Goal: Communication & Community: Answer question/provide support

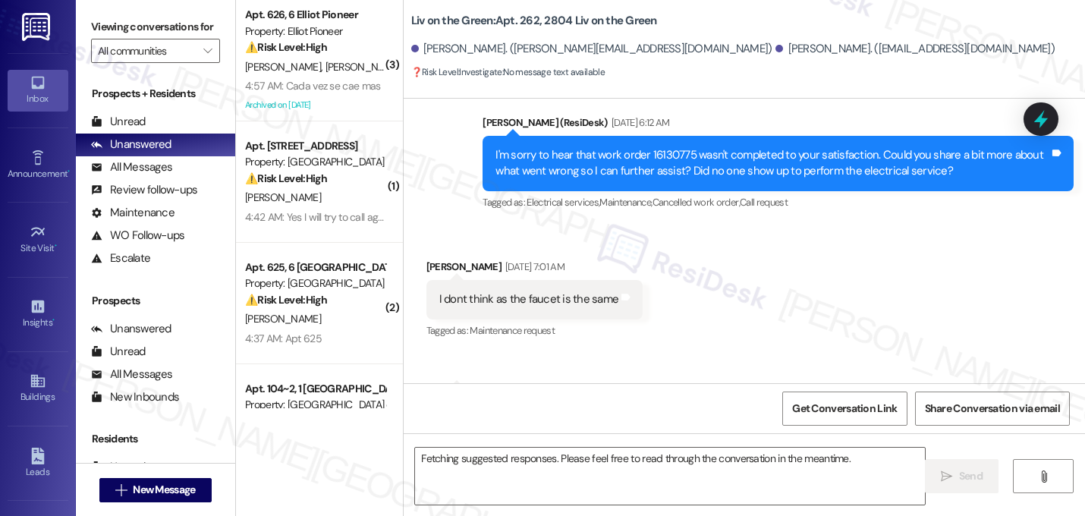
scroll to position [45818, 0]
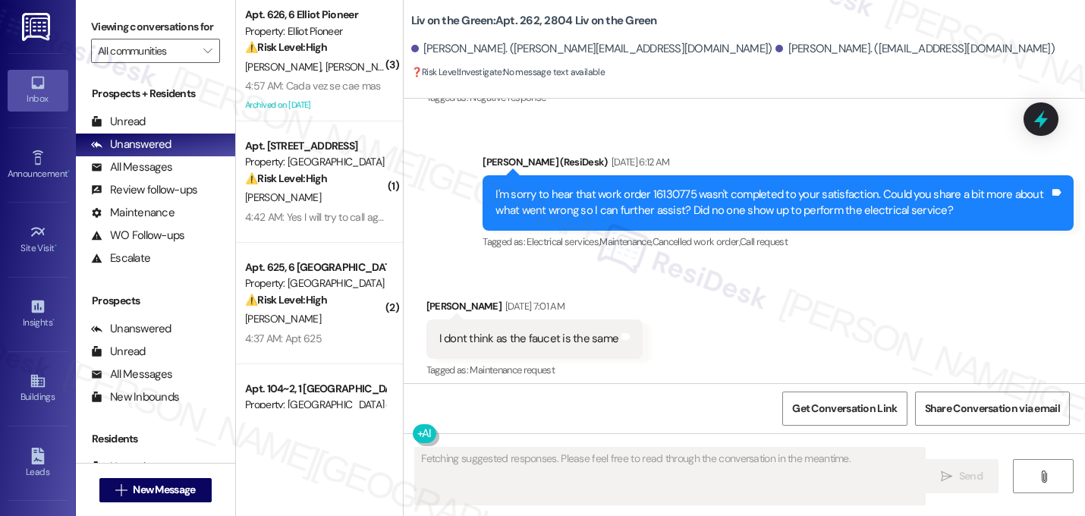
click at [755, 264] on div "Received via SMS Monique Ross-Wolf Sep 13, 2025 at 7:01 AM I dont think as the …" at bounding box center [743, 493] width 681 height 458
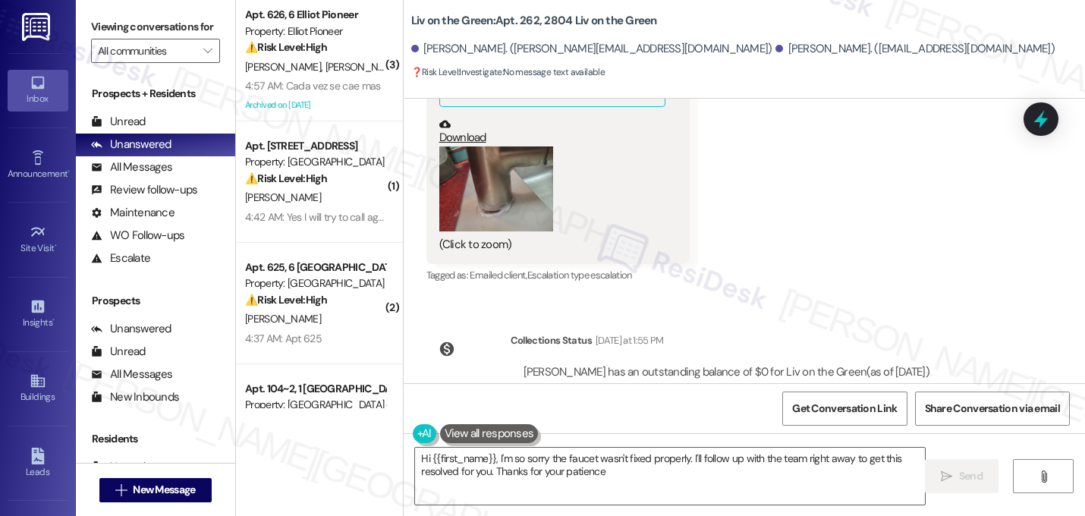
type textarea "Hi {{first_name}}, I'm so sorry the faucet wasn't fixed properly. I'll follow u…"
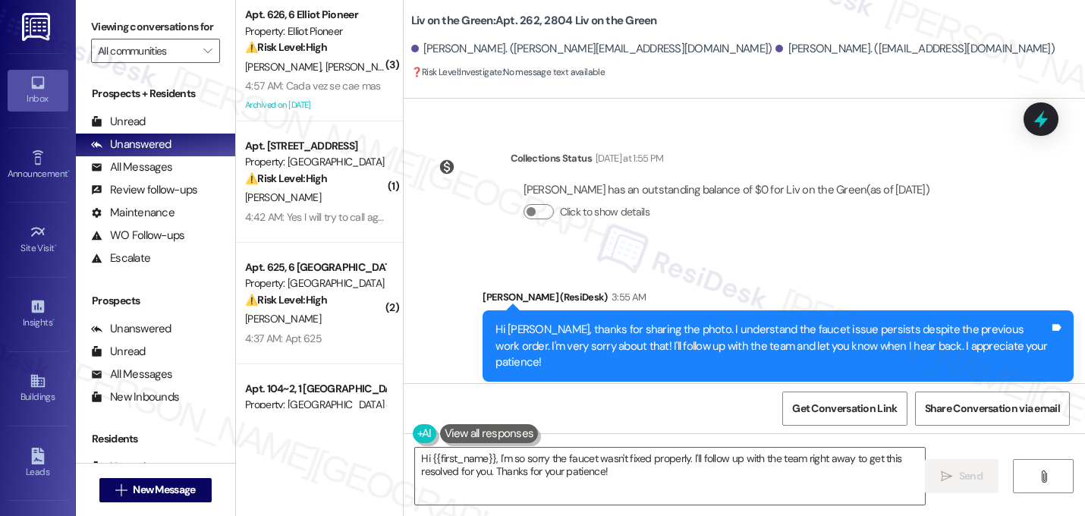
scroll to position [46460, 0]
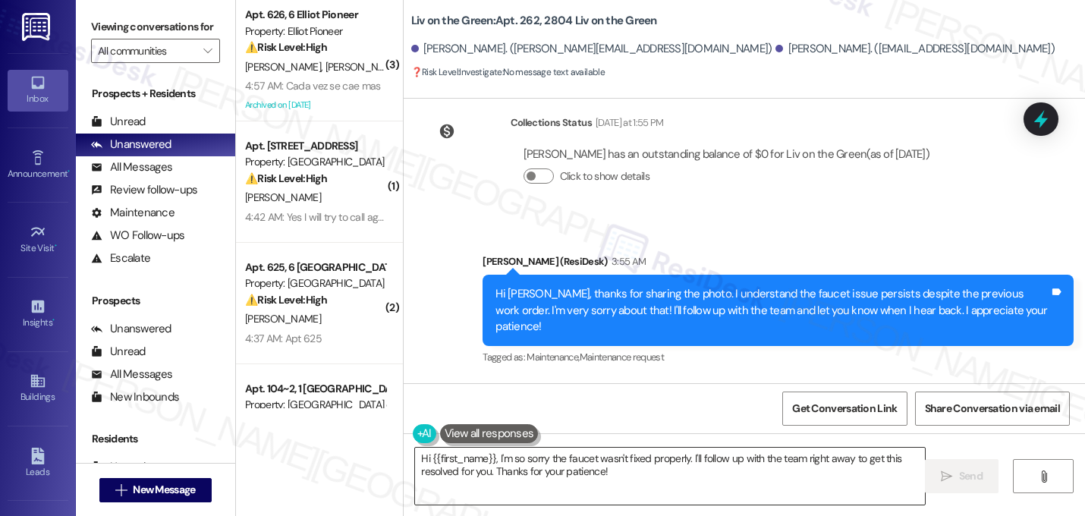
click at [536, 475] on textarea "Hi {{first_name}}, I'm so sorry the faucet wasn't fixed properly. I'll follow u…" at bounding box center [670, 475] width 510 height 57
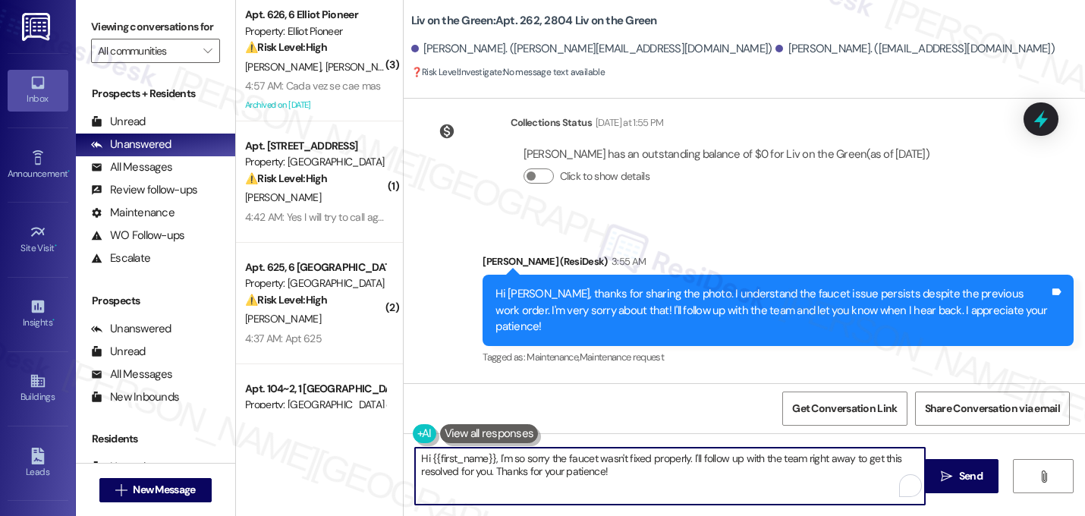
click at [536, 475] on textarea "Hi {{first_name}}, I'm so sorry the faucet wasn't fixed properly. I'll follow u…" at bounding box center [670, 475] width 510 height 57
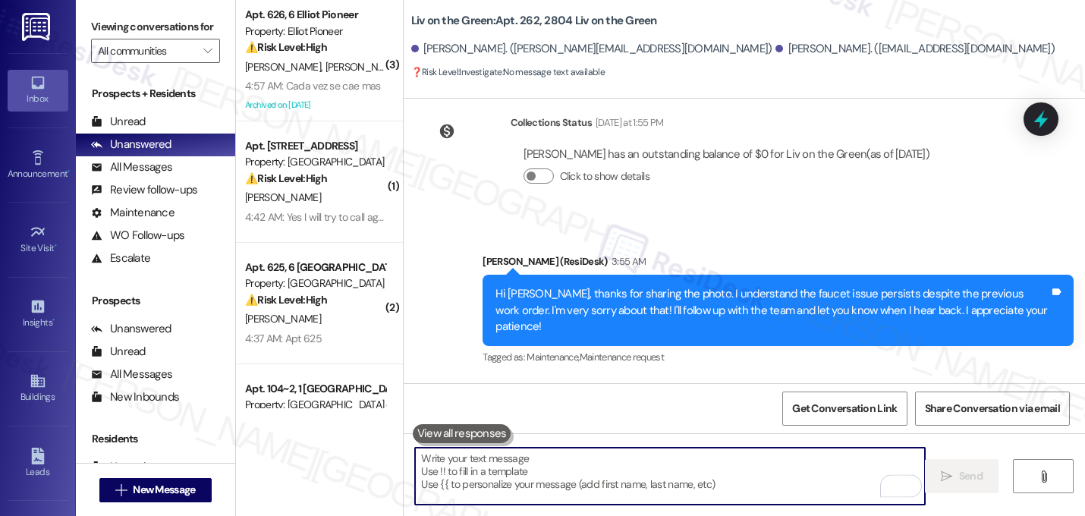
paste textarea "Hi {{first_name}}! Just a quick update on your concern. The office team may rea…"
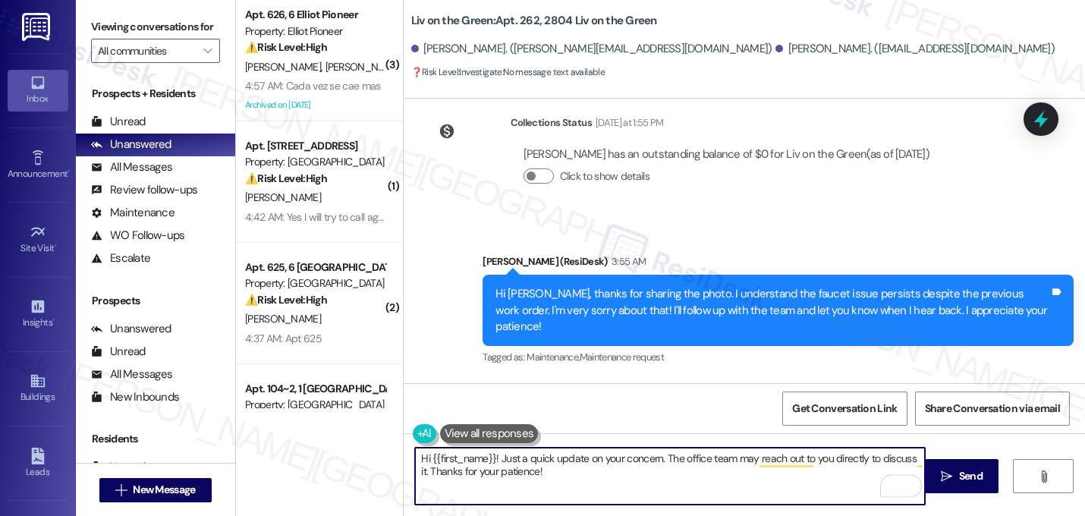
click at [500, 462] on textarea "Hi {{first_name}}! Just a quick update on your concern. The office team may rea…" at bounding box center [670, 475] width 510 height 57
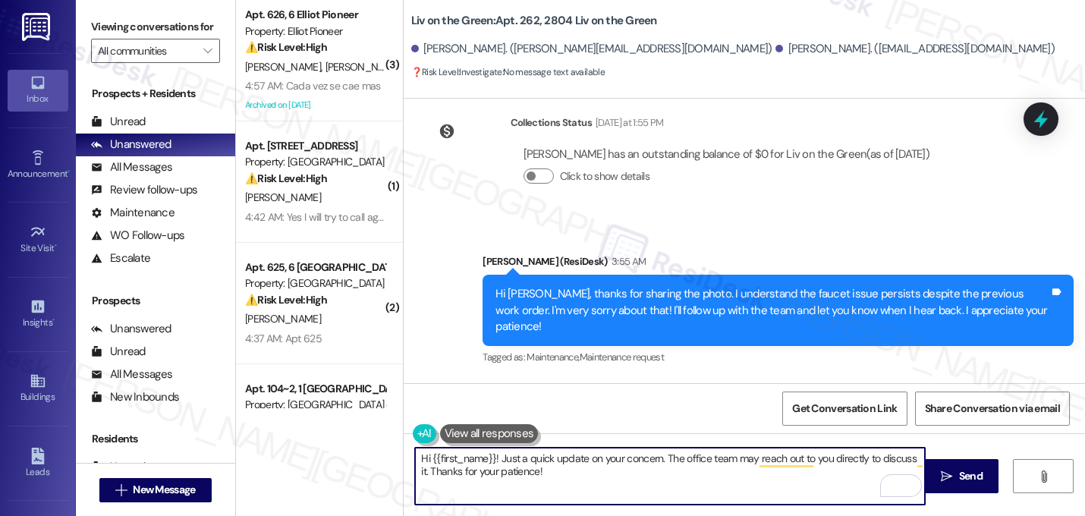
click at [499, 455] on textarea "Hi {{first_name}}! Just a quick update on your concern. The office team may rea…" at bounding box center [670, 475] width 510 height 57
drag, startPoint x: 670, startPoint y: 459, endPoint x: 698, endPoint y: 460, distance: 27.3
click at [698, 460] on textarea "Hey, just a quick update on your concern. The office team may reach out to you …" at bounding box center [670, 475] width 510 height 57
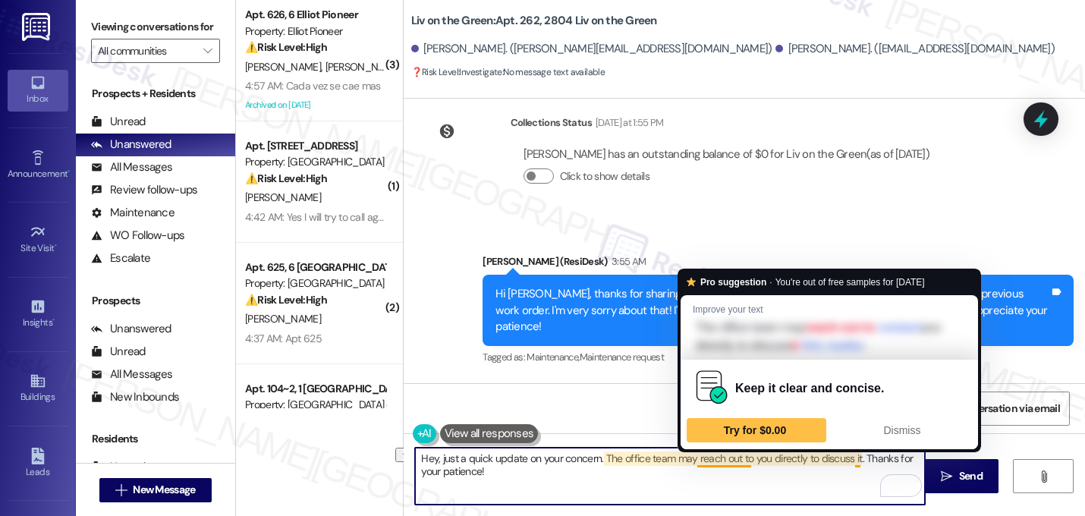
click at [689, 491] on textarea "Hey, just a quick update on your concern. The office team may reach out to you …" at bounding box center [670, 475] width 510 height 57
click at [743, 460] on textarea "Hey, just a quick update on your concern. The office team may reach out to you …" at bounding box center [670, 475] width 510 height 57
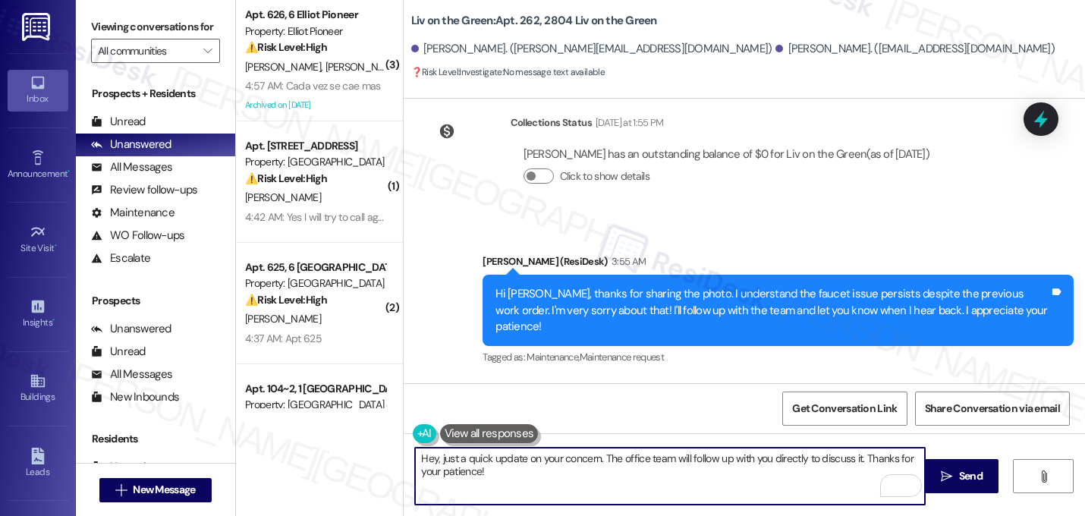
drag, startPoint x: 800, startPoint y: 458, endPoint x: 851, endPoint y: 460, distance: 50.9
click at [851, 460] on textarea "Hey, just a quick update on your concern. The office team will follow up with y…" at bounding box center [670, 475] width 510 height 57
type textarea "Hey, just a quick update on your concern. The office team will follow up with y…"
click at [604, 459] on textarea "Hey, just a quick update on your concern. The office team will follow up with y…" at bounding box center [670, 475] width 510 height 57
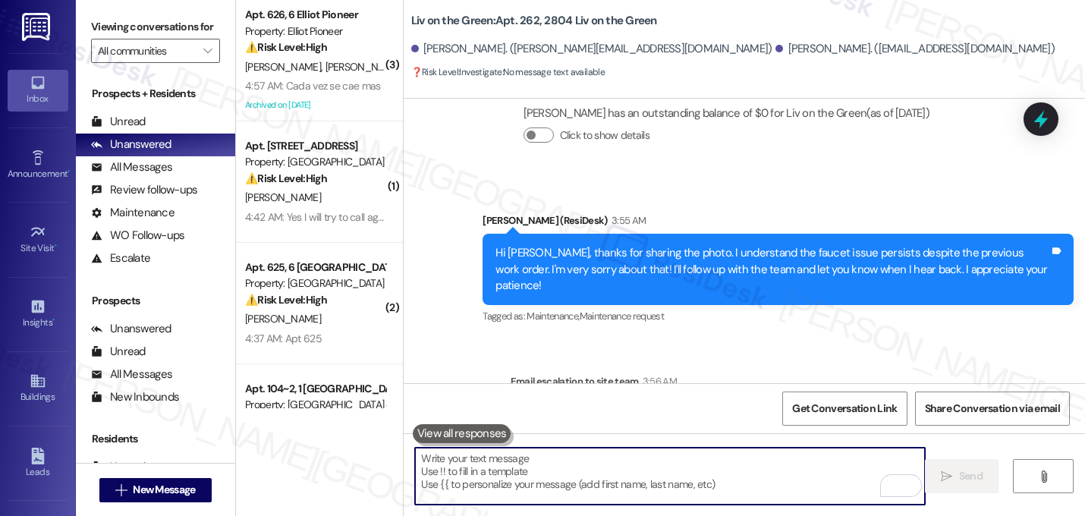
scroll to position [46566, 0]
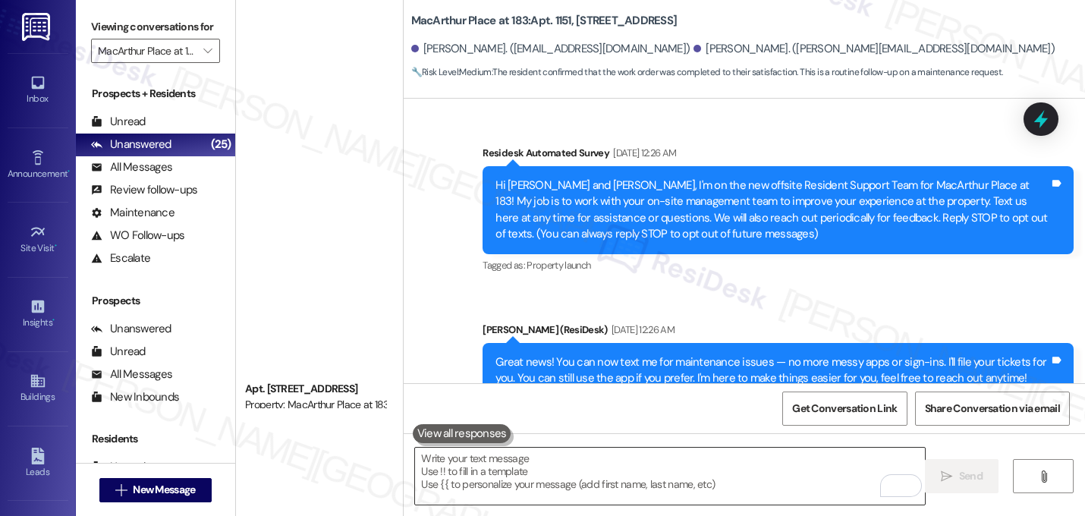
scroll to position [7056, 0]
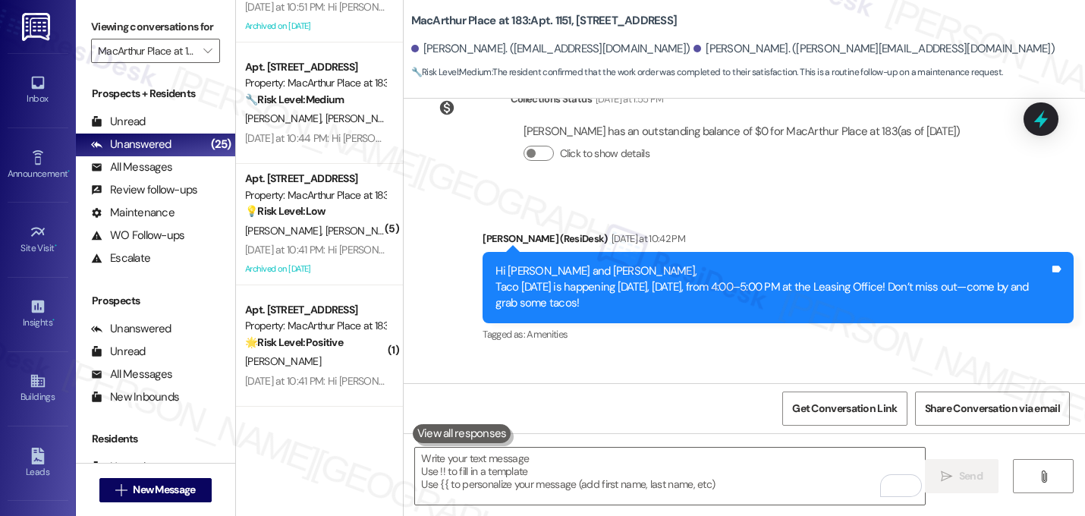
click at [436, 273] on div "Announcement, sent via SMS [PERSON_NAME] (ResiDesk) [DATE] at 10:42 PM Hi [PERS…" at bounding box center [743, 337] width 681 height 282
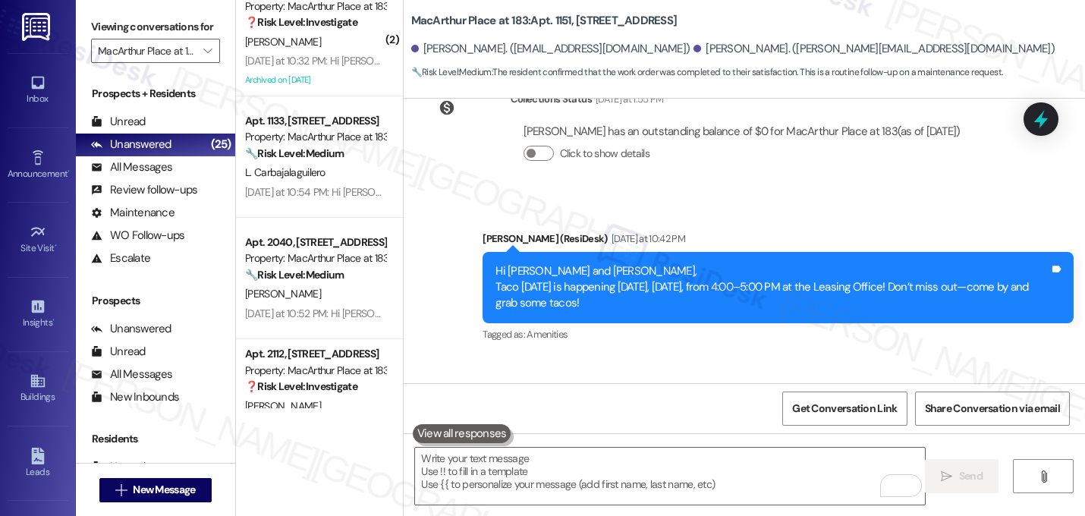
scroll to position [2088, 0]
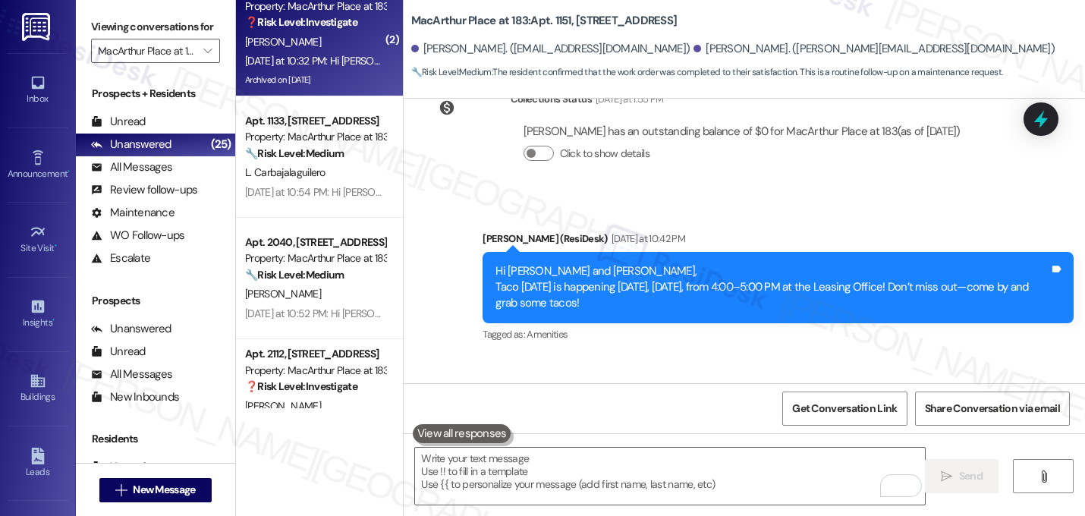
click at [316, 86] on div "Archived on [DATE]" at bounding box center [314, 80] width 143 height 19
type textarea "Fetching suggested responses. Please feel free to read through the conversation…"
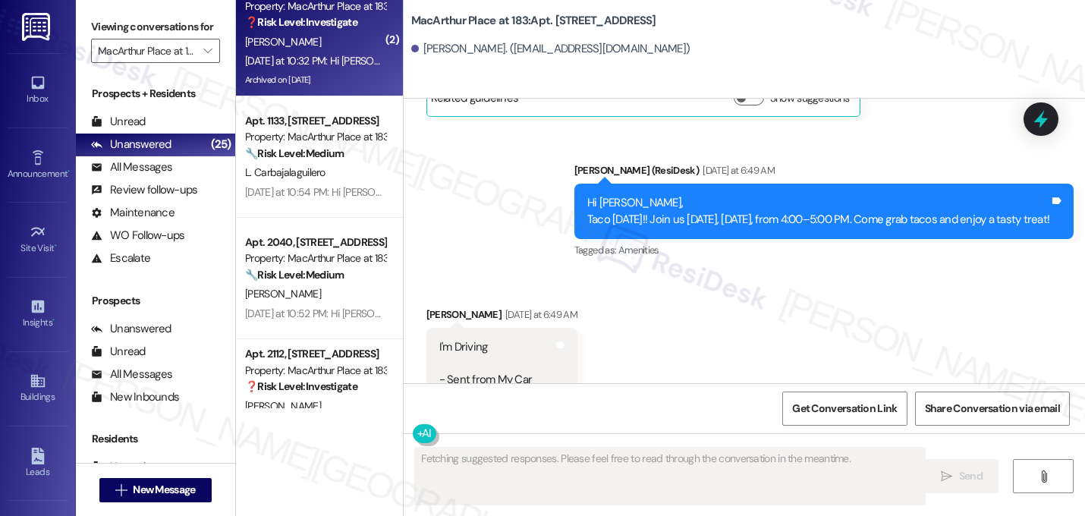
scroll to position [13850, 0]
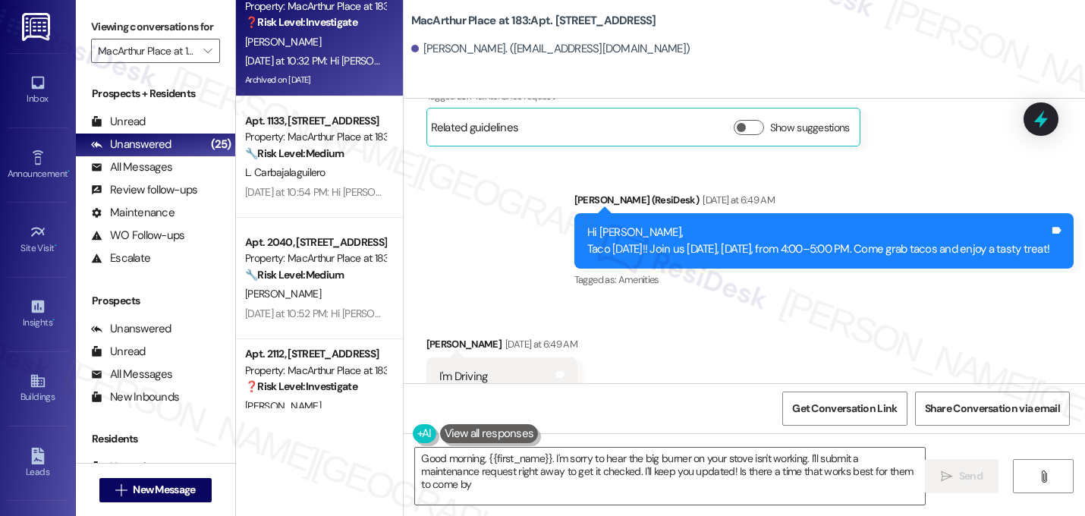
type textarea "Good morning, {{first_name}}. I'm sorry to hear the big burner on your stove is…"
click at [606, 302] on div "Received via SMS [PERSON_NAME] [DATE] at 6:49 AM I'm Driving - Sent from My Car…" at bounding box center [743, 382] width 681 height 161
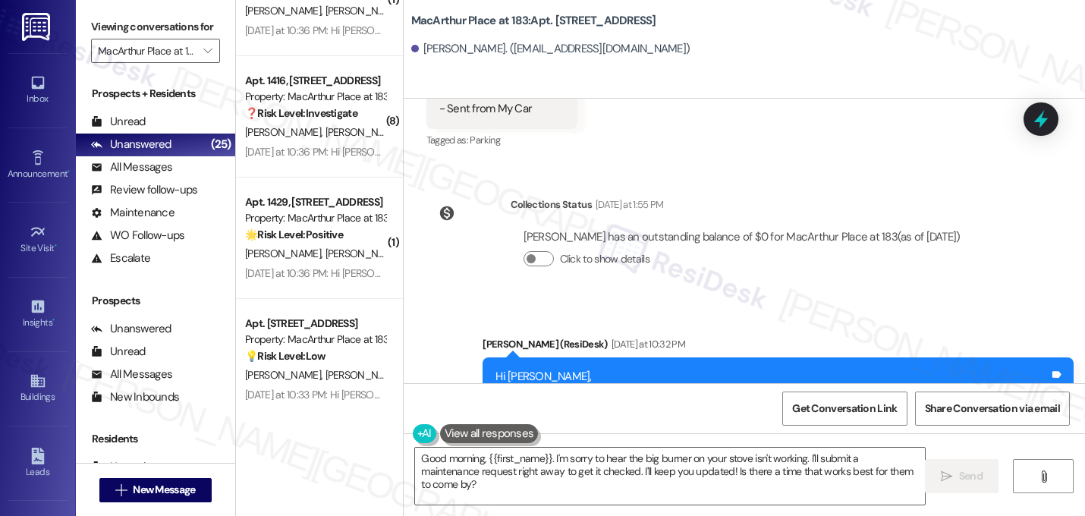
scroll to position [1647, 0]
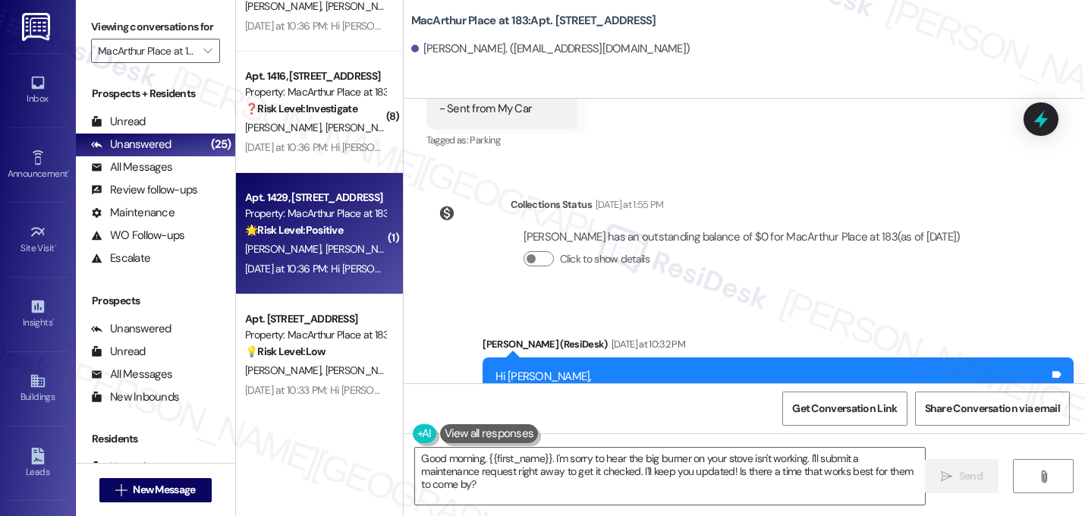
click at [331, 249] on div "[PERSON_NAME] [PERSON_NAME]" at bounding box center [314, 249] width 143 height 19
type textarea "Fetching suggested responses. Please feel free to read through the conversation…"
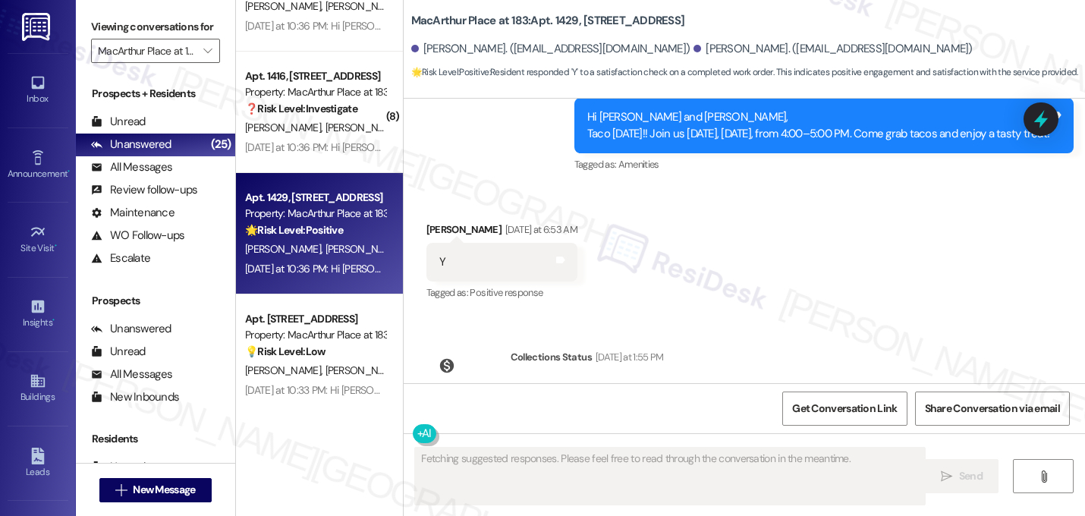
scroll to position [10151, 0]
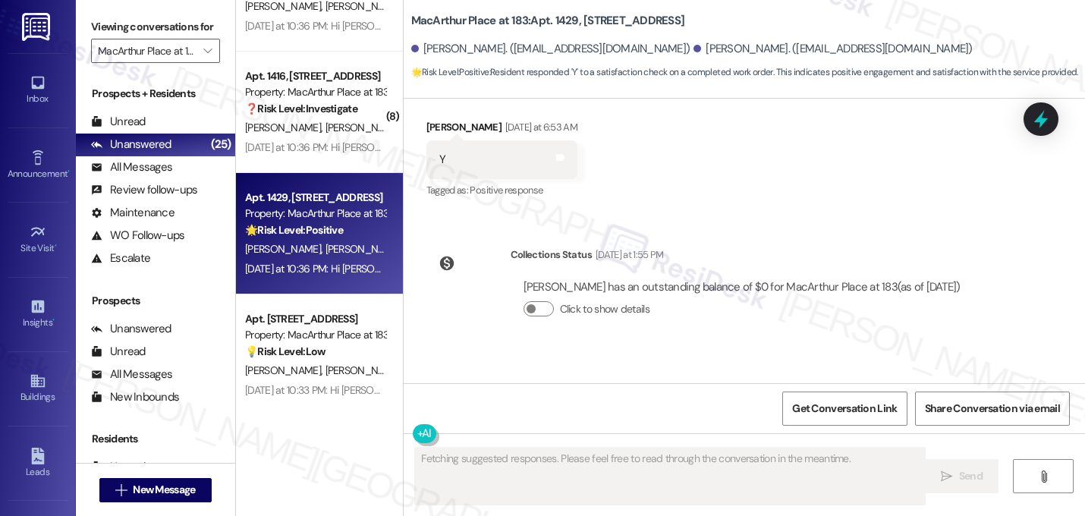
click at [444, 352] on div "Announcement, sent via SMS [PERSON_NAME] (ResiDesk) [DATE] at 10:36 PM Hi [PERS…" at bounding box center [743, 432] width 681 height 161
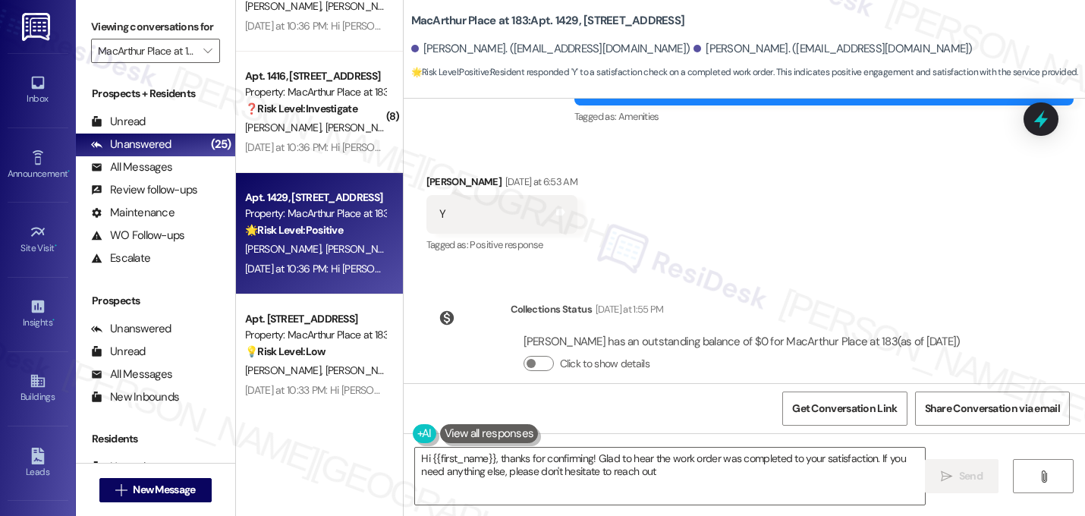
type textarea "Hi {{first_name}}, thanks for confirming! Glad to hear the work order was compl…"
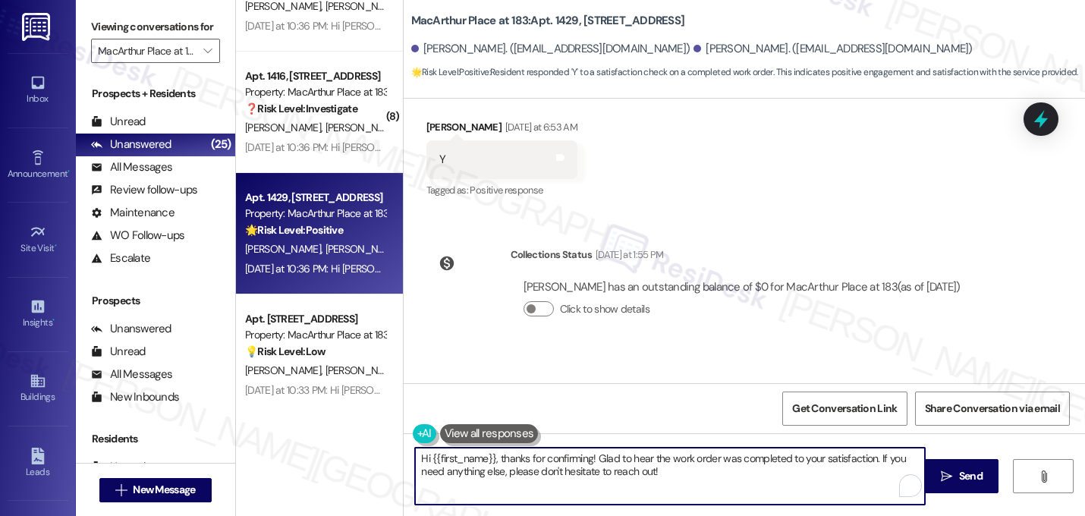
click at [554, 481] on textarea "Hi {{first_name}}, thanks for confirming! Glad to hear the work order was compl…" at bounding box center [670, 475] width 510 height 57
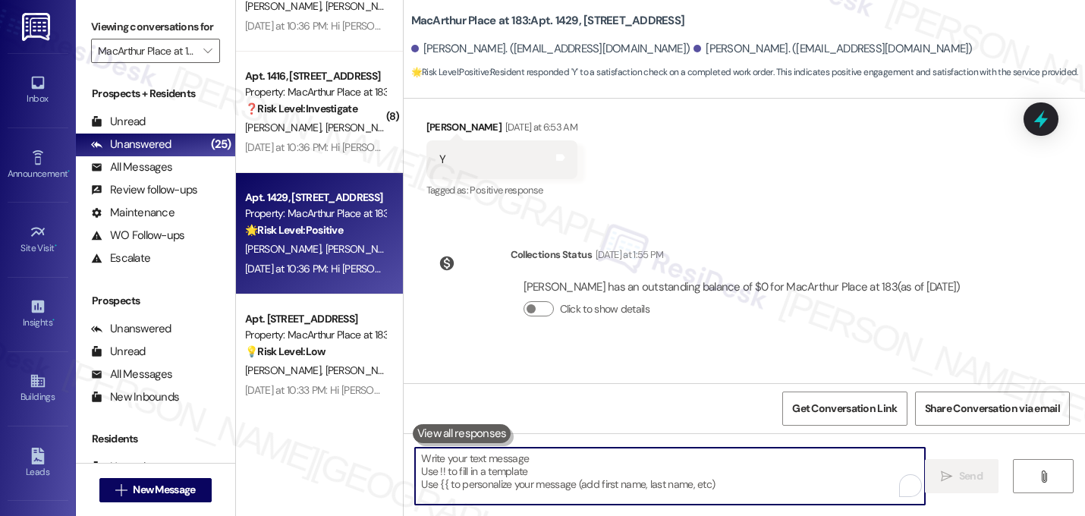
paste textarea "Great! I'm glad to hear that your last maintenance request was completed to you…"
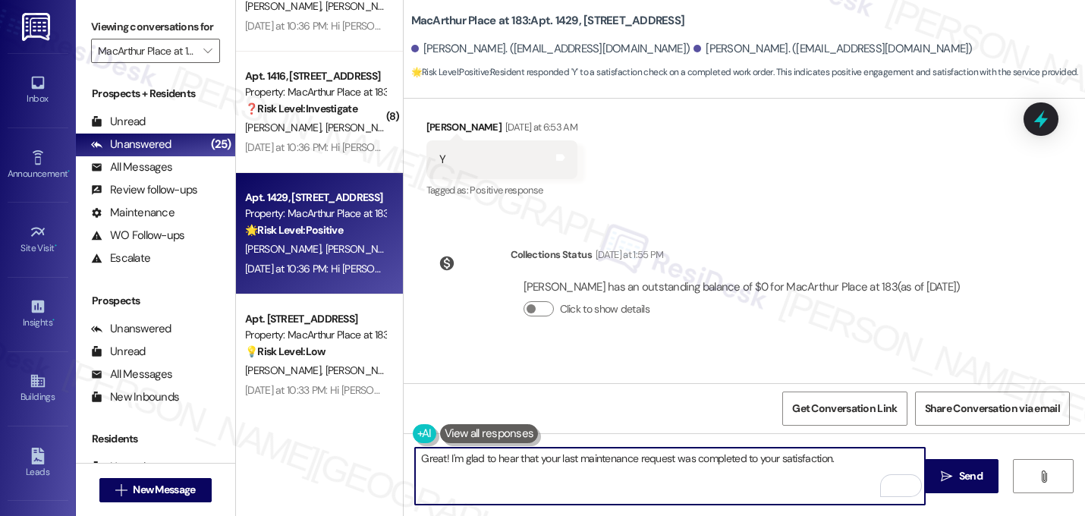
paste textarea "If I may ask...has {{property}} lived up to your expectations?"
type textarea "Great! I'm glad to hear that your last maintenance request was completed to you…"
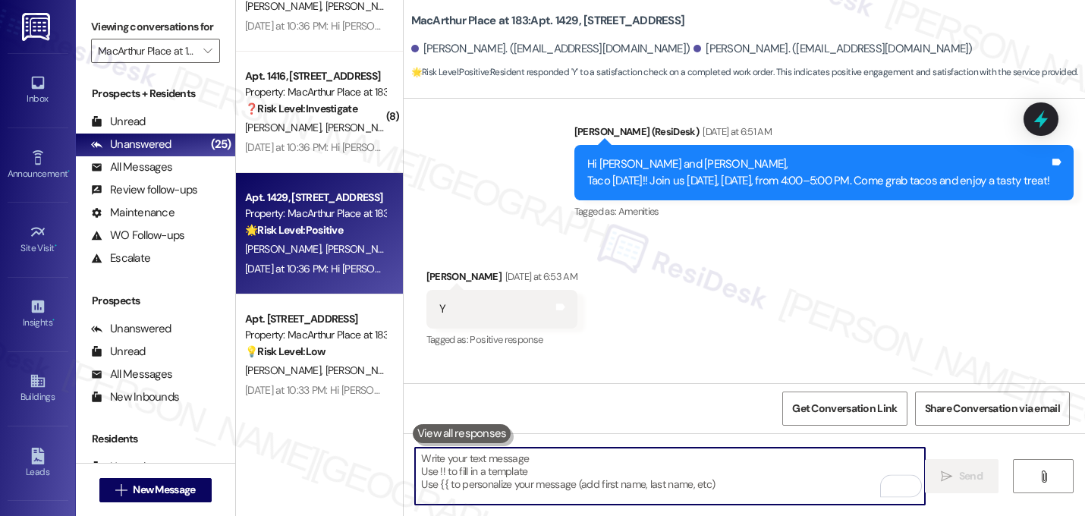
scroll to position [9850, 0]
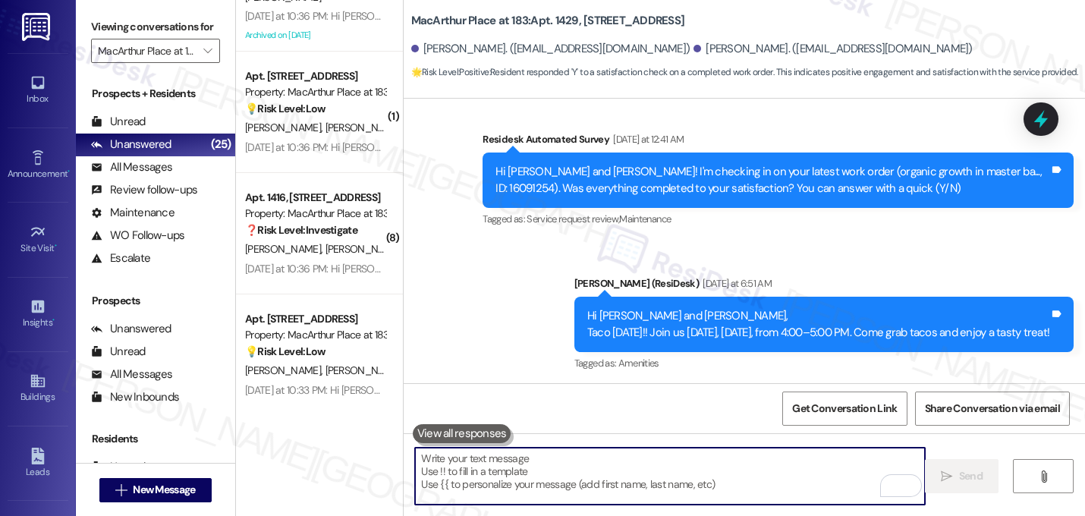
click at [839, 386] on div "Received via SMS Cynthia Chavarria Yesterday at 6:53 AM Y Tags and notes Tagged…" at bounding box center [743, 450] width 681 height 128
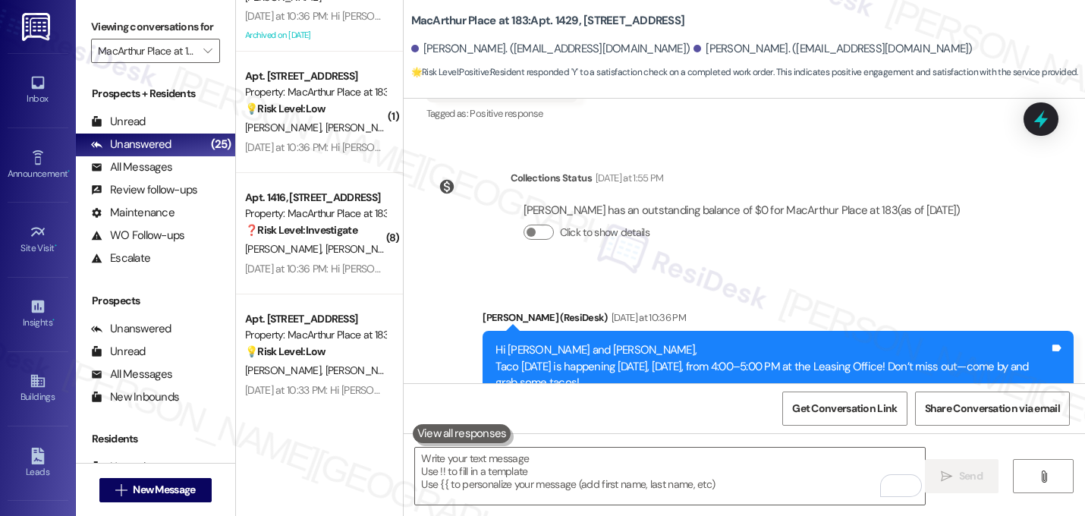
scroll to position [10273, 0]
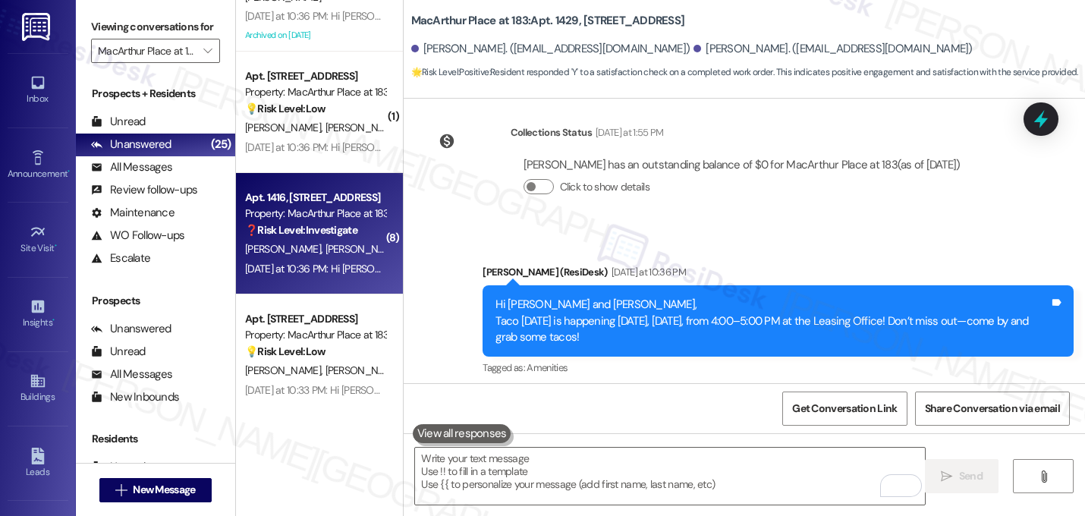
click at [323, 262] on div "Yesterday at 10:36 PM: Hi Erick and Antonio, Taco Tuesday is happening today, T…" at bounding box center [670, 269] width 851 height 14
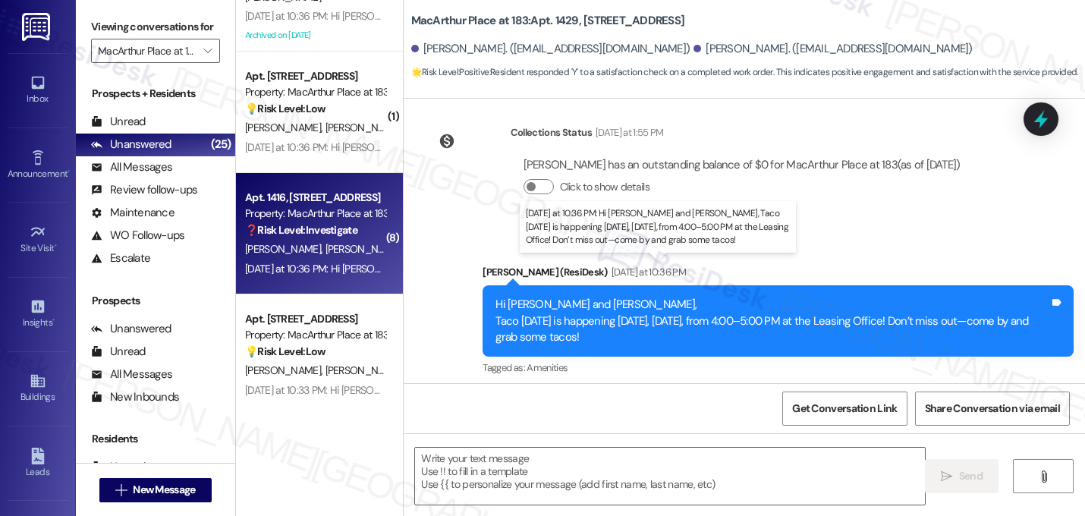
type textarea "Fetching suggested responses. Please feel free to read through the conversation…"
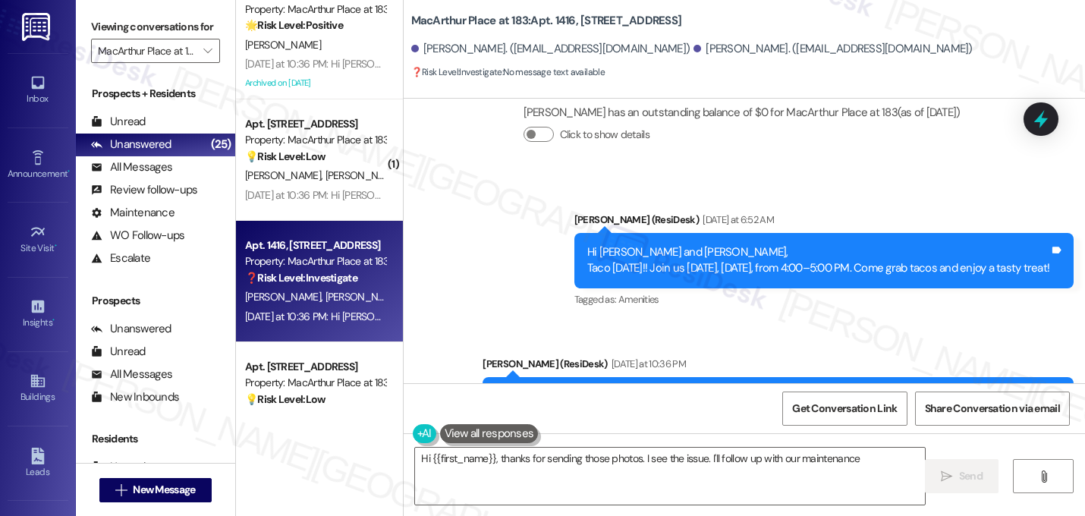
scroll to position [1587, 0]
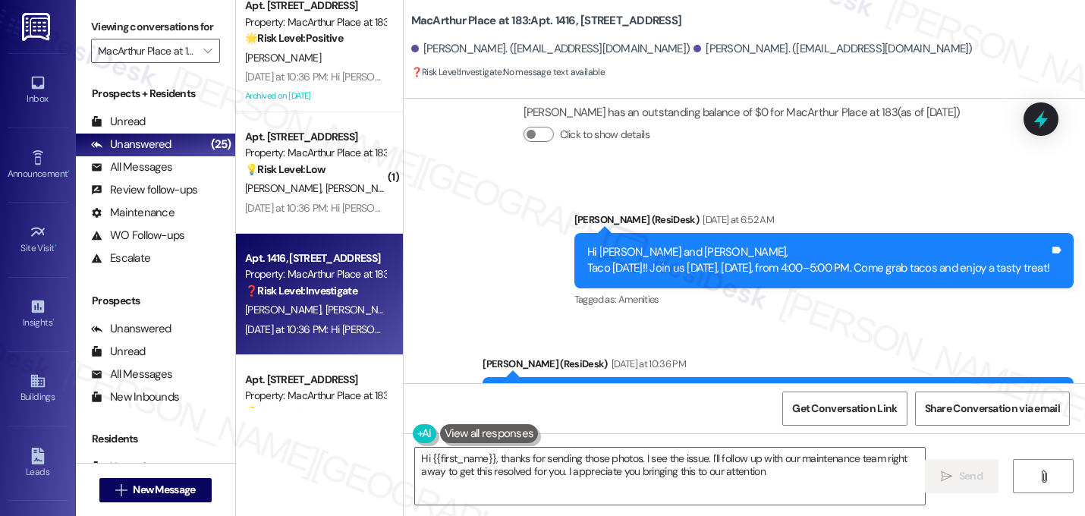
type textarea "Hi {{first_name}}, thanks for sending those photos. I see the issue. I'll follo…"
click at [516, 229] on div "Announcement, sent via SMS Sarah (ResiDesk) Yesterday at 6:52 AM Hi Erick and A…" at bounding box center [743, 329] width 681 height 305
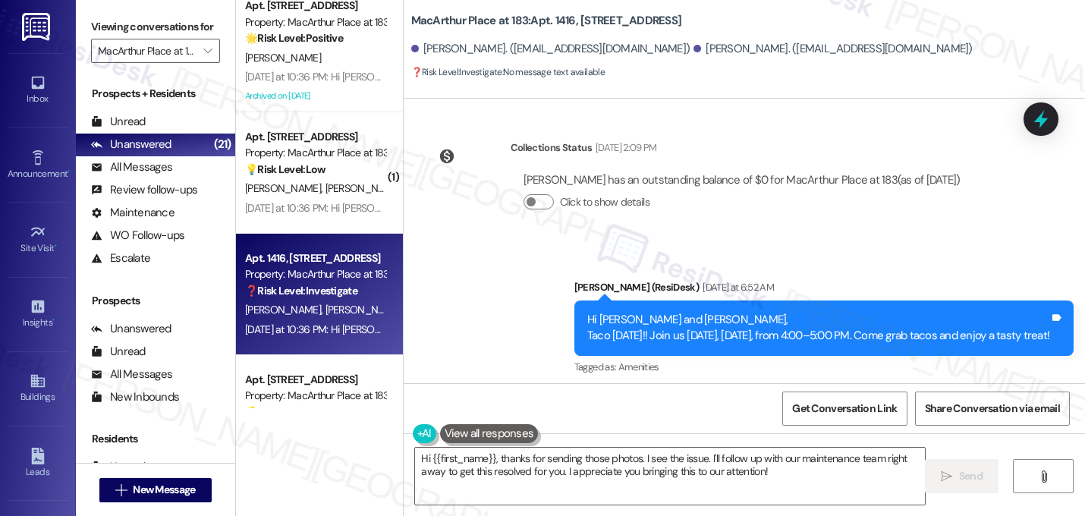
scroll to position [12629, 0]
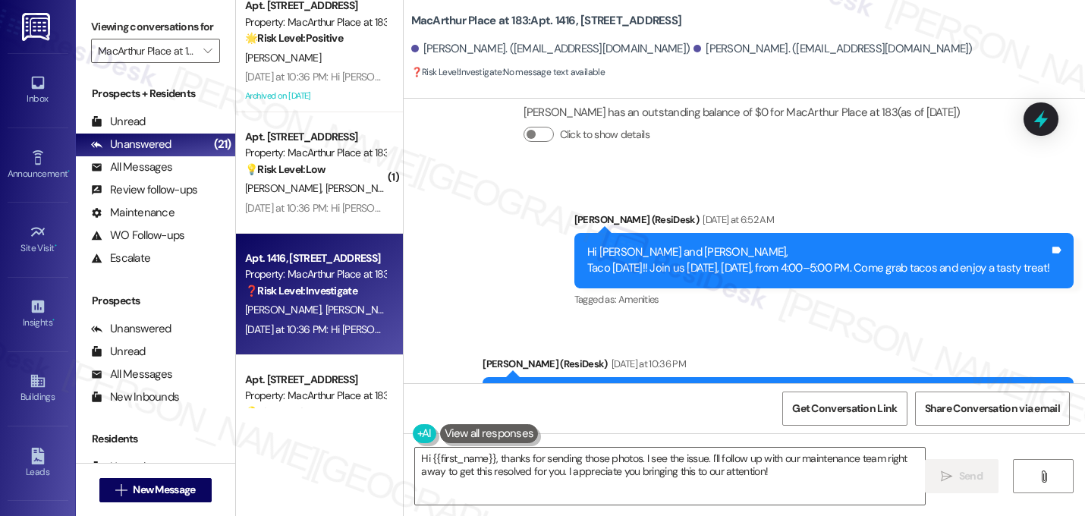
click at [519, 229] on div "Announcement, sent via SMS Sarah (ResiDesk) Yesterday at 6:52 AM Hi Erick and A…" at bounding box center [743, 329] width 681 height 305
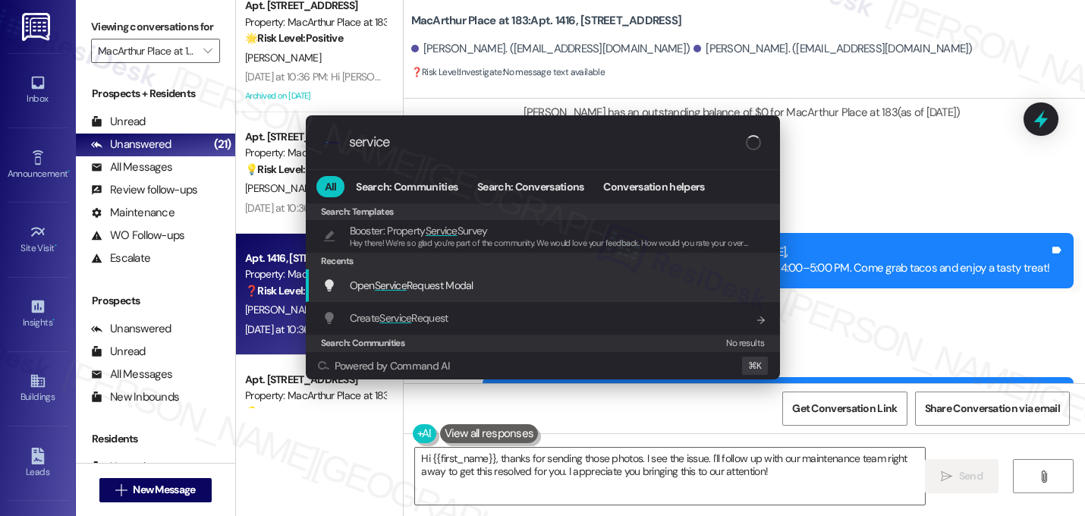
click at [385, 292] on span "Service" at bounding box center [391, 285] width 32 height 14
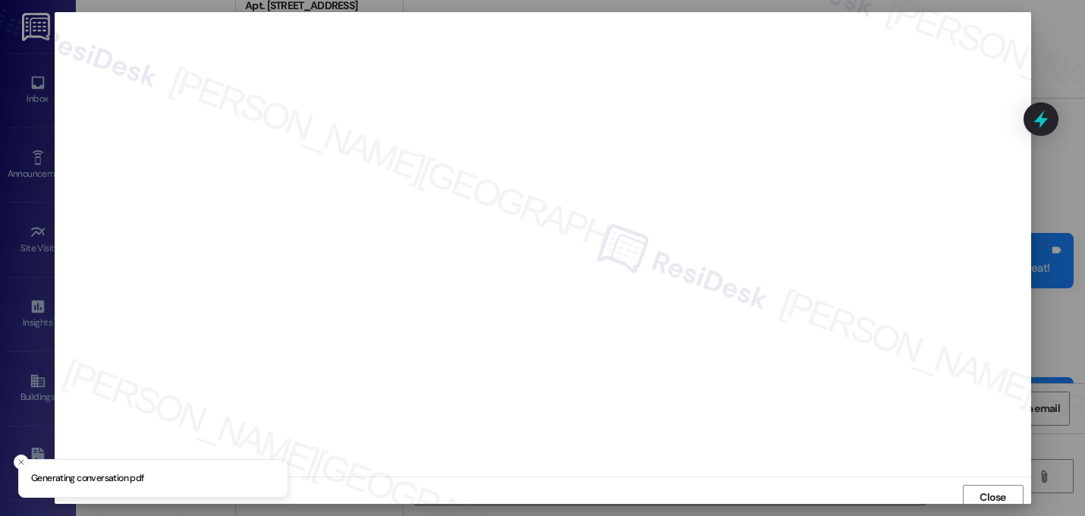
scroll to position [5, 0]
click at [979, 489] on span "Close" at bounding box center [992, 492] width 27 height 16
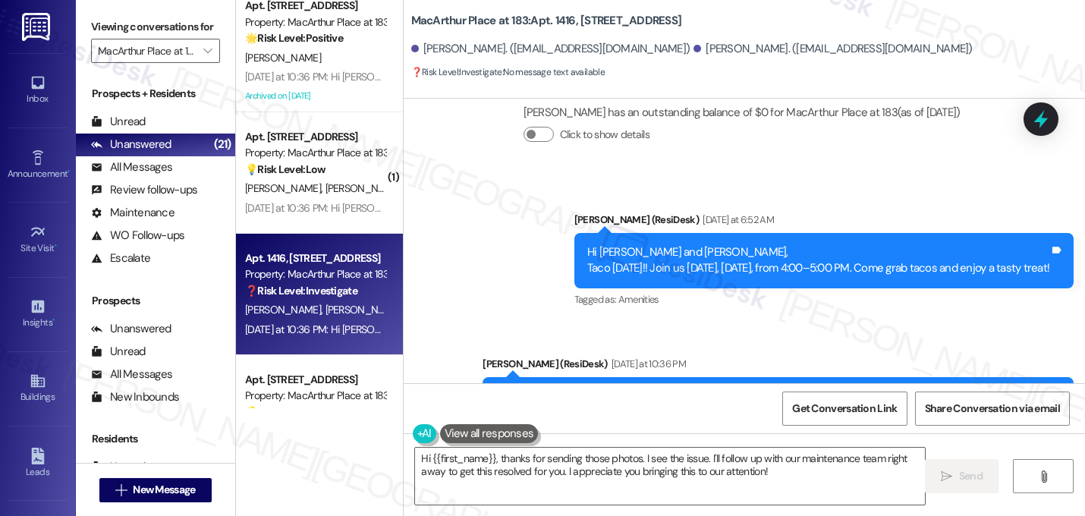
click at [608, 356] on div "Yesterday at 10:36 PM" at bounding box center [647, 364] width 78 height 16
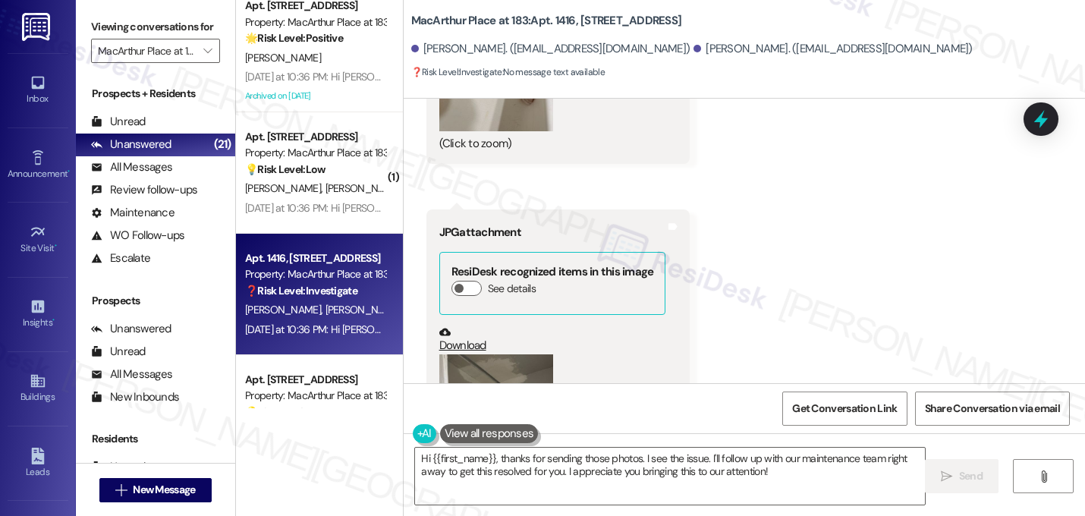
scroll to position [12118, 0]
click at [504, 354] on button "Zoom image" at bounding box center [496, 430] width 114 height 152
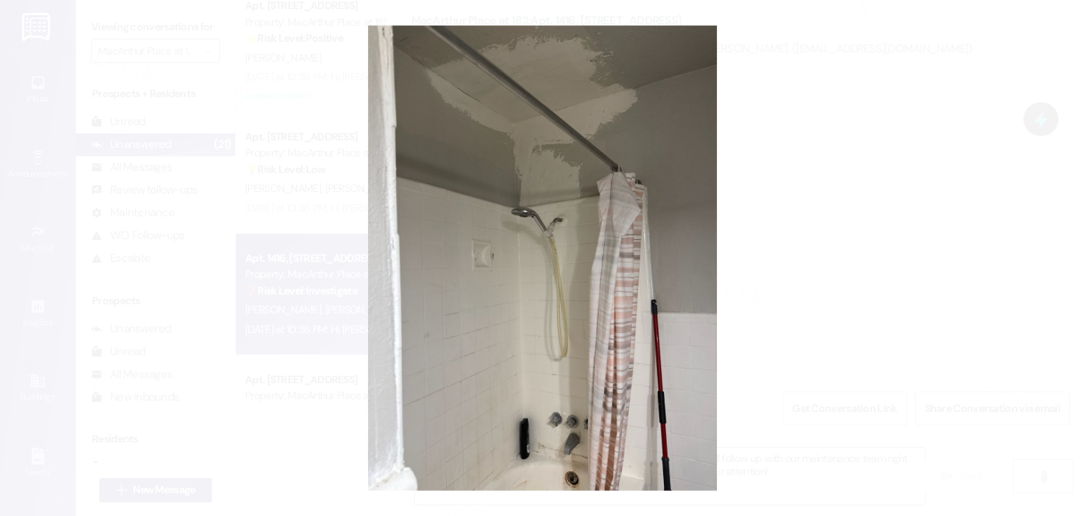
click at [290, 288] on button "Unzoom image" at bounding box center [542, 258] width 1085 height 516
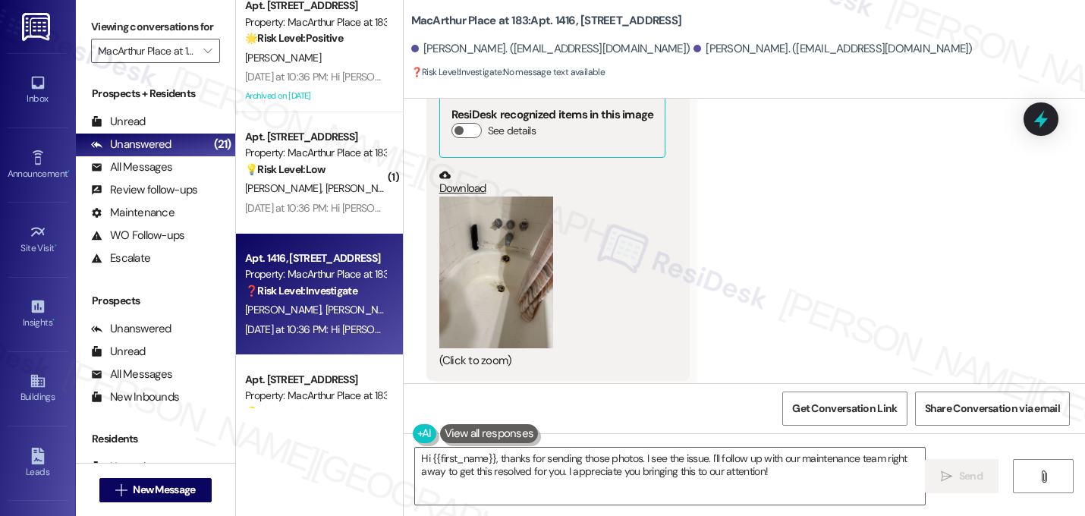
scroll to position [11843, 0]
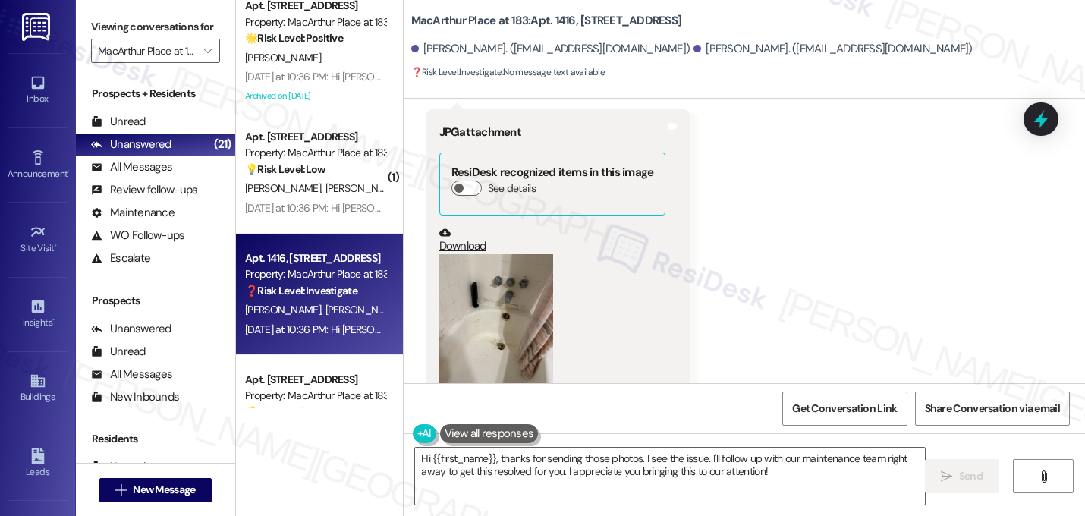
click at [469, 254] on button "Zoom image" at bounding box center [496, 330] width 114 height 152
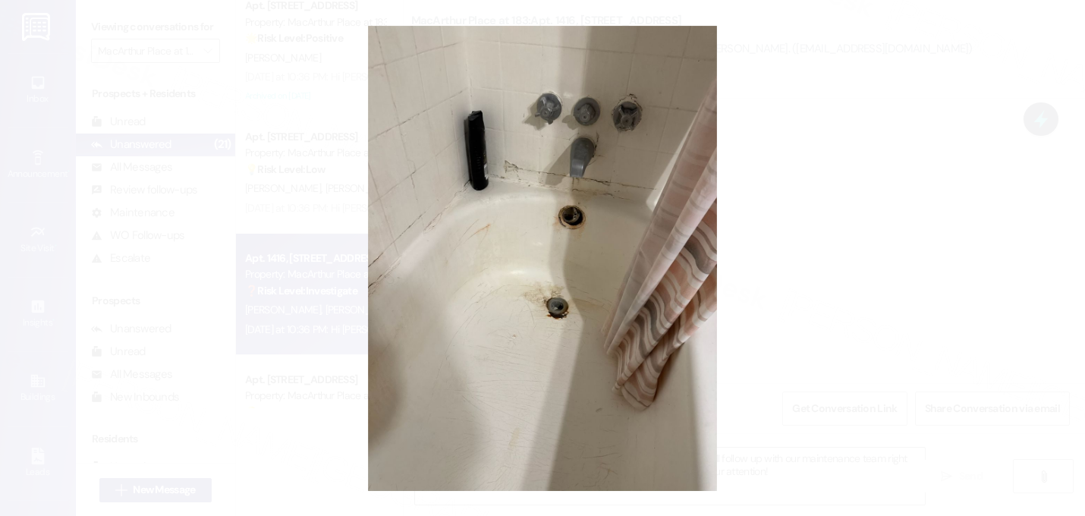
click at [758, 271] on button "Unzoom image" at bounding box center [542, 258] width 1085 height 516
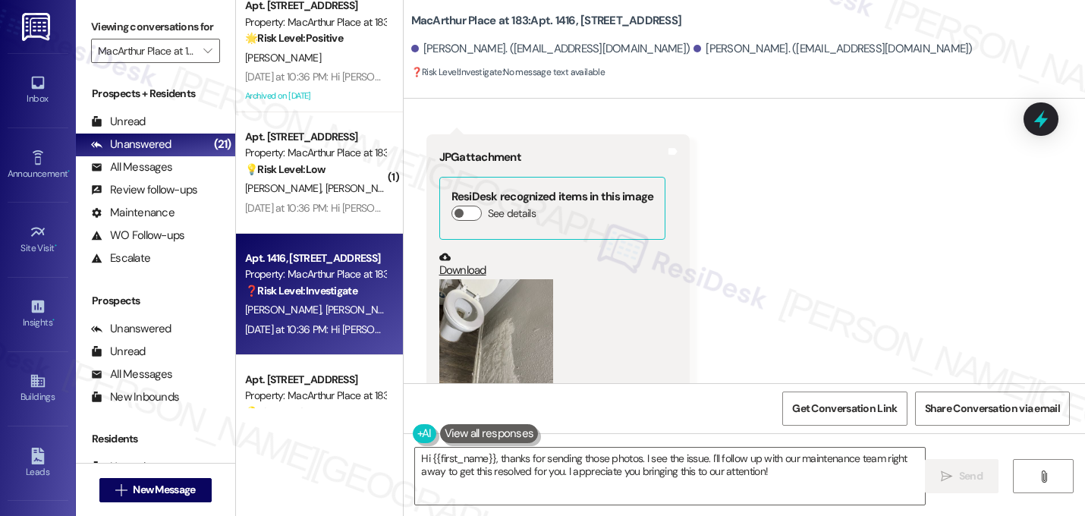
scroll to position [11359, 0]
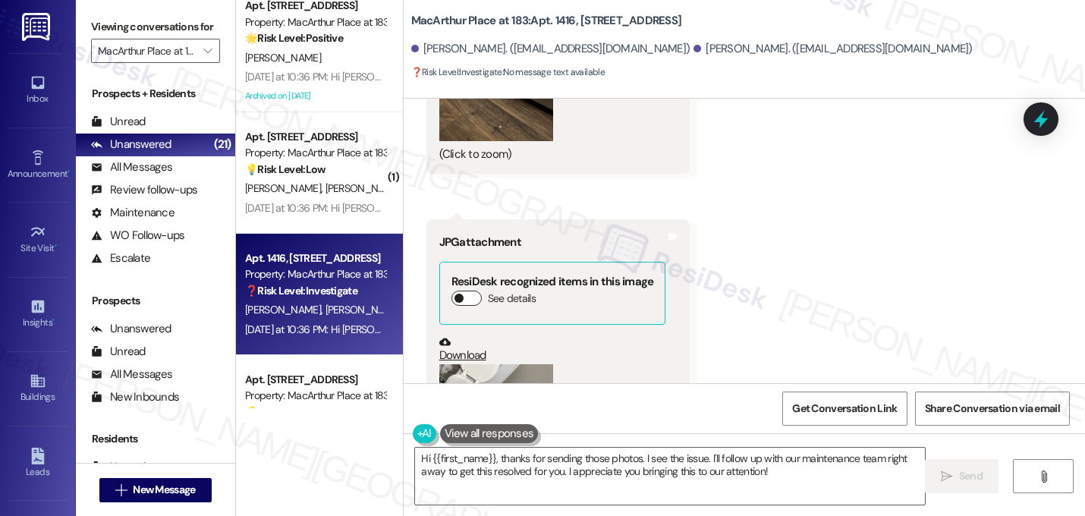
click at [461, 290] on button "See details" at bounding box center [466, 297] width 30 height 15
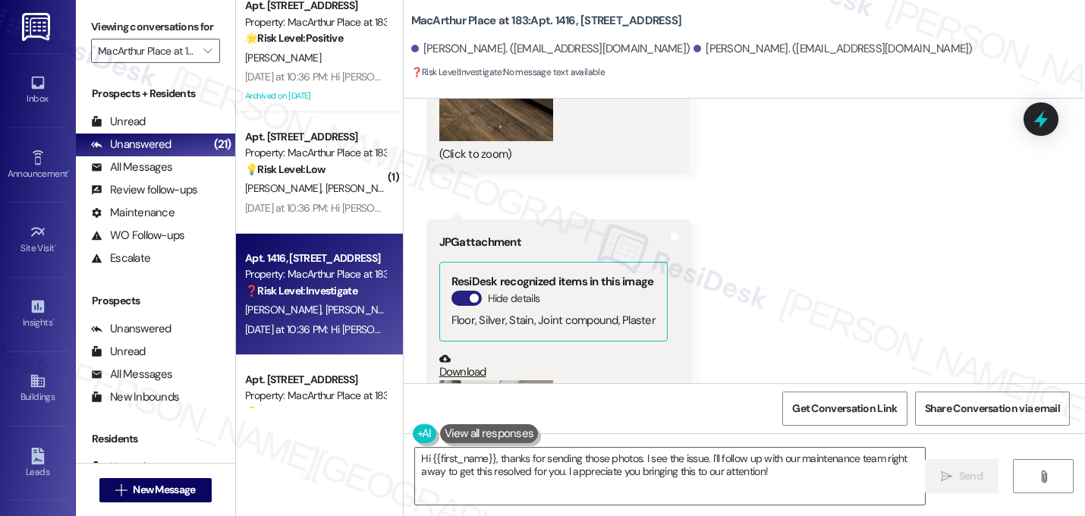
click at [461, 290] on button "Hide details" at bounding box center [466, 297] width 30 height 15
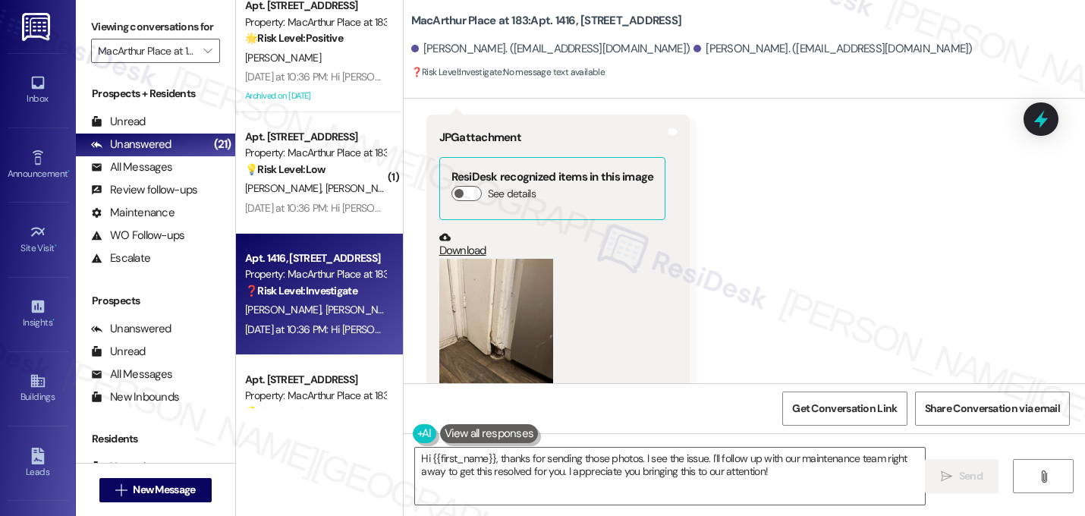
scroll to position [10963, 0]
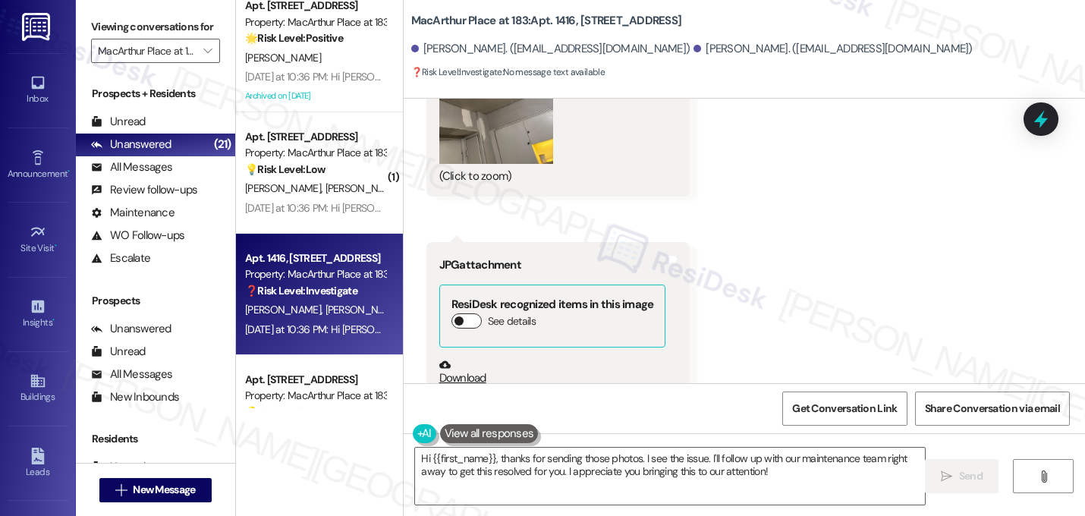
click at [467, 313] on button "See details" at bounding box center [466, 320] width 30 height 15
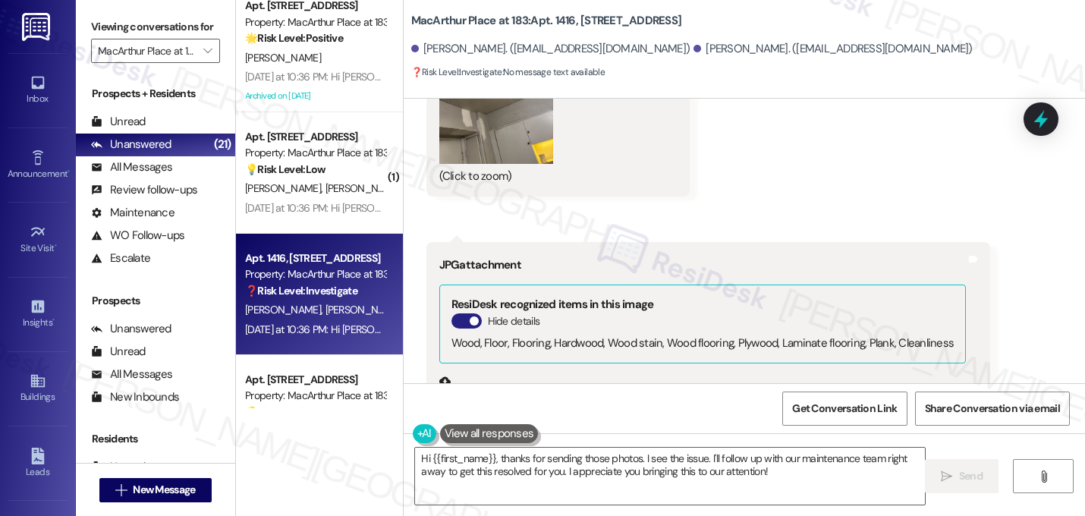
click at [467, 313] on button "Hide details" at bounding box center [466, 320] width 30 height 15
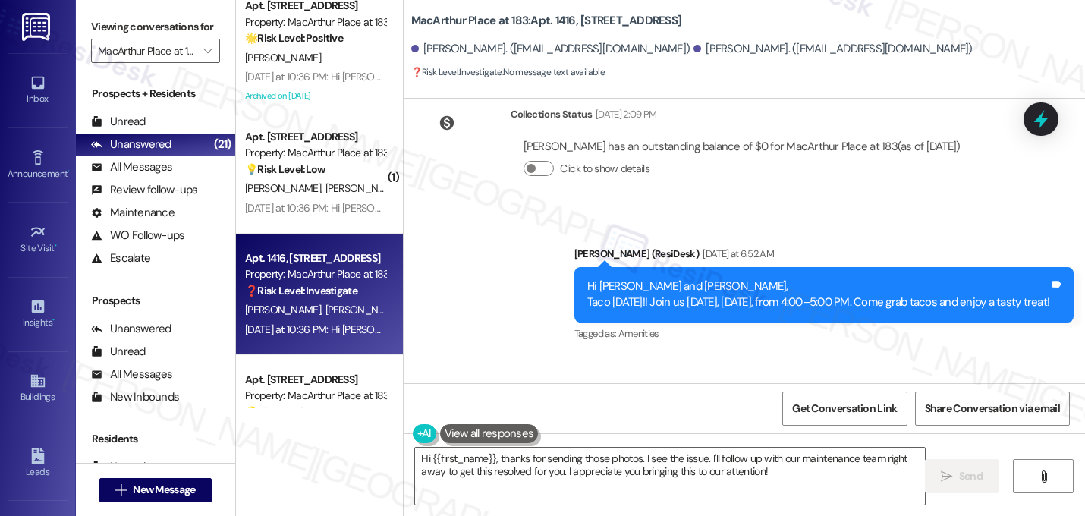
scroll to position [12629, 0]
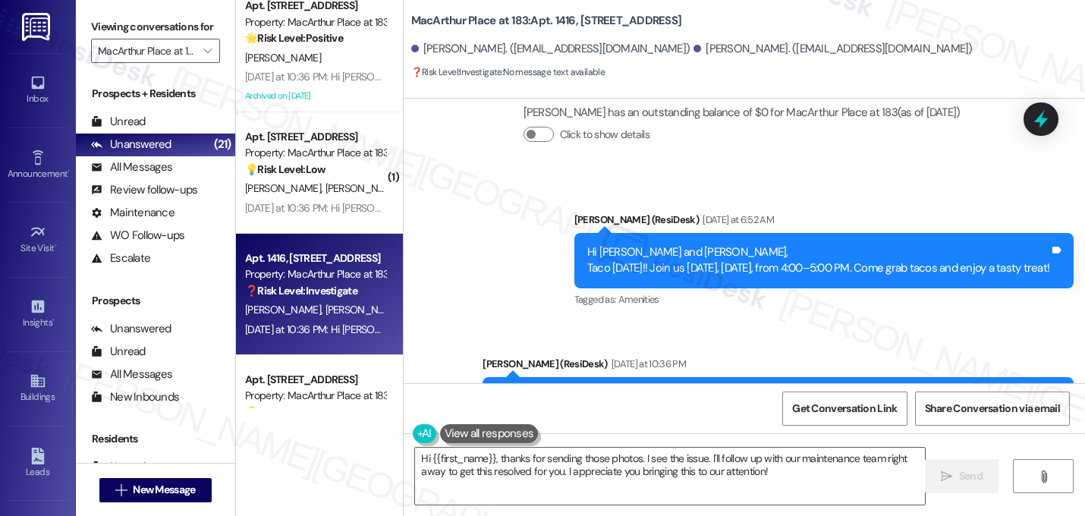
click at [730, 344] on div "Announcement, sent via SMS Sarah (ResiDesk) Yesterday at 10:36 PM Hi Erick and …" at bounding box center [778, 413] width 614 height 138
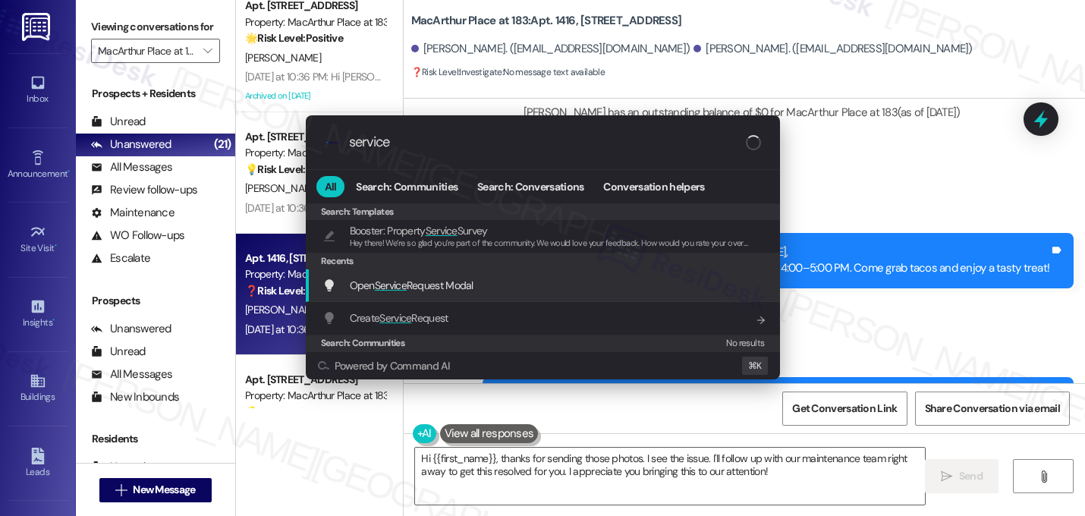
type input "service"
click at [408, 296] on div "Open Service Request Modal Add shortcut" at bounding box center [543, 285] width 474 height 33
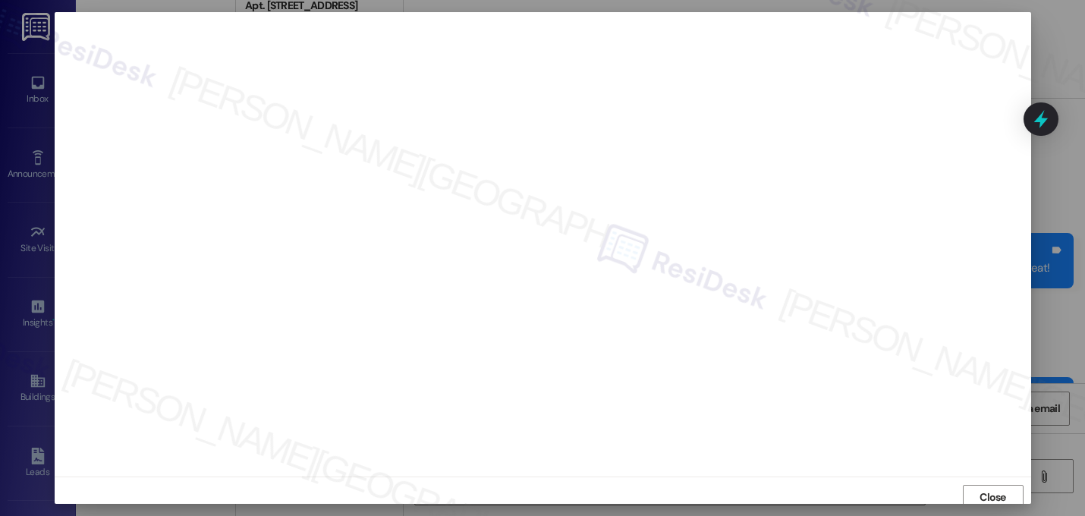
scroll to position [0, 0]
click at [979, 489] on span "Close" at bounding box center [992, 497] width 27 height 16
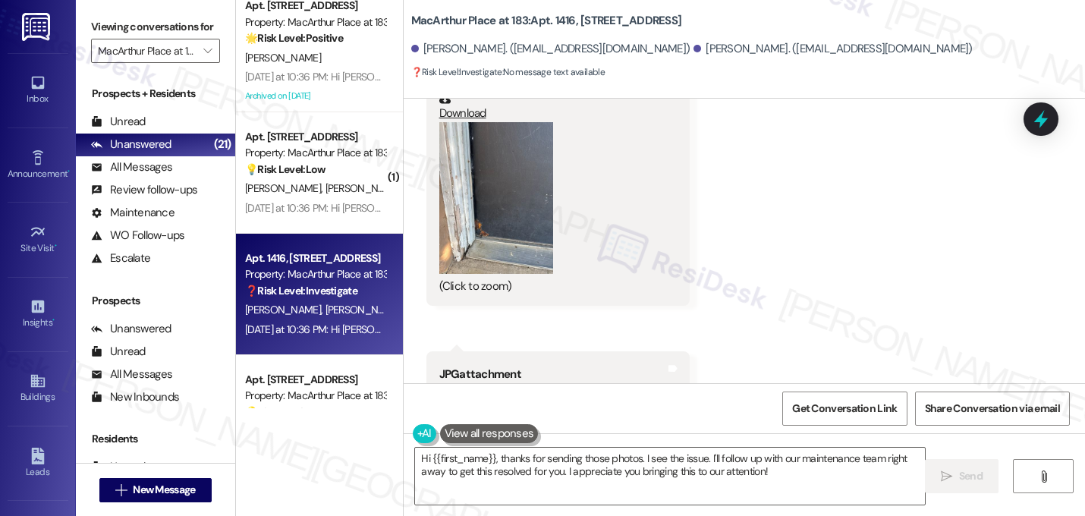
scroll to position [9599, 0]
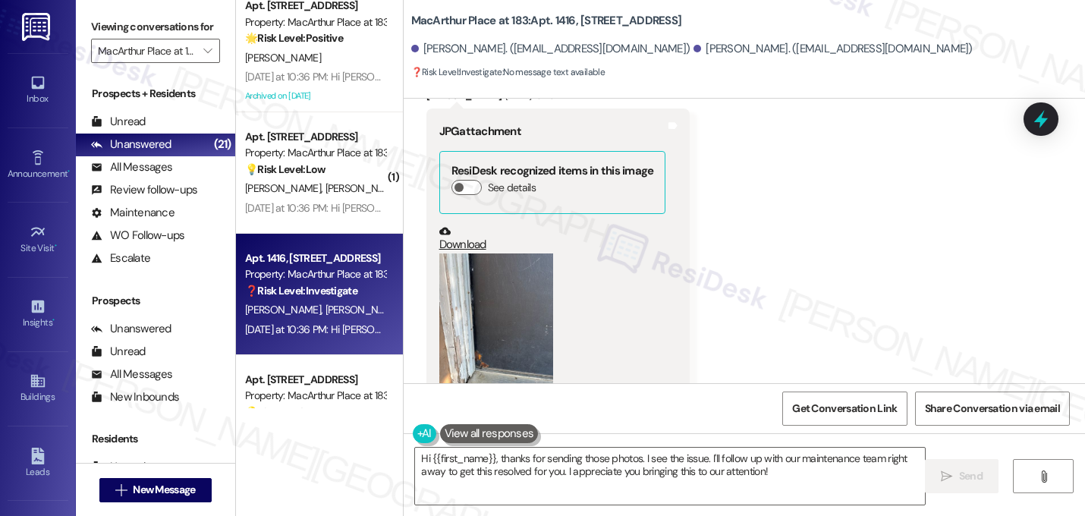
click at [476, 253] on button "Zoom image" at bounding box center [496, 329] width 114 height 152
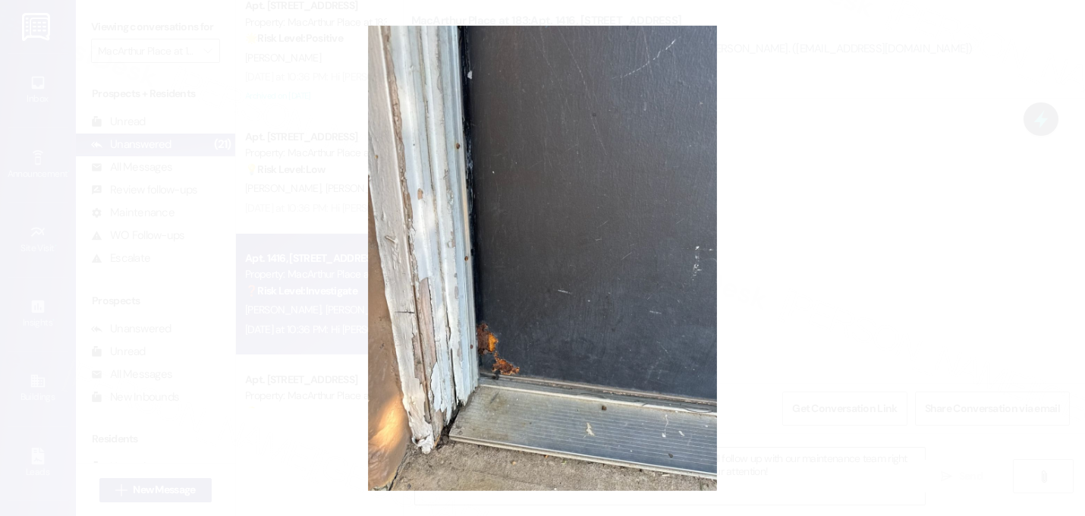
click at [797, 250] on button "Unzoom image" at bounding box center [542, 258] width 1085 height 516
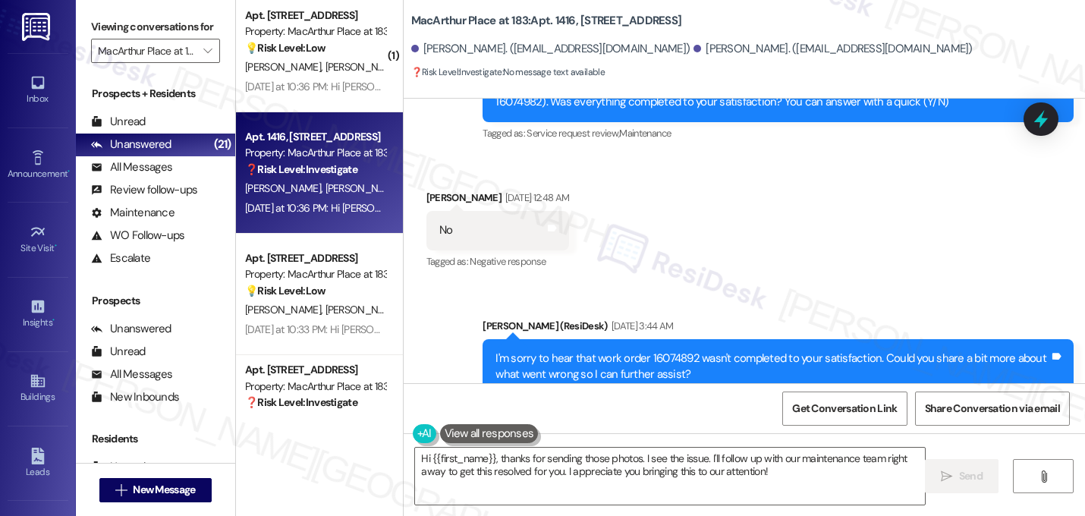
scroll to position [9235, 0]
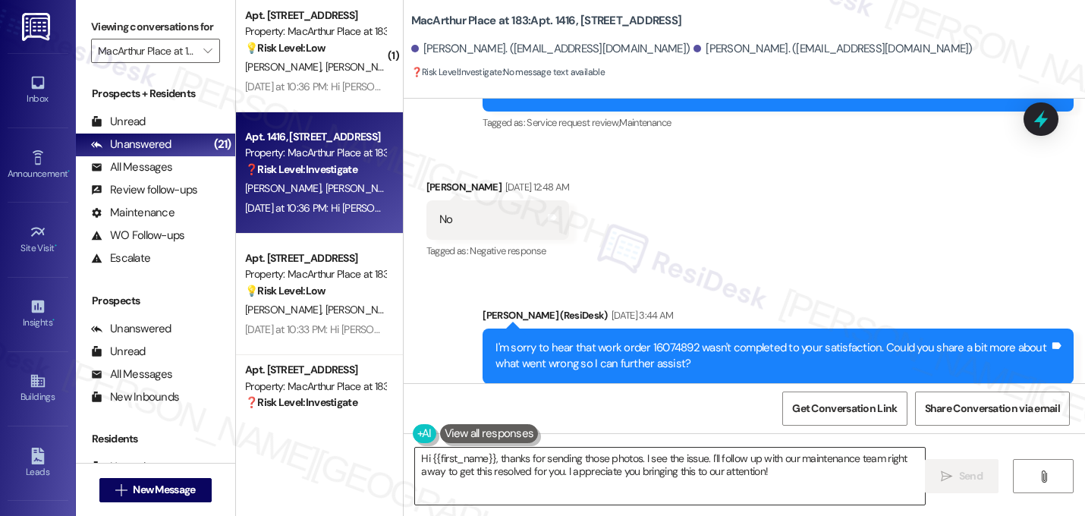
click at [614, 463] on textarea "Hi {{first_name}}, thanks for sending those photos. I see the issue. I'll follo…" at bounding box center [670, 475] width 510 height 57
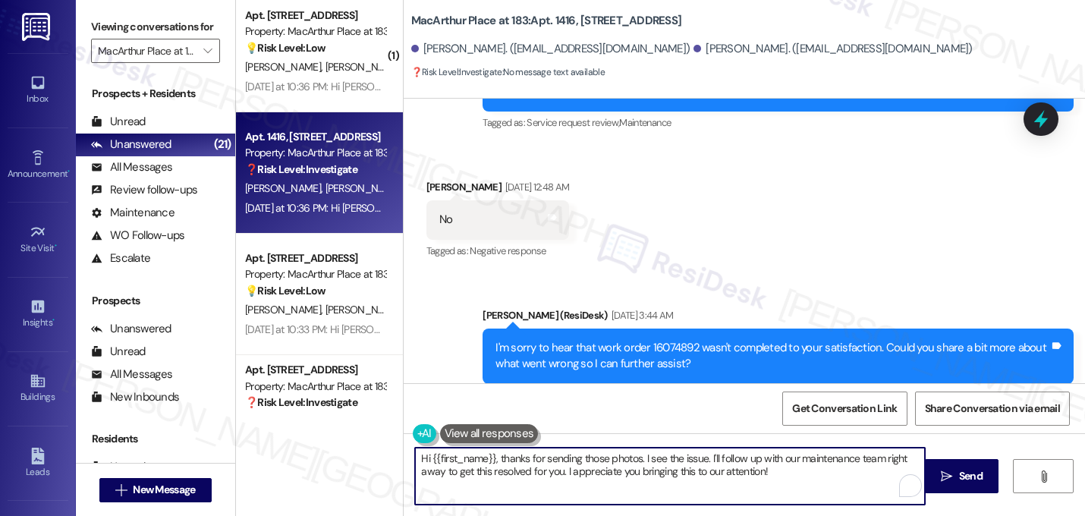
click at [613, 463] on textarea "Hi {{first_name}}, thanks for sending those photos. I see the issue. I'll follo…" at bounding box center [670, 475] width 510 height 57
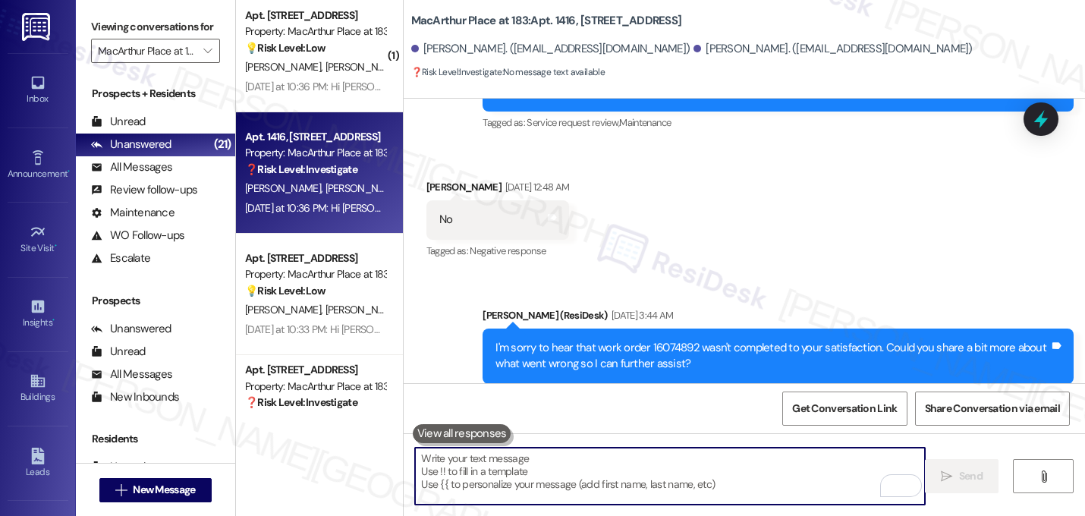
paste textarea "Hi, thanks for sending these photos over! Could you share a bit more about the …"
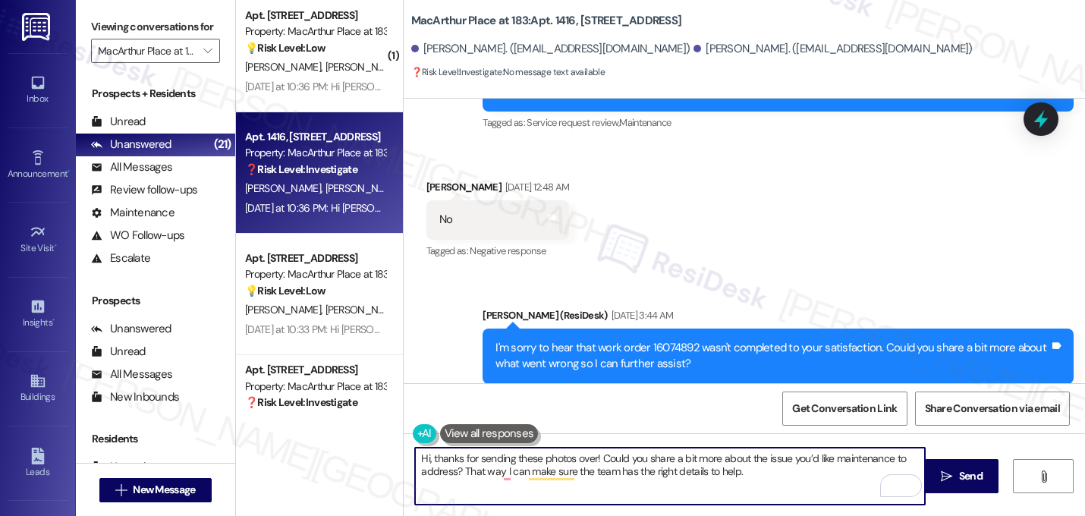
click at [429, 461] on textarea "Hi, thanks for sending these photos over! Could you share a bit more about the …" at bounding box center [670, 475] width 510 height 57
click at [577, 456] on textarea "Thanks for sending these photos over! Could you share a bit more about the issu…" at bounding box center [670, 475] width 510 height 57
type textarea "Thanks for sending these photos over, Antonio! Could you share a bit more about…"
click at [763, 476] on textarea "Thanks for sending these photos over, Antonio! Could you share a bit more about…" at bounding box center [670, 475] width 510 height 57
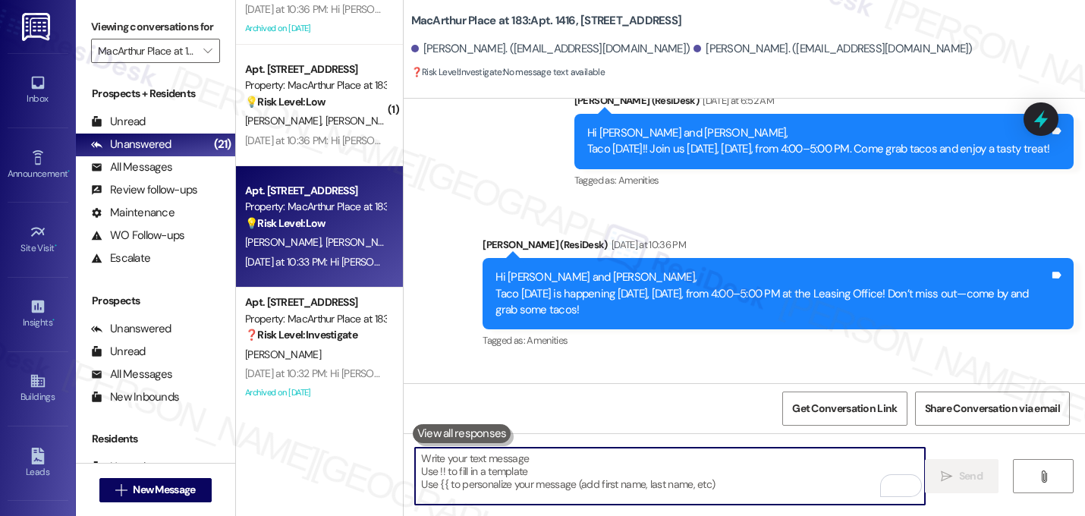
scroll to position [1653, 0]
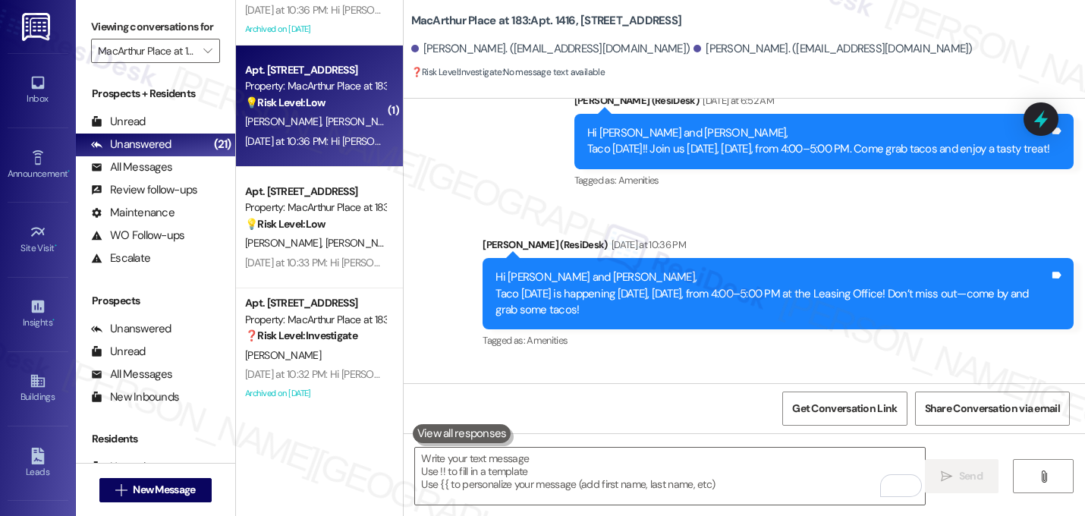
click at [285, 112] on div "C. Cruz B. Rivas Cerna" at bounding box center [314, 121] width 143 height 19
type textarea "Fetching suggested responses. Please feel free to read through the conversation…"
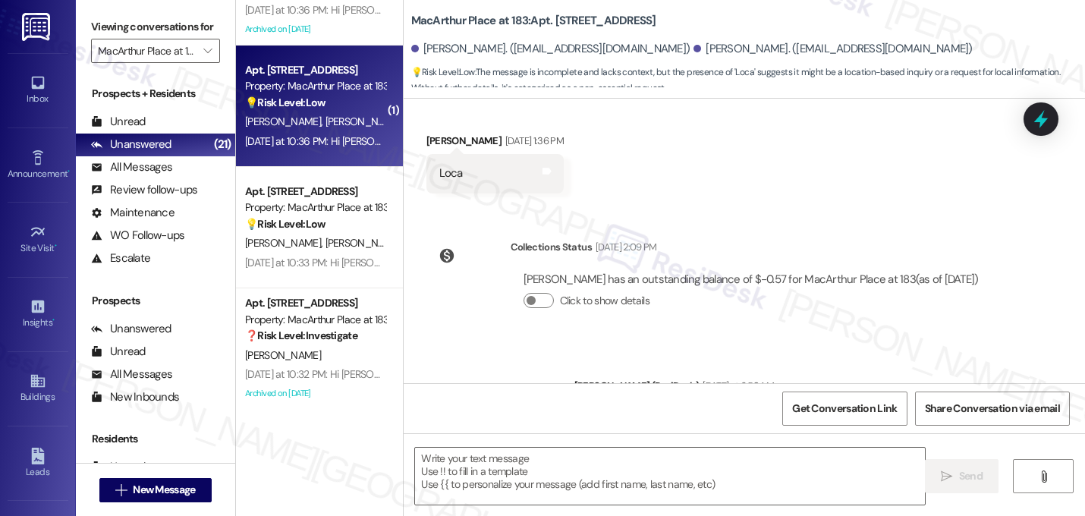
type textarea "Fetching suggested responses. Please feel free to read through the conversation…"
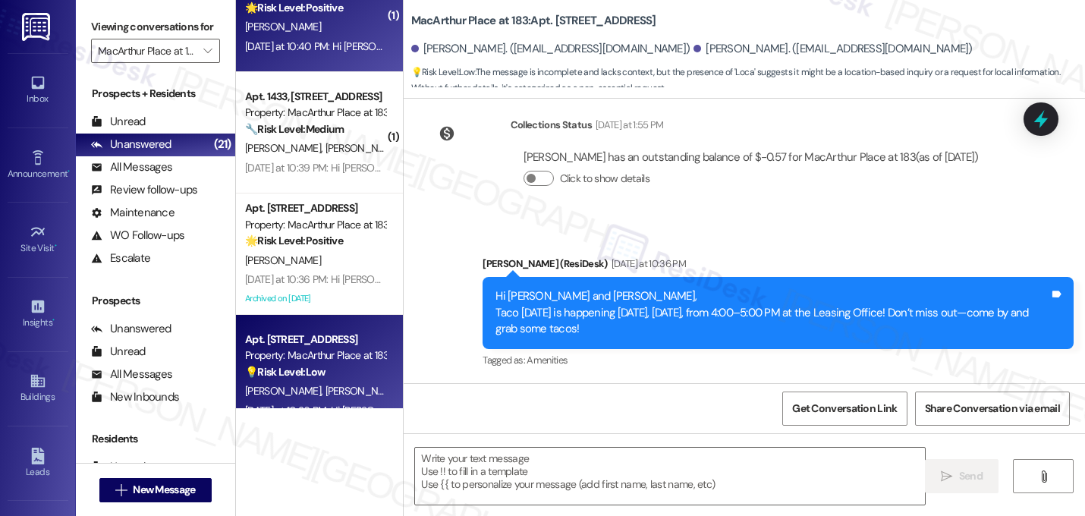
scroll to position [1383, 0]
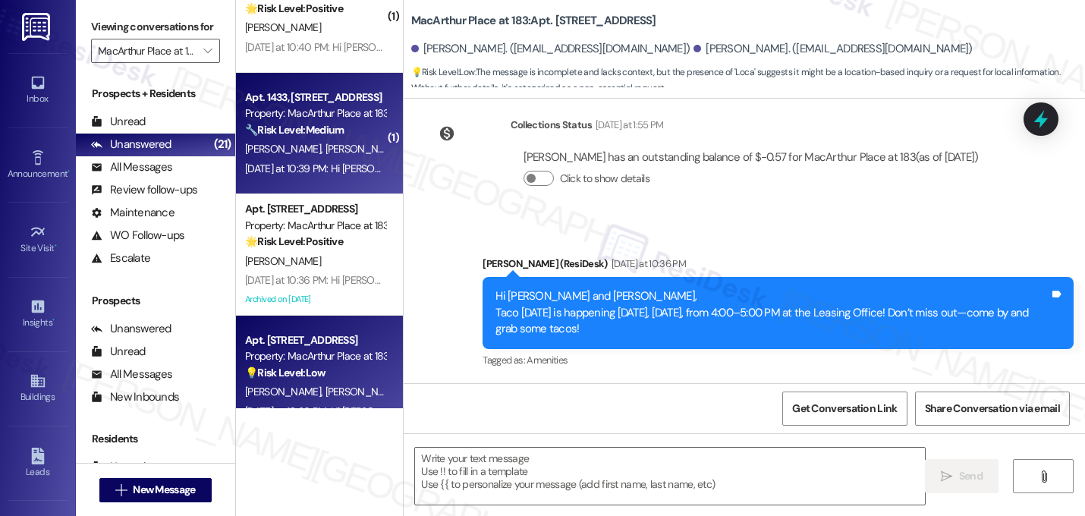
click at [258, 142] on span "M. Posada" at bounding box center [285, 149] width 80 height 14
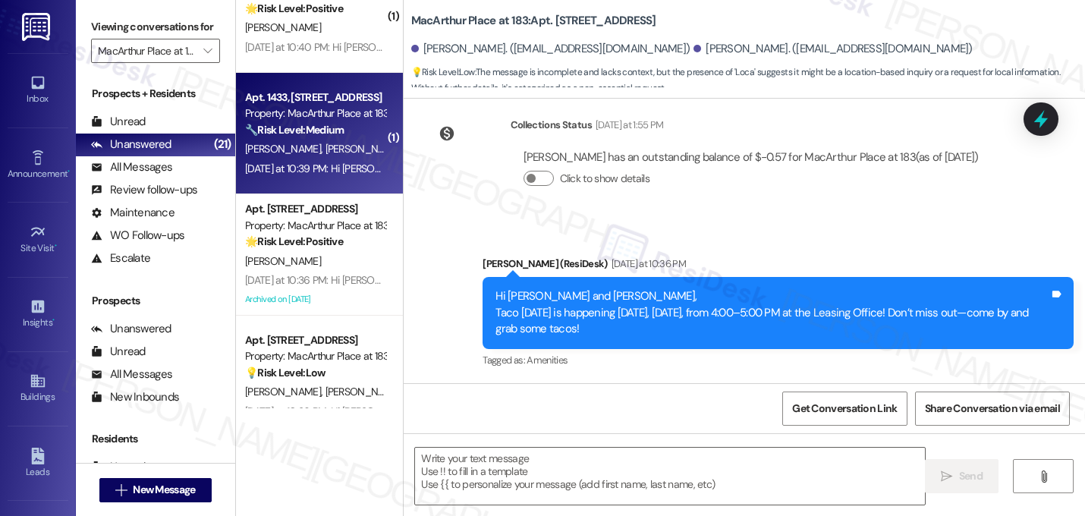
type textarea "Fetching suggested responses. Please feel free to read through the conversation…"
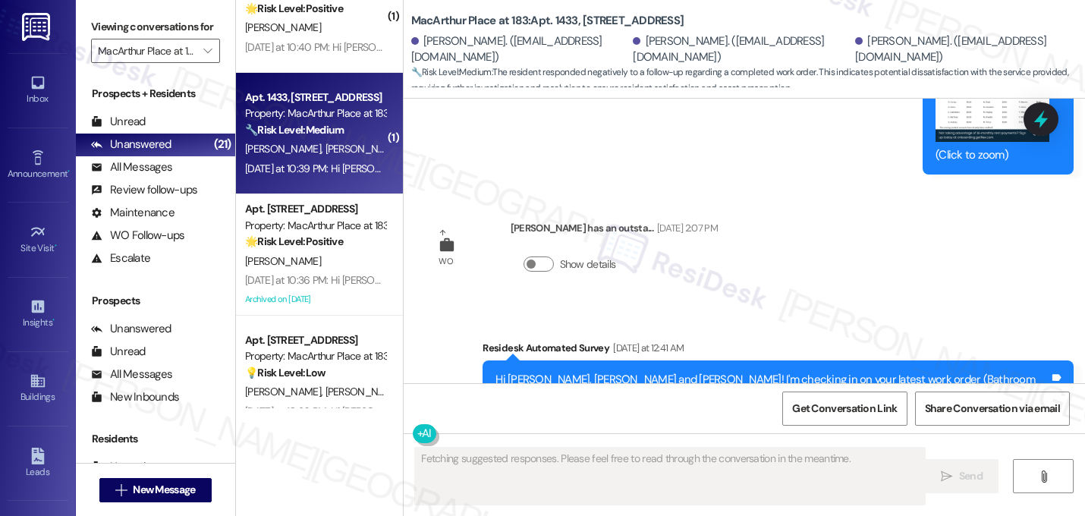
scroll to position [9457, 0]
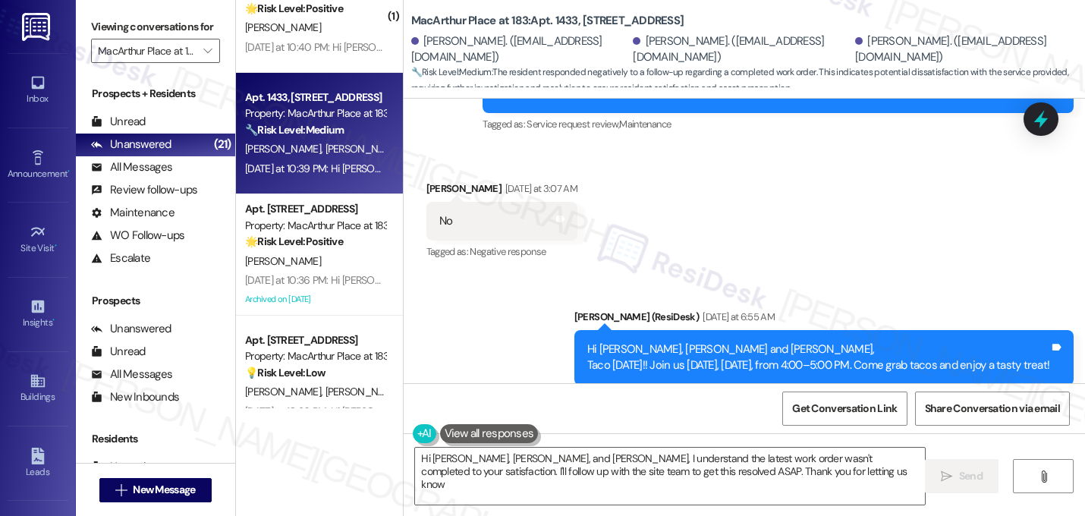
type textarea "Hi Cindy, Nuria, and Modesto, I understand the latest work order wasn't complet…"
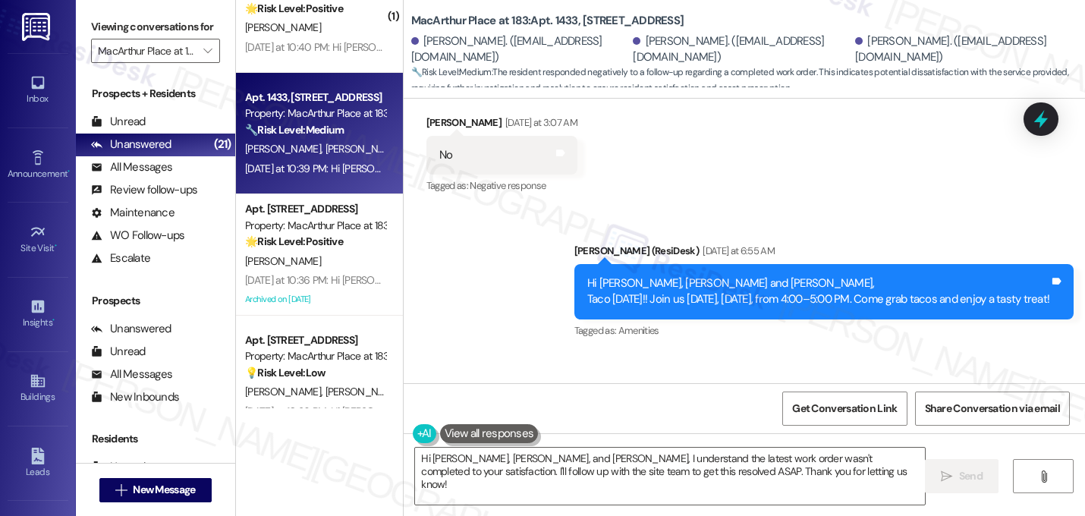
scroll to position [9918, 0]
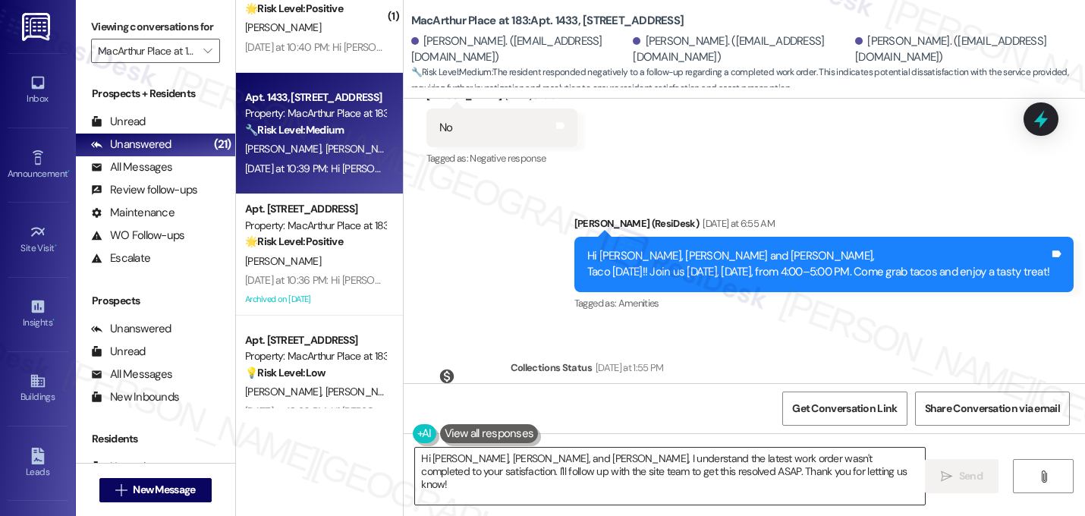
click at [559, 474] on textarea "Hi Cindy, Nuria, and Modesto, I understand the latest work order wasn't complet…" at bounding box center [670, 475] width 510 height 57
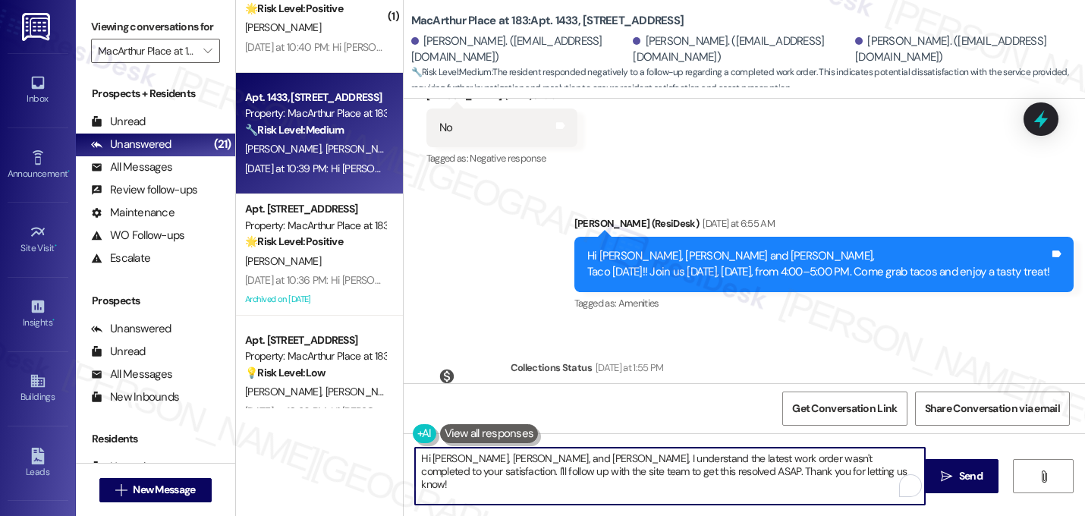
click at [559, 474] on textarea "Hi Cindy, Nuria, and Modesto, I understand the latest work order wasn't complet…" at bounding box center [670, 475] width 510 height 57
click at [568, 473] on textarea "Hi Cindy, Nuria, and Modesto, I understand the latest work order wasn't complet…" at bounding box center [670, 475] width 510 height 57
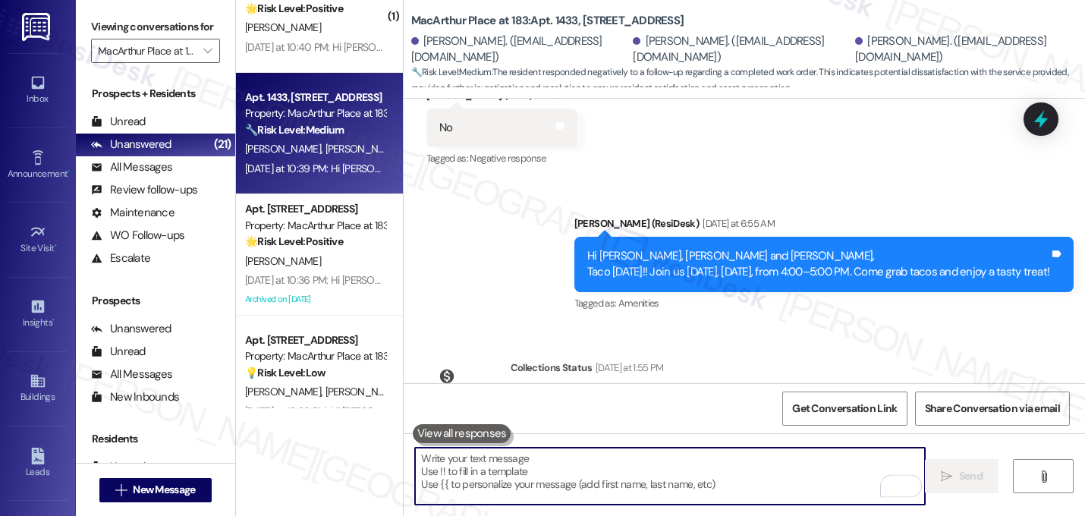
paste textarea "I'm sorry to hear that work order [number] wasn't completed to your satisfactio…"
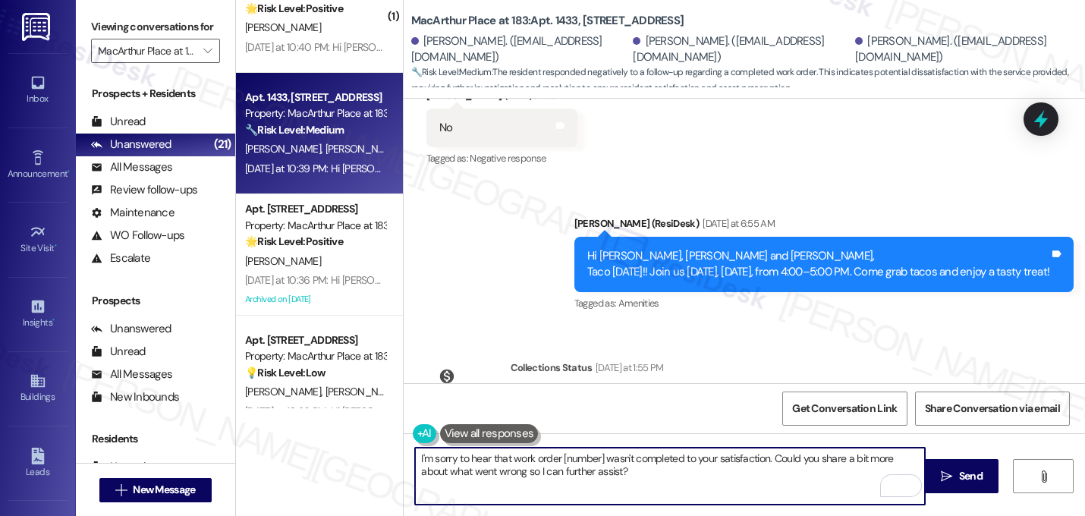
click at [597, 461] on textarea "I'm sorry to hear that work order [number] wasn't completed to your satisfactio…" at bounding box center [670, 475] width 510 height 57
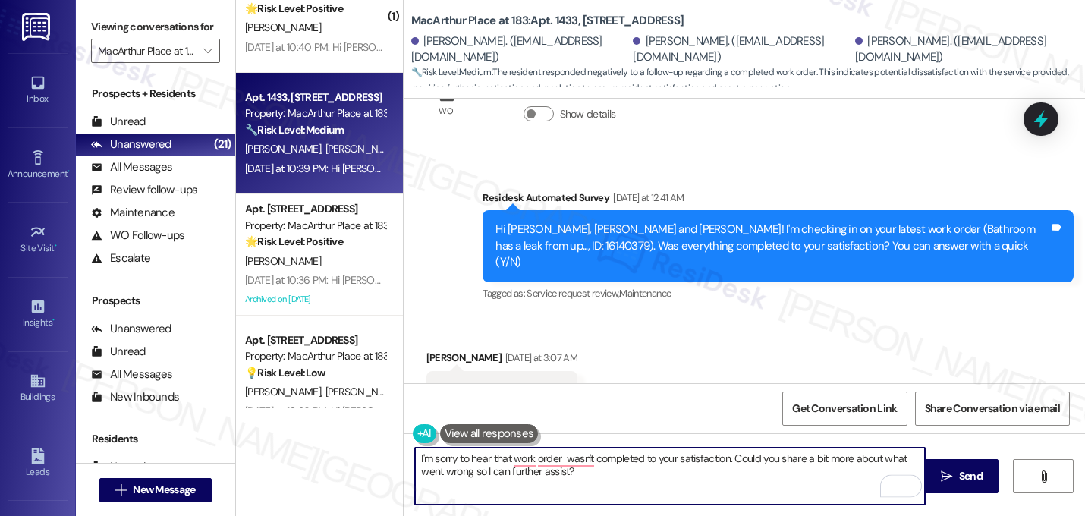
scroll to position [9491, 0]
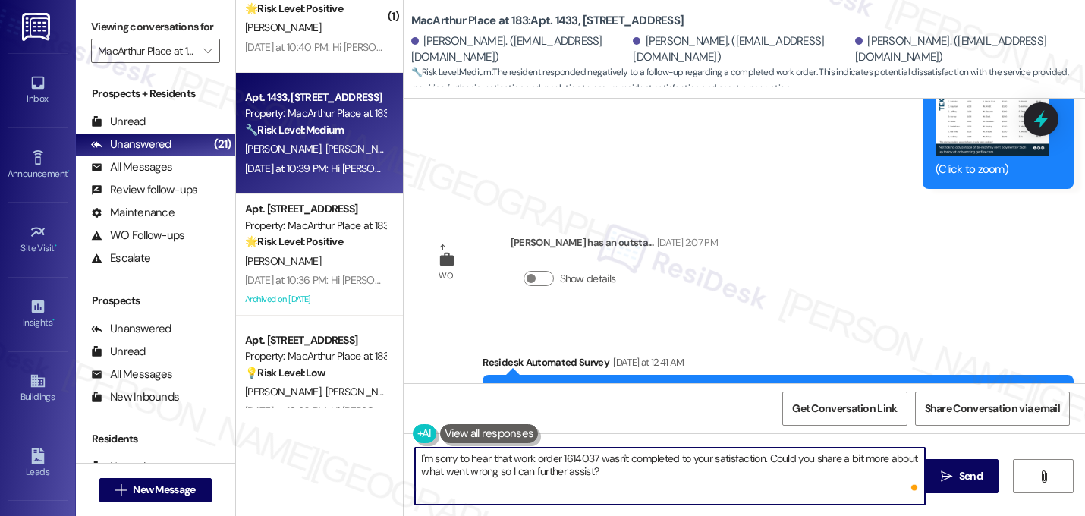
type textarea "I'm sorry to hear that work order 16140379 wasn't completed to your satisfactio…"
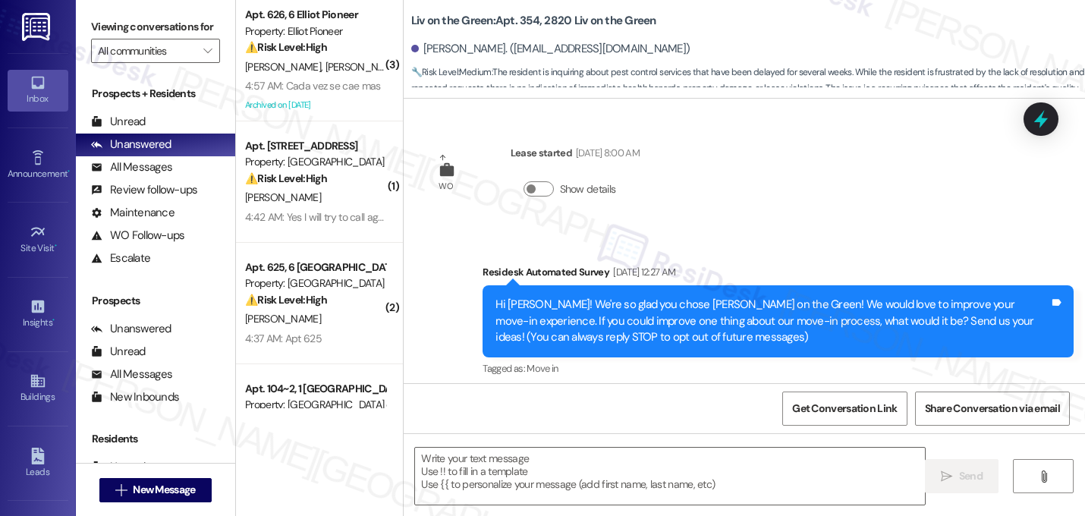
scroll to position [7471, 0]
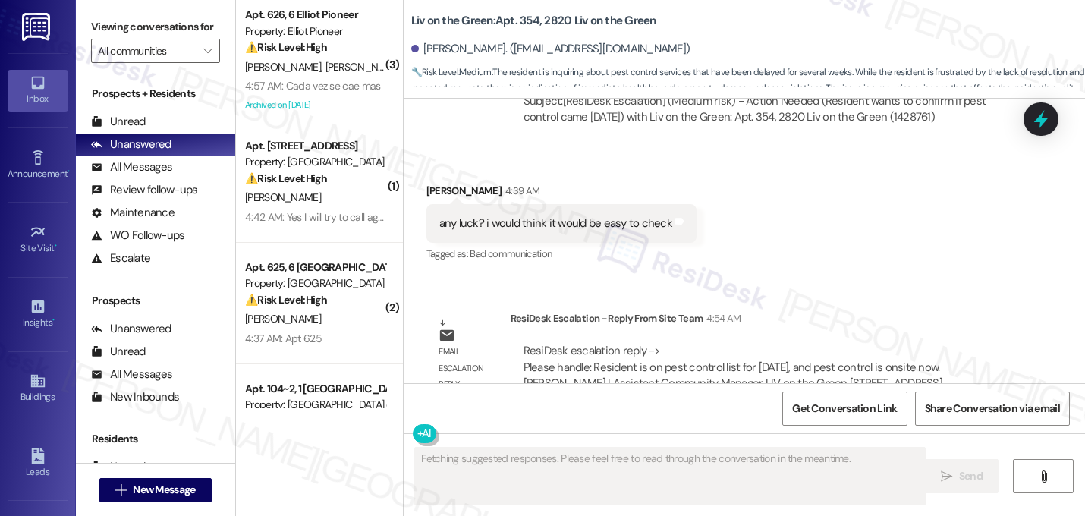
click at [804, 162] on div "Received via SMS Brooke Roth 4:39 AM any luck? i would think it would be easy t…" at bounding box center [743, 213] width 681 height 128
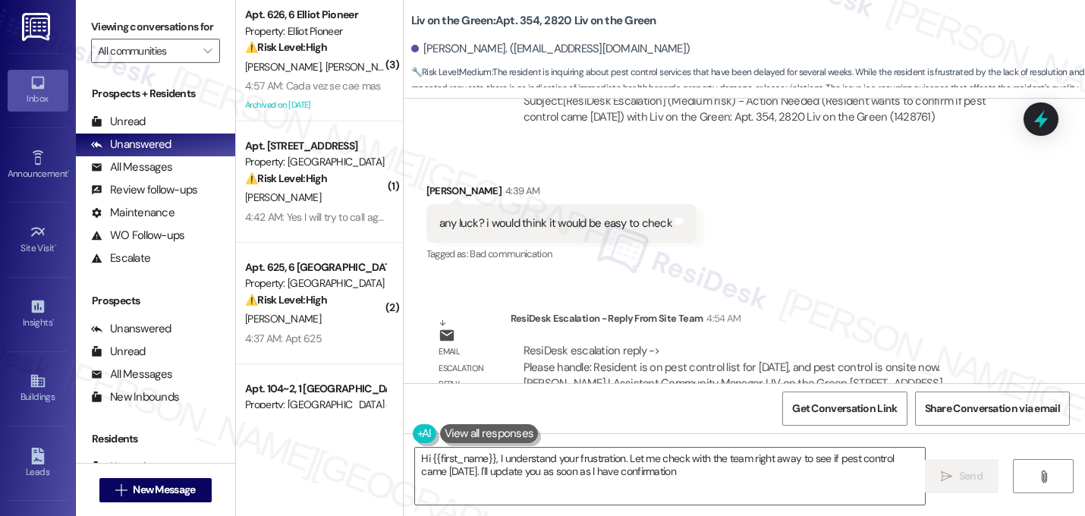
type textarea "Hi {{first_name}}, I understand your frustration. Let me check with the team ri…"
click at [804, 162] on div "Received via SMS Brooke Roth 4:39 AM any luck? i would think it would be easy t…" at bounding box center [743, 213] width 681 height 128
click at [627, 466] on textarea "Hi {{first_name}}, I understand your frustration. Let me check with the team ri…" at bounding box center [670, 475] width 510 height 57
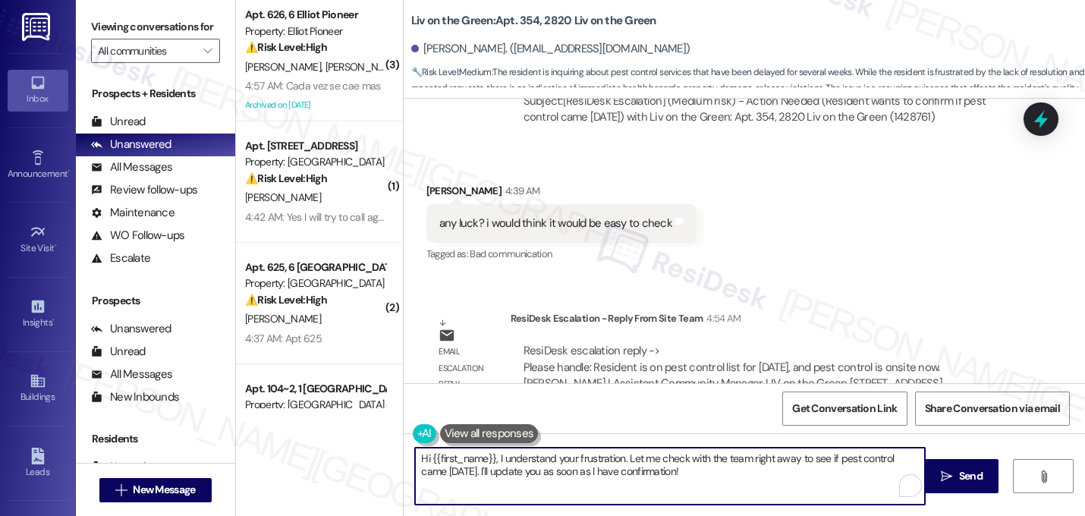
click at [627, 466] on textarea "Hi {{first_name}}, I understand your frustration. Let me check with the team ri…" at bounding box center [670, 475] width 510 height 57
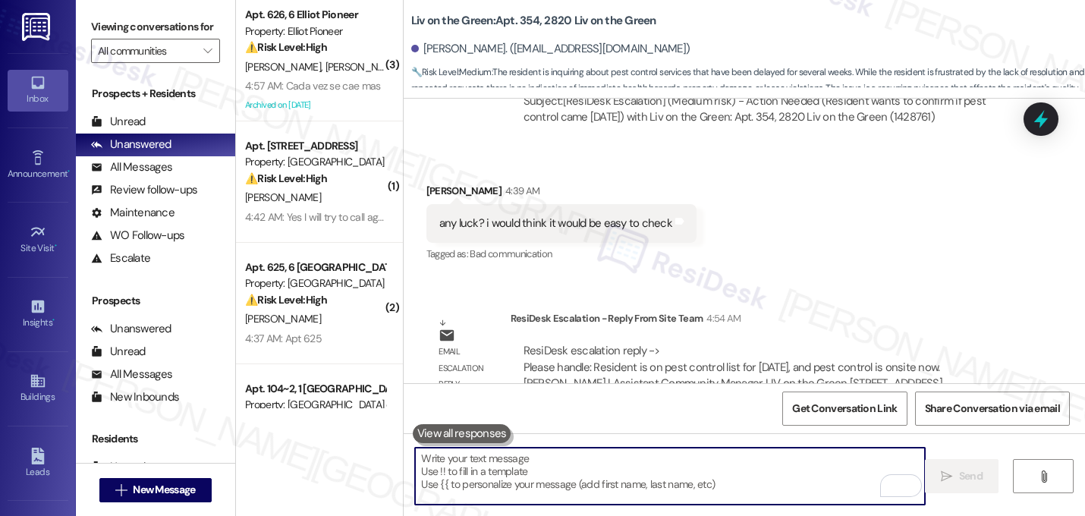
click at [551, 491] on textarea "To enrich screen reader interactions, please activate Accessibility in Grammarl…" at bounding box center [670, 475] width 510 height 57
paste textarea "Hi {{first_name}}! Just a quick update on your concern. The office team may rea…"
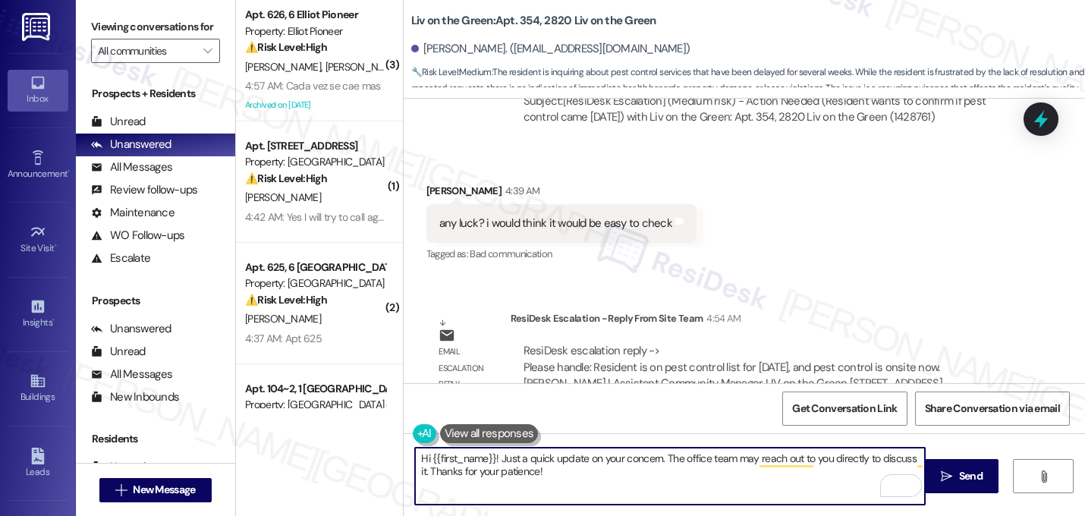
click at [499, 462] on textarea "Hi {{first_name}}! Just a quick update on your concern. The office team may rea…" at bounding box center [670, 475] width 510 height 57
drag, startPoint x: 597, startPoint y: 461, endPoint x: 843, endPoint y: 455, distance: 245.8
click at [843, 455] on textarea "Hey, just a quick update on your concern. The office team may reach out to you …" at bounding box center [670, 475] width 510 height 57
click at [609, 462] on textarea "Hey, just a quick update on your concern. it. Thanks for your patience!" at bounding box center [670, 475] width 510 height 57
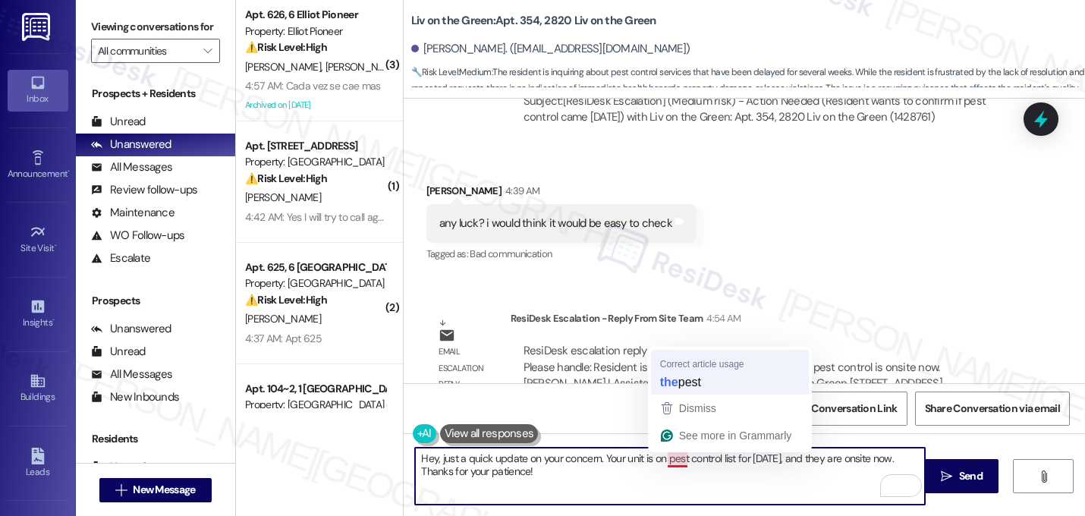
type textarea "Hey, just a quick update on your concern. Your unit is on the pest control list…"
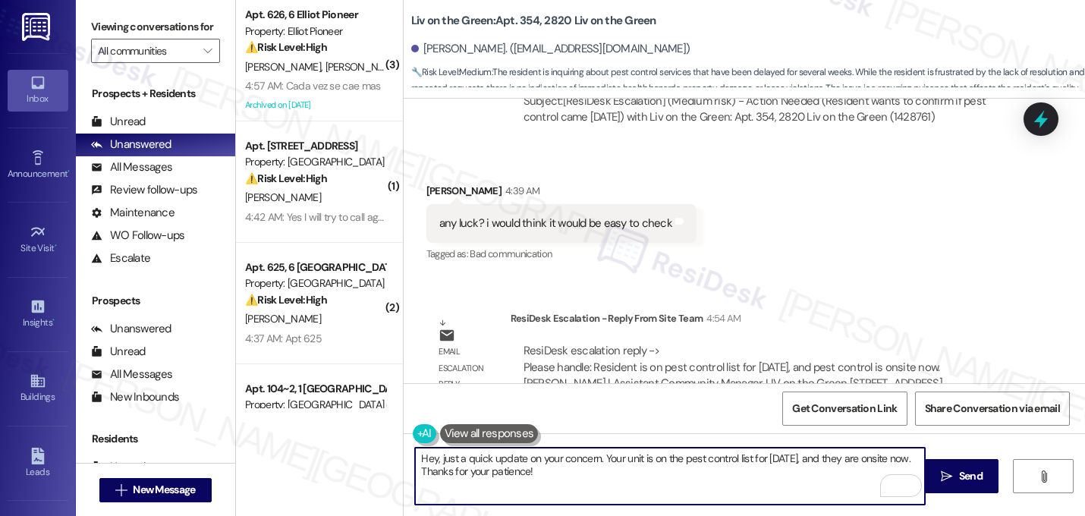
click at [612, 476] on textarea "Hey, just a quick update on your concern. Your unit is on the pest control list…" at bounding box center [670, 475] width 510 height 57
click at [582, 457] on textarea "Hey, just a quick update on your concern. Your unit is on the pest control list…" at bounding box center [670, 475] width 510 height 57
click at [579, 472] on textarea "Hey, just a quick update on your concern. Your unit is on the pest control list…" at bounding box center [670, 475] width 510 height 57
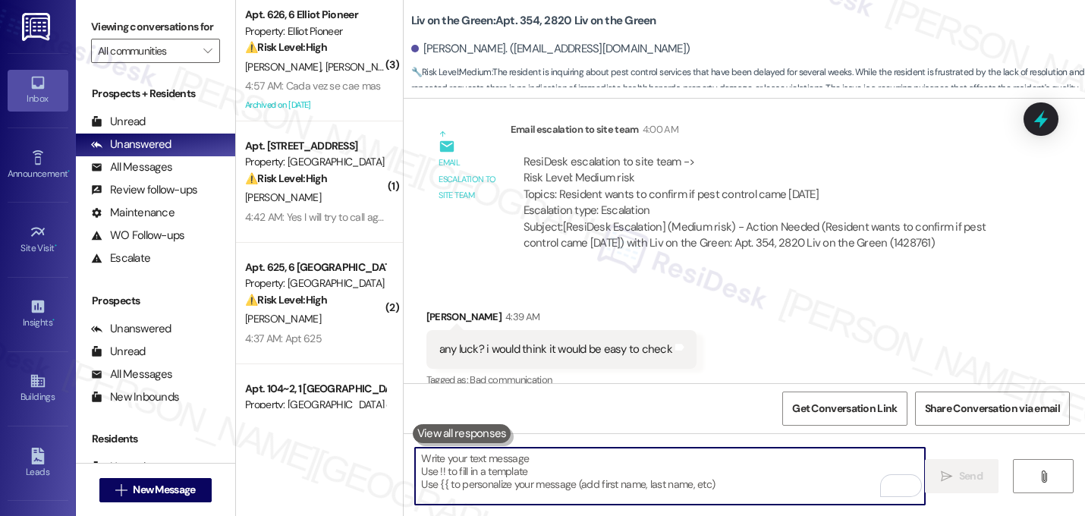
scroll to position [7332, 0]
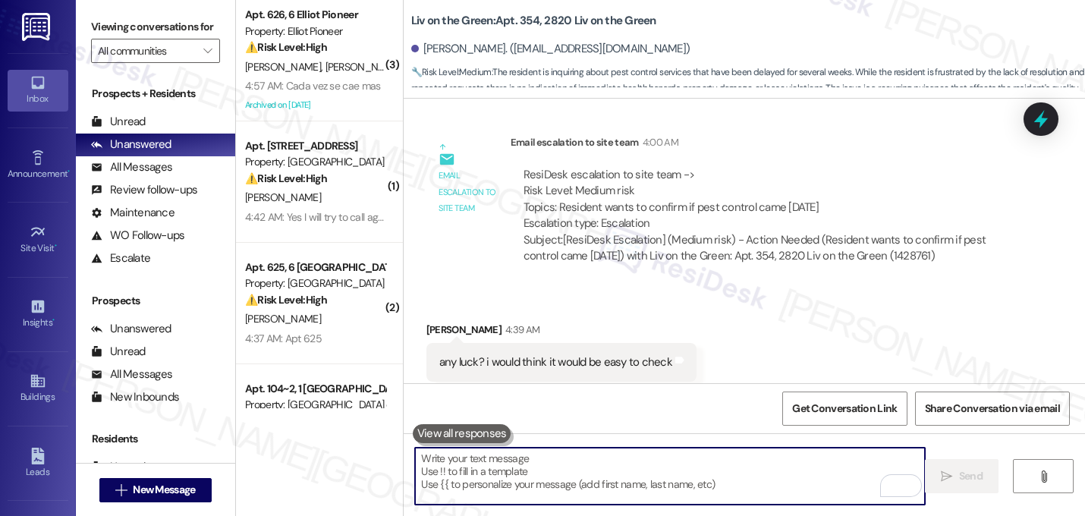
click at [702, 304] on div "Received via SMS Brooke Roth 4:39 AM any luck? i would think it would be easy t…" at bounding box center [743, 351] width 681 height 128
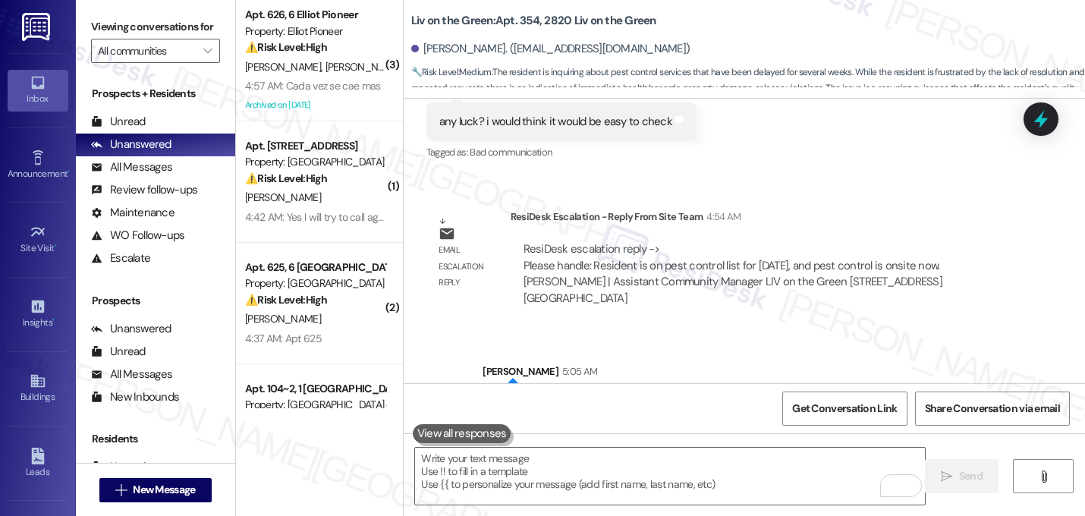
scroll to position [7593, 0]
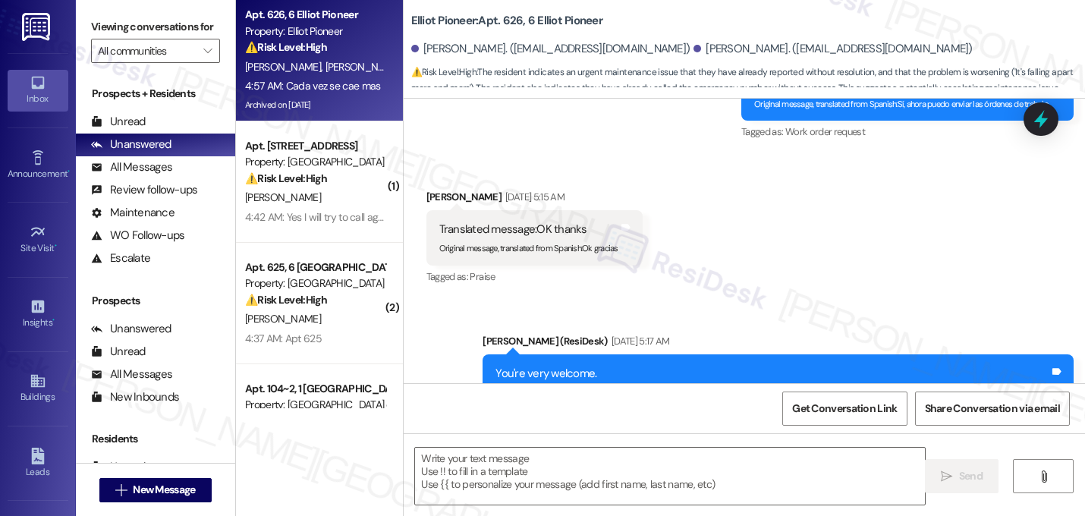
type textarea "Fetching suggested responses. Please feel free to read through the conversation…"
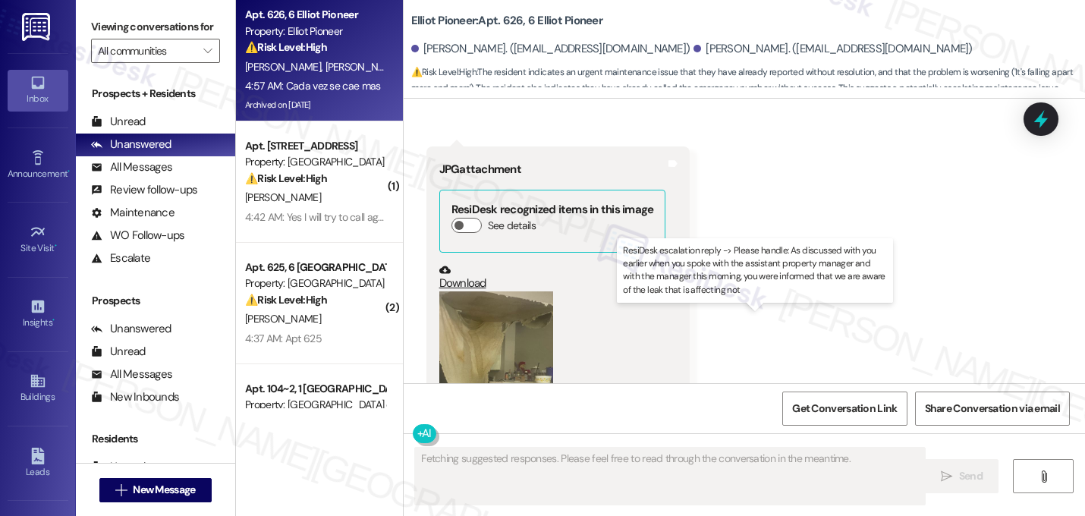
scroll to position [23374, 0]
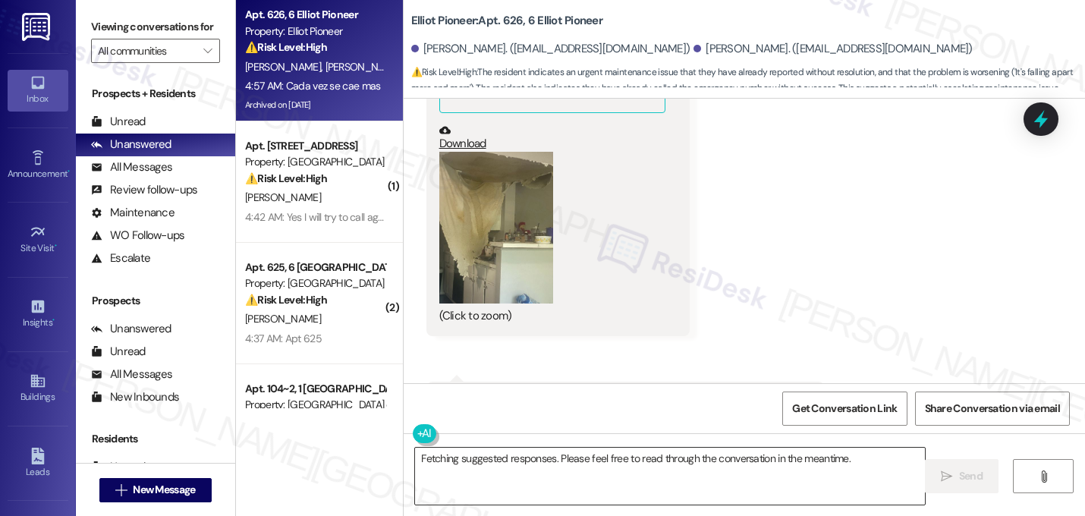
click at [511, 472] on textarea "Fetching suggested responses. Please feel free to read through the conversation…" at bounding box center [670, 475] width 510 height 57
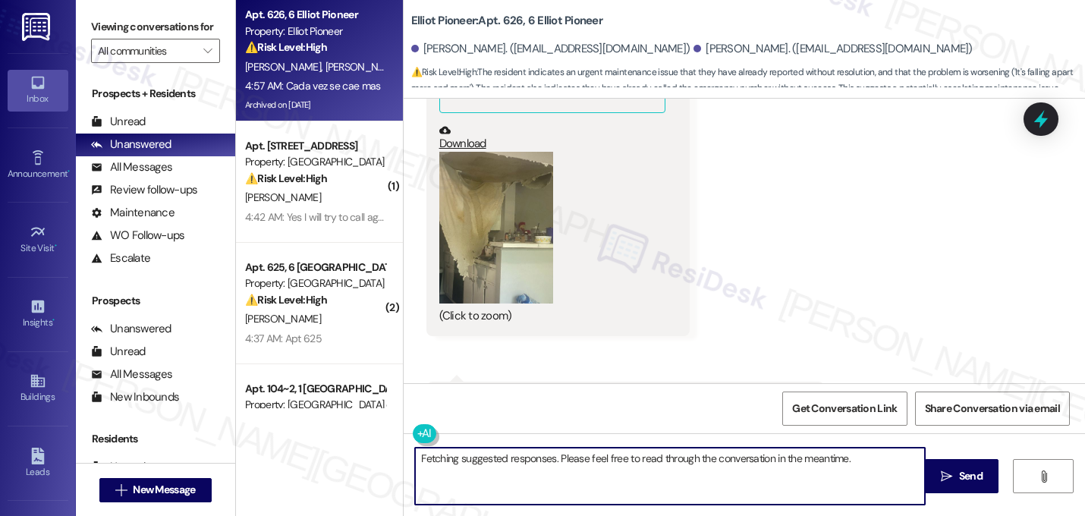
click at [511, 472] on textarea "Fetching suggested responses. Please feel free to read through the conversation…" at bounding box center [670, 475] width 510 height 57
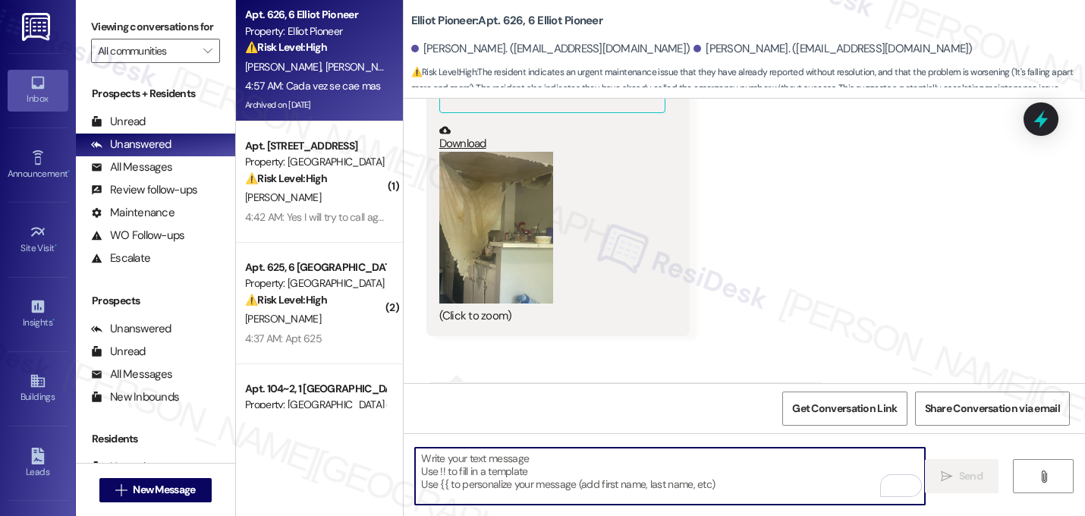
paste textarea "As discussed with you earlier when you spoke with the assistant property manage…"
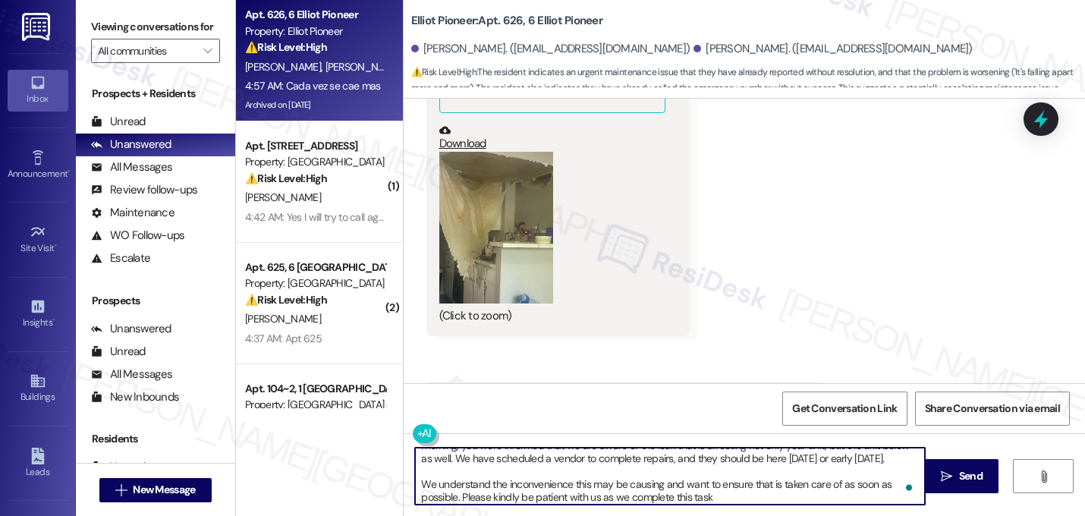
scroll to position [26, 0]
click at [468, 467] on textarea "As discussed with you earlier when you spoke with the assistant property manage…" at bounding box center [670, 475] width 510 height 57
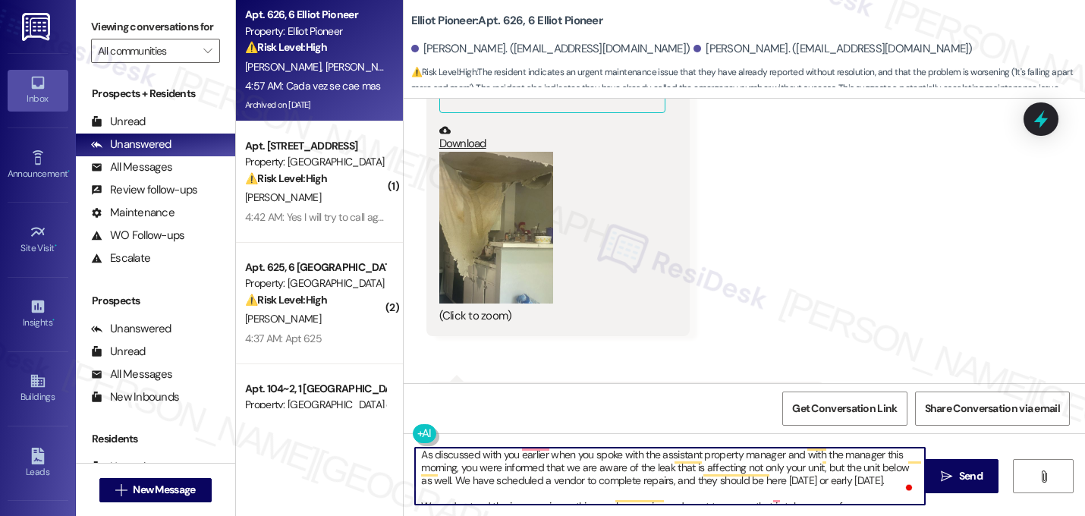
scroll to position [4, 0]
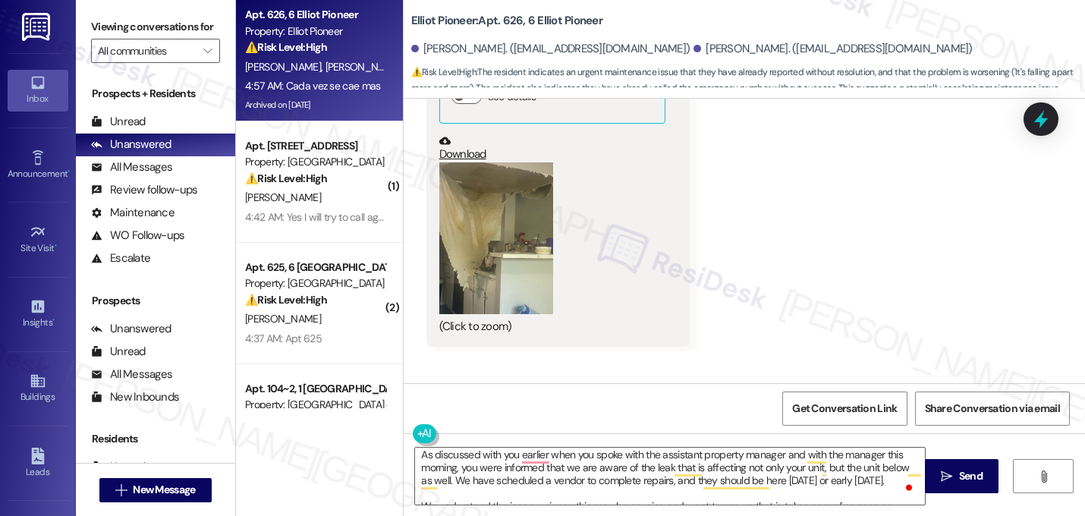
scroll to position [23374, 0]
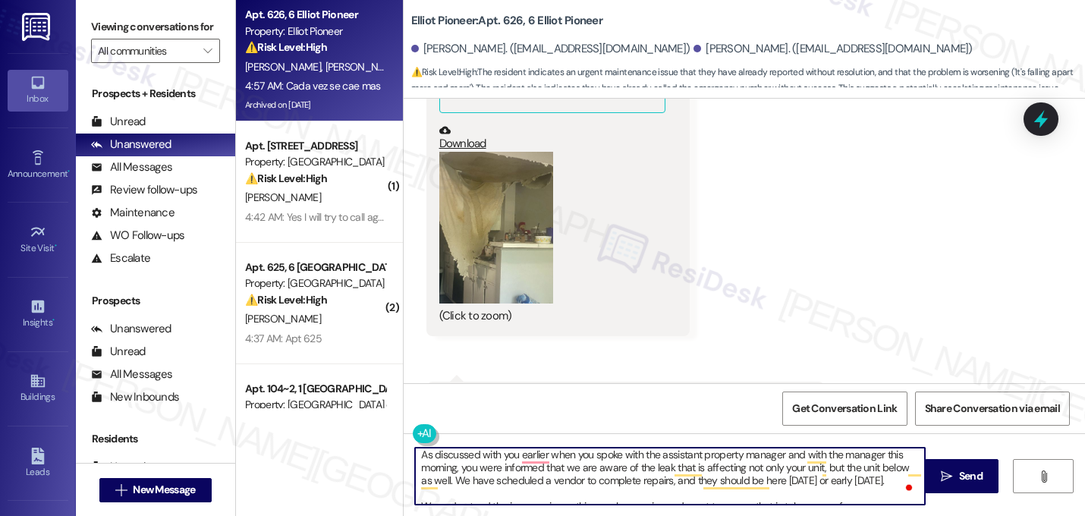
click at [422, 454] on textarea "As discussed with you earlier when you spoke with the assistant property manage…" at bounding box center [670, 475] width 510 height 57
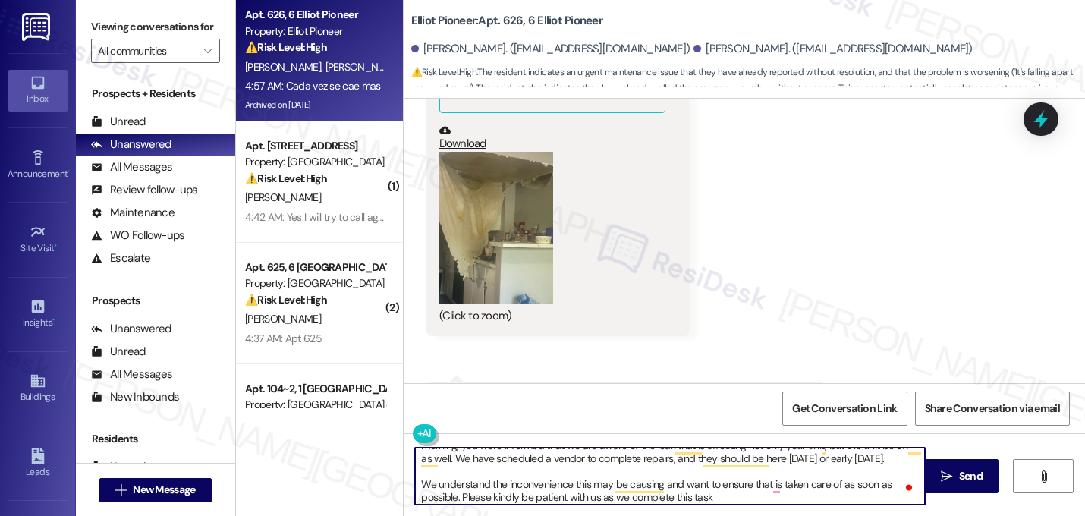
scroll to position [26, 0]
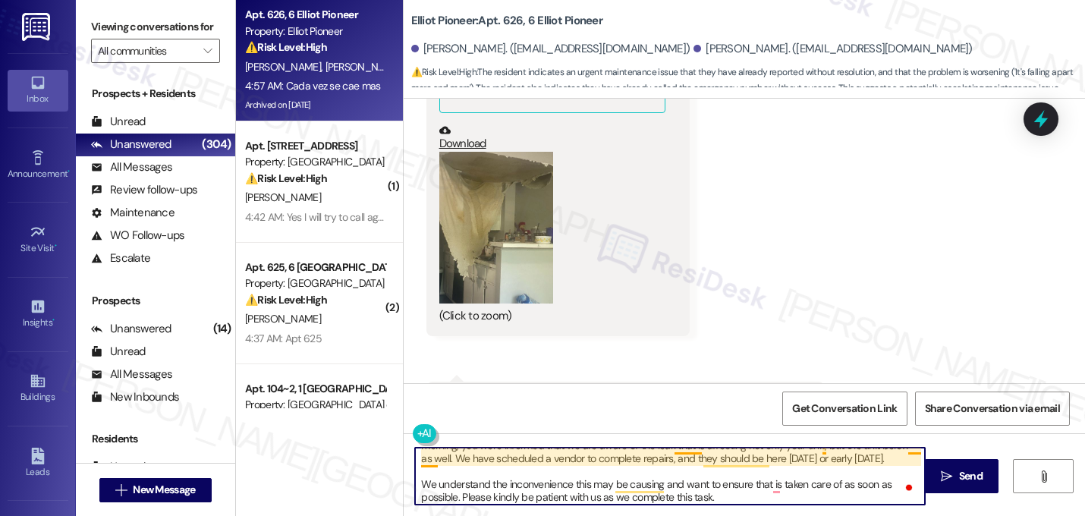
click at [426, 460] on textarea "discussed with you earlier when you spoke with the assistant property manager a…" at bounding box center [670, 475] width 510 height 57
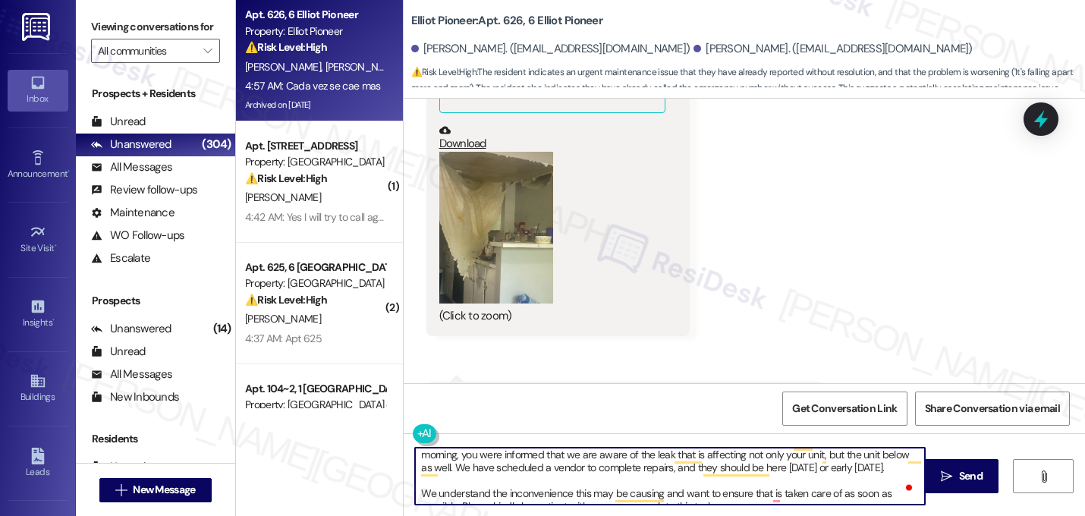
scroll to position [4, 0]
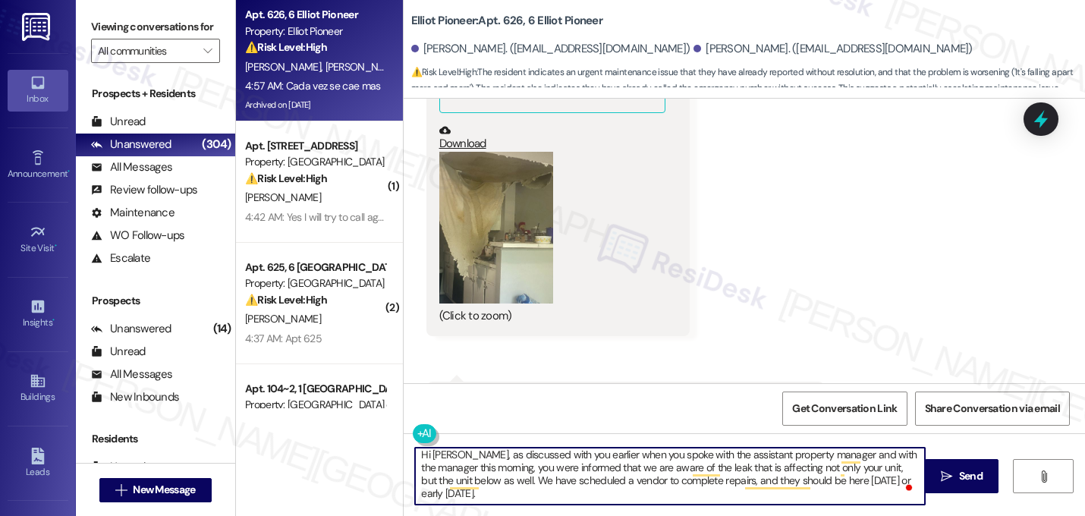
click at [449, 455] on textarea "Hi Dora, as discussed with you earlier when you spoke with the assistant proper…" at bounding box center [670, 475] width 510 height 57
click at [482, 491] on textarea "Hi Dora, as discussed with you earlier when you spoke with the assistant proper…" at bounding box center [670, 475] width 510 height 57
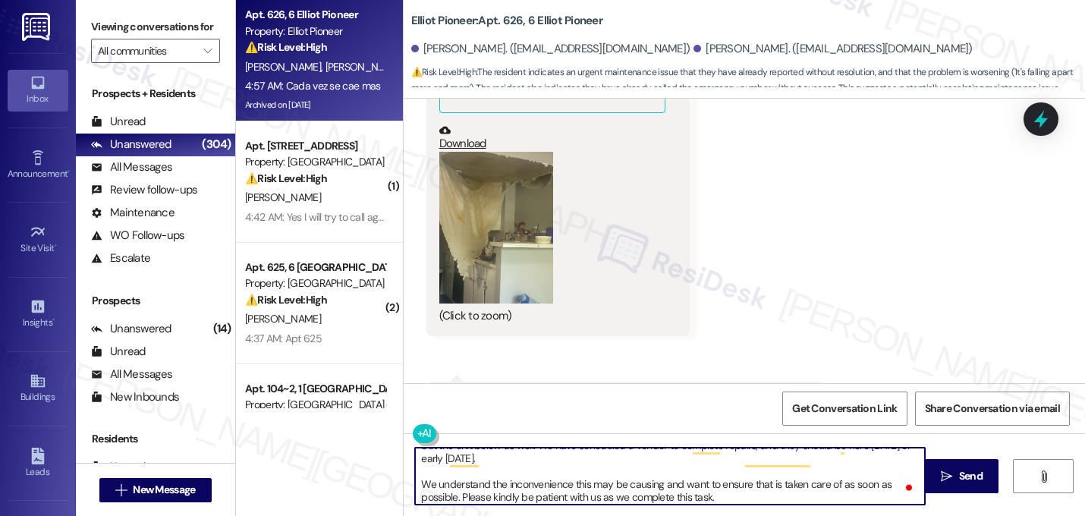
scroll to position [0, 0]
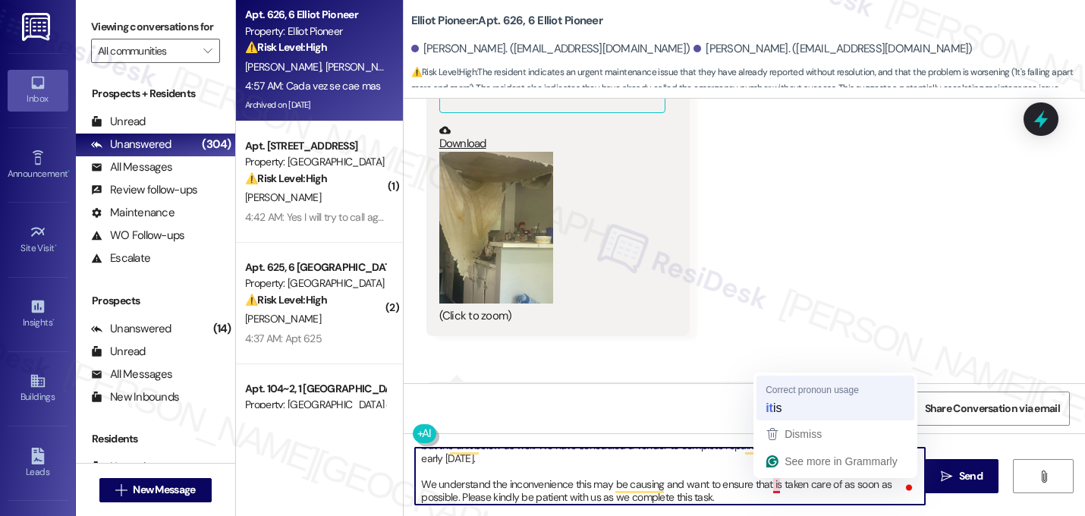
type textarea "Hi Dora, as discussed with you earlier when you spoke with the assistant proper…"
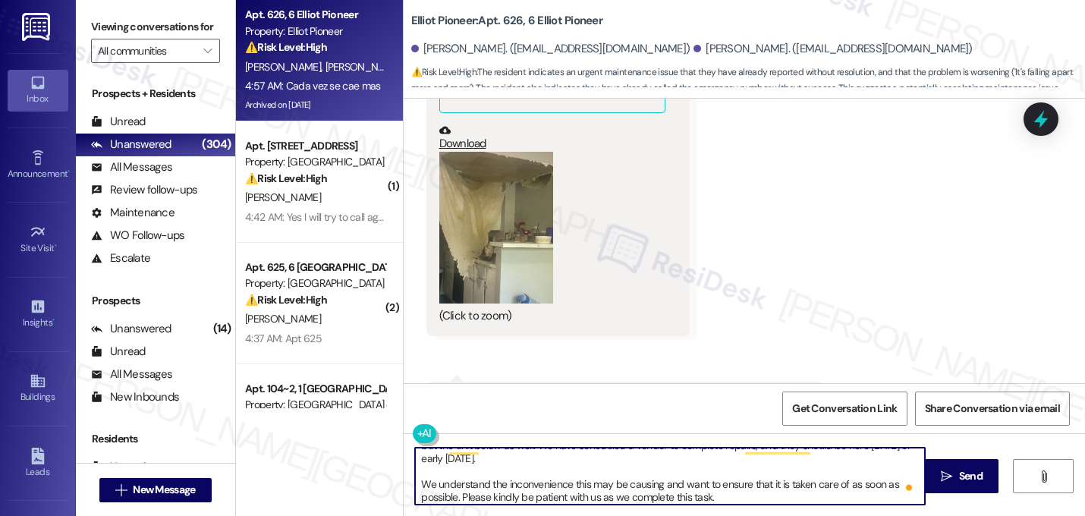
click at [732, 492] on textarea "Hi Dora, as discussed with you earlier when you spoke with the assistant proper…" at bounding box center [670, 475] width 510 height 57
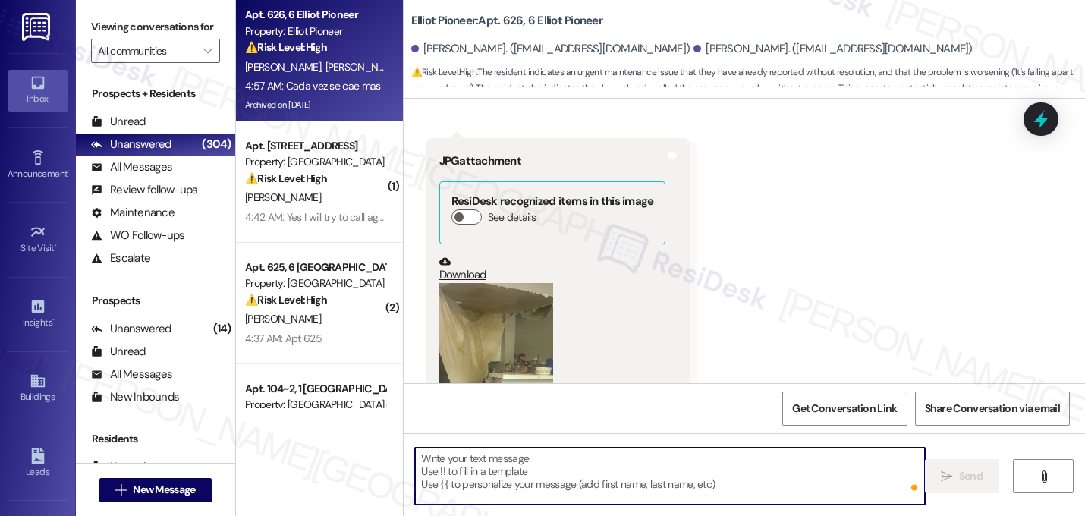
scroll to position [23235, 0]
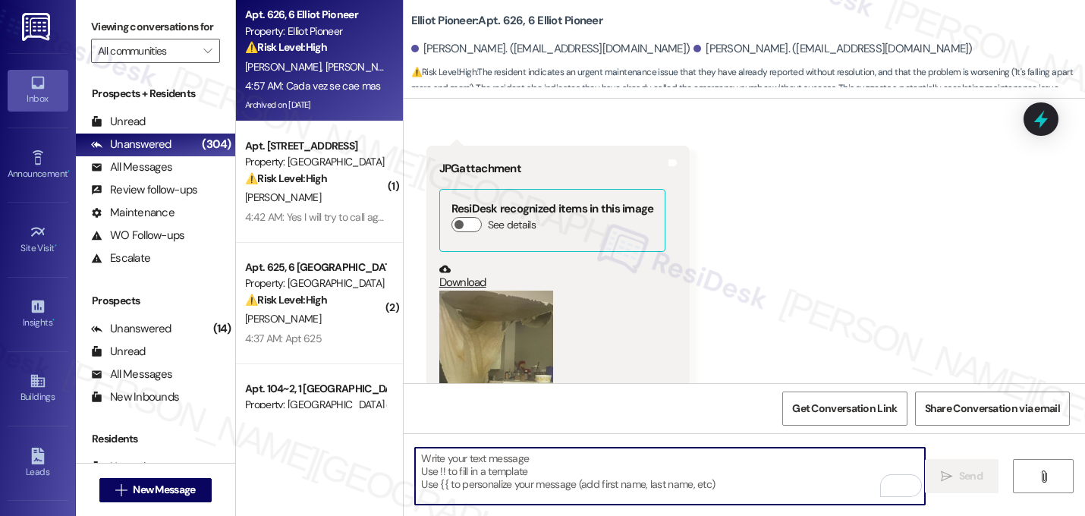
click at [906, 195] on div "Received via SMS Dora Magana 4:57 AM Translated message: I already did it, but …" at bounding box center [743, 288] width 681 height 642
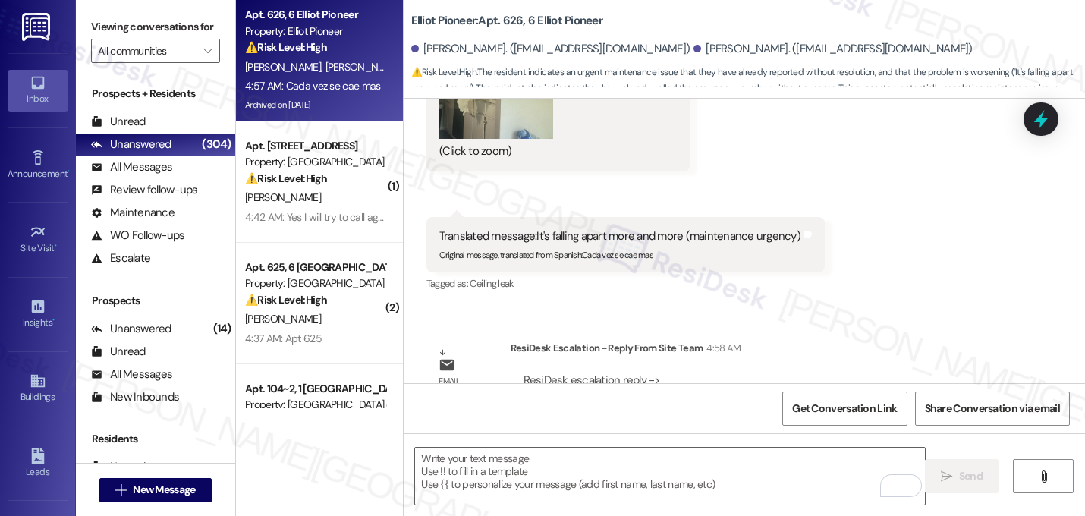
scroll to position [23561, 0]
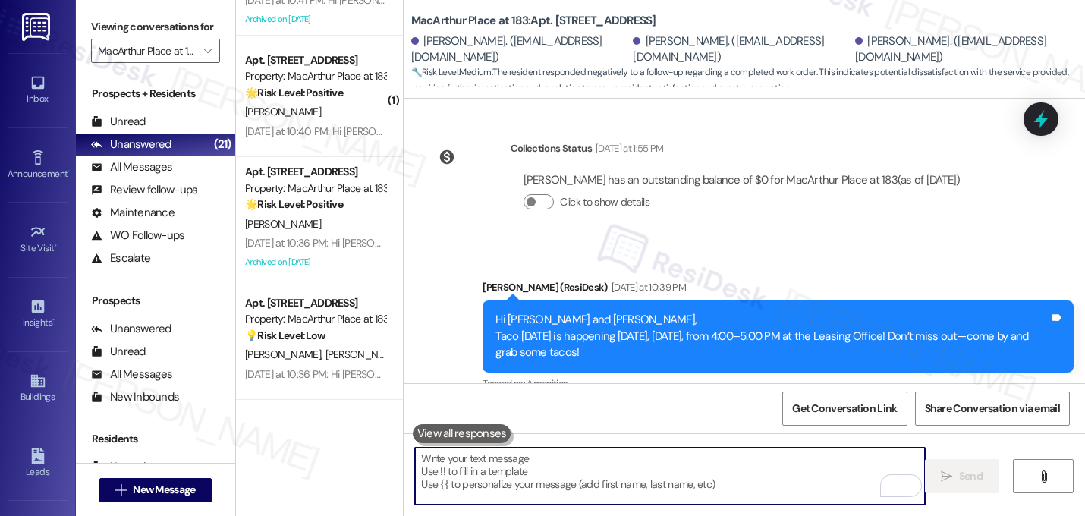
scroll to position [1418, 0]
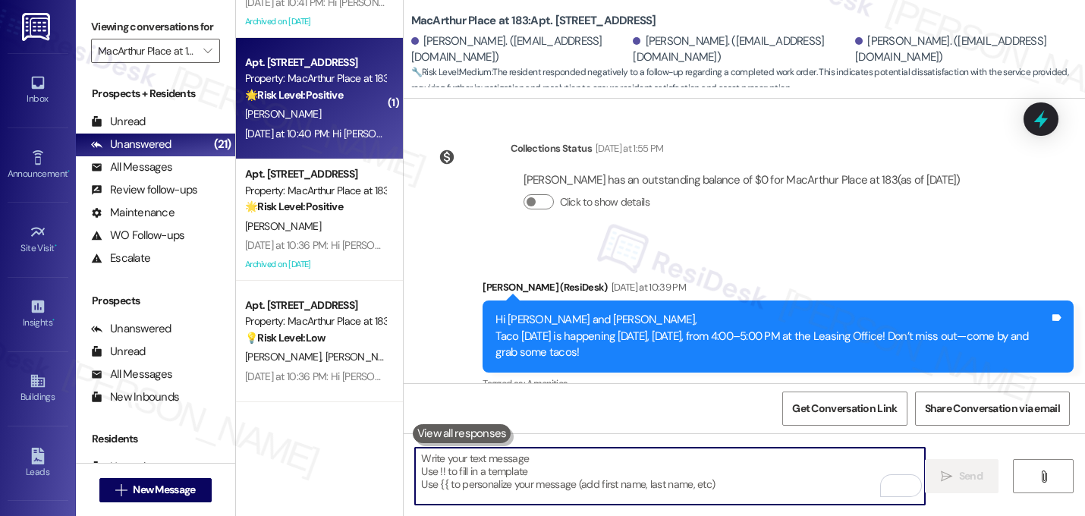
click at [325, 115] on div "[PERSON_NAME]" at bounding box center [314, 114] width 143 height 19
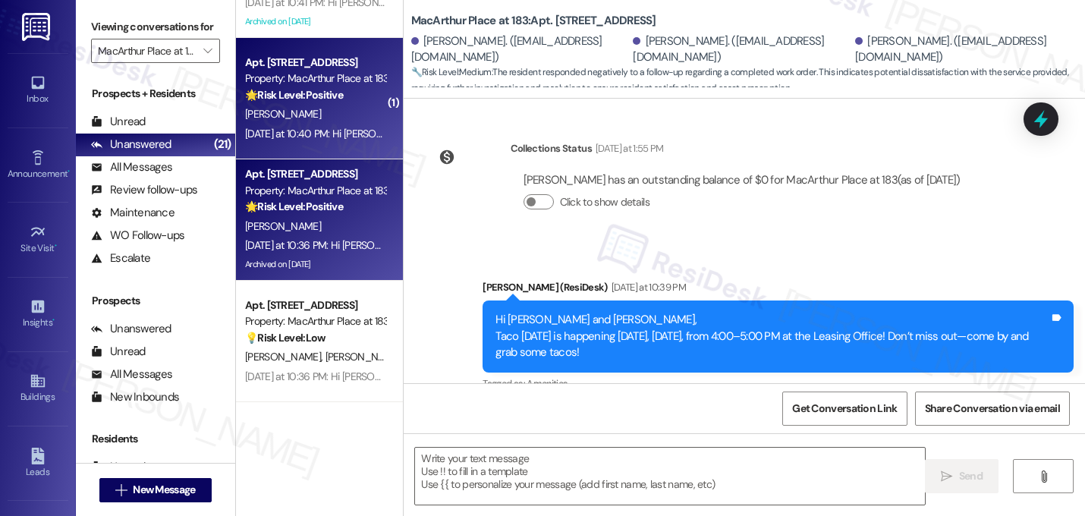
type textarea "Fetching suggested responses. Please feel free to read through the conversation…"
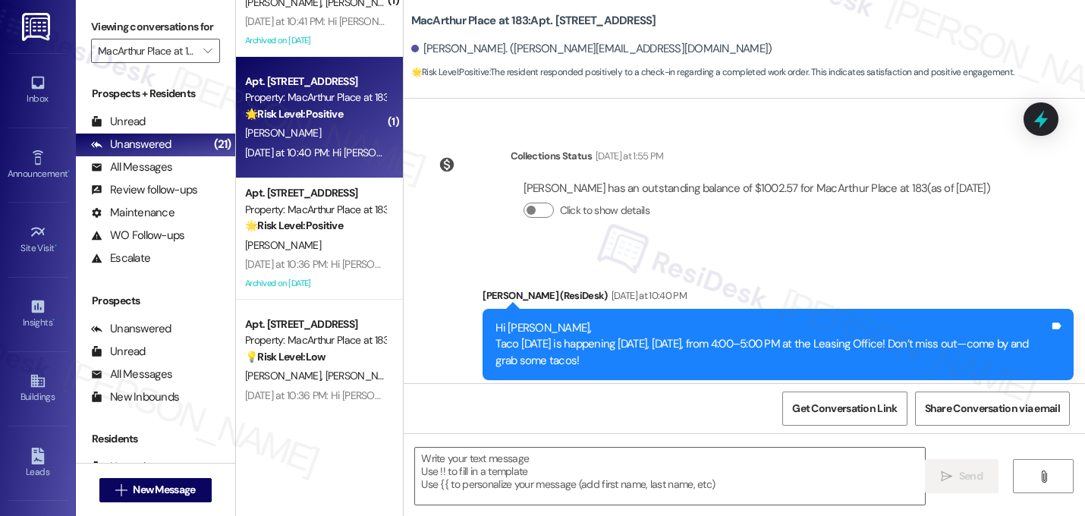
scroll to position [1386, 0]
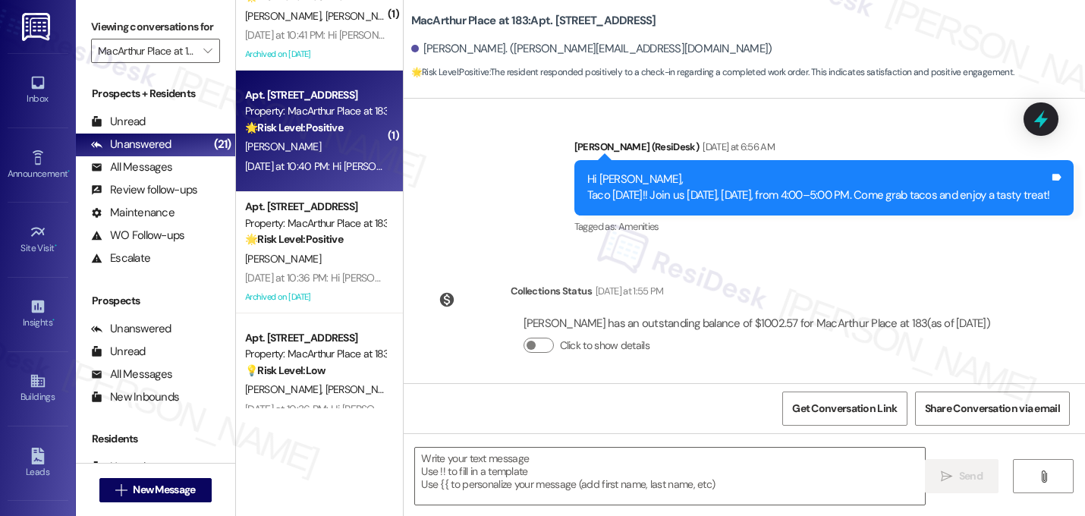
type textarea "Fetching suggested responses. Please feel free to read through the conversation…"
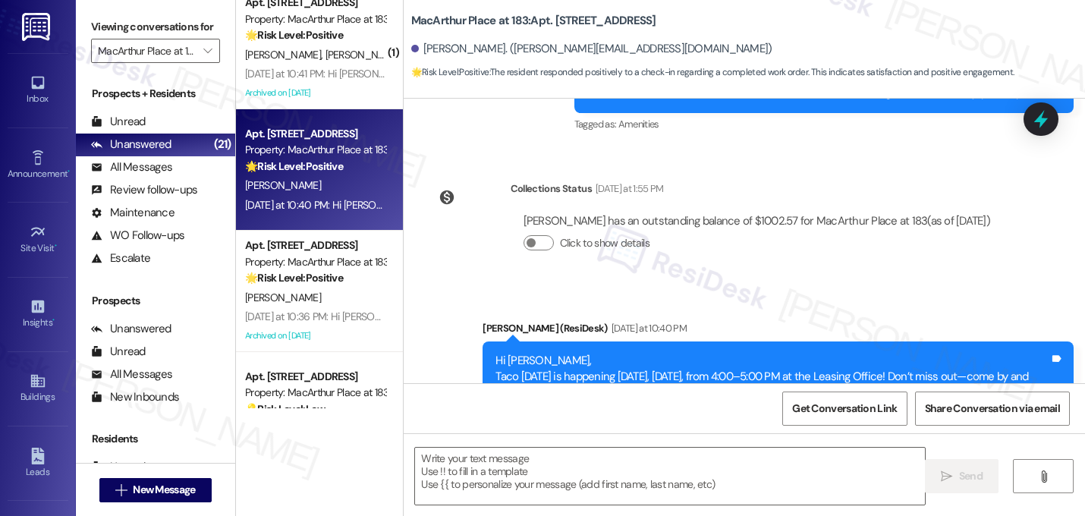
scroll to position [2693, 0]
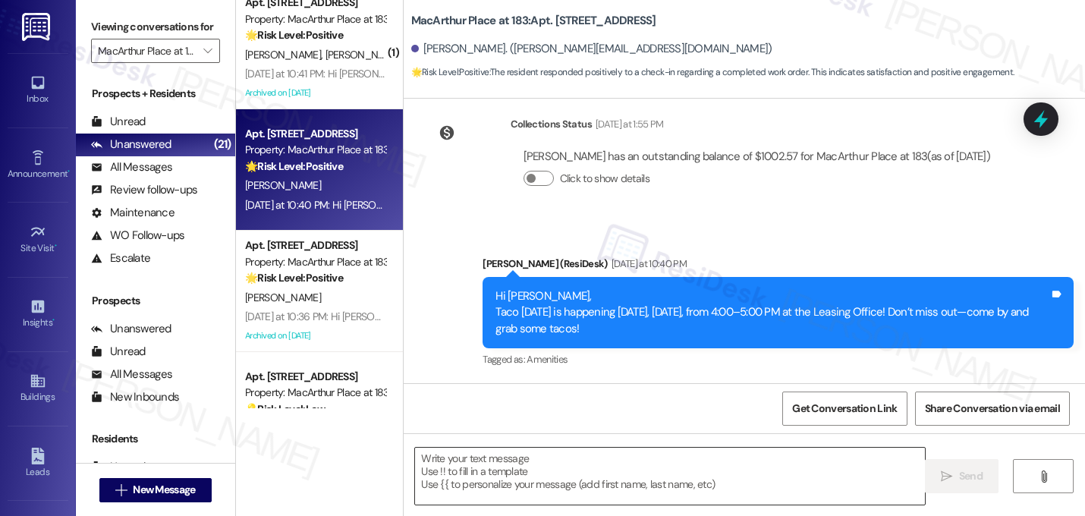
click at [567, 460] on textarea at bounding box center [670, 475] width 510 height 57
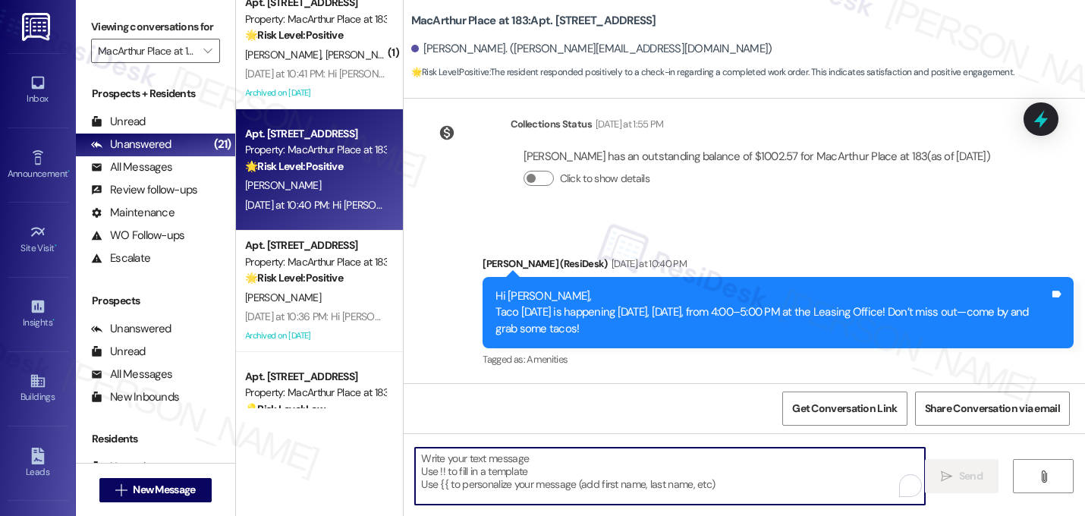
paste textarea "Great! I'm glad to hear that your last maintenance request was completed to you…"
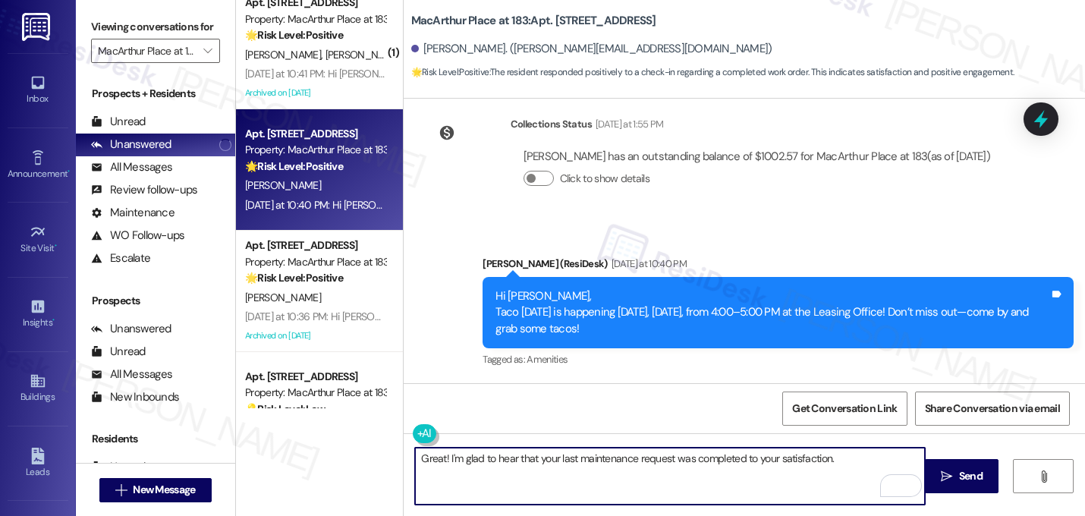
paste textarea "Let me know if you need anything else. 😊"
type textarea "Great! I'm glad to hear that your last maintenance request was completed to you…"
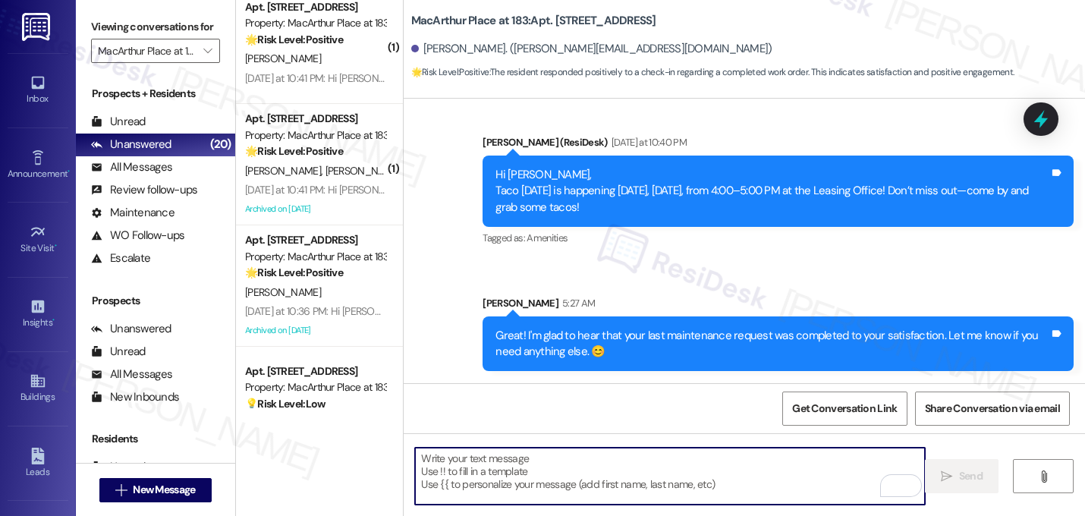
scroll to position [1232, 0]
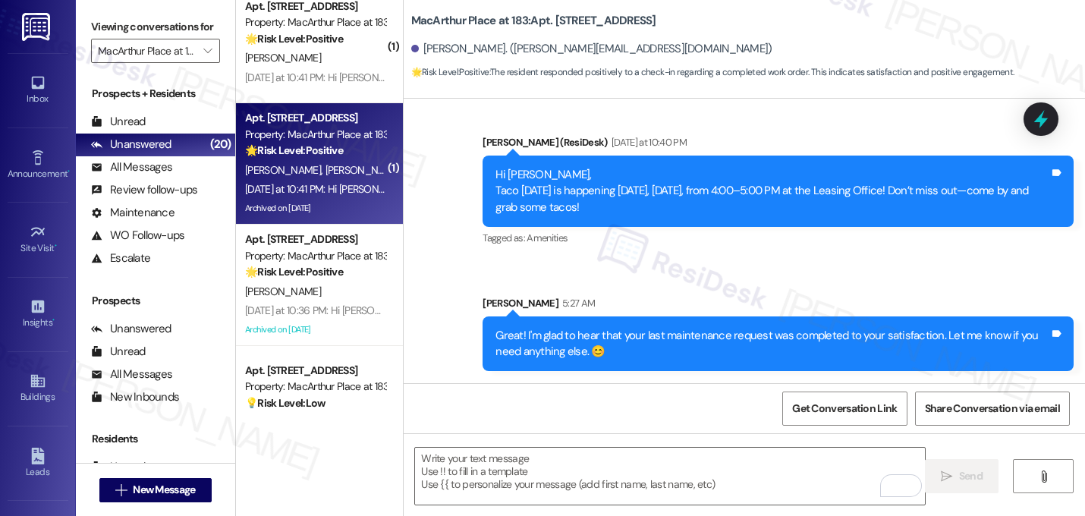
click at [325, 174] on span "[PERSON_NAME][GEOGRAPHIC_DATA]" at bounding box center [411, 170] width 172 height 14
type textarea "Fetching suggested responses. Please feel free to read through the conversation…"
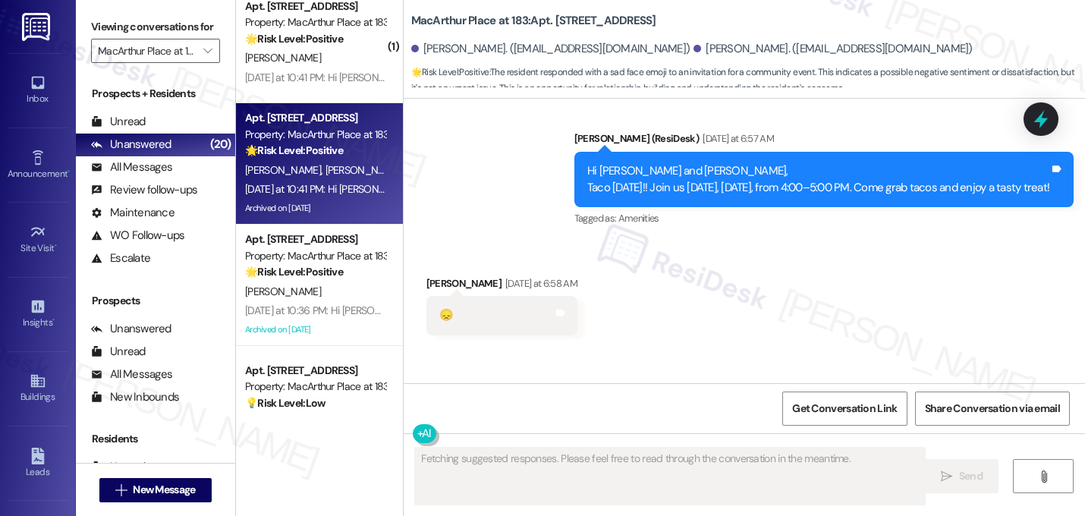
scroll to position [12735, 0]
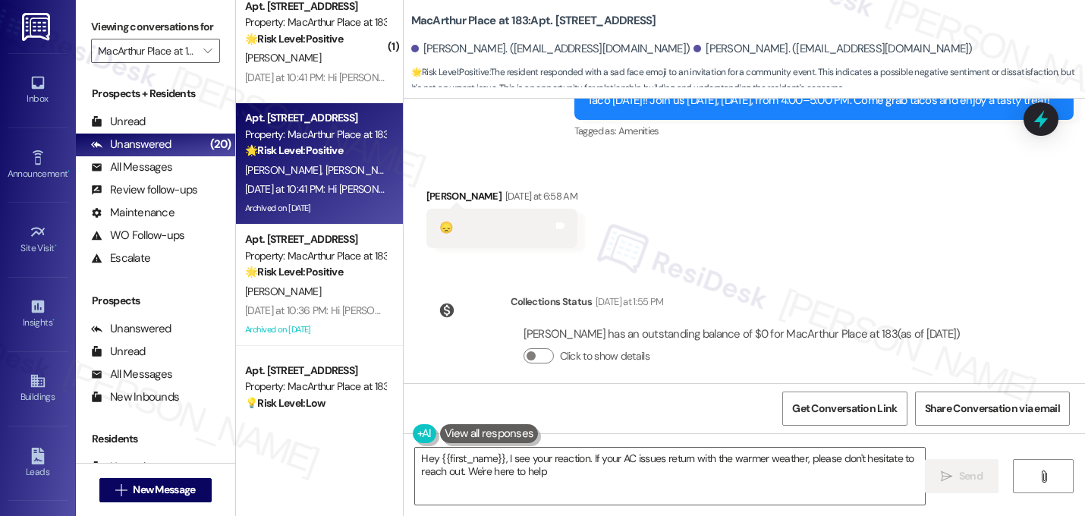
type textarea "Hey {{first_name}}, I see your reaction. If your AC issues return with the warm…"
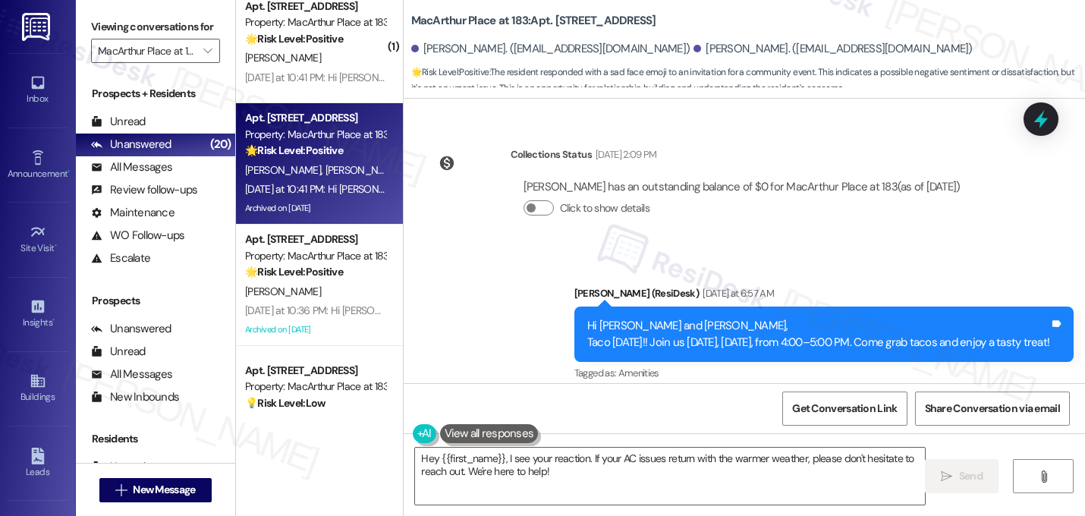
scroll to position [12464, 0]
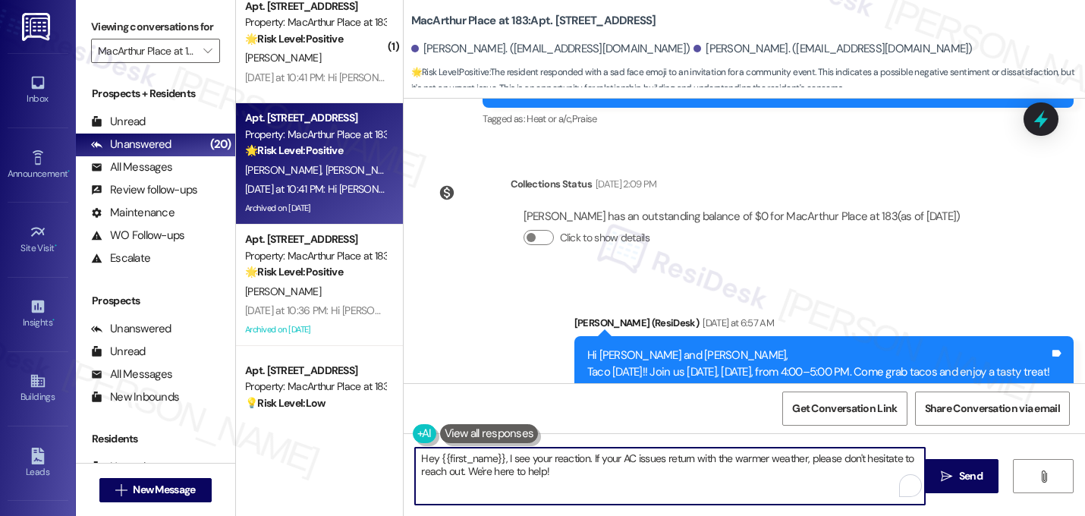
drag, startPoint x: 567, startPoint y: 479, endPoint x: 393, endPoint y: 434, distance: 179.4
click at [393, 434] on div "Apt. [STREET_ADDRESS] at 183 Property: MacArthur Place at 183 🔧 Risk Level: Med…" at bounding box center [660, 258] width 849 height 516
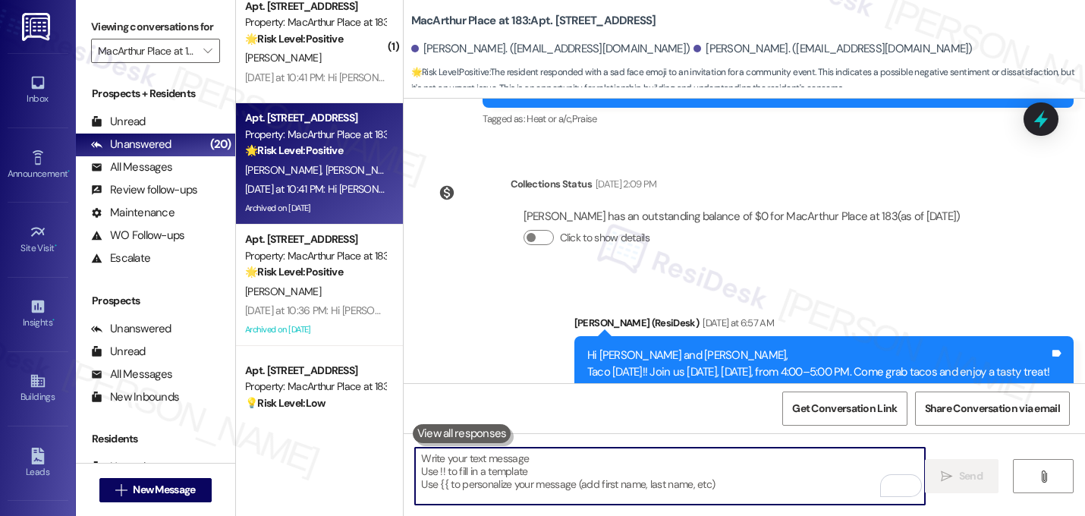
click at [579, 471] on textarea "To enrich screen reader interactions, please activate Accessibility in Grammarl…" at bounding box center [670, 475] width 510 height 57
paste textarea "Aw, sorry to see the sad face! We’d love for you to stop by if you can—tacos al…"
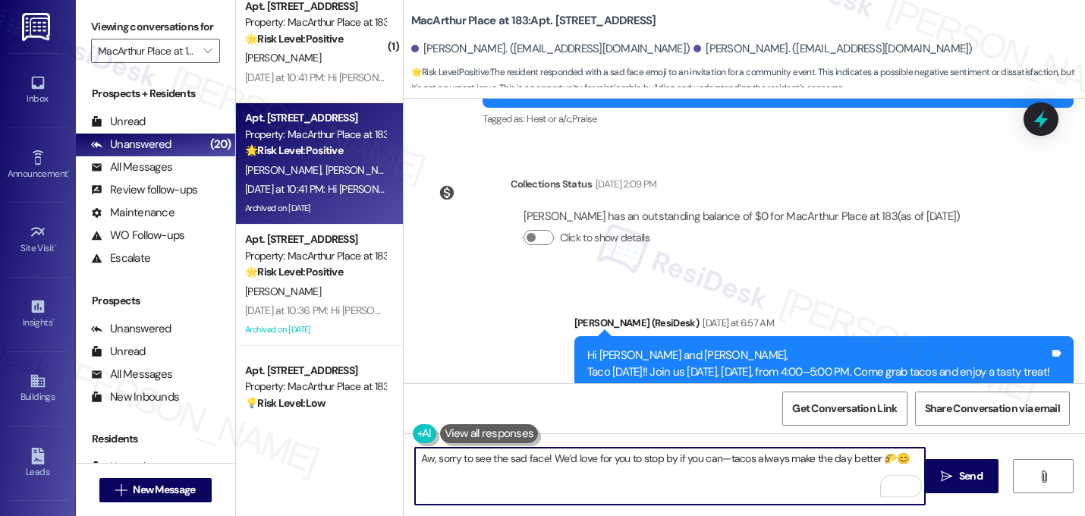
click at [719, 463] on textarea "Aw, sorry to see the sad face! We’d love for you to stop by if you can—tacos al…" at bounding box center [670, 475] width 510 height 57
click at [720, 460] on textarea "Aw, sorry to see the sad face! We’d love for you to stop by if you can. tacos a…" at bounding box center [670, 475] width 510 height 57
type textarea "Aw, sorry to see the sad face! We’d love for you to stop by if you can. Tacos a…"
click at [706, 456] on textarea "Aw, sorry to see the sad face! We’d love for you to stop by if you can. Tacos a…" at bounding box center [670, 475] width 510 height 57
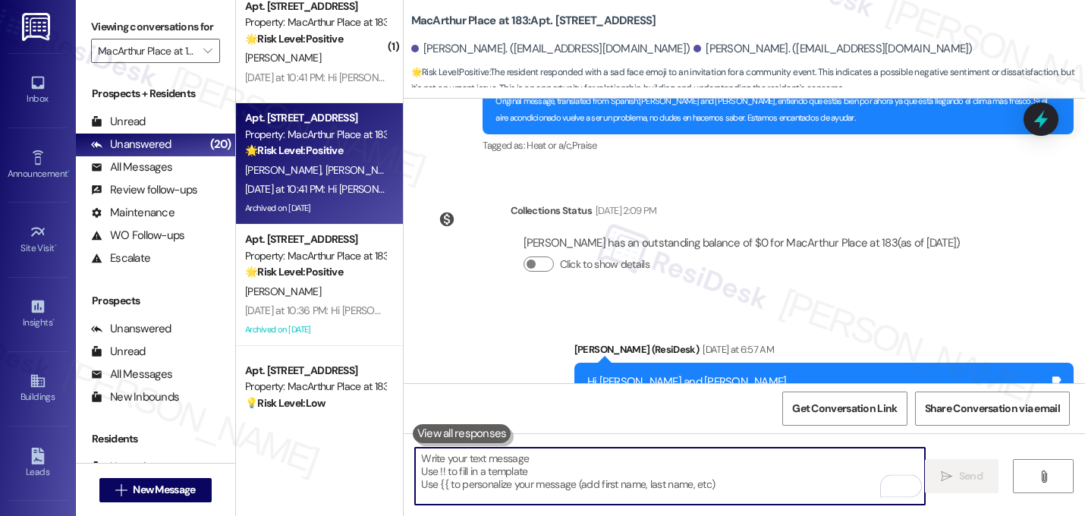
scroll to position [12434, 0]
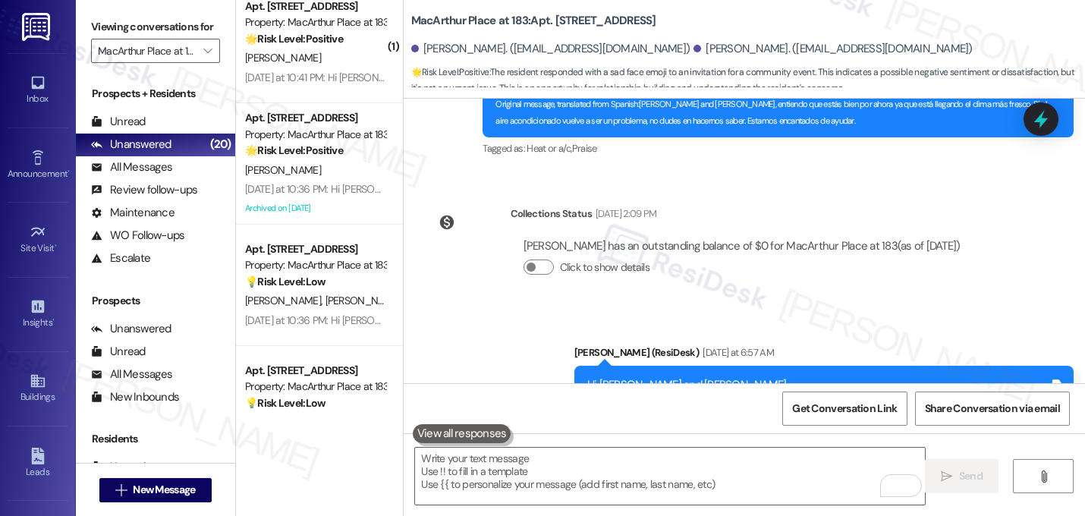
click at [815, 455] on div "Received via SMS [PERSON_NAME] [DATE] at 6:58 AM 😞 Tags and notes" at bounding box center [743, 507] width 681 height 105
drag, startPoint x: 1078, startPoint y: 369, endPoint x: 1072, endPoint y: 391, distance: 22.1
click at [1072, 393] on div "WO Opened request: hallway bat... [DATE] 7:40 PM Status : Completed Show detail…" at bounding box center [743, 357] width 681 height 516
click at [1023, 455] on div "Received via SMS [PERSON_NAME] [DATE] at 6:58 AM 😞 Tags and notes" at bounding box center [743, 507] width 681 height 105
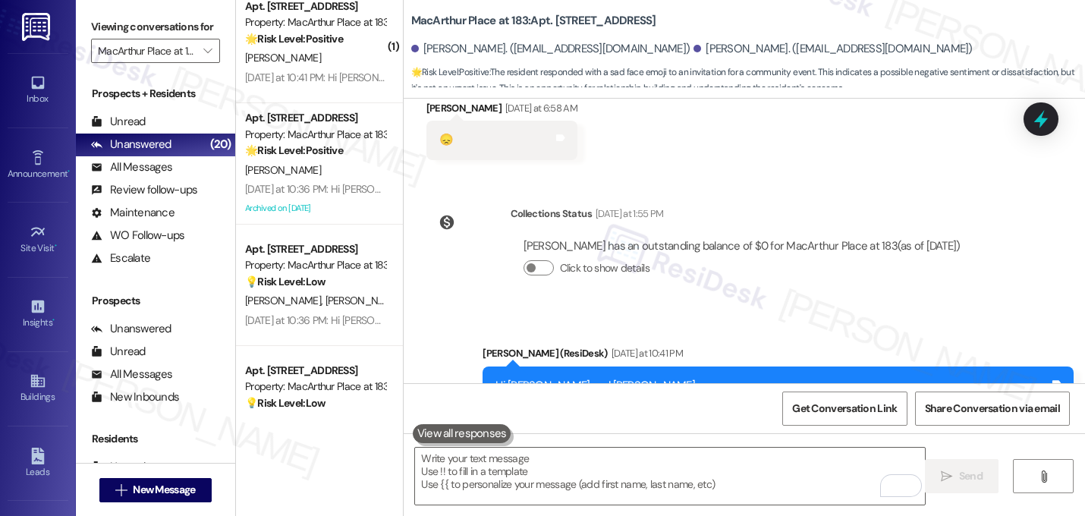
scroll to position [12841, 0]
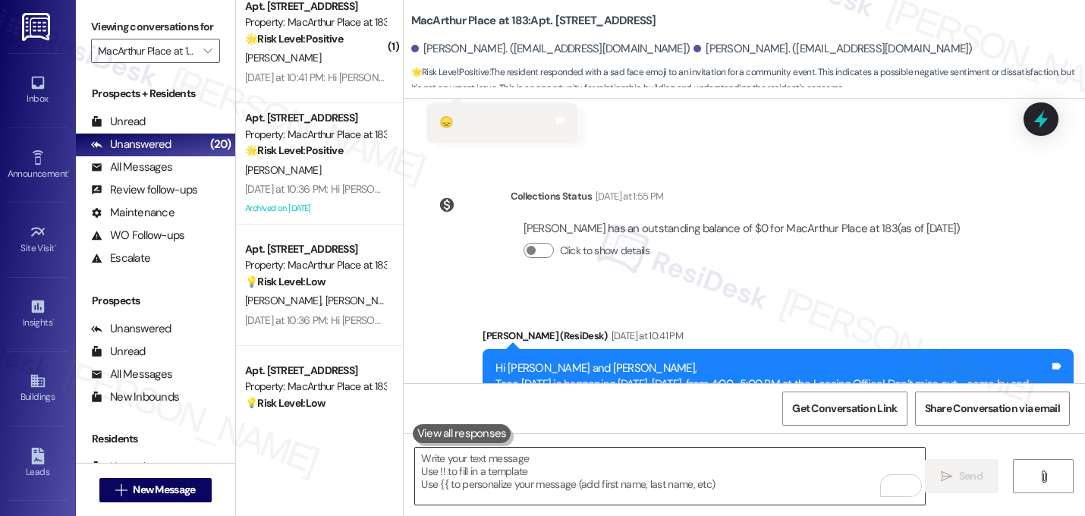
click at [722, 461] on textarea "To enrich screen reader interactions, please activate Accessibility in Grammarl…" at bounding box center [670, 475] width 510 height 57
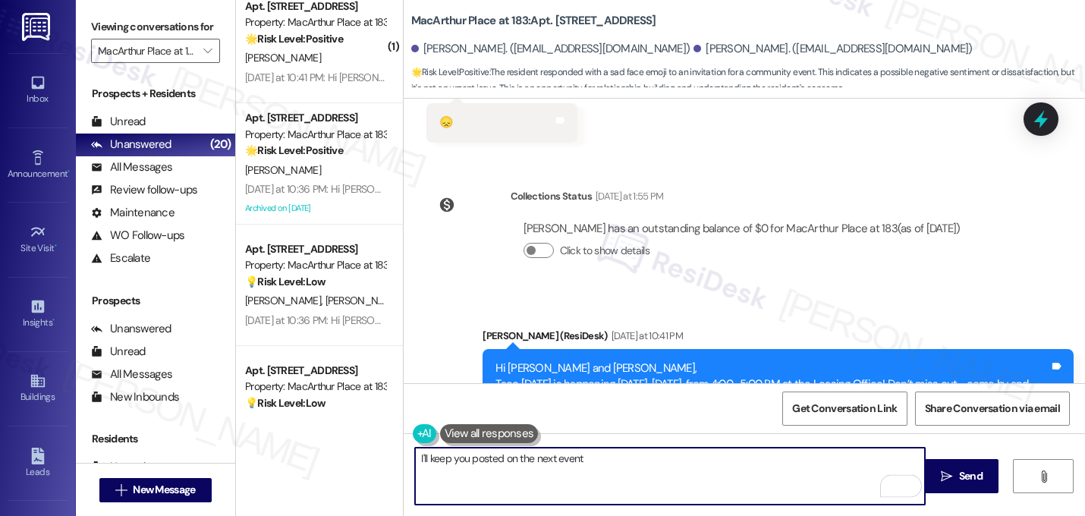
type textarea "I'll keep you posted on the next event!"
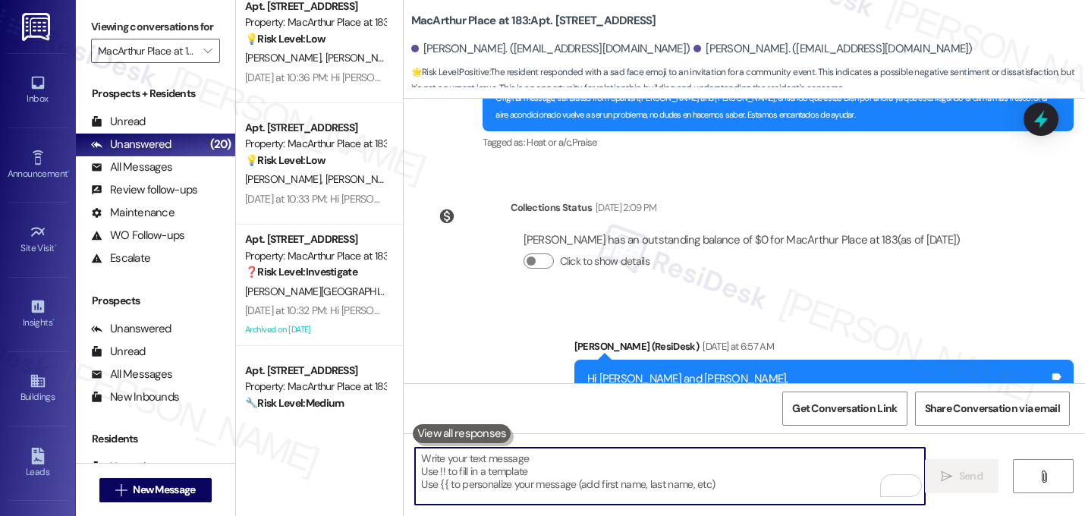
scroll to position [12434, 0]
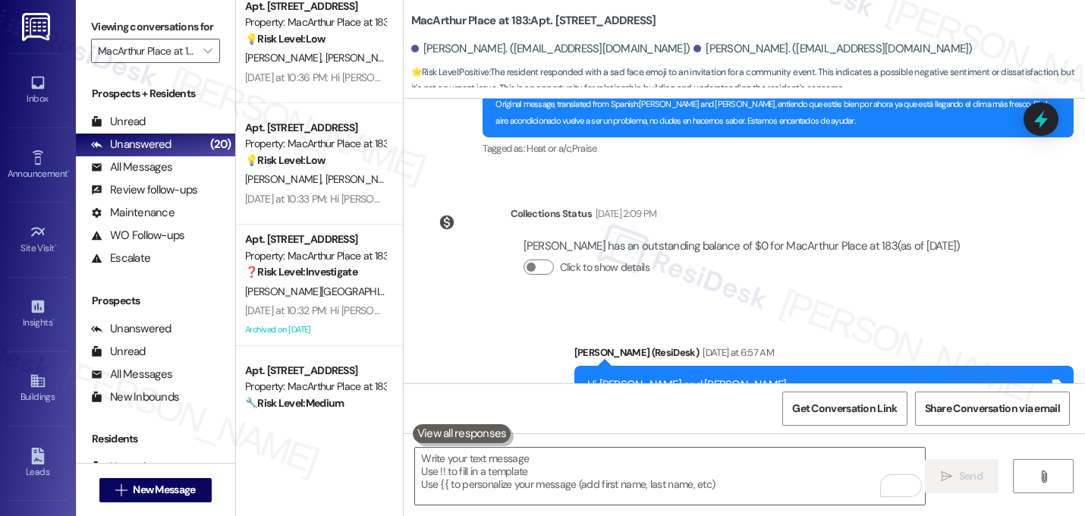
click at [833, 455] on div "Received via SMS [PERSON_NAME] [DATE] at 6:58 AM 😞 Tags and notes" at bounding box center [743, 507] width 681 height 105
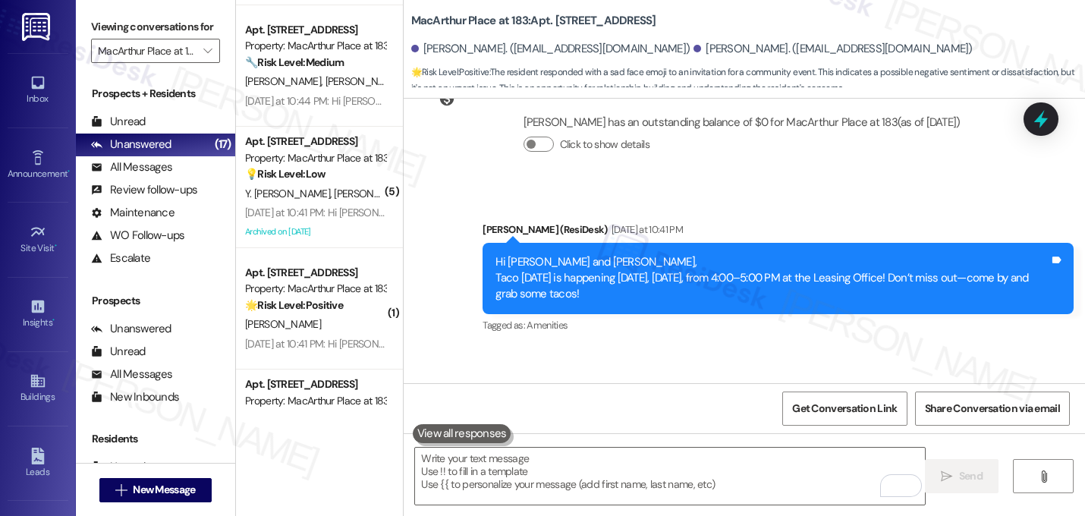
scroll to position [725, 0]
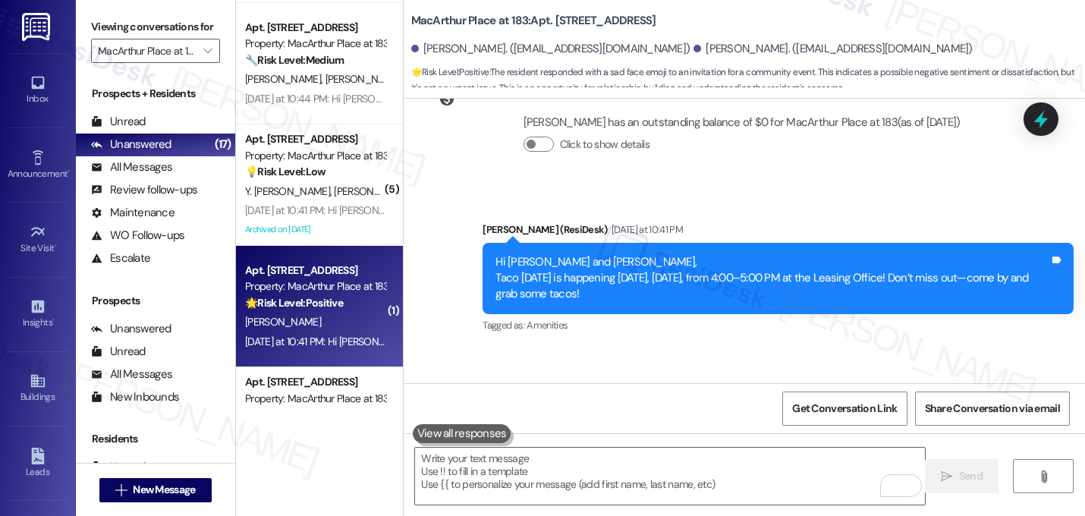
click at [321, 268] on div "Apt. [STREET_ADDRESS]" at bounding box center [315, 270] width 140 height 16
type textarea "Fetching suggested responses. Please feel free to read through the conversation…"
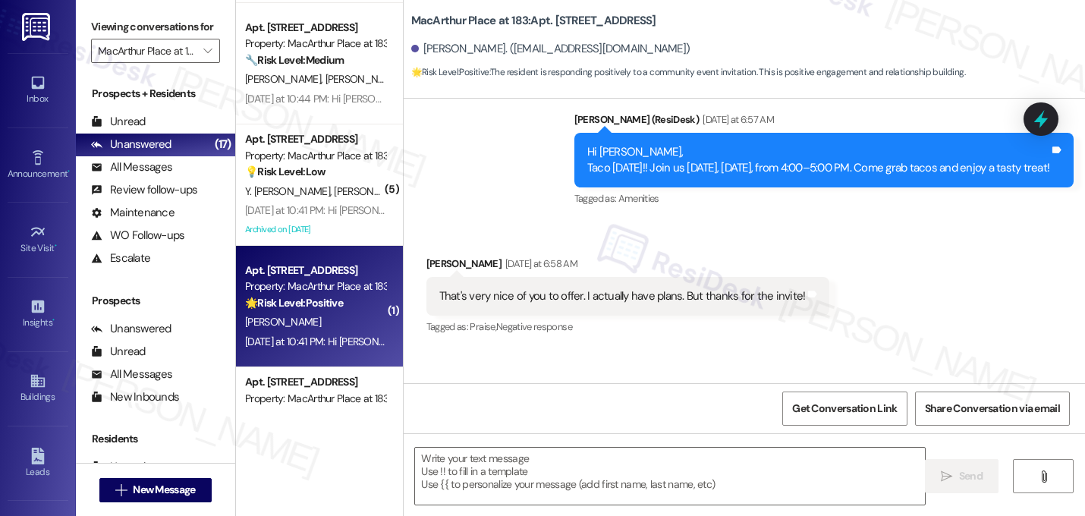
type textarea "Fetching suggested responses. Please feel free to read through the conversation…"
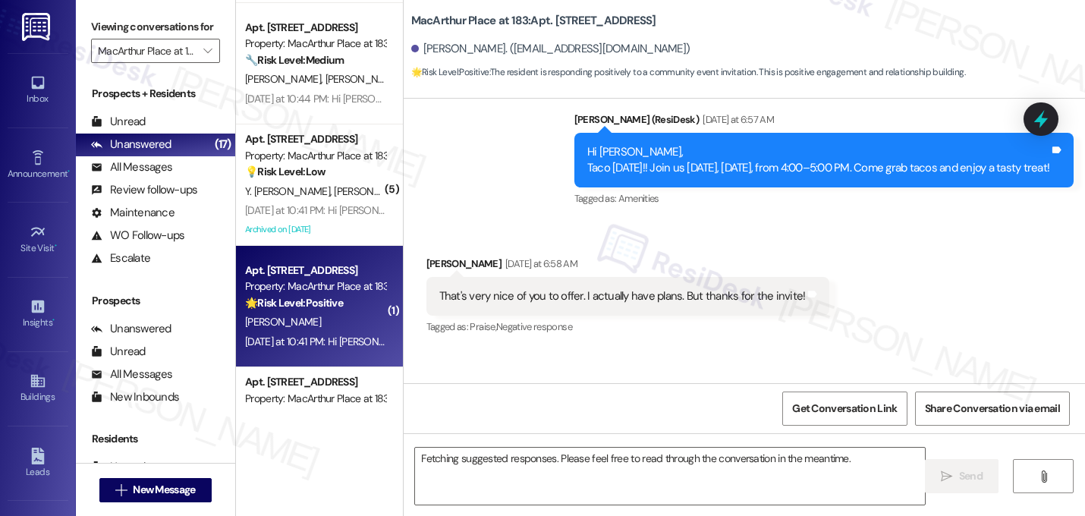
scroll to position [7211, 0]
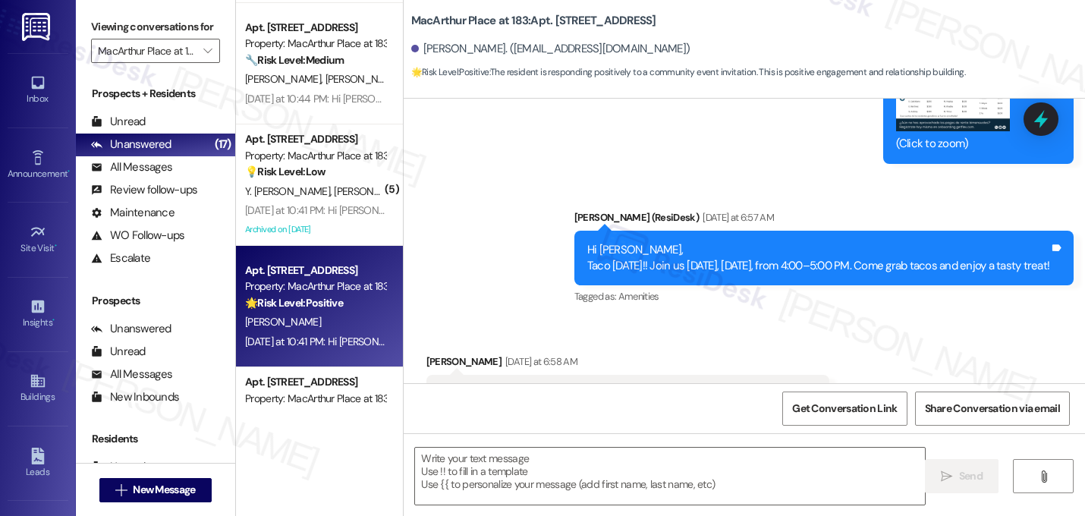
click at [696, 319] on div "Received via SMS [PERSON_NAME] [DATE] at 6:58 AM That's very nice of you to off…" at bounding box center [743, 383] width 681 height 128
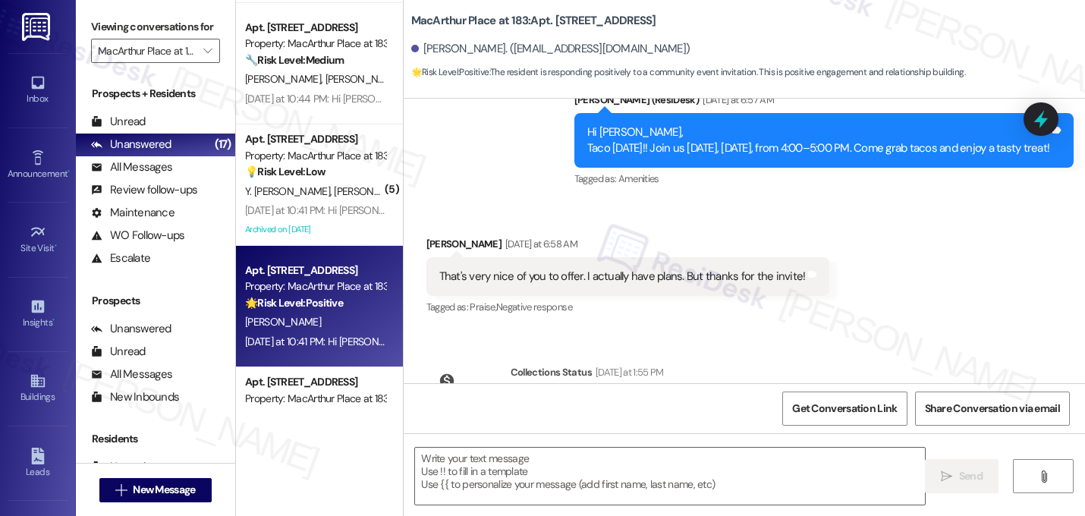
scroll to position [7299, 0]
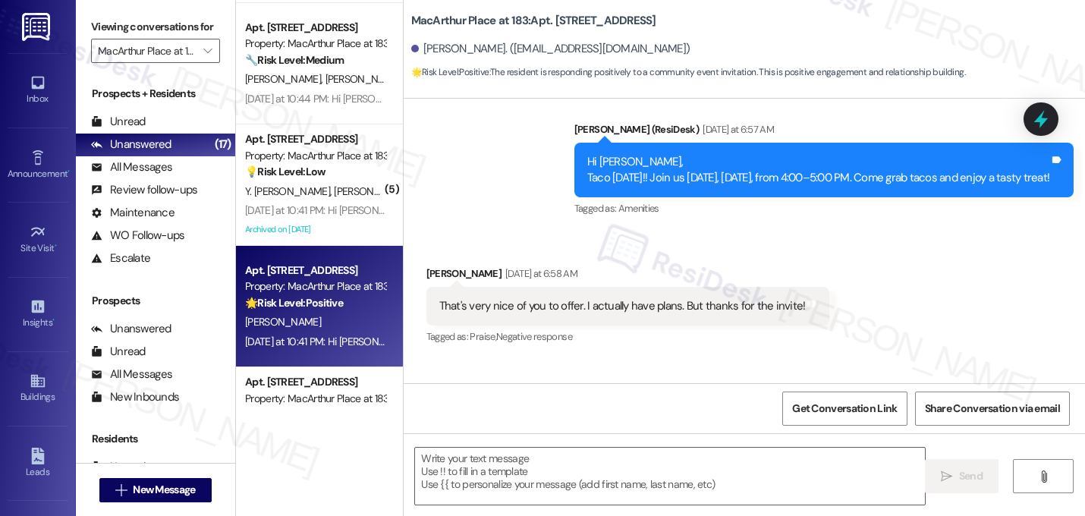
click at [631, 298] on div "That's very nice of you to offer. I actually have plans. But thanks for the inv…" at bounding box center [622, 306] width 366 height 16
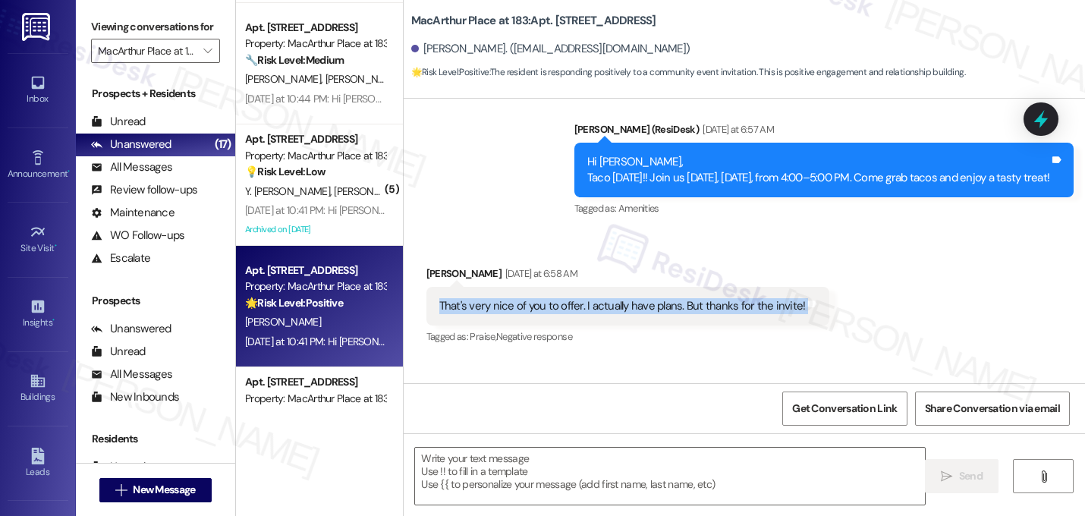
click at [631, 298] on div "That's very nice of you to offer. I actually have plans. But thanks for the inv…" at bounding box center [622, 306] width 366 height 16
copy div "That's very nice of you to offer. I actually have plans. But thanks for the inv…"
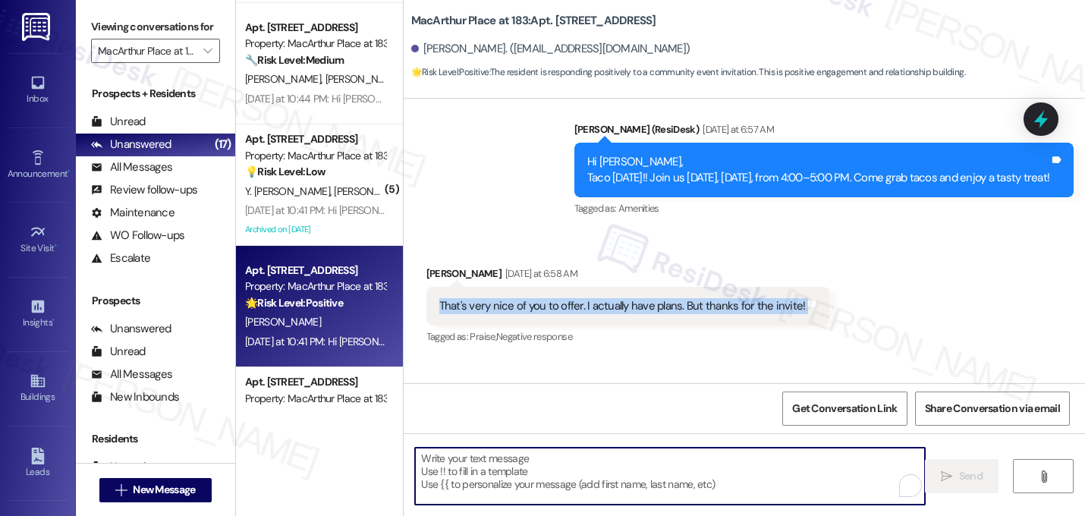
click at [550, 466] on textarea "To enrich screen reader interactions, please activate Accessibility in Grammarl…" at bounding box center [670, 475] width 510 height 57
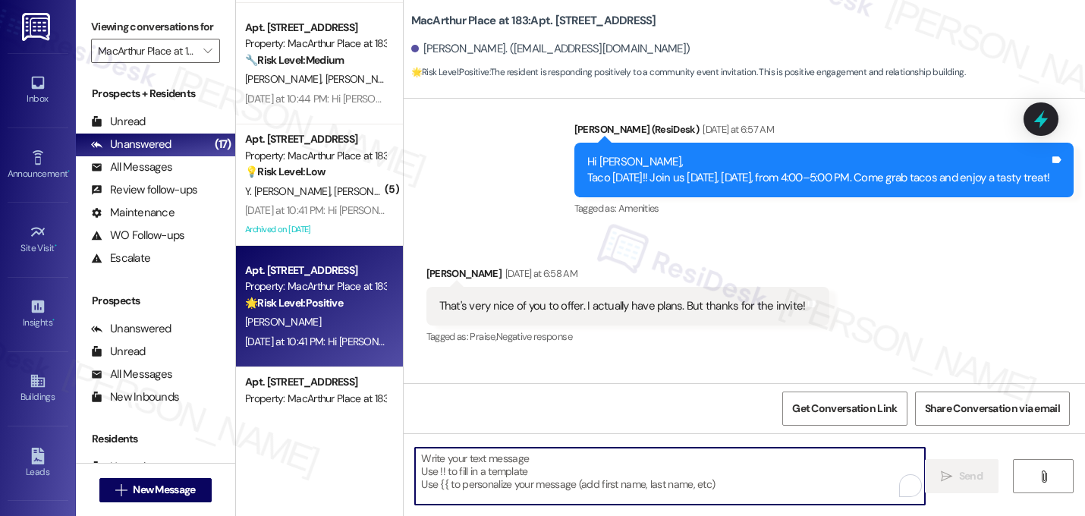
paste textarea "No worries at all! Thanks for letting me know—hope you enjoy your plans, and we…"
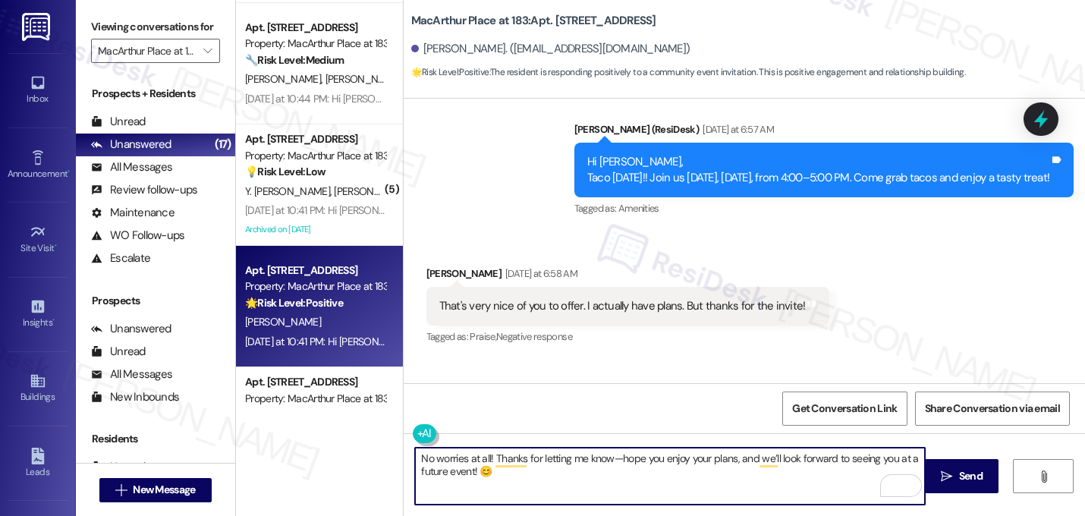
click at [620, 462] on textarea "No worries at all! Thanks for letting me know—hope you enjoy your plans, and we…" at bounding box center [670, 475] width 510 height 57
type textarea "No worries at all! Thanks for letting me know. Hope you enjoy your plans, and w…"
click at [523, 467] on textarea "No worries at all! Thanks for letting me know. Hope you enjoy your plans, and w…" at bounding box center [670, 475] width 510 height 57
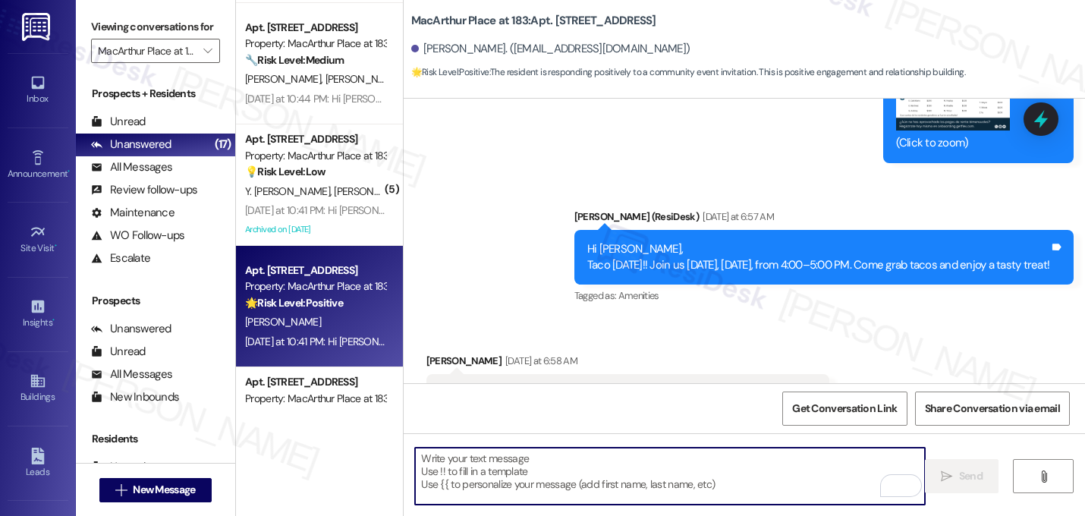
scroll to position [7211, 0]
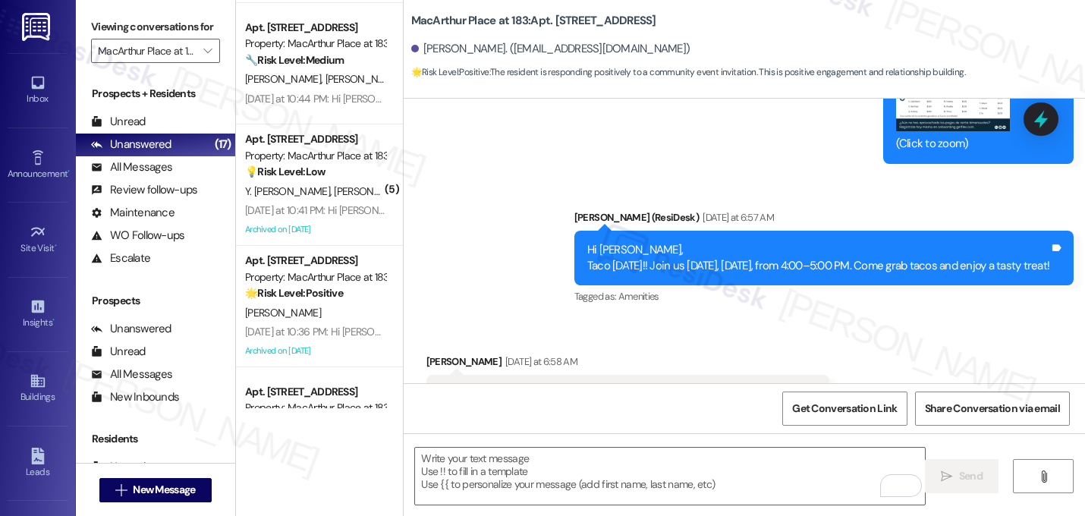
click at [741, 319] on div "Received via SMS [PERSON_NAME] [DATE] at 6:58 AM That's very nice of you to off…" at bounding box center [743, 383] width 681 height 128
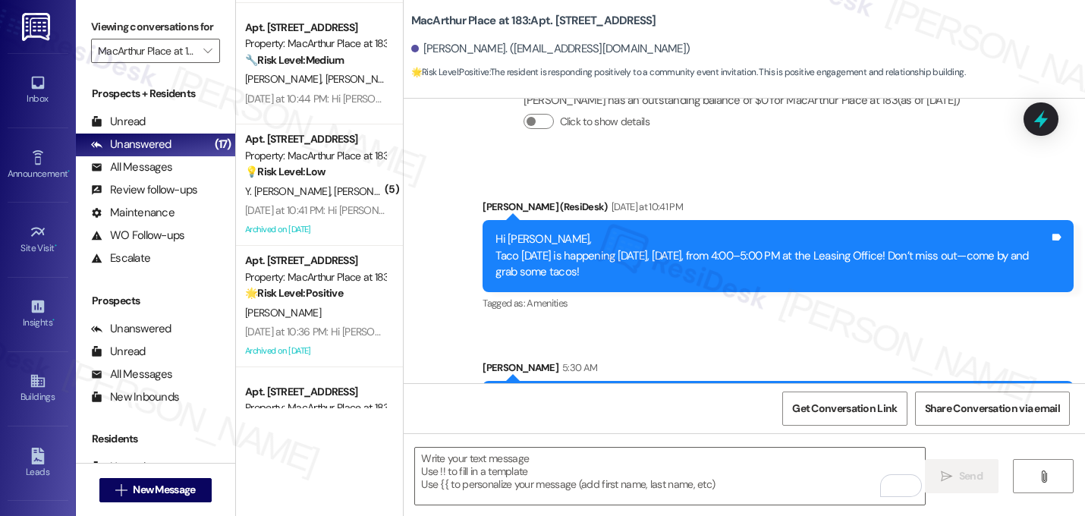
scroll to position [7633, 0]
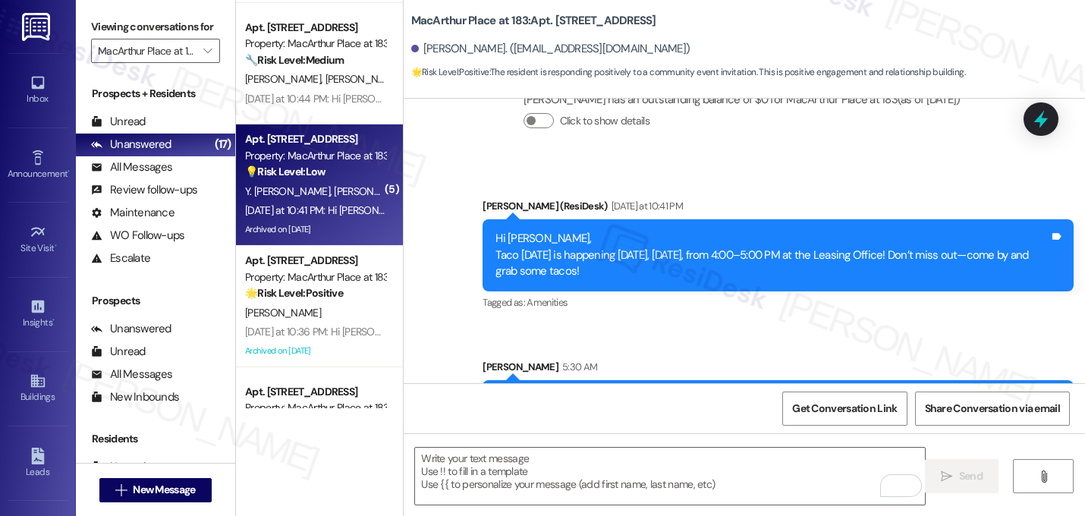
click at [307, 199] on div "Y. [PERSON_NAME]" at bounding box center [314, 191] width 143 height 19
type textarea "Fetching suggested responses. Please feel free to read through the conversation…"
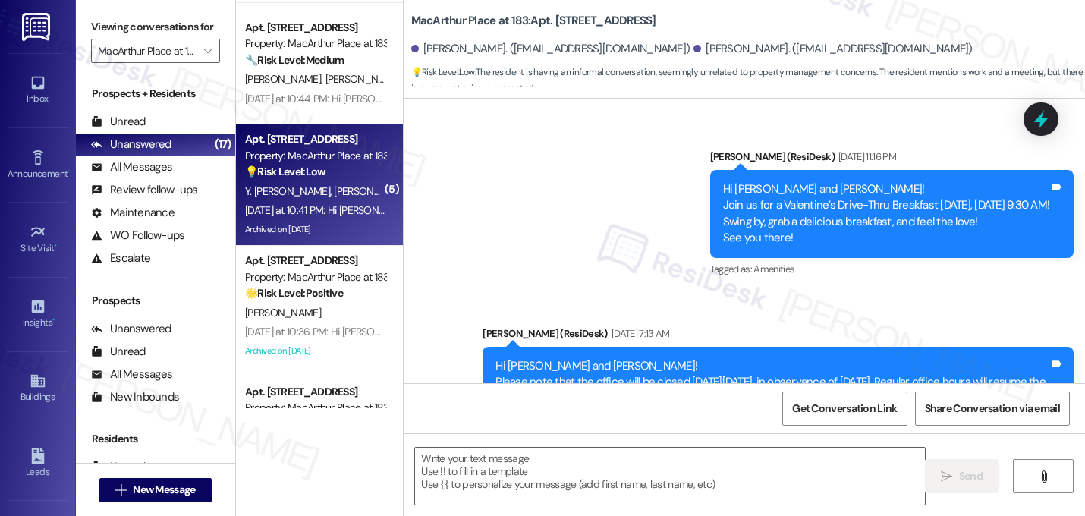
type textarea "Fetching suggested responses. Please feel free to read through the conversation…"
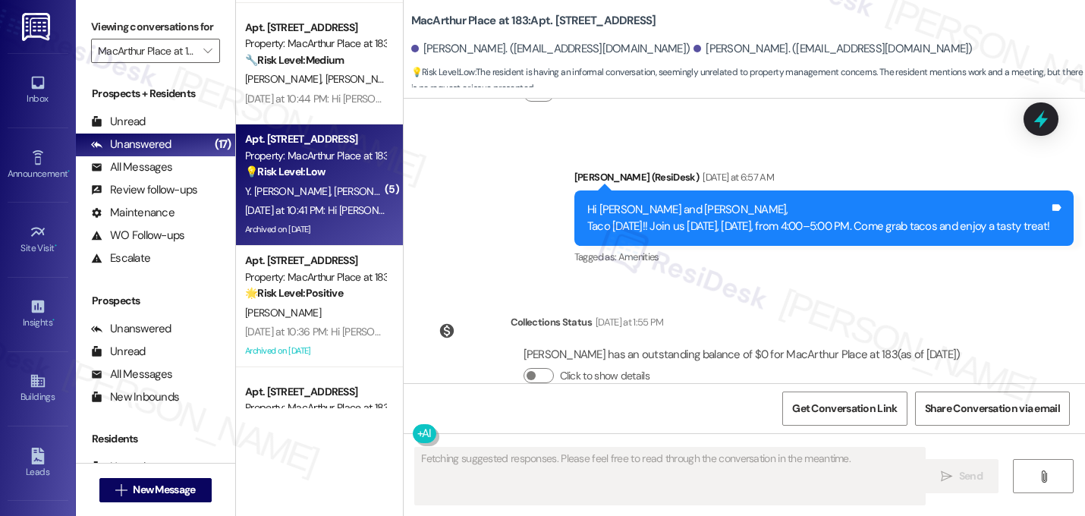
scroll to position [7415, 0]
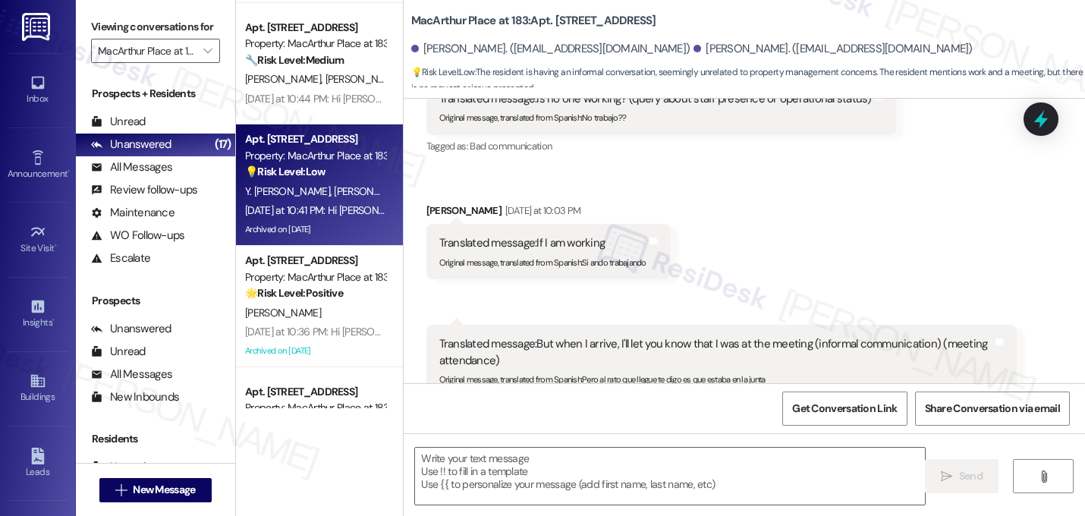
click at [749, 160] on div "Received via SMS [PERSON_NAME] [DATE] at 7:24 PM Translated message: Now that I…" at bounding box center [743, 84] width 681 height 726
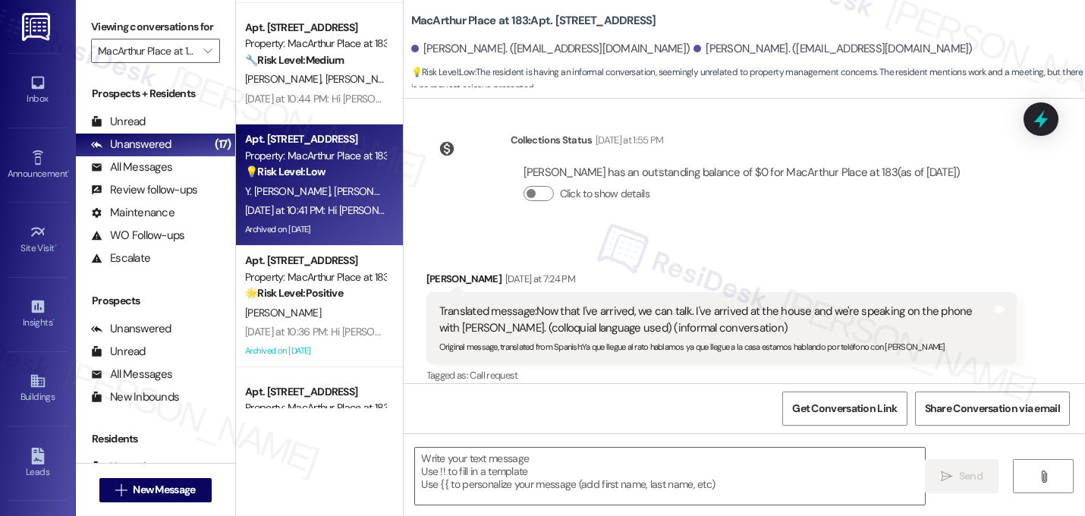
scroll to position [6869, 0]
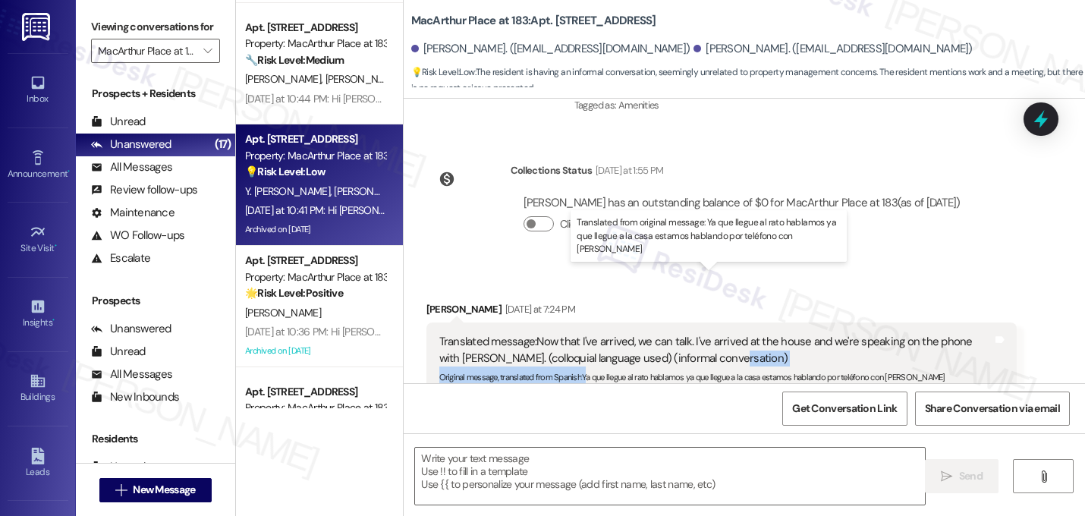
drag, startPoint x: 579, startPoint y: 316, endPoint x: 811, endPoint y: 299, distance: 232.7
click at [811, 334] on div "Translated message: Now that I've arrived, we can talk. I've arrived at the hou…" at bounding box center [716, 358] width 554 height 49
click at [812, 334] on div "Translated message: Now that I've arrived, we can talk. I've arrived at the hou…" at bounding box center [716, 350] width 554 height 33
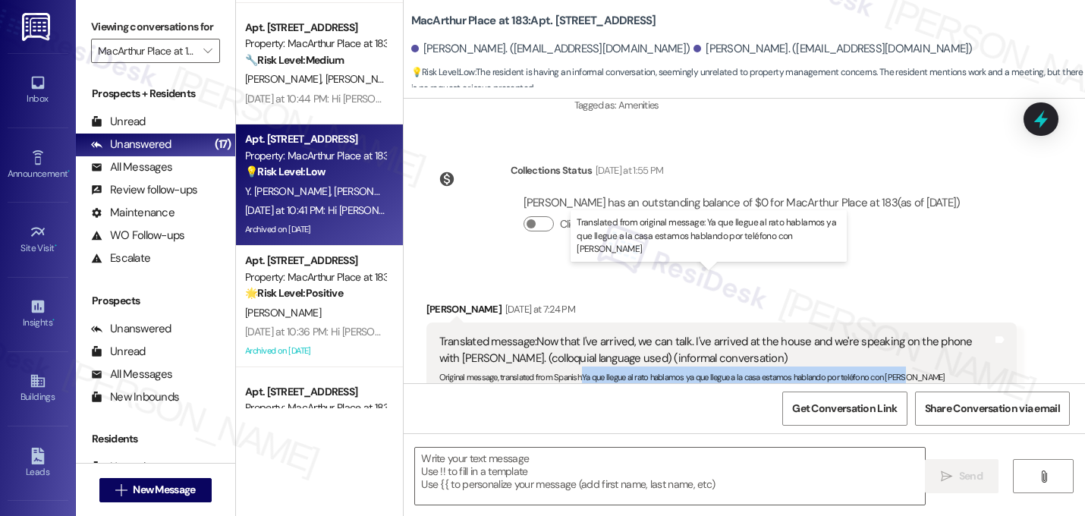
drag, startPoint x: 904, startPoint y: 312, endPoint x: 576, endPoint y: 317, distance: 327.7
click at [576, 366] on div "Original message, translated from Spanish : Ya que llegue al rato hablamos ya q…" at bounding box center [716, 374] width 554 height 16
copy sub "Ya que llegue al rato hablamos ya que llegue a la casa estamos hablando por tel…"
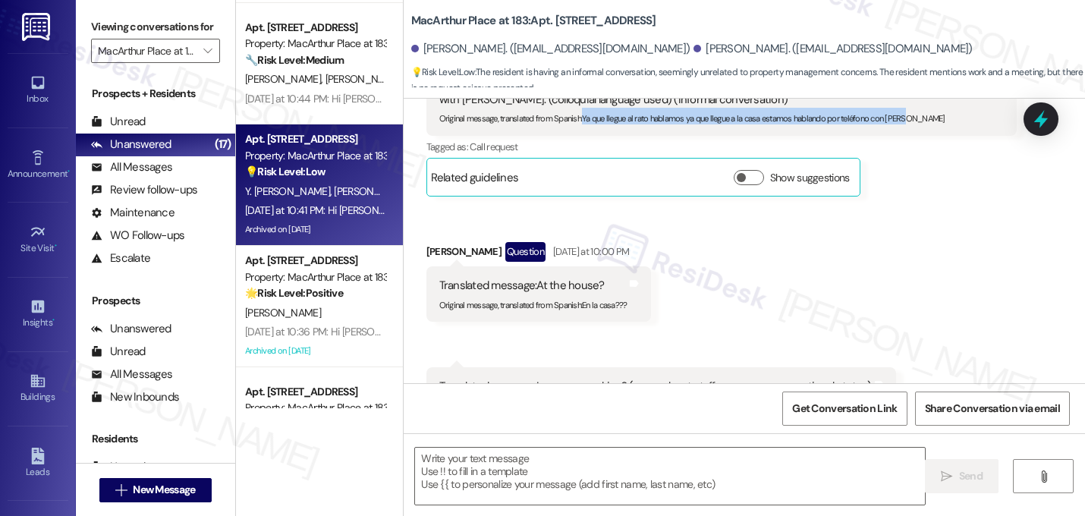
scroll to position [7129, 0]
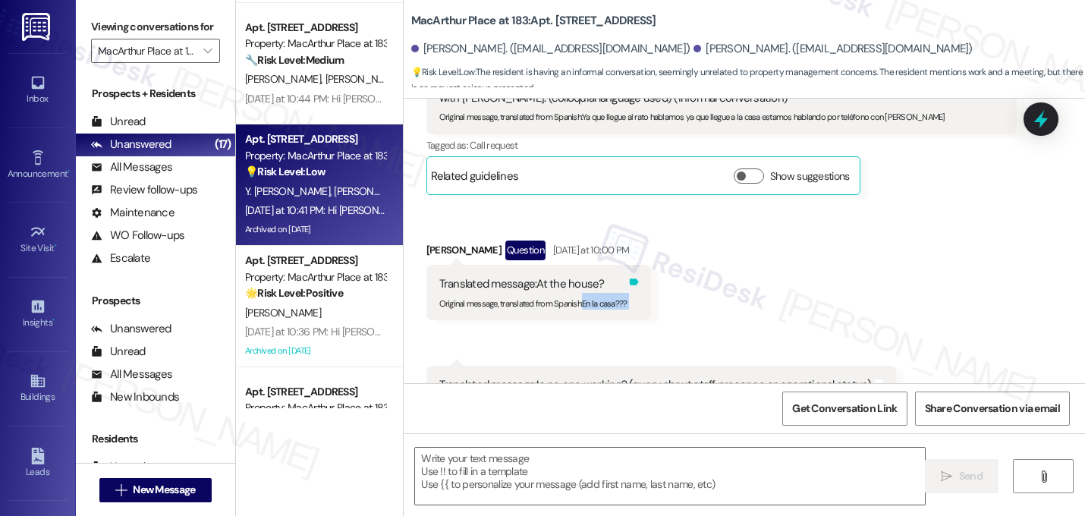
drag, startPoint x: 576, startPoint y: 240, endPoint x: 625, endPoint y: 244, distance: 49.4
click at [625, 265] on div "Translated message: At the house? Original message, translated from Spanish : E…" at bounding box center [538, 292] width 225 height 55
copy div "En la casa??? Translated from original message: En la casa??? Tags and notes Re…"
drag, startPoint x: 577, startPoint y: 342, endPoint x: 646, endPoint y: 342, distance: 69.0
click at [646, 394] on div "Original message, translated from Spanish : No trabajo??" at bounding box center [655, 402] width 432 height 16
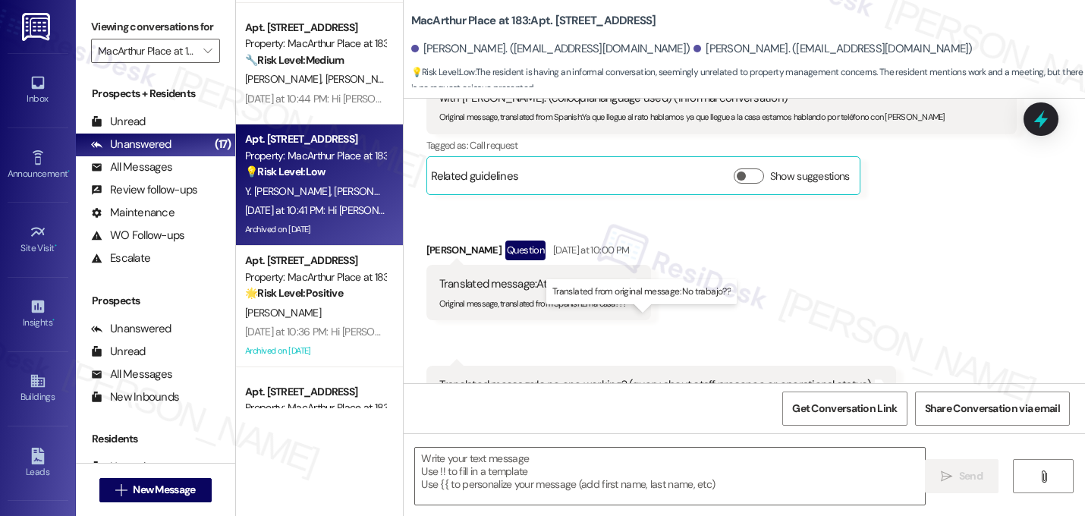
copy sub "No trabajo??"
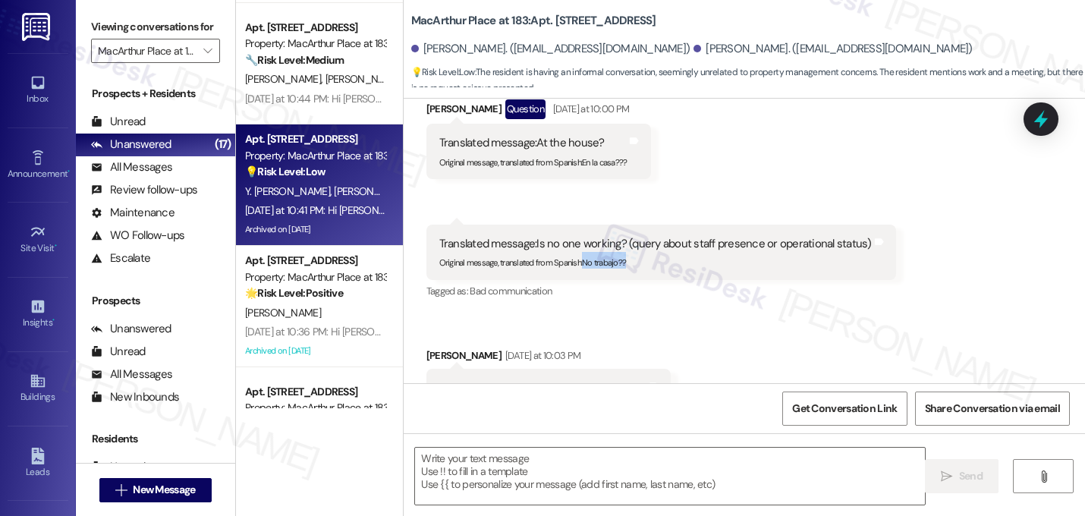
scroll to position [7294, 0]
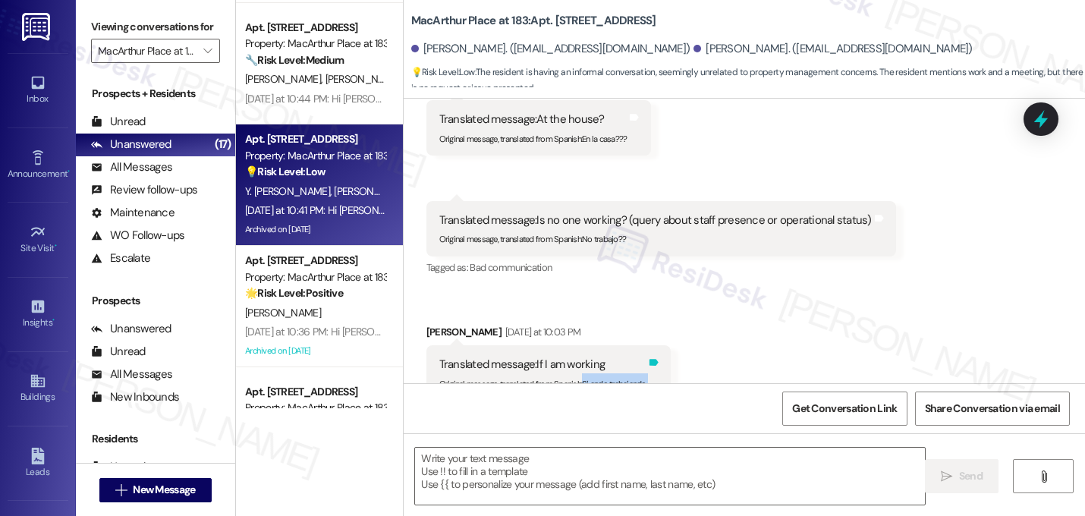
drag, startPoint x: 576, startPoint y: 322, endPoint x: 647, endPoint y: 321, distance: 70.5
click at [647, 345] on div "Translated message: If I am working Original message, translated from Spanish :…" at bounding box center [548, 372] width 244 height 55
copy div "Si ando trabajando Translated from original message: Si ando trabajando Tags an…"
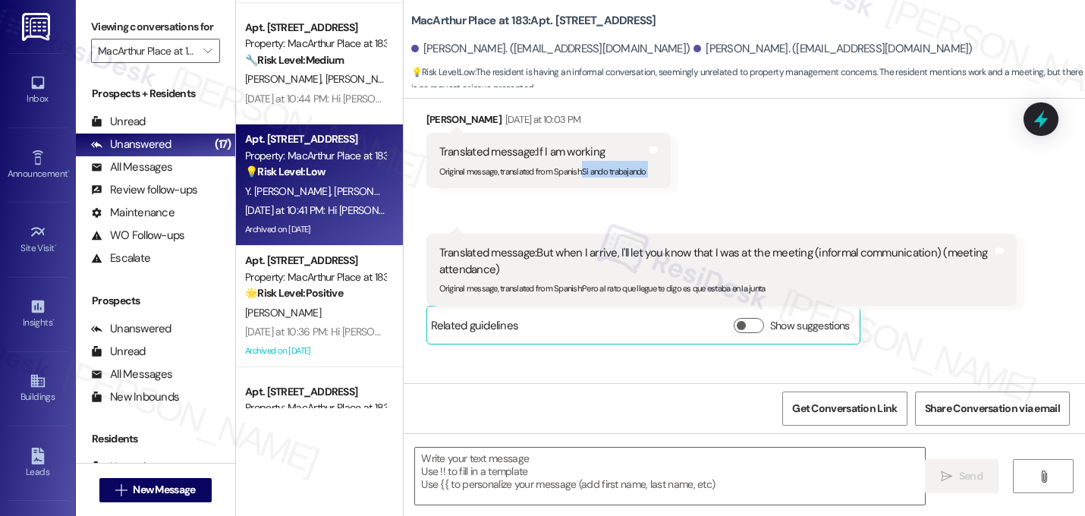
scroll to position [7459, 0]
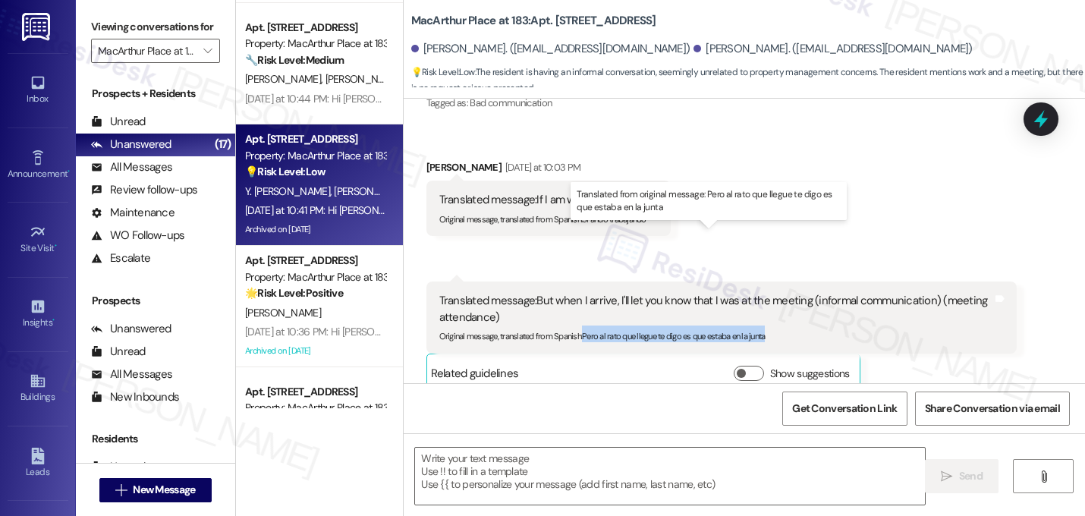
drag, startPoint x: 576, startPoint y: 273, endPoint x: 821, endPoint y: 273, distance: 245.7
click at [821, 325] on div "Original message, translated from Spanish : Pero al rato que llegue te digo es …" at bounding box center [716, 333] width 554 height 16
copy sub "Pero al rato que llegue te digo es que estaba en la junta"
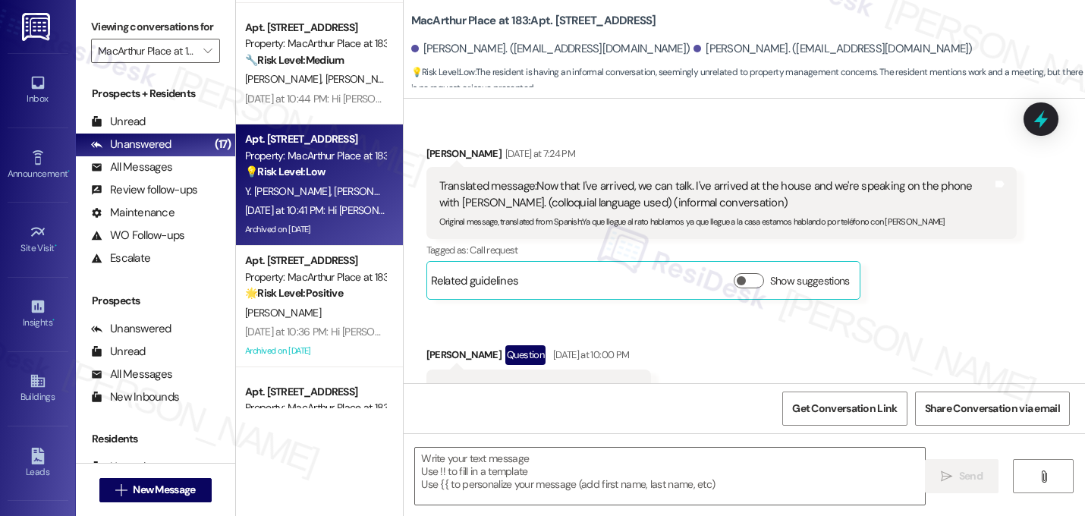
scroll to position [7576, 0]
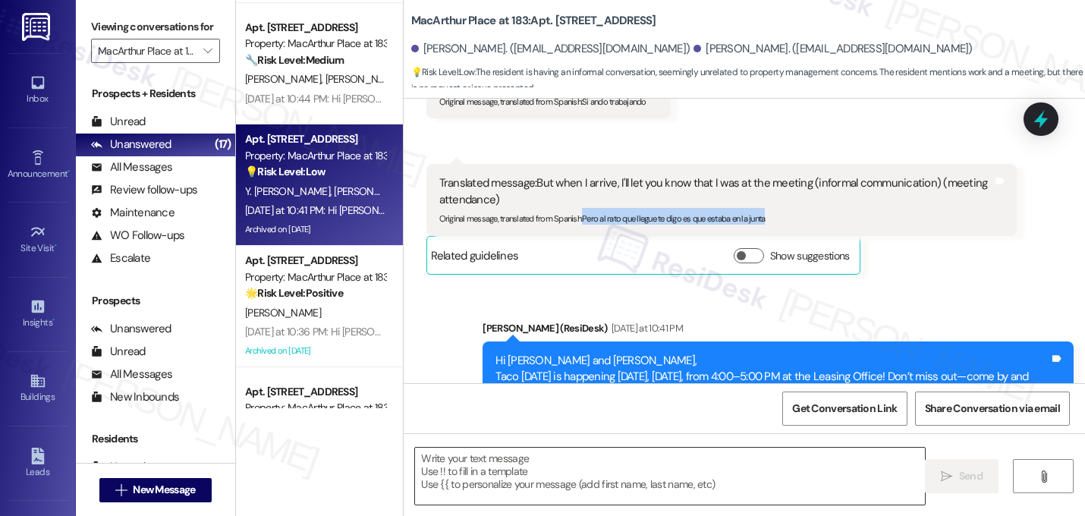
click at [562, 468] on textarea at bounding box center [670, 475] width 510 height 57
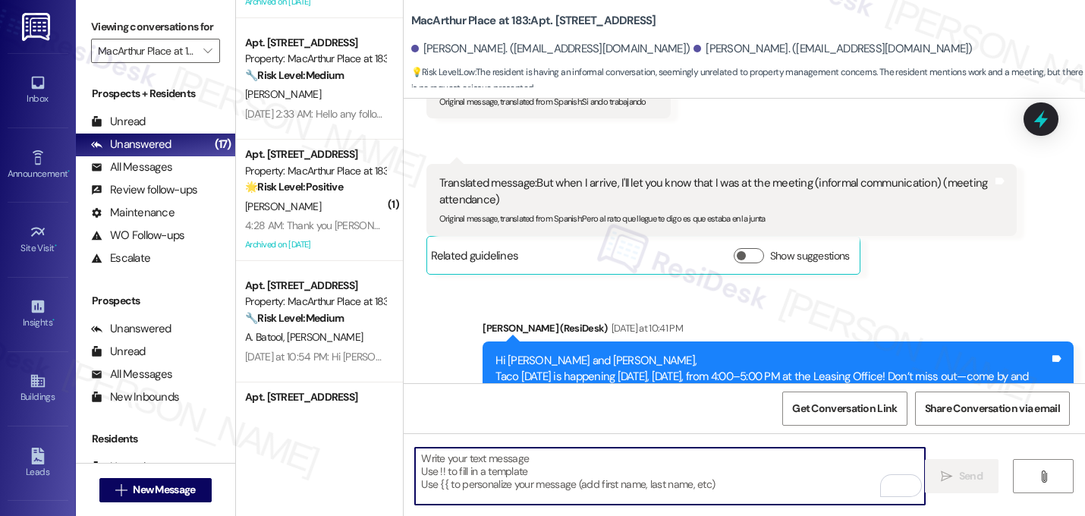
scroll to position [0, 0]
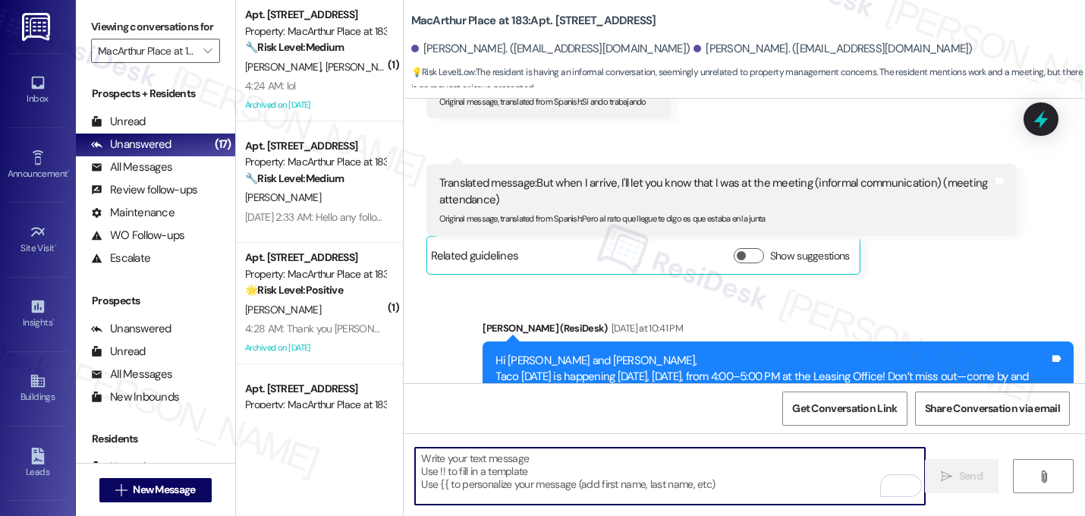
click at [575, 476] on textarea "To enrich screen reader interactions, please activate Accessibility in Grammarl…" at bounding box center [670, 475] width 510 height 57
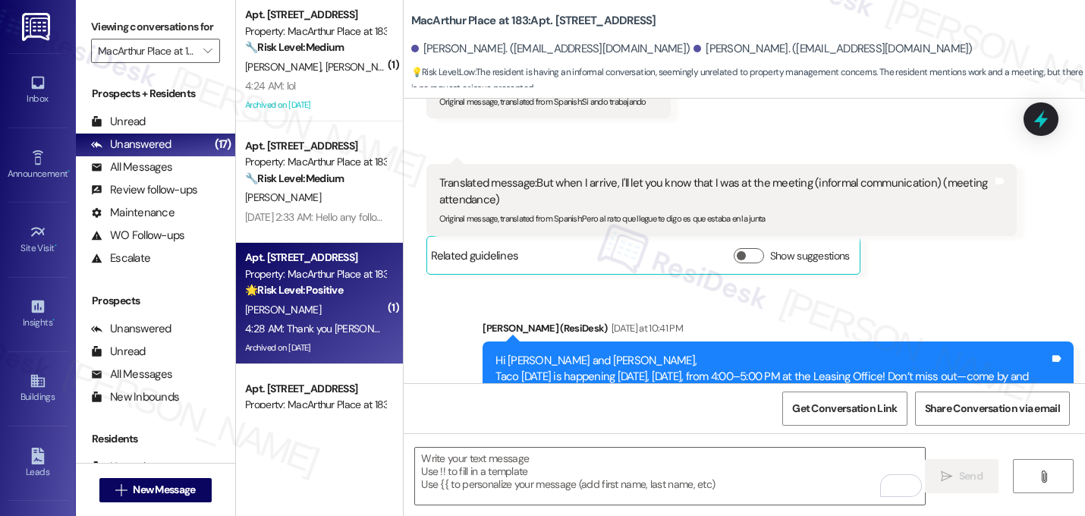
click at [334, 314] on div "P. Corral" at bounding box center [314, 309] width 143 height 19
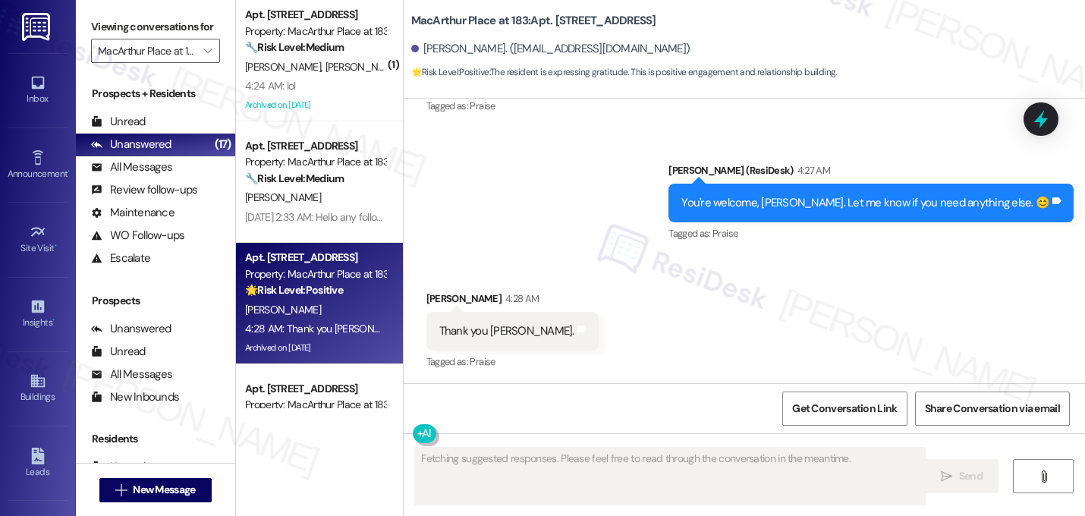
scroll to position [7343, 0]
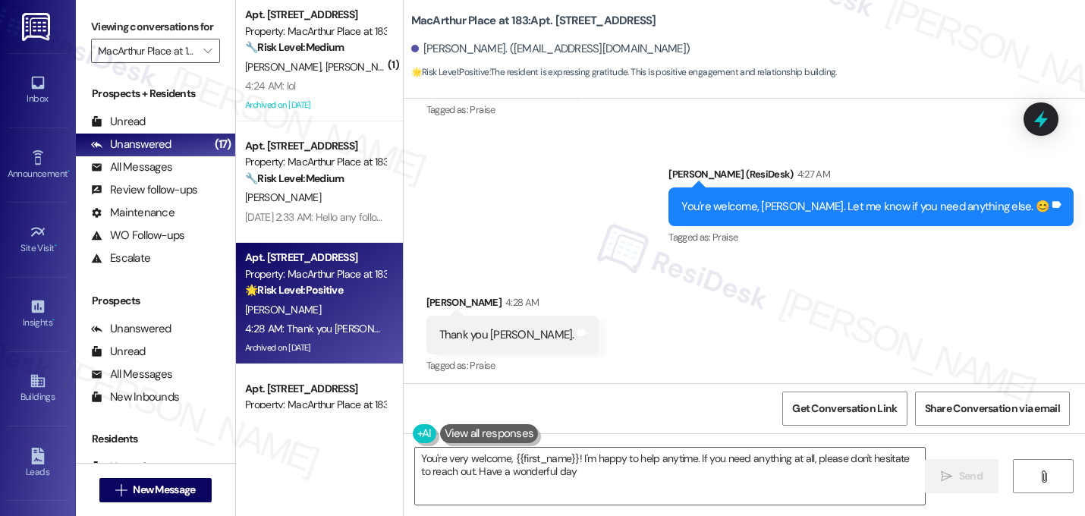
type textarea "You're very welcome, {{first_name}}! I'm happy to help anytime. If you need any…"
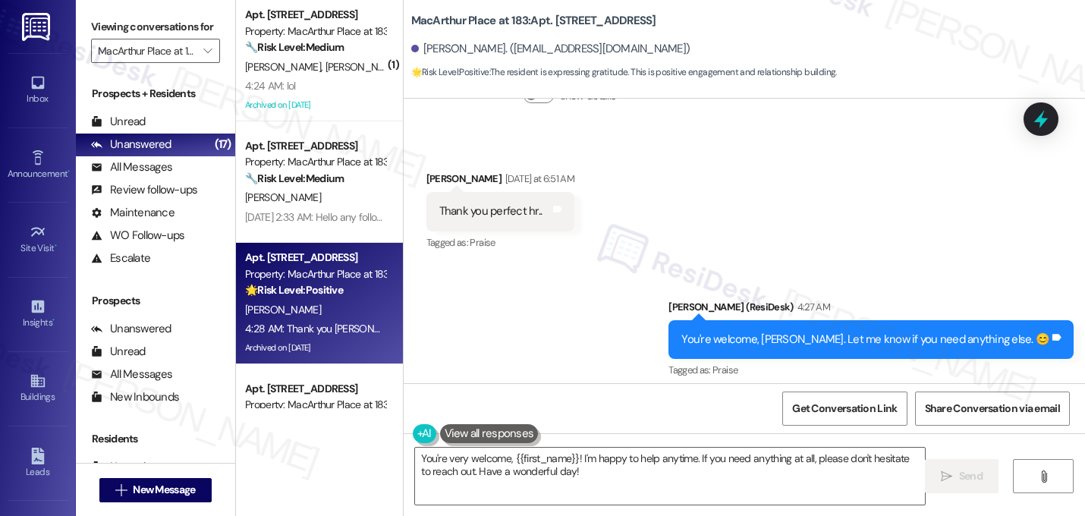
scroll to position [7347, 0]
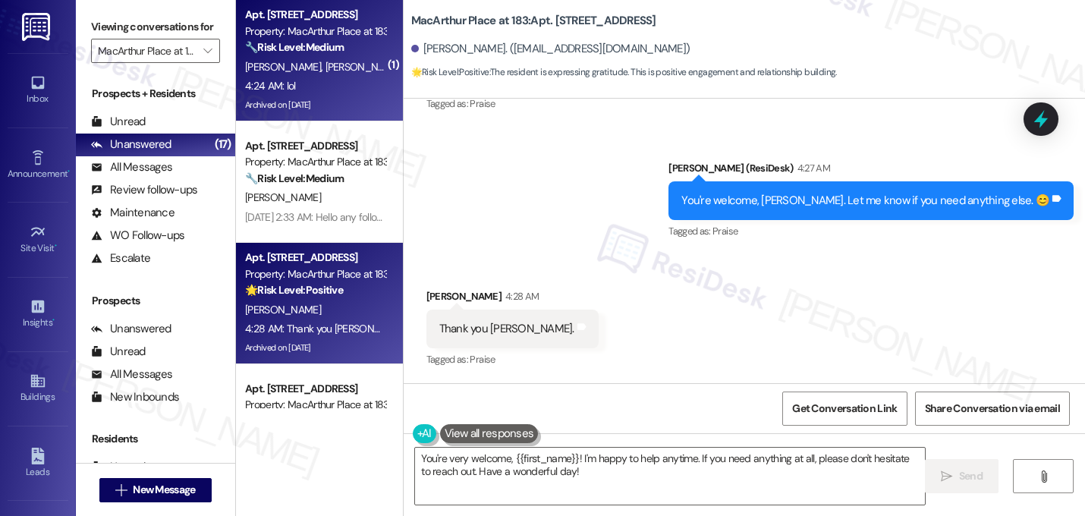
click at [328, 110] on div "Archived on 08/09/2025" at bounding box center [314, 105] width 143 height 19
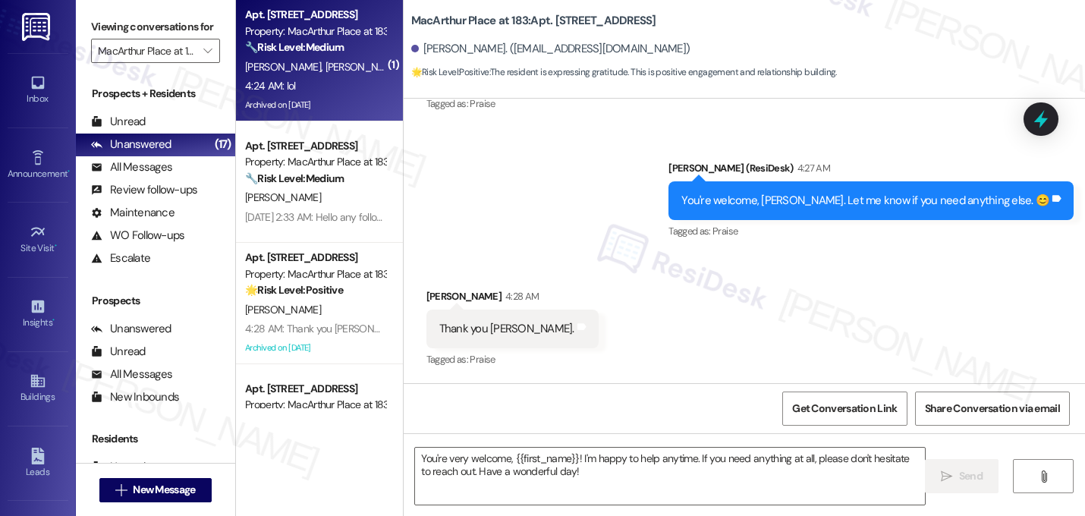
type textarea "Fetching suggested responses. Please feel free to read through the conversation…"
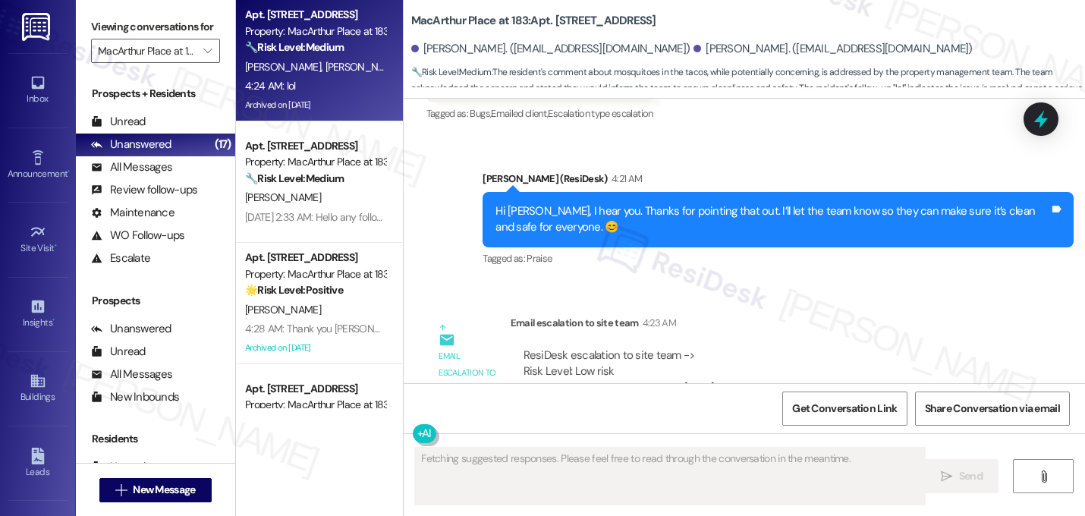
scroll to position [10745, 0]
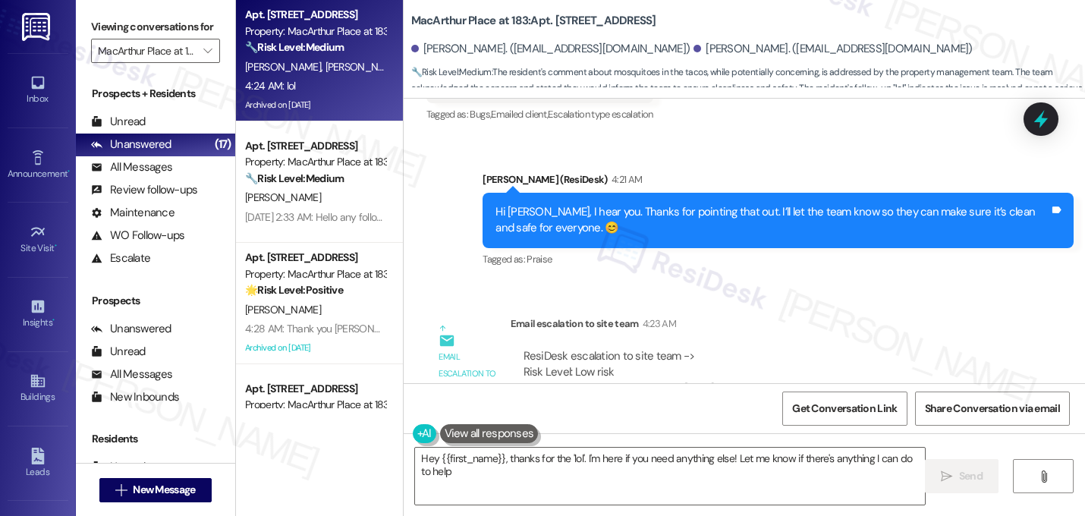
type textarea "Hey {{first_name}}, thanks for the 'lol'. I'm here if you need anything else! L…"
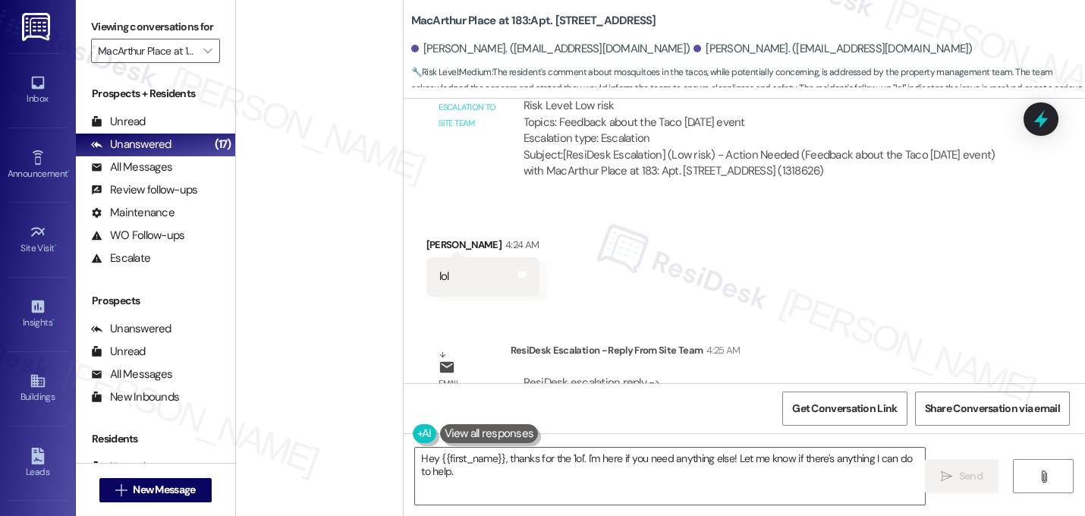
scroll to position [1655, 0]
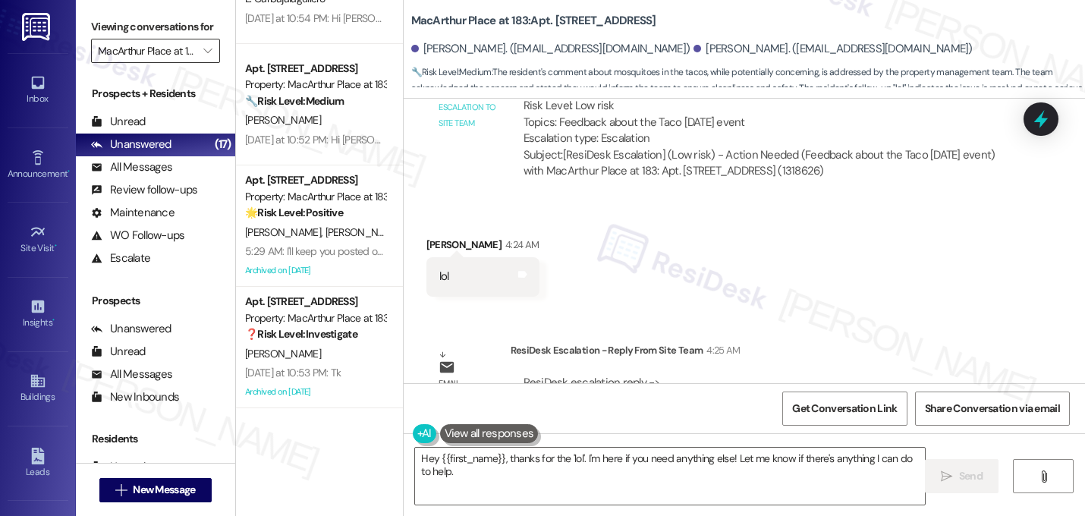
click at [185, 63] on input "MacArthur Place at 183" at bounding box center [147, 51] width 98 height 24
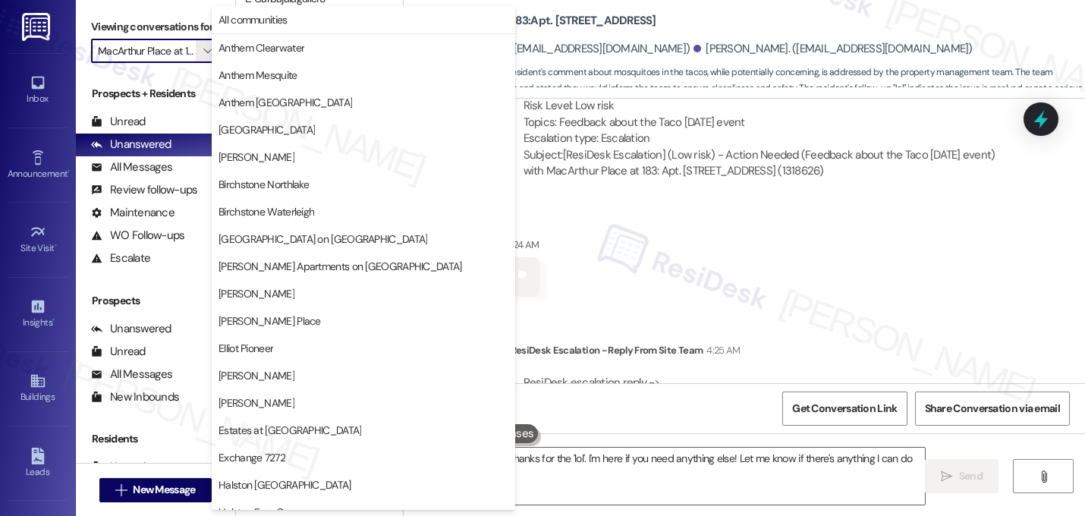
scroll to position [589, 0]
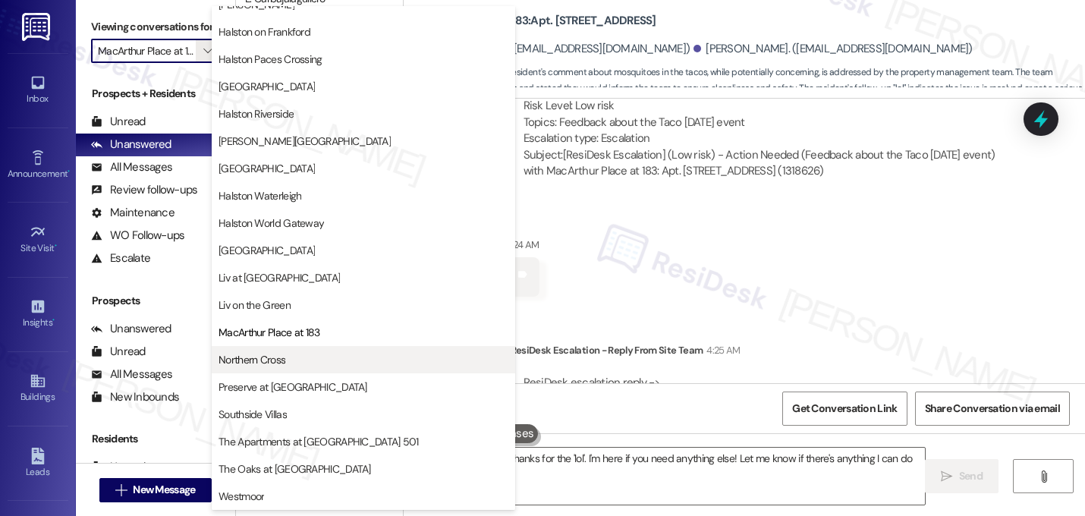
click at [302, 350] on button "Northern Cross" at bounding box center [363, 359] width 303 height 27
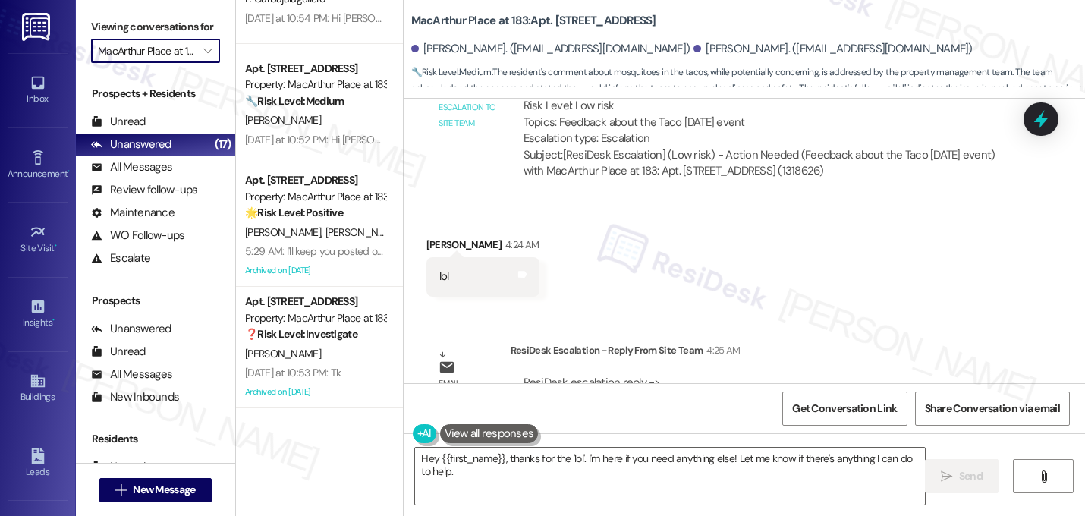
type input "Northern Cross"
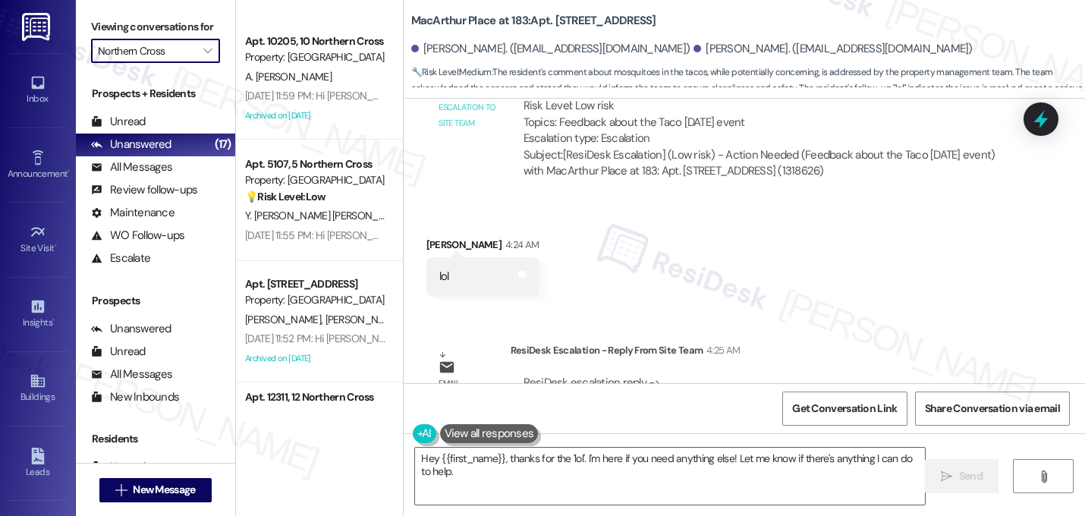
scroll to position [1412, 0]
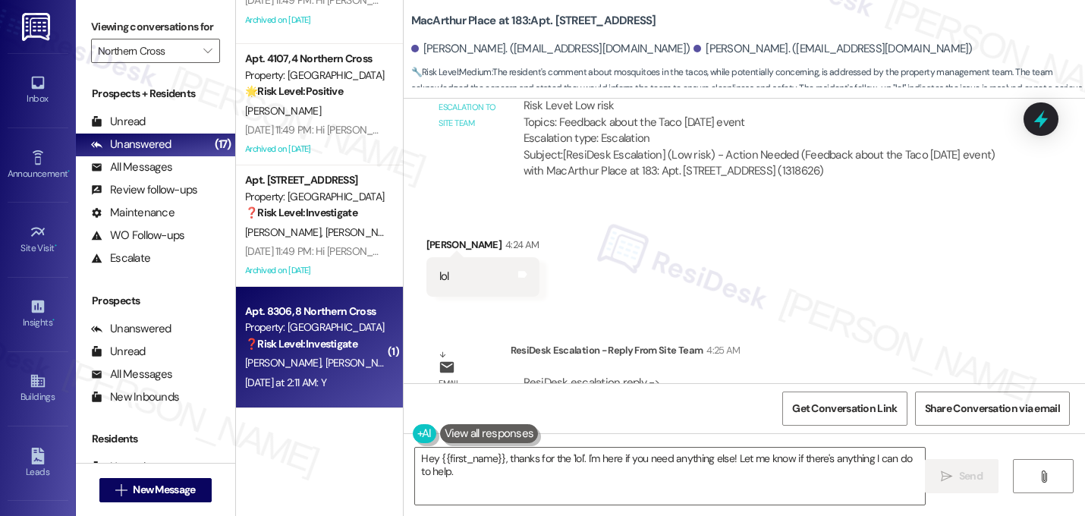
click at [325, 360] on span "[PERSON_NAME]" at bounding box center [363, 363] width 76 height 14
type textarea "Fetching suggested responses. Please feel free to read through the conversation…"
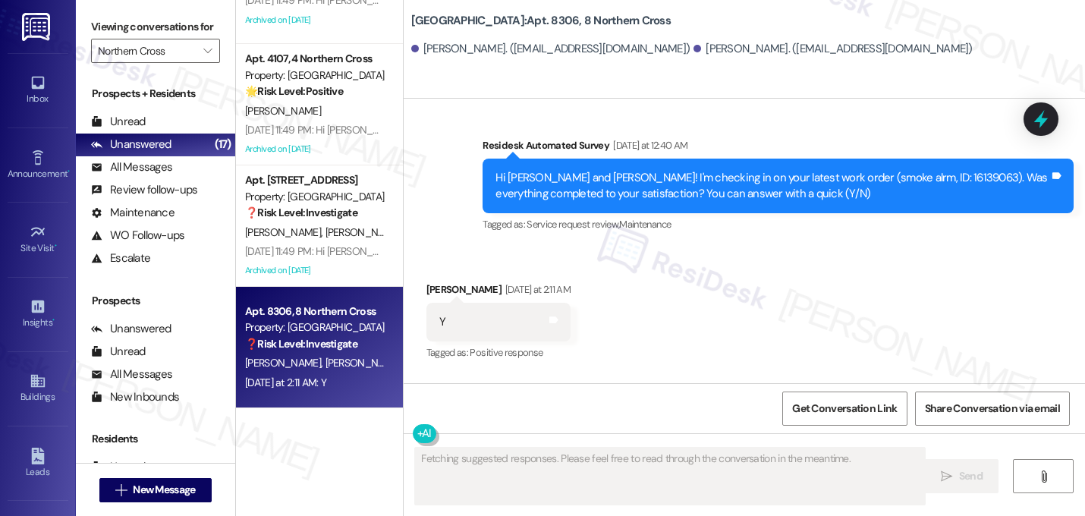
scroll to position [7942, 0]
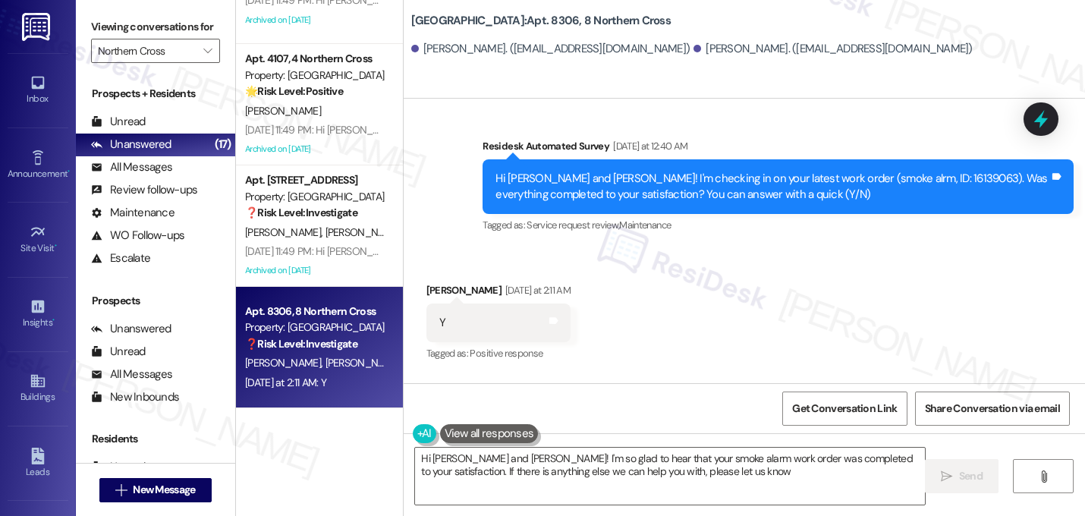
type textarea "Hi Rick and Michelle! I'm so glad to hear that your smoke alarm work order was …"
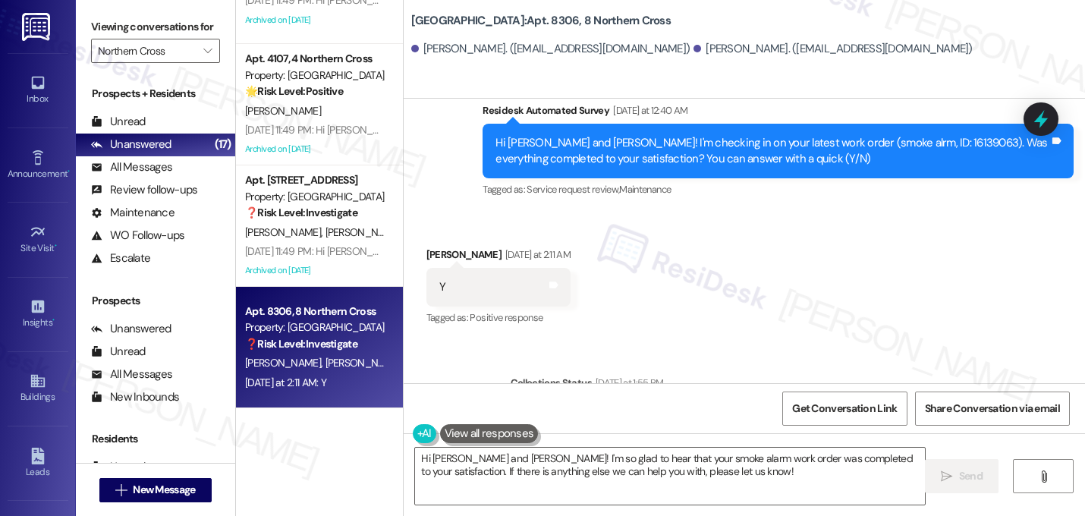
scroll to position [8027, 0]
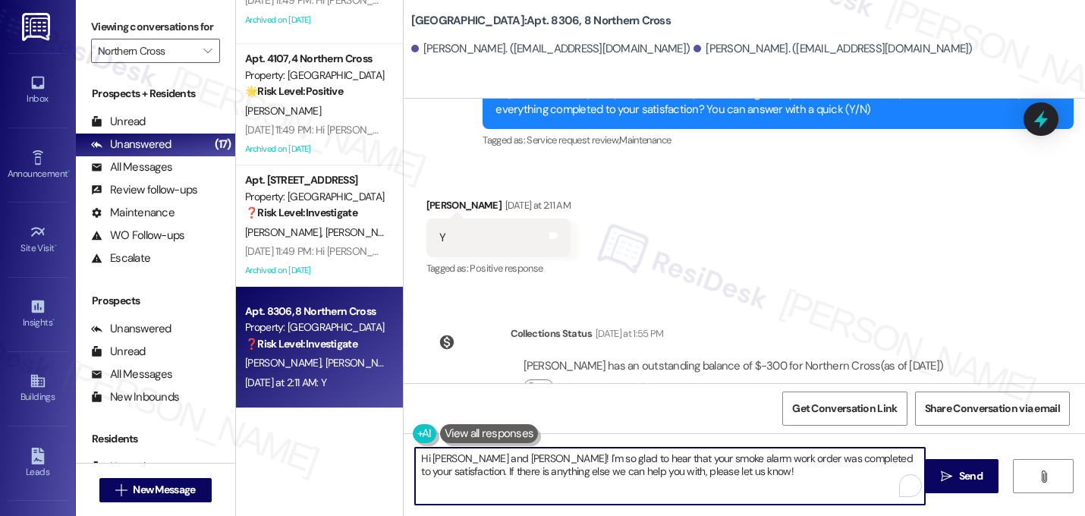
drag, startPoint x: 709, startPoint y: 469, endPoint x: 403, endPoint y: 414, distance: 310.6
click at [403, 414] on div "WO Lease started Jan 31, 2025 at 8:00 AM Show details Survey, sent via SMS Resi…" at bounding box center [743, 357] width 681 height 516
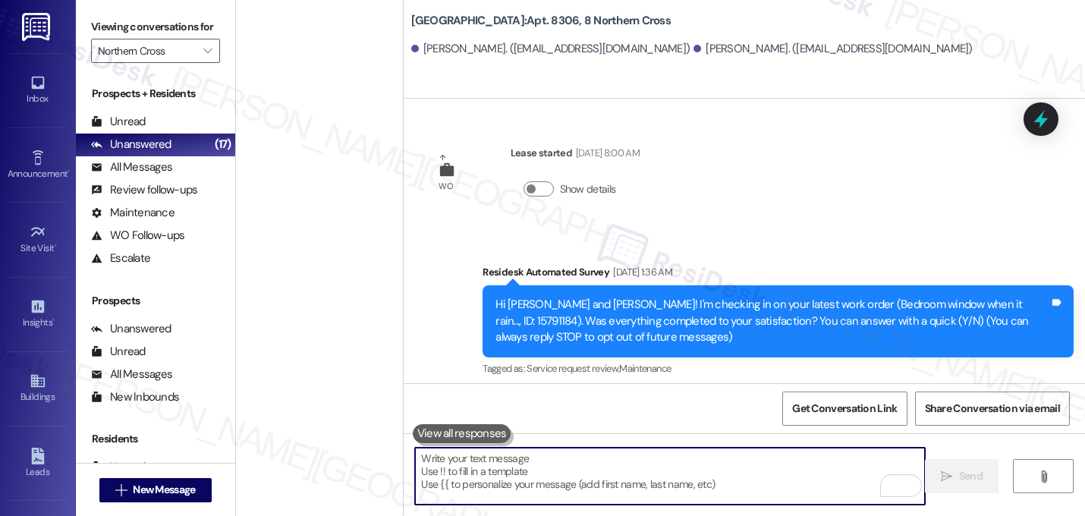
scroll to position [8027, 0]
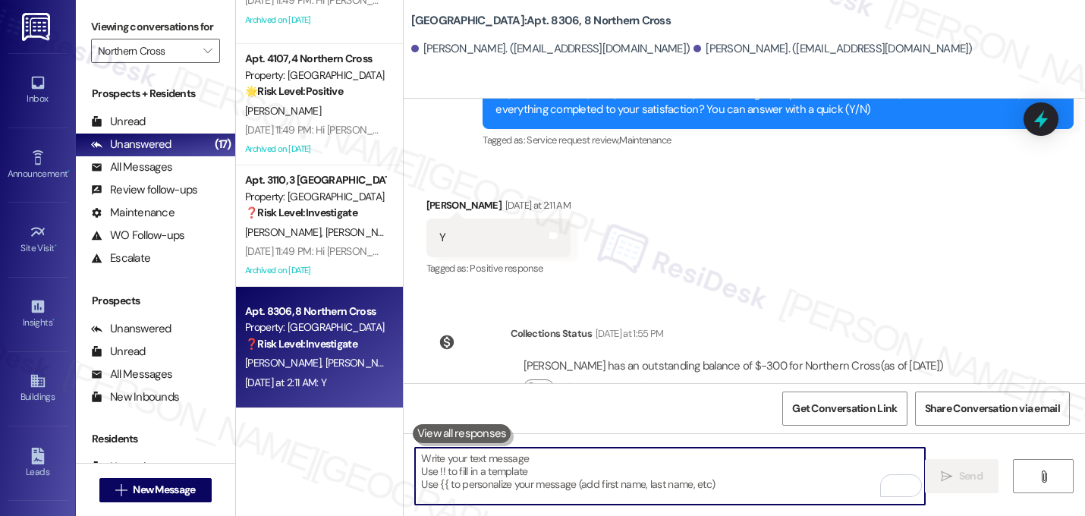
click at [605, 482] on textarea "To enrich screen reader interactions, please activate Accessibility in Grammarl…" at bounding box center [670, 475] width 510 height 57
paste textarea "Great! I'm glad to hear that your last maintenance request was completed to you…"
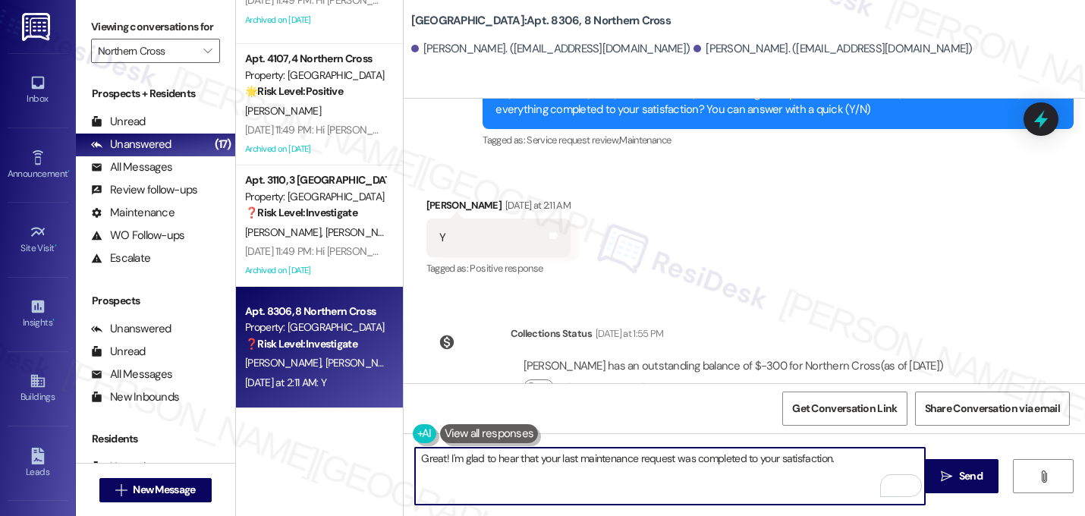
paste textarea "If I may ask...has {{property}} lived up to your expectations?"
type textarea "Great! I'm glad to hear that your last maintenance request was completed to you…"
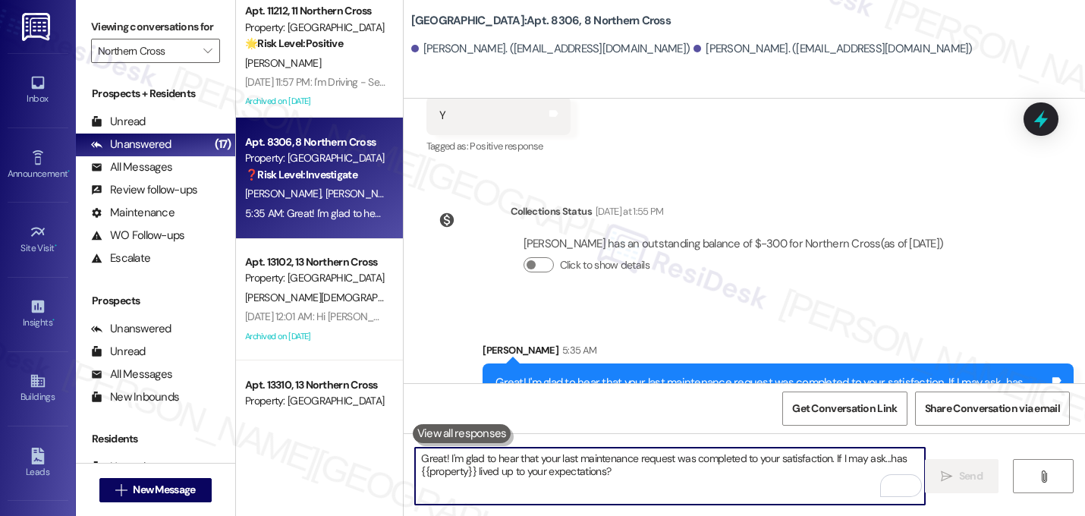
scroll to position [0, 0]
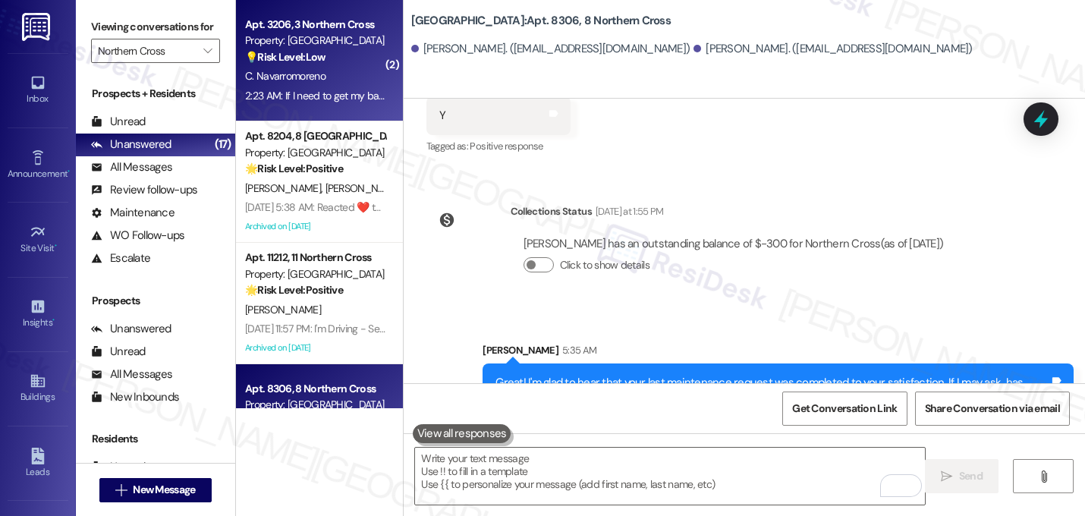
click at [299, 95] on div "2:23 AM: If I need to get my bathtub painted, do I need to contact maintenance …" at bounding box center [490, 96] width 490 height 14
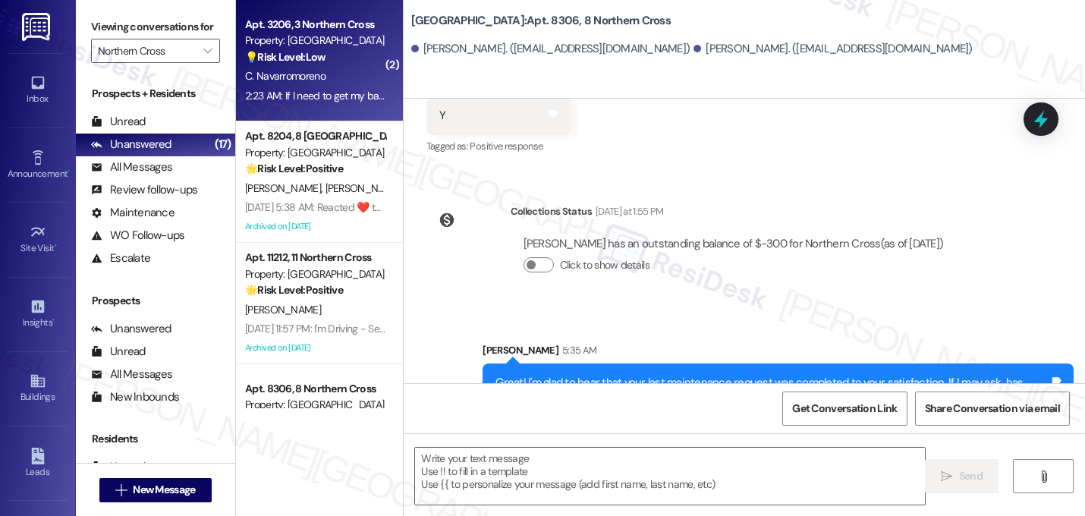
type textarea "Fetching suggested responses. Please feel free to read through the conversation…"
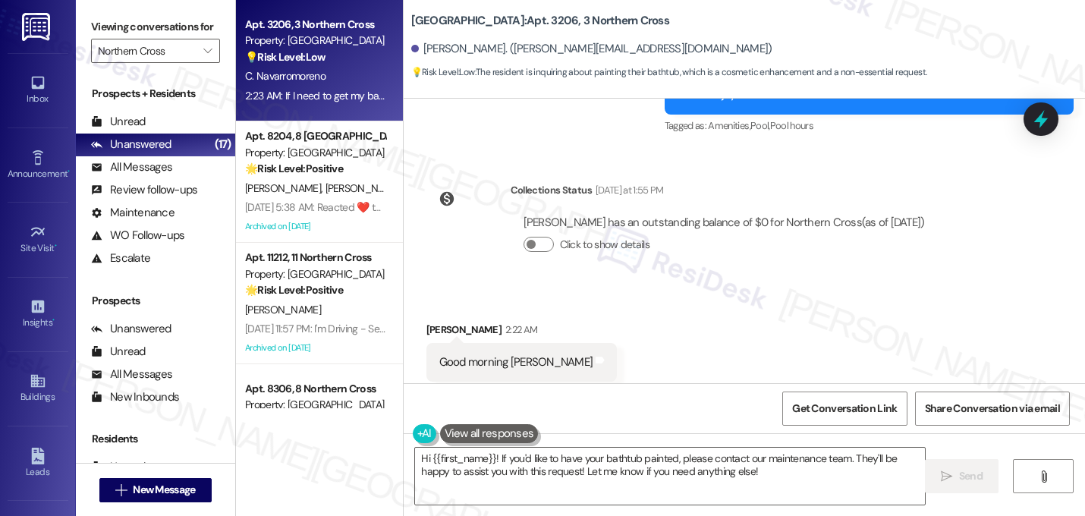
scroll to position [12627, 0]
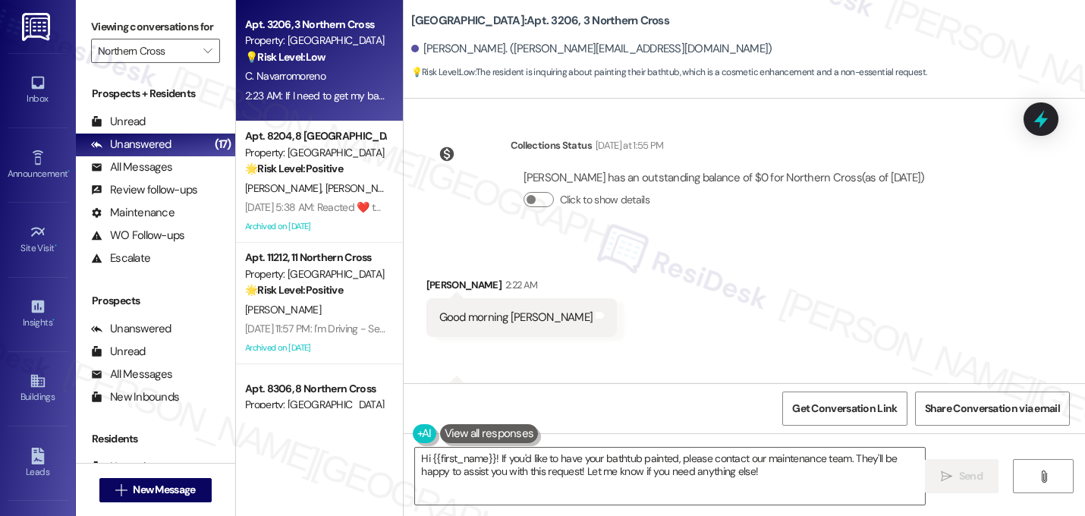
click at [736, 459] on span "button" at bounding box center [740, 463] width 9 height 9
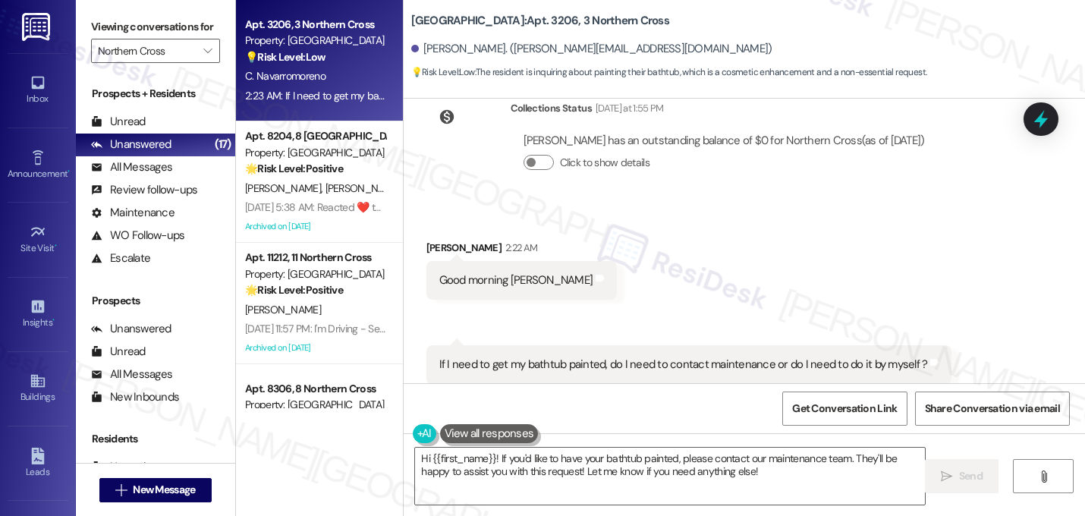
scroll to position [12834, 0]
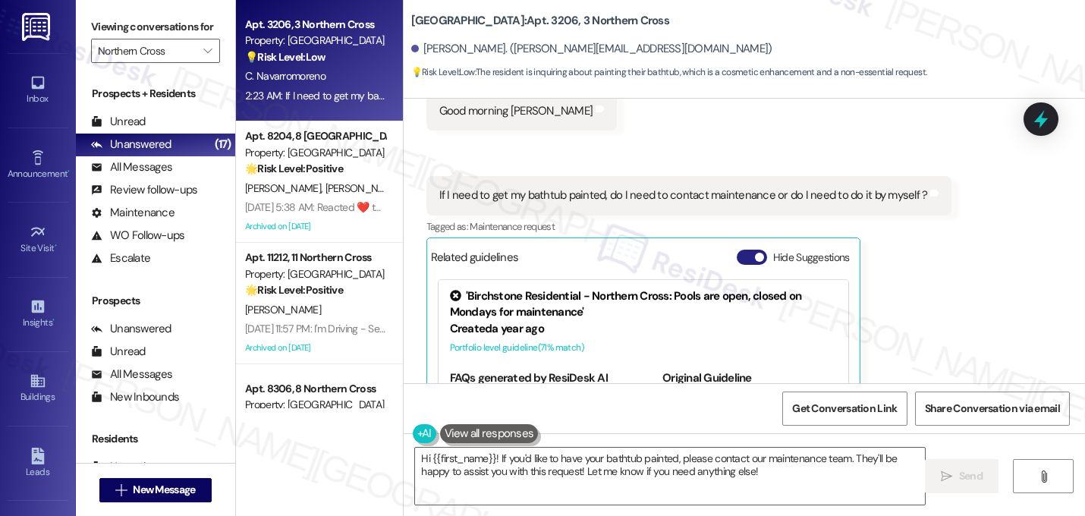
click at [755, 253] on span "button" at bounding box center [759, 257] width 9 height 9
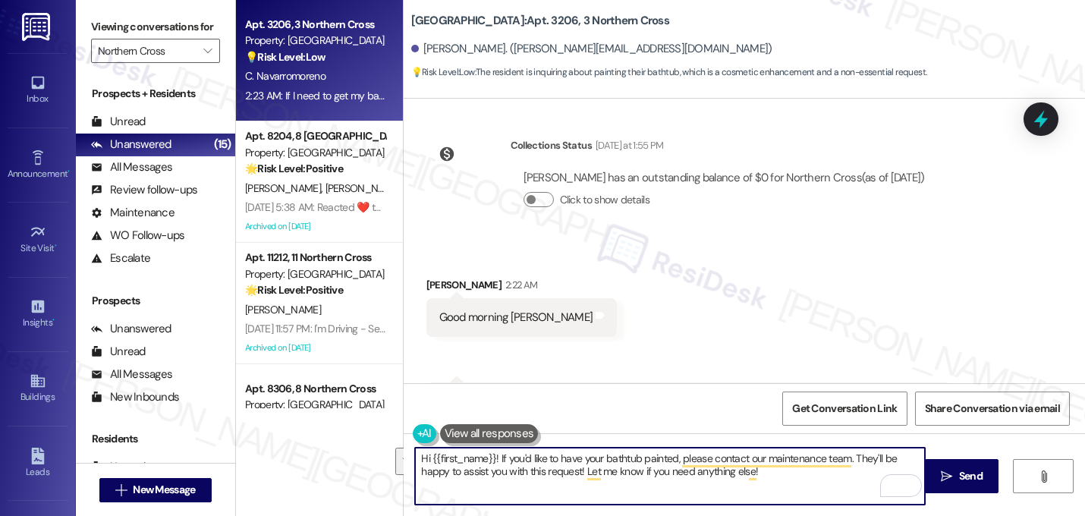
drag, startPoint x: 768, startPoint y: 475, endPoint x: 491, endPoint y: 460, distance: 277.2
click at [491, 460] on textarea "Hi {{first_name}}! If you'd like to have your bathtub painted, please contact o…" at bounding box center [670, 475] width 510 height 57
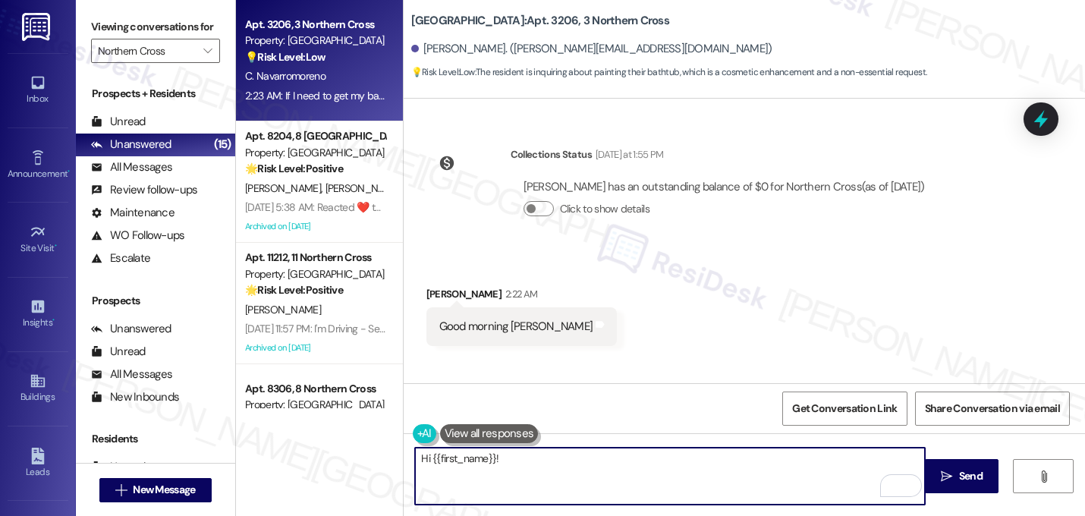
scroll to position [12623, 0]
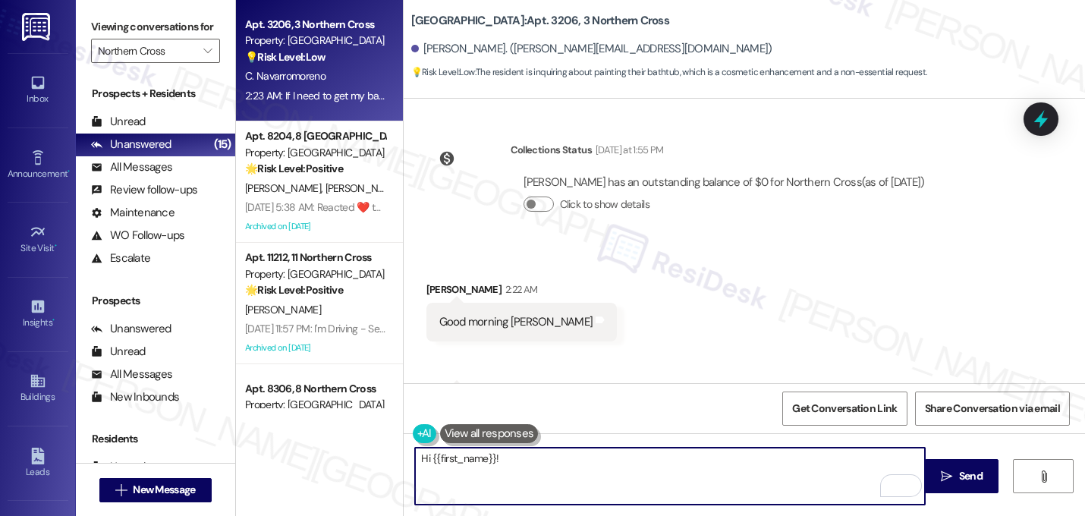
click at [529, 464] on textarea "Hi {{first_name}}!" at bounding box center [670, 475] width 510 height 57
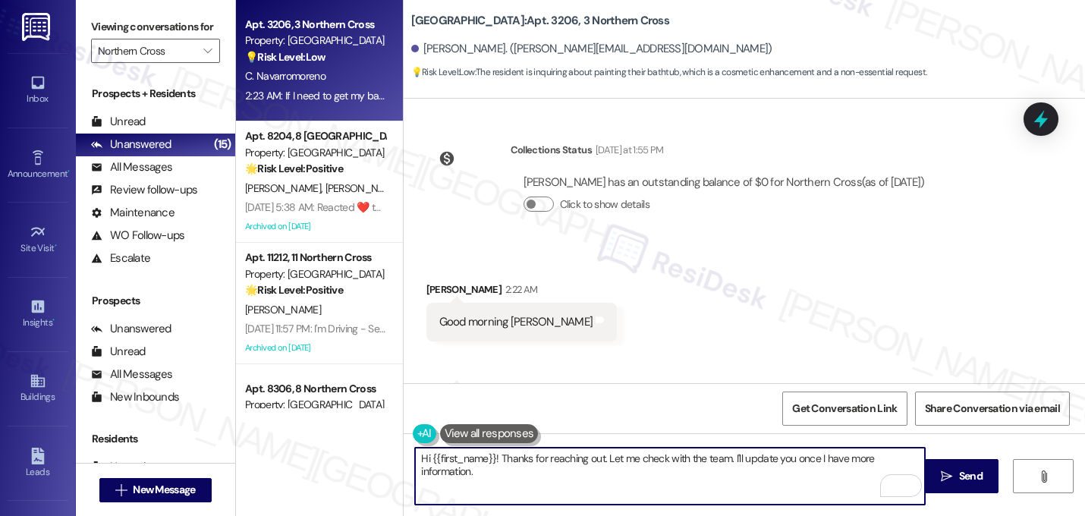
click at [598, 462] on textarea "Hi {{first_name}}! Thanks for reaching out. Let me check with the team. I'll up…" at bounding box center [670, 475] width 510 height 57
type textarea "Hi {{first_name}}! Thanks for reaching out about painting your bathtub. Let me …"
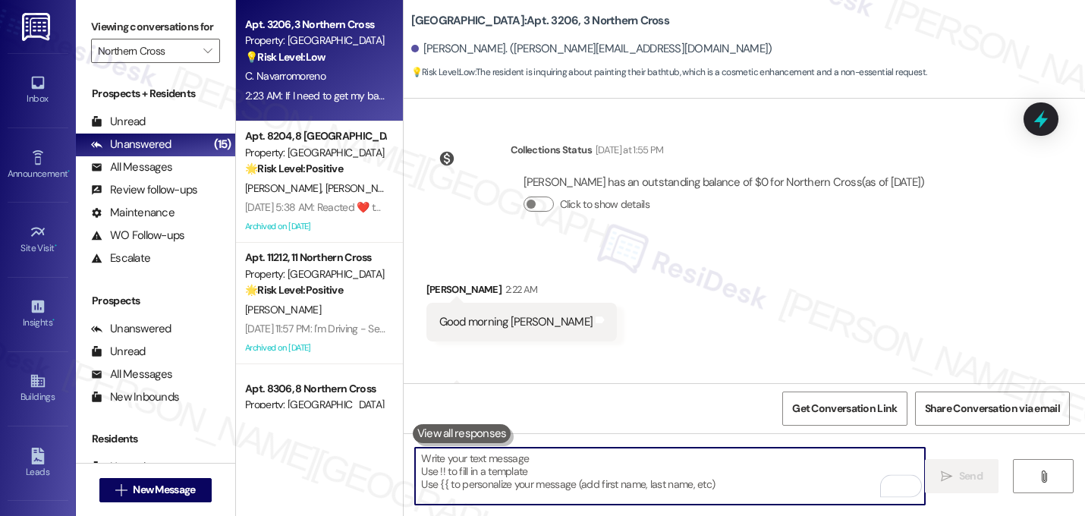
scroll to position [12627, 0]
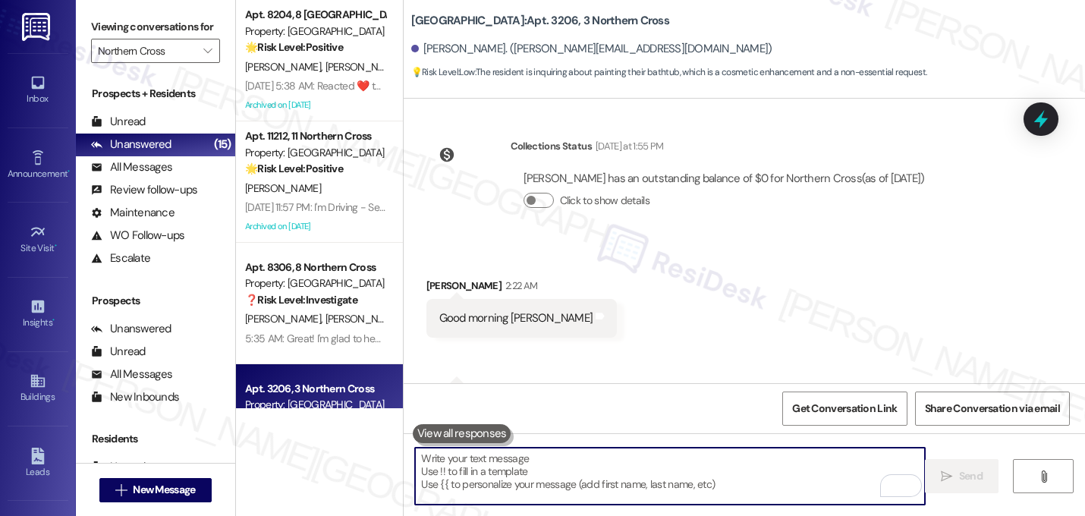
click at [758, 243] on div "Received via SMS Cynthia Navarromoreno 2:22 AM Good morning Sarah Tags and note…" at bounding box center [743, 369] width 681 height 252
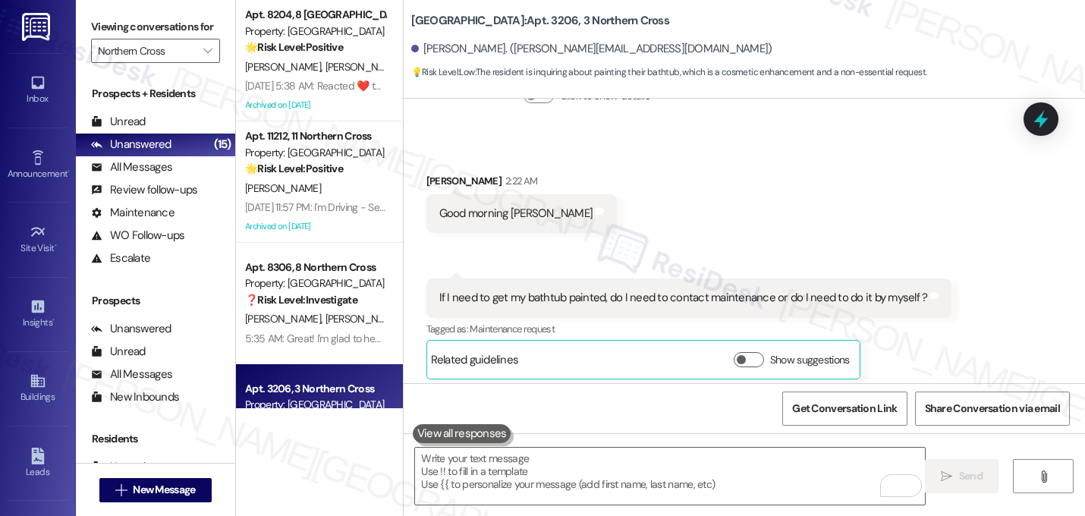
scroll to position [12750, 0]
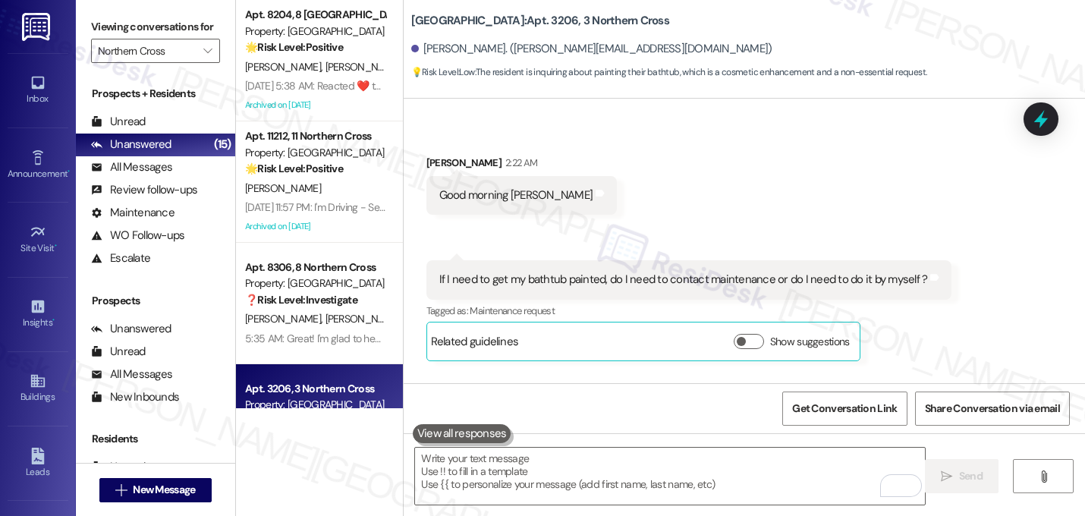
click at [885, 260] on div "Cynthia Navarromoreno Question 2:23 AM If I need to get my bathtub painted, do …" at bounding box center [689, 310] width 526 height 100
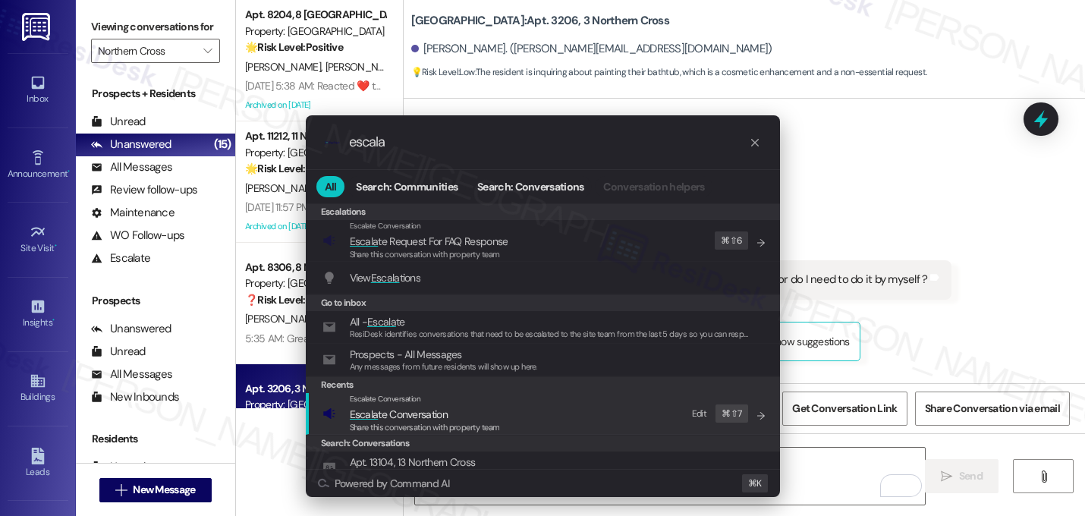
type input "escala"
click at [424, 424] on span "Share this conversation with property team" at bounding box center [425, 427] width 150 height 11
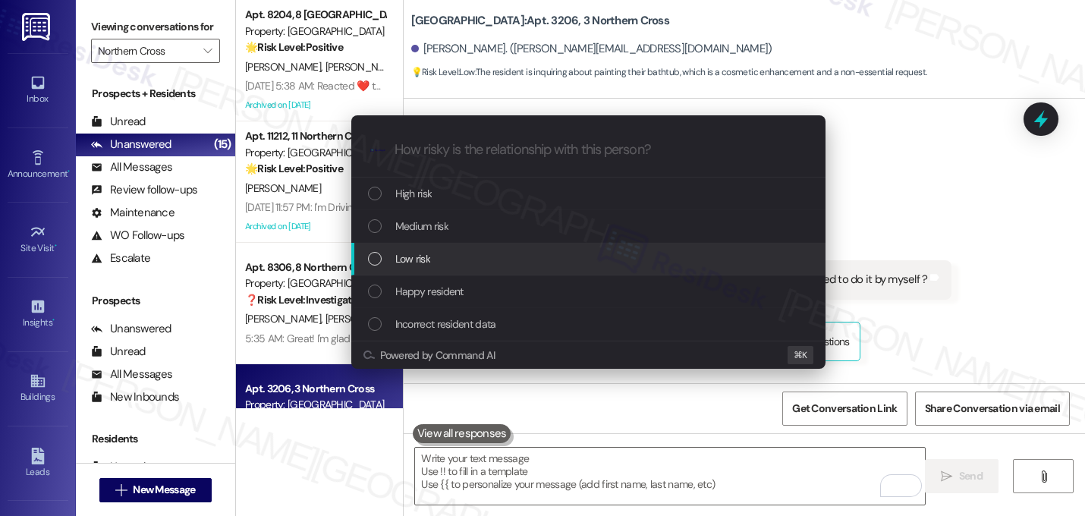
click at [418, 265] on span "Low risk" at bounding box center [412, 258] width 35 height 17
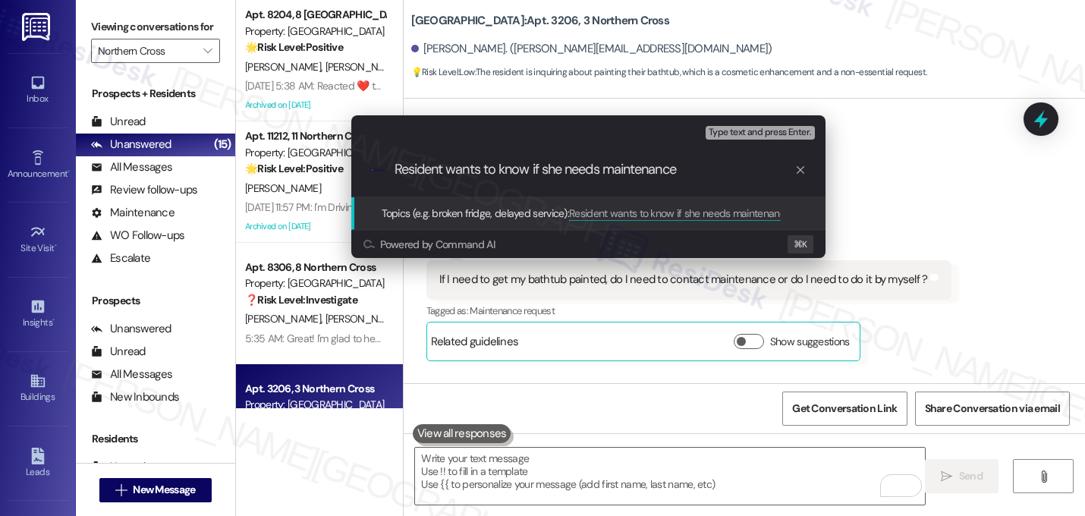
click at [604, 172] on input "Resident wants to know if she needs maintenance" at bounding box center [594, 170] width 400 height 16
click at [762, 173] on input "Resident wants to know if she needs to contact maintenance" at bounding box center [594, 170] width 400 height 16
type input "Resident wants to know if she needs to contact maintenance to paint her bathtub…"
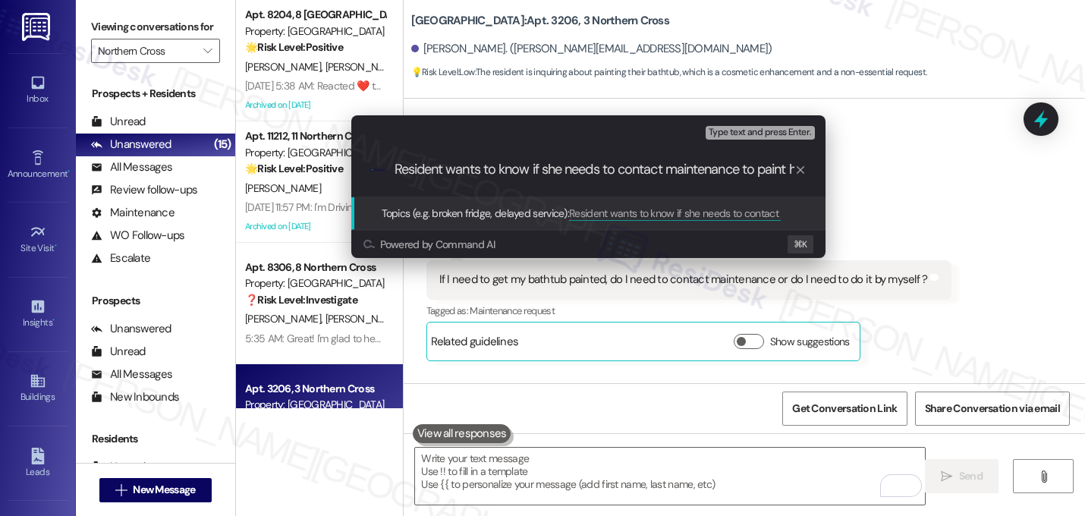
click at [762, 181] on div ".cls-1{fill:#0a055f;}.cls-2{fill:#0cc4c4;} resideskLogoBlueOrange Resident want…" at bounding box center [588, 170] width 474 height 54
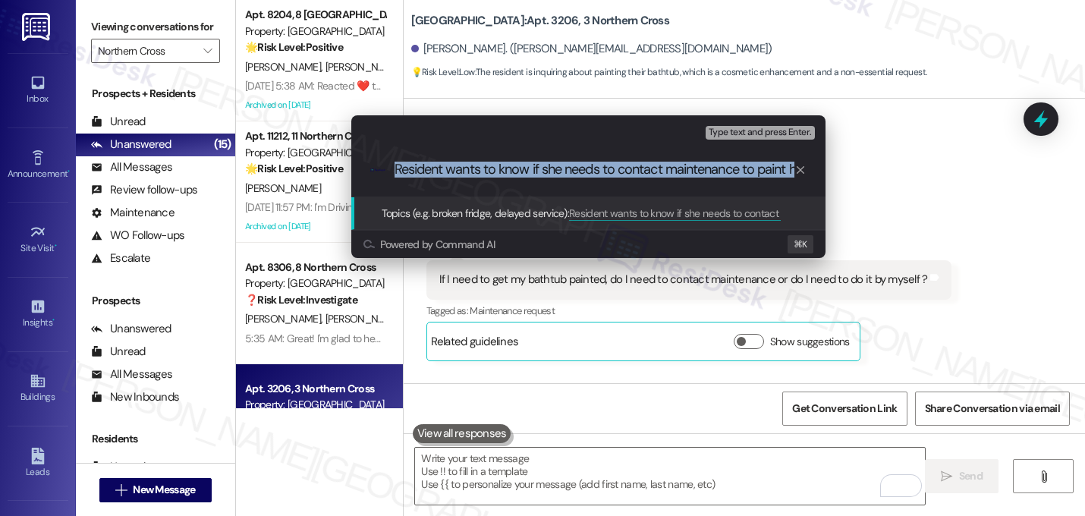
click at [762, 181] on div ".cls-1{fill:#0a055f;}.cls-2{fill:#0cc4c4;} resideskLogoBlueOrange Resident want…" at bounding box center [588, 170] width 474 height 54
click at [755, 171] on input "Resident wants to know if she needs to contact maintenance to paint her bathtub…" at bounding box center [594, 170] width 400 height 16
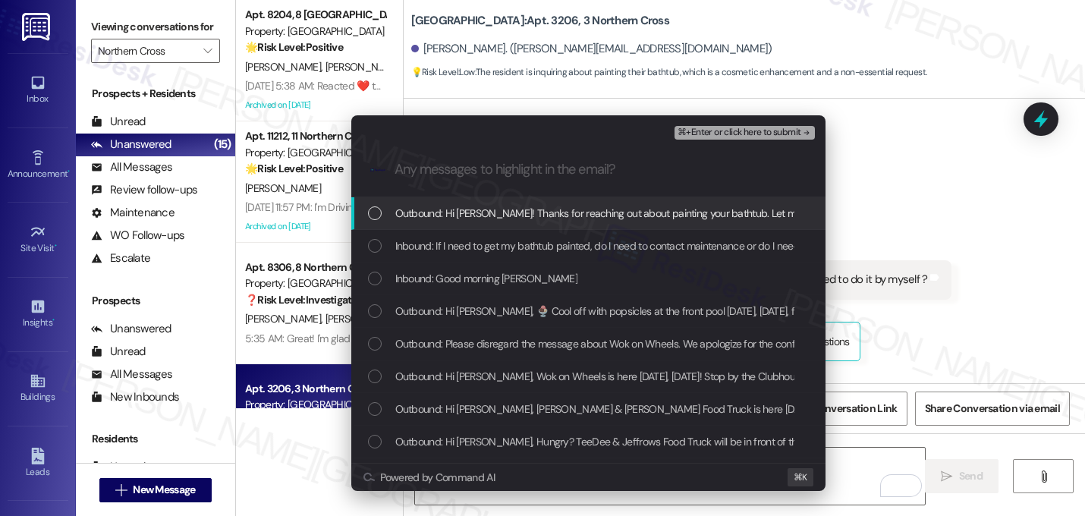
click at [684, 215] on span "Outbound: Hi Cynthia! Thanks for reaching out about painting your bathtub. Let …" at bounding box center [742, 213] width 695 height 17
click at [684, 227] on div "Outbound: Hi Cynthia! Thanks for reaching out about painting your bathtub. Let …" at bounding box center [588, 213] width 474 height 33
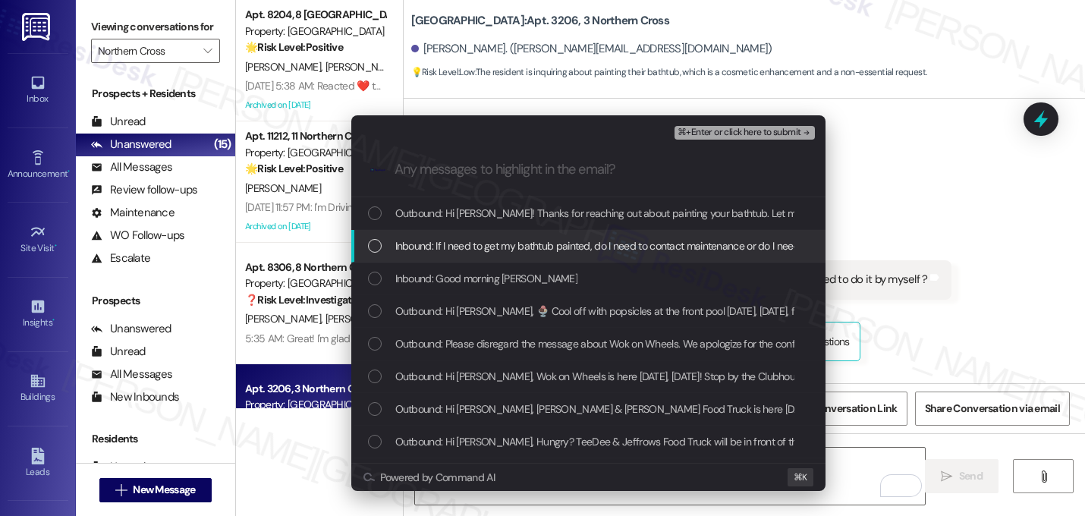
click at [682, 243] on span "Inbound: If I need to get my bathtub painted, do I need to contact maintenance …" at bounding box center [640, 245] width 491 height 17
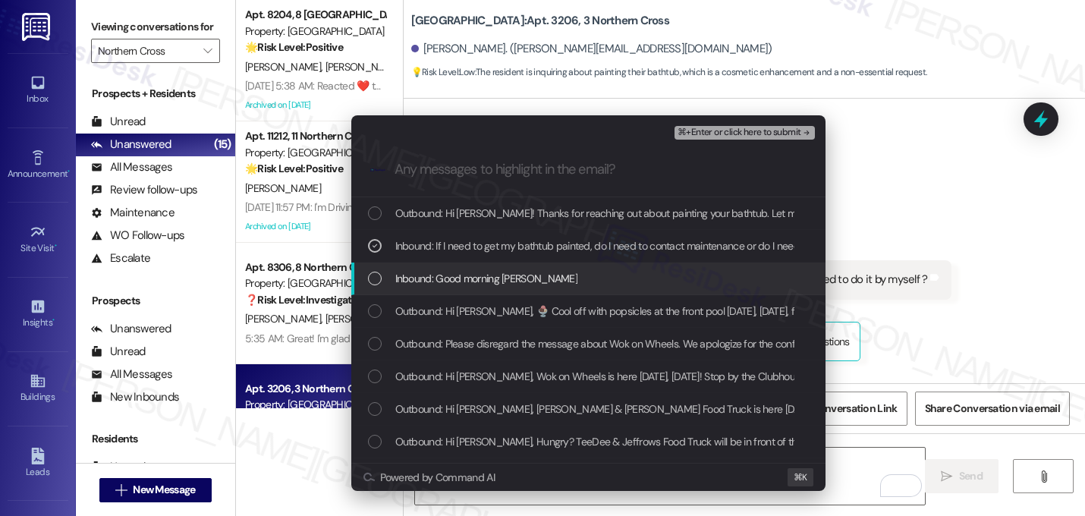
click at [673, 272] on div "Inbound: Good morning Sarah" at bounding box center [590, 278] width 444 height 17
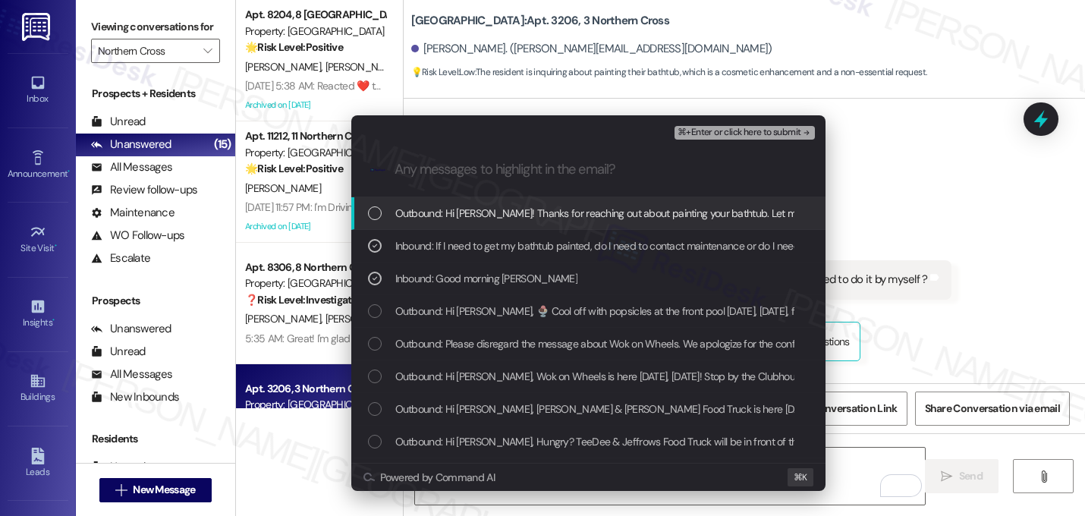
click at [791, 128] on span "⌘+Enter or click here to submit" at bounding box center [738, 132] width 123 height 11
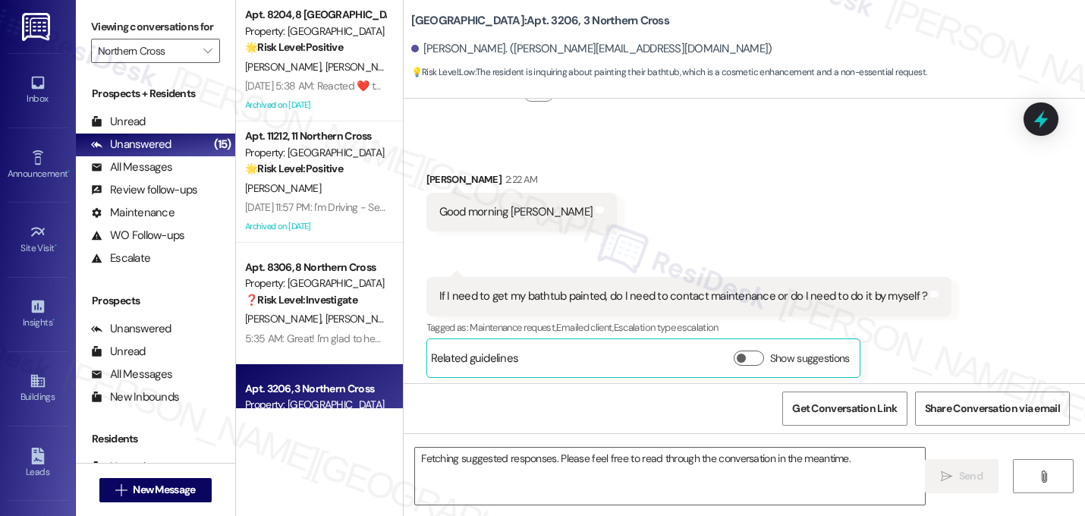
scroll to position [12627, 0]
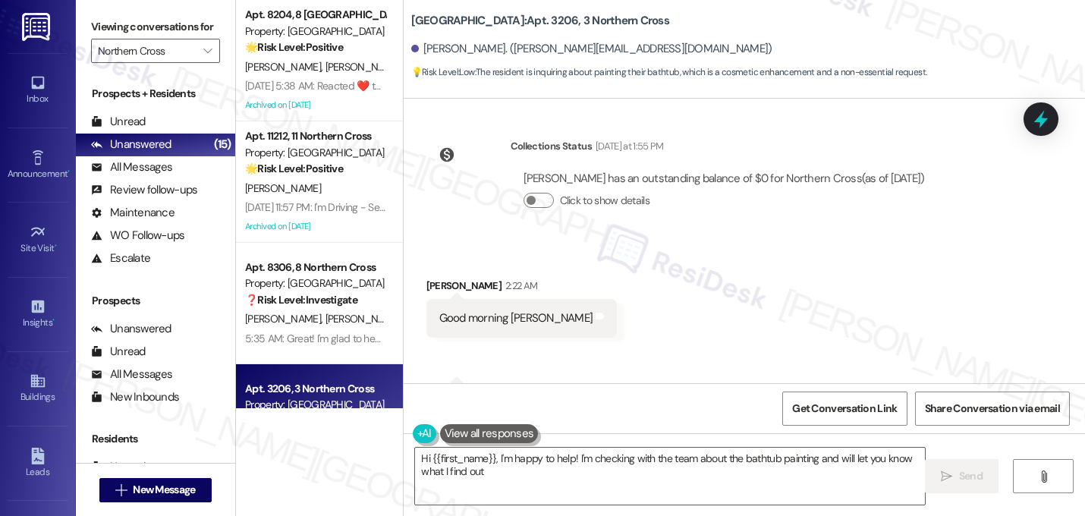
type textarea "Hi {{first_name}}, I'm happy to help! I'm checking with the team about the bath…"
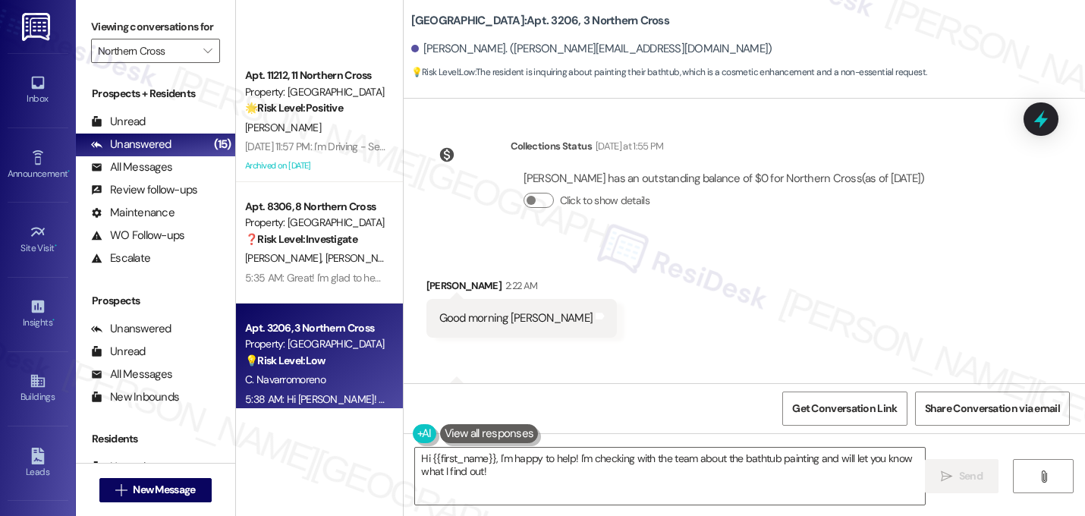
scroll to position [0, 0]
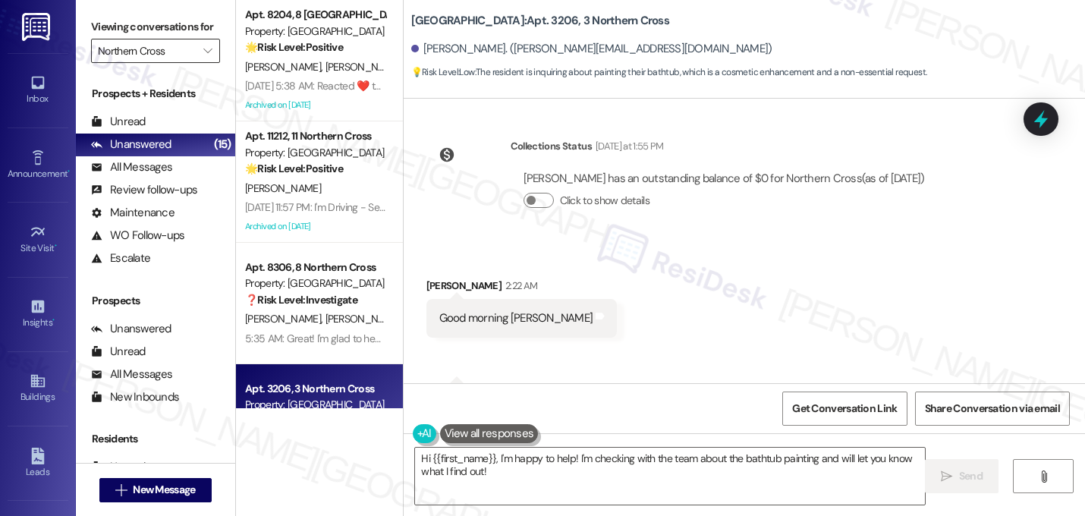
click at [180, 63] on input "Northern Cross" at bounding box center [147, 51] width 98 height 24
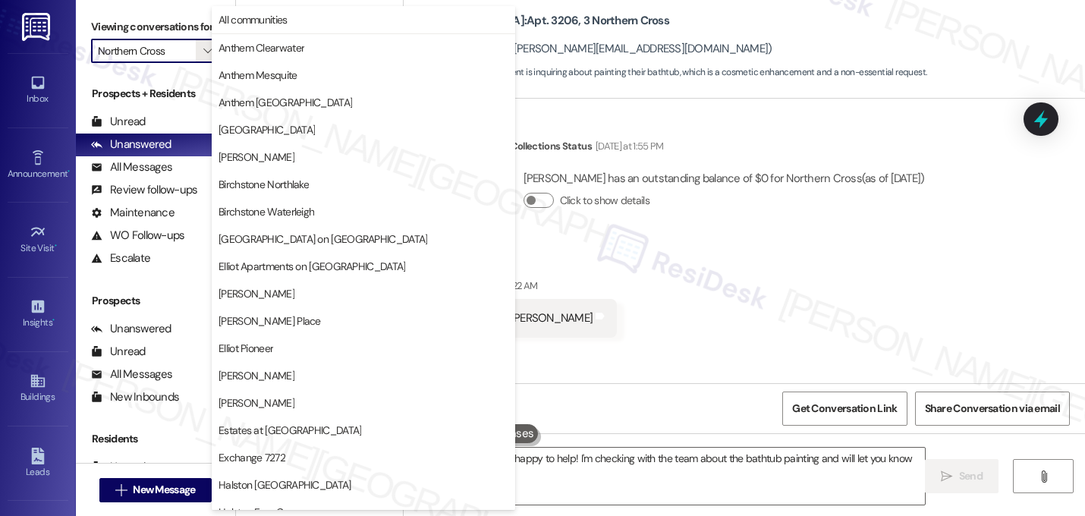
scroll to position [589, 0]
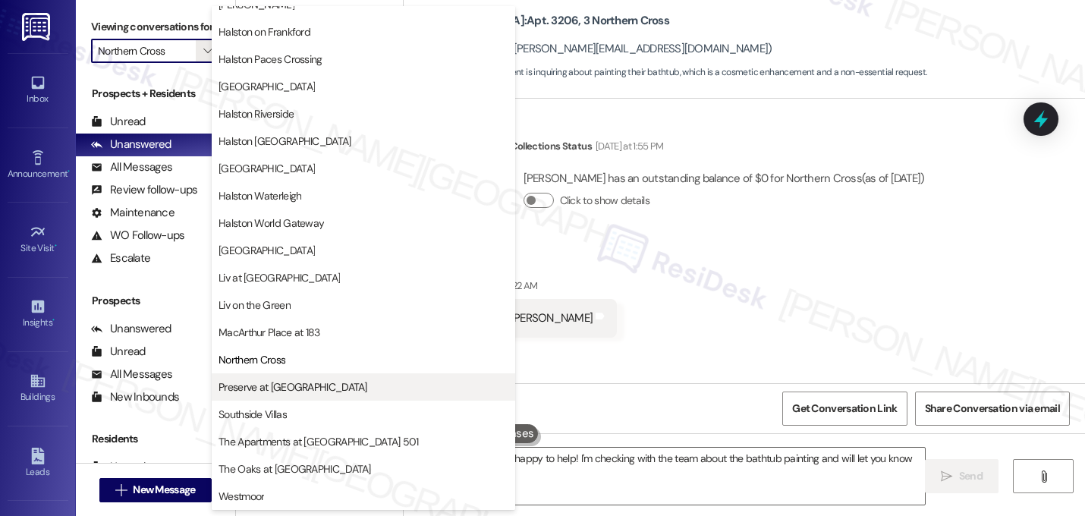
click at [256, 382] on span "Preserve at [GEOGRAPHIC_DATA]" at bounding box center [292, 386] width 149 height 15
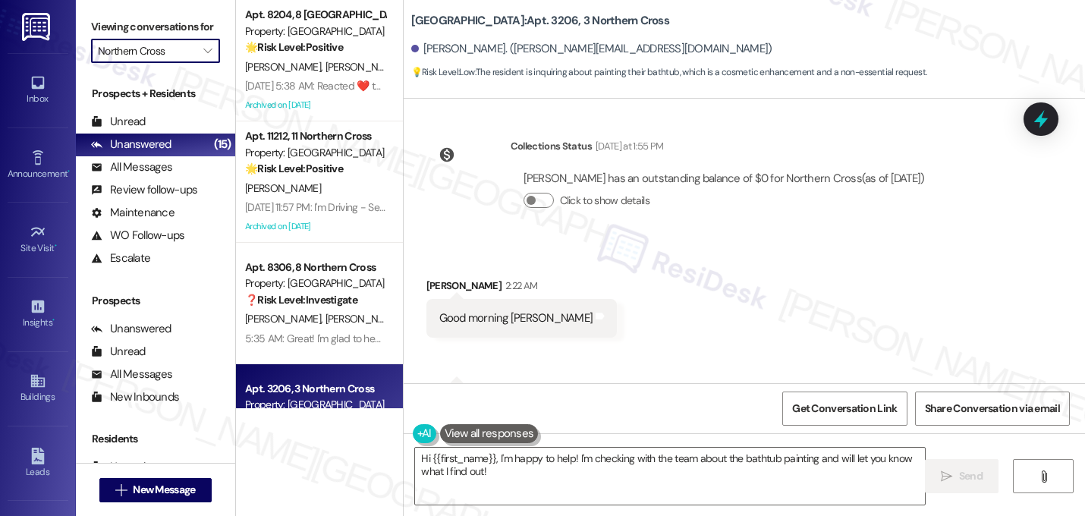
type input "Preserve at [GEOGRAPHIC_DATA]"
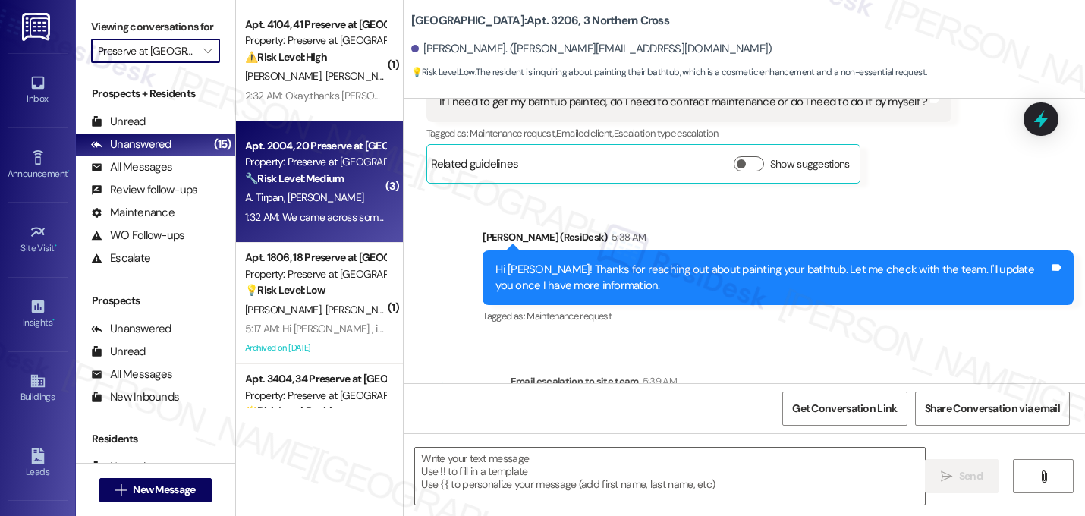
type textarea "Fetching suggested responses. Please feel free to read through the conversation…"
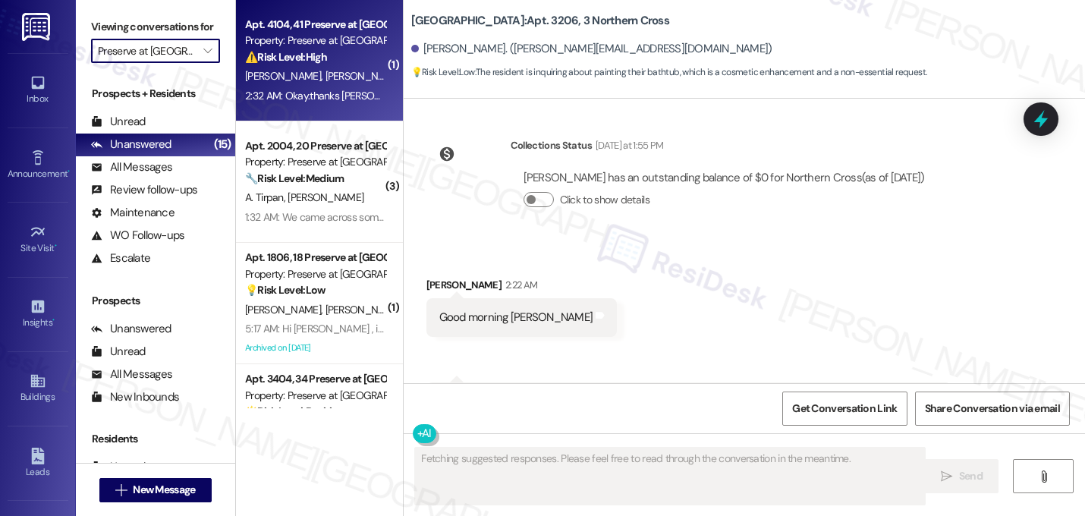
scroll to position [12627, 0]
click at [302, 67] on div "Y. Chen Q. Zhou" at bounding box center [314, 76] width 143 height 19
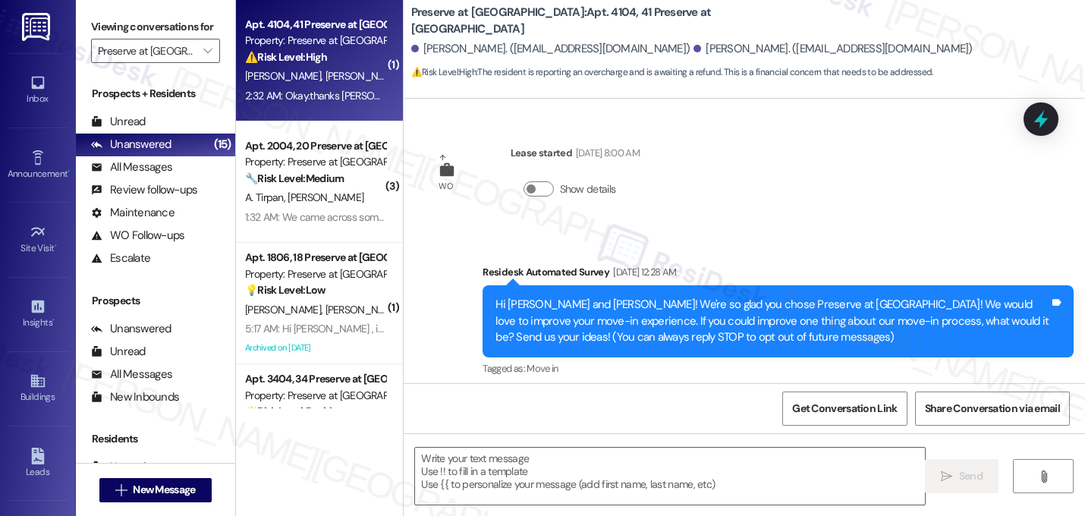
scroll to position [14910, 0]
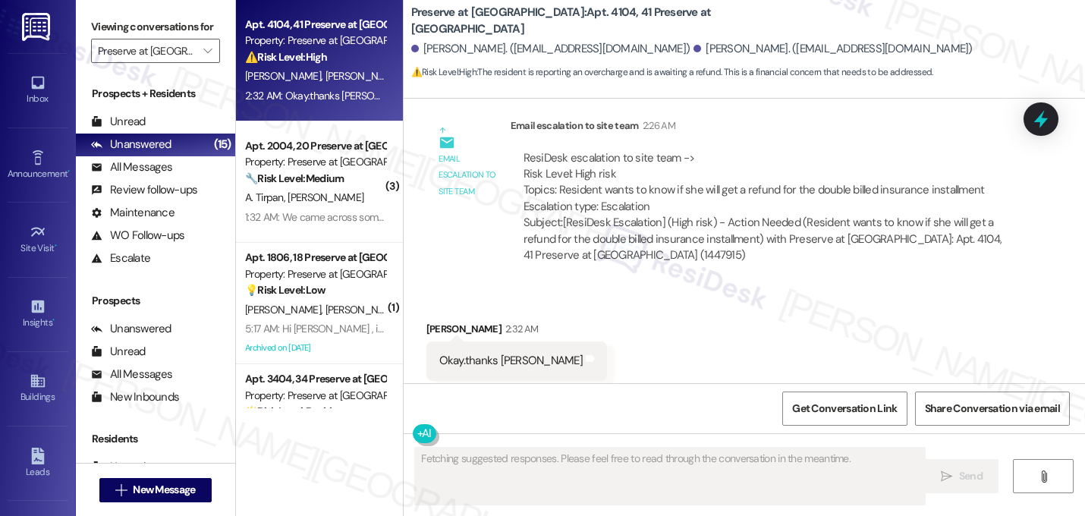
click at [622, 302] on div "Received via SMS Qin Zhou 2:32 AM Okay.thanks Sarah Tags and notes Tagged as: P…" at bounding box center [743, 351] width 681 height 128
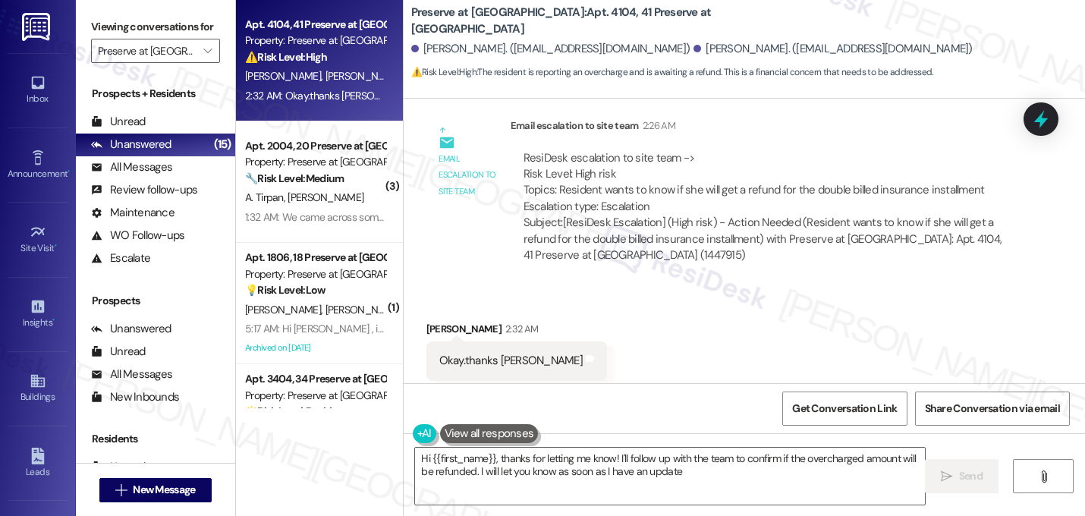
type textarea "Hi {{first_name}}, thanks for letting me know! I'll follow up with the team to …"
click at [622, 299] on div "Received via SMS Qin Zhou 2:32 AM Okay.thanks Sarah Tags and notes Tagged as: P…" at bounding box center [743, 351] width 681 height 128
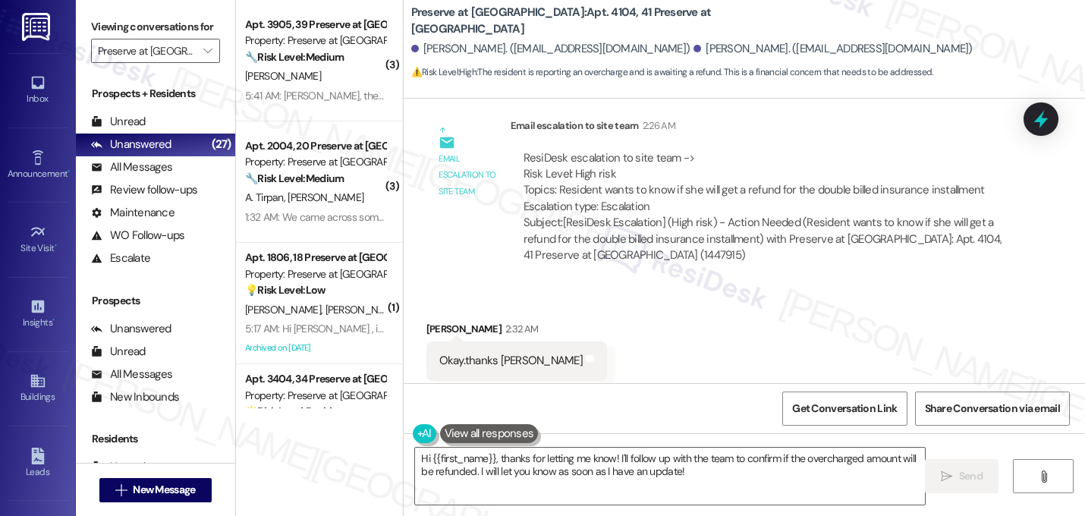
scroll to position [14910, 0]
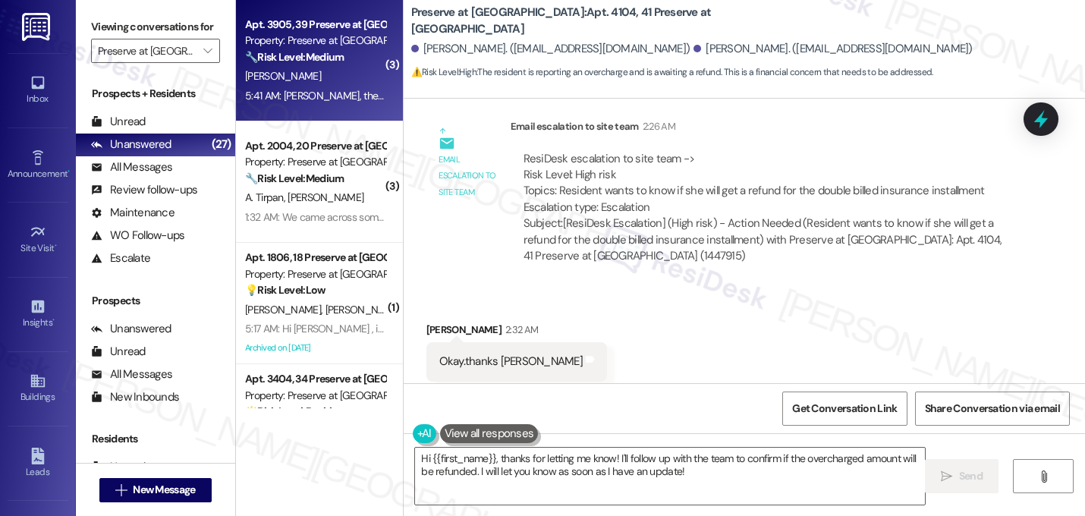
click at [319, 80] on div "V. Morales" at bounding box center [314, 76] width 143 height 19
type textarea "Fetching suggested responses. Please feel free to read through the conversation…"
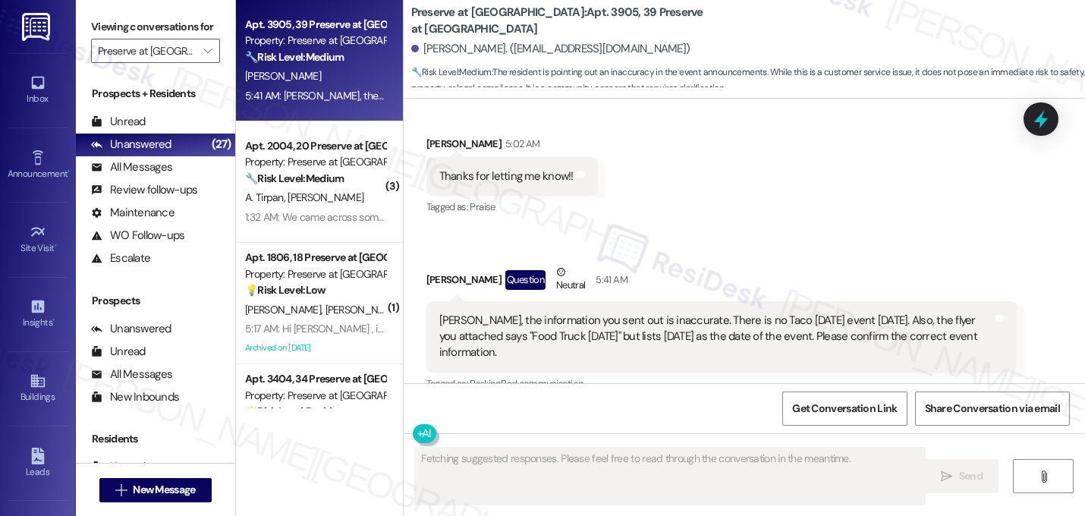
scroll to position [24778, 0]
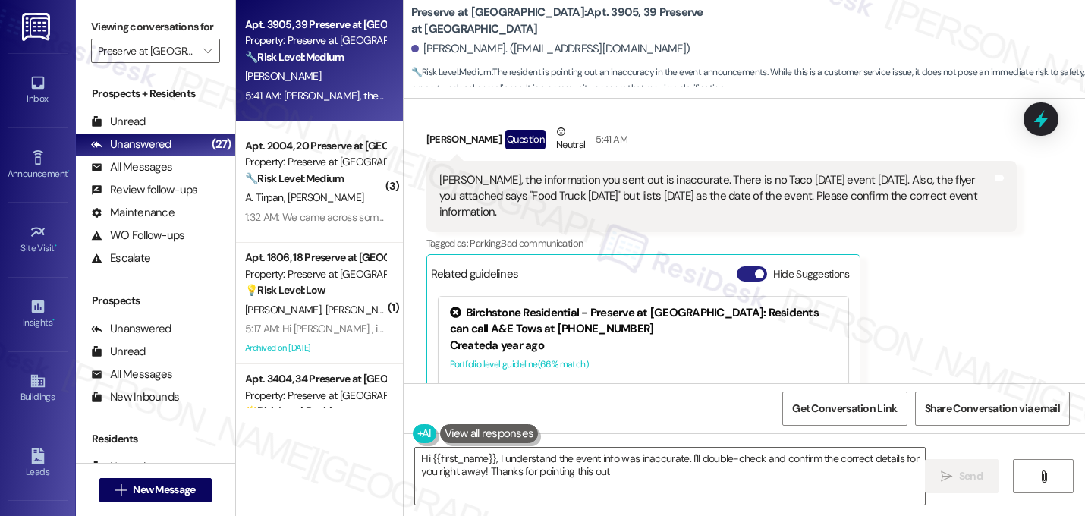
type textarea "Hi {{first_name}}, I understand the event info was inaccurate. I'll double-chec…"
click at [745, 266] on button "Hide Suggestions" at bounding box center [751, 273] width 30 height 15
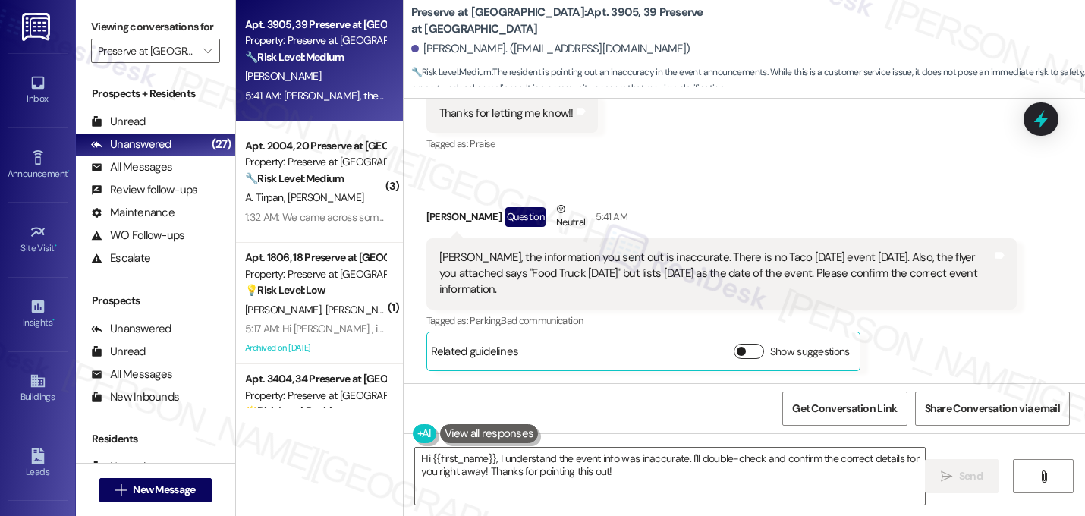
scroll to position [24571, 0]
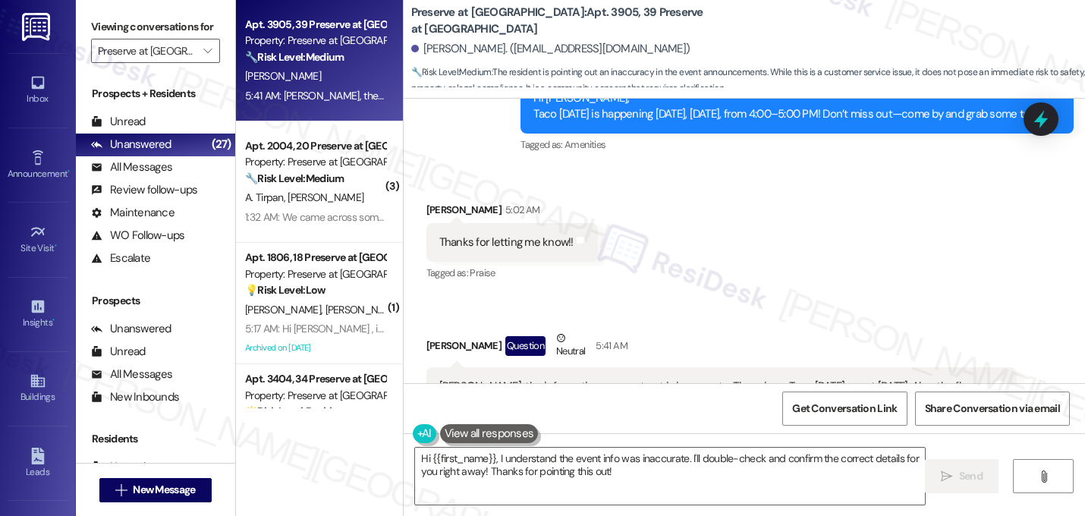
click at [739, 187] on div "Received via SMS Victoria Morales 5:02 AM Thanks for letting me know!! Tags and…" at bounding box center [743, 340] width 681 height 344
click at [670, 319] on div "Received via SMS Victoria Morales Question Neutral 5:41 AM Sarah, the informati…" at bounding box center [722, 415] width 614 height 193
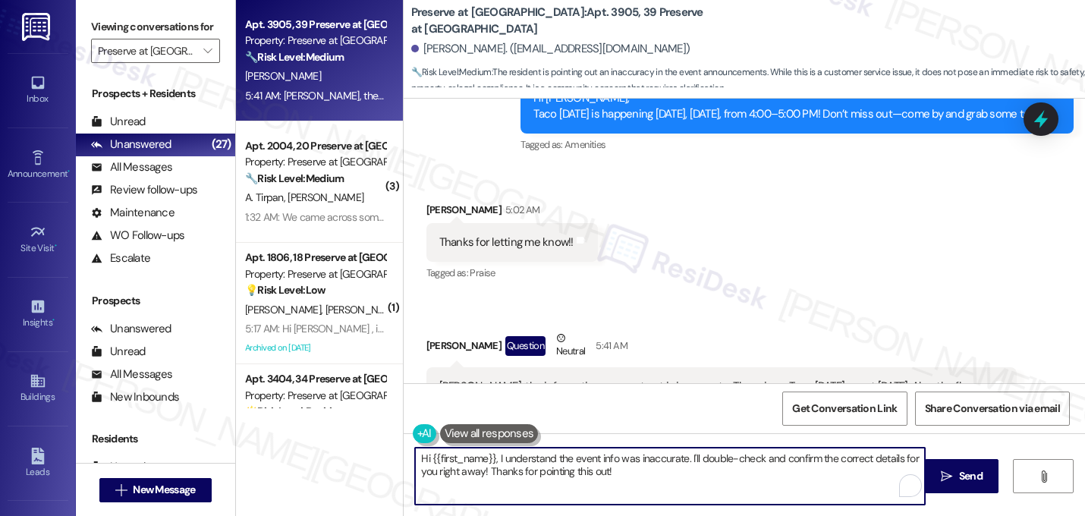
click at [620, 476] on textarea "Hi {{first_name}}, I understand the event info was inaccurate. I'll double-chec…" at bounding box center [670, 475] width 510 height 57
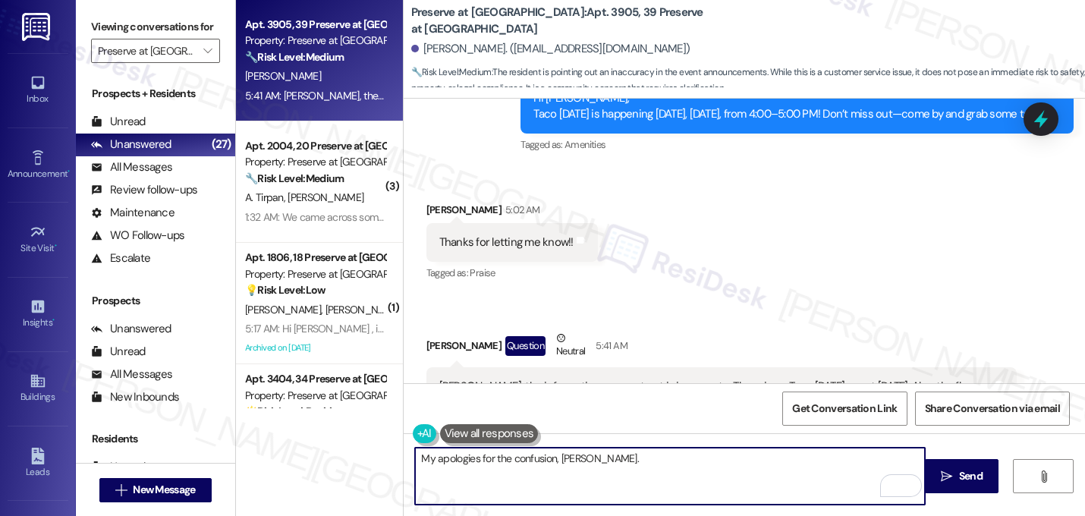
click at [764, 193] on div "Received via SMS Victoria Morales 5:02 AM Thanks for letting me know!! Tags and…" at bounding box center [743, 340] width 681 height 344
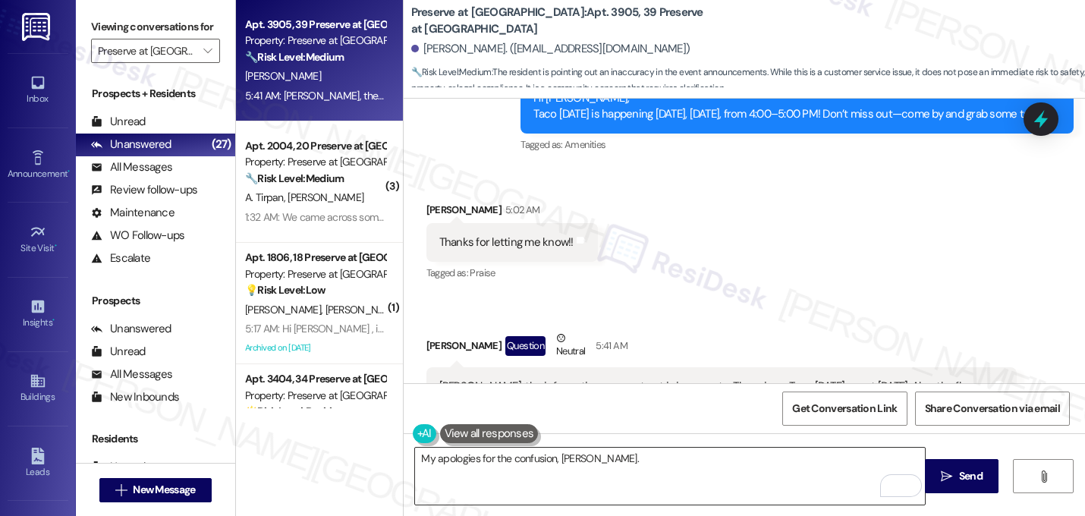
click at [678, 452] on textarea "My apologies for the confusion, Victoria." at bounding box center [670, 475] width 510 height 57
click at [949, 168] on div "Received via SMS Victoria Morales 5:02 AM Thanks for letting me know!! Tags and…" at bounding box center [743, 340] width 681 height 344
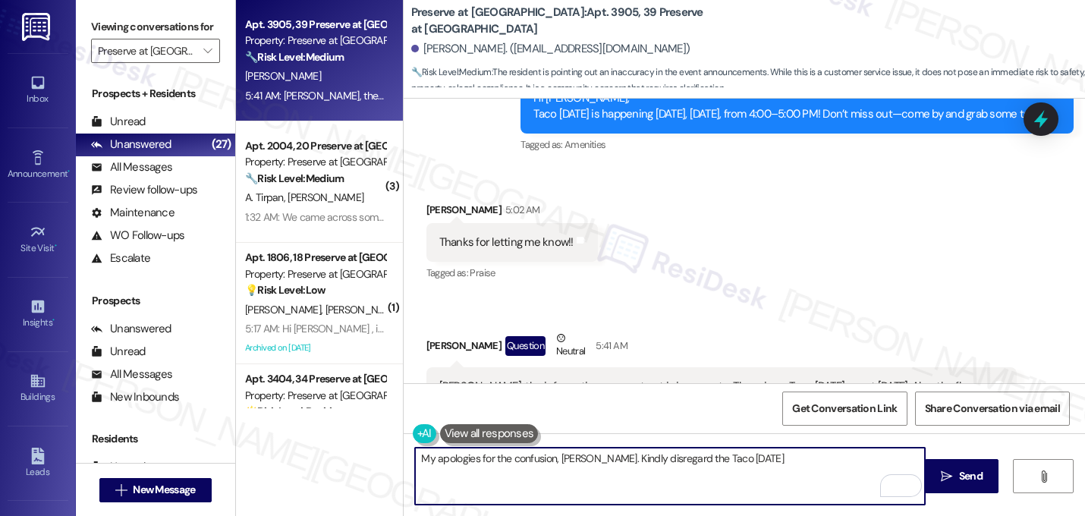
click at [778, 463] on textarea "My apologies for the confusion, Victoria. Kindly disregard the Taco Tuesday" at bounding box center [670, 475] width 510 height 57
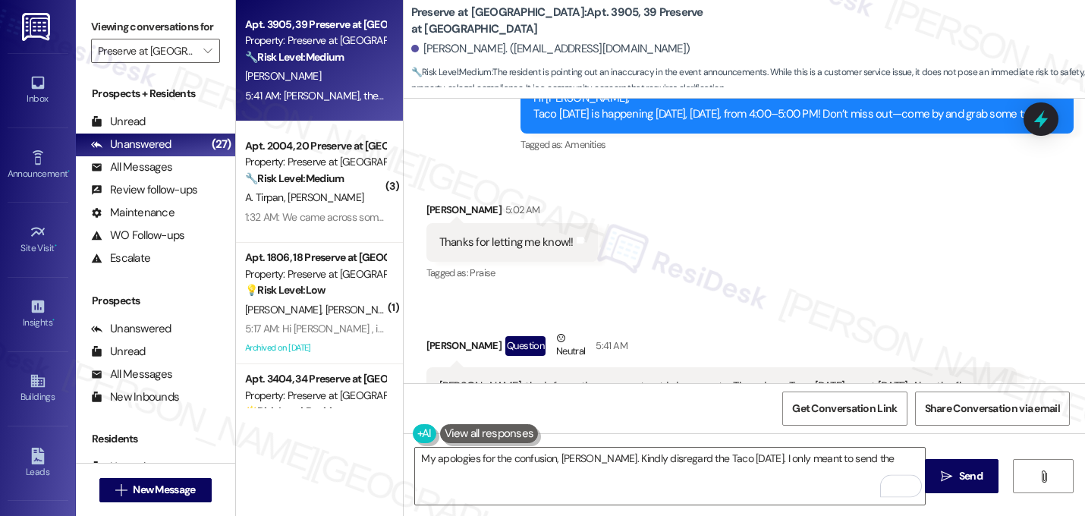
click at [853, 203] on div "Received via SMS Victoria Morales 5:02 AM Thanks for letting me know!! Tags and…" at bounding box center [743, 340] width 681 height 344
click at [868, 463] on textarea "My apologies for the confusion, Victoria. Kindly disregard the Taco Tuesday. I …" at bounding box center [670, 475] width 510 height 57
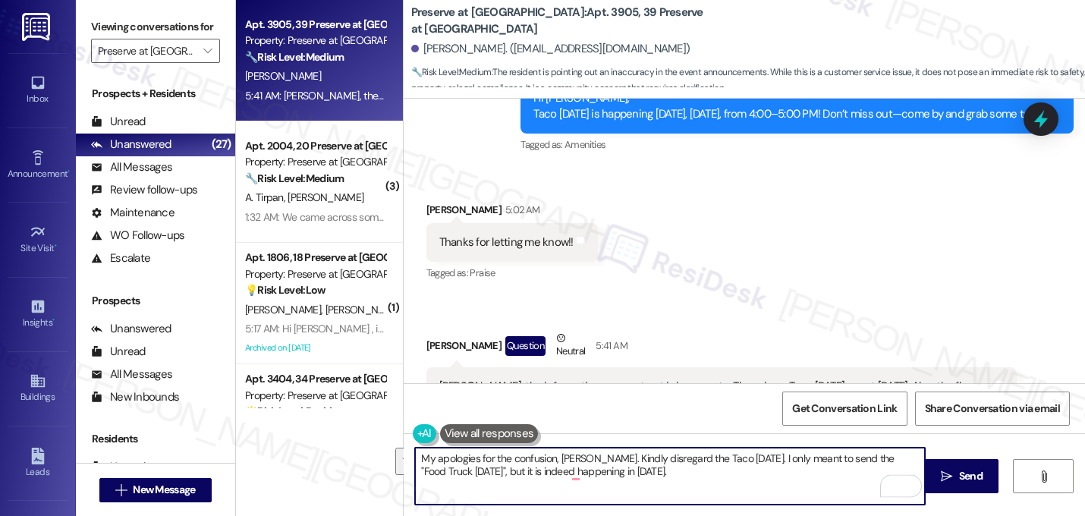
drag, startPoint x: 540, startPoint y: 457, endPoint x: 391, endPoint y: 429, distance: 151.9
click at [391, 429] on div "Apt. 3905, 39 Preserve at Preston Property: Preserve at Preston 🔧 Risk Level: M…" at bounding box center [660, 258] width 849 height 516
type textarea "My apologies for the confusion, Victoria. Kindly disregard the Taco Tuesday. I …"
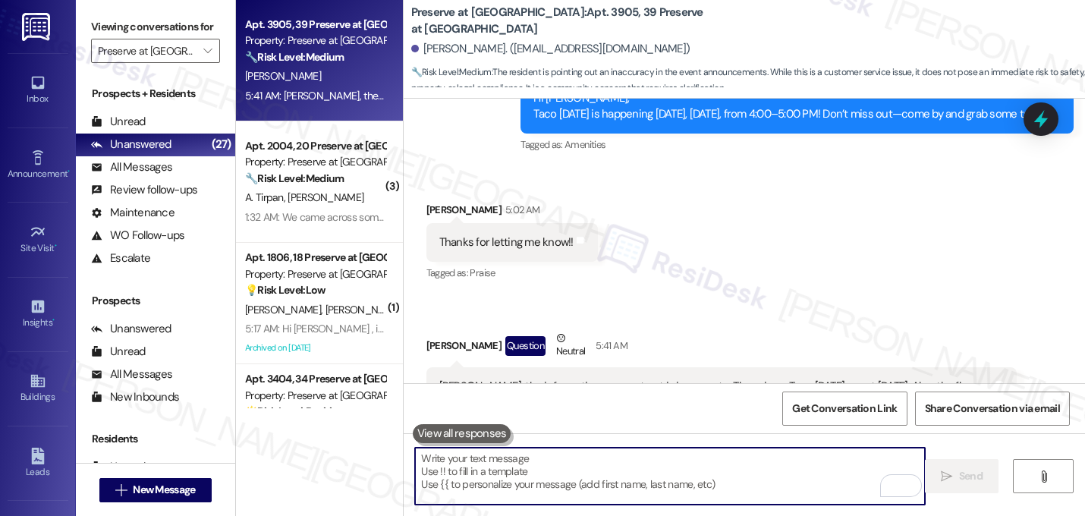
paste textarea "My apologies for the mix-up, Victoria! Please disregard the Taco Tuesday messag…"
type textarea "My apologies for the mix-up, Victoria! Please disregard the Taco Tuesday messag…"
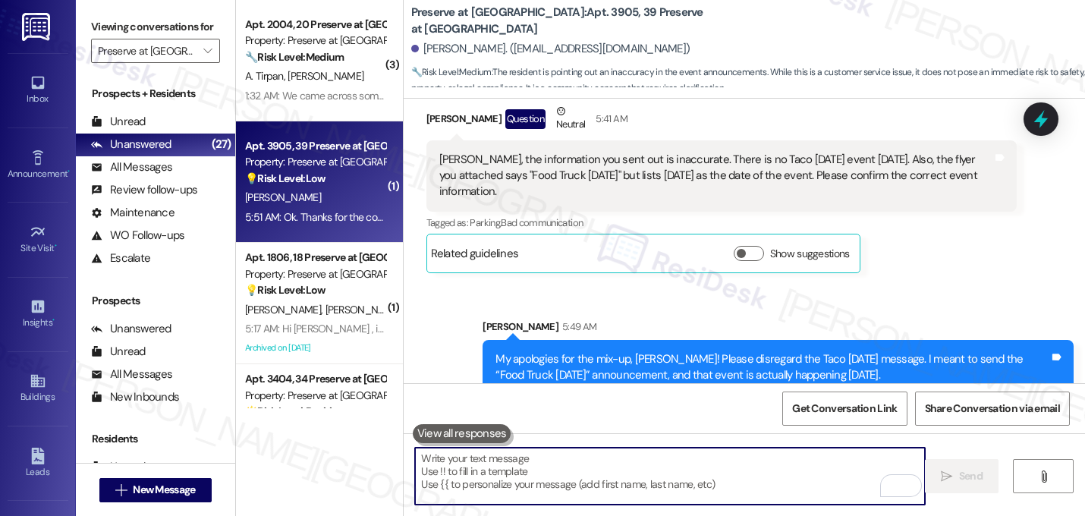
scroll to position [24799, 0]
click at [513, 460] on textarea "To enrich screen reader interactions, please activate Accessibility in Grammarl…" at bounding box center [670, 475] width 510 height 57
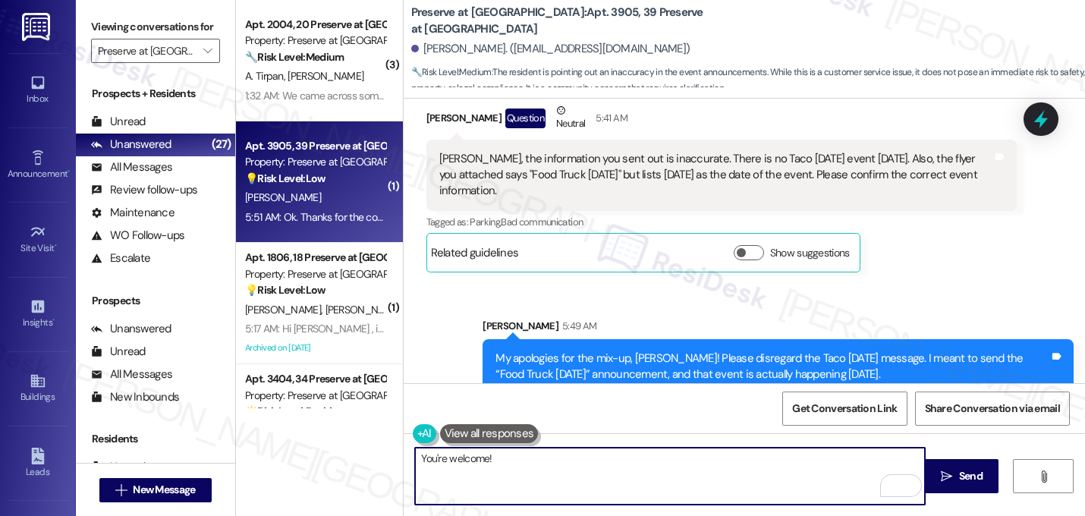
paste textarea "Let me know if you need anything else. 😊"
type textarea "You're welcome! Let me know if you need anything else. 😊"
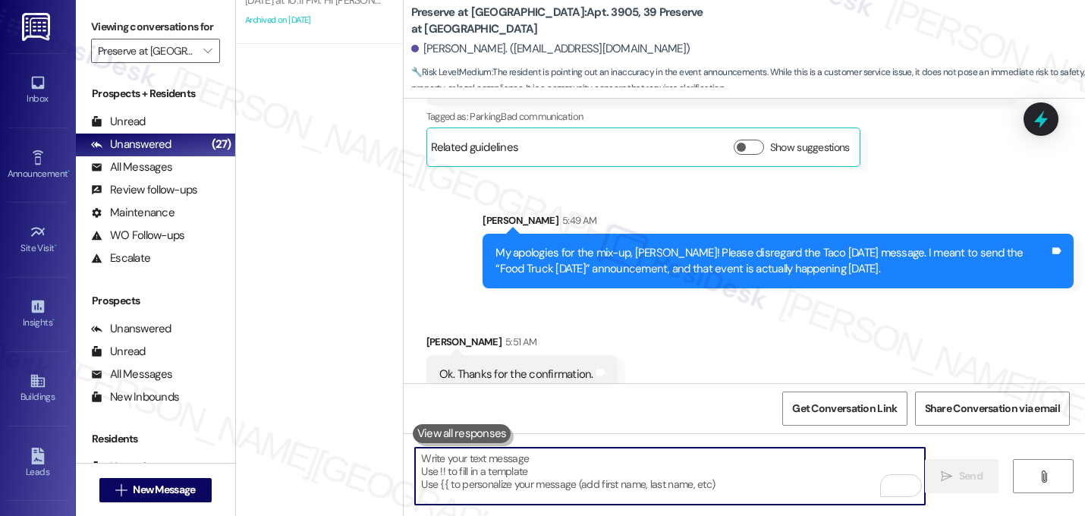
scroll to position [2747, 0]
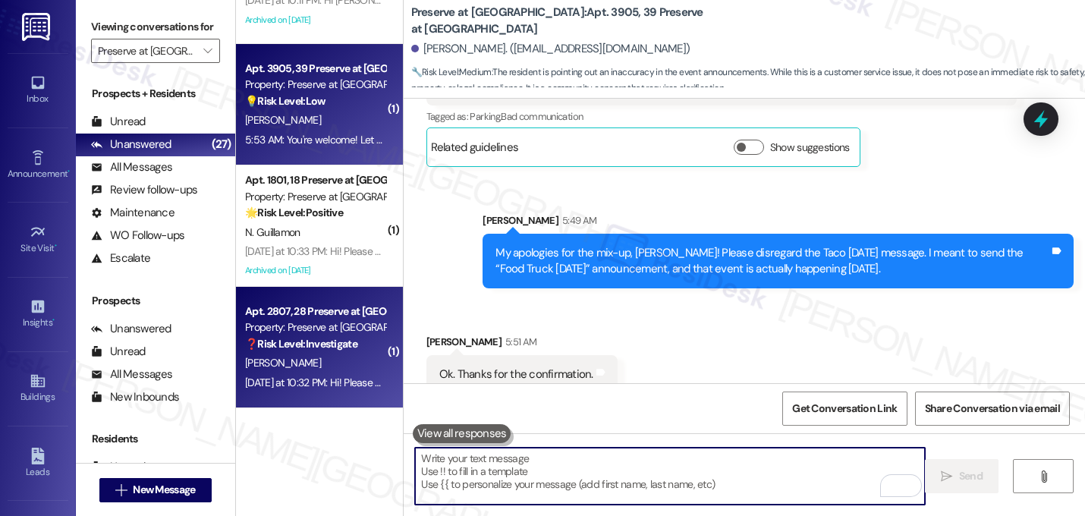
click at [300, 361] on div "C. Clark" at bounding box center [314, 362] width 143 height 19
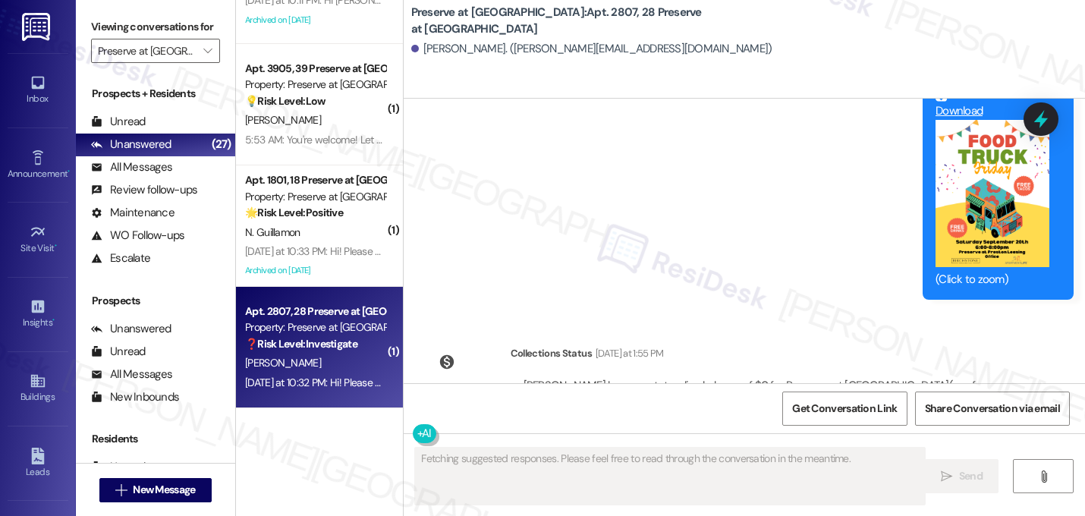
scroll to position [15266, 0]
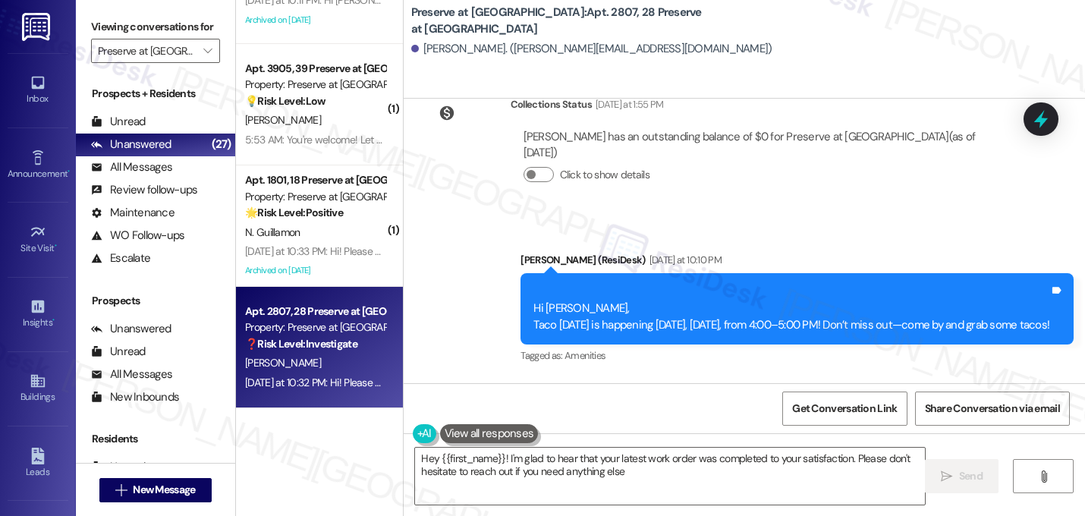
type textarea "Hey {{first_name}}! I'm glad to hear that your latest work order was completed …"
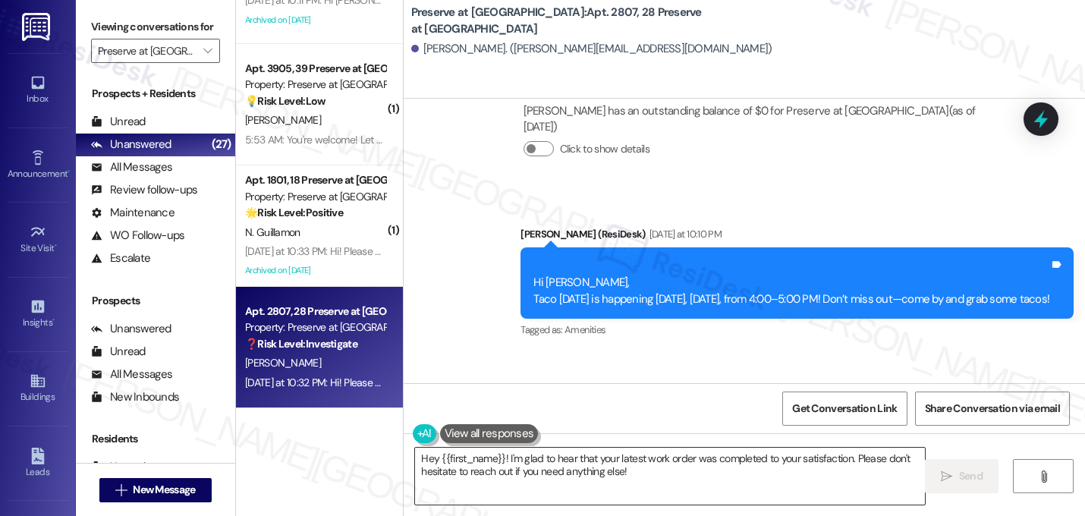
click at [630, 483] on textarea "Hey {{first_name}}! I'm glad to hear that your latest work order was completed …" at bounding box center [670, 475] width 510 height 57
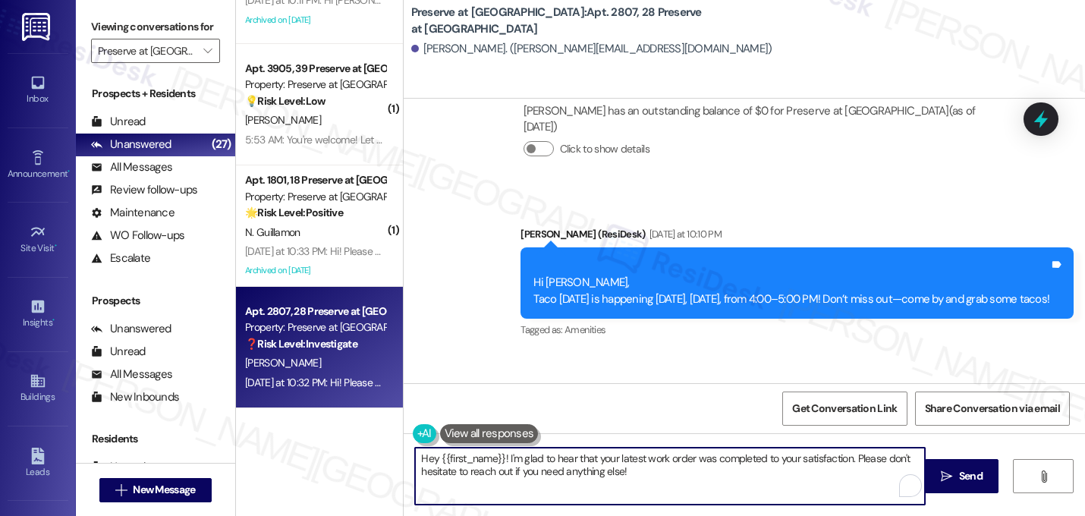
click at [627, 477] on textarea "Hey {{first_name}}! I'm glad to hear that your latest work order was completed …" at bounding box center [670, 475] width 510 height 57
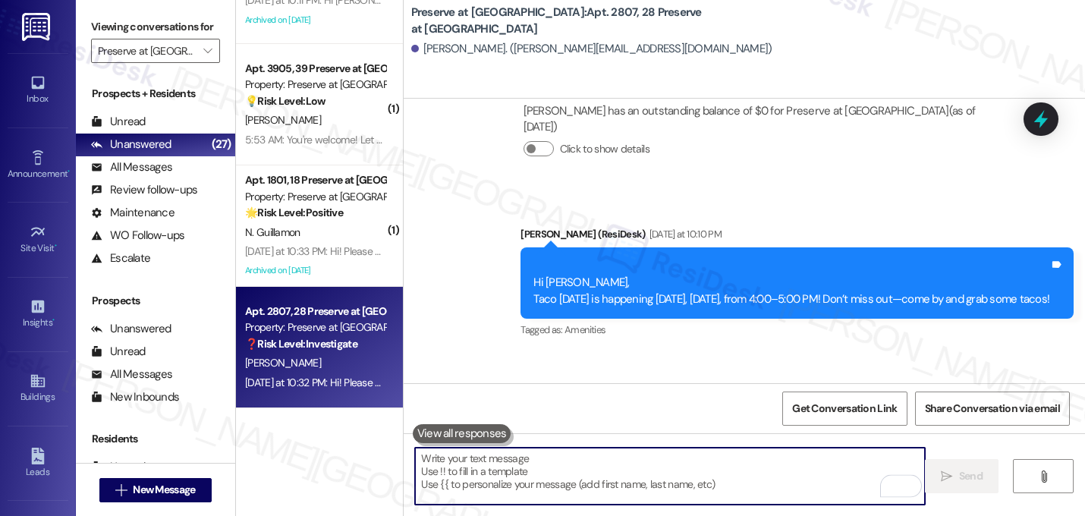
paste textarea "Great! I'm glad to hear that your last maintenance request was completed to you…"
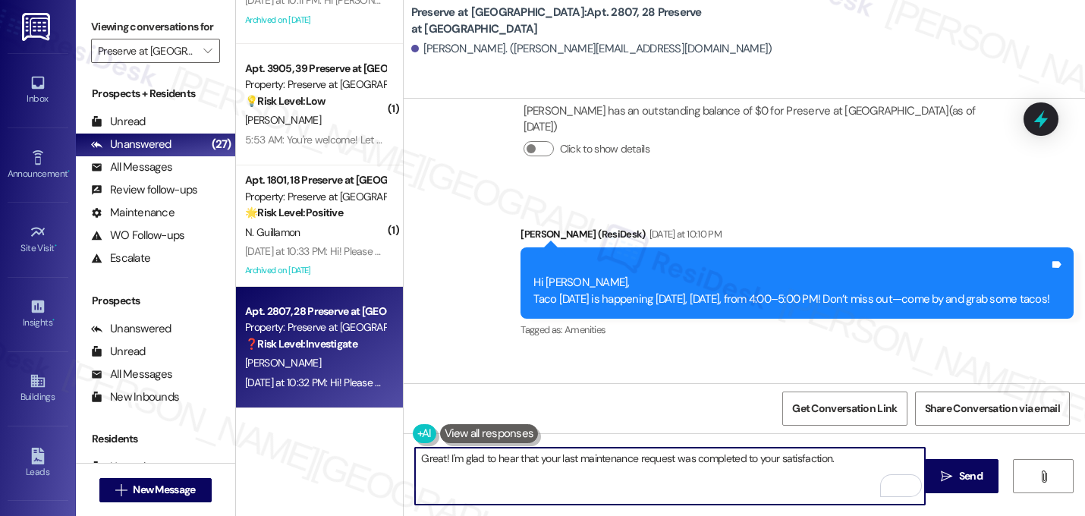
paste textarea "Let me know if you need anything else. 😊"
type textarea "Great! I'm glad to hear that your last maintenance request was completed to you…"
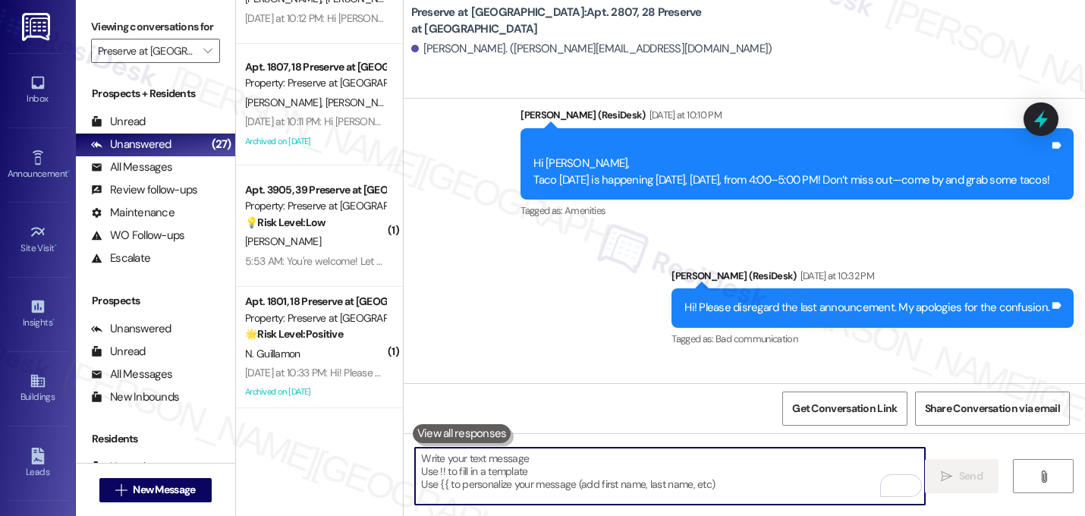
scroll to position [15388, 0]
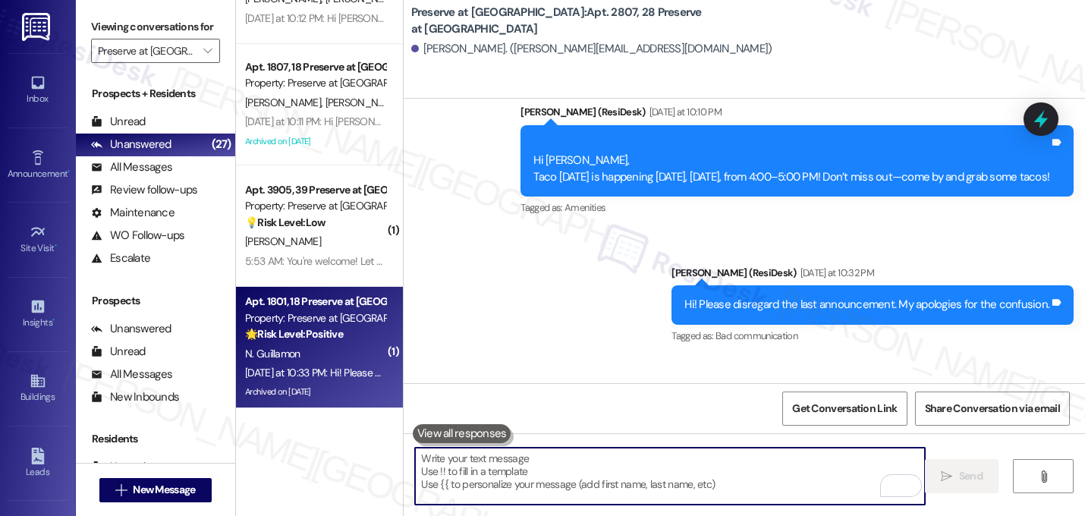
click at [300, 347] on div "N. Guillamon" at bounding box center [314, 353] width 143 height 19
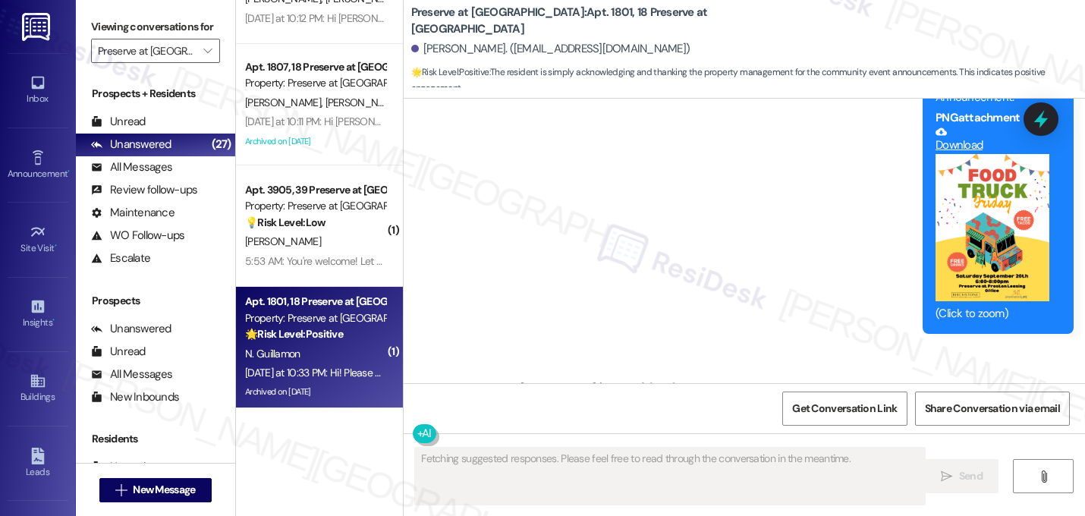
scroll to position [14547, 0]
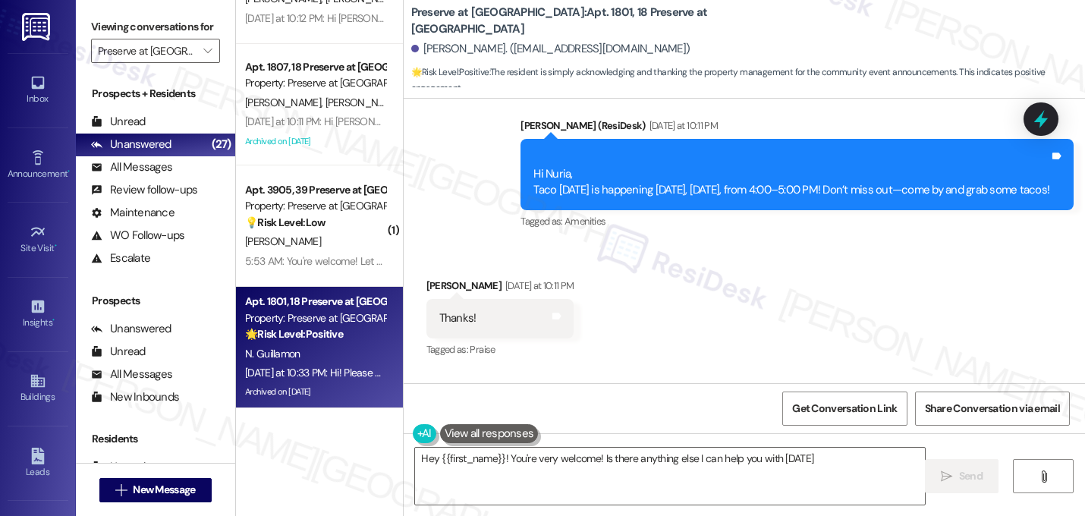
type textarea "Hey {{first_name}}! You're very welcome! Is there anything else I can help you …"
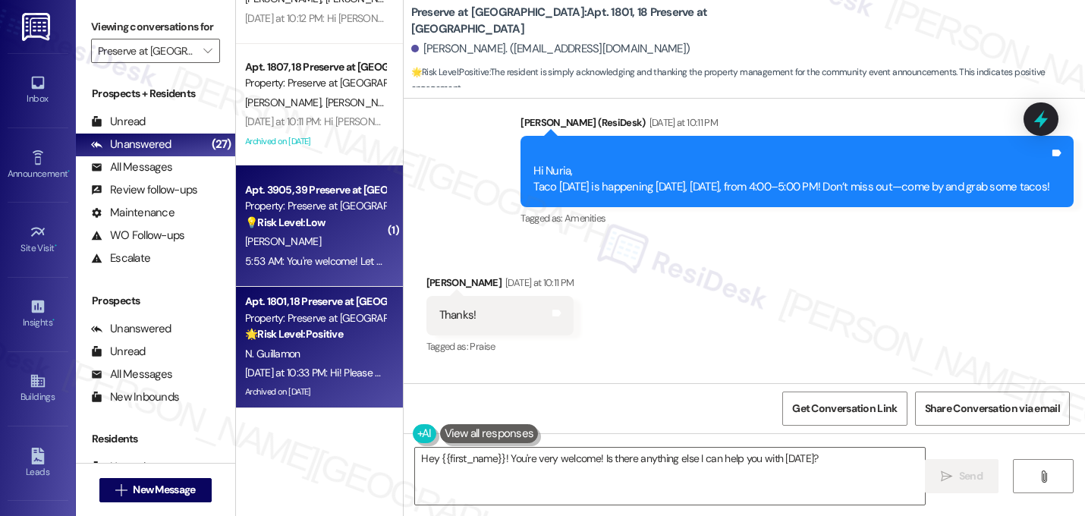
click at [318, 222] on div "💡 Risk Level: Low The resident pointed out an error in the community event anno…" at bounding box center [315, 223] width 140 height 16
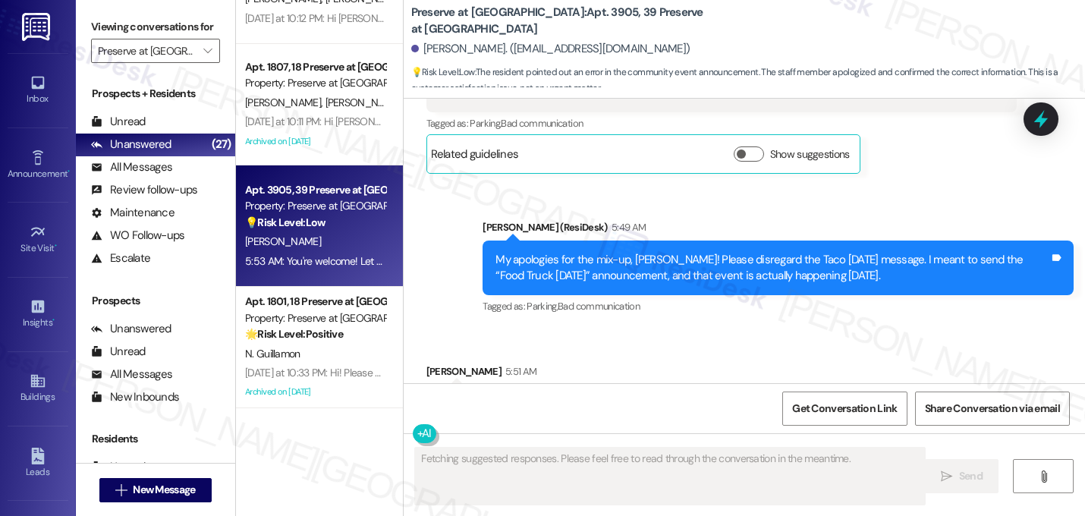
scroll to position [24972, 0]
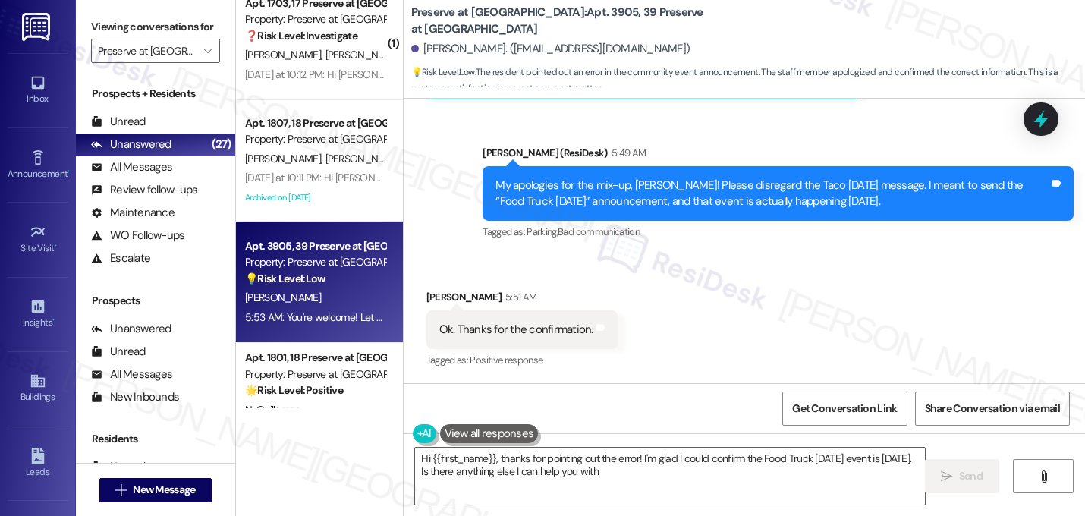
type textarea "Hi {{first_name}}, thanks for pointing out the error! I'm glad I could confirm …"
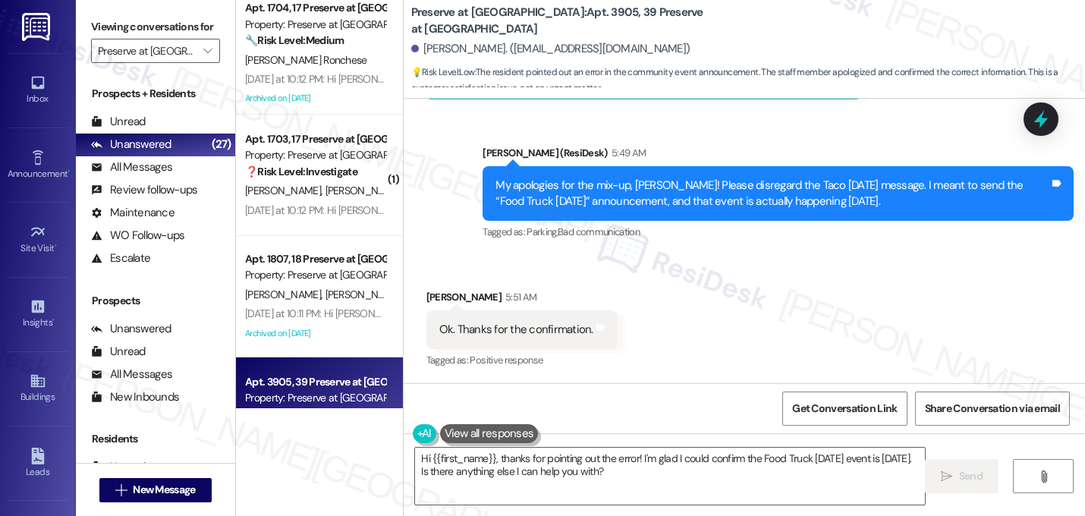
scroll to position [2544, 0]
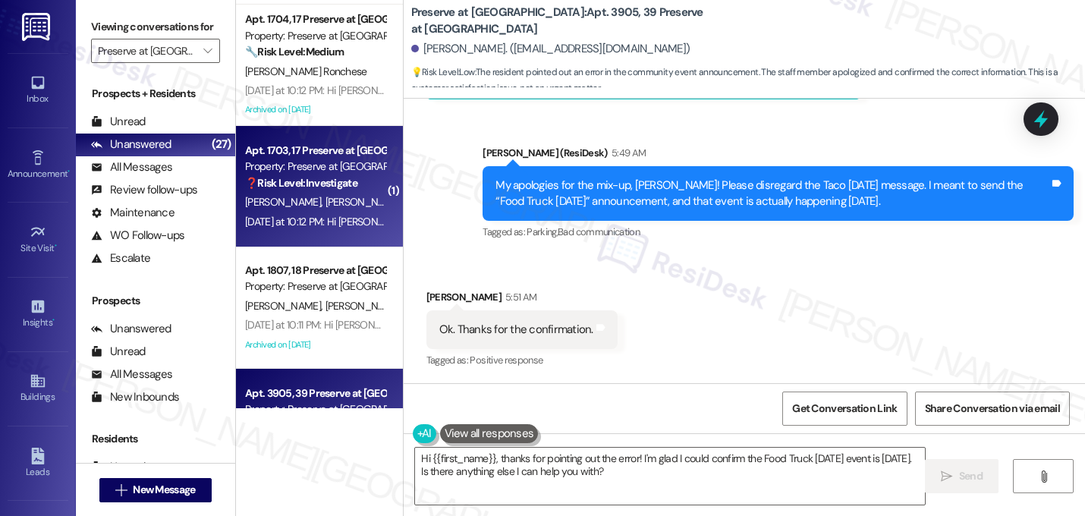
click at [341, 206] on div "T. Foreman L. Rambat" at bounding box center [314, 202] width 143 height 19
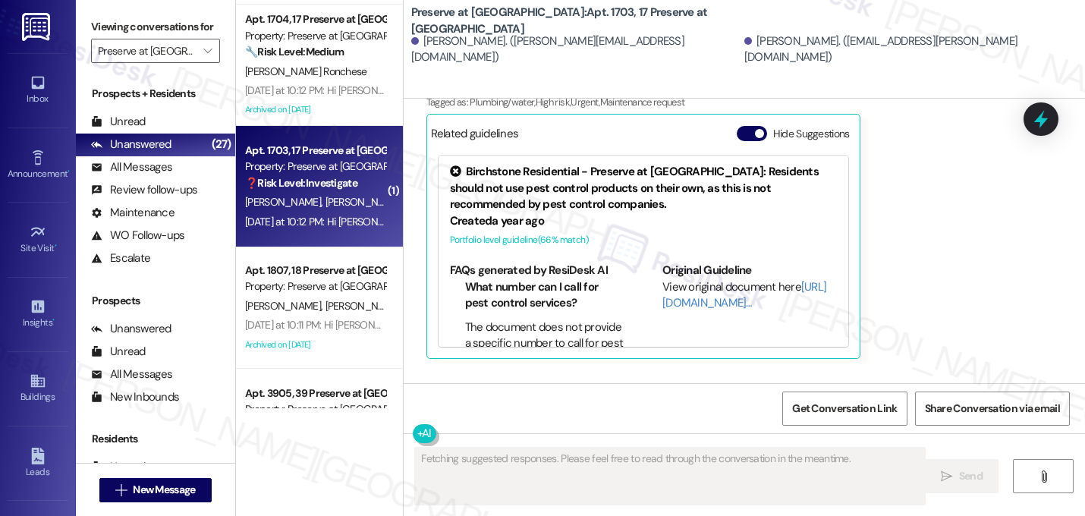
scroll to position [6435, 0]
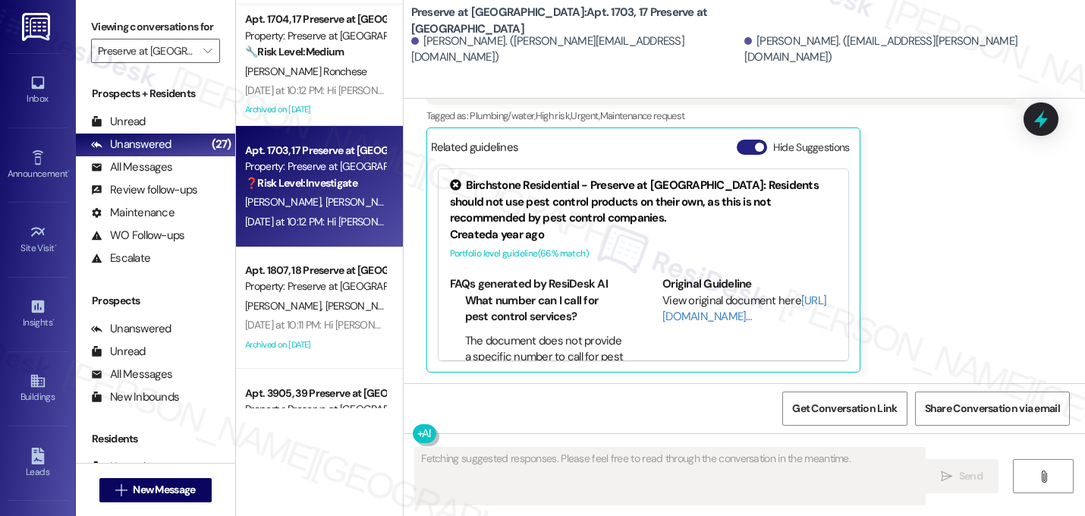
click at [755, 148] on span "button" at bounding box center [759, 147] width 9 height 9
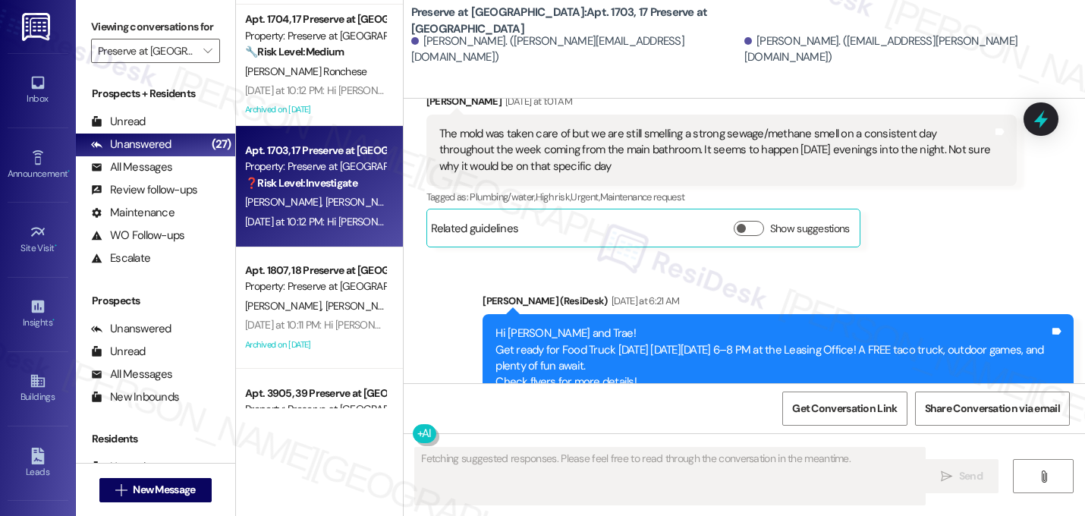
scroll to position [6351, 0]
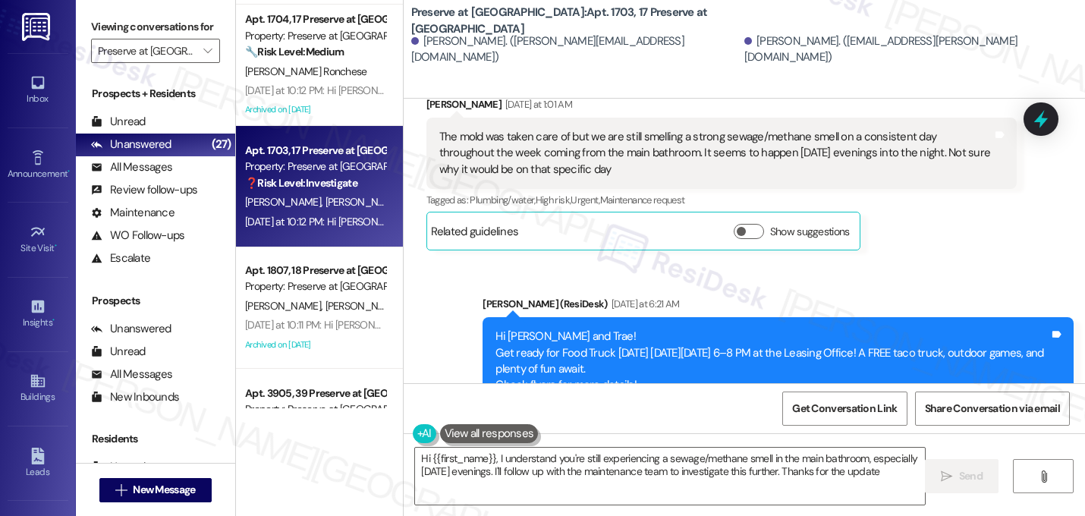
type textarea "Hi {{first_name}}, I understand you're still experiencing a sewage/methane smel…"
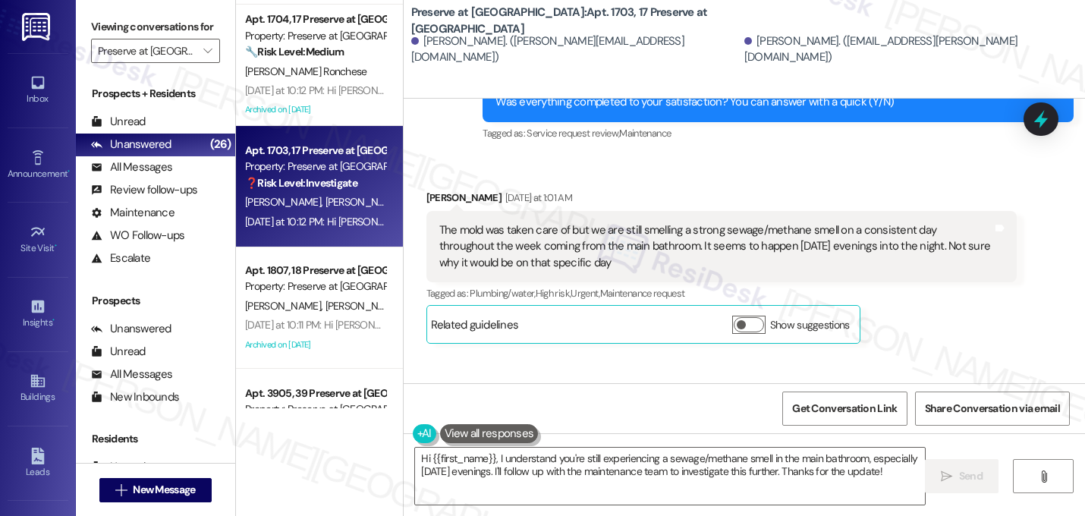
scroll to position [6260, 0]
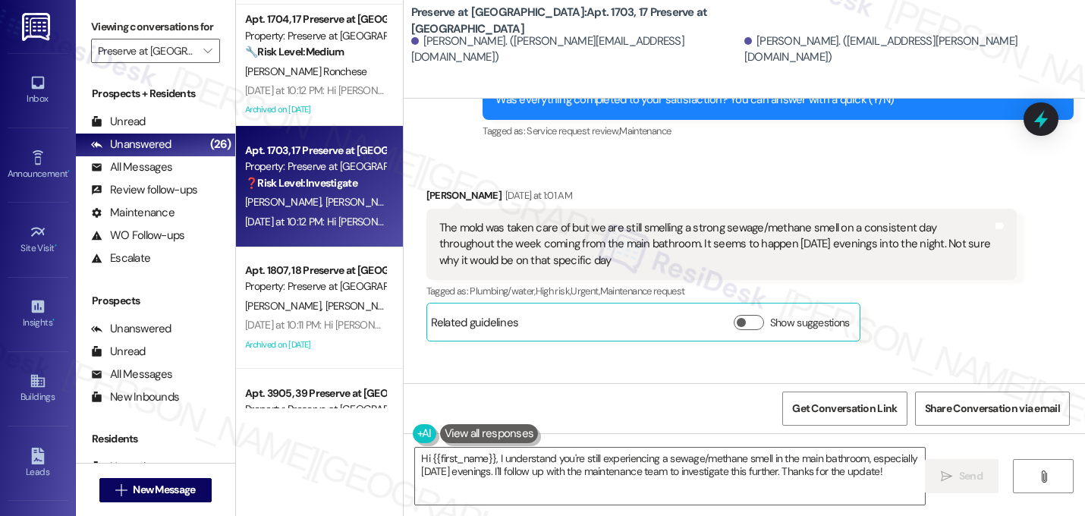
click at [732, 162] on div "Received via SMS Lauren Rambat Yesterday at 1:01 AM The mold was taken care of …" at bounding box center [743, 252] width 681 height 199
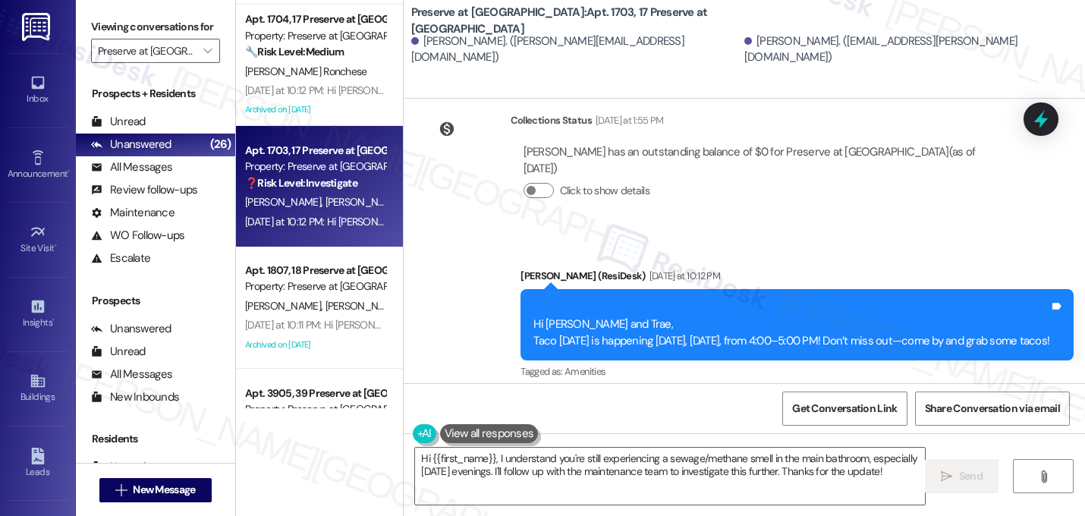
scroll to position [7022, 0]
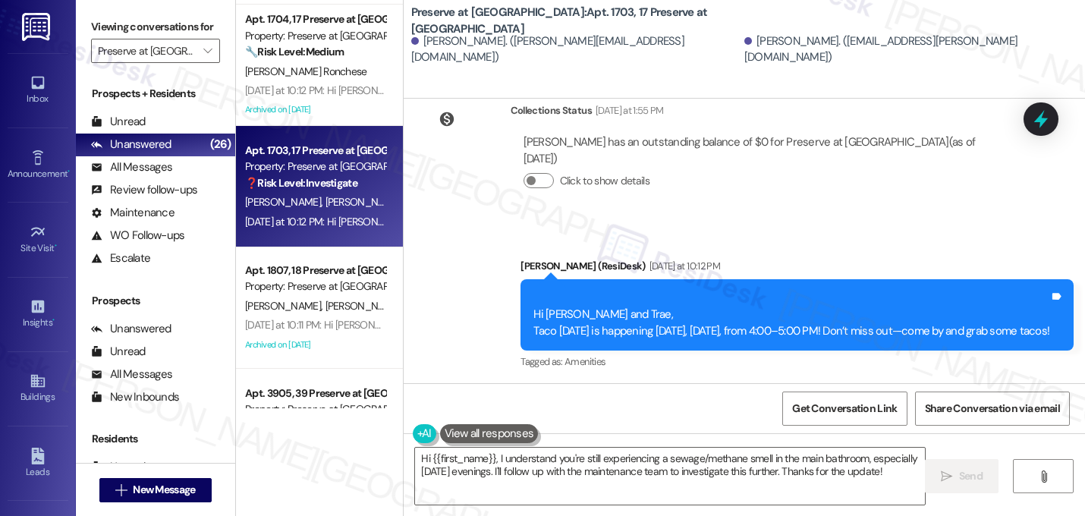
click at [718, 224] on div "Announcement, sent via SMS Sarah (ResiDesk) Yesterday at 10:12 PM Hi Lauren and…" at bounding box center [743, 304] width 681 height 161
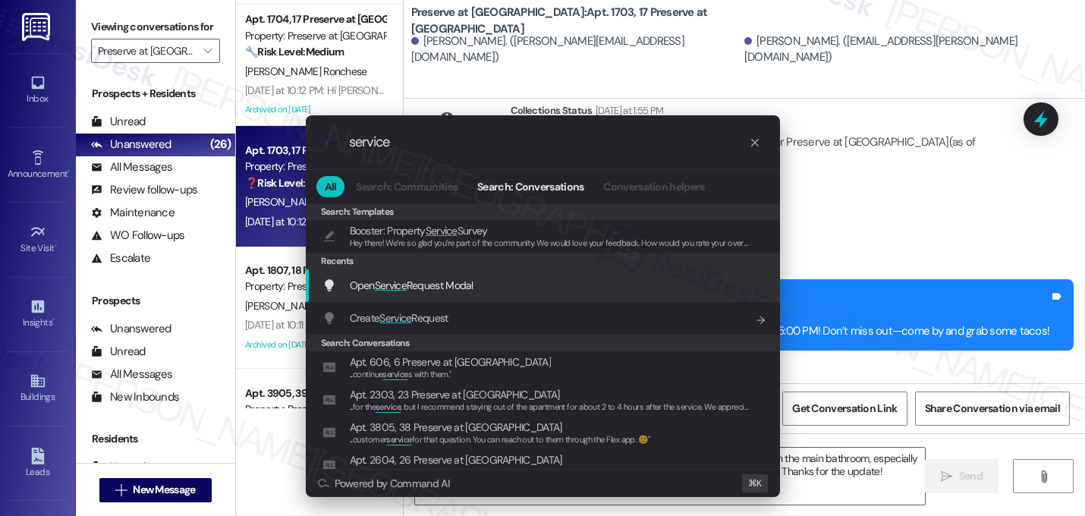
type input "service"
click at [425, 288] on span "Open Service Request Modal" at bounding box center [412, 285] width 124 height 14
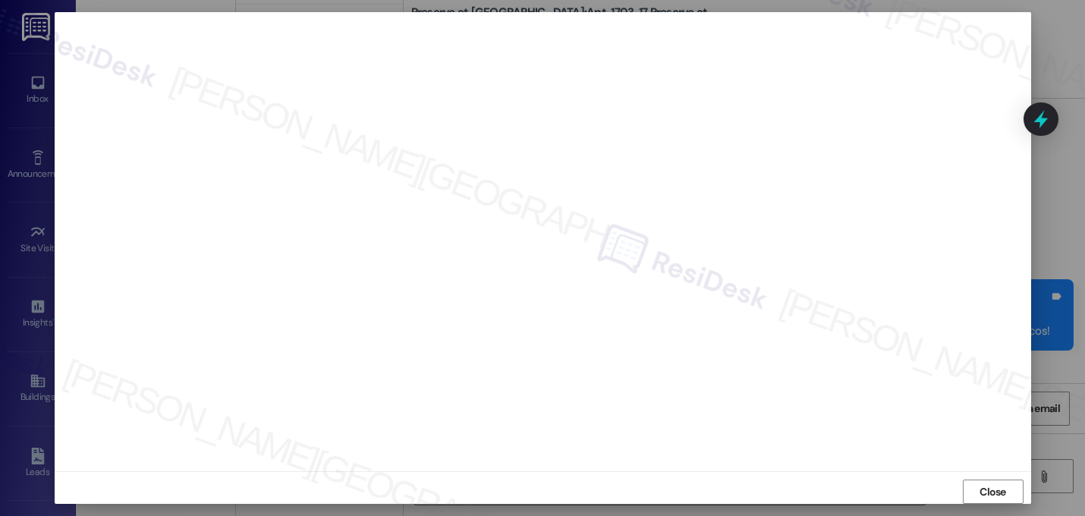
scroll to position [13, 0]
click at [980, 478] on span "Close" at bounding box center [992, 484] width 27 height 16
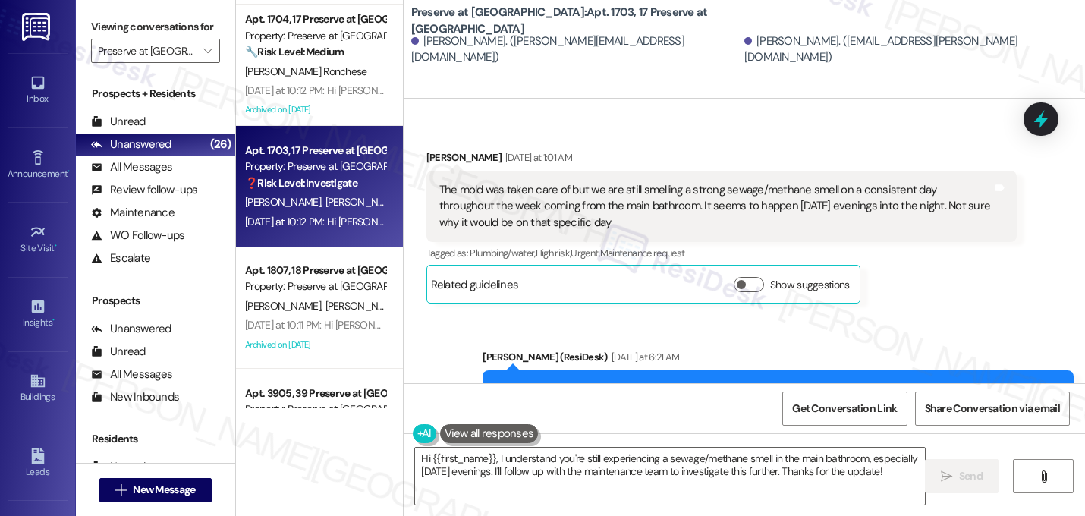
scroll to position [6292, 0]
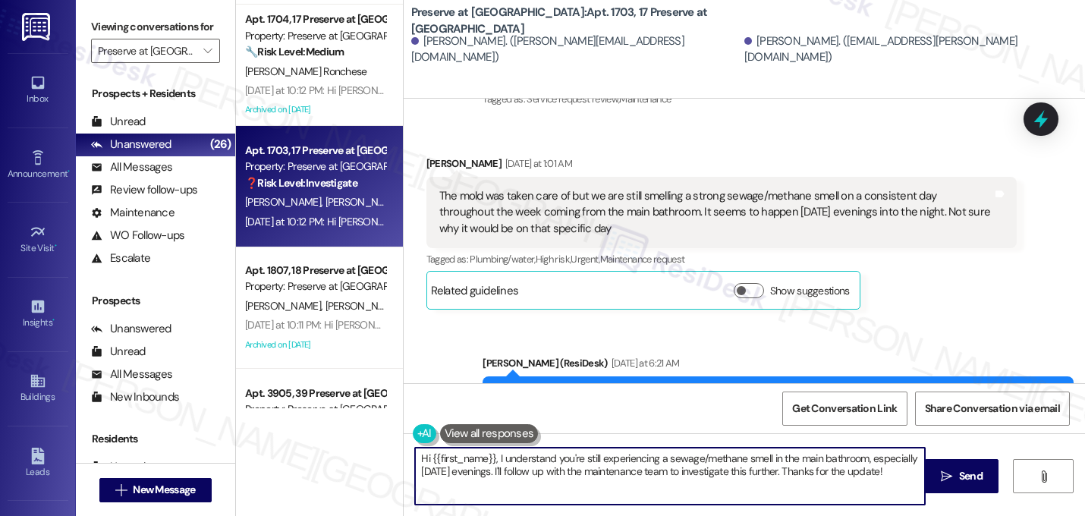
click at [488, 460] on textarea "Hi {{first_name}}, I understand you're still experiencing a sewage/methane smel…" at bounding box center [670, 475] width 510 height 57
type textarea "Hi , I understand you're still experiencing a sewage/methane smell in the main …"
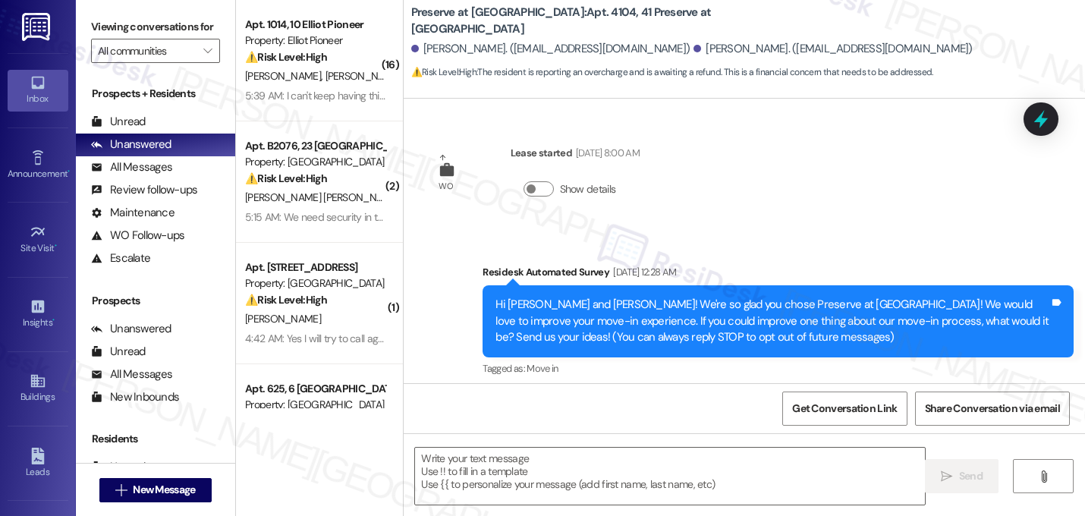
scroll to position [15048, 0]
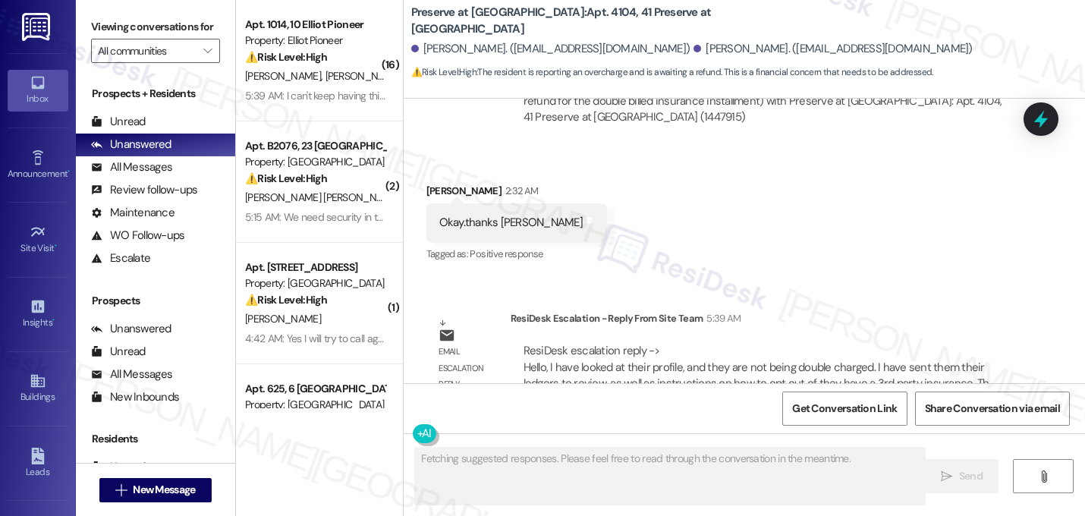
click at [746, 173] on div "Received via SMS [PERSON_NAME] 2:32 AM Okay.thanks [PERSON_NAME] and notes Tagg…" at bounding box center [743, 213] width 681 height 128
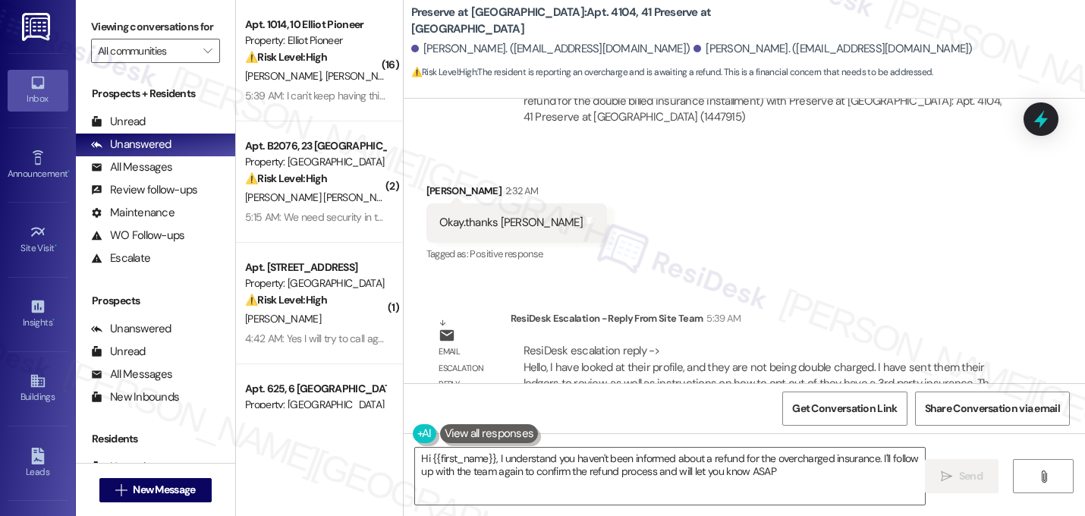
type textarea "Hi {{first_name}}, I understand you haven't been informed about a refund for th…"
click at [624, 475] on textarea "Hi {{first_name}}, I understand you haven't been informed about a refund for th…" at bounding box center [670, 475] width 510 height 57
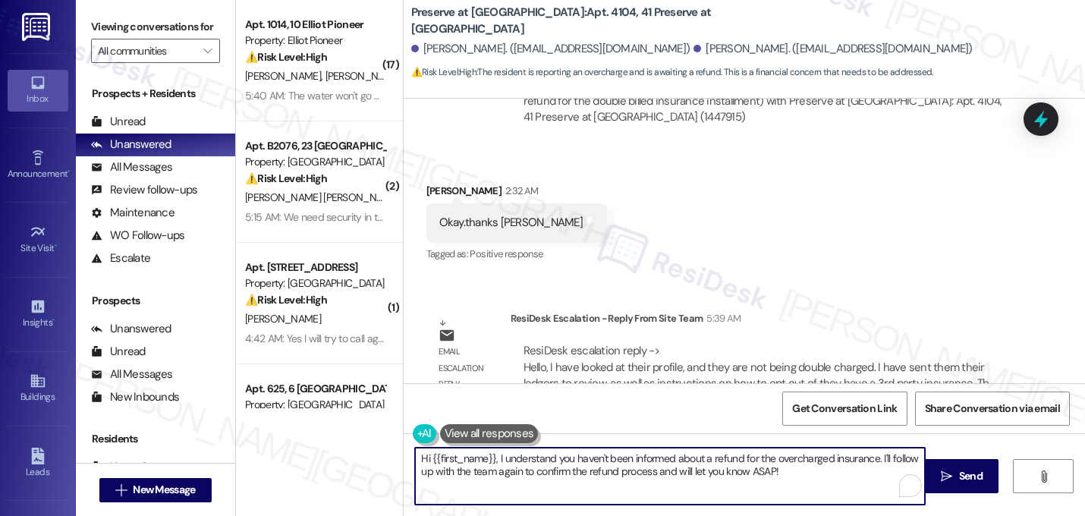
click at [624, 475] on textarea "Hi {{first_name}}, I understand you haven't been informed about a refund for th…" at bounding box center [670, 475] width 510 height 57
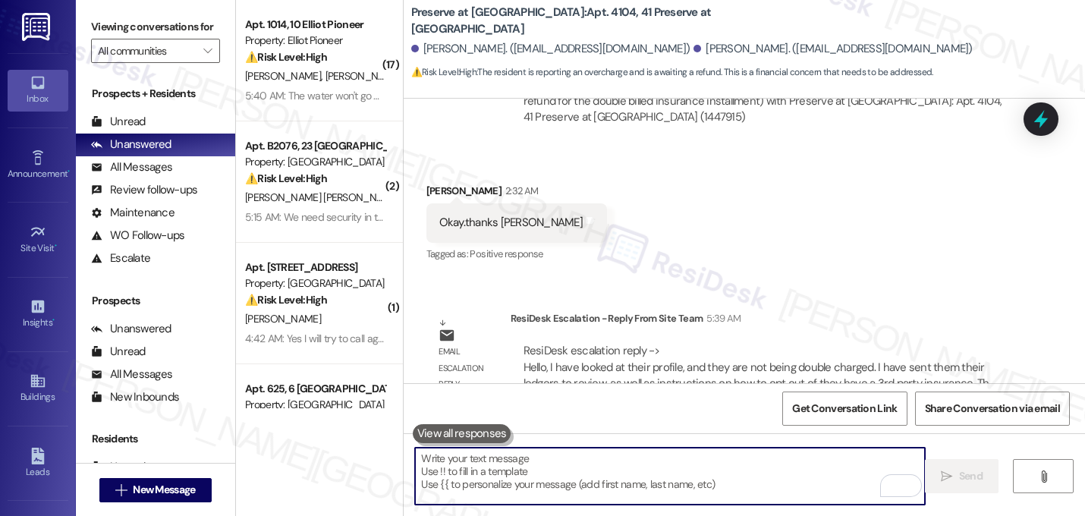
click at [859, 171] on div "Received via SMS [PERSON_NAME] 2:32 AM Okay.thanks [PERSON_NAME] and notes Tagg…" at bounding box center [743, 213] width 681 height 128
click at [636, 465] on textarea "To enrich screen reader interactions, please activate Accessibility in Grammarl…" at bounding box center [670, 475] width 510 height 57
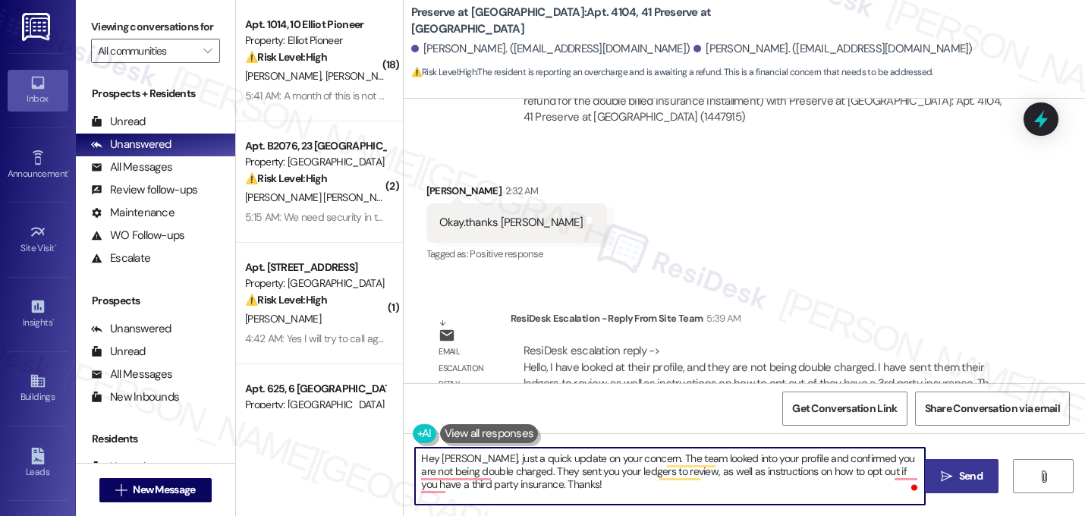
type textarea "Hey [PERSON_NAME], just a quick update on your concern. The team looked into yo…"
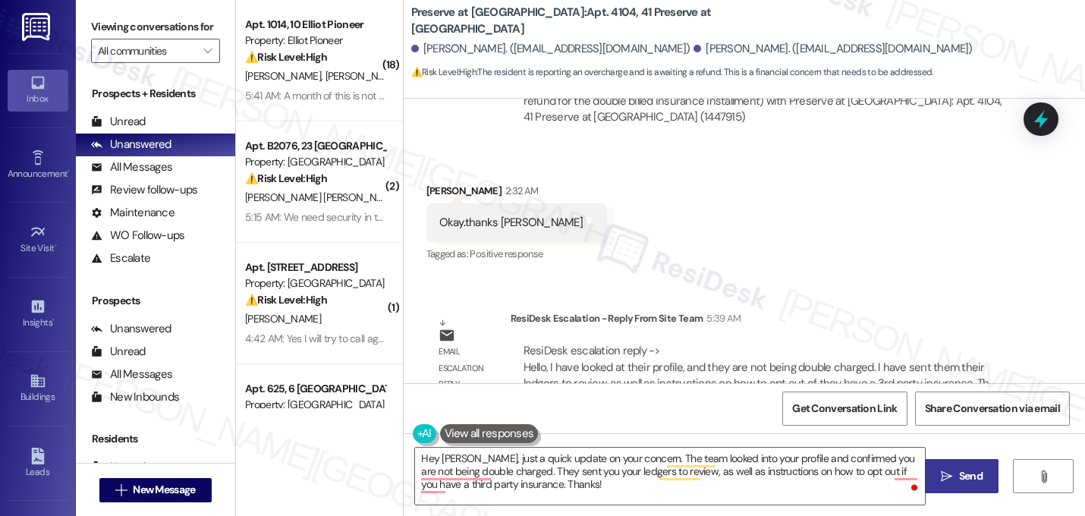
click at [959, 474] on span "Send" at bounding box center [971, 476] width 24 height 16
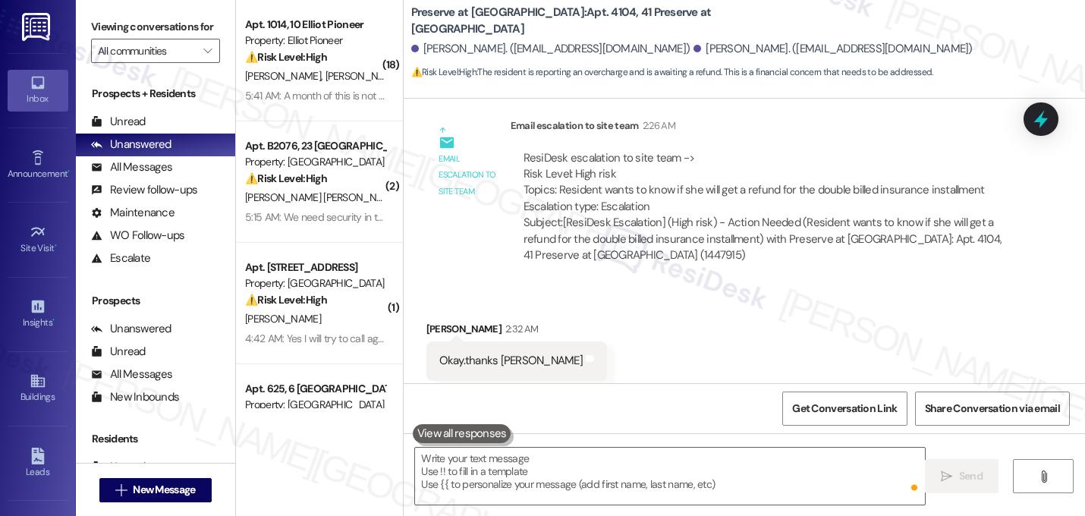
scroll to position [14910, 0]
click at [929, 287] on div "Received via SMS [PERSON_NAME] 2:32 AM Okay.thanks [PERSON_NAME] and notes Tagg…" at bounding box center [743, 351] width 681 height 128
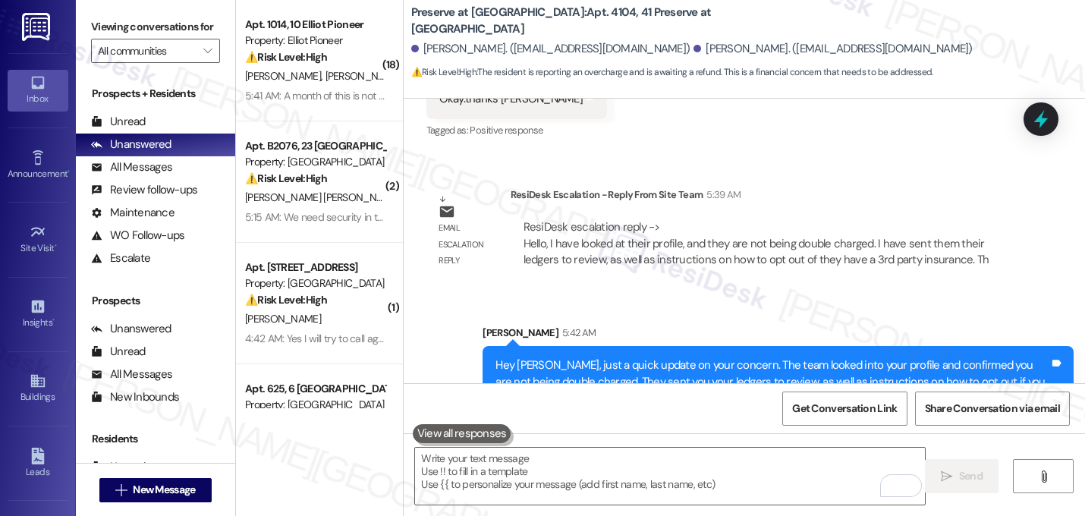
scroll to position [15186, 0]
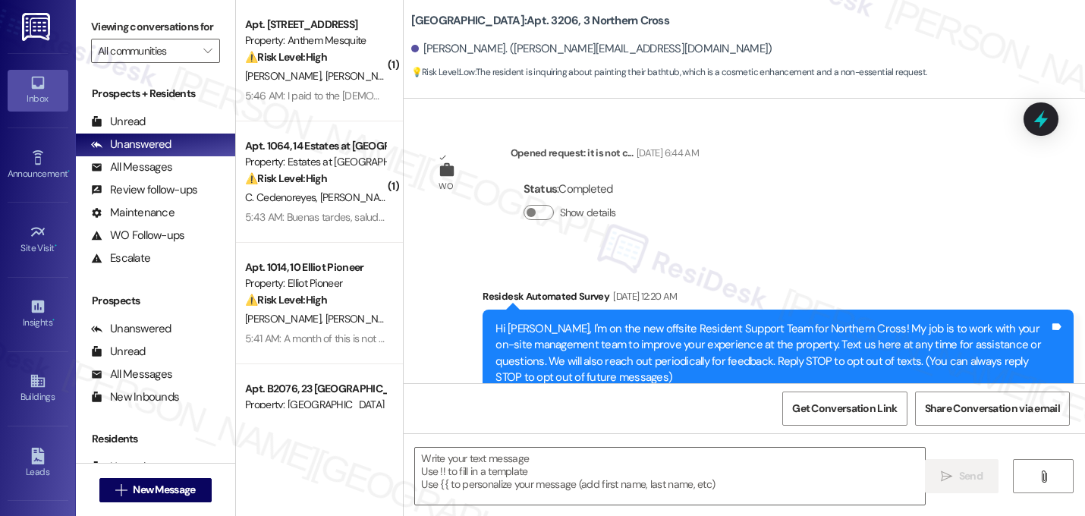
scroll to position [13145, 0]
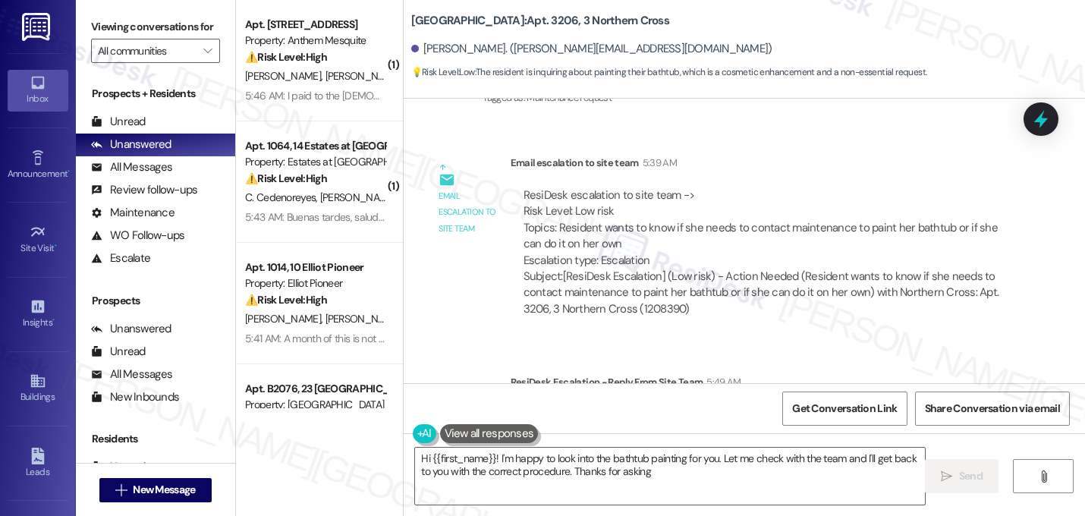
type textarea "Hi {{first_name}}! I'm happy to look into the bathtub painting for you. Let me …"
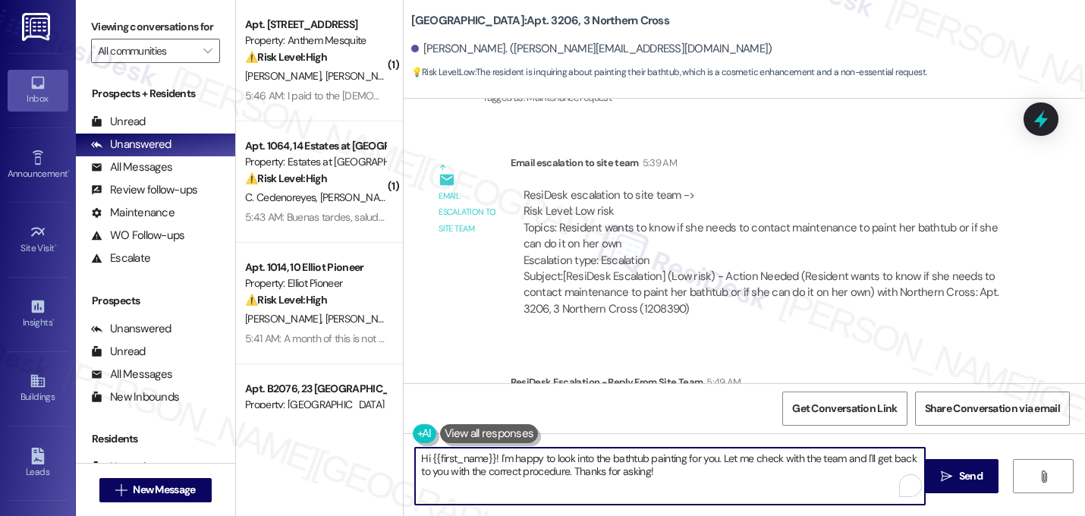
drag, startPoint x: 661, startPoint y: 476, endPoint x: 297, endPoint y: 441, distance: 365.0
click at [297, 441] on div "( 1 ) Apt. 204, 2107 Anthem Mesquite Property: Anthem Mesquite ⚠️ Risk Level: H…" at bounding box center [660, 258] width 849 height 516
click at [853, 459] on textarea "Hey, just a quick update about your question. The team will create a work order…" at bounding box center [670, 475] width 510 height 57
click at [524, 473] on textarea "Hey, just a quick update about your question. The team will create a work order…" at bounding box center [670, 475] width 510 height 57
click at [570, 473] on textarea "Hey, just a quick update about your question. The team will create a work order…" at bounding box center [670, 475] width 510 height 57
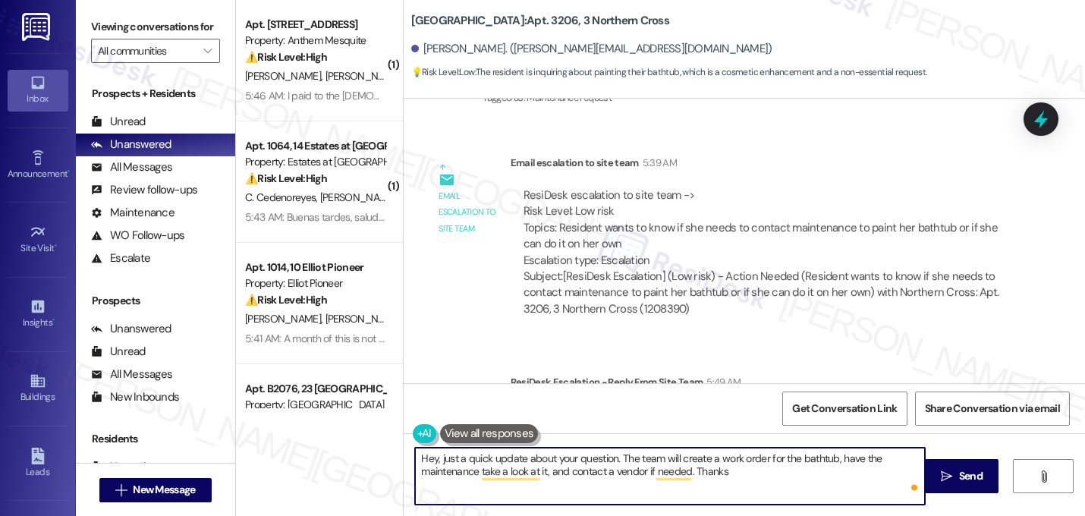
type textarea "Hey, just a quick update about your question. The team will create a work order…"
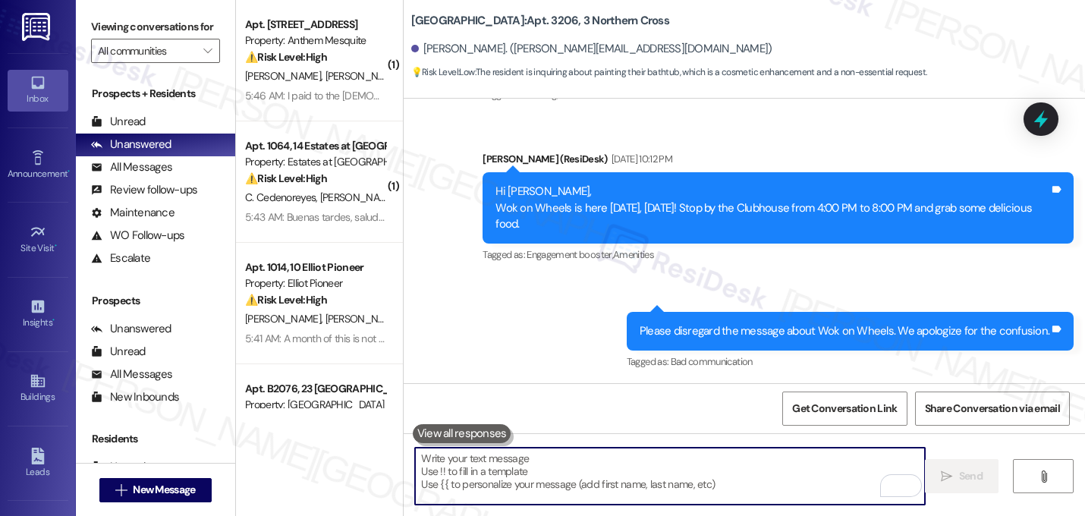
scroll to position [13268, 0]
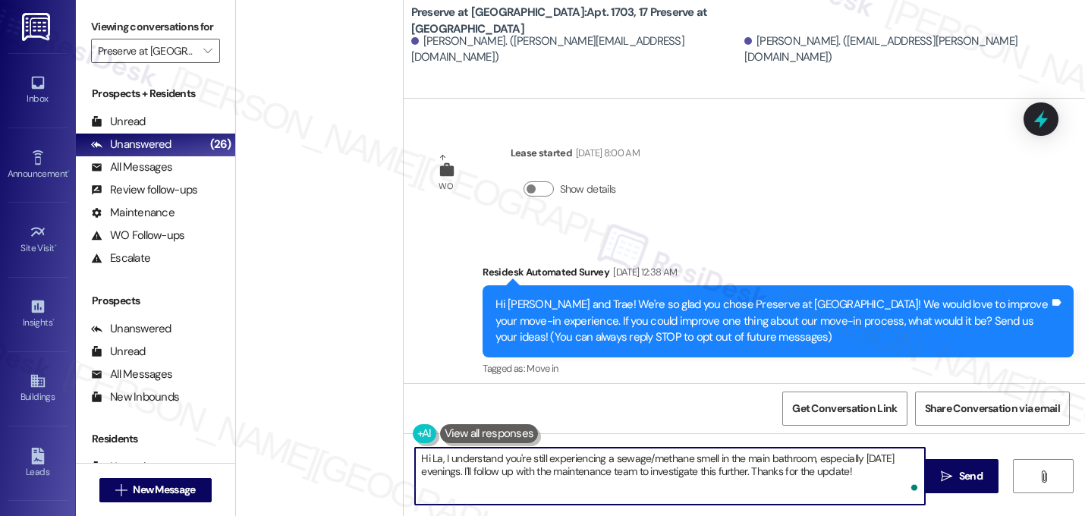
scroll to position [6292, 0]
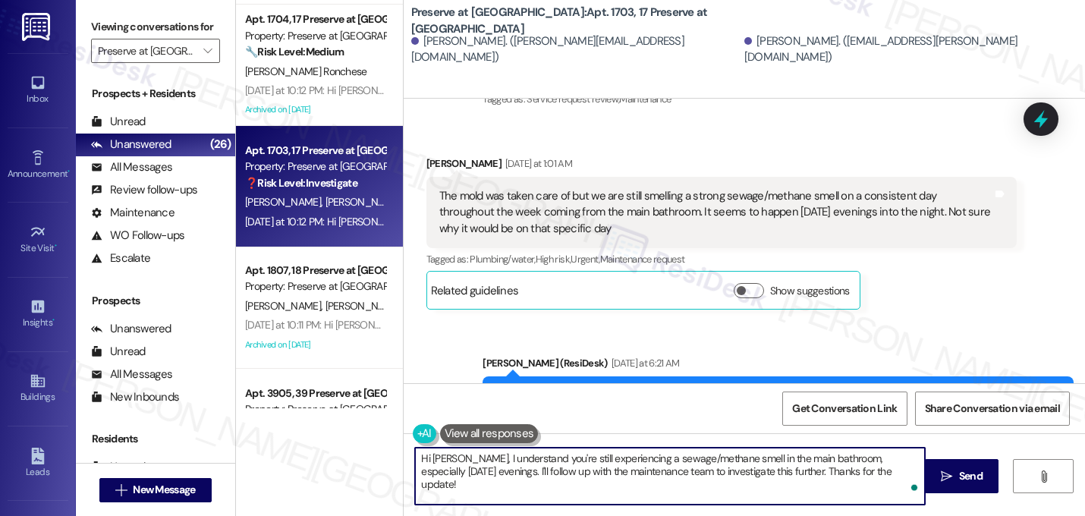
click at [456, 460] on textarea "Hi [PERSON_NAME], I understand you're still experiencing a sewage/methane smell…" at bounding box center [670, 475] width 510 height 57
click at [598, 475] on textarea "Hi [PERSON_NAME], thanks for your response. I understand you're still experienc…" at bounding box center [670, 475] width 510 height 57
drag, startPoint x: 769, startPoint y: 470, endPoint x: 782, endPoint y: 483, distance: 18.2
click at [782, 483] on textarea "Hi [PERSON_NAME], thanks for your response. I understand you're still experienc…" at bounding box center [670, 475] width 510 height 57
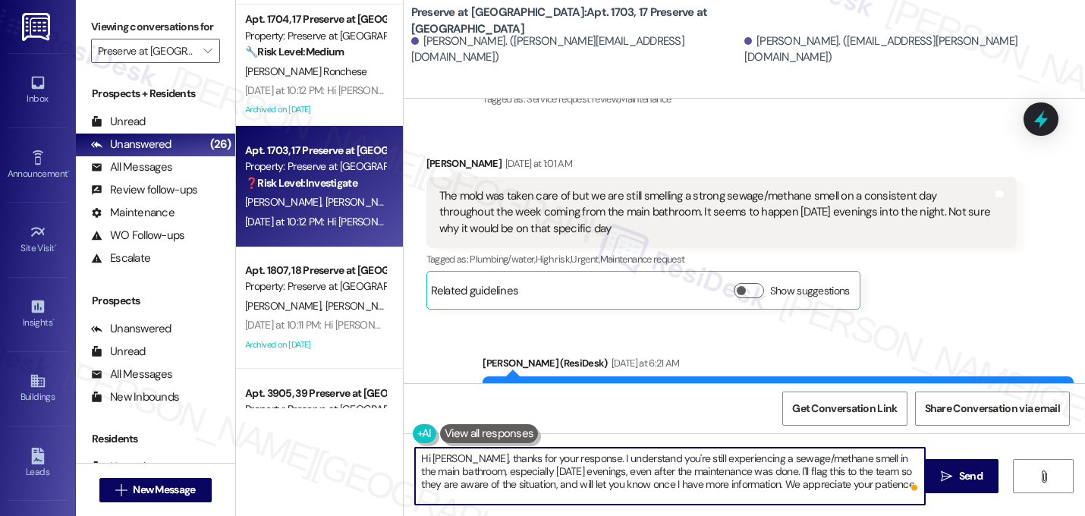
type textarea "Hi [PERSON_NAME], thanks for your response. I understand you're still experienc…"
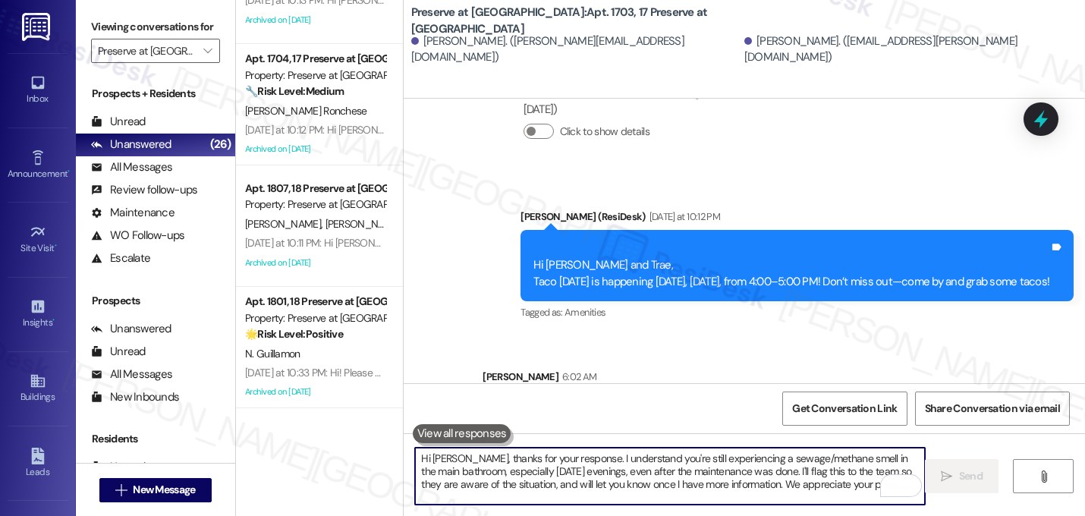
scroll to position [7161, 0]
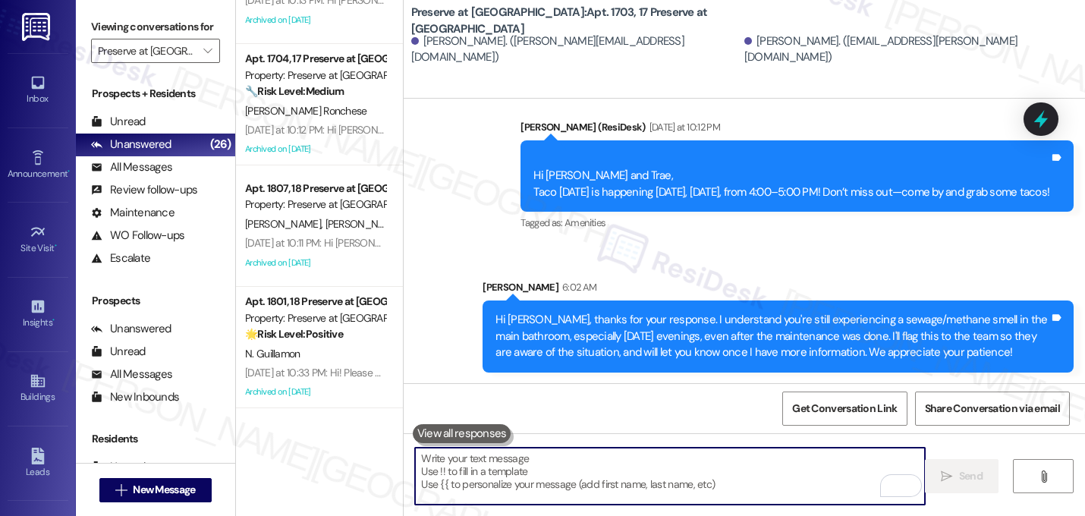
click at [914, 271] on div "Sent via SMS [PERSON_NAME] 6:02 AM Hi [PERSON_NAME], thanks for your response. …" at bounding box center [778, 325] width 614 height 115
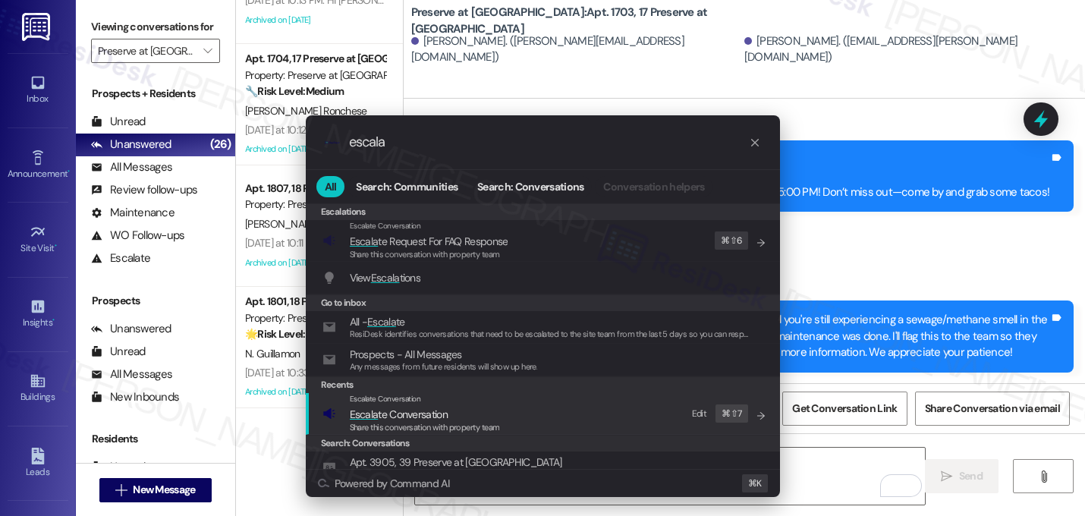
type input "escala"
click at [477, 425] on span "Share this conversation with property team" at bounding box center [425, 427] width 150 height 11
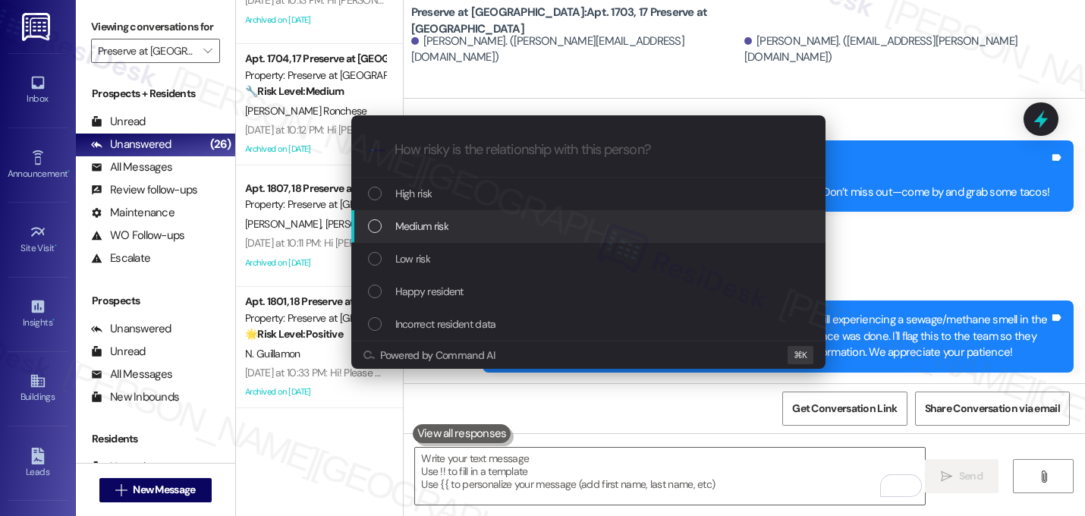
click at [461, 226] on div "Medium risk" at bounding box center [590, 226] width 444 height 17
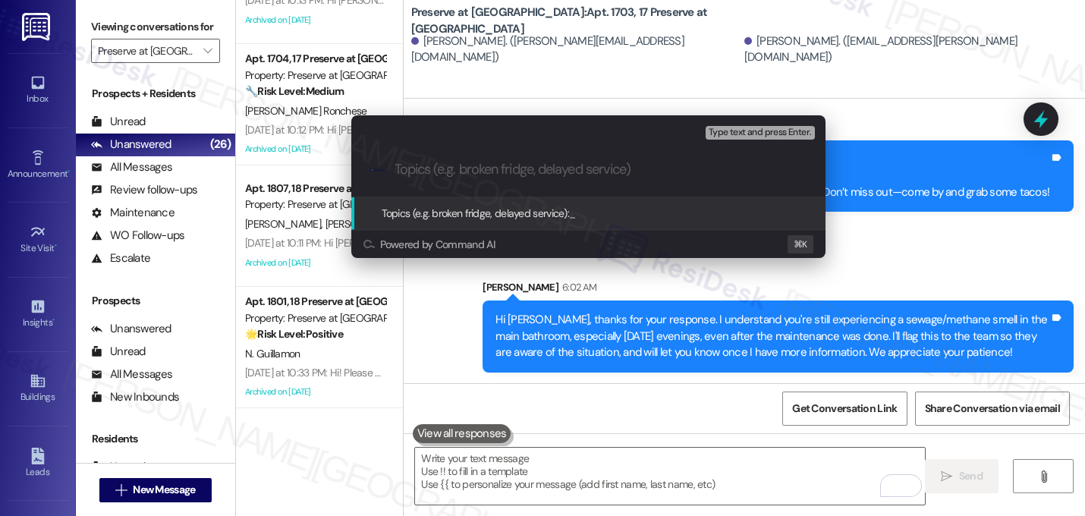
click at [481, 175] on input "Topics (e.g. broken fridge, delayed service)" at bounding box center [600, 170] width 412 height 16
click at [537, 287] on div "Escalate Conversation Medium risk Topics (e.g. broken fridge, delayed service) …" at bounding box center [542, 258] width 1085 height 516
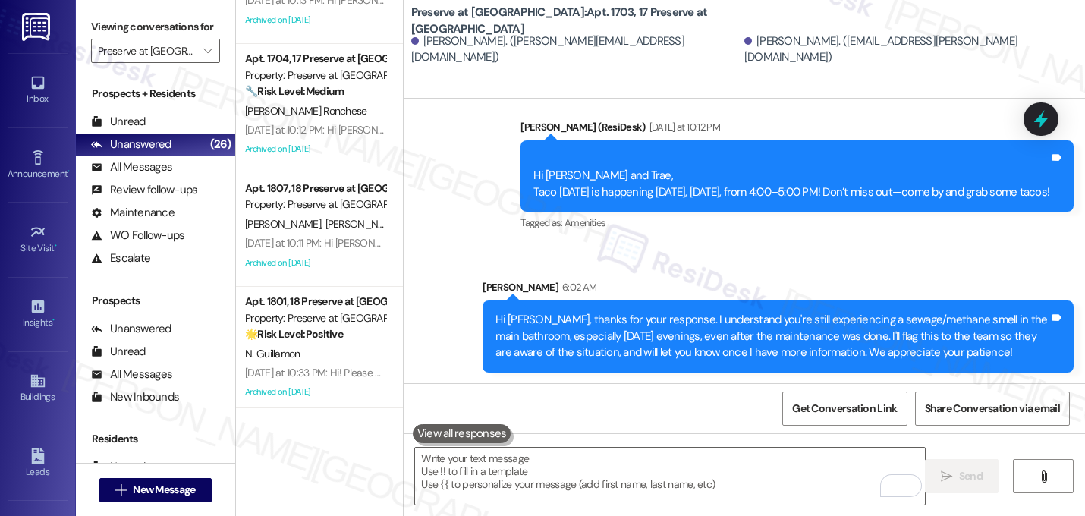
click at [707, 196] on div "Hi [PERSON_NAME] and Trae, Taco [DATE] is happening [DATE], [DATE], from 4:00–5…" at bounding box center [791, 176] width 516 height 49
click at [692, 227] on div "Tagged as: Amenities Click to highlight conversations about Amenities" at bounding box center [796, 223] width 553 height 22
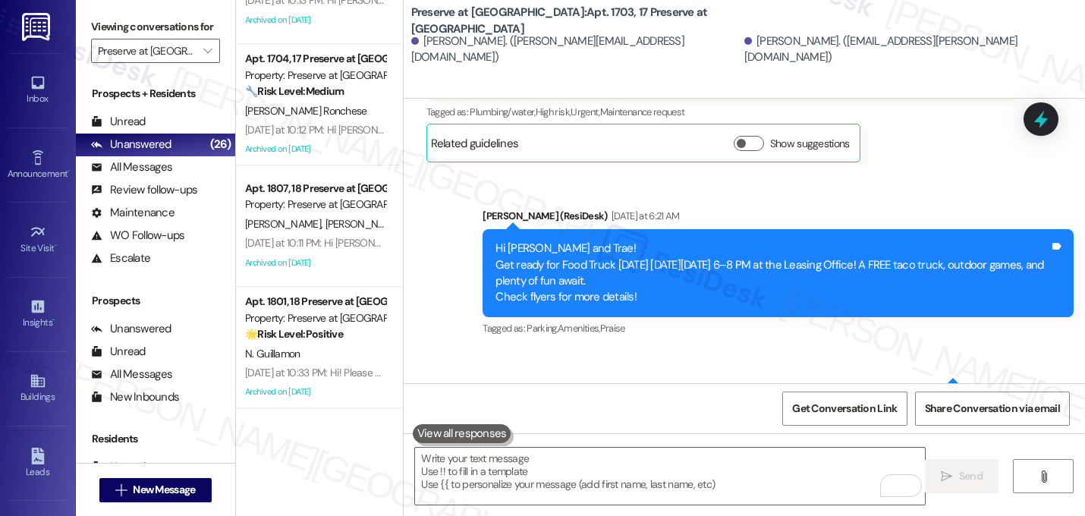
scroll to position [6403, 0]
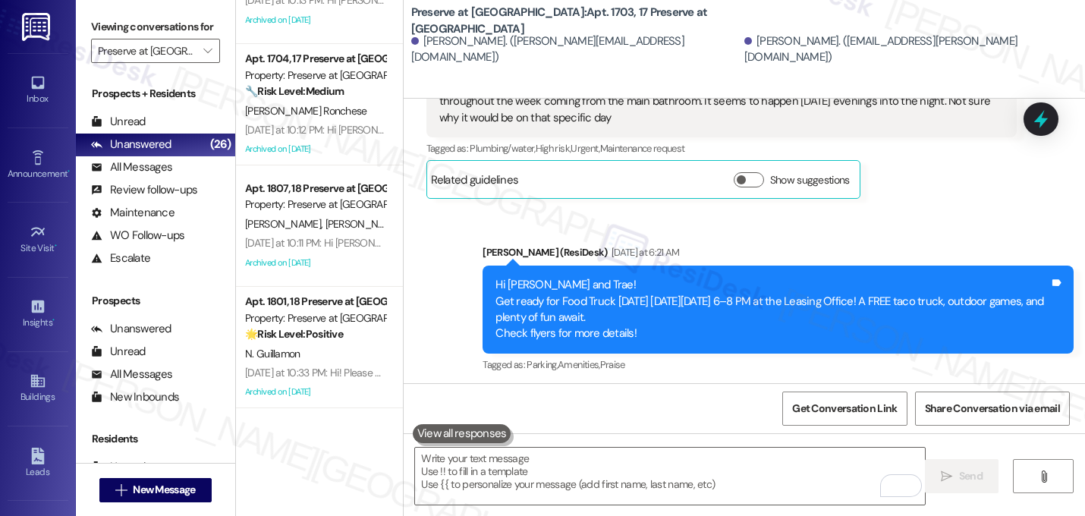
click at [889, 207] on div "Received via SMS [PERSON_NAME] [DATE] at 1:01 AM The mold was taken care of but…" at bounding box center [722, 121] width 614 height 177
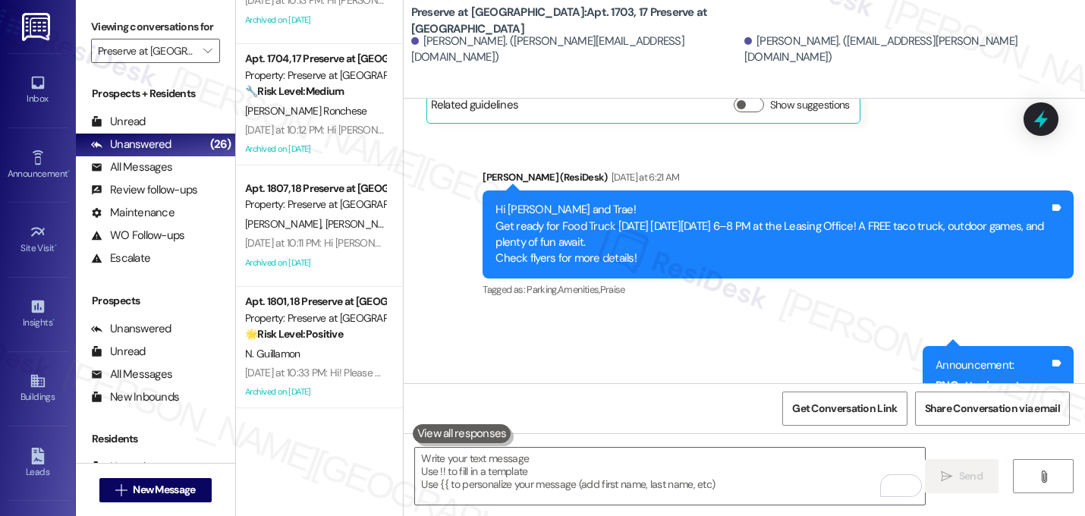
scroll to position [6089, 0]
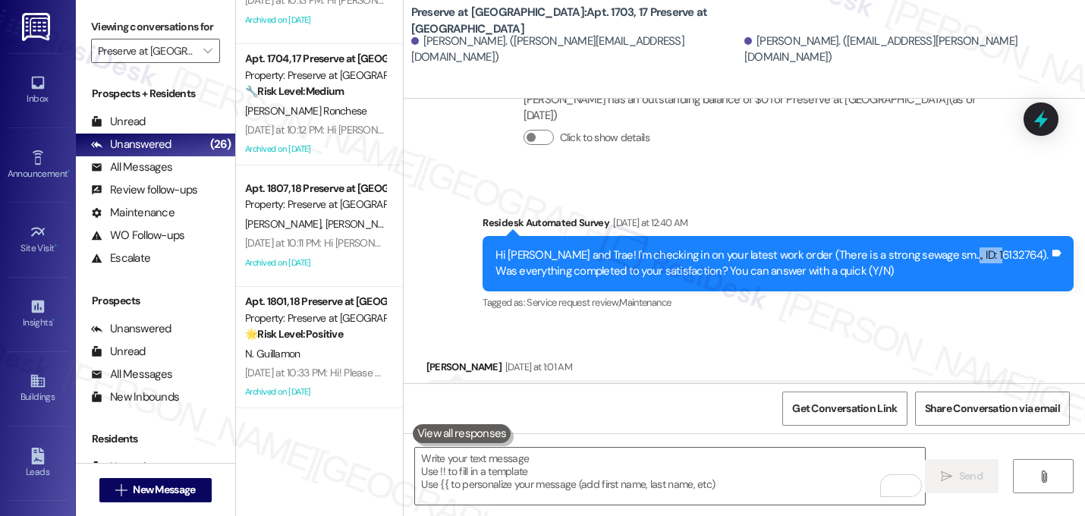
drag, startPoint x: 931, startPoint y: 256, endPoint x: 973, endPoint y: 257, distance: 42.5
click at [973, 257] on div "Hi [PERSON_NAME] and Trae! I'm checking in on your latest work order (There is …" at bounding box center [772, 263] width 554 height 33
copy div "16132764"
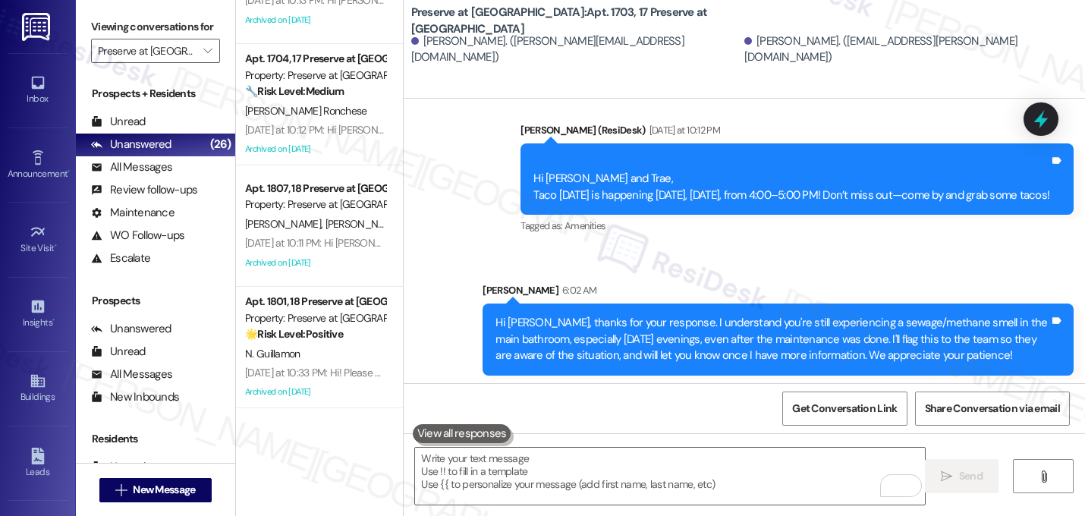
scroll to position [7158, 0]
click at [798, 249] on div "Announcement, sent via SMS [PERSON_NAME] (ResiDesk) [DATE] at 10:12 PM Hi [PERS…" at bounding box center [743, 237] width 681 height 299
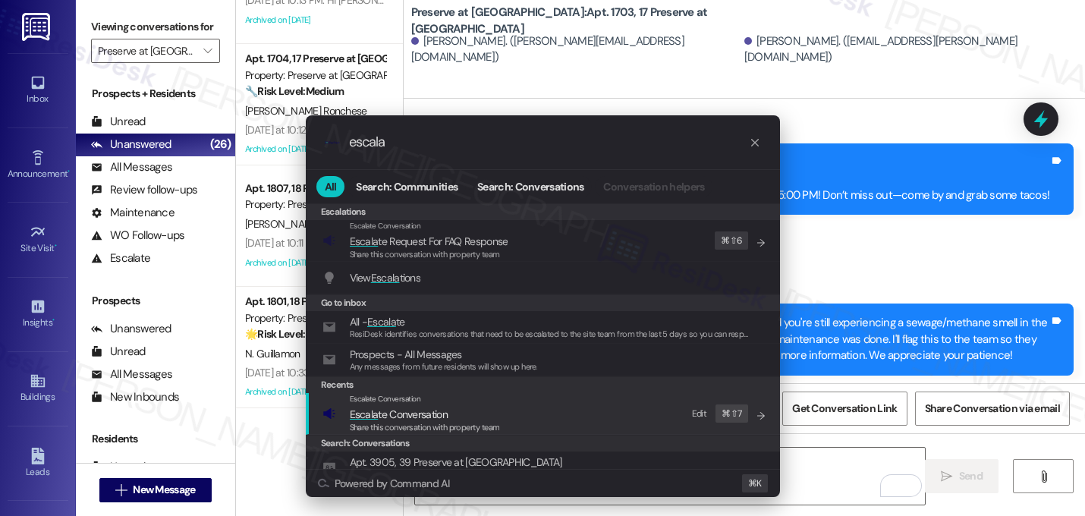
type input "escala"
click at [457, 409] on span "Escala te Conversation" at bounding box center [425, 414] width 150 height 17
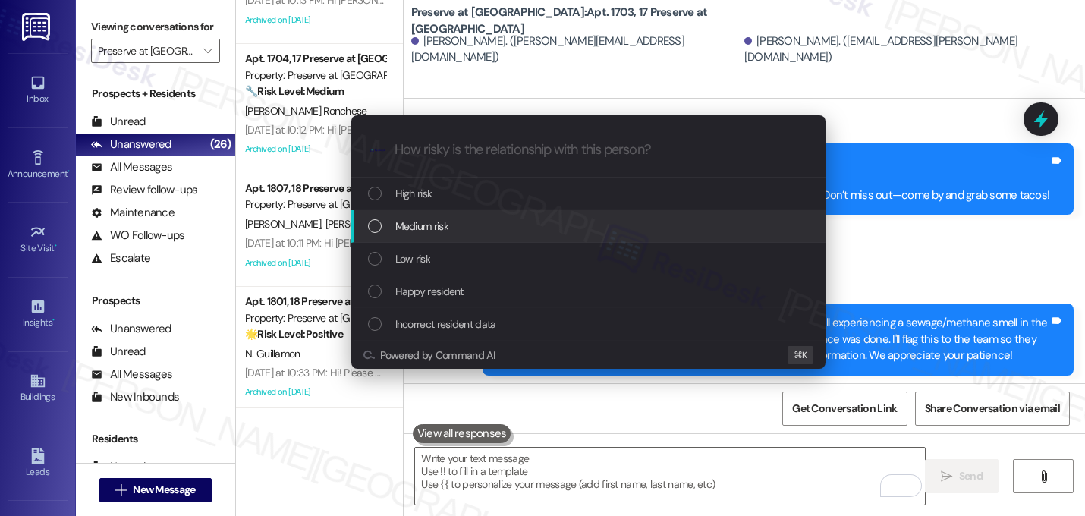
click at [416, 220] on span "Medium risk" at bounding box center [421, 226] width 53 height 17
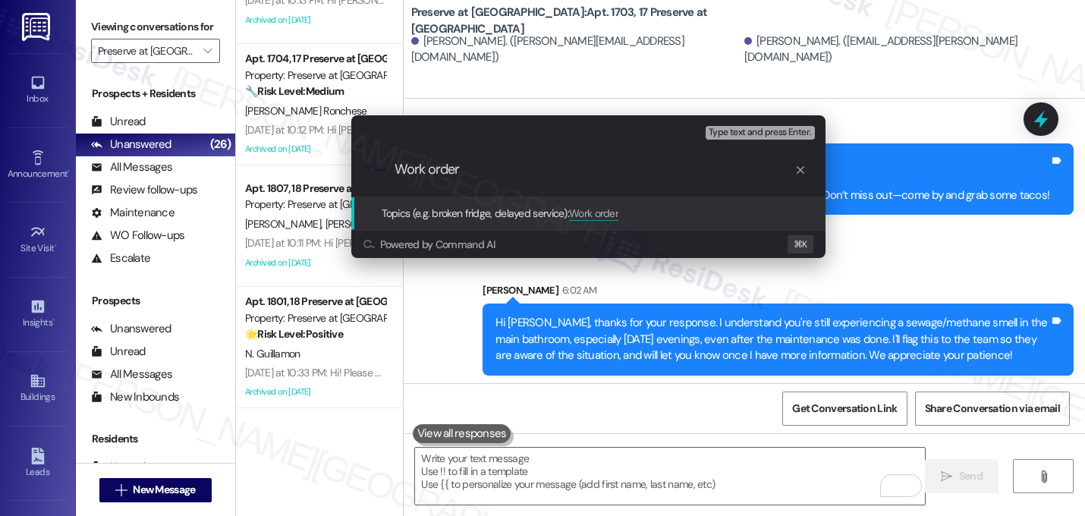
paste input "16132764"
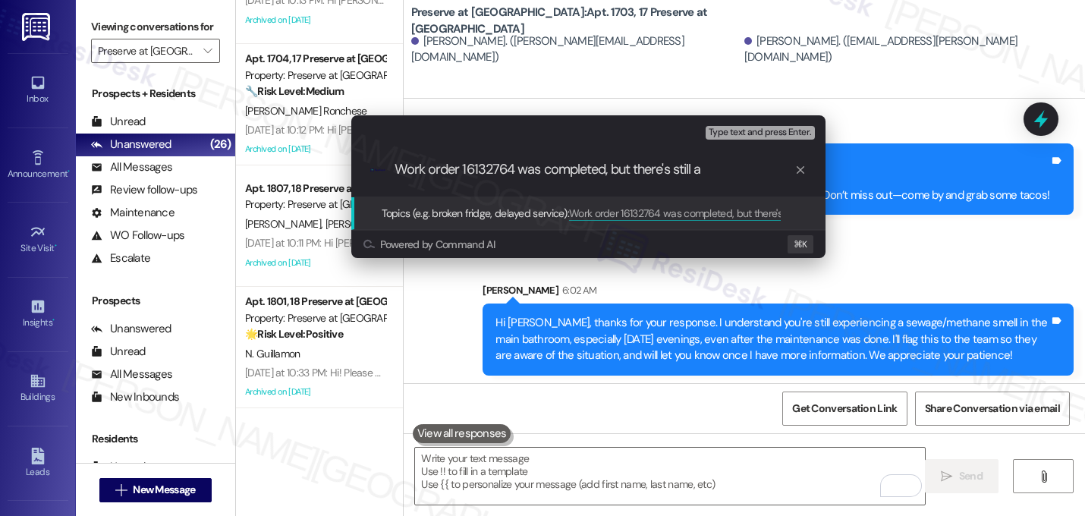
paste input "trong sewage/methane smell from the main bathroom every [DATE] evening"
drag, startPoint x: 595, startPoint y: 171, endPoint x: 559, endPoint y: 177, distance: 37.0
click at [559, 177] on div ".cls-1{fill:#0a055f;}.cls-2{fill:#0cc4c4;} resideskLogoBlueOrange Work order 16…" at bounding box center [588, 170] width 474 height 54
click at [703, 176] on input "Work order 16132764 was completed, but there's still a trong sewage/methane sme…" at bounding box center [594, 170] width 400 height 16
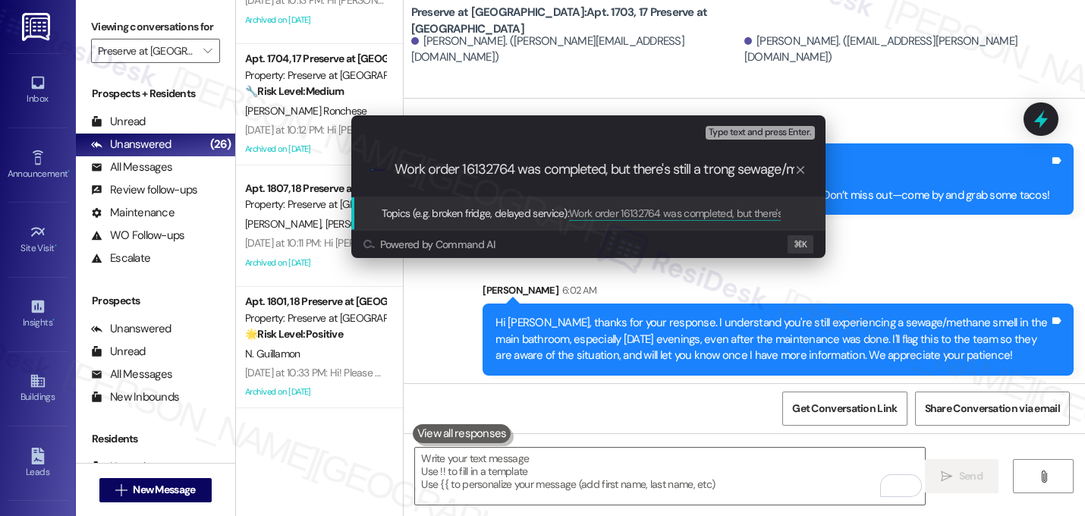
type input "Work order 16132764 was completed, but there's still a strong sewage/methane sm…"
click at [679, 174] on input "Work order 16132764 was completed, but there's still a strong sewage/methane sm…" at bounding box center [594, 170] width 400 height 16
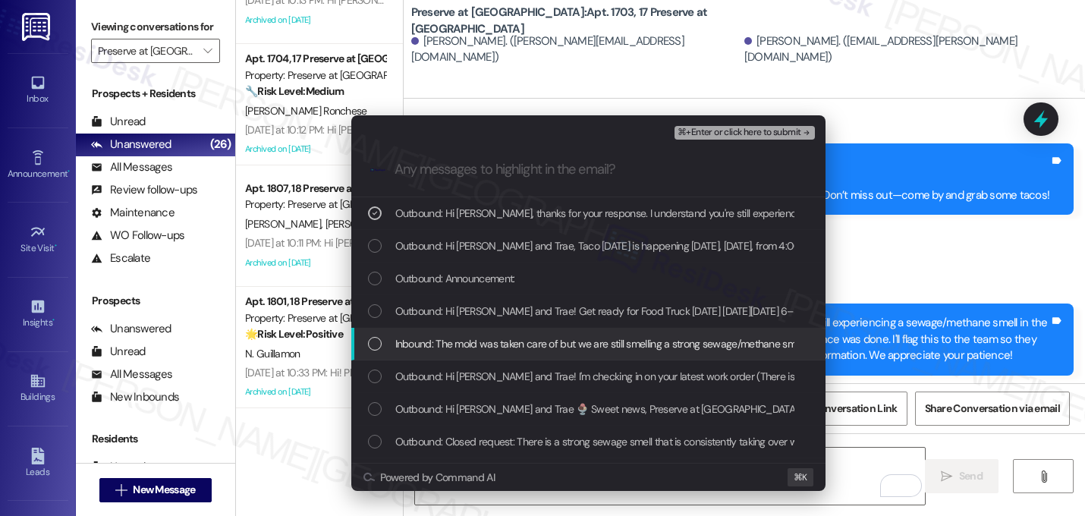
click at [553, 342] on span "Inbound: The mold was taken care of but we are still smelling a strong sewage/m…" at bounding box center [977, 343] width 1164 height 17
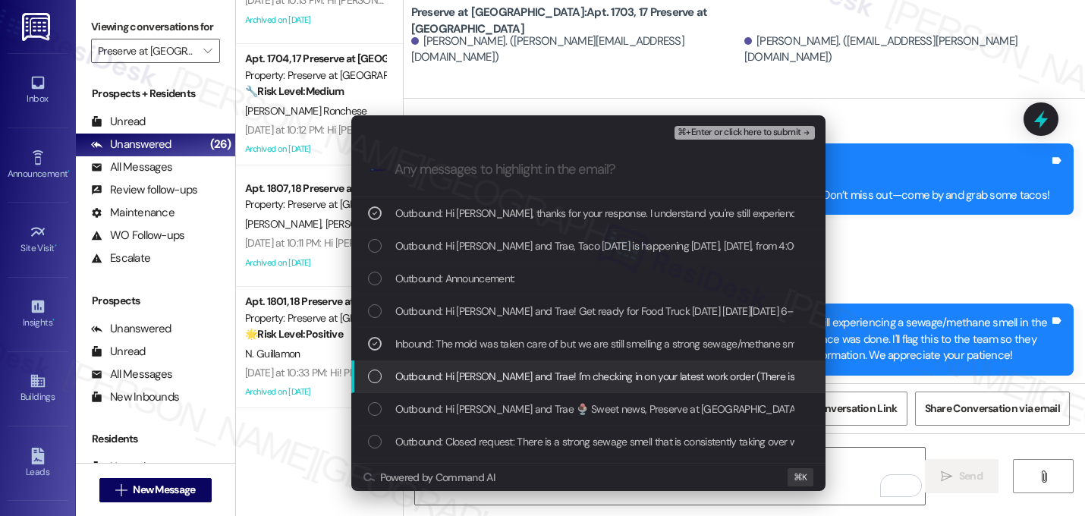
click at [541, 381] on span "Outbound: Hi [PERSON_NAME] and Trae! I'm checking in on your latest work order …" at bounding box center [856, 376] width 923 height 17
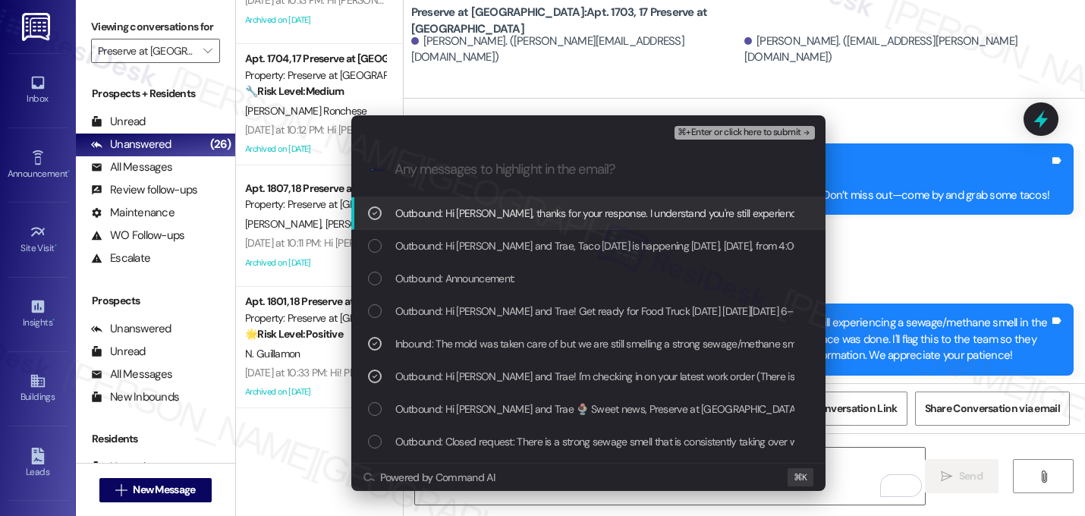
click at [787, 130] on span "⌘+Enter or click here to submit" at bounding box center [738, 132] width 123 height 11
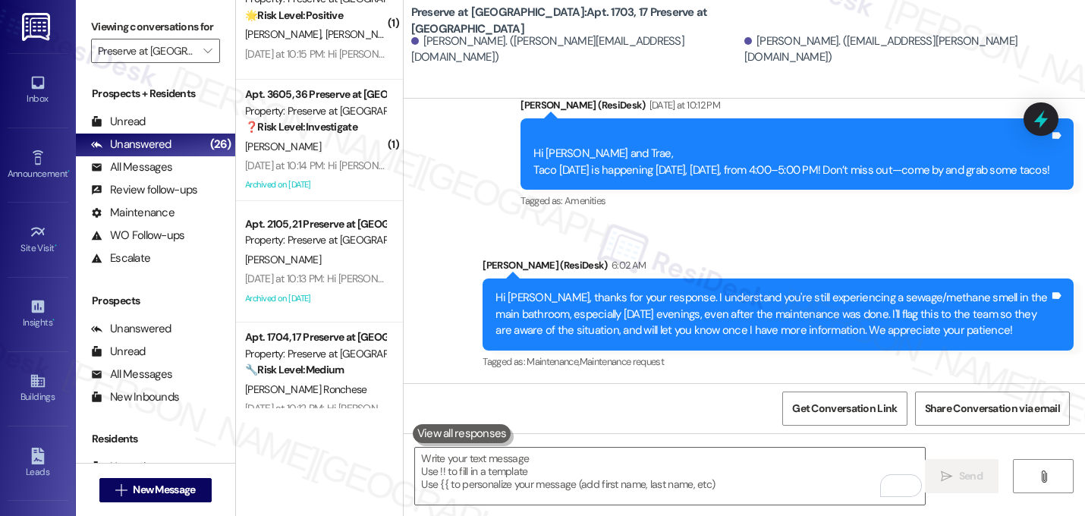
scroll to position [2224, 0]
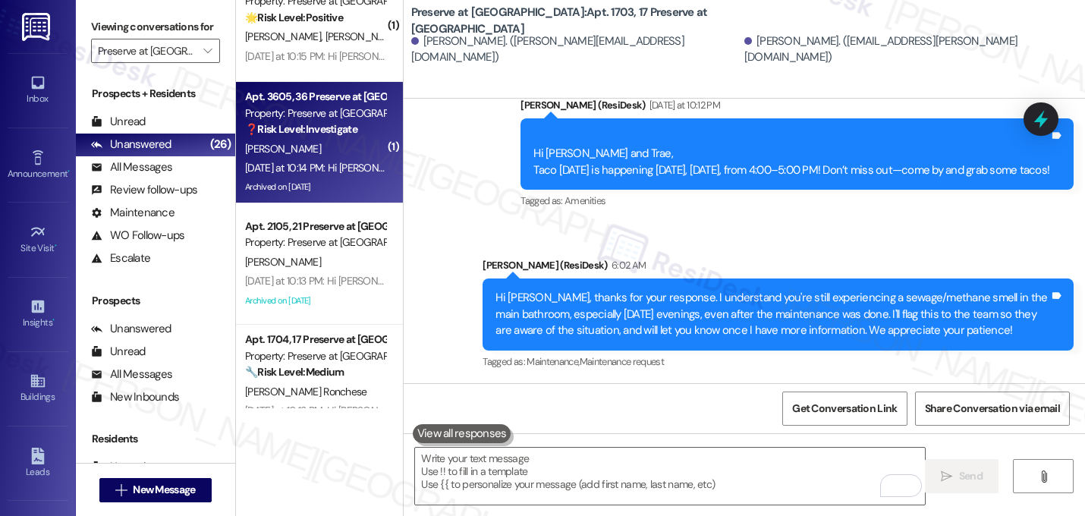
click at [319, 145] on div "[PERSON_NAME]" at bounding box center [314, 149] width 143 height 19
type textarea "Fetching suggested responses. Please feel free to read through the conversation…"
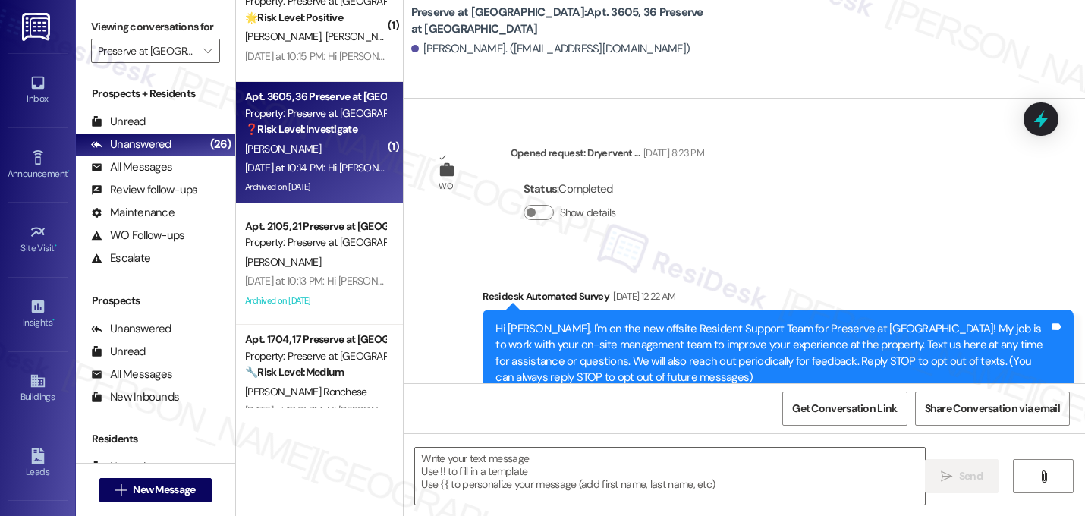
scroll to position [29462, 0]
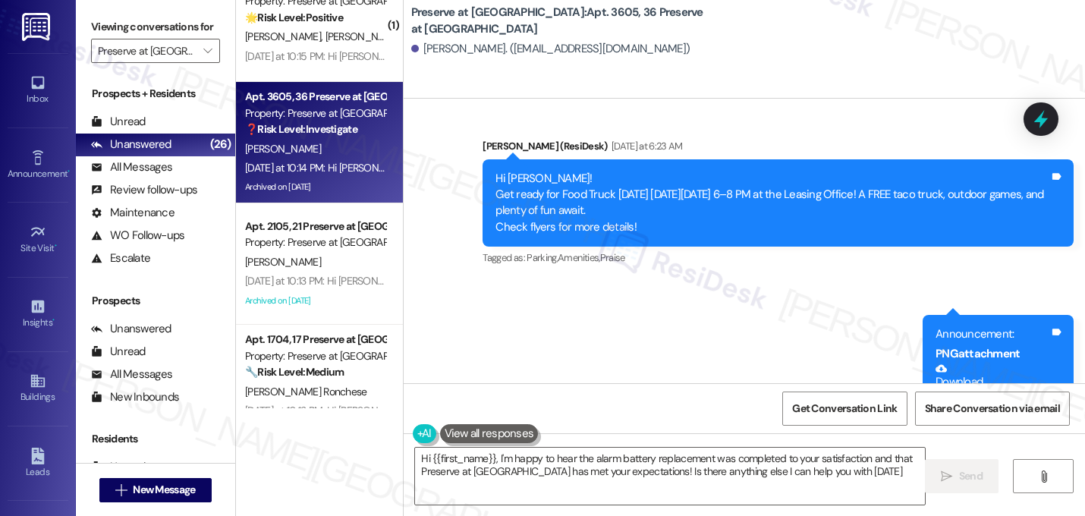
type textarea "Hi {{first_name}}, I'm happy to hear the alarm battery replacement was complete…"
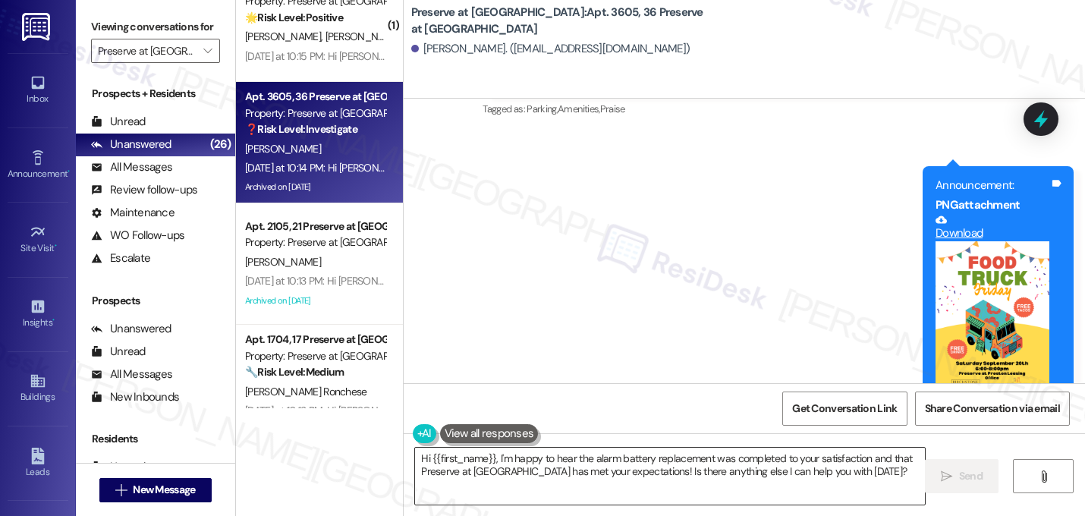
click at [584, 457] on textarea "Hi {{first_name}}, I'm happy to hear the alarm battery replacement was complete…" at bounding box center [670, 475] width 510 height 57
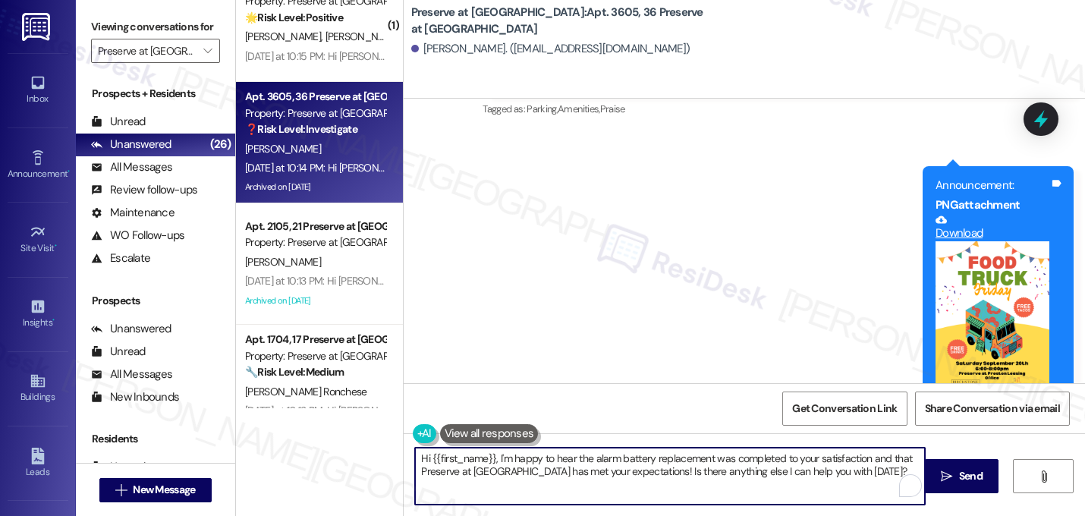
click at [584, 457] on textarea "Hi {{first_name}}, I'm happy to hear the alarm battery replacement was complete…" at bounding box center [670, 475] width 510 height 57
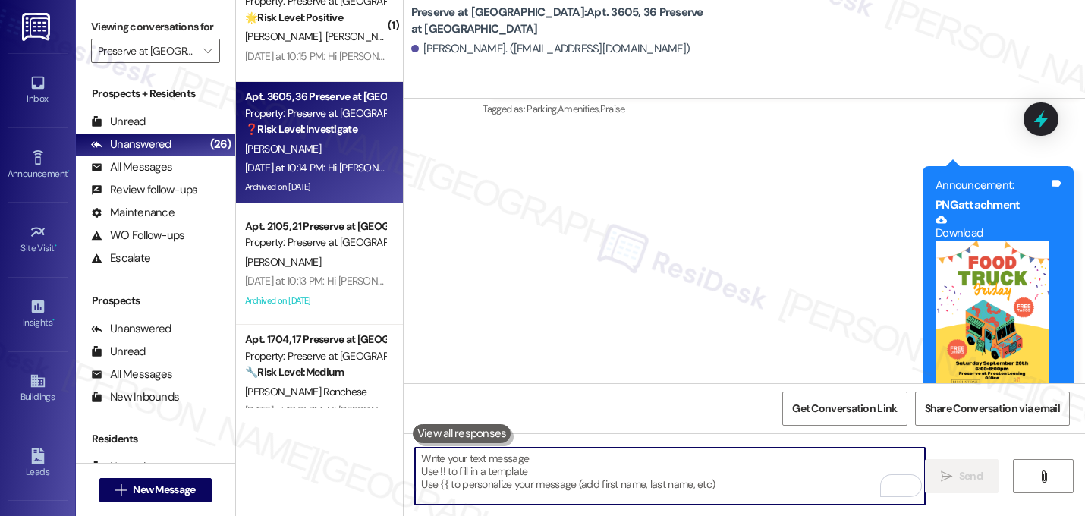
paste textarea "That makes me so happy to hear! Can I ask a quick favor...would you mind writin…"
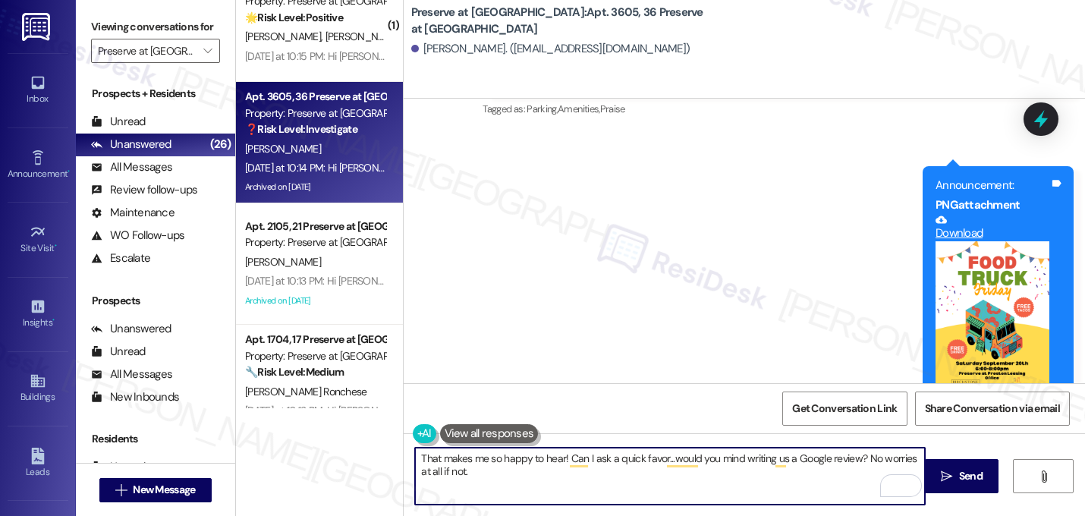
click at [556, 461] on textarea "That makes me so happy to hear! Can I ask a quick favor...would you mind writin…" at bounding box center [670, 475] width 510 height 57
click at [631, 471] on textarea "That makes me so happy to hear that you're happy at {{property}}! Can I ask a q…" at bounding box center [670, 475] width 510 height 57
paste textarea "Here's a quick link {{google_review_link}} Thank you so much! ☺️"
type textarea "That makes me so happy to hear that you're happy at {{property}}! Can I ask a q…"
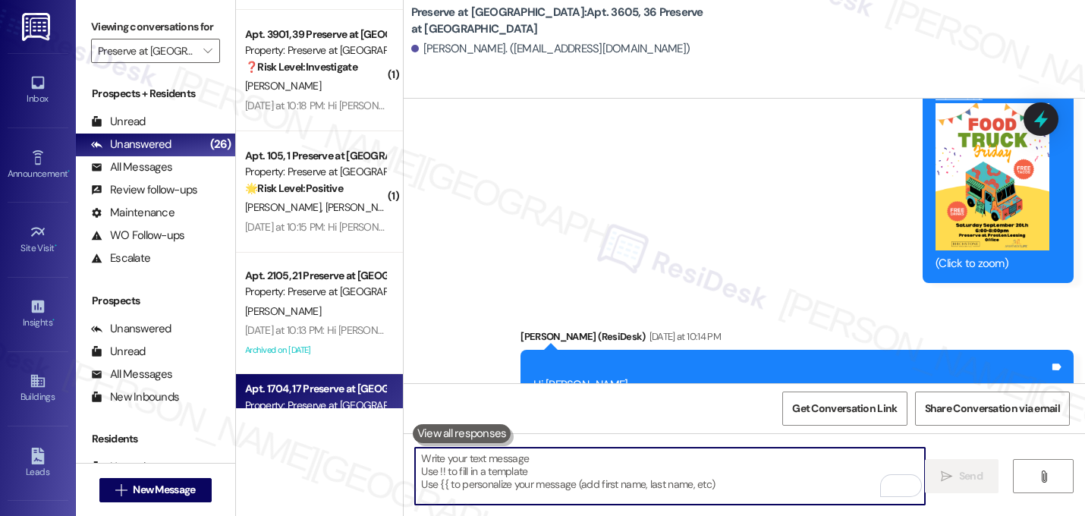
scroll to position [2024, 0]
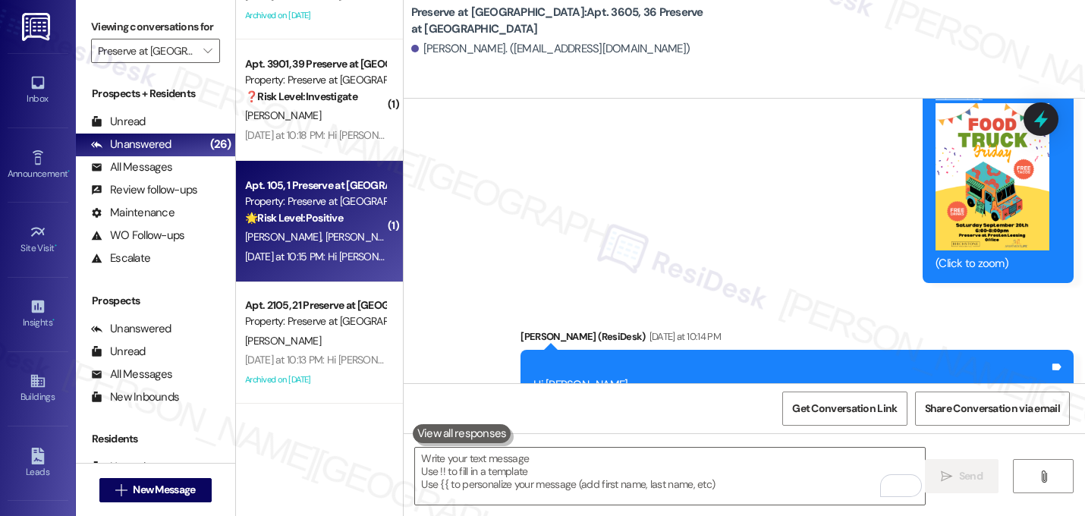
click at [325, 233] on span "[PERSON_NAME]" at bounding box center [363, 237] width 76 height 14
type textarea "Fetching suggested responses. Please feel free to read through the conversation…"
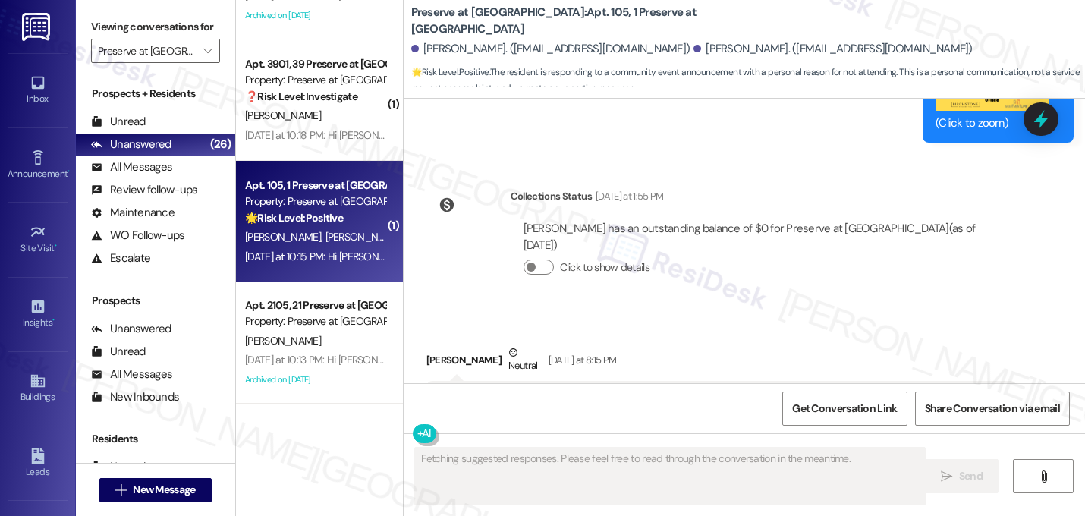
scroll to position [8561, 0]
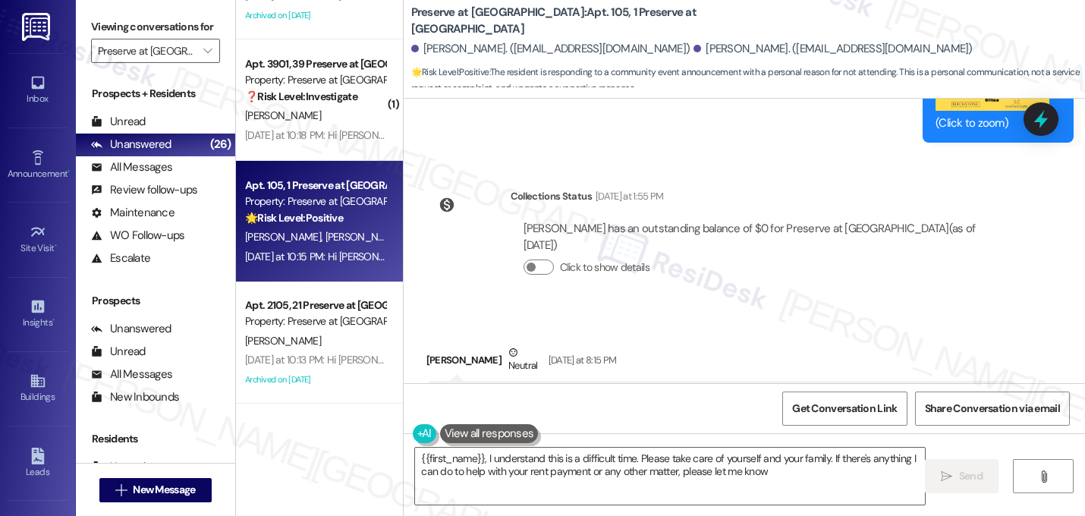
type textarea "{{first_name}}, I understand this is a difficult time. Please take care of your…"
click at [196, 63] on button "" at bounding box center [208, 51] width 24 height 24
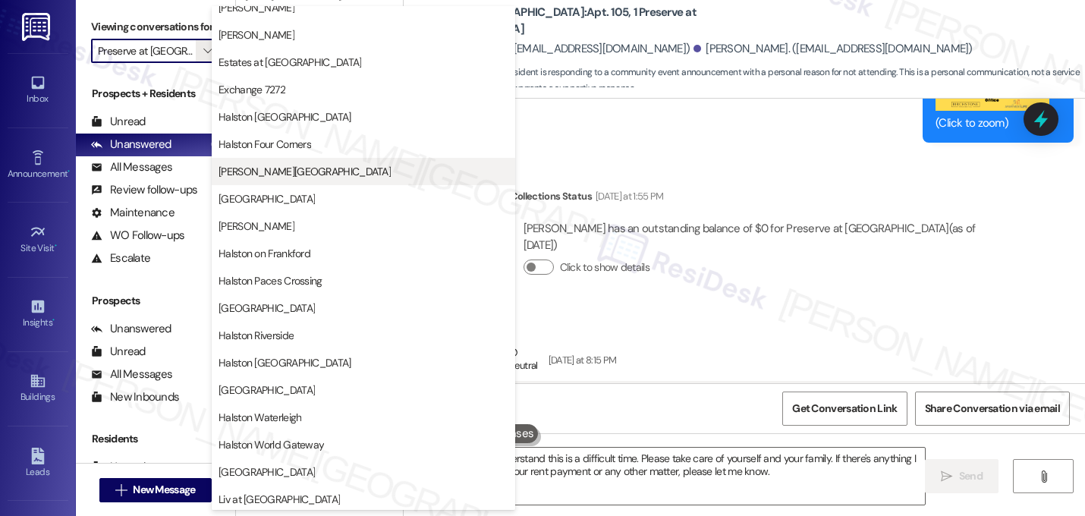
scroll to position [378, 0]
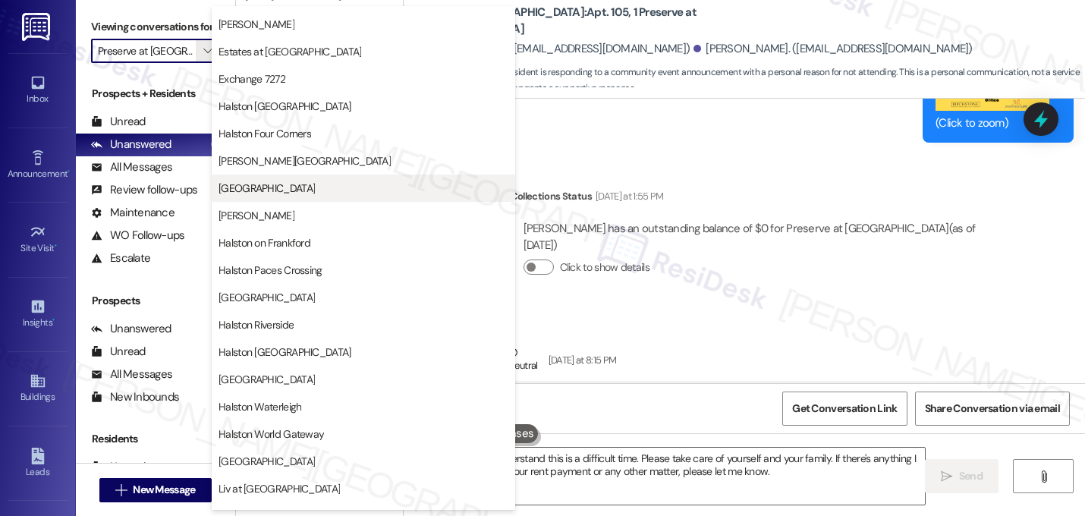
click at [306, 188] on span "[GEOGRAPHIC_DATA]" at bounding box center [363, 188] width 290 height 15
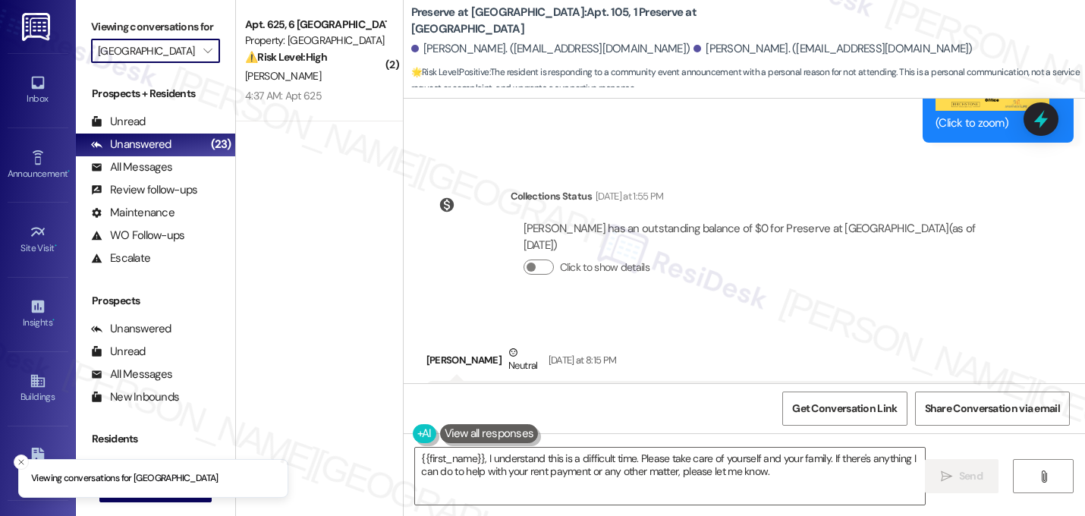
click at [182, 63] on input "[GEOGRAPHIC_DATA]" at bounding box center [147, 51] width 98 height 24
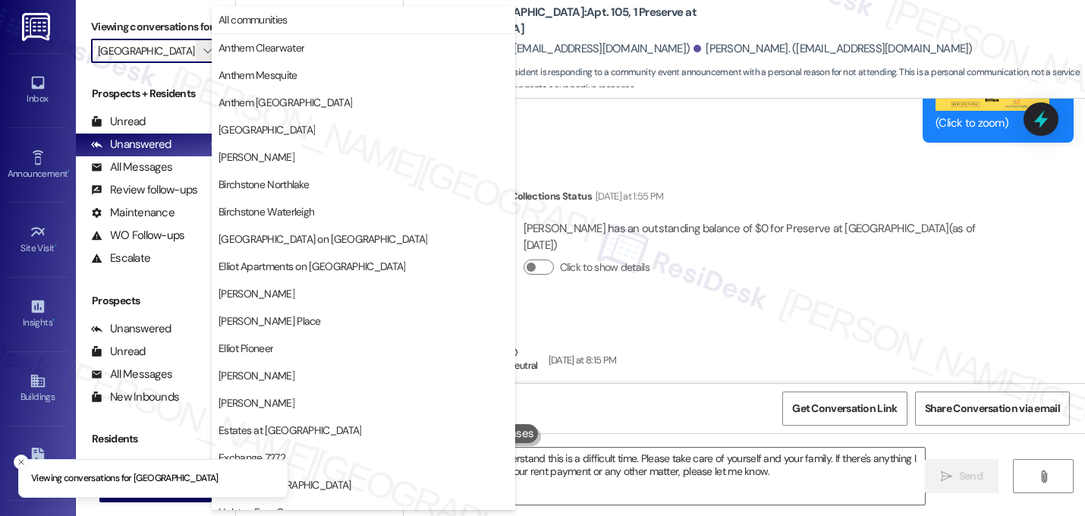
scroll to position [520, 0]
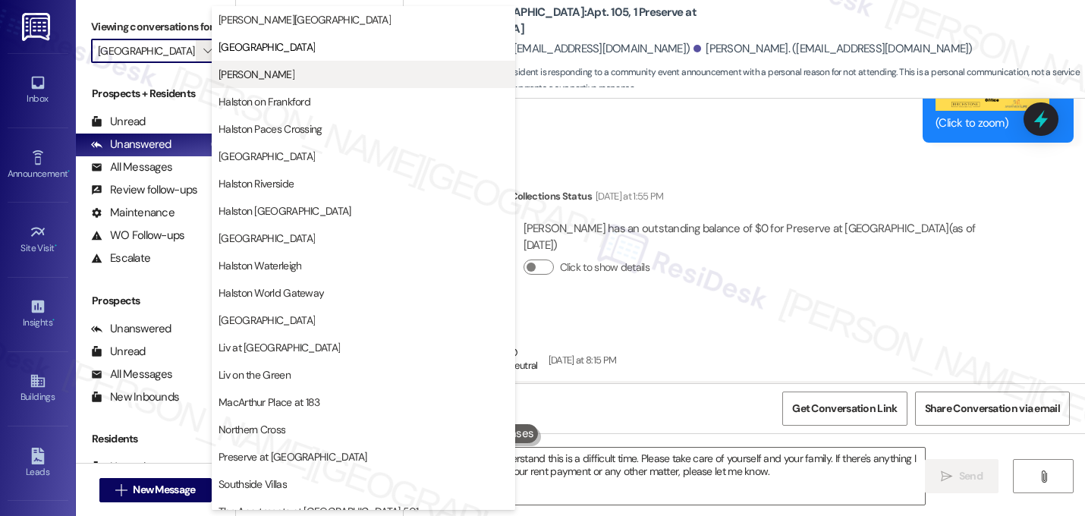
click at [246, 80] on span "[PERSON_NAME]" at bounding box center [256, 74] width 76 height 15
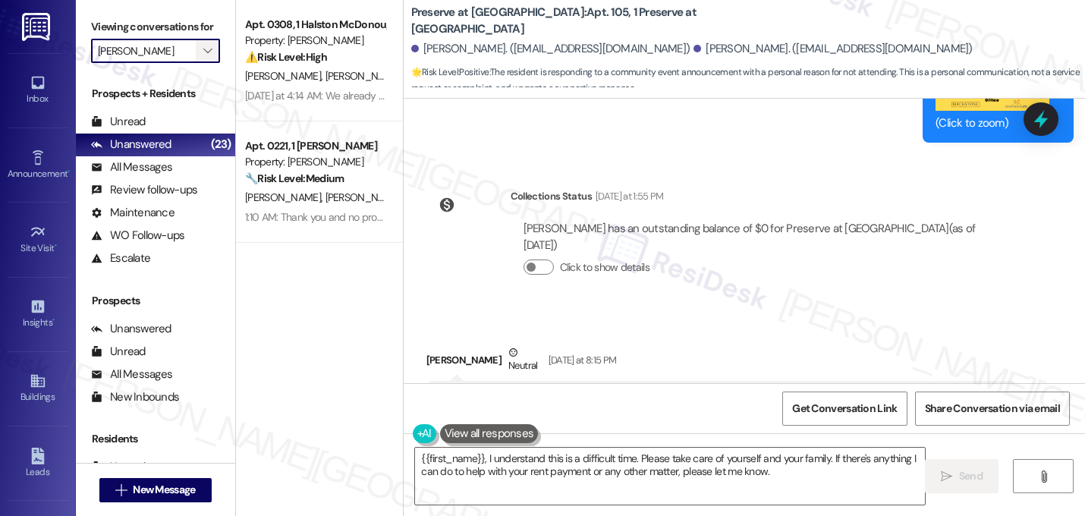
click at [200, 63] on span "" at bounding box center [207, 51] width 14 height 24
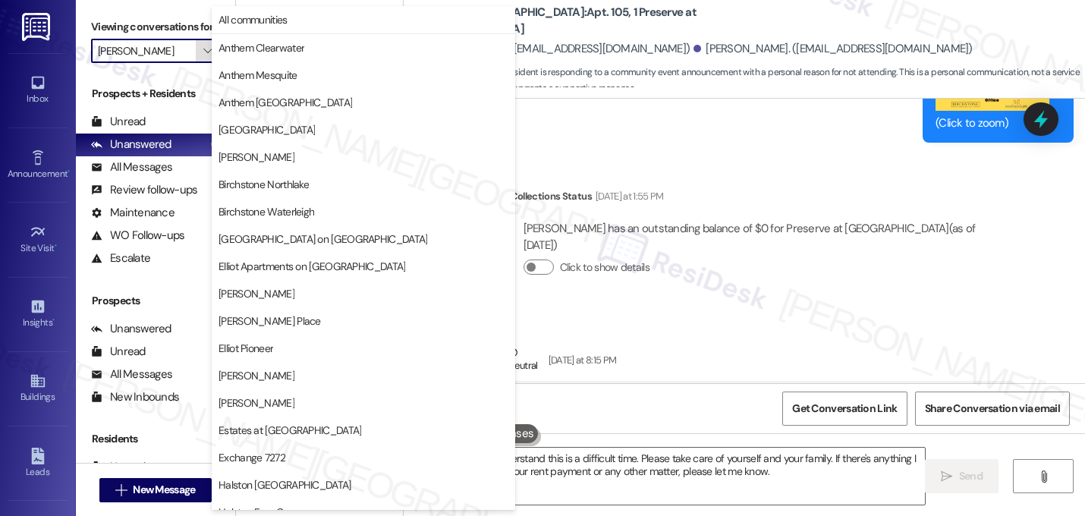
scroll to position [520, 0]
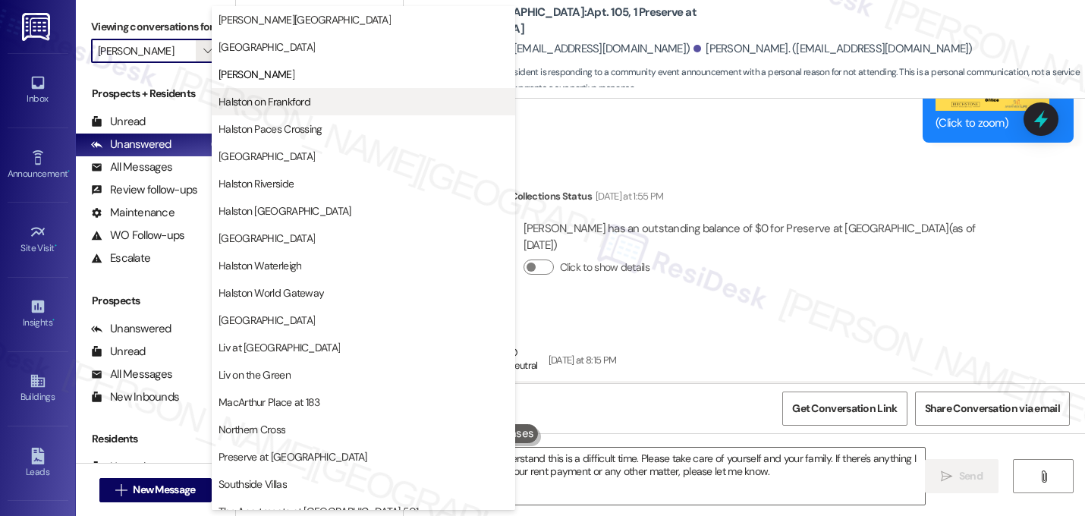
click at [234, 105] on span "Halston on Frankford" at bounding box center [264, 101] width 92 height 15
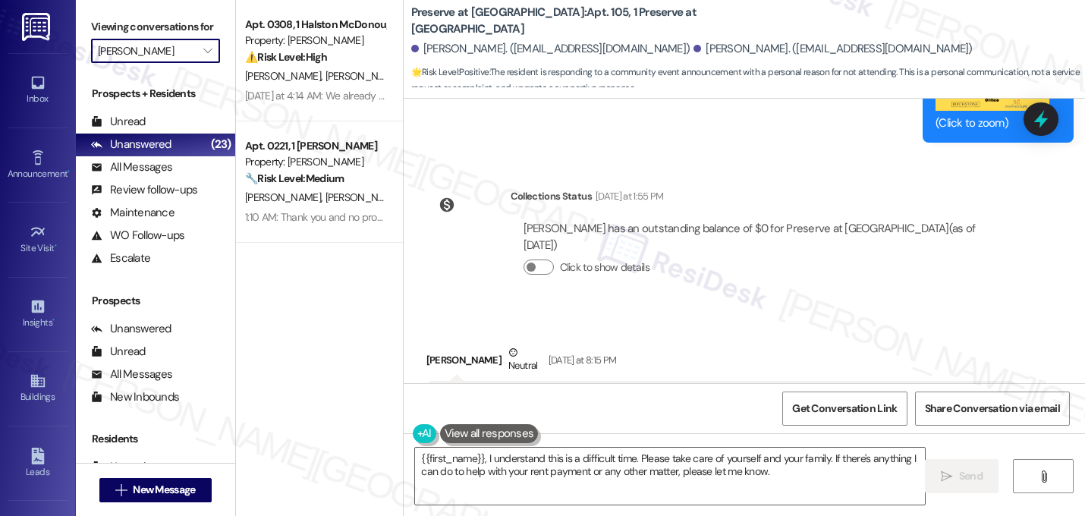
type input "Halston on Frankford"
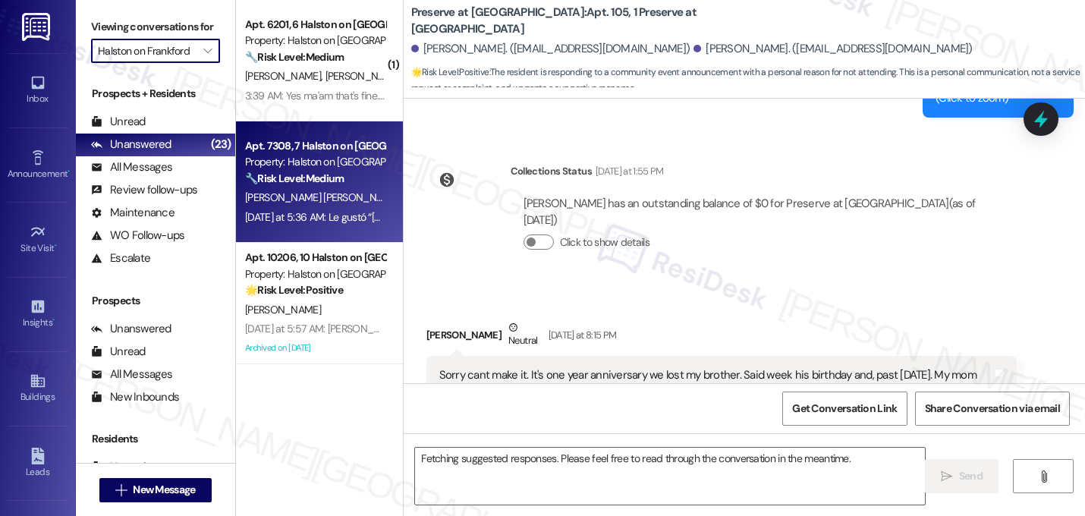
scroll to position [8561, 0]
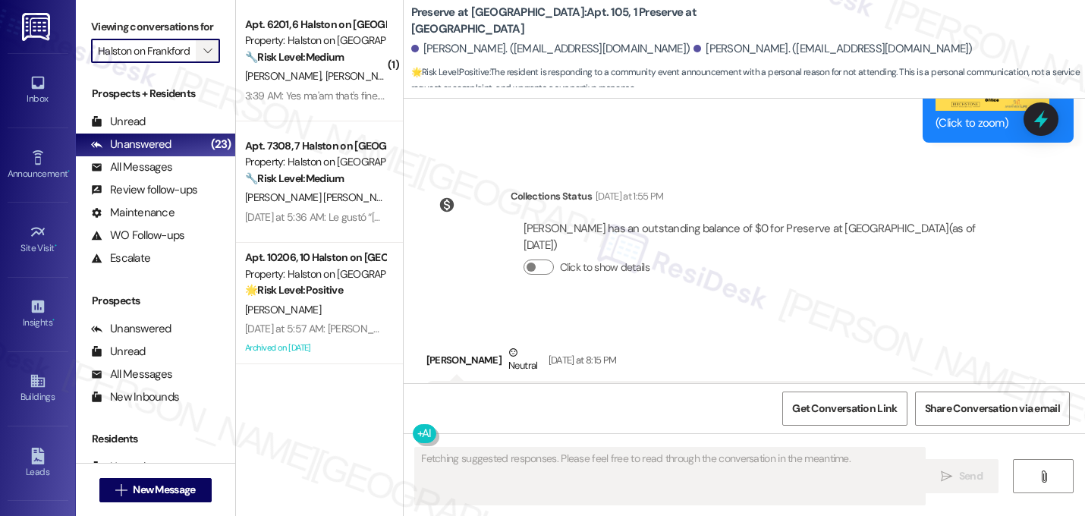
click at [203, 57] on icon "" at bounding box center [207, 51] width 8 height 12
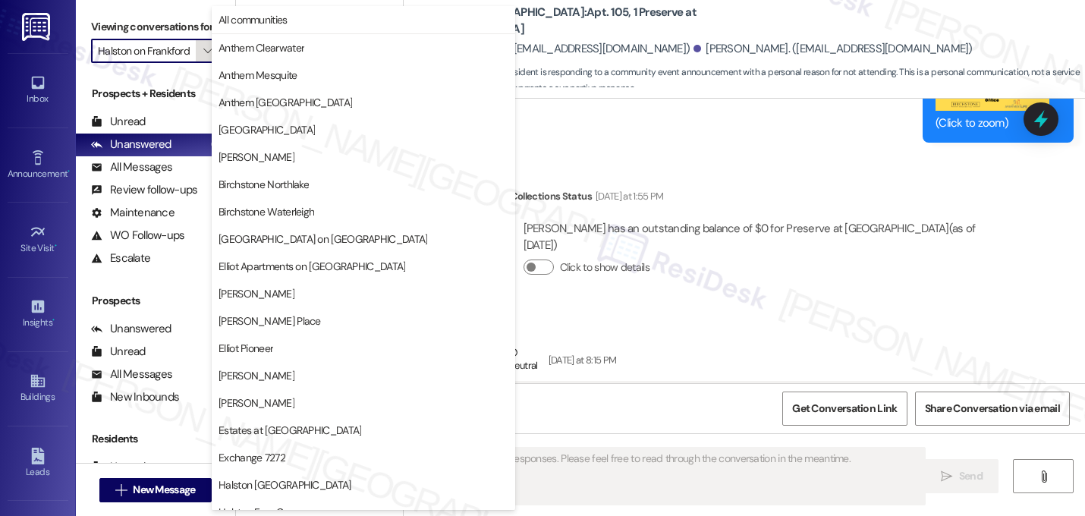
scroll to position [520, 0]
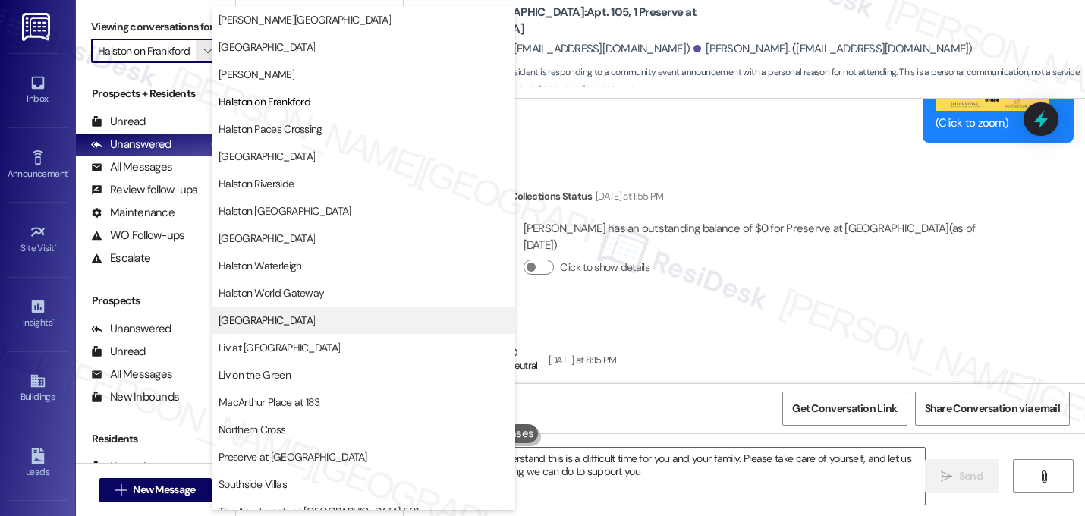
type textarea "{{first_name}}, I understand this is a difficult time for you and your family. …"
click at [257, 317] on span "[GEOGRAPHIC_DATA]" at bounding box center [266, 319] width 96 height 15
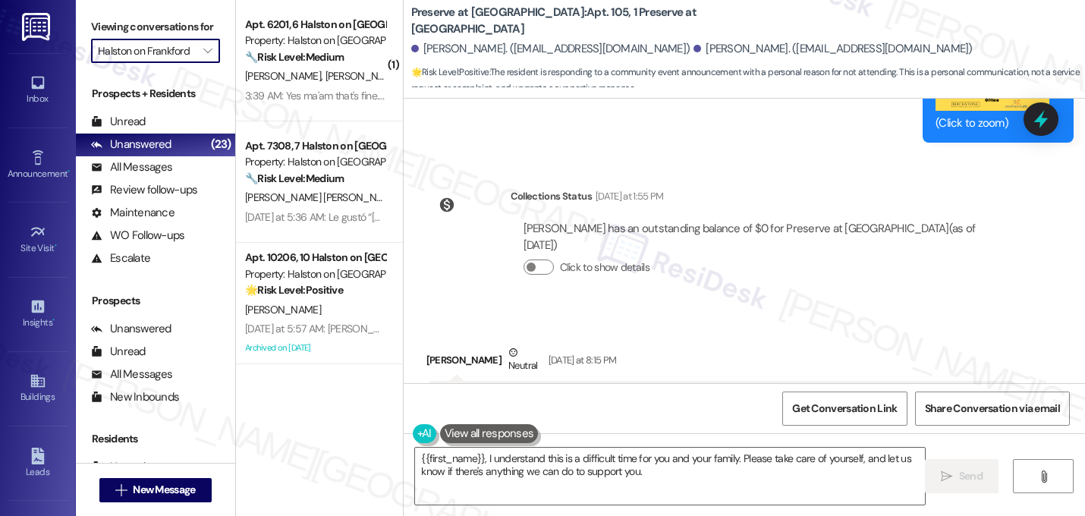
type input "[GEOGRAPHIC_DATA]"
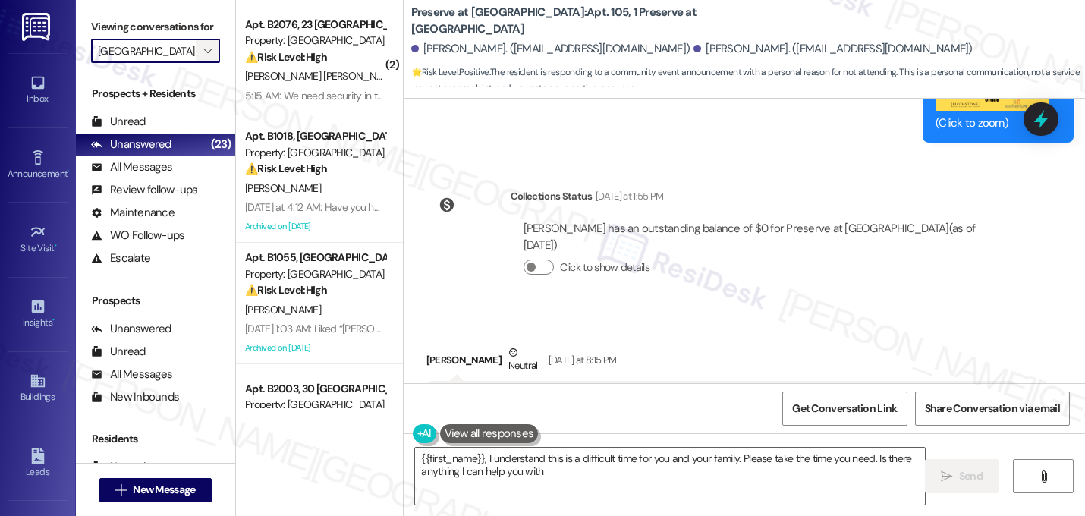
click at [204, 63] on span "" at bounding box center [207, 51] width 14 height 24
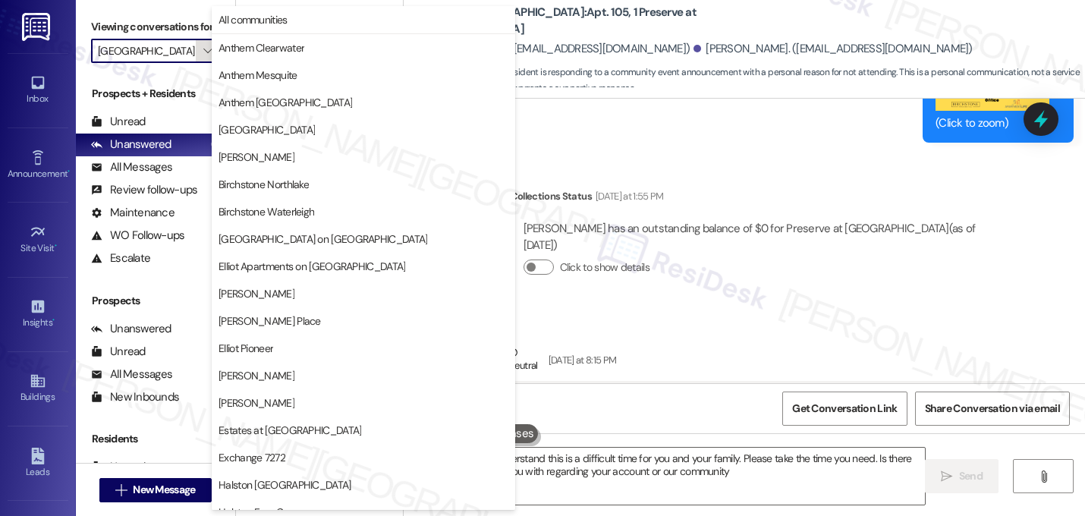
type textarea "{{first_name}}, I understand this is a difficult time for you and your family. …"
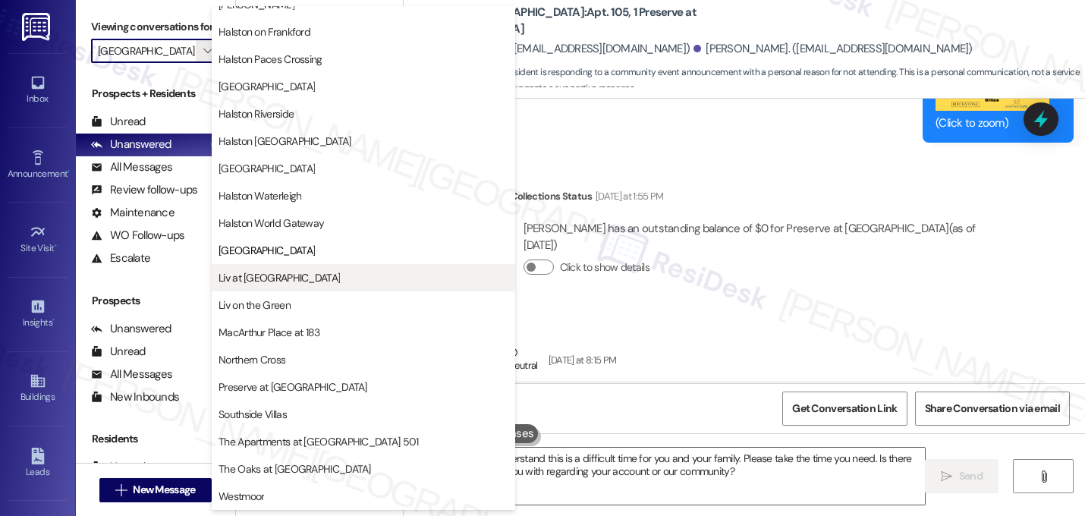
click at [253, 272] on span "Liv at [GEOGRAPHIC_DATA]" at bounding box center [278, 277] width 121 height 15
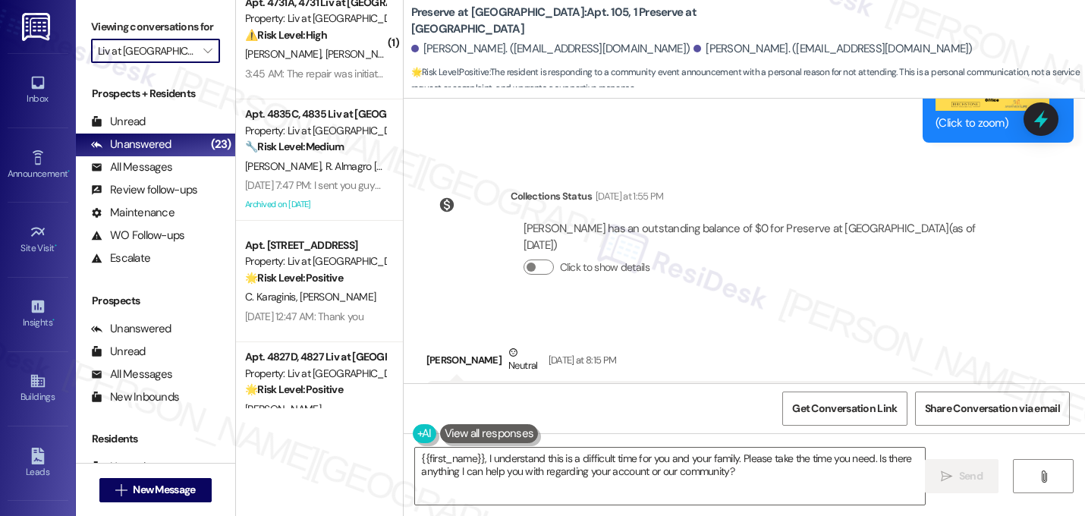
scroll to position [805, 0]
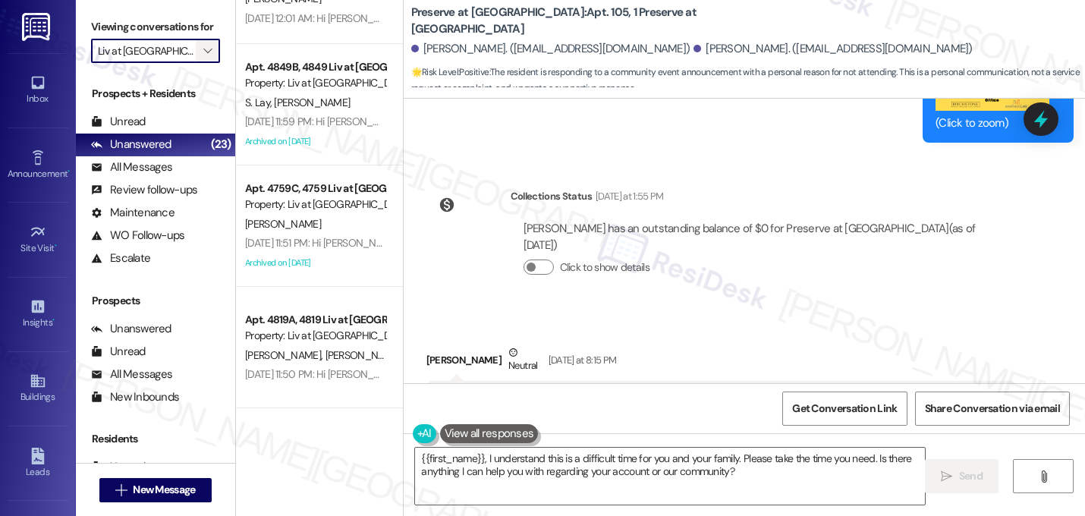
click at [203, 57] on icon "" at bounding box center [207, 51] width 8 height 12
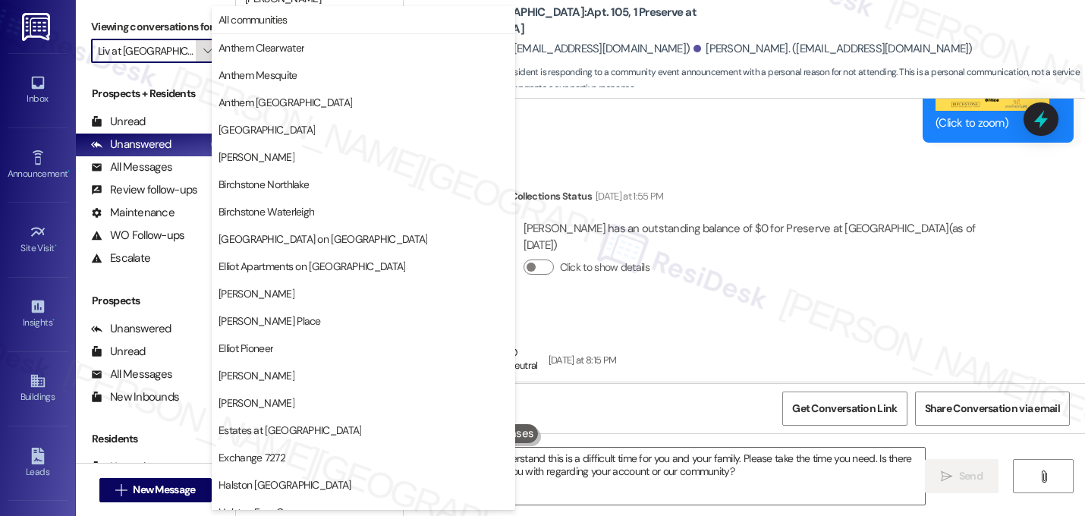
scroll to position [589, 0]
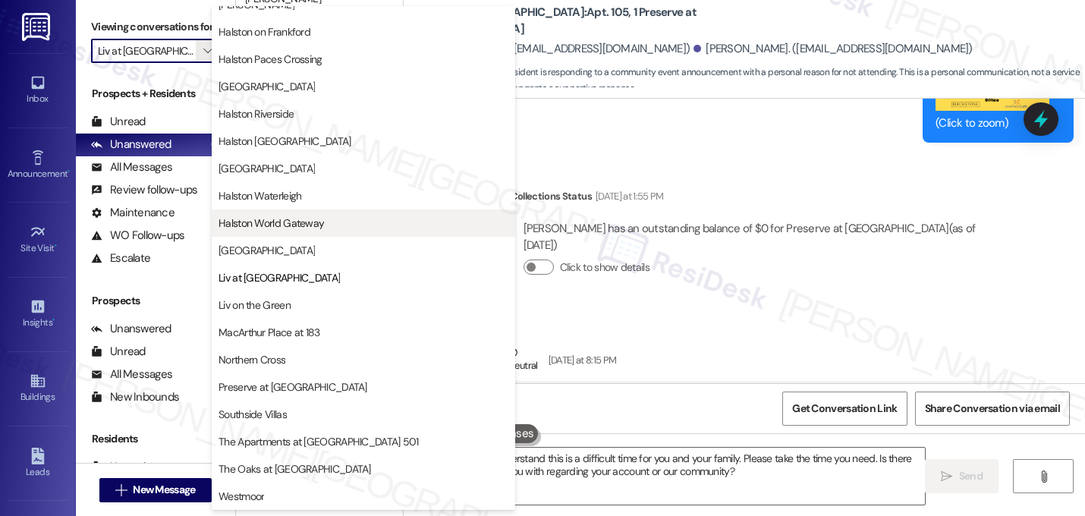
click at [275, 227] on span "Halston World Gateway" at bounding box center [270, 222] width 105 height 15
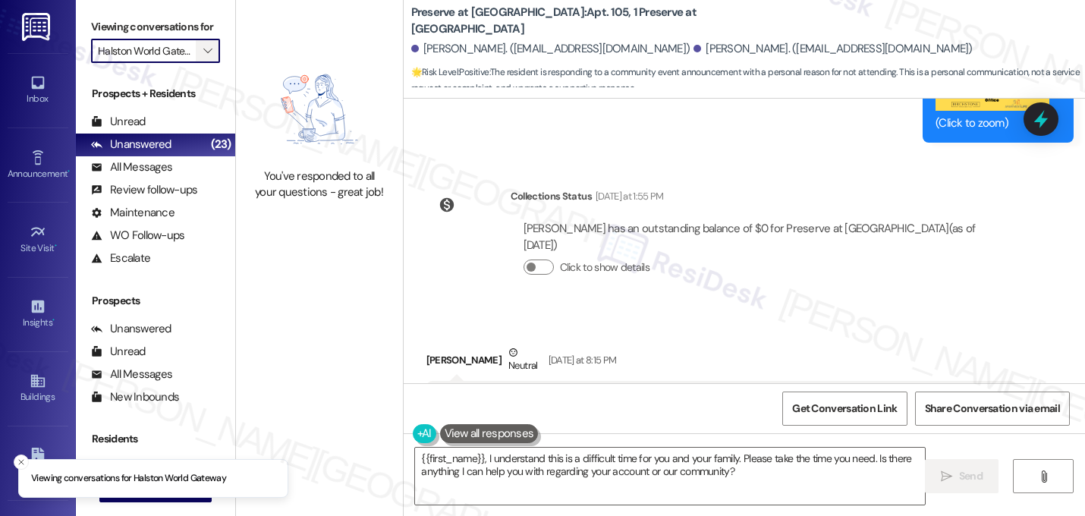
click at [205, 63] on span "" at bounding box center [207, 51] width 14 height 24
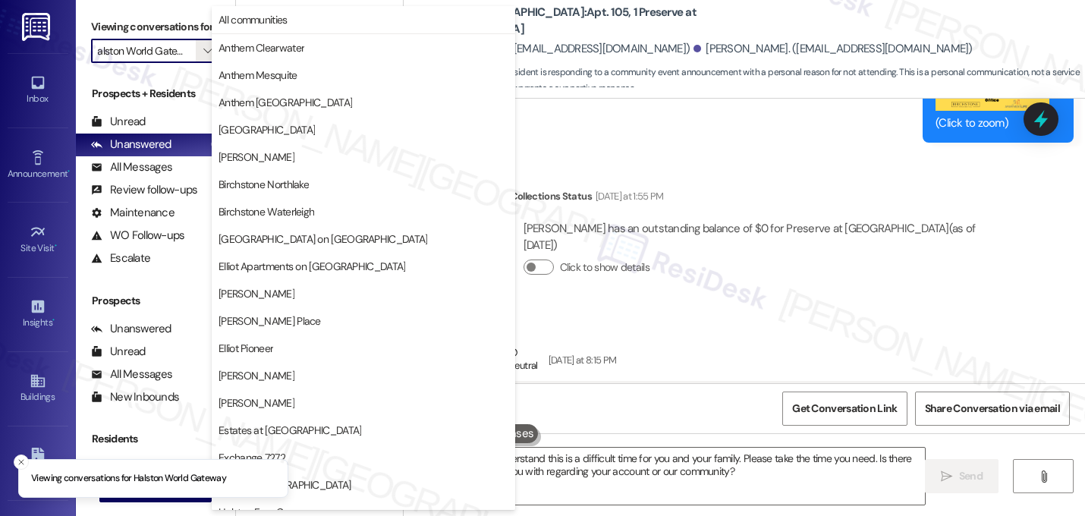
scroll to position [589, 0]
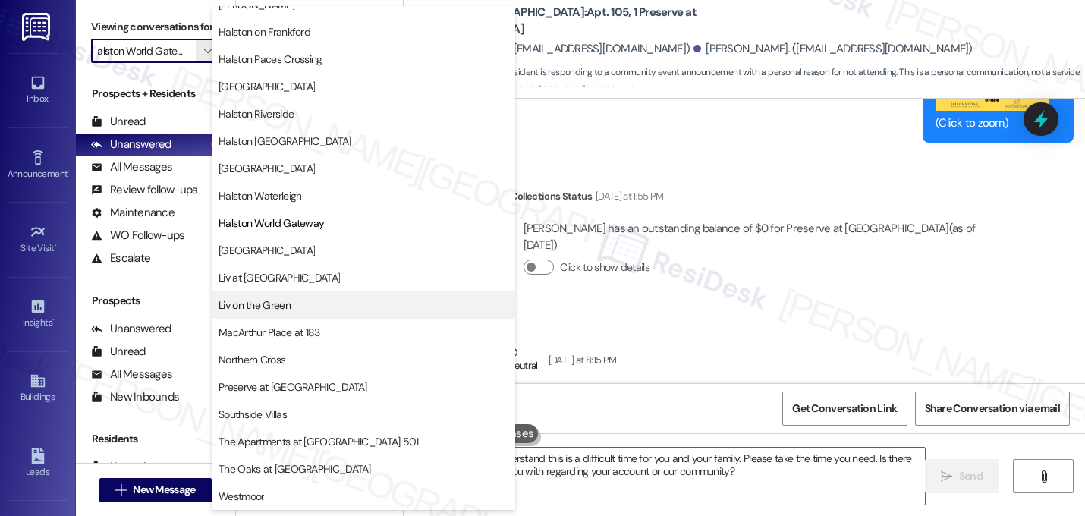
click at [314, 309] on span "Liv on the Green" at bounding box center [363, 304] width 290 height 15
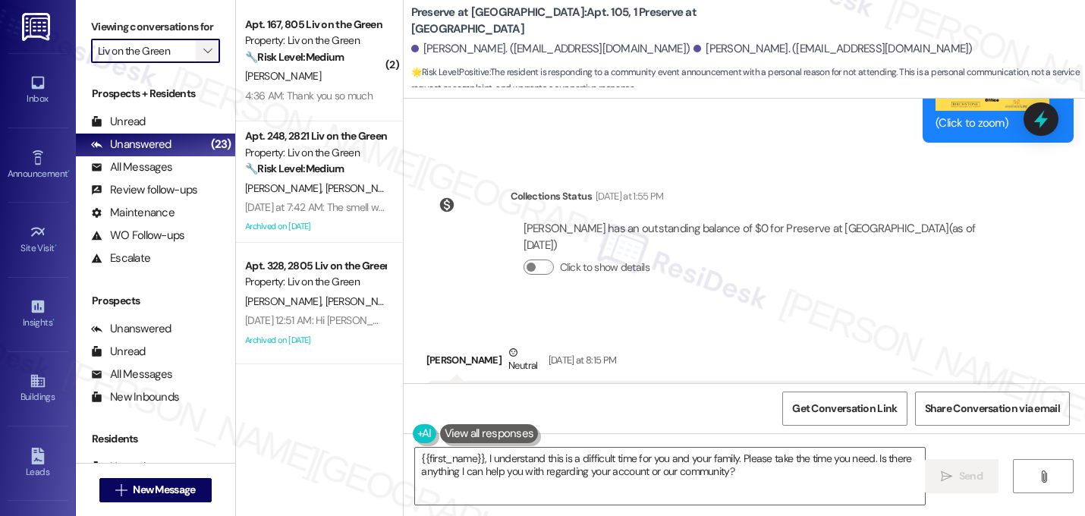
click at [203, 57] on icon "" at bounding box center [207, 51] width 8 height 12
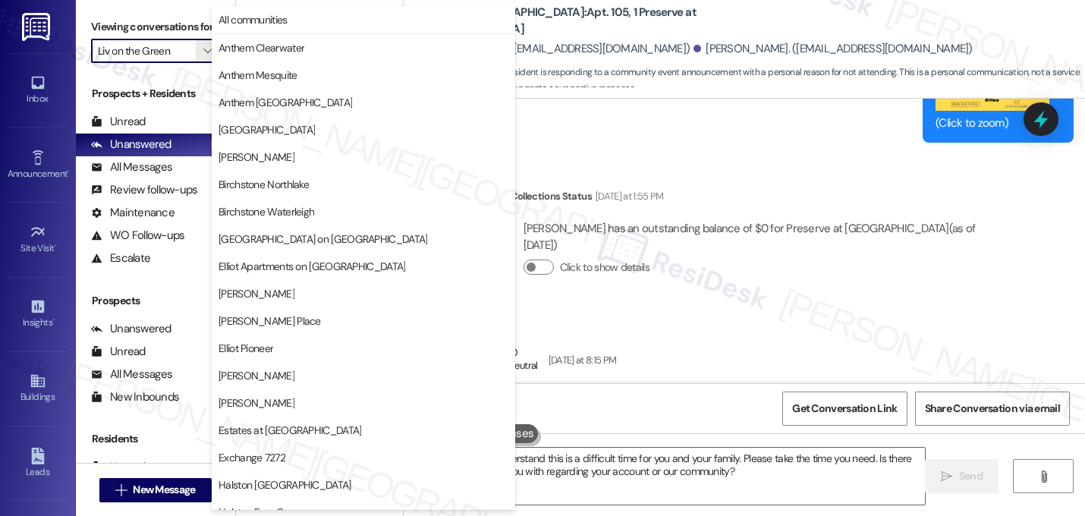
scroll to position [589, 0]
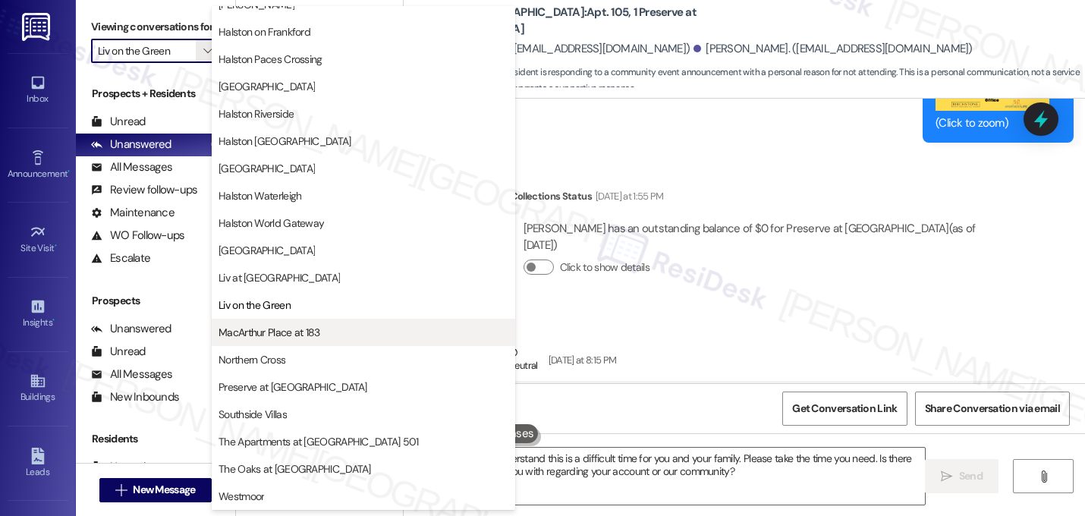
click at [295, 327] on span "MacArthur Place at 183" at bounding box center [269, 332] width 102 height 15
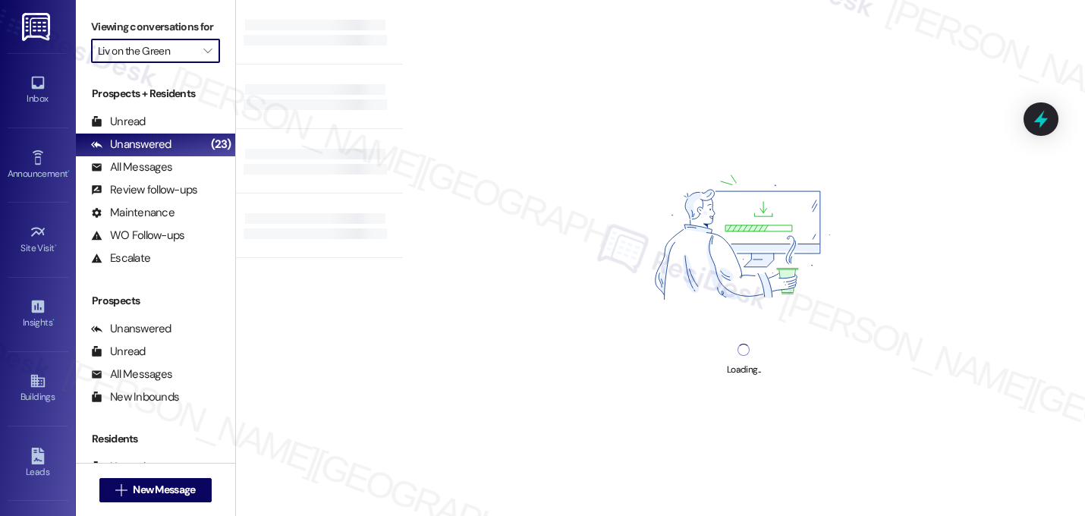
type input "MacArthur Place at 183"
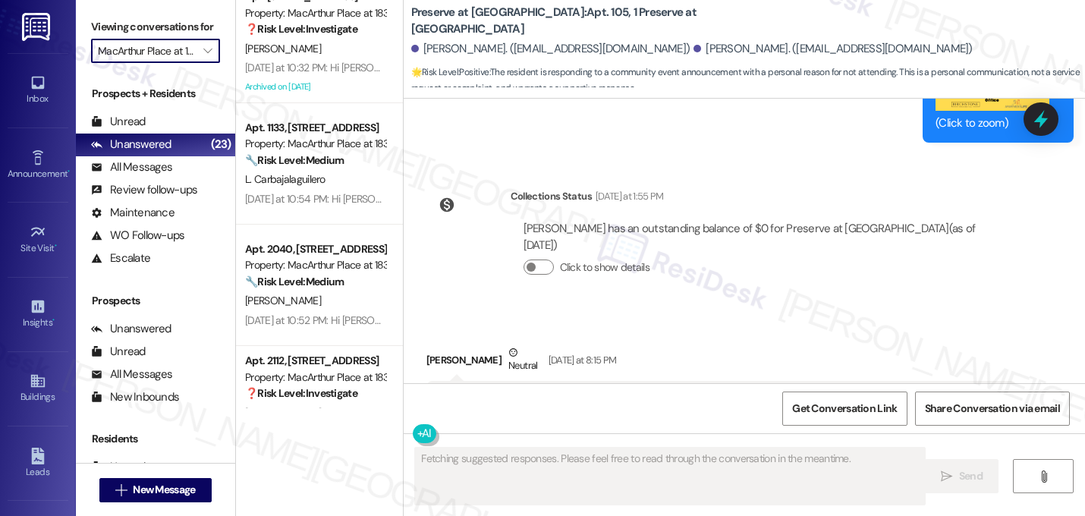
scroll to position [1412, 0]
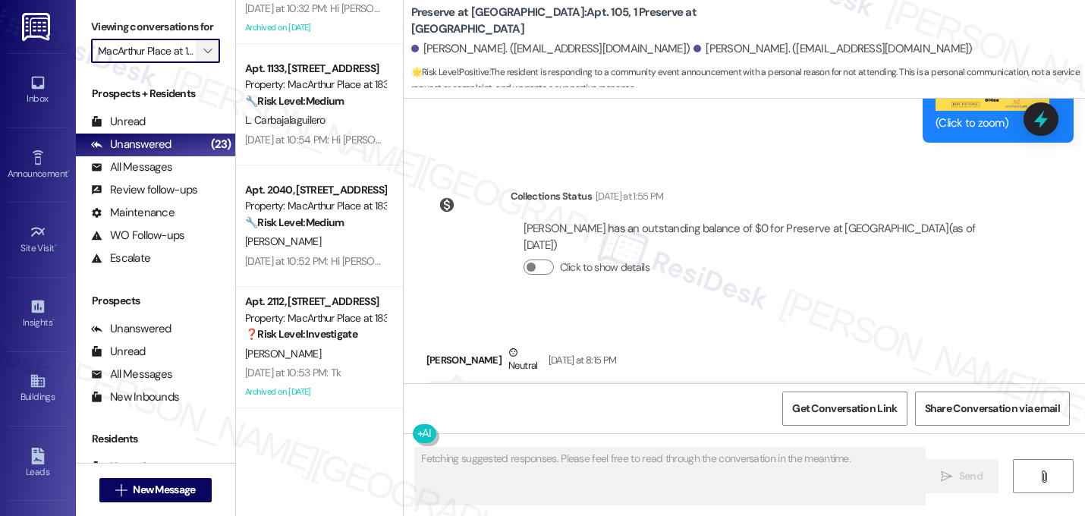
click at [203, 57] on icon "" at bounding box center [207, 51] width 8 height 12
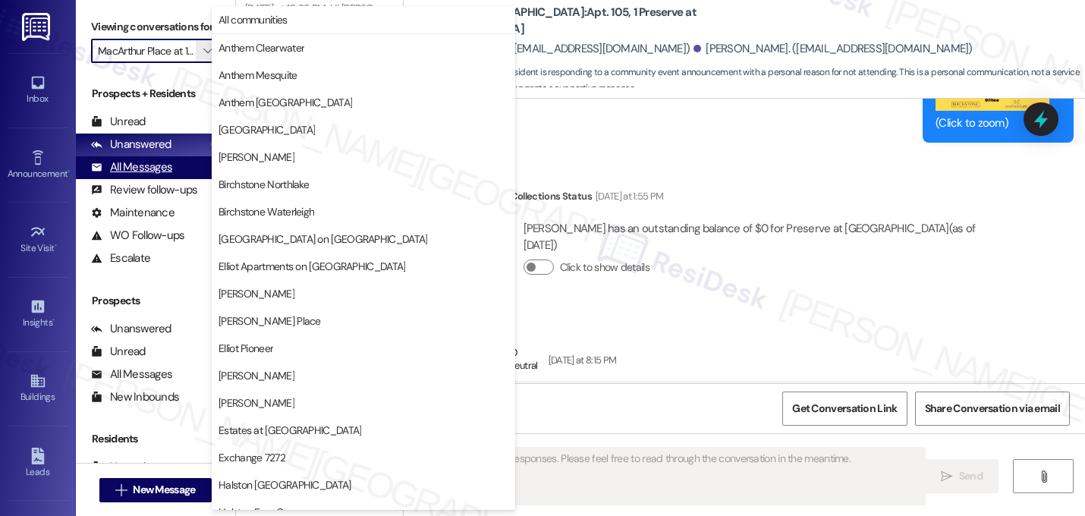
scroll to position [589, 0]
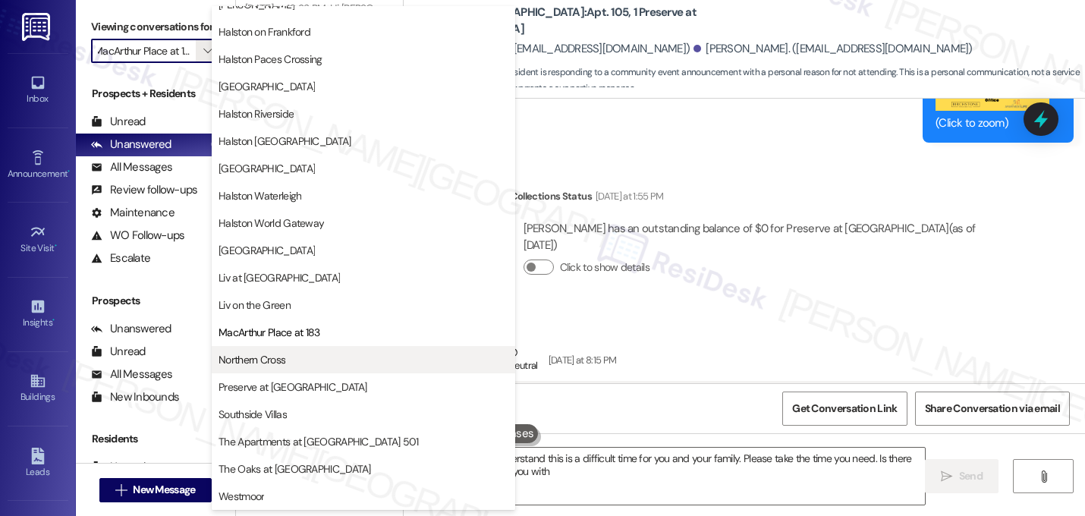
type textarea "{{first_name}}, I understand this is a difficult time for you and your family. …"
click at [271, 358] on span "Northern Cross" at bounding box center [251, 359] width 67 height 15
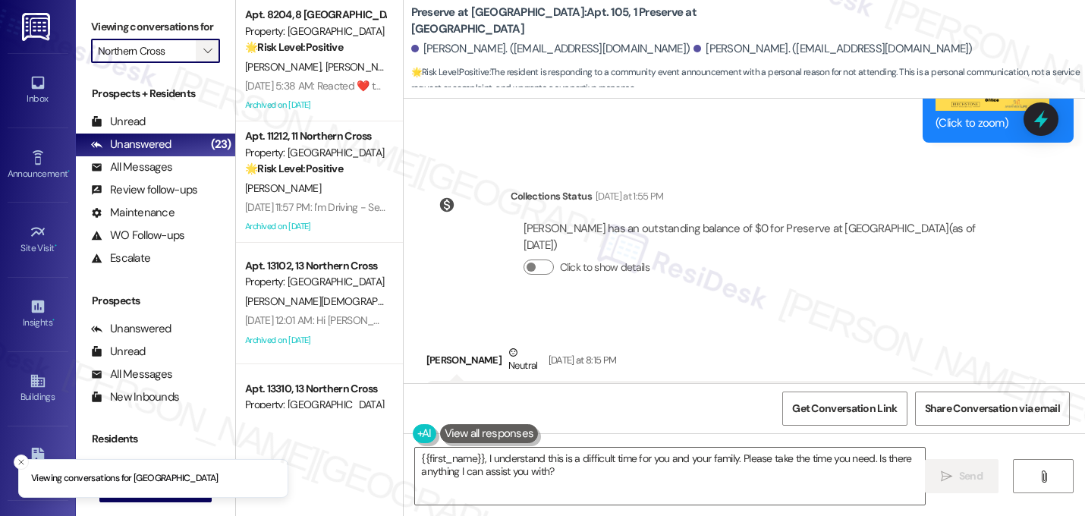
click at [203, 57] on icon "" at bounding box center [207, 51] width 8 height 12
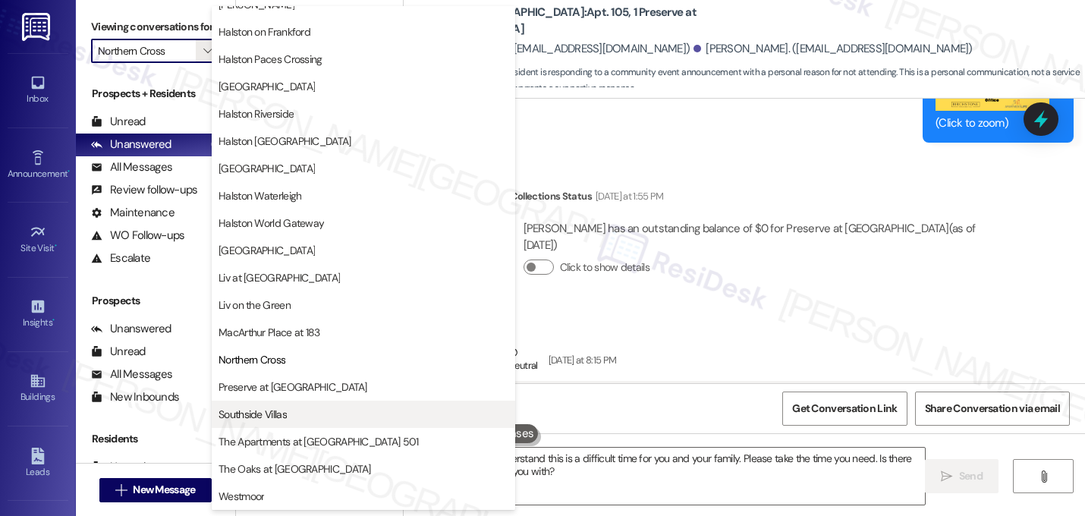
click at [288, 412] on span "Southside Villas" at bounding box center [363, 414] width 290 height 15
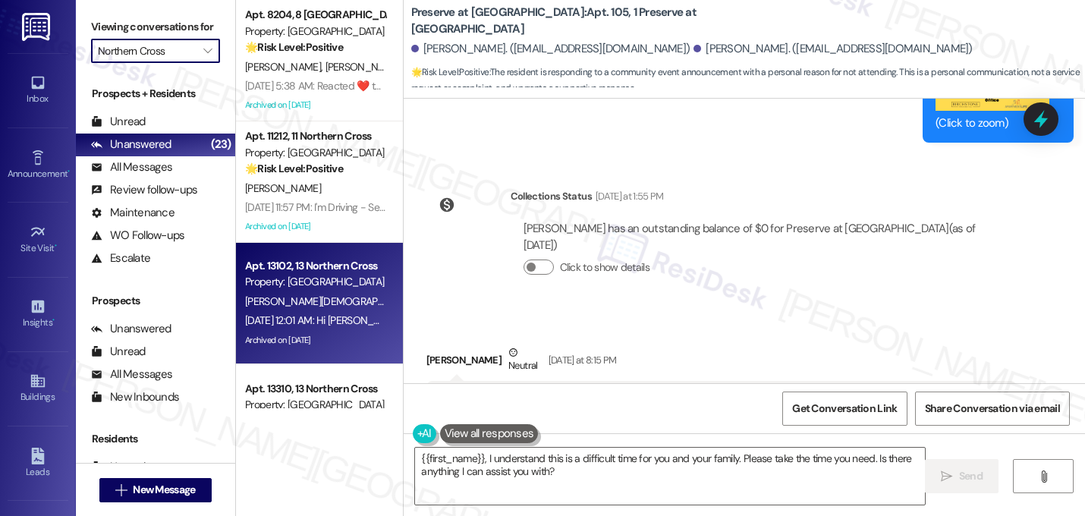
type input "Southside Villas"
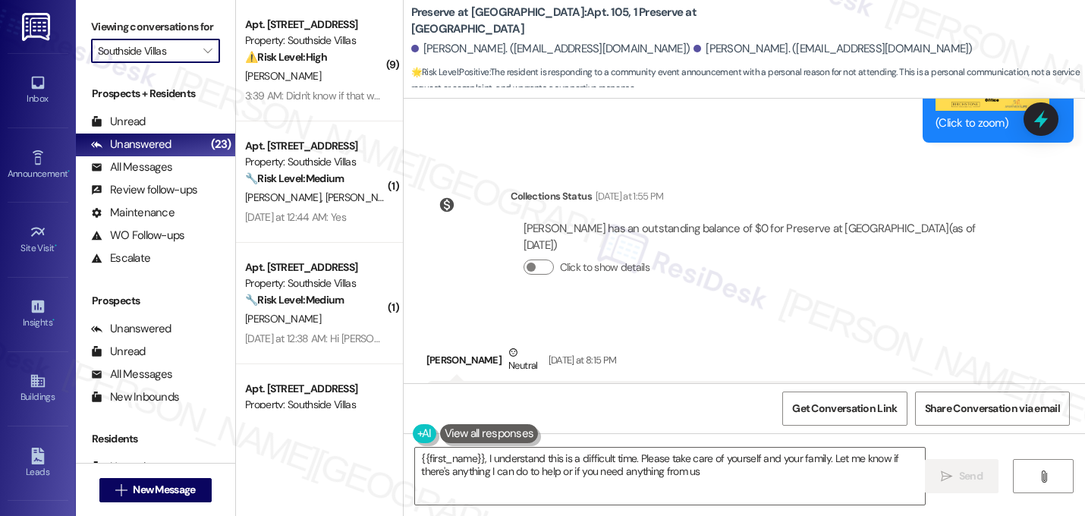
type textarea "{{first_name}}, I understand this is a difficult time. Please take care of your…"
click at [200, 63] on span "" at bounding box center [207, 51] width 14 height 24
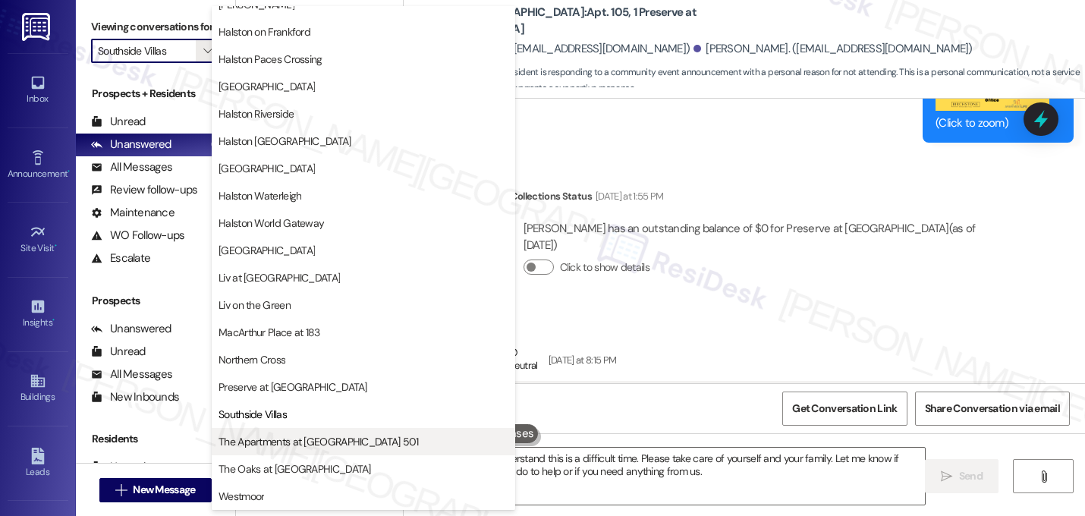
click at [309, 439] on span "The Apartments at [GEOGRAPHIC_DATA] 501" at bounding box center [318, 441] width 200 height 15
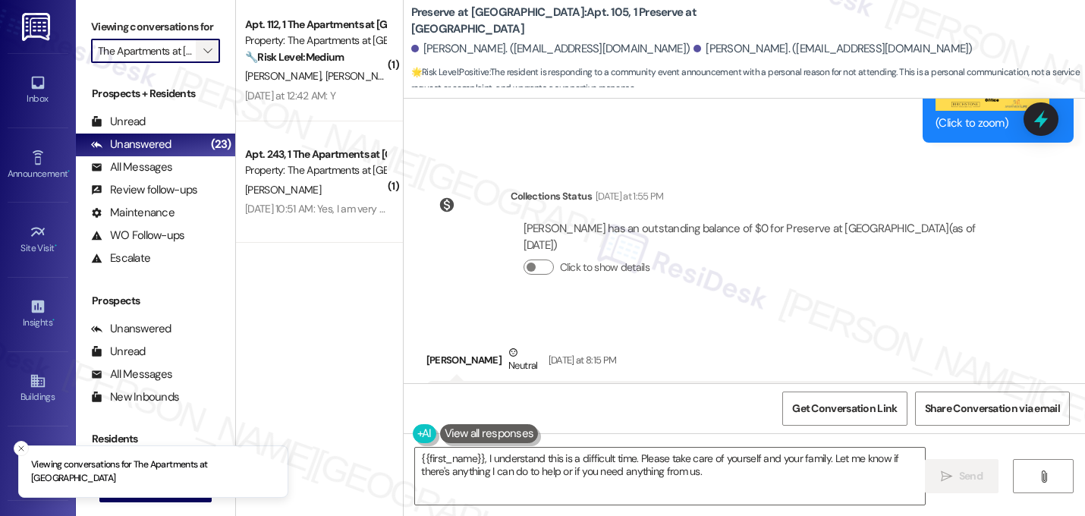
click at [203, 57] on icon "" at bounding box center [207, 51] width 8 height 12
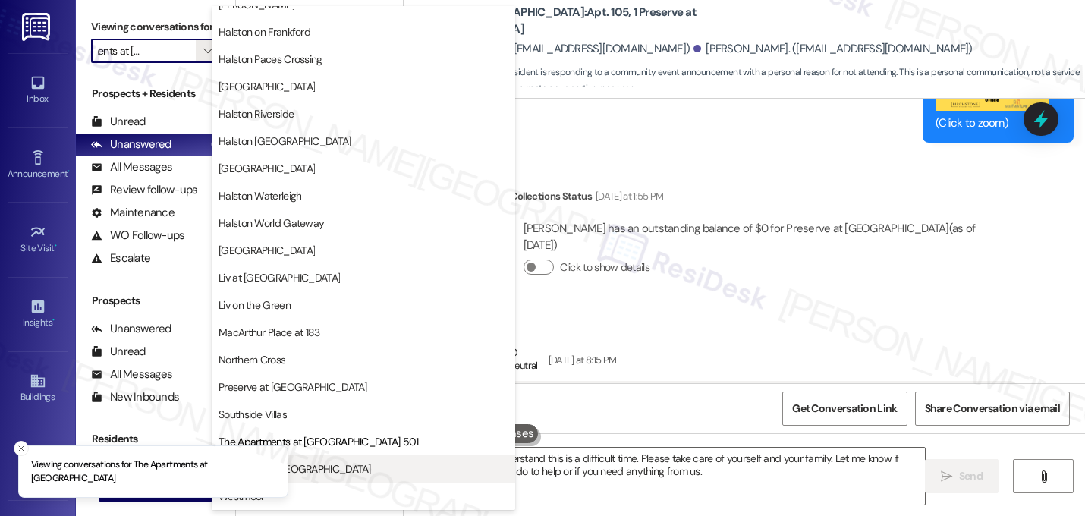
click at [309, 466] on span "The Oaks at [GEOGRAPHIC_DATA]" at bounding box center [294, 468] width 152 height 15
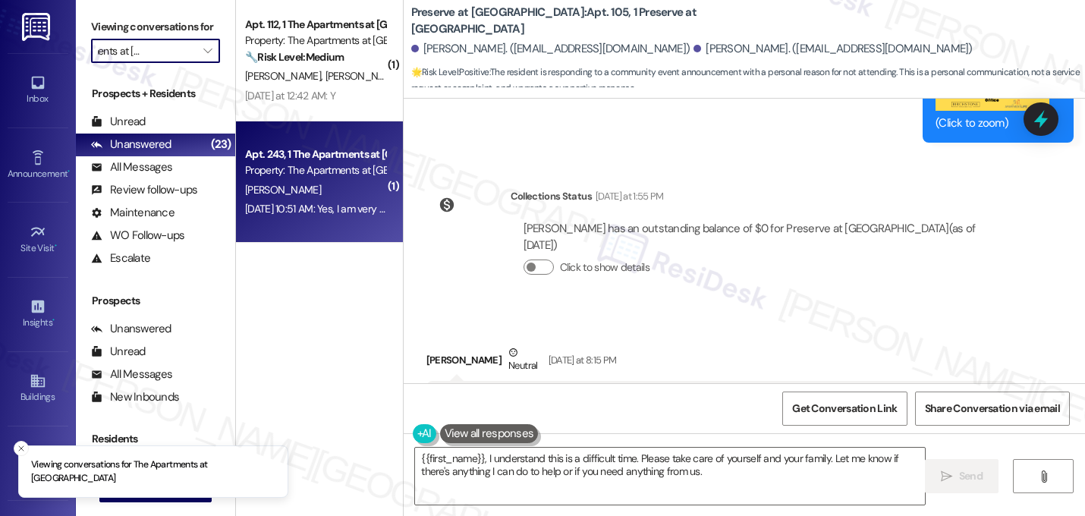
type input "The Oaks at [GEOGRAPHIC_DATA]"
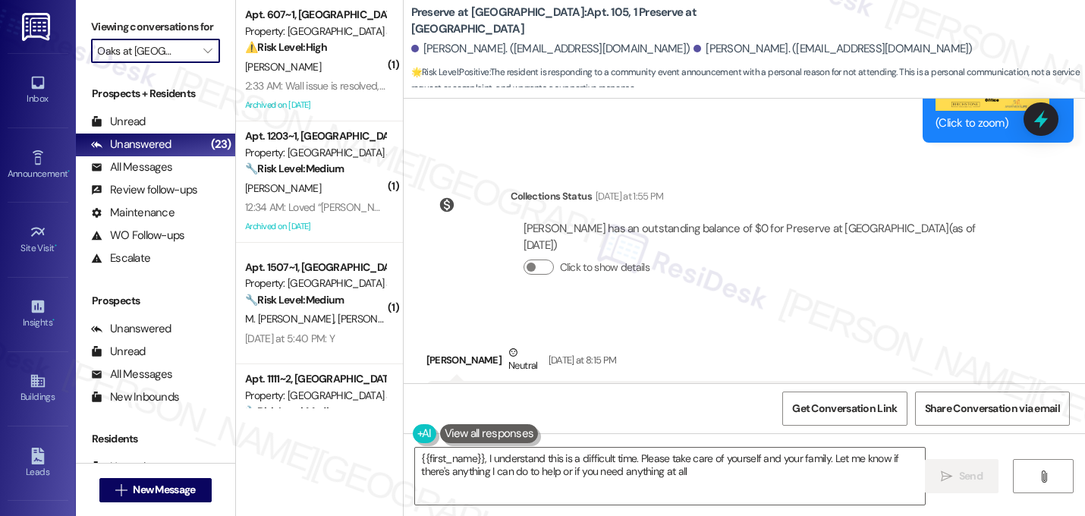
type textarea "{{first_name}}, I understand this is a difficult time. Please take care of your…"
click at [203, 57] on icon "" at bounding box center [207, 51] width 8 height 12
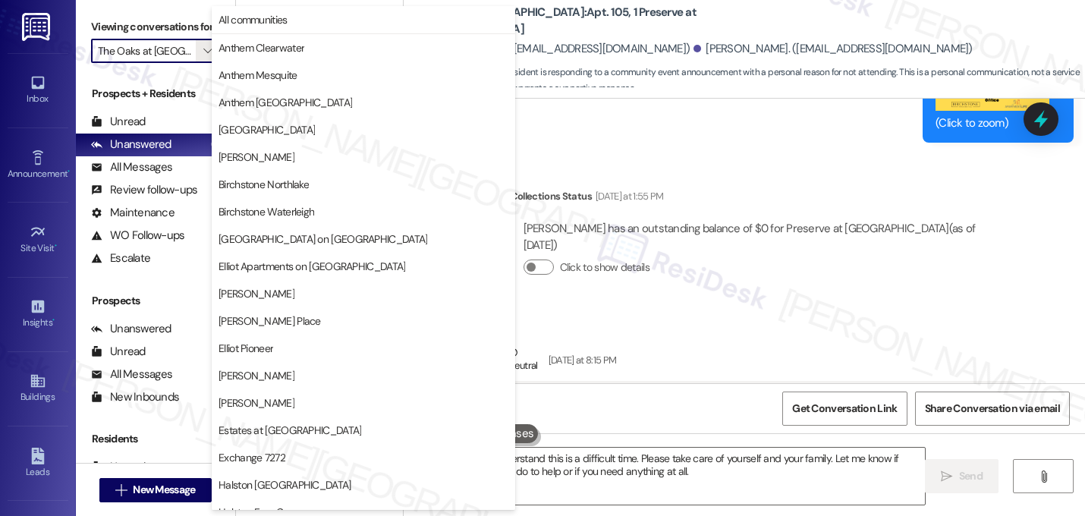
scroll to position [589, 0]
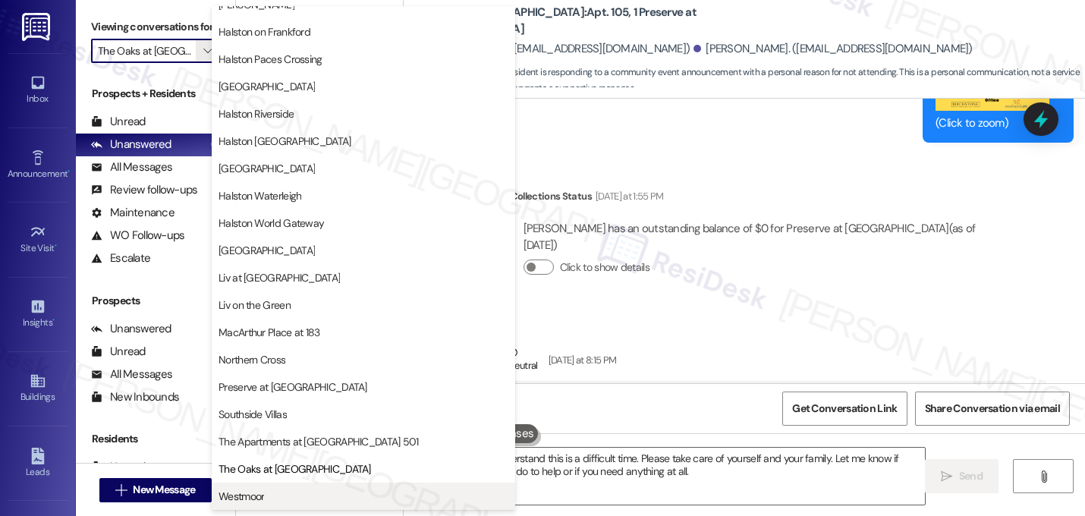
click at [287, 488] on span "Westmoor" at bounding box center [363, 495] width 290 height 15
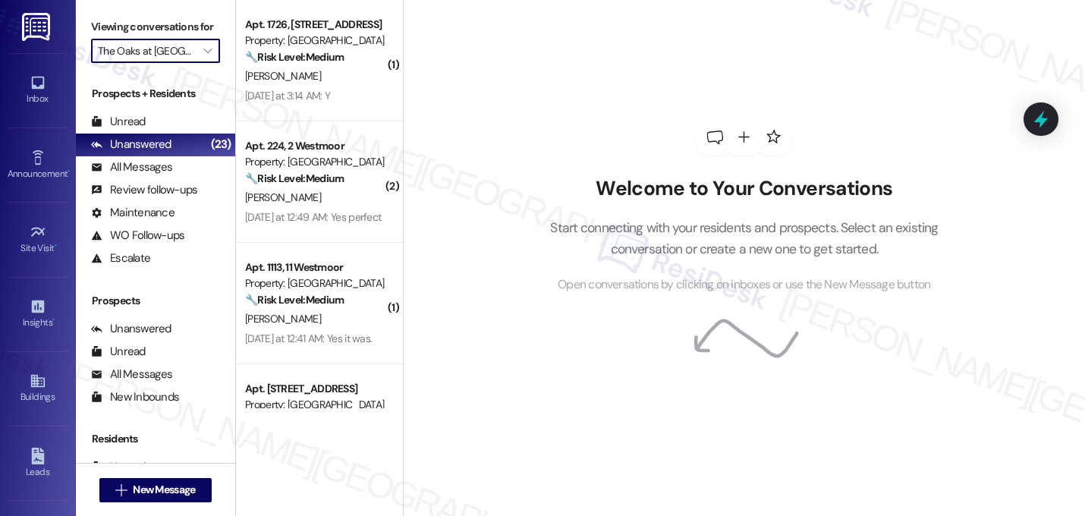
type input "Westmoor"
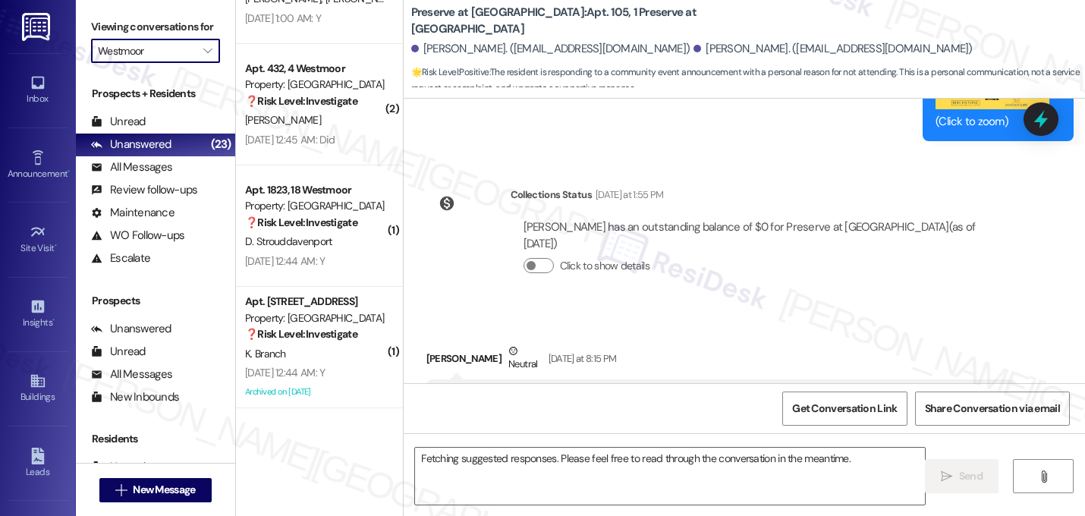
scroll to position [8561, 0]
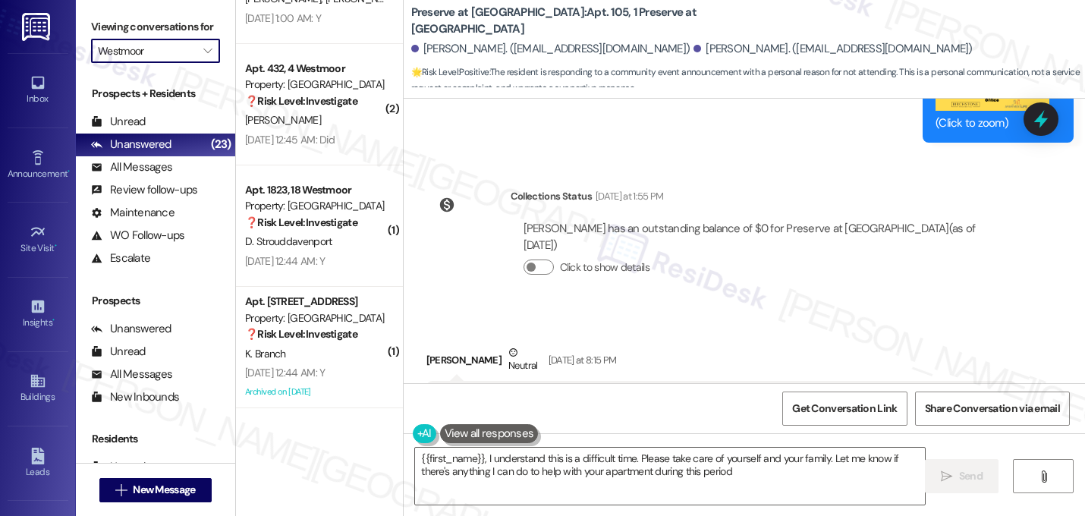
type textarea "{{first_name}}, I understand this is a difficult time. Please take care of your…"
click at [196, 63] on button "" at bounding box center [208, 51] width 24 height 24
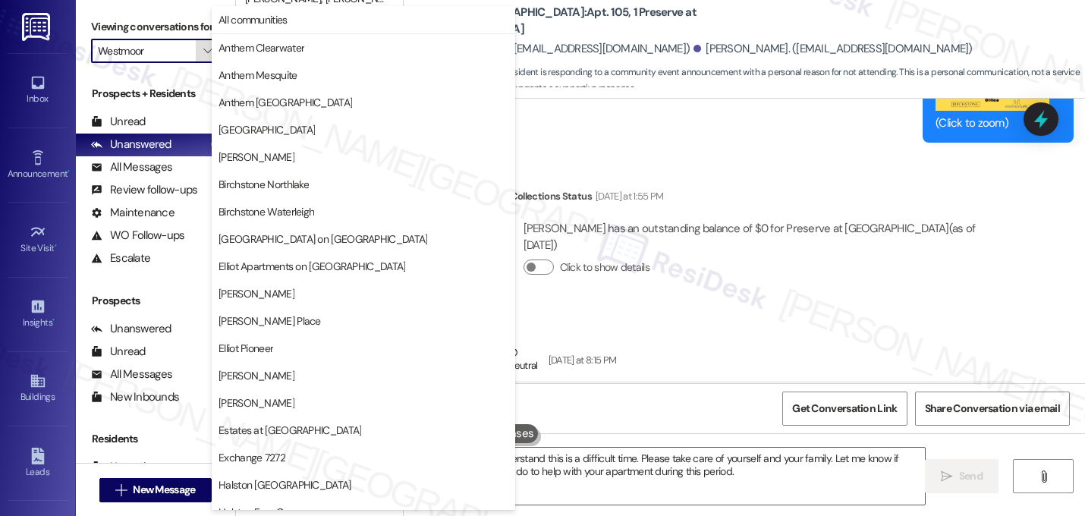
scroll to position [589, 0]
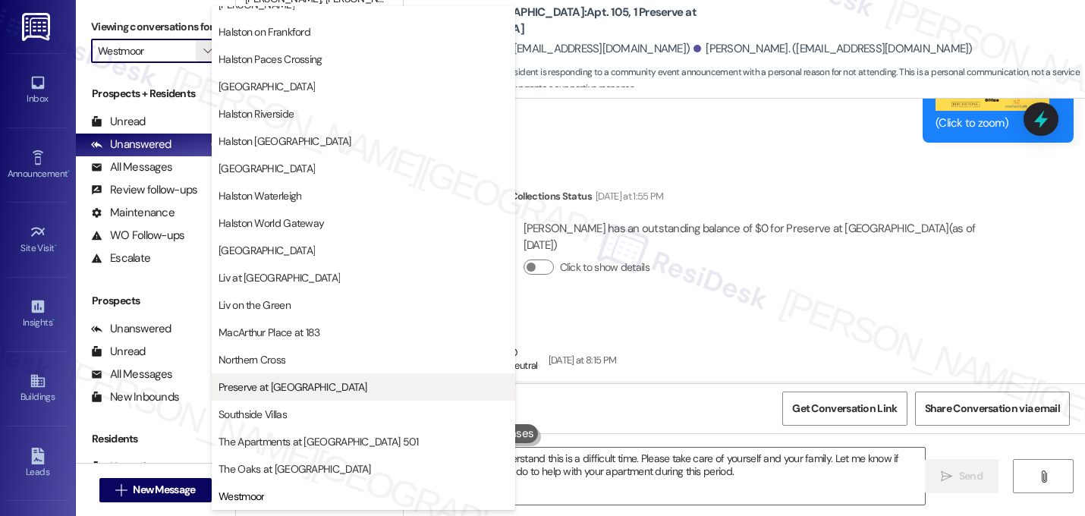
click at [290, 384] on span "Preserve at [GEOGRAPHIC_DATA]" at bounding box center [292, 386] width 149 height 15
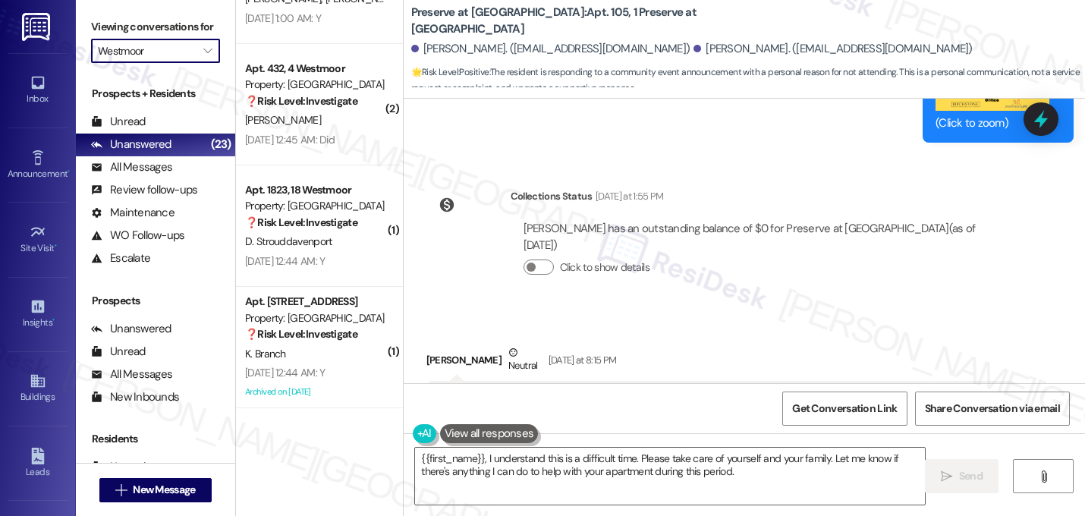
type input "Preserve at [GEOGRAPHIC_DATA]"
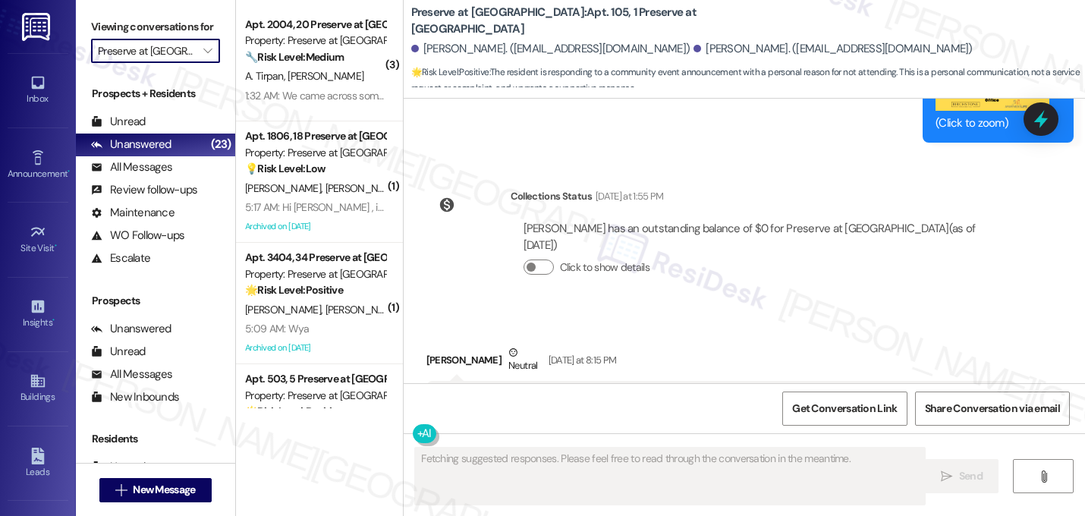
scroll to position [8738, 0]
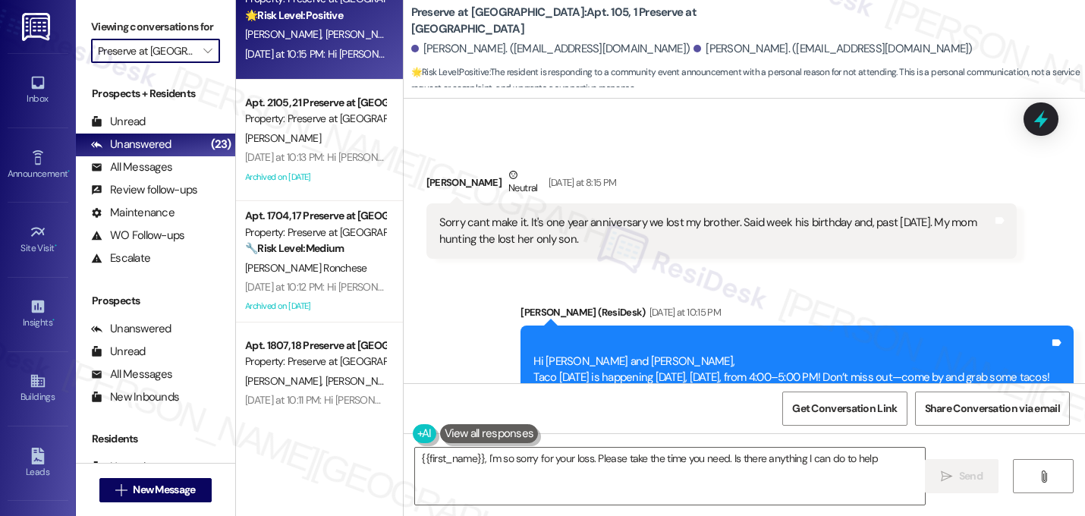
type textarea "{{first_name}}, I'm so sorry for your loss. Please take the time you need. Is t…"
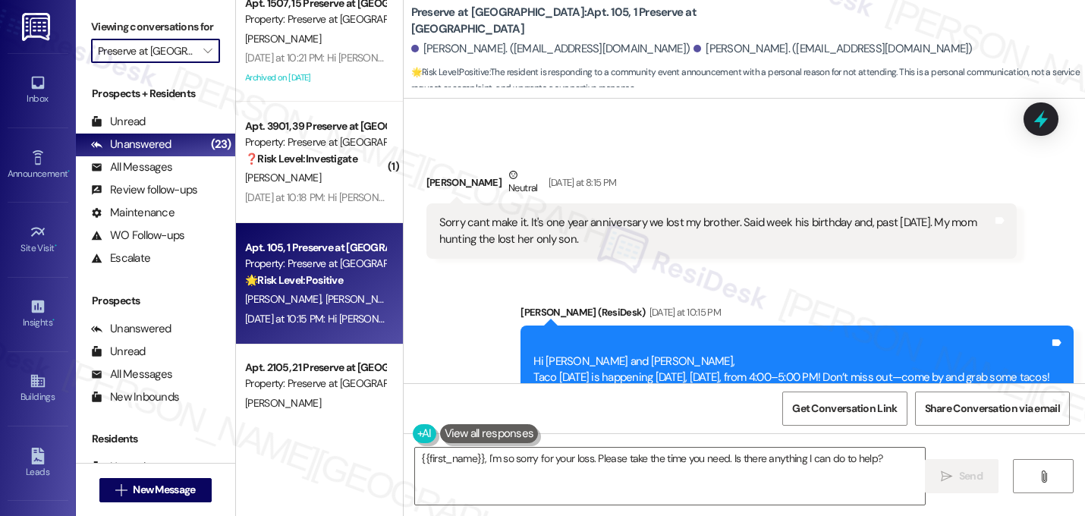
scroll to position [1955, 0]
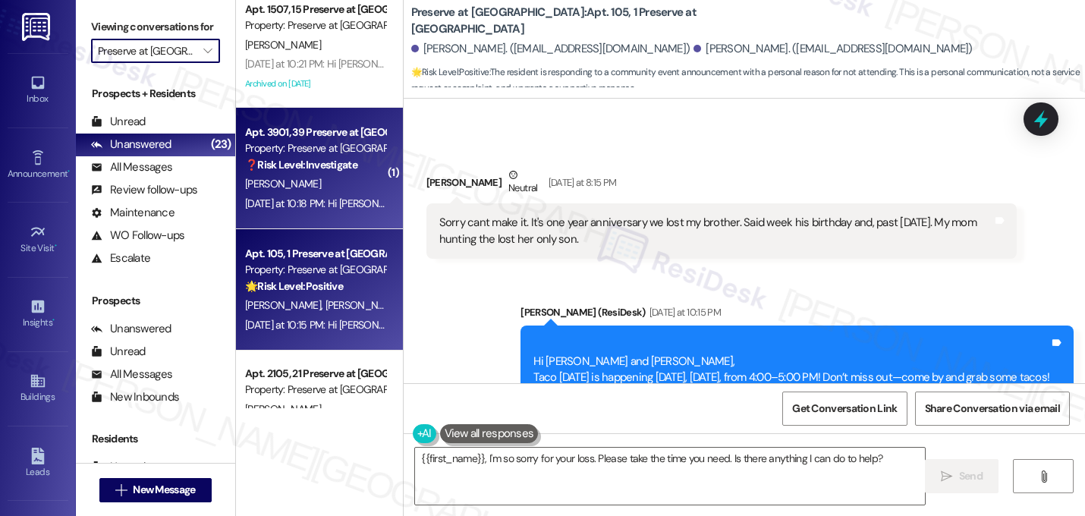
click at [311, 183] on div "[PERSON_NAME]" at bounding box center [314, 183] width 143 height 19
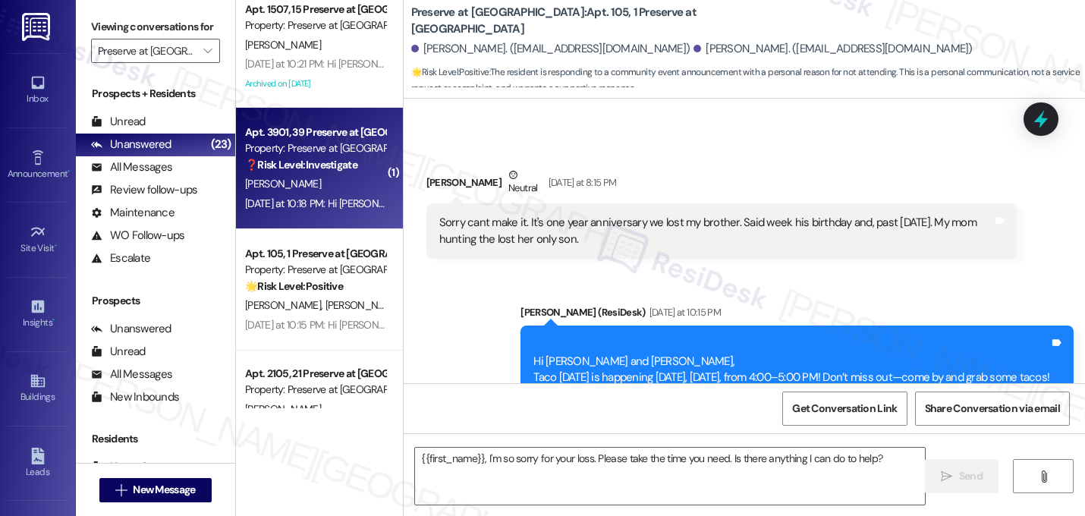
type textarea "Fetching suggested responses. Please feel free to read through the conversation…"
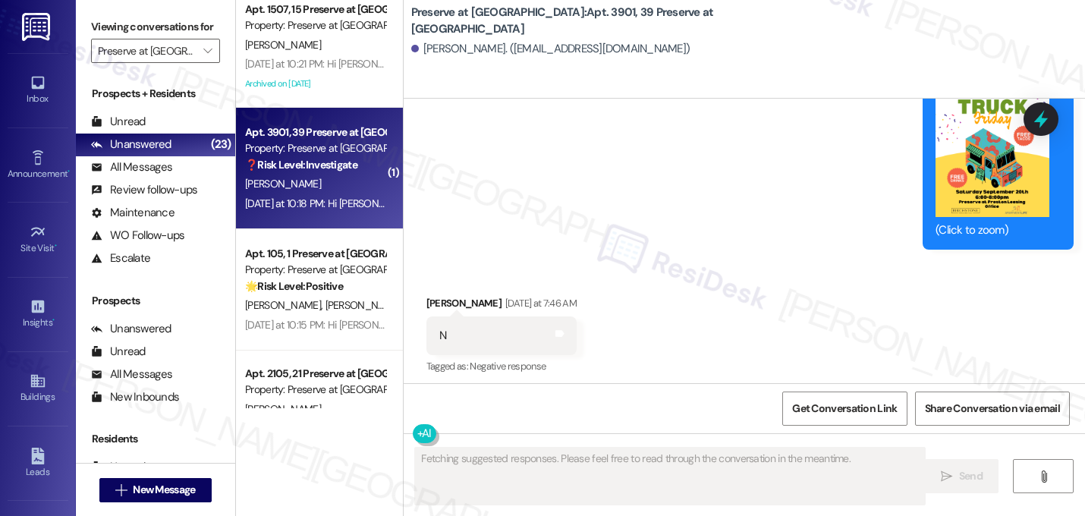
scroll to position [1665, 0]
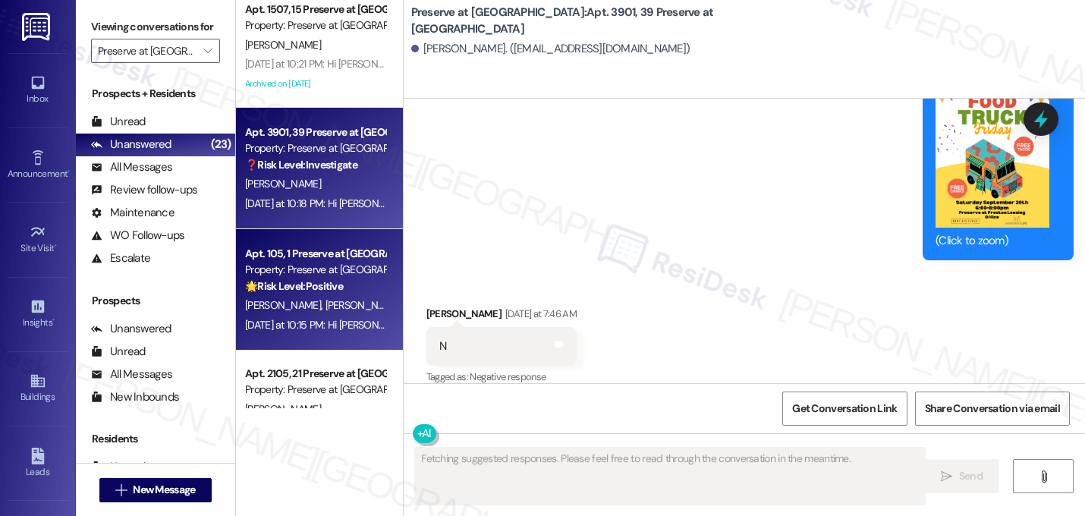
click at [325, 309] on span "[PERSON_NAME]" at bounding box center [363, 305] width 76 height 14
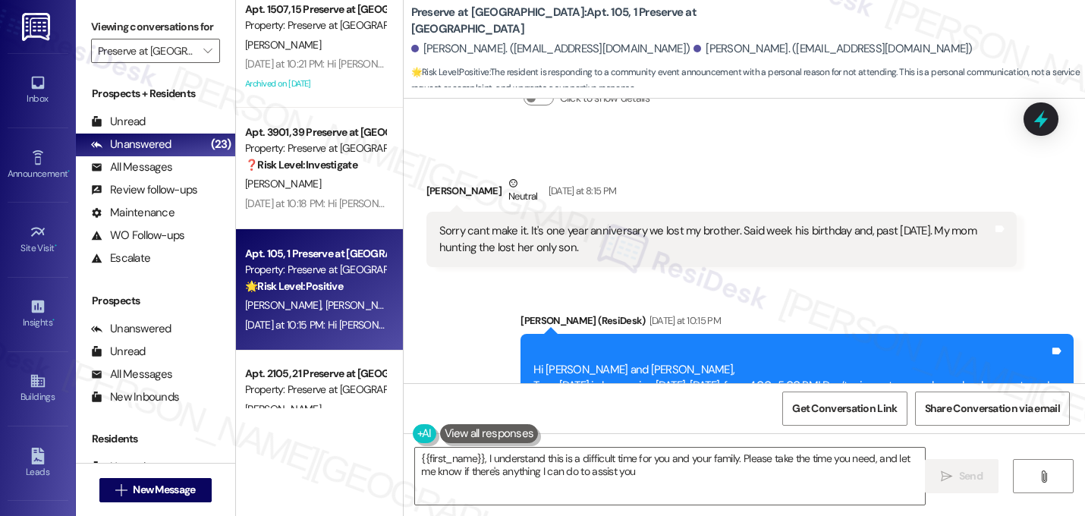
type textarea "{{first_name}}, I understand this is a difficult time for you and your family. …"
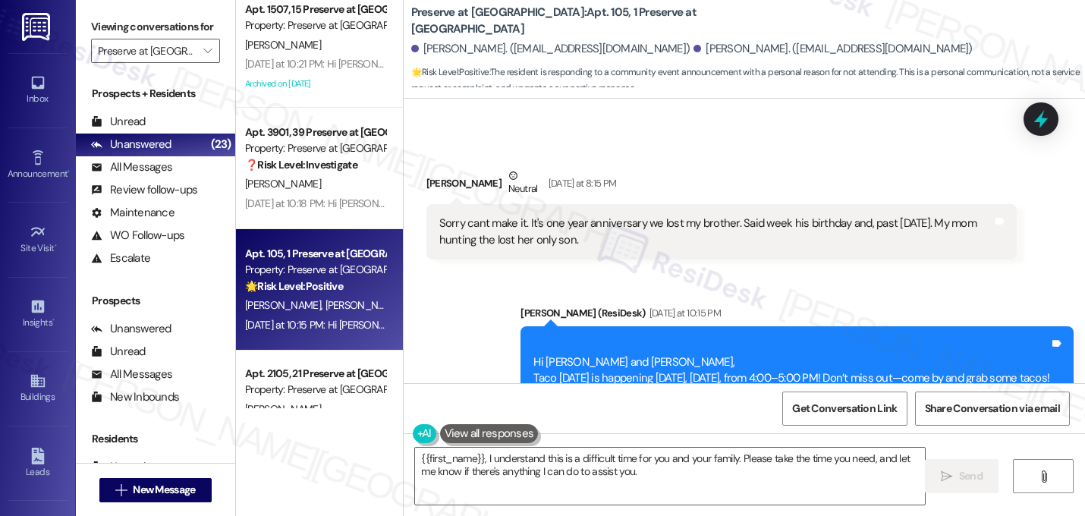
scroll to position [8738, 0]
drag, startPoint x: 631, startPoint y: 174, endPoint x: 428, endPoint y: 153, distance: 204.4
click at [428, 203] on div "Sorry cant make it. It's one year anniversary we lost my brother. Said week his…" at bounding box center [721, 230] width 591 height 55
copy div "Sorry cant make it. It's one year anniversary we lost my brother. Said week his…"
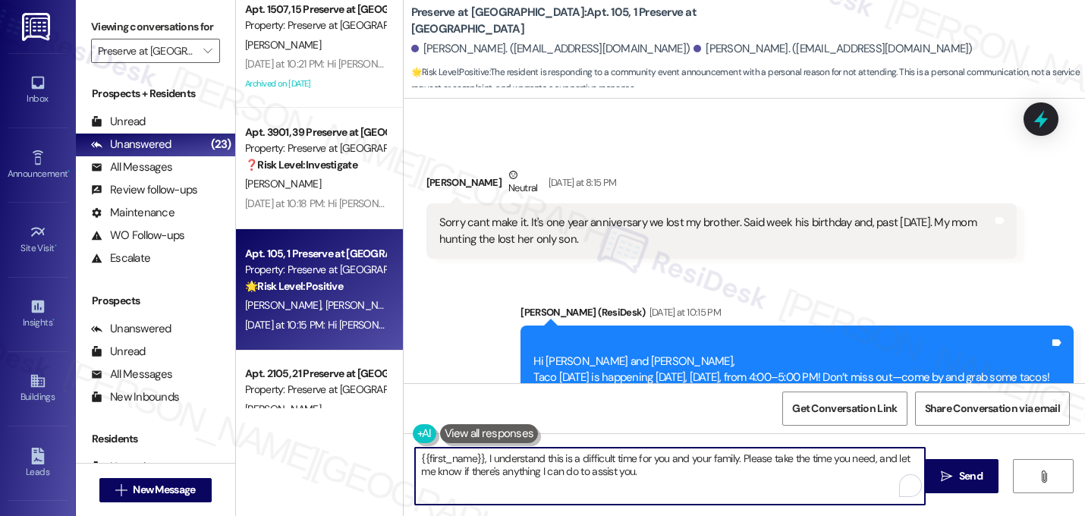
drag, startPoint x: 641, startPoint y: 473, endPoint x: 340, endPoint y: 457, distance: 301.5
click at [340, 457] on div "( 1 ) Apt. 1301, 13 Preserve at [GEOGRAPHIC_DATA] Property: Preserve at [GEOGRA…" at bounding box center [660, 258] width 849 height 516
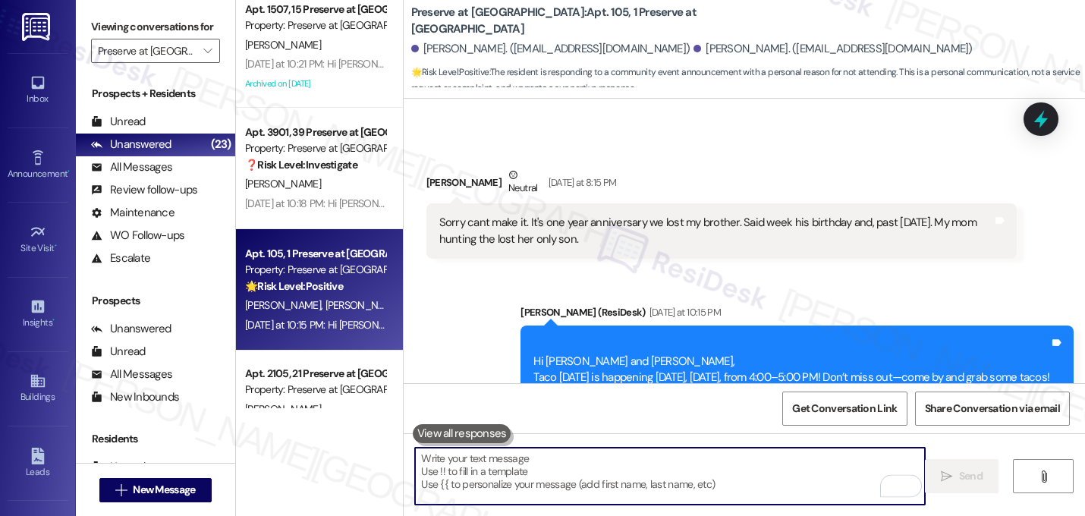
paste textarea "I’m so sorry to hear that—it must be such a difficult week for you and your fam…"
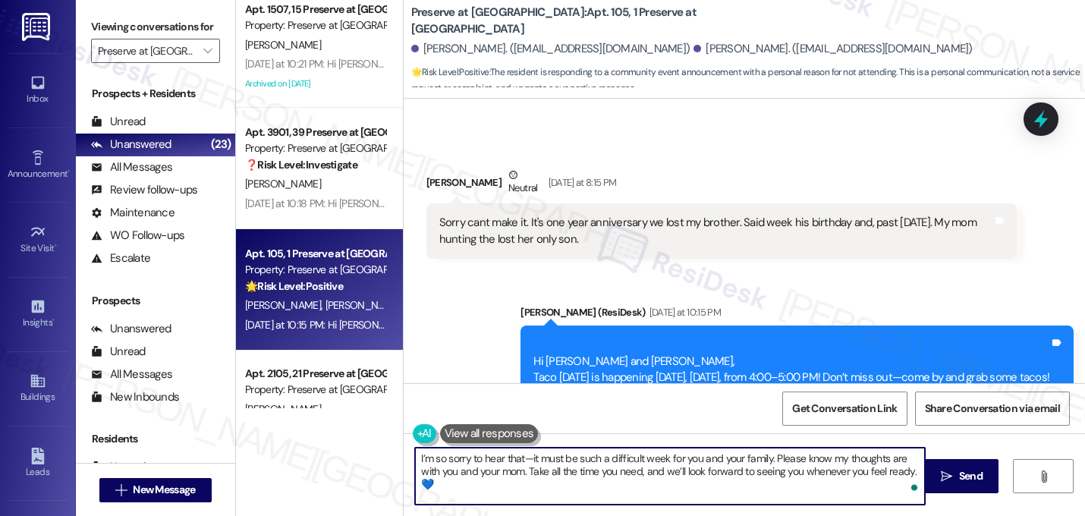
click at [527, 463] on textarea "I’m so sorry to hear that—it must be such a difficult week for you and your fam…" at bounding box center [670, 475] width 510 height 57
type textarea "I’m so sorry to hear that, [PERSON_NAME]. It must be such a difficult week for …"
click at [510, 486] on textarea "I’m so sorry to hear that, [PERSON_NAME]. It must be such a difficult week for …" at bounding box center [670, 475] width 510 height 57
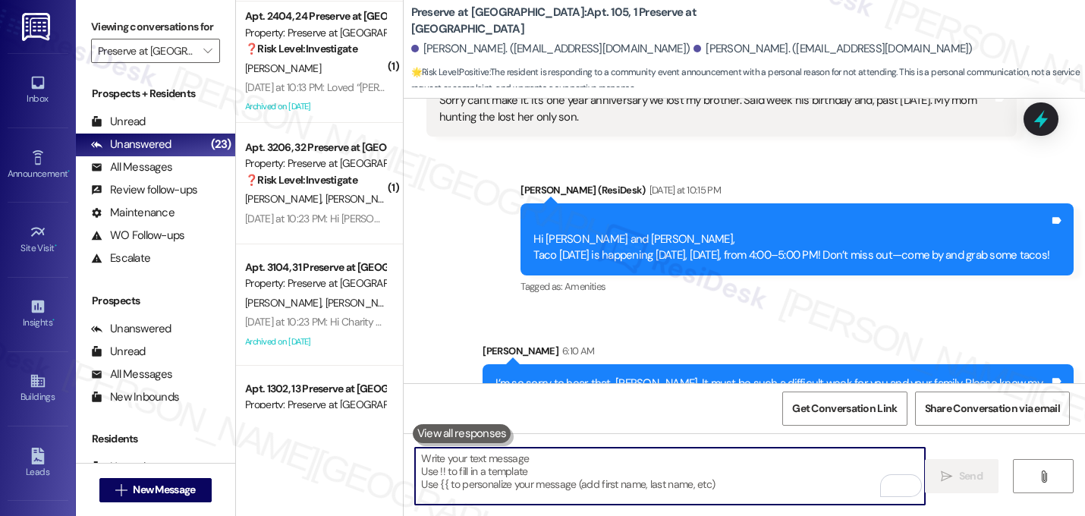
scroll to position [1333, 0]
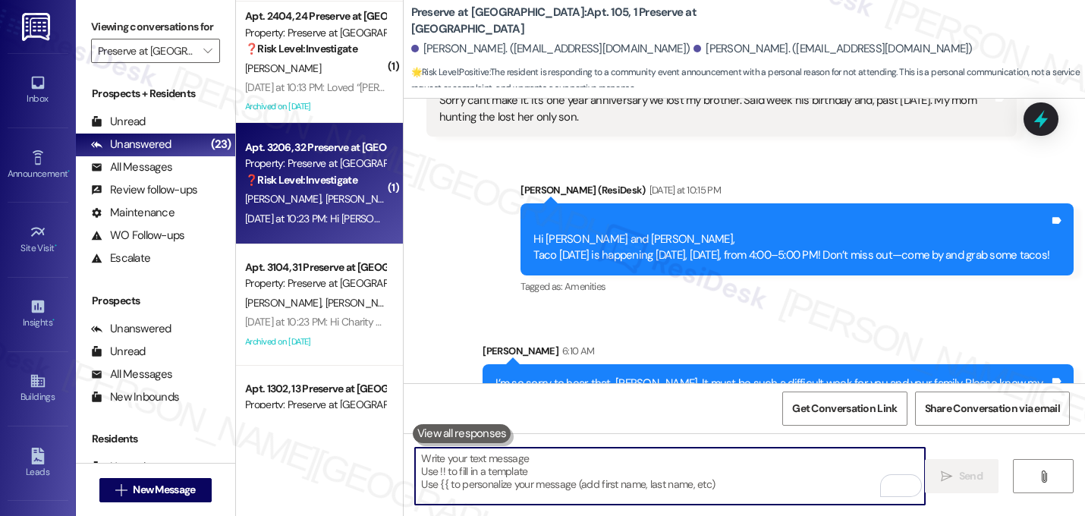
click at [298, 174] on strong "❓ Risk Level: Investigate" at bounding box center [301, 180] width 112 height 14
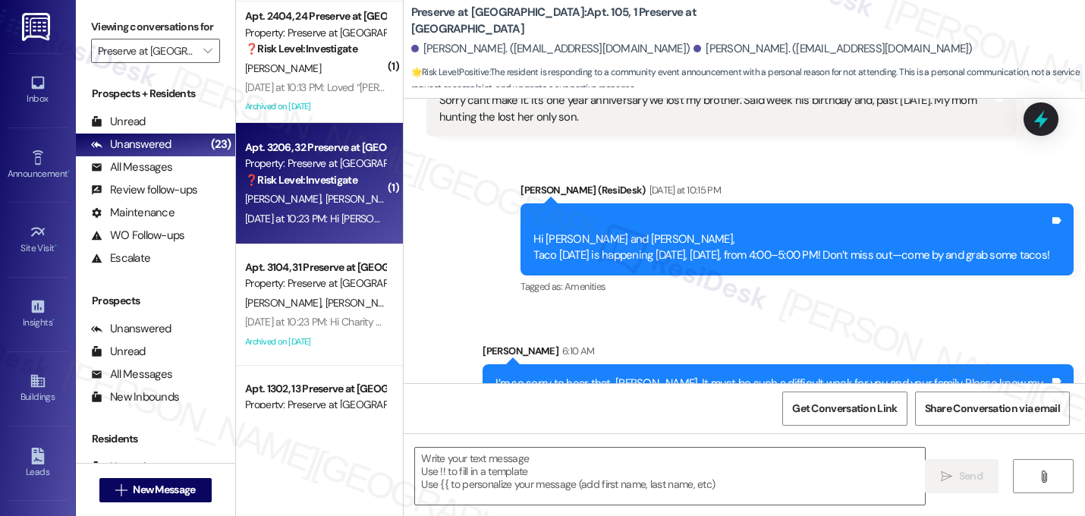
type textarea "Fetching suggested responses. Please feel free to read through the conversation…"
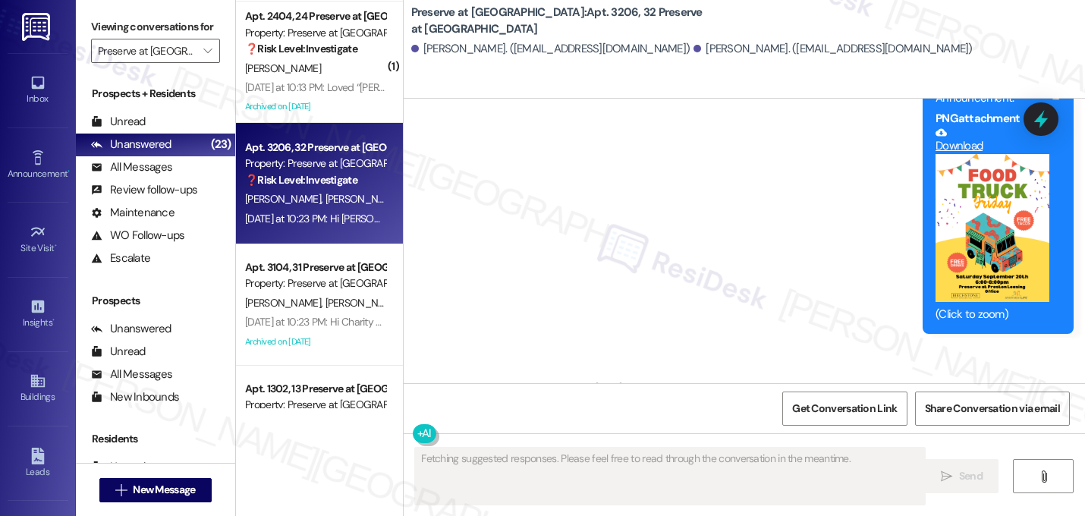
scroll to position [16995, 0]
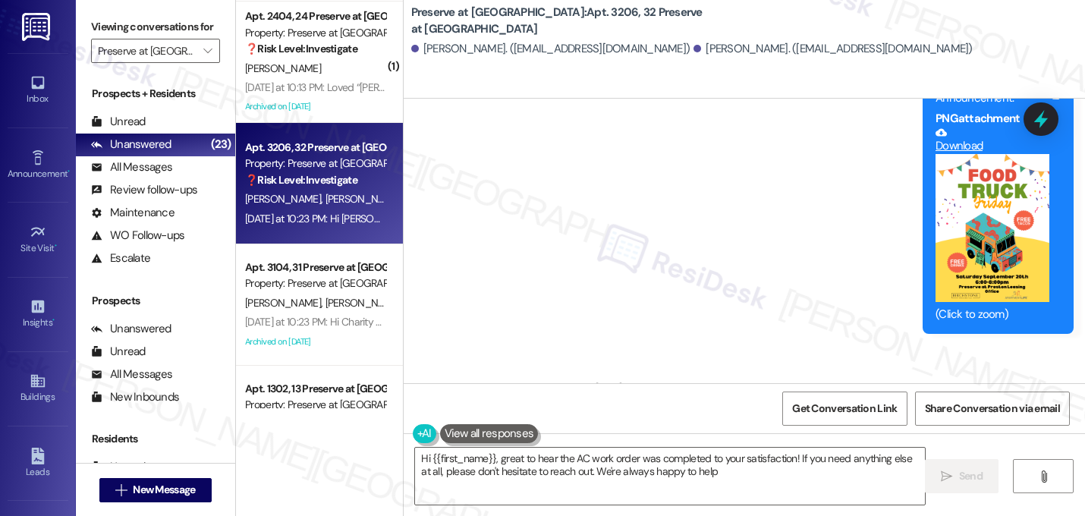
type textarea "Hi {{first_name}}, great to hear the AC work order was completed to your satisf…"
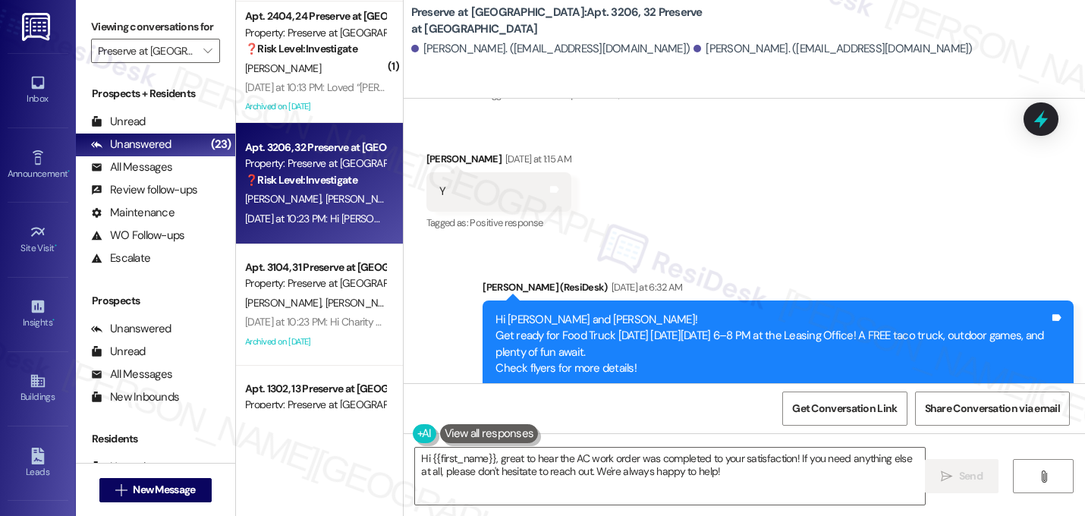
scroll to position [16998, 0]
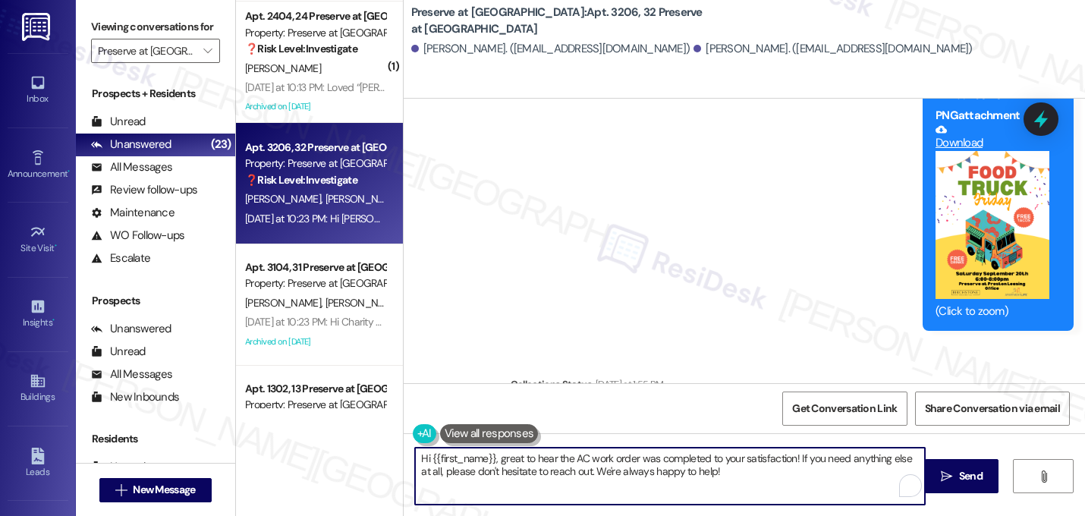
drag, startPoint x: 735, startPoint y: 466, endPoint x: 301, endPoint y: 456, distance: 434.0
click at [301, 456] on div "Apt. 105, 1 Preserve at [GEOGRAPHIC_DATA] Property: Preserve at [GEOGRAPHIC_DAT…" at bounding box center [660, 258] width 849 height 516
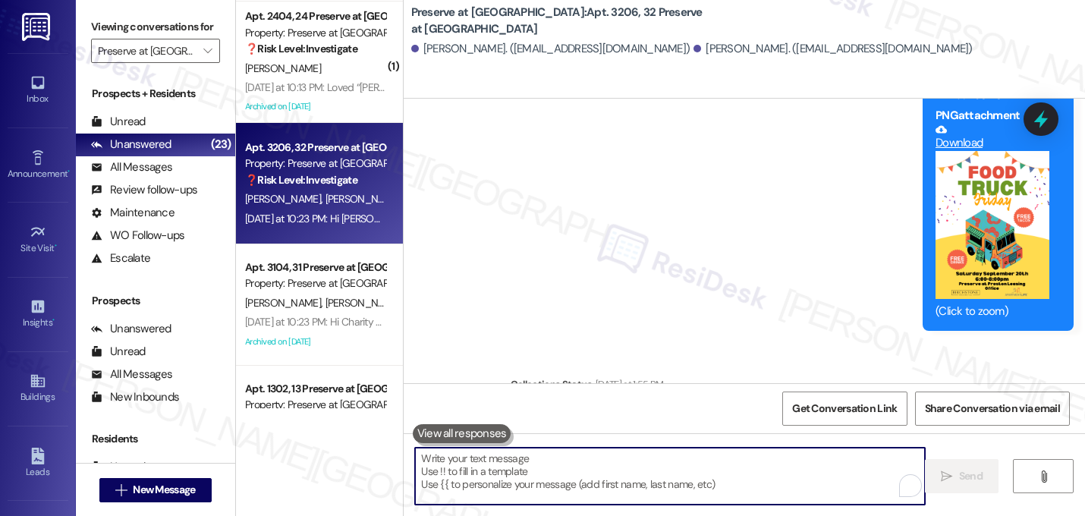
paste textarea "Great! I'm glad to hear that your last maintenance request was completed to you…"
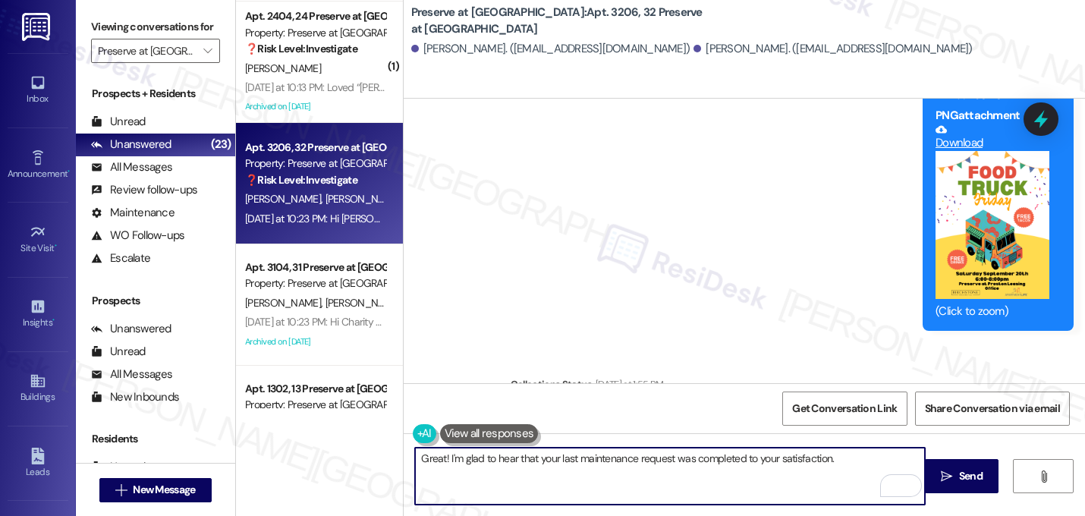
paste textarea "If I may ask...has {{property}} lived up to your expectations?"
type textarea "Great! I'm glad to hear that your last maintenance request was completed to you…"
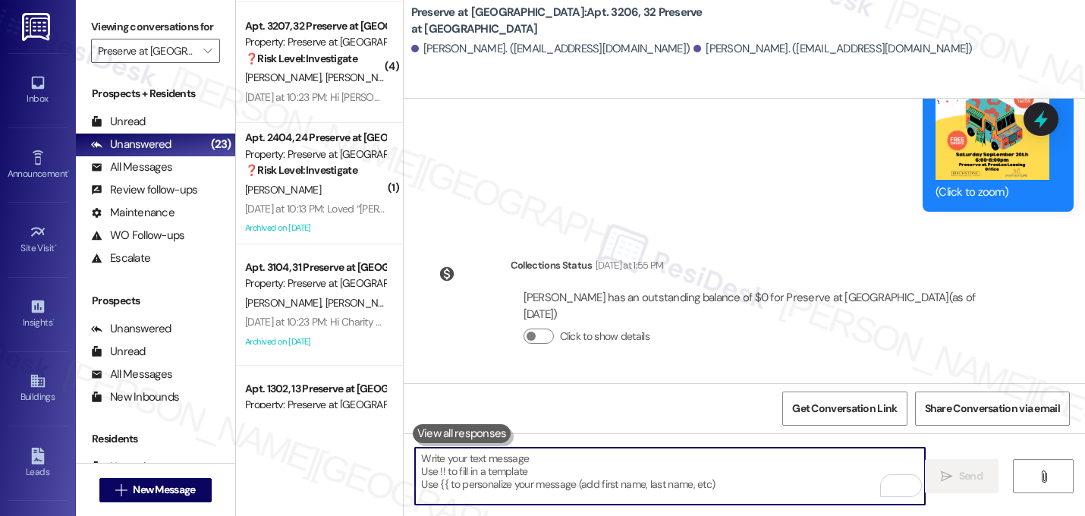
scroll to position [17120, 0]
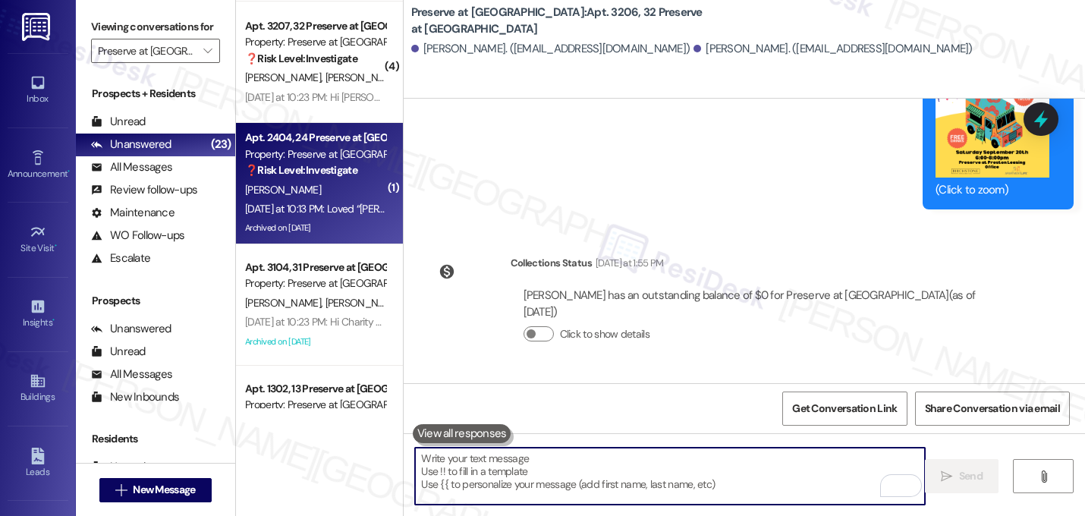
click at [322, 177] on div "❓ Risk Level: Investigate" at bounding box center [315, 170] width 140 height 16
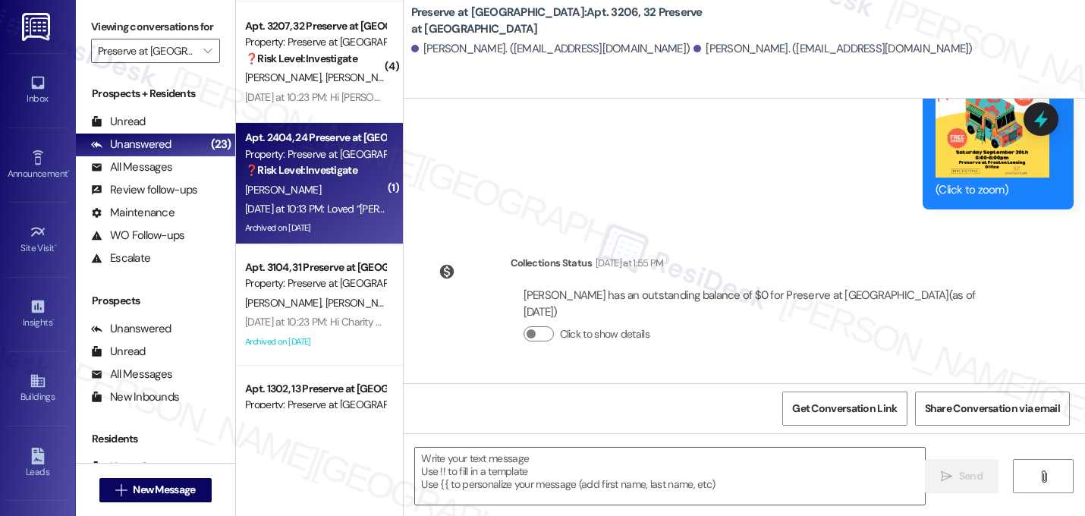
type textarea "Fetching suggested responses. Please feel free to read through the conversation…"
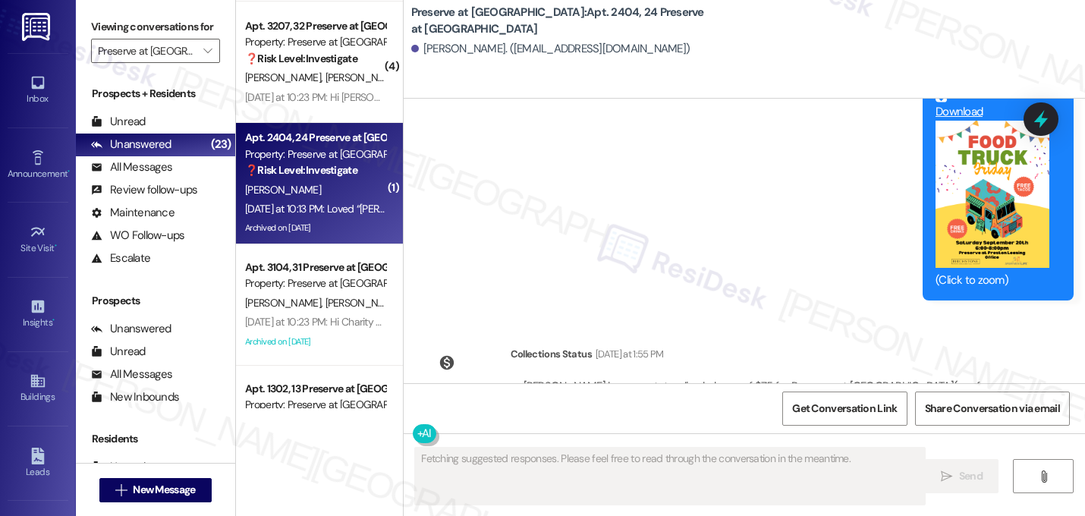
scroll to position [21312, 0]
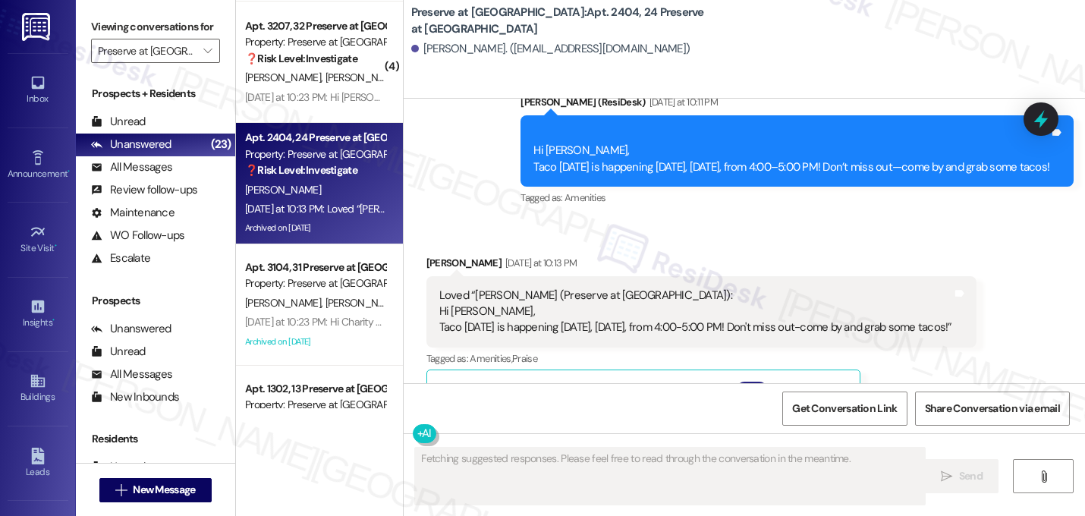
click at [754, 381] on button "Hide Suggestions" at bounding box center [751, 388] width 30 height 15
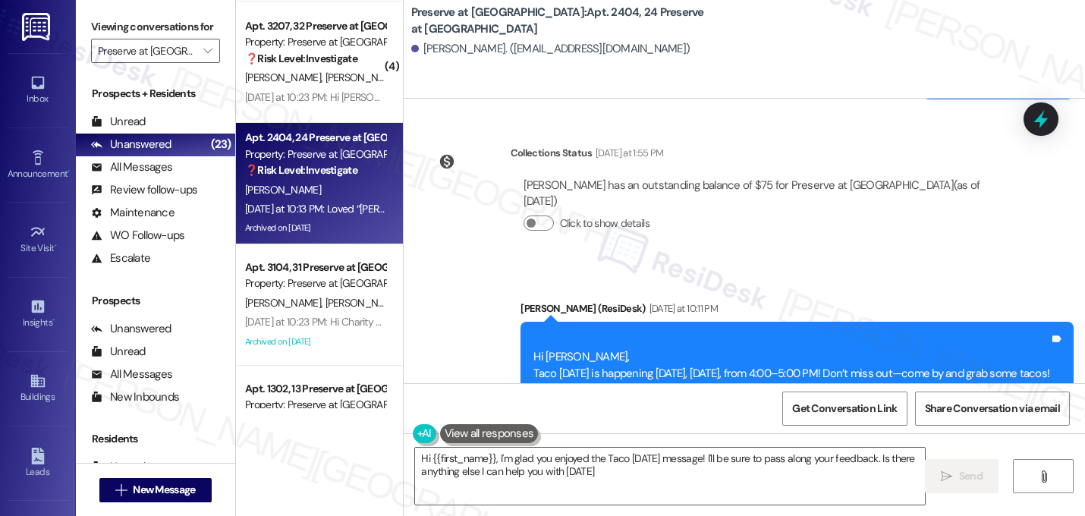
type textarea "Hi {{first_name}}, I'm glad you enjoyed the Taco [DATE] message! I'll be sure t…"
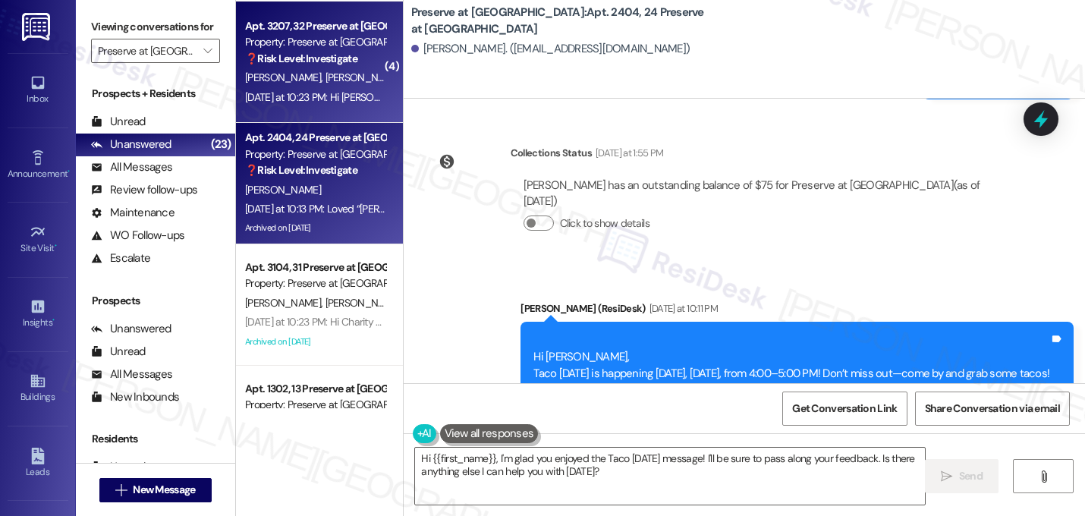
click at [324, 84] on div "[PERSON_NAME] [PERSON_NAME] [PERSON_NAME][GEOGRAPHIC_DATA]" at bounding box center [314, 77] width 143 height 19
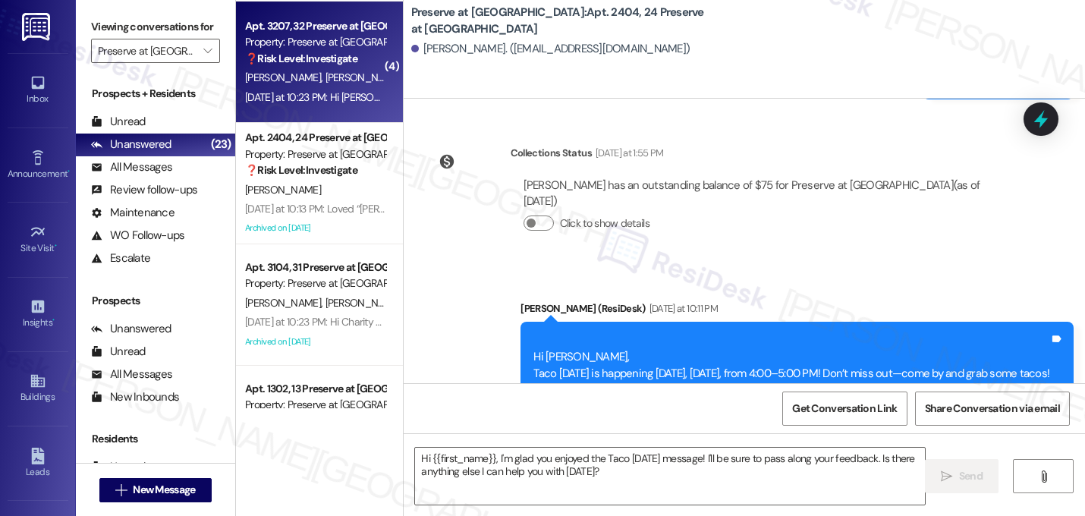
type textarea "Fetching suggested responses. Please feel free to read through the conversation…"
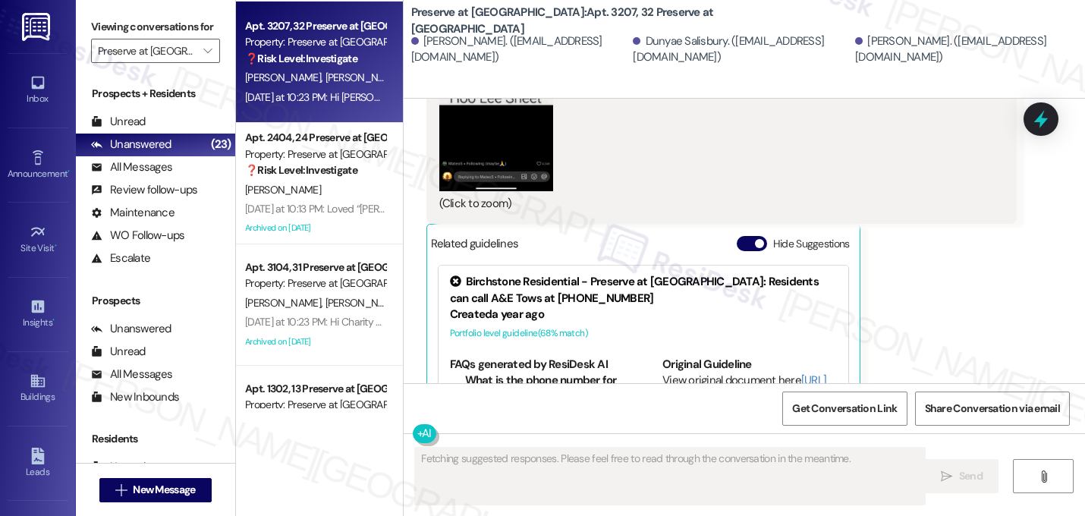
scroll to position [13933, 0]
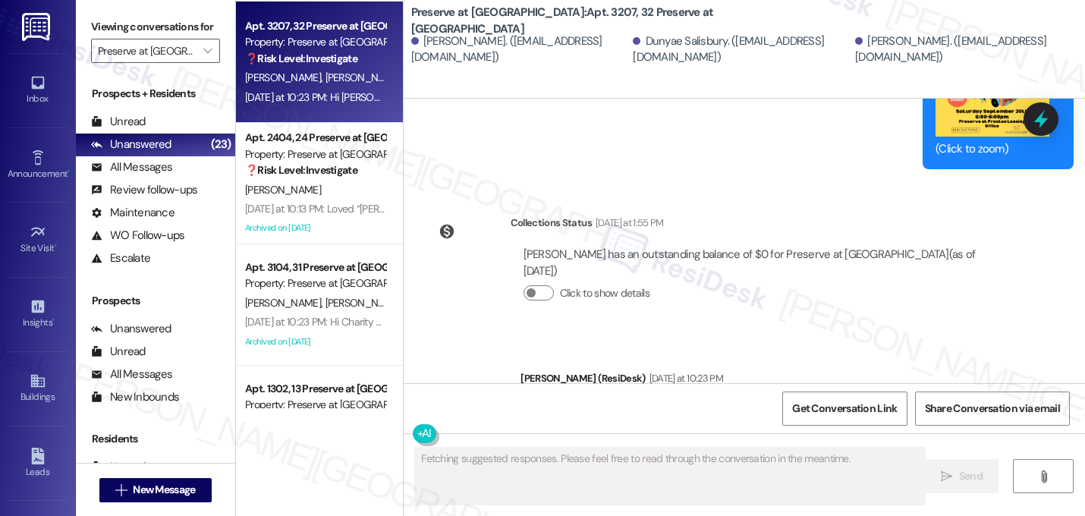
click at [751, 246] on div "[PERSON_NAME] has an outstanding balance of $0 for Preserve at [GEOGRAPHIC_DATA…" at bounding box center [763, 262] width 481 height 33
type textarea "Hi {{first_name}}, I'm not sure how to interpret that message. Can you clarify …"
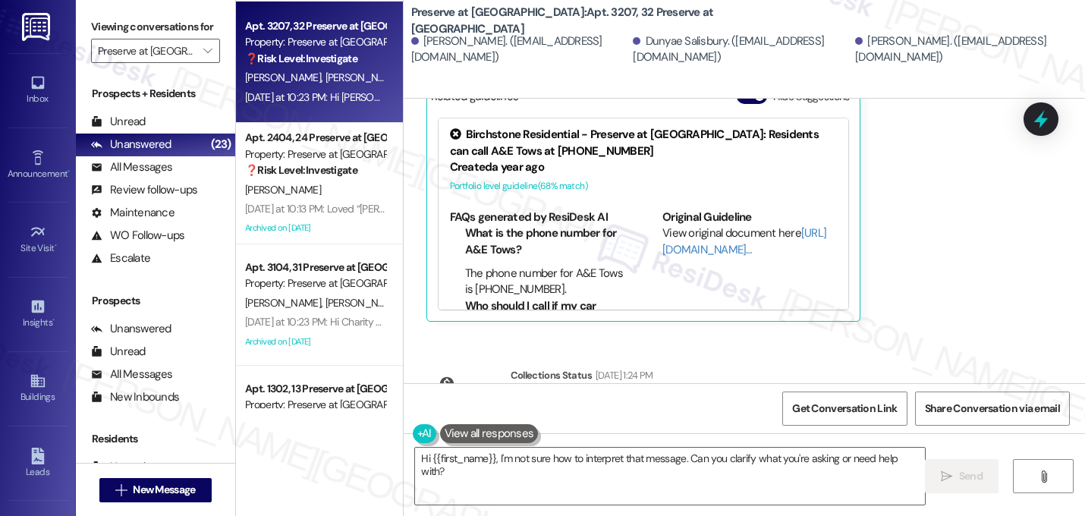
scroll to position [12951, 0]
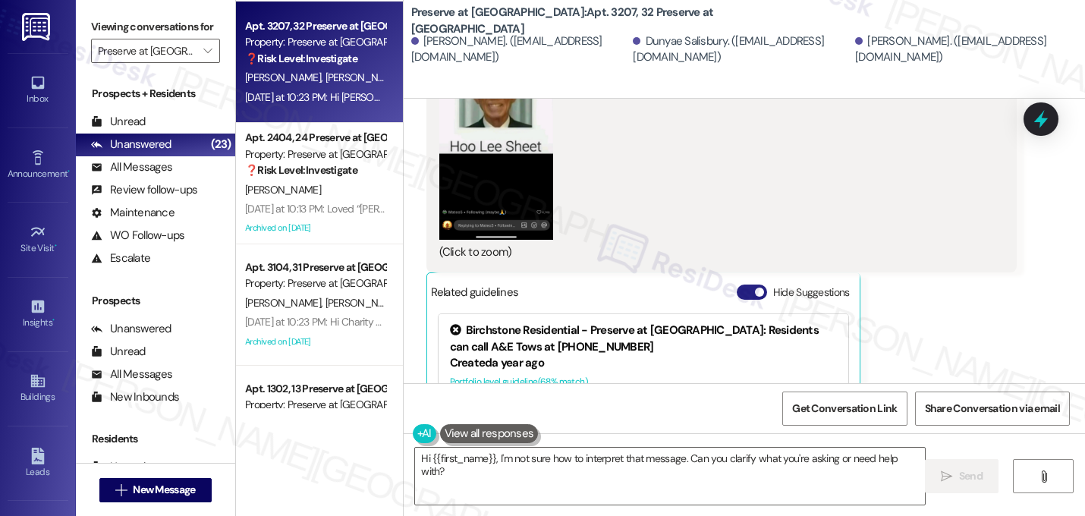
click at [755, 287] on span "button" at bounding box center [759, 291] width 9 height 9
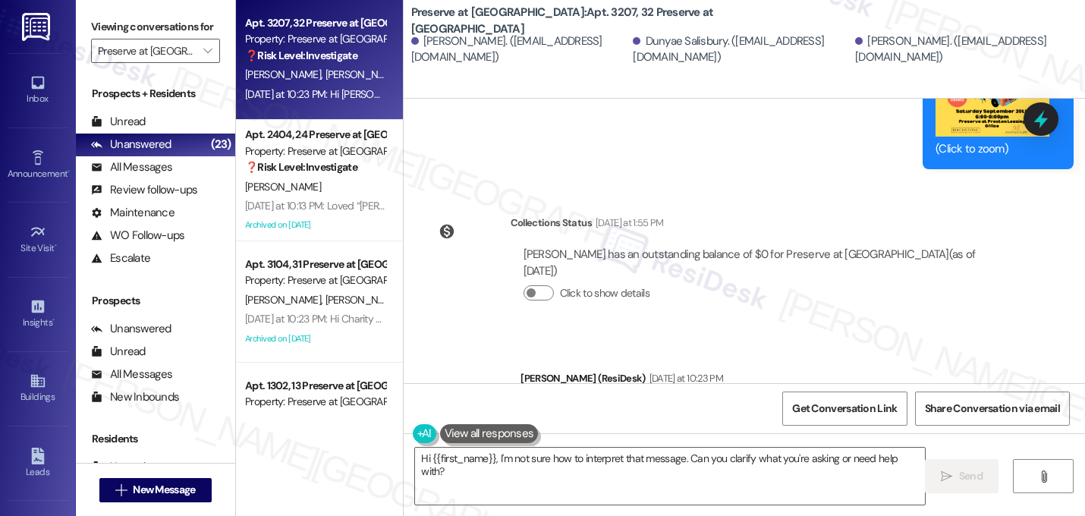
scroll to position [1063, 0]
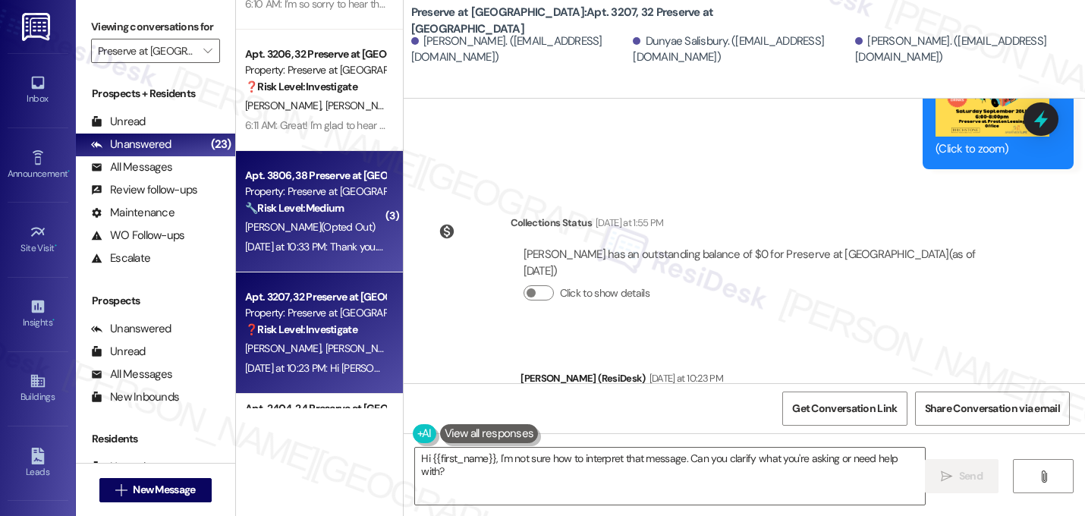
click at [324, 199] on div "Property: Preserve at [GEOGRAPHIC_DATA]" at bounding box center [315, 192] width 140 height 16
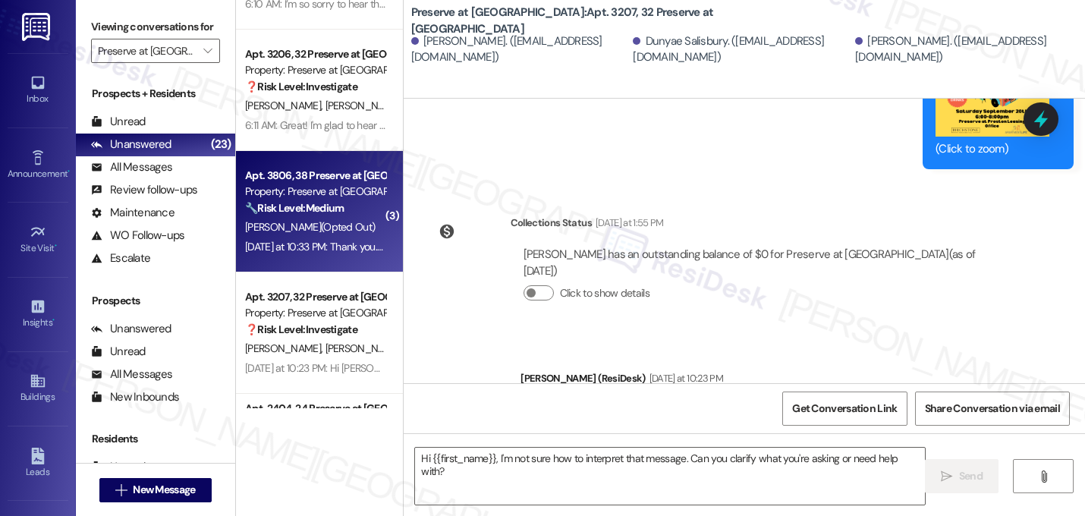
type textarea "Fetching suggested responses. Please feel free to read through the conversation…"
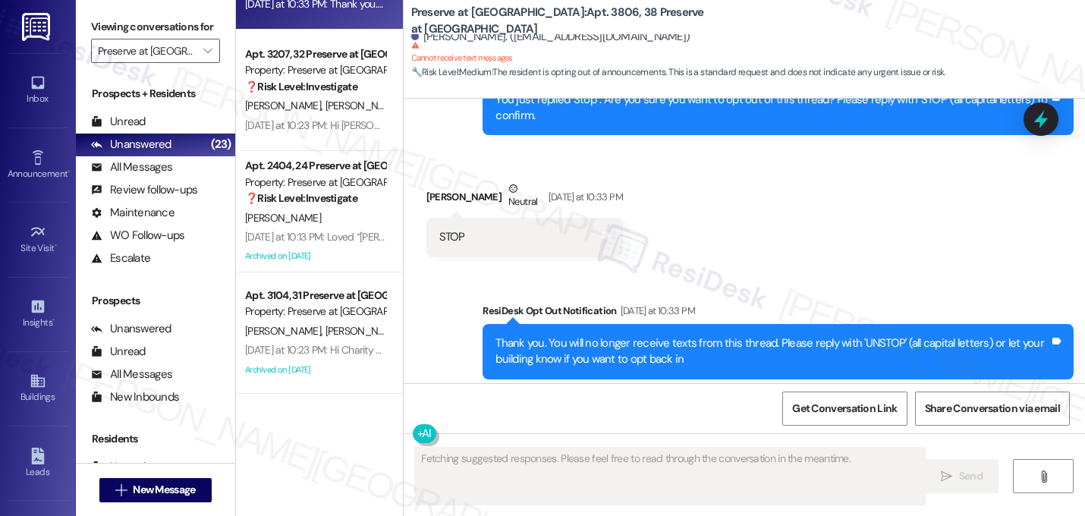
scroll to position [8504, 0]
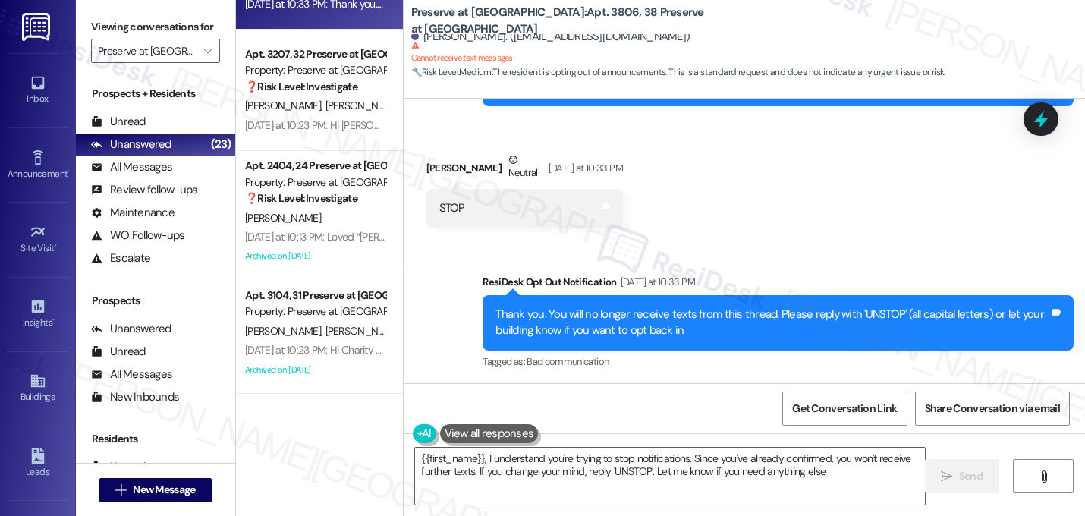
type textarea "{{first_name}}, I understand you're trying to stop notifications. Since you've …"
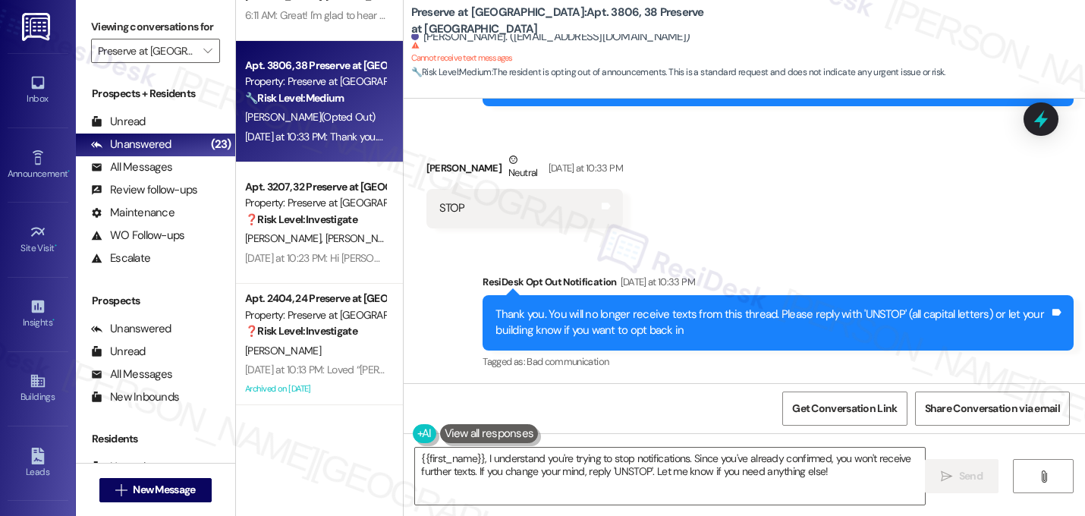
scroll to position [914, 0]
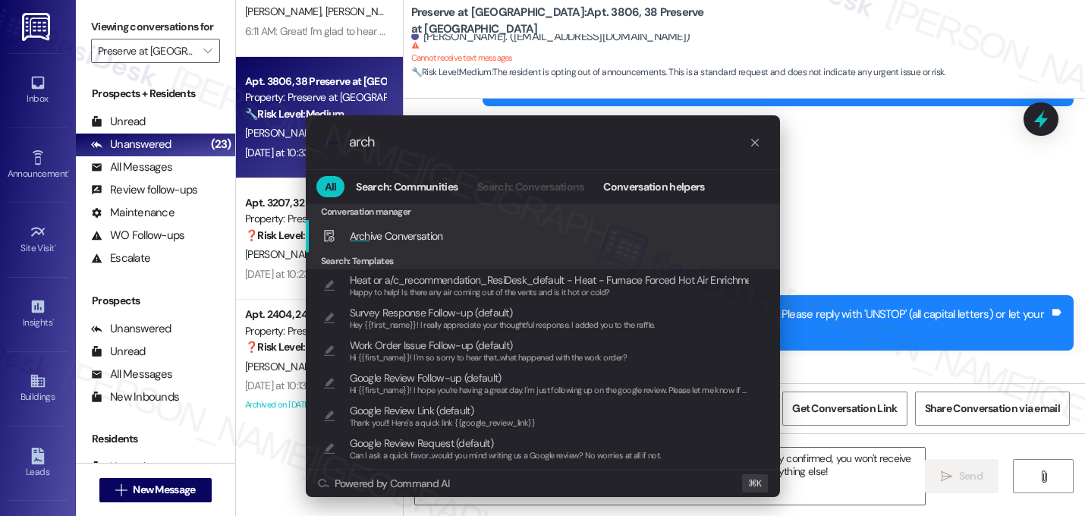
type input "arch"
click at [410, 229] on span "Arch ive Conversation" at bounding box center [396, 236] width 93 height 14
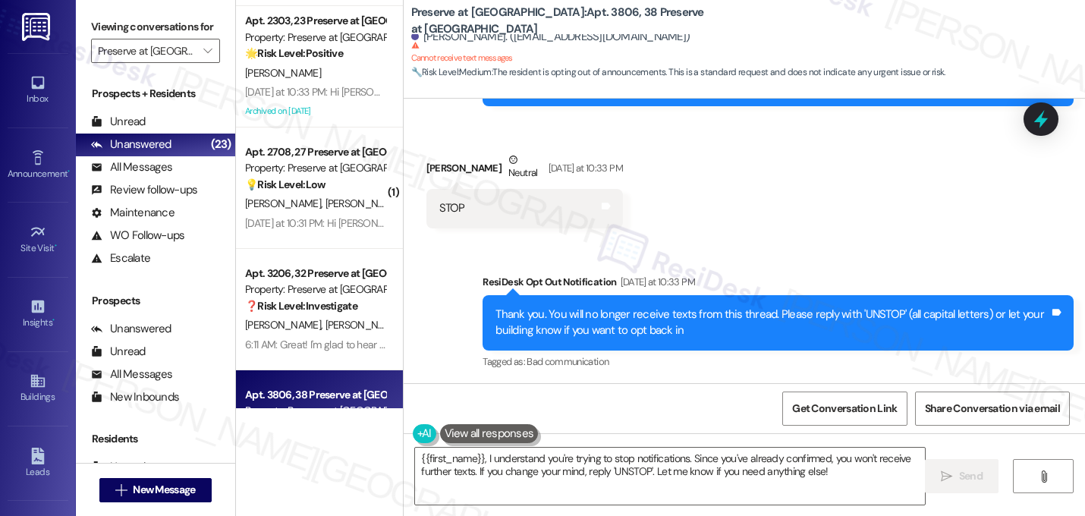
scroll to position [598, 0]
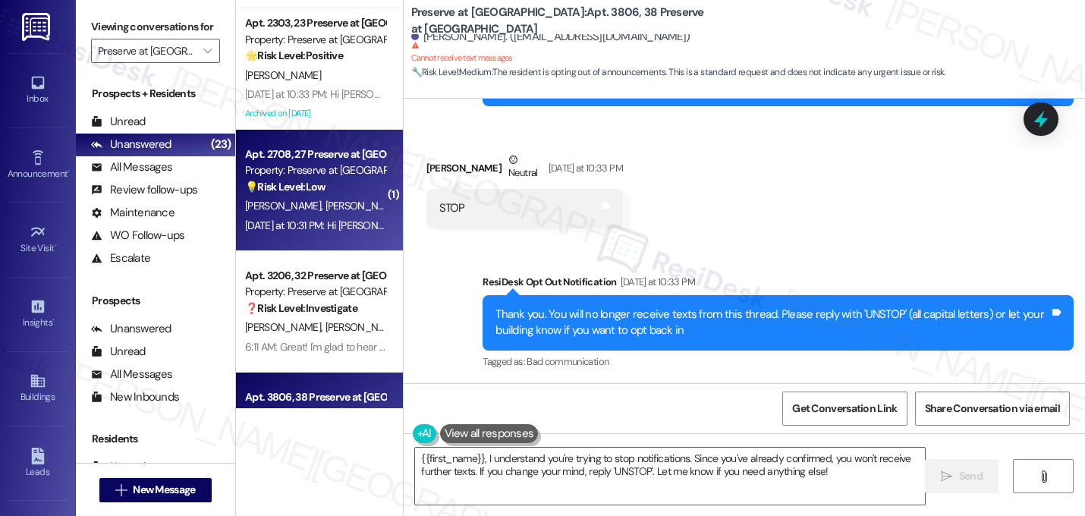
click at [325, 201] on span "[PERSON_NAME]" at bounding box center [365, 206] width 80 height 14
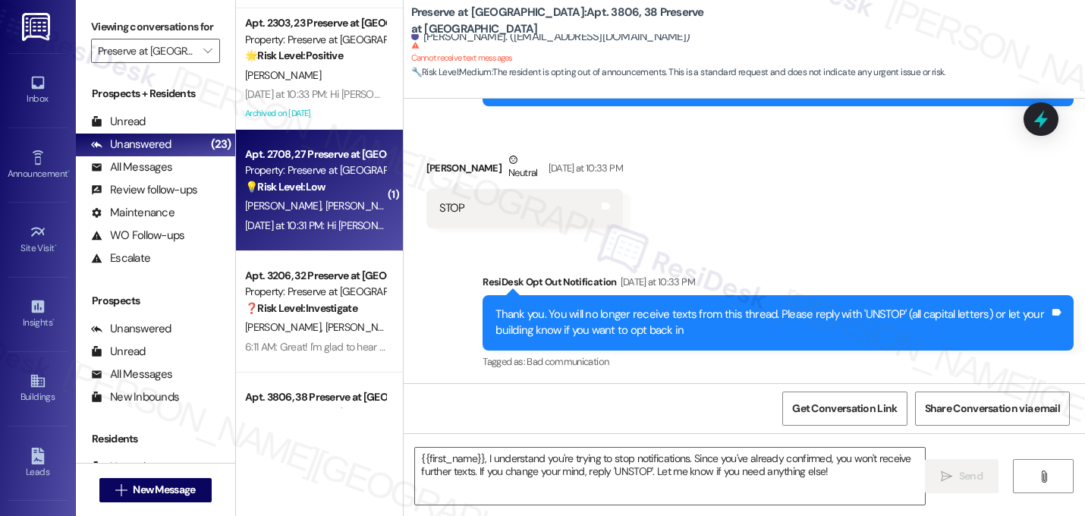
type textarea "Fetching suggested responses. Please feel free to read through the conversation…"
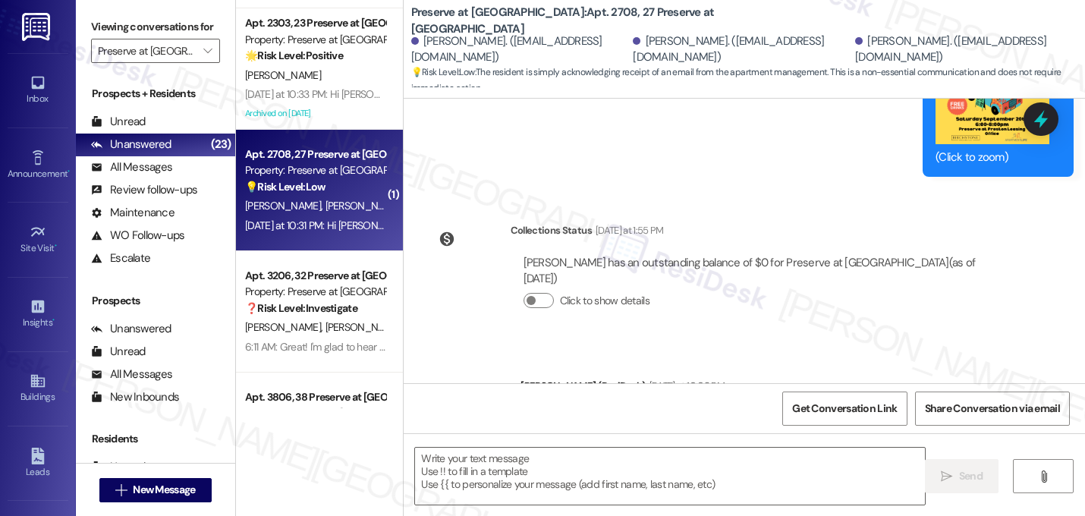
type textarea "Fetching suggested responses. Please feel free to read through the conversation…"
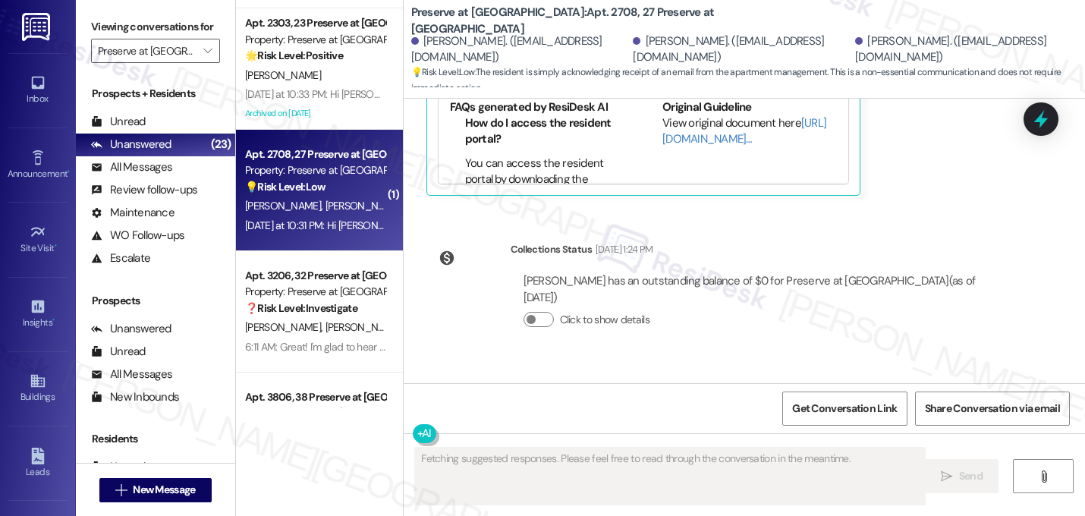
scroll to position [1287, 0]
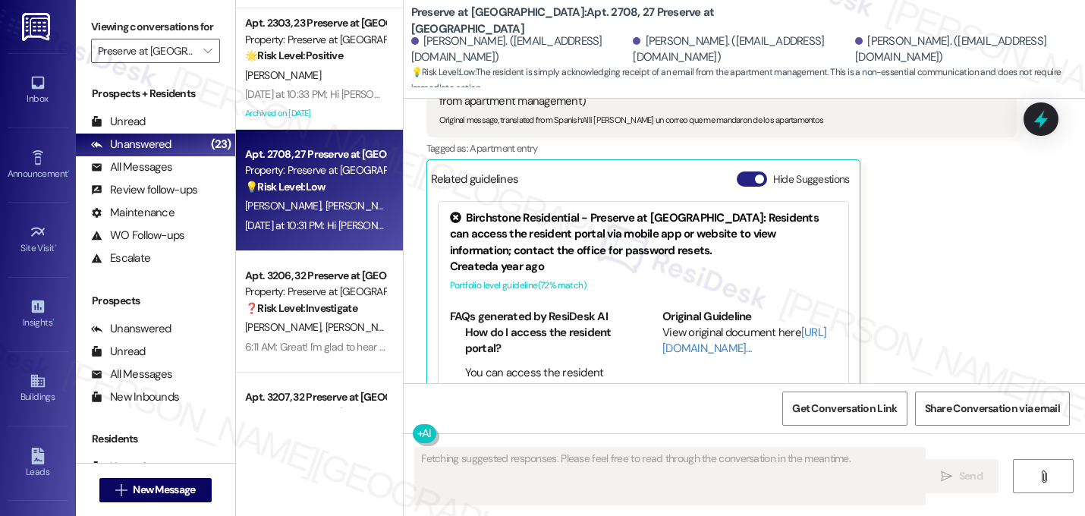
click at [755, 171] on button "Hide Suggestions" at bounding box center [751, 178] width 30 height 15
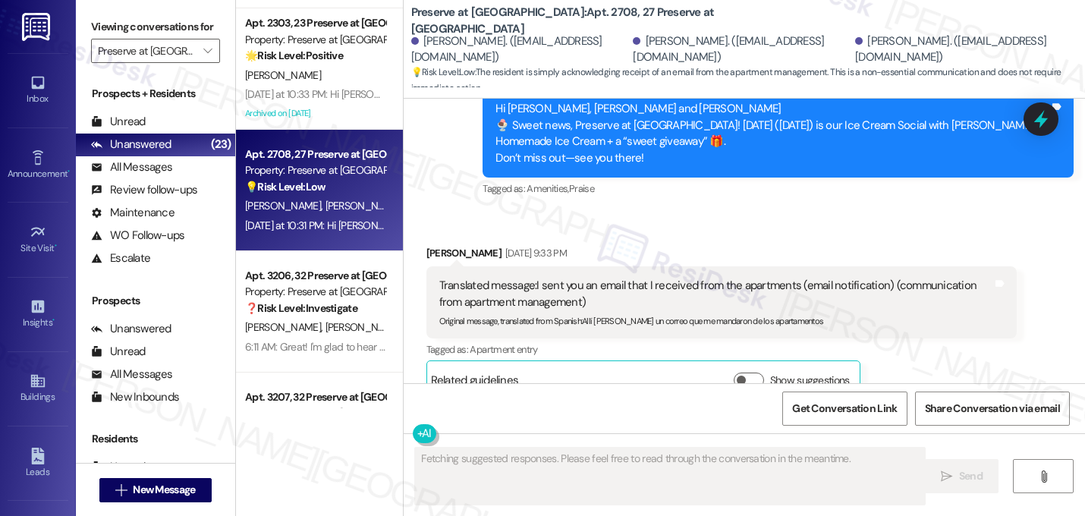
scroll to position [1053, 0]
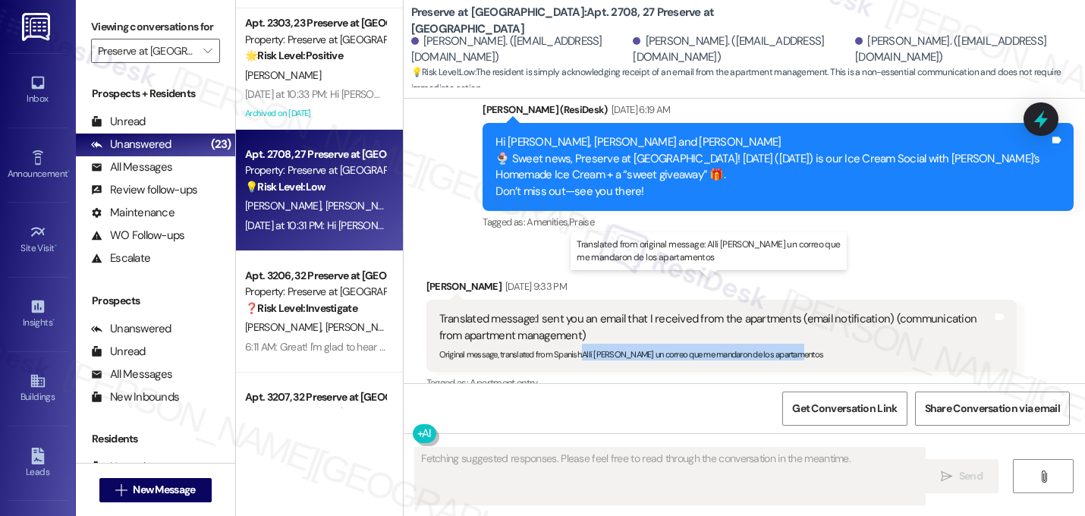
drag, startPoint x: 797, startPoint y: 319, endPoint x: 576, endPoint y: 316, distance: 221.5
click at [576, 344] on div "Original message, translated from Spanish : Allí te mandé un correo que me mand…" at bounding box center [716, 352] width 554 height 16
copy sub "Allí [PERSON_NAME] un correo que me mandaron de los apartamentos"
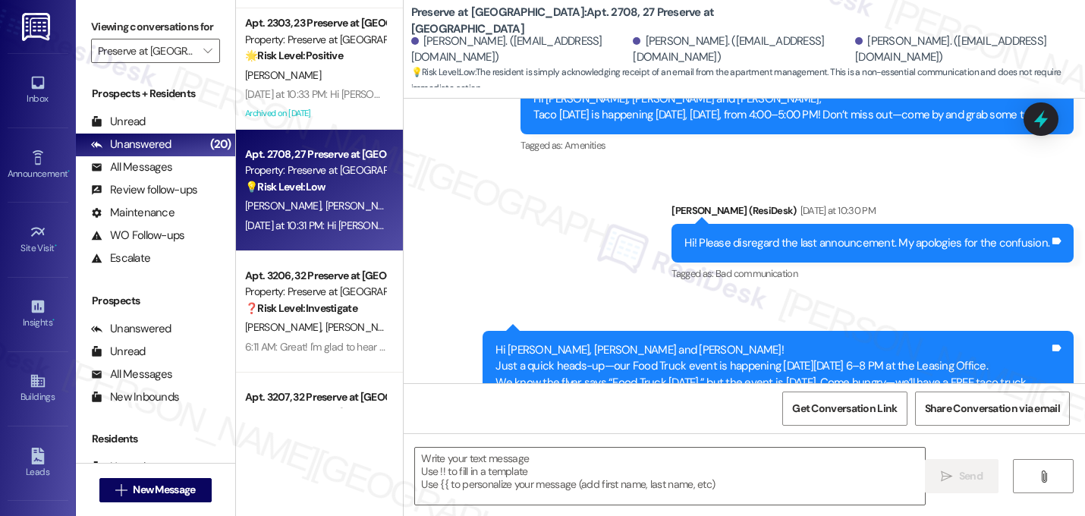
scroll to position [2314, 0]
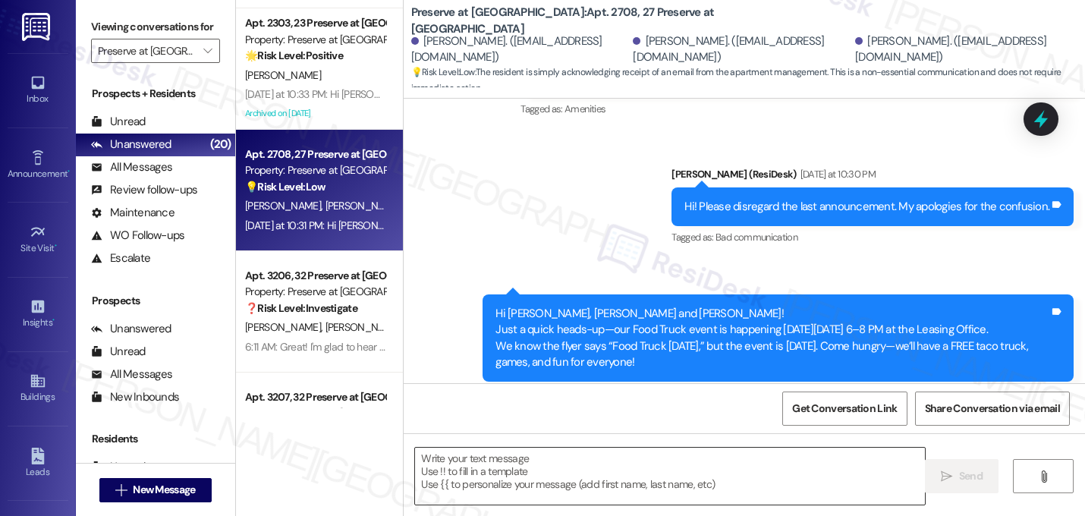
click at [611, 460] on textarea at bounding box center [670, 475] width 510 height 57
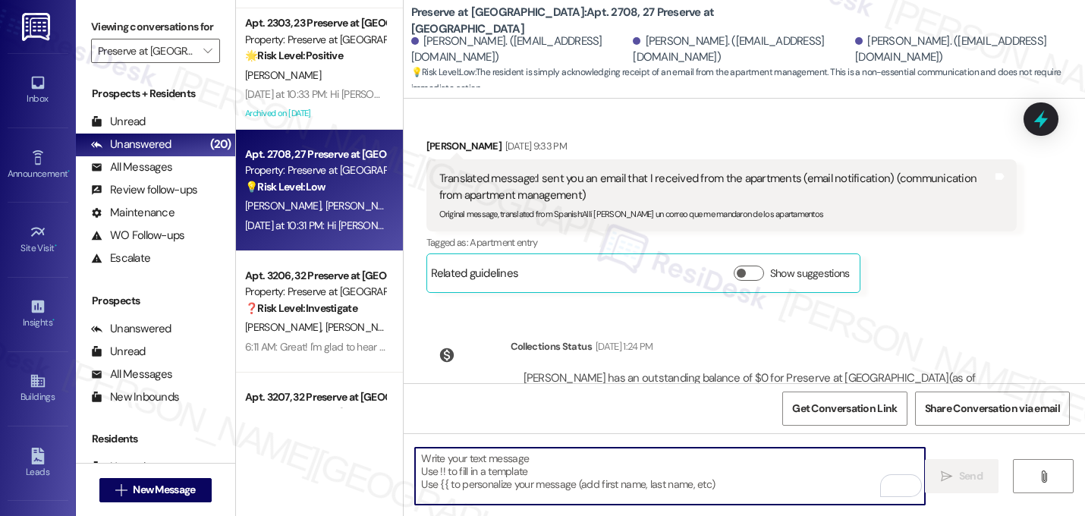
scroll to position [1193, 0]
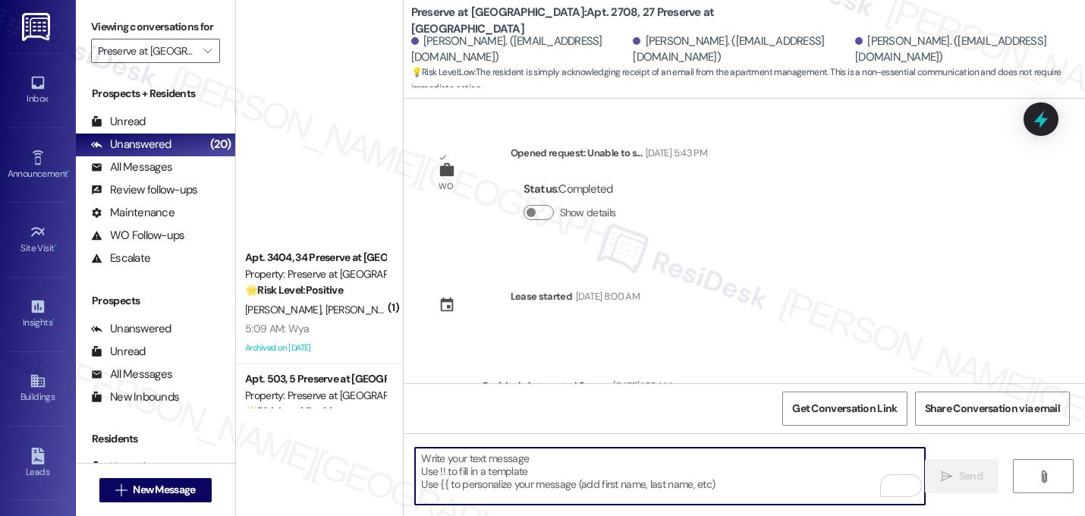
scroll to position [1193, 0]
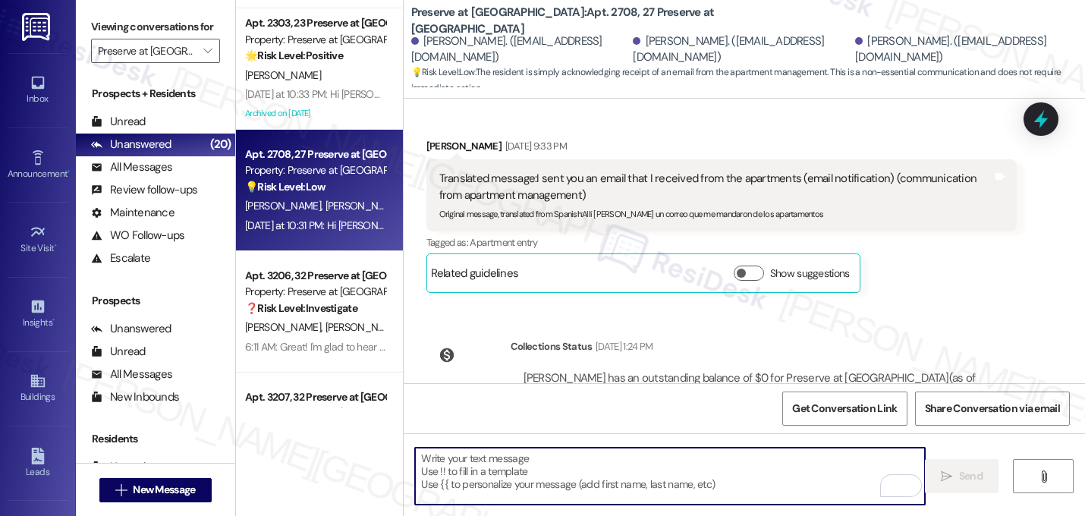
click at [529, 460] on textarea "To enrich screen reader interactions, please activate Accessibility in Grammarl…" at bounding box center [670, 475] width 510 height 57
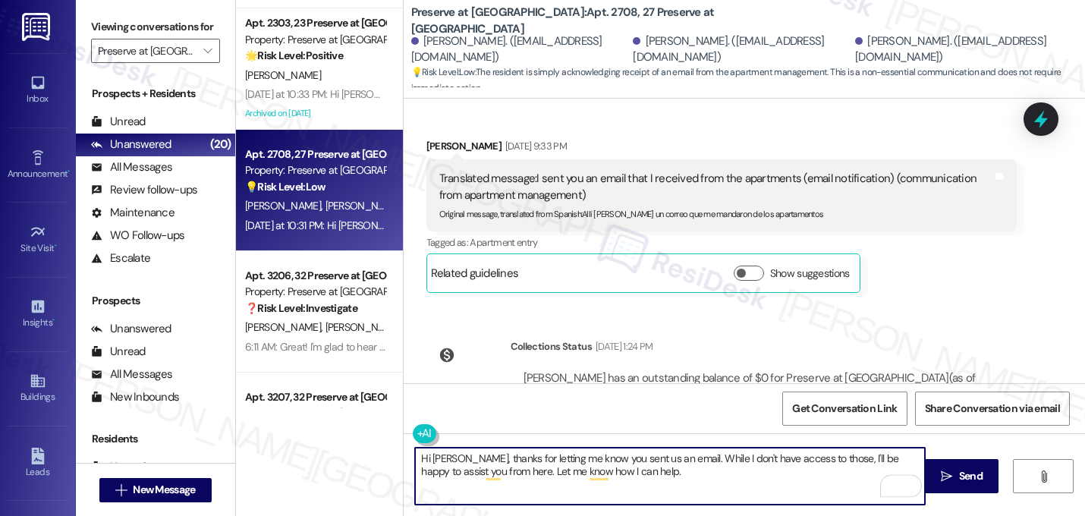
click at [647, 476] on textarea "Hi [PERSON_NAME], thanks for letting me know you sent us an email. While I don'…" at bounding box center [670, 475] width 510 height 57
type textarea "Hi [PERSON_NAME], thanks for letting me know you sent us an email. While I don'…"
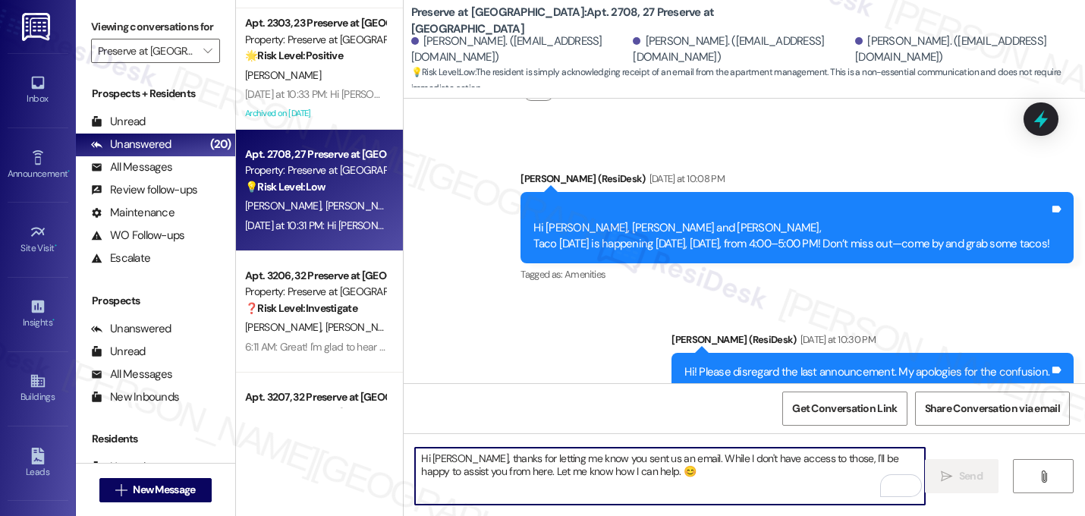
scroll to position [2314, 0]
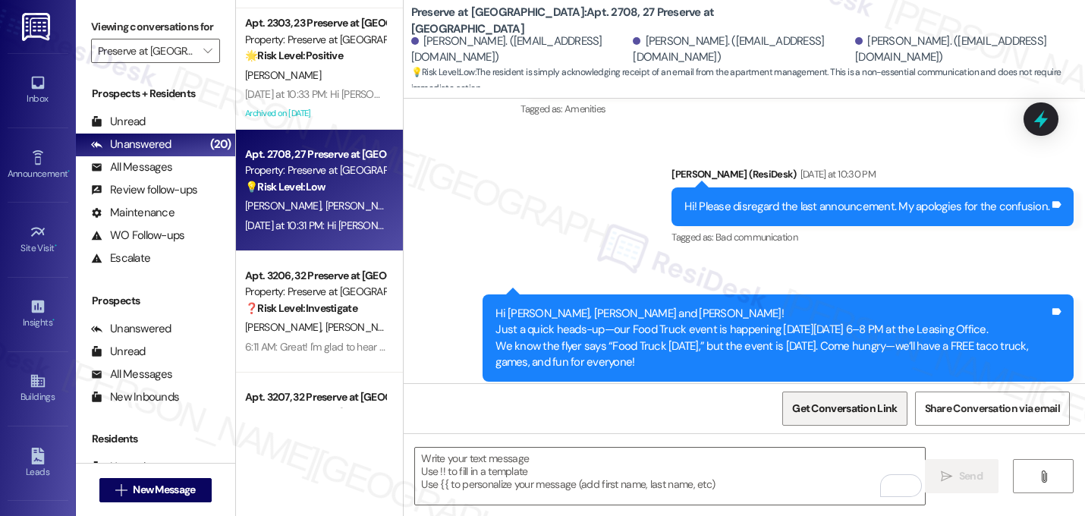
click at [826, 415] on span "Get Conversation Link" at bounding box center [844, 408] width 105 height 16
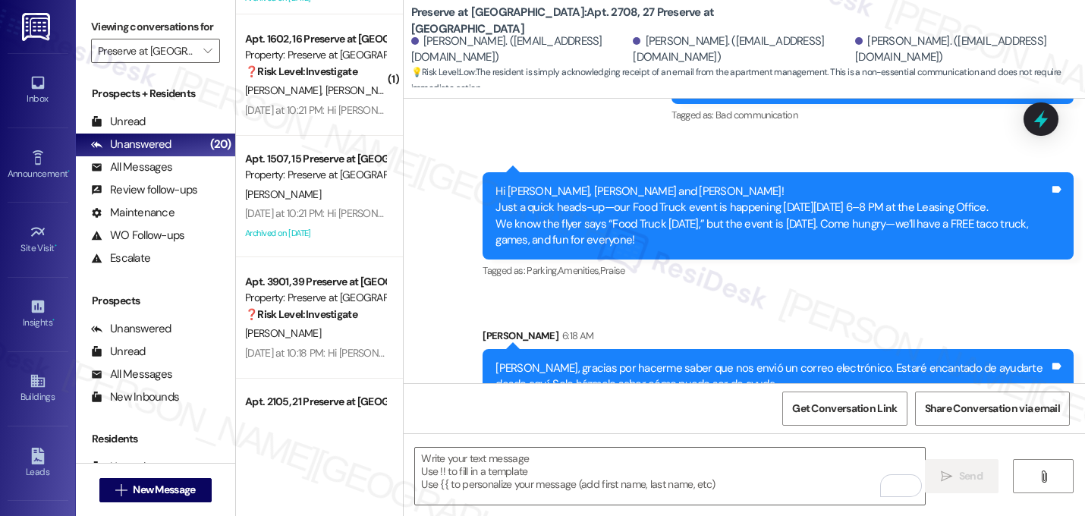
scroll to position [1441, 0]
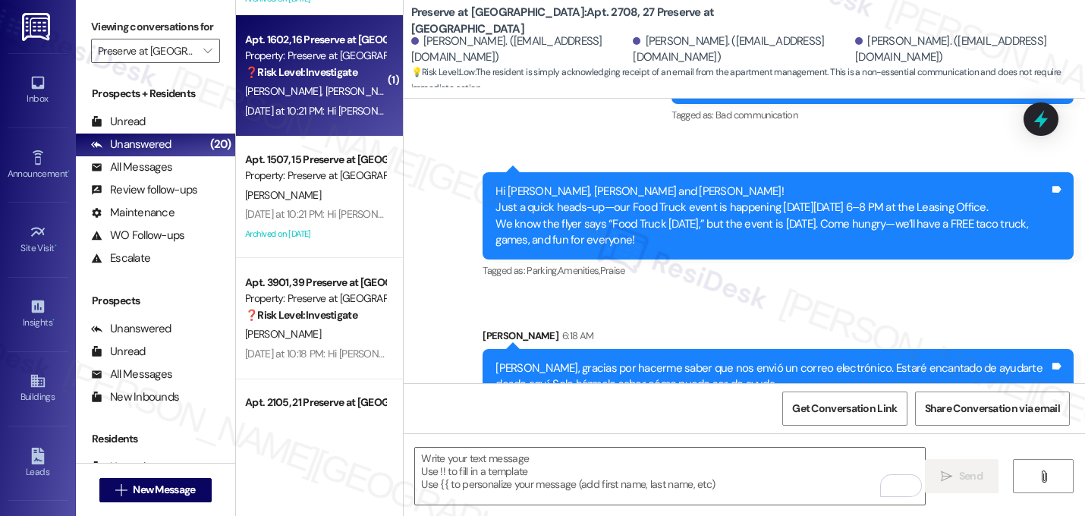
click at [331, 76] on strong "❓ Risk Level: Investigate" at bounding box center [301, 72] width 112 height 14
type textarea "Fetching suggested responses. Please feel free to read through the conversation…"
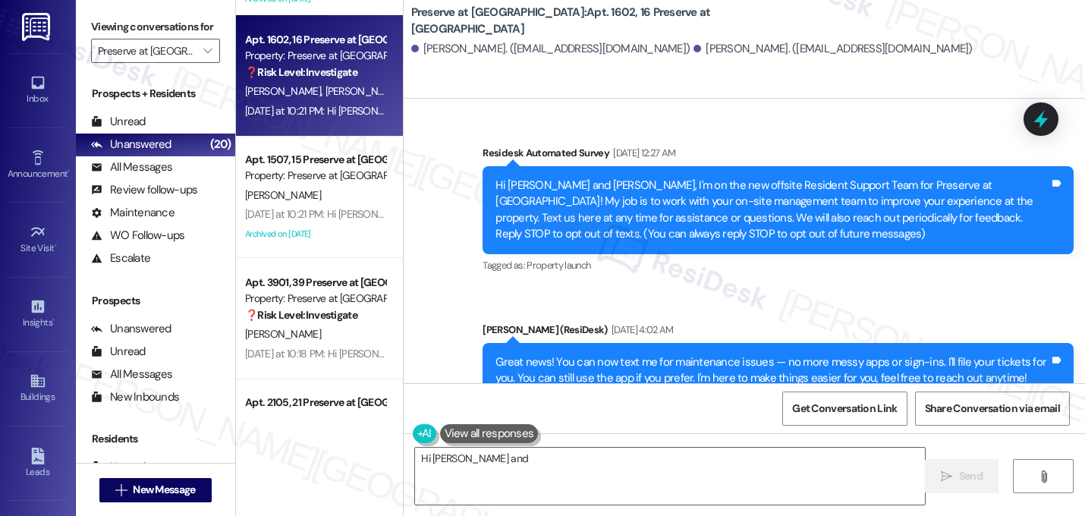
scroll to position [13687, 0]
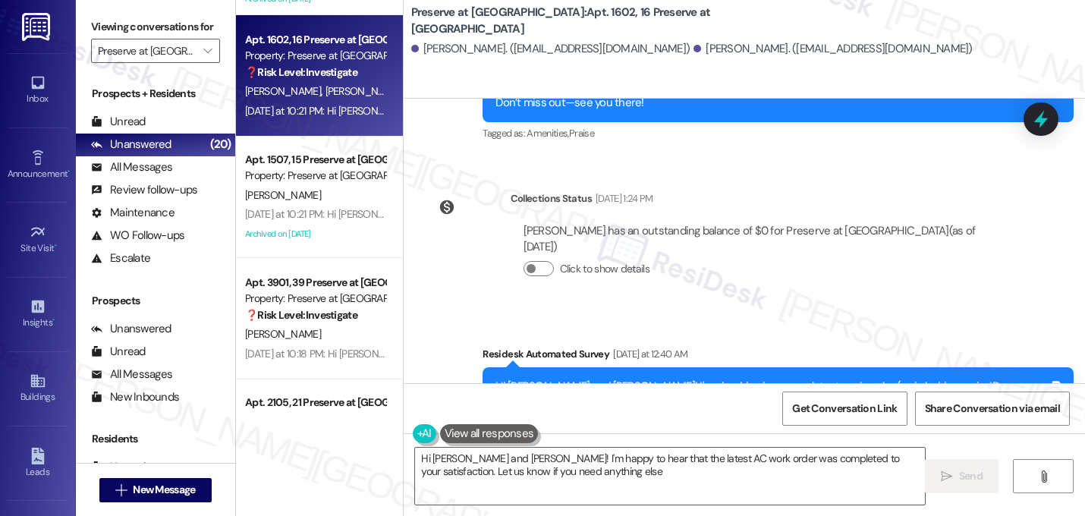
type textarea "Hi Sidney and Alan! I'm happy to hear that the latest AC work order was complet…"
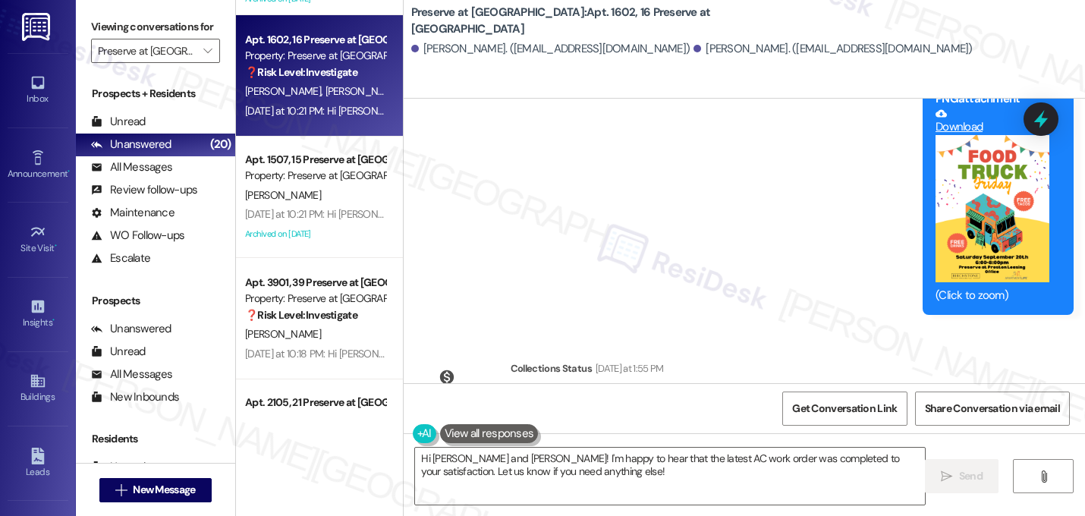
scroll to position [14422, 0]
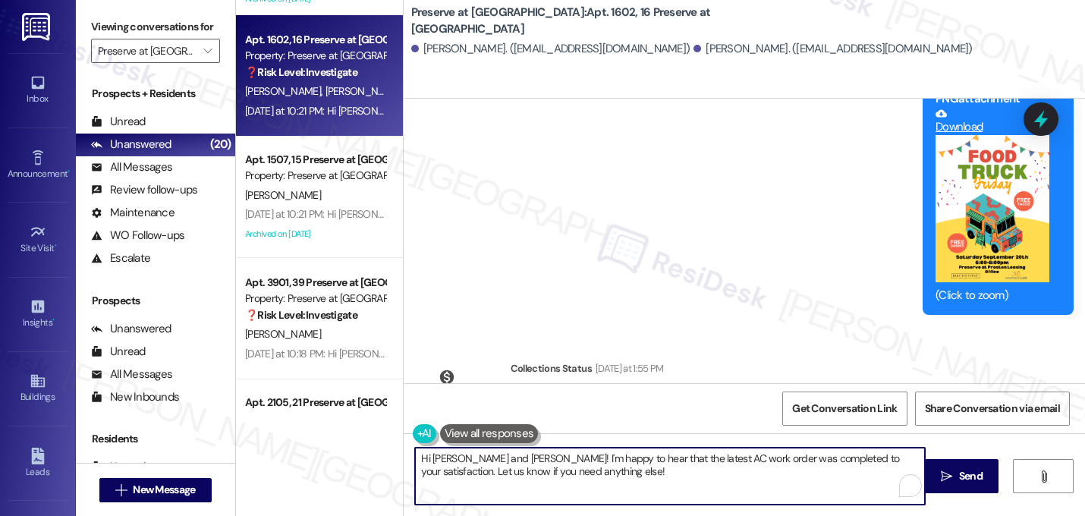
drag, startPoint x: 584, startPoint y: 475, endPoint x: 261, endPoint y: 460, distance: 323.5
click at [261, 460] on div "Apt. 3104, 31 Preserve at Preston Property: Preserve at Preston F. Suggs C. Jon…" at bounding box center [660, 258] width 849 height 516
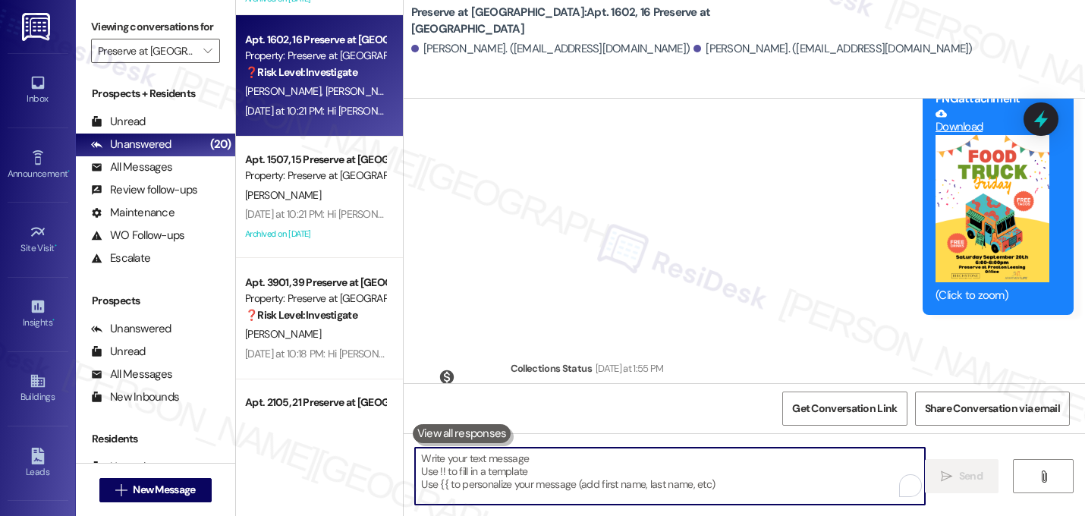
paste textarea "Great! I'm glad to hear that your last maintenance request was completed to you…"
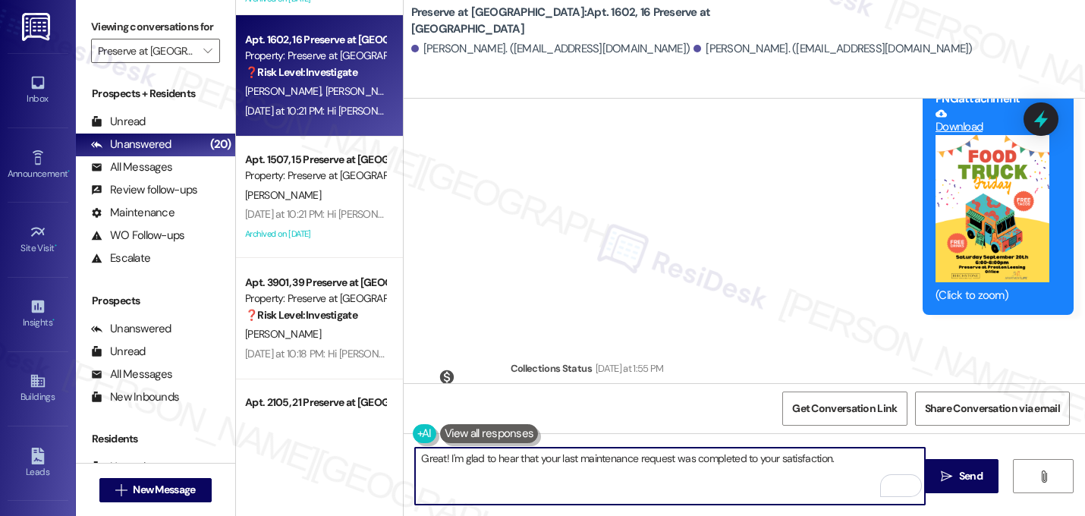
paste textarea "If I may ask...has {{property}} lived up to your expectations?"
type textarea "Great! I'm glad to hear that your last maintenance request was completed to you…"
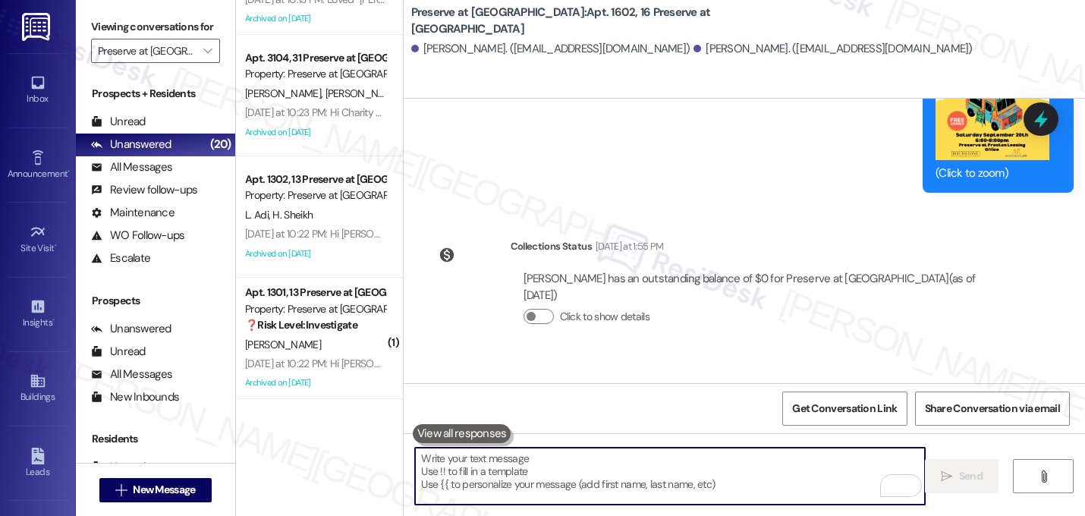
scroll to position [1179, 0]
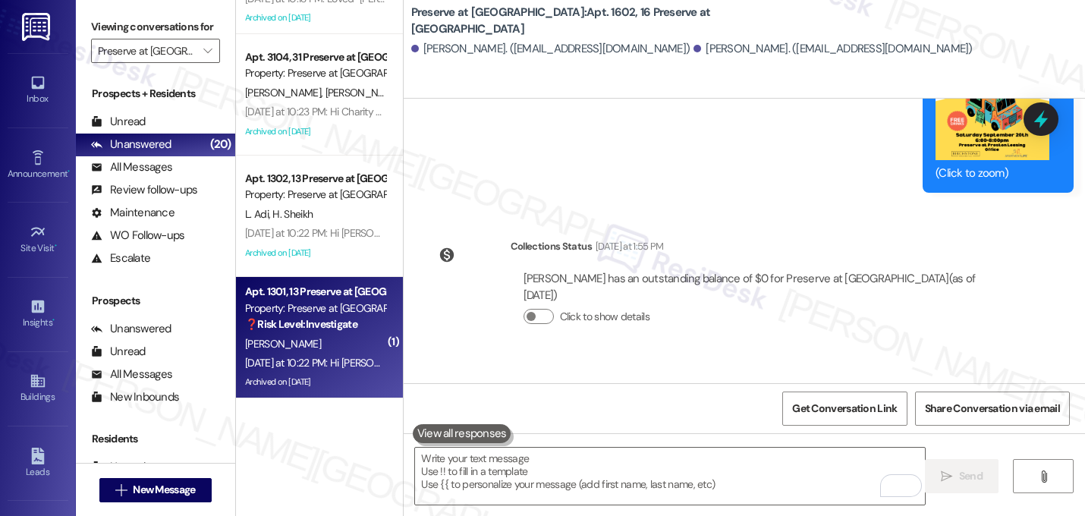
click at [306, 332] on div "Apt. 1301, 13 Preserve at Preston Property: Preserve at Preston ❓ Risk Level: I…" at bounding box center [314, 308] width 143 height 52
type textarea "Fetching suggested responses. Please feel free to read through the conversation…"
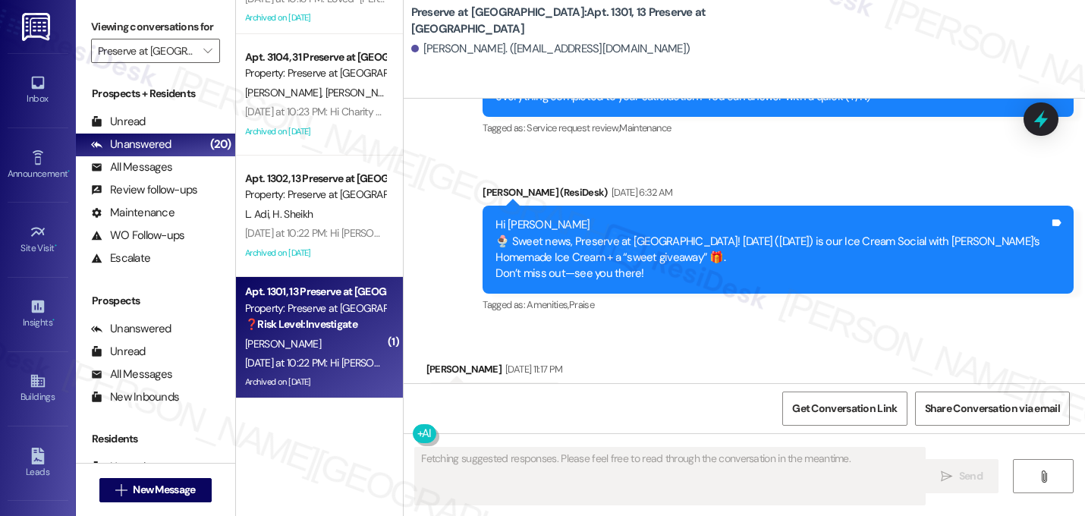
scroll to position [25717, 0]
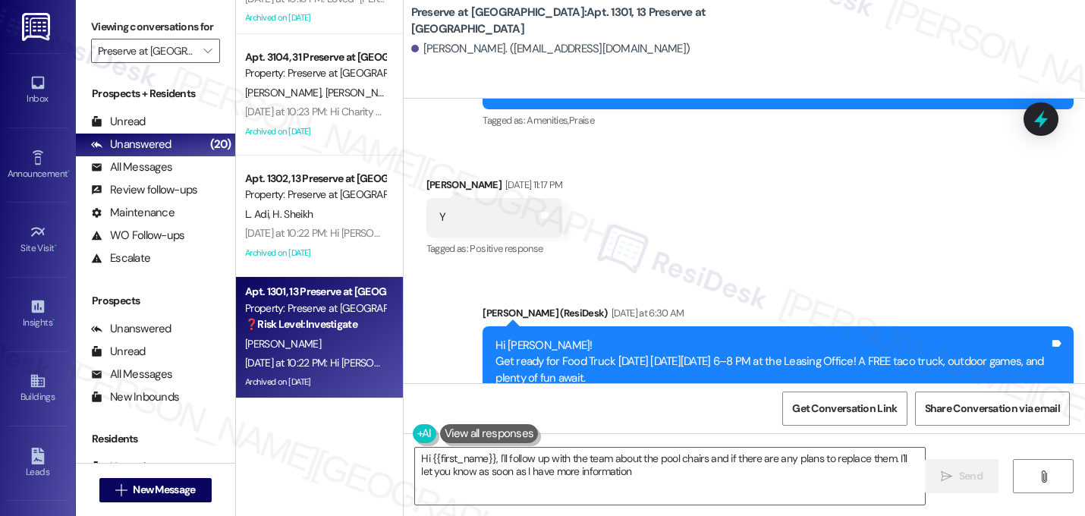
type textarea "Hi {{first_name}}, I'll follow up with the team about the pool chairs and if th…"
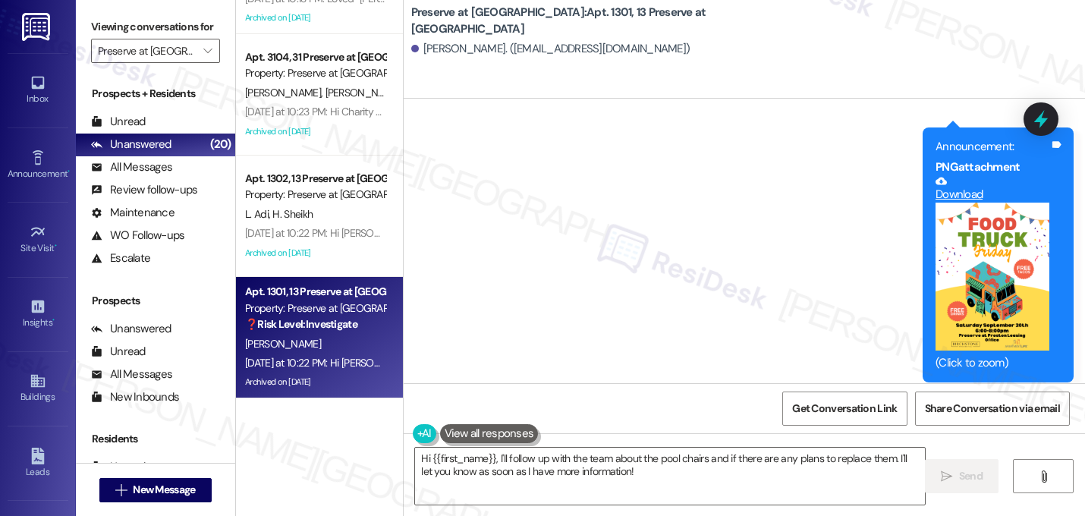
scroll to position [25950, 0]
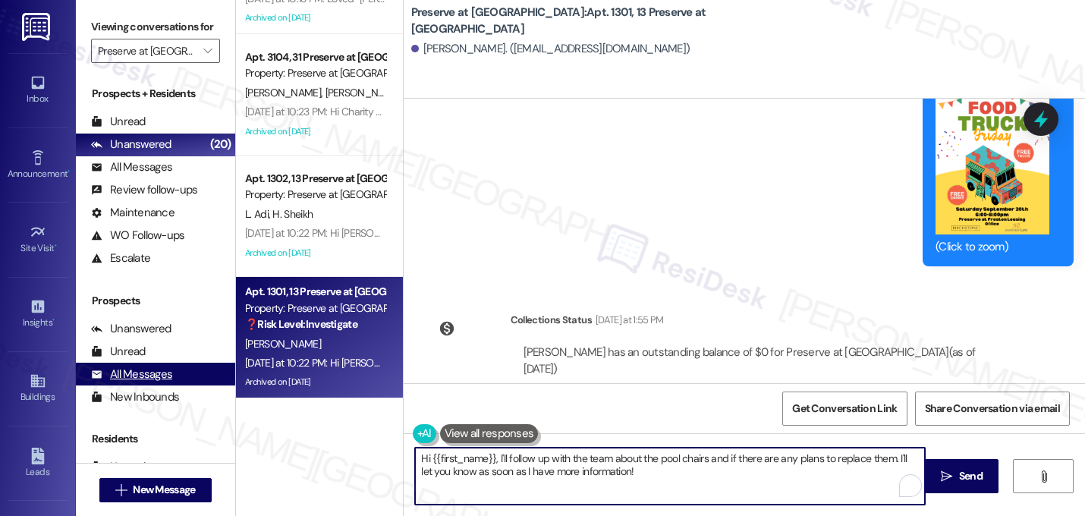
drag, startPoint x: 660, startPoint y: 475, endPoint x: 167, endPoint y: 400, distance: 498.7
click at [167, 400] on div "Viewing conversations for Preserve at Preston  Prospects + Residents Unread (0…" at bounding box center [580, 258] width 1009 height 516
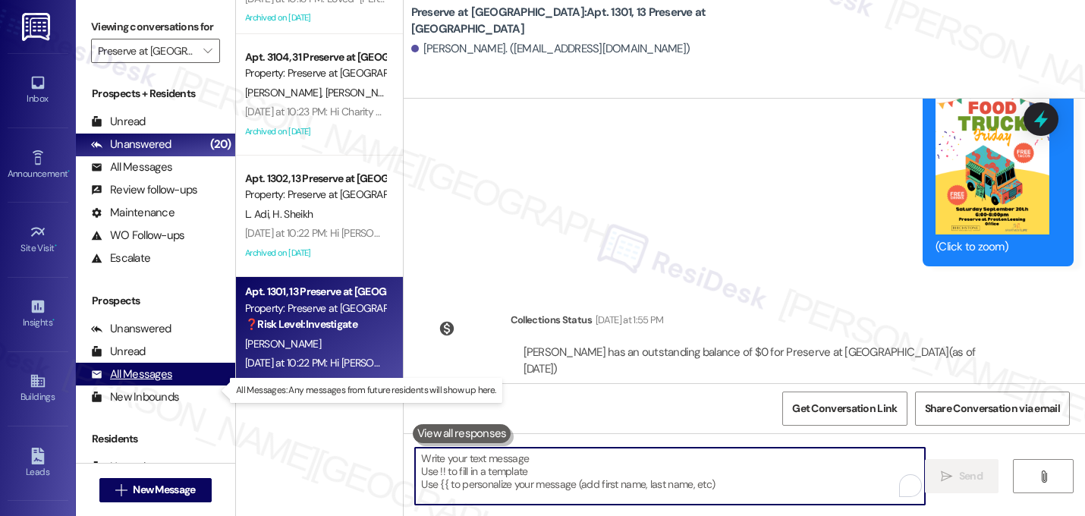
paste textarea "Great! I'm glad to hear that your last maintenance request was completed to you…"
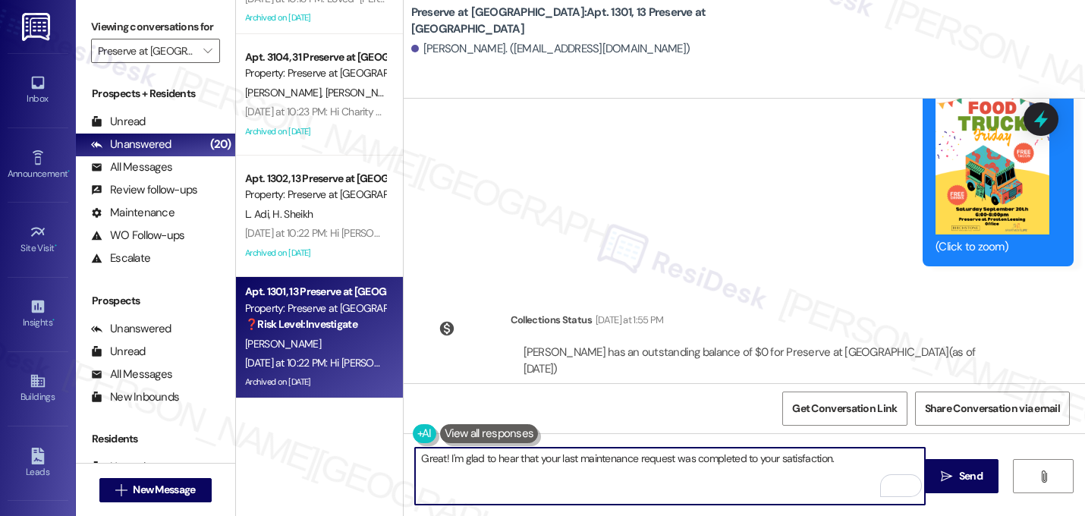
paste textarea "If I may ask...has {{property}} lived up to your expectations?"
type textarea "Great! I'm glad to hear that your last maintenance request was completed to you…"
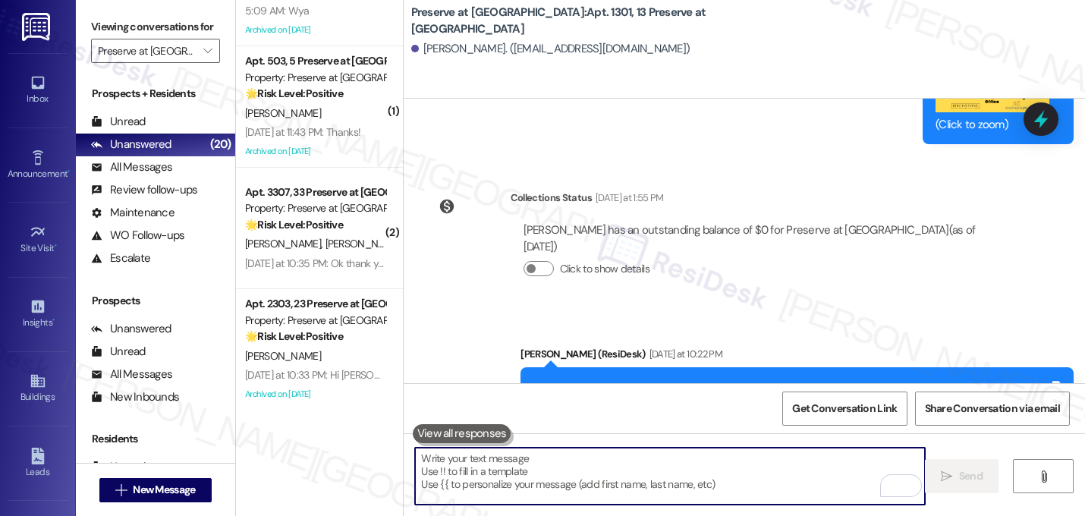
scroll to position [312, 0]
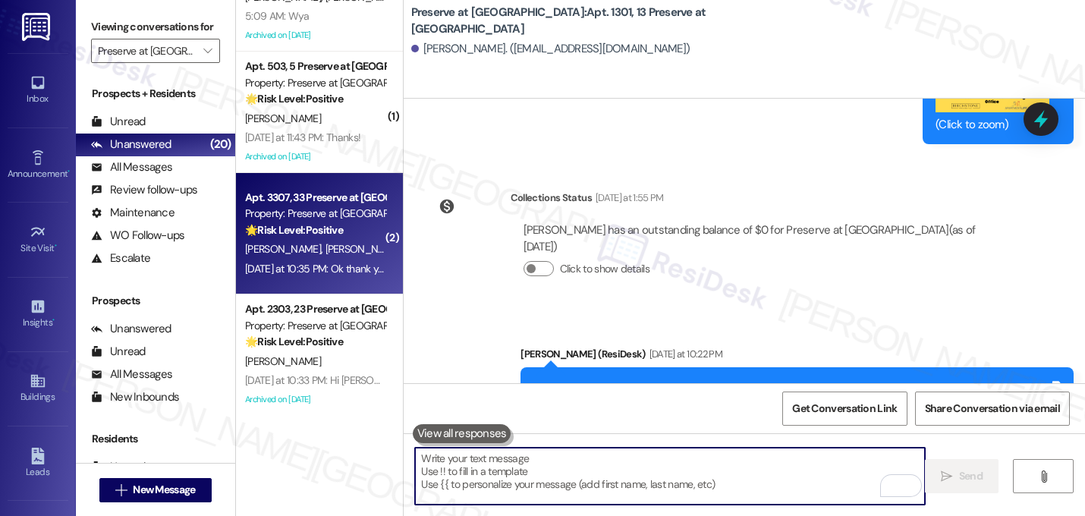
click at [325, 253] on span "[PERSON_NAME]" at bounding box center [363, 249] width 76 height 14
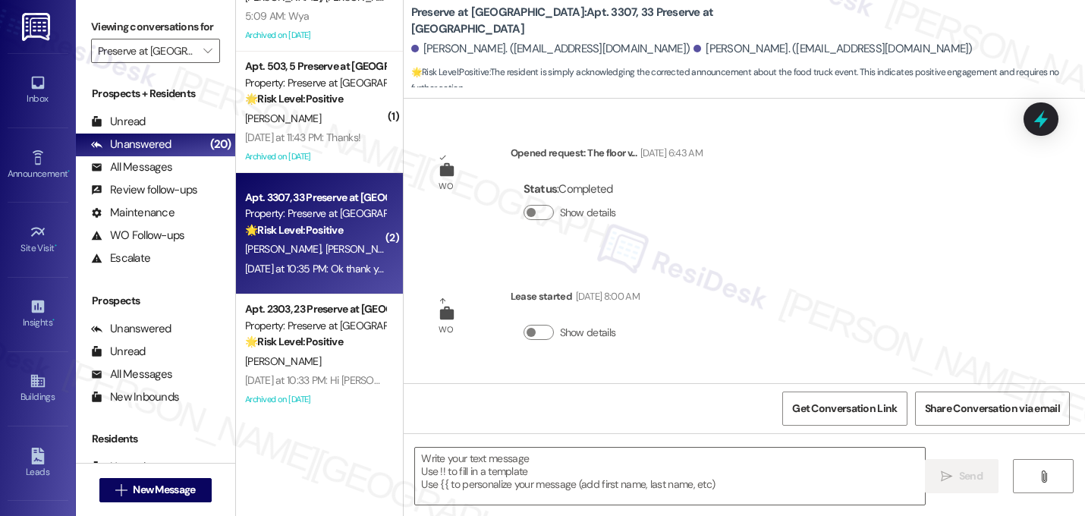
scroll to position [3836, 0]
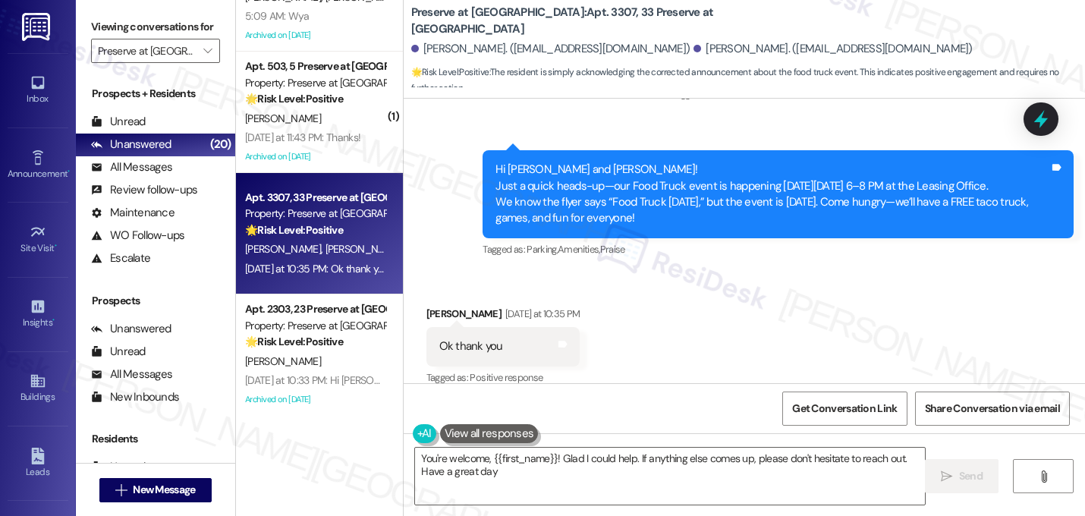
type textarea "You're welcome, {{first_name}}! Glad I could help. If anything else comes up, p…"
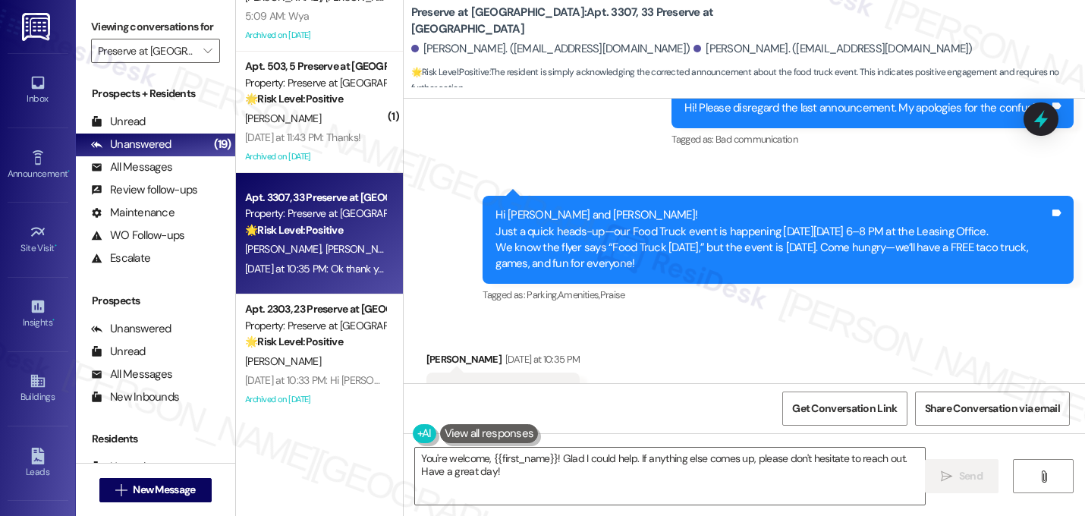
scroll to position [3801, 0]
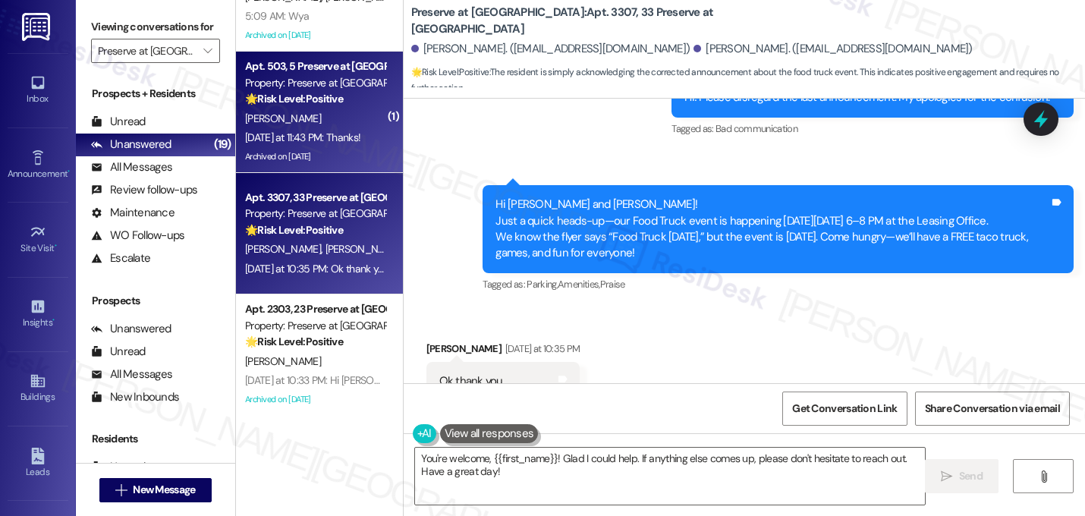
click at [290, 96] on strong "🌟 Risk Level: Positive" at bounding box center [294, 99] width 98 height 14
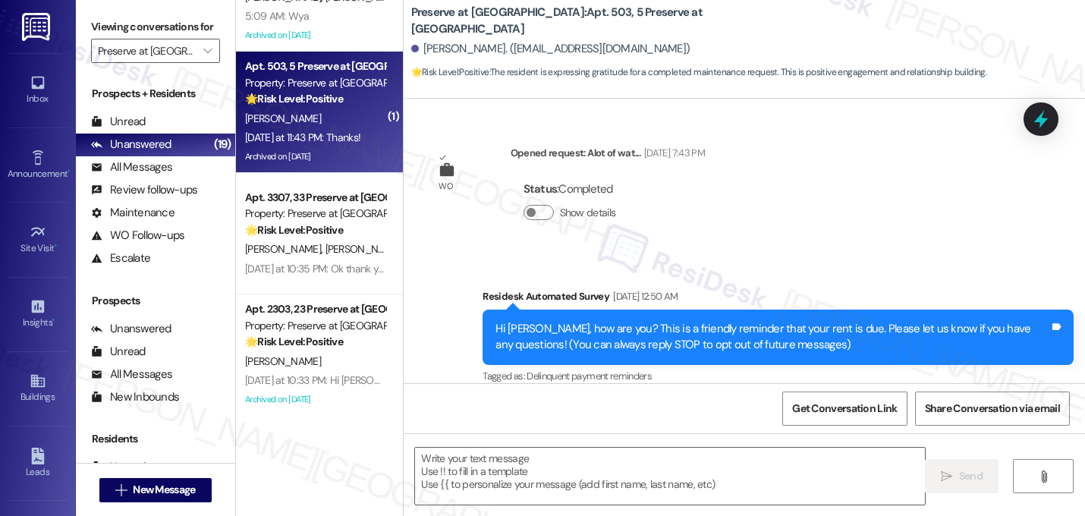
scroll to position [18183, 0]
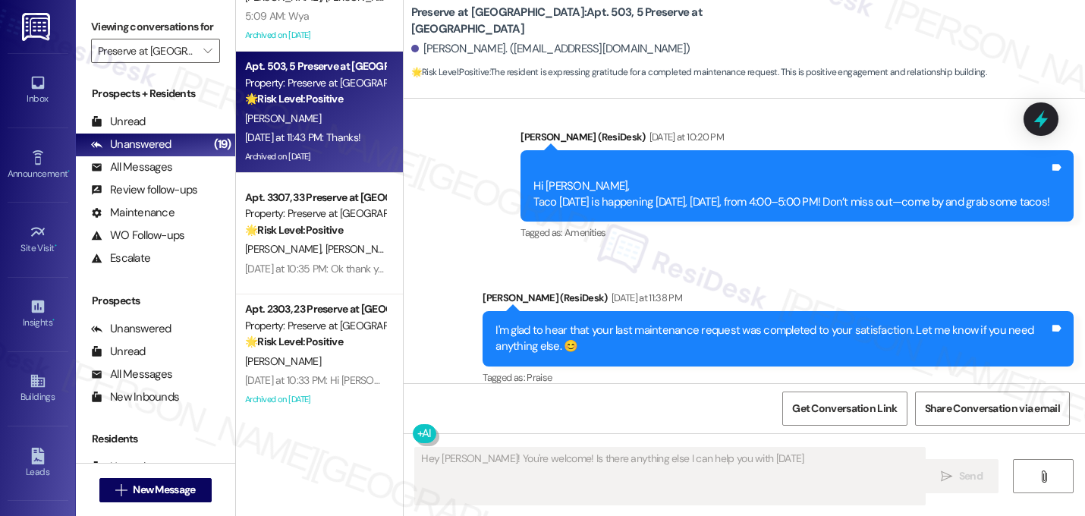
type textarea "Hey Tony! You're welcome! Is there anything else I can help you with today?"
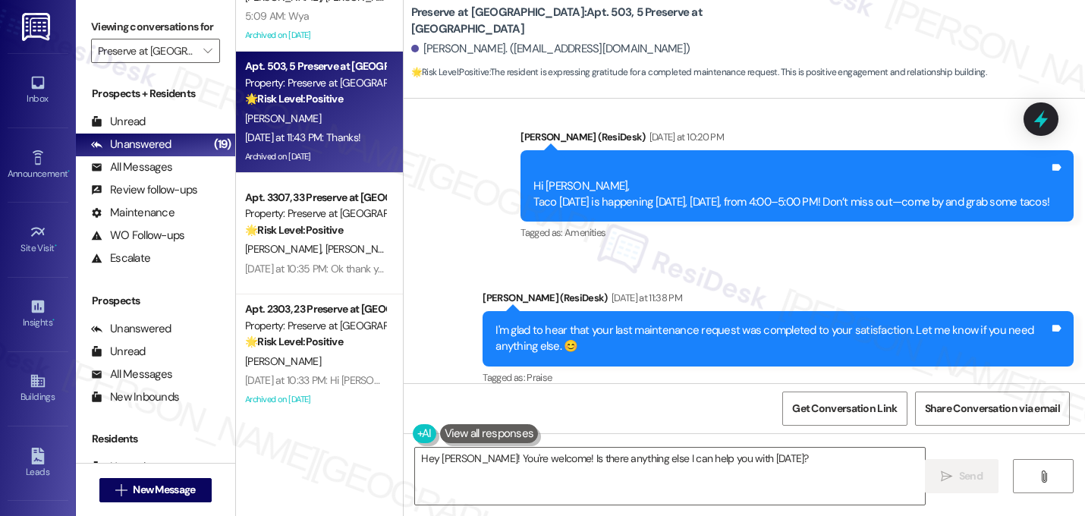
scroll to position [18184, 0]
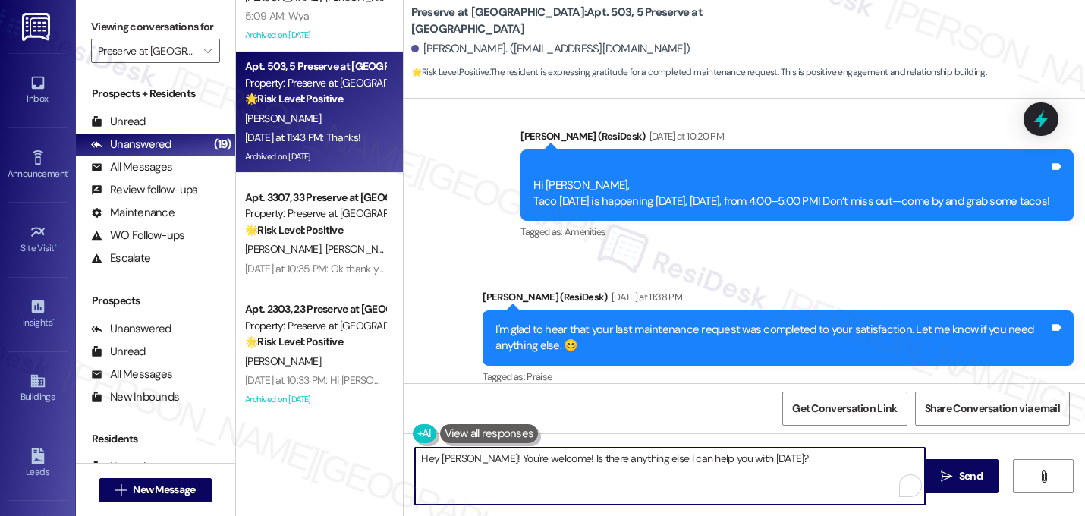
drag, startPoint x: 724, startPoint y: 466, endPoint x: 300, endPoint y: 466, distance: 424.0
click at [300, 466] on div "( 3 ) Apt. 2004, 20 Preserve at Preston Property: Preserve at Preston 🔧 Risk Le…" at bounding box center [660, 258] width 849 height 516
drag, startPoint x: 767, startPoint y: 466, endPoint x: 338, endPoint y: 441, distance: 430.0
click at [338, 441] on div "( 3 ) Apt. 2004, 20 Preserve at Preston Property: Preserve at Preston 🔧 Risk Le…" at bounding box center [660, 258] width 849 height 516
click at [612, 461] on textarea "You're welcome." at bounding box center [670, 475] width 510 height 57
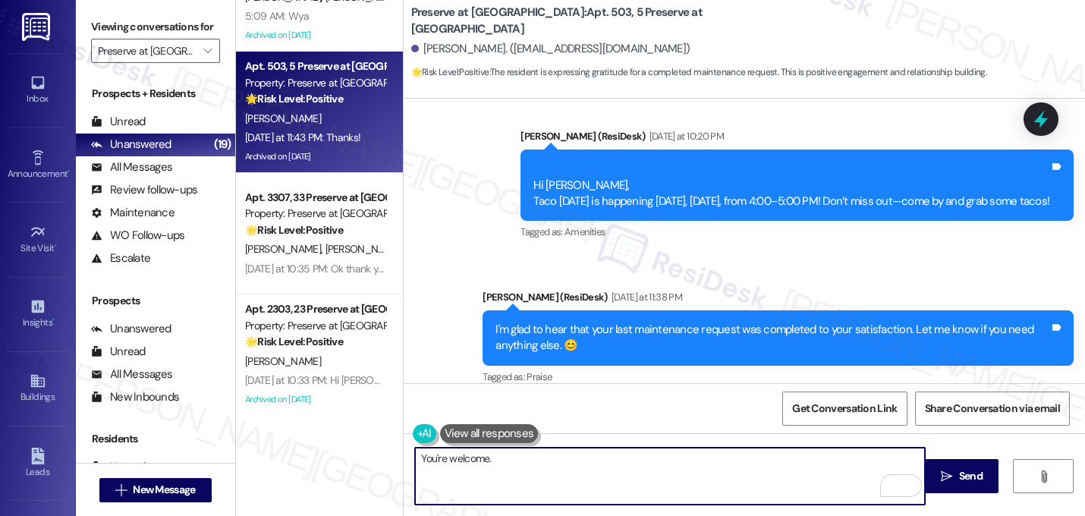
click at [639, 460] on textarea "You're welcome." at bounding box center [670, 475] width 510 height 57
click at [435, 494] on textarea "You're welcome." at bounding box center [670, 475] width 510 height 57
click at [435, 492] on textarea "You're welcome." at bounding box center [670, 475] width 510 height 57
click at [655, 483] on textarea "You're welcome." at bounding box center [670, 475] width 510 height 57
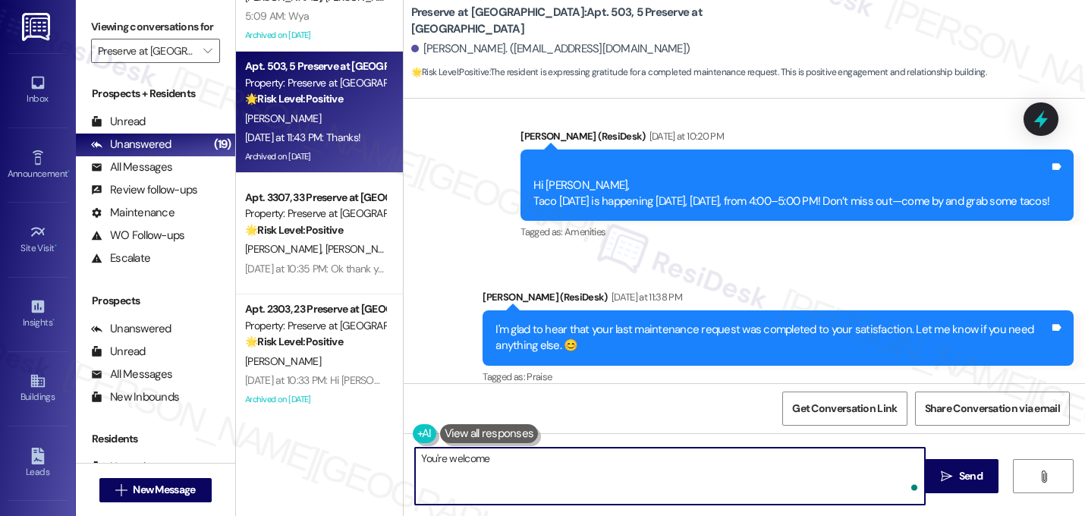
type textarea "You're welcome!"
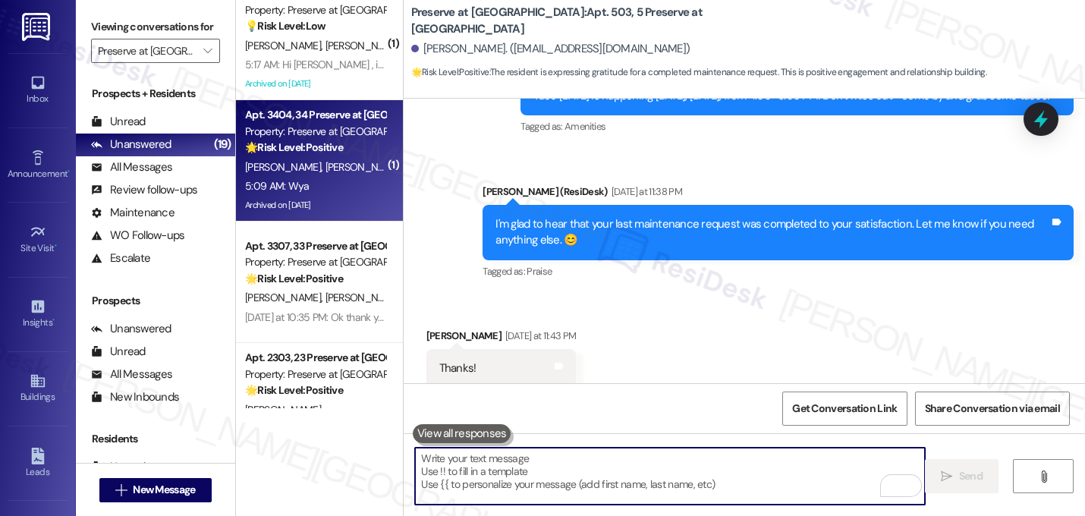
scroll to position [142, 0]
click at [316, 150] on strong "🌟 Risk Level: Positive" at bounding box center [294, 148] width 98 height 14
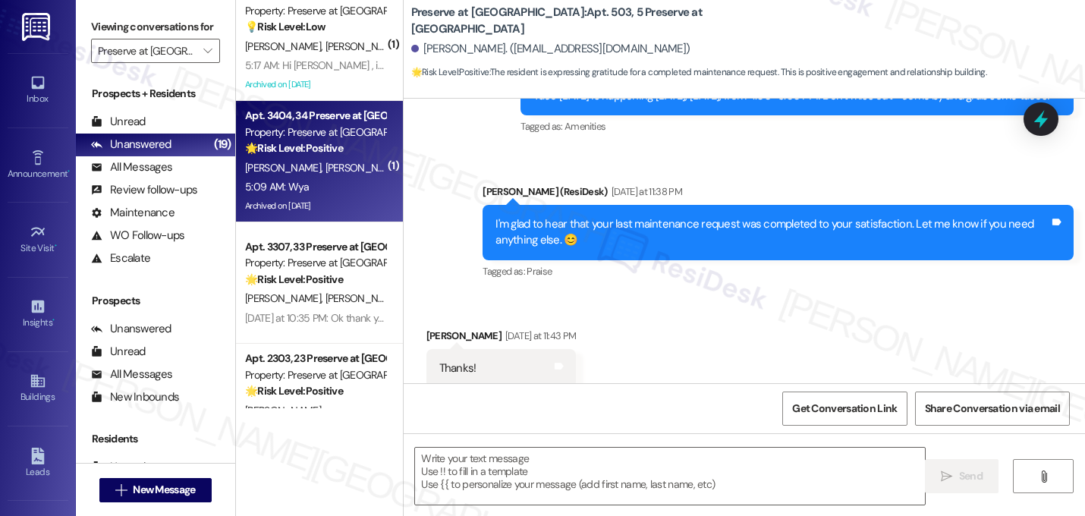
type textarea "Fetching suggested responses. Please feel free to read through the conversation…"
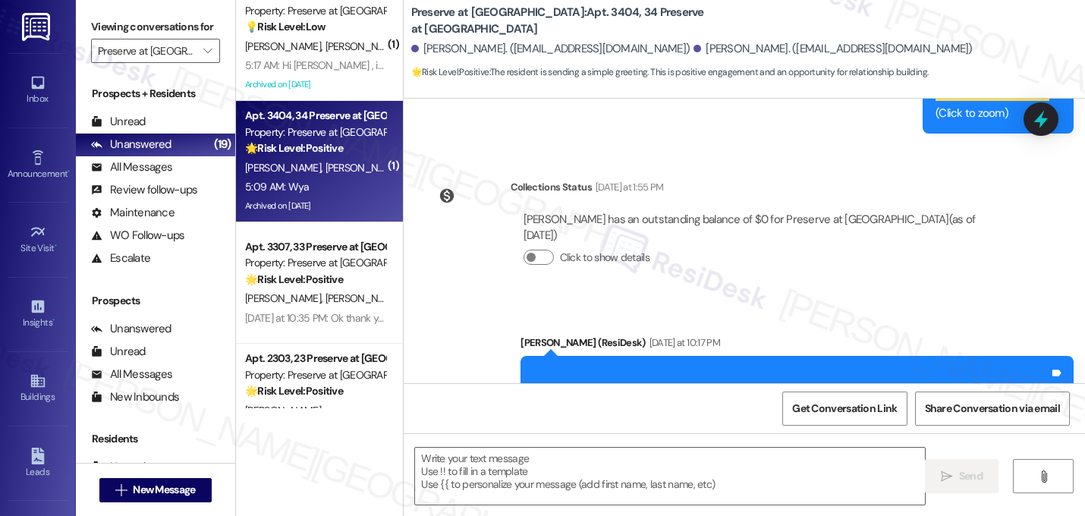
type textarea "Fetching suggested responses. Please feel free to read through the conversation…"
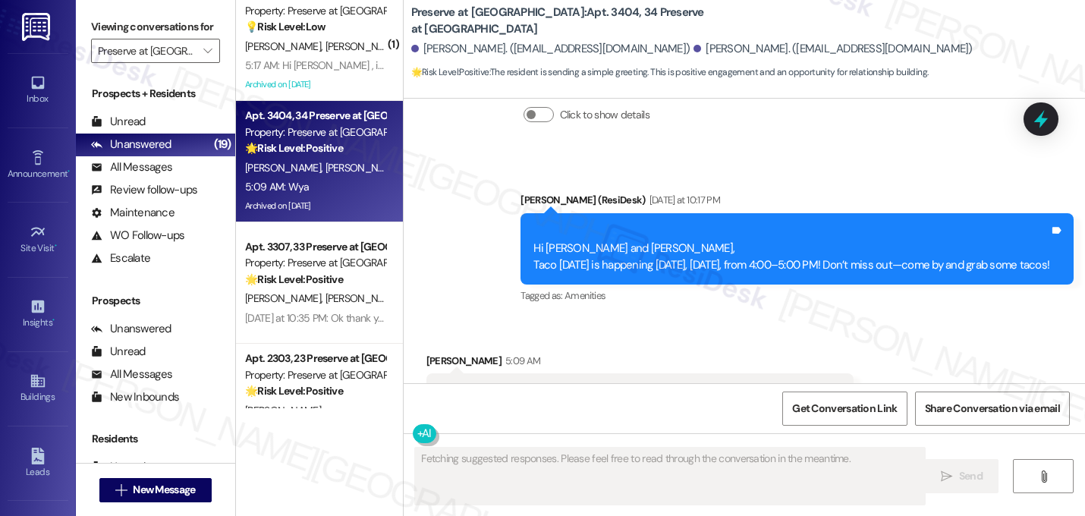
scroll to position [11102, 0]
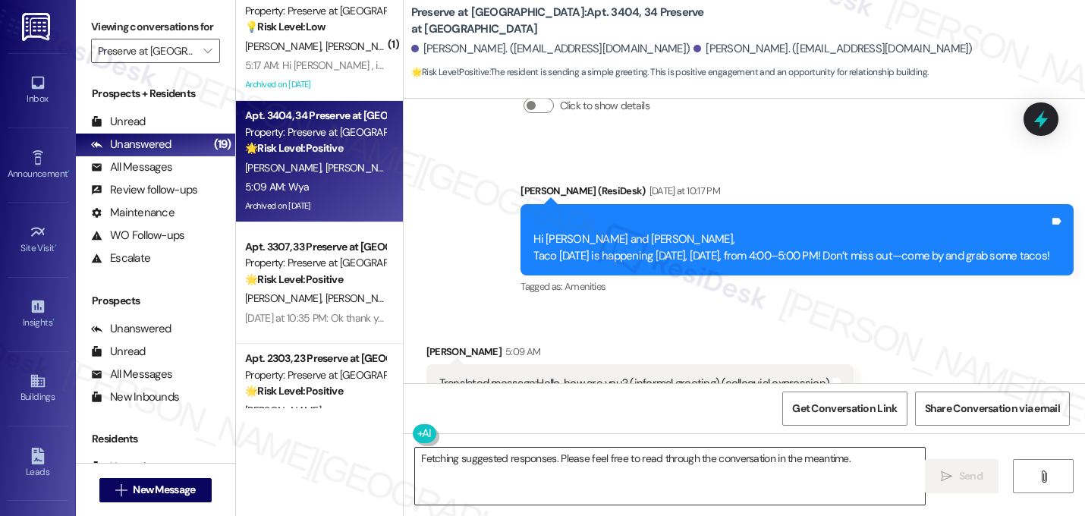
click at [561, 465] on textarea "Fetching suggested responses. Please feel free to read through the conversation…" at bounding box center [670, 475] width 510 height 57
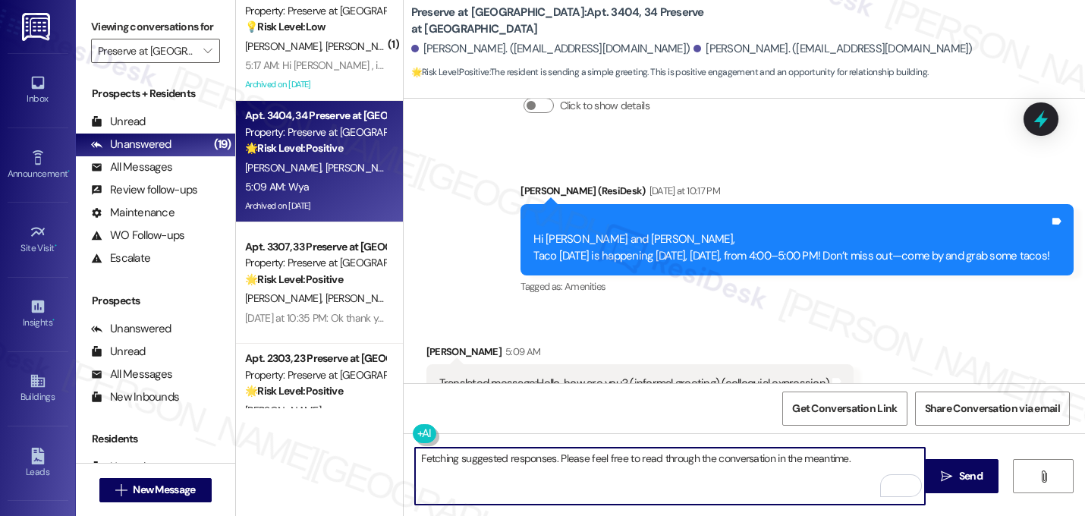
click at [554, 466] on textarea "Fetching suggested responses. Please feel free to read through the conversation…" at bounding box center [670, 475] width 510 height 57
drag, startPoint x: 859, startPoint y: 461, endPoint x: 369, endPoint y: 462, distance: 490.7
click at [369, 462] on div "( 3 ) Apt. 2004, 20 Preserve at Preston Property: Preserve at Preston 🔧 Risk Le…" at bounding box center [660, 258] width 849 height 516
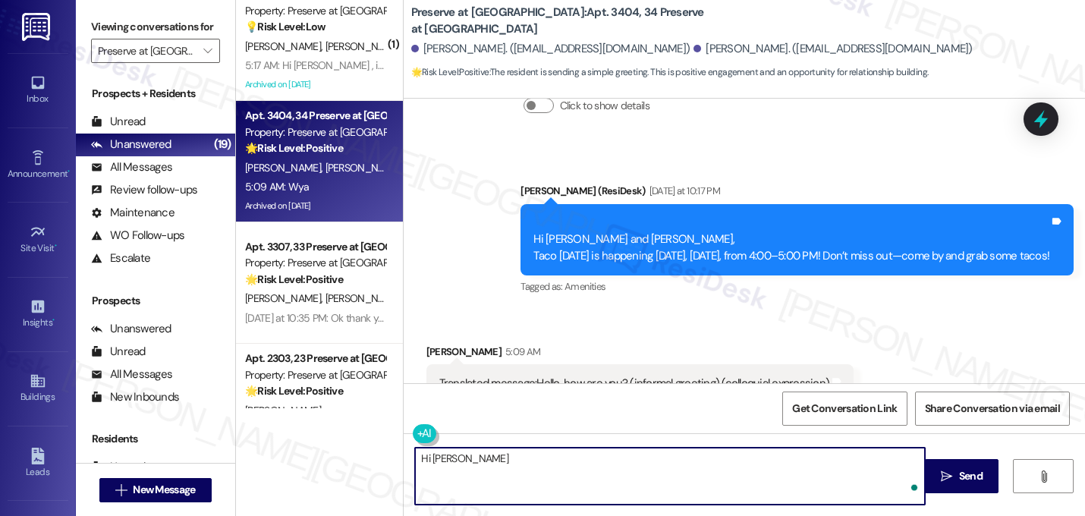
type textarea "Hi Timothy"
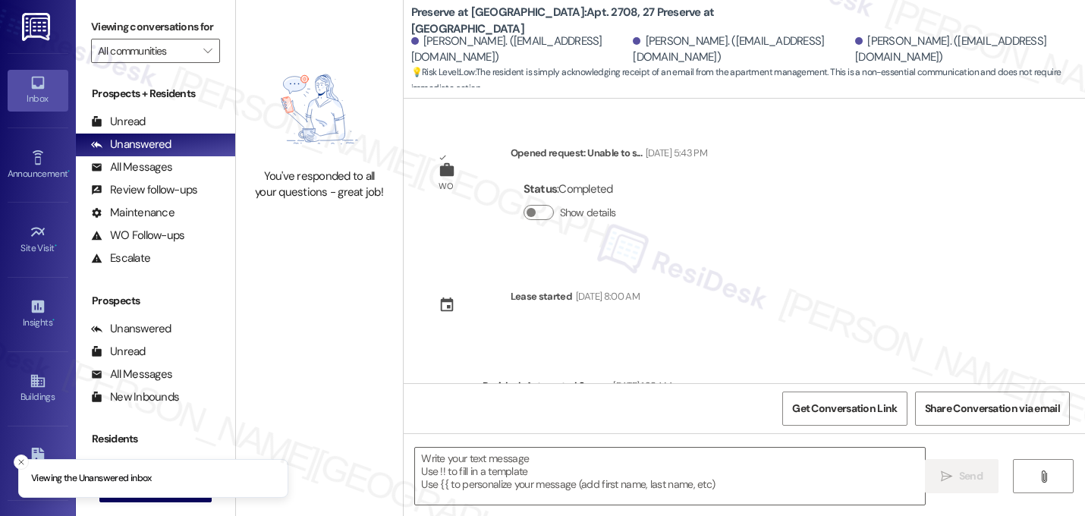
scroll to position [2520, 0]
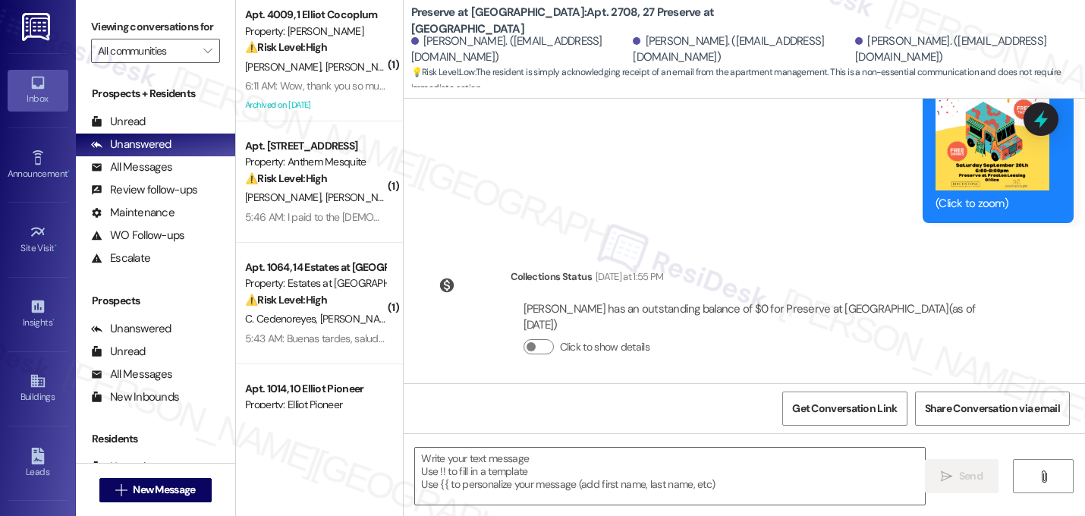
type textarea "Fetching suggested responses. Please feel free to read through the conversation…"
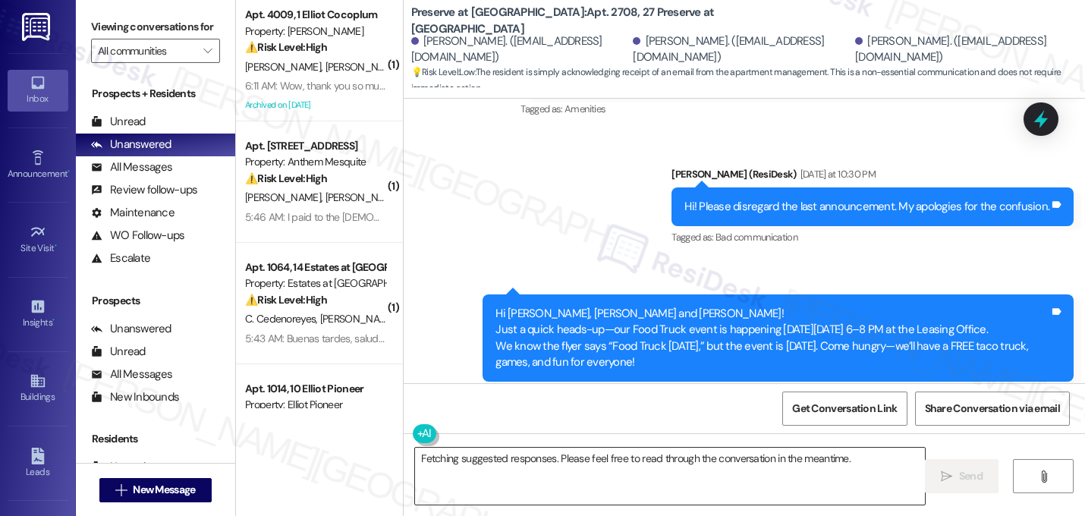
click at [595, 455] on textarea "Fetching suggested responses. Please feel free to read through the conversation…" at bounding box center [670, 475] width 510 height 57
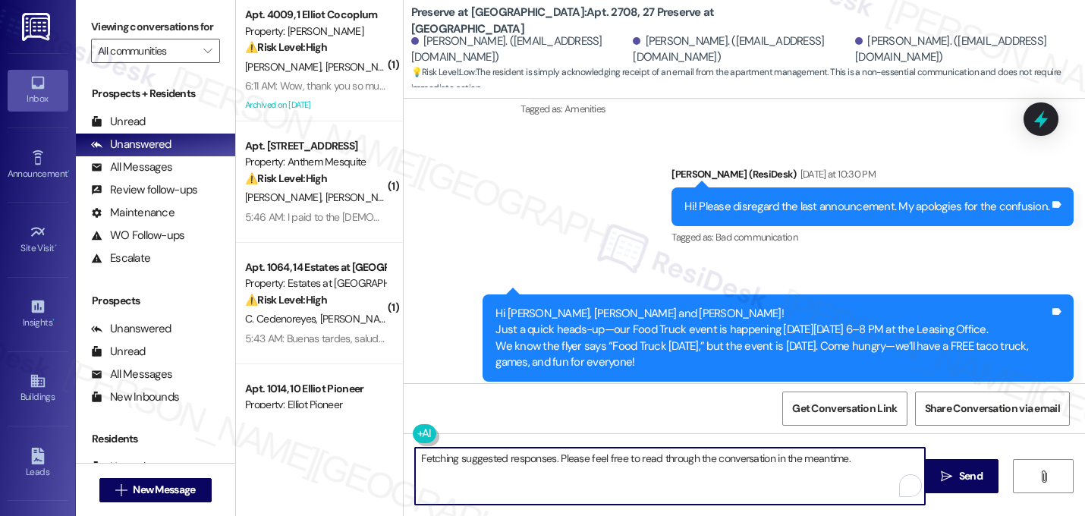
click at [595, 455] on textarea "Fetching suggested responses. Please feel free to read through the conversation…" at bounding box center [670, 475] width 510 height 57
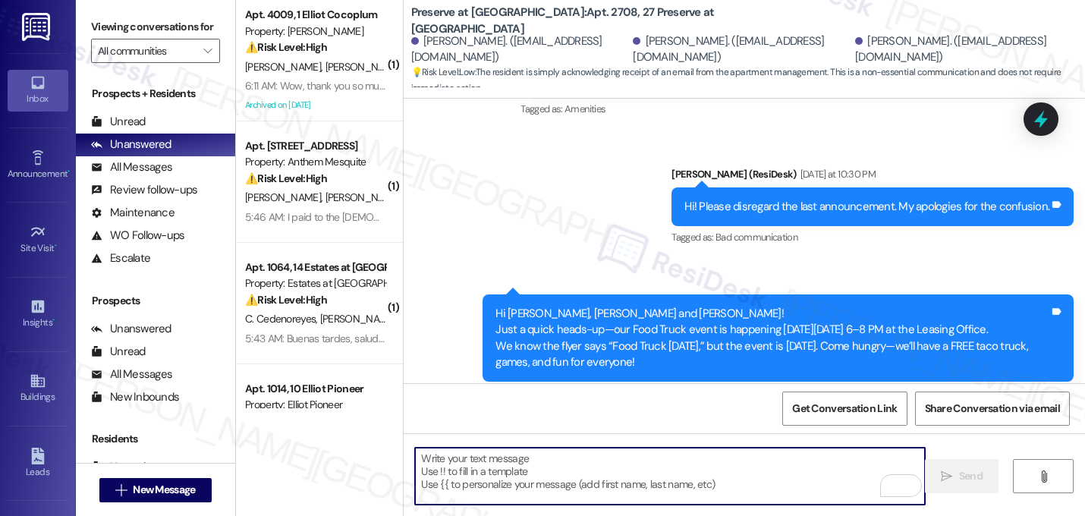
paste textarea "[URL][DOMAIN_NAME]"
type textarea "[URL][DOMAIN_NAME]"
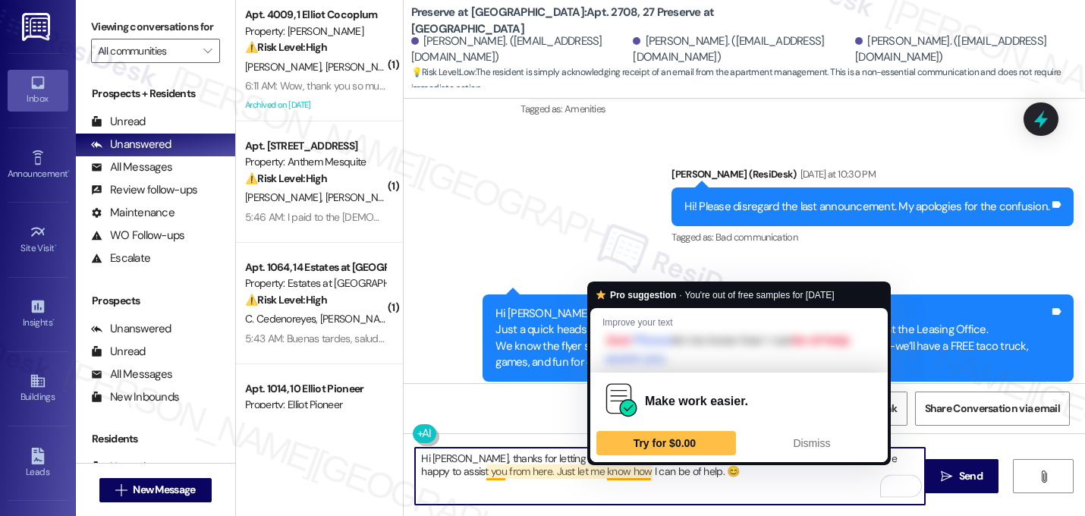
click at [653, 476] on textarea "Hi [PERSON_NAME], thanks for letting me know you sent us an email. While I don'…" at bounding box center [670, 475] width 510 height 57
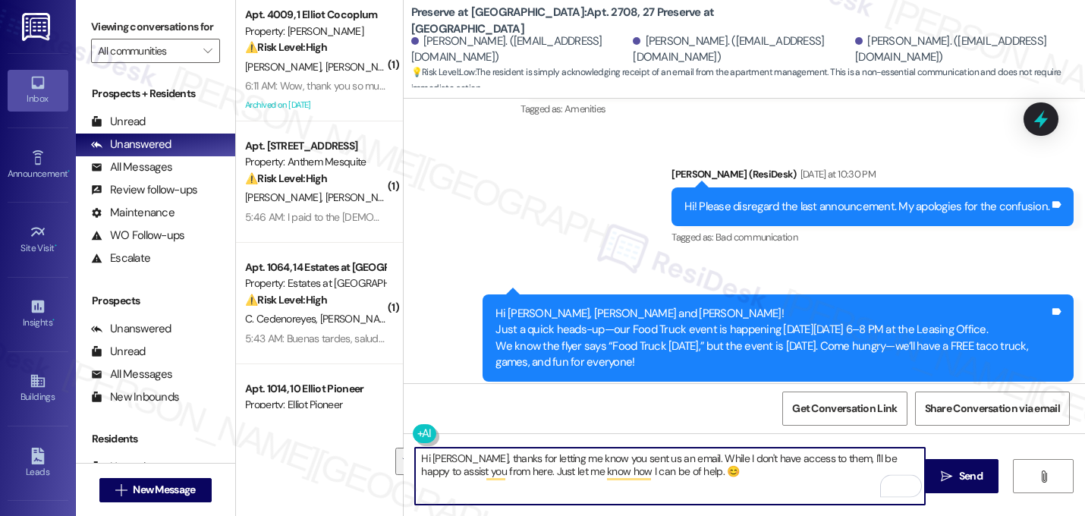
drag, startPoint x: 683, startPoint y: 476, endPoint x: 456, endPoint y: 438, distance: 230.1
click at [456, 438] on div "Hi [PERSON_NAME], thanks for letting me know you sent us an email. While I don'…" at bounding box center [743, 490] width 681 height 114
type textarea "Hi [PERSON_NAME], thanks for letting me know you sent us an email. While I don'…"
click at [456, 437] on div "Hi [PERSON_NAME], thanks for letting me know you sent us an email. While I don'…" at bounding box center [743, 490] width 681 height 114
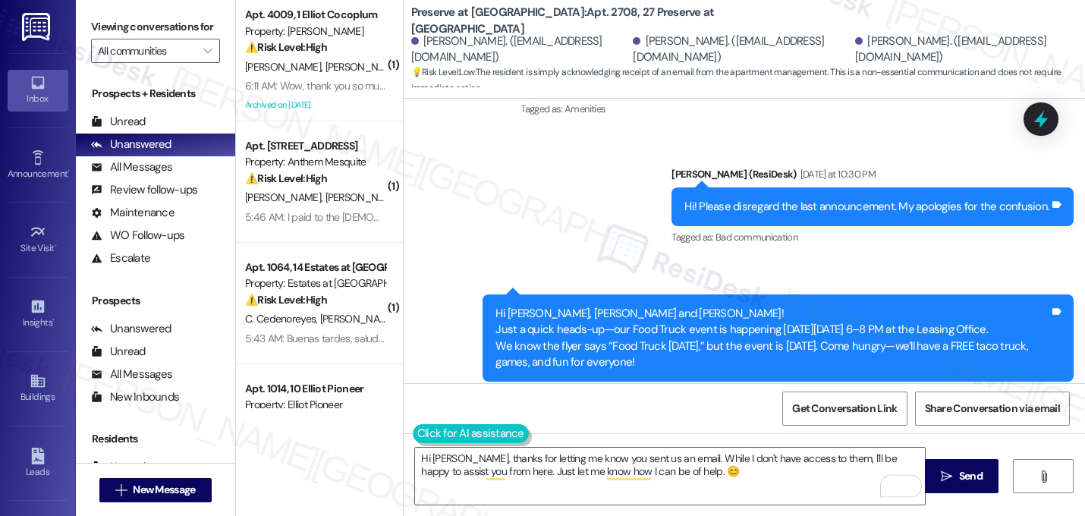
click at [416, 429] on button at bounding box center [471, 433] width 116 height 19
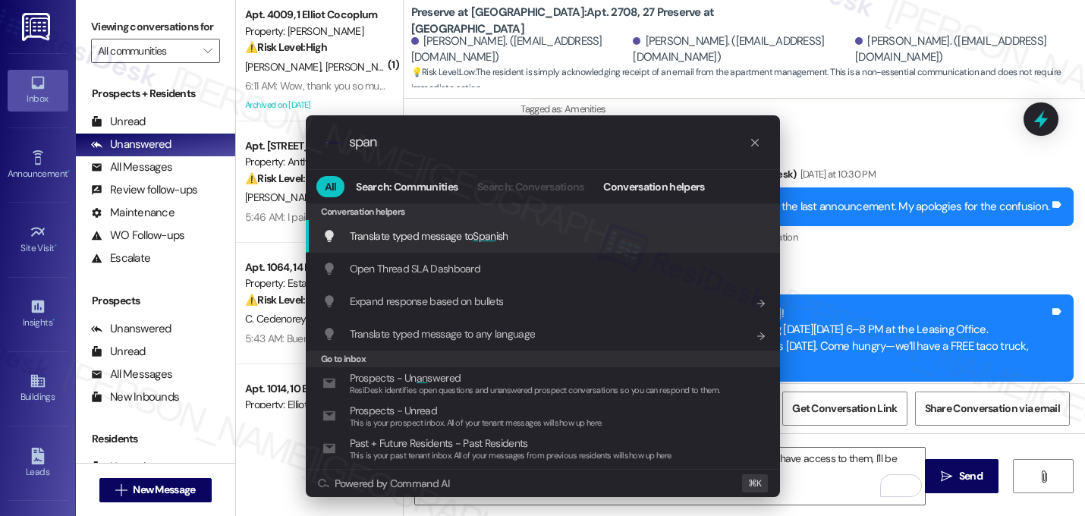
type input "span"
click at [439, 225] on div "Translate typed message to Span ish Add shortcut" at bounding box center [543, 236] width 474 height 33
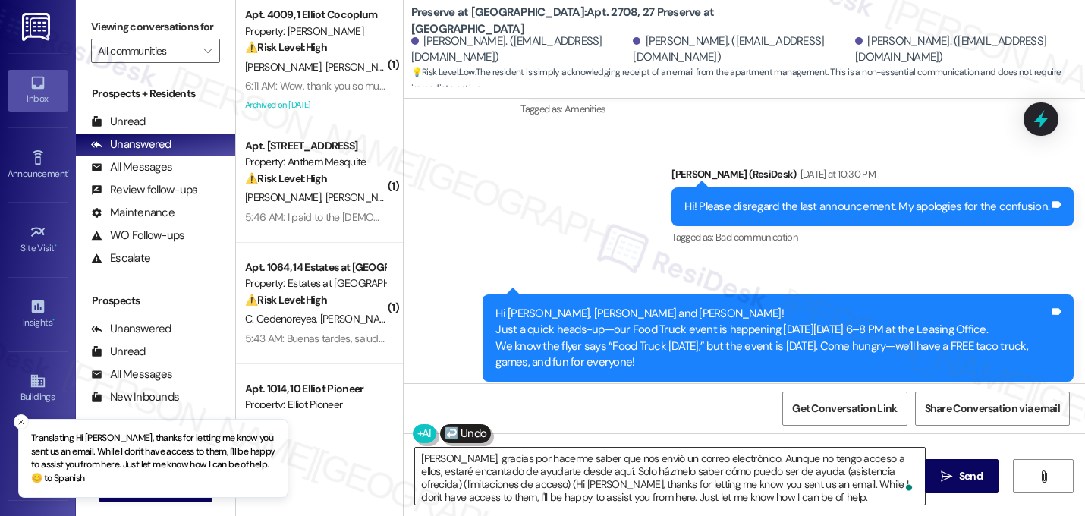
type textarea "[PERSON_NAME], gracias por hacerme saber que nos envió un correo electrónico. A…"
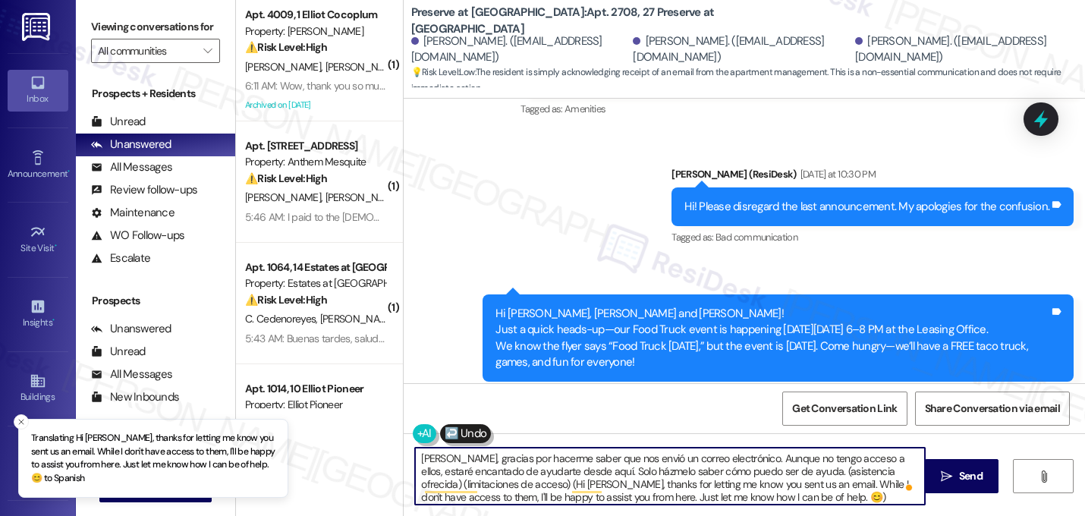
click at [684, 466] on textarea "[PERSON_NAME], gracias por hacerme saber que nos envió un correo electrónico. A…" at bounding box center [670, 475] width 510 height 57
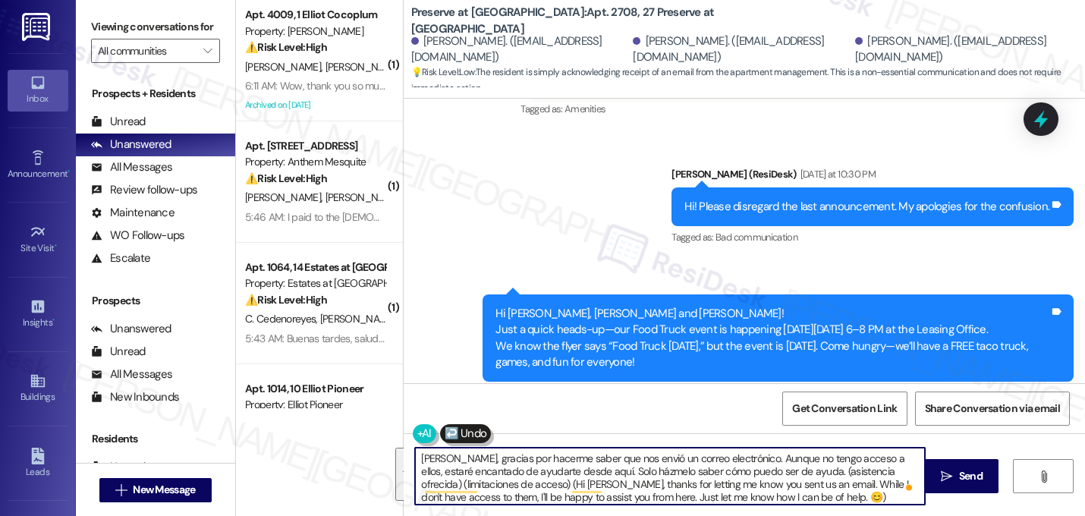
click at [684, 466] on textarea "[PERSON_NAME], gracias por hacerme saber que nos envió un correo electrónico. A…" at bounding box center [670, 475] width 510 height 57
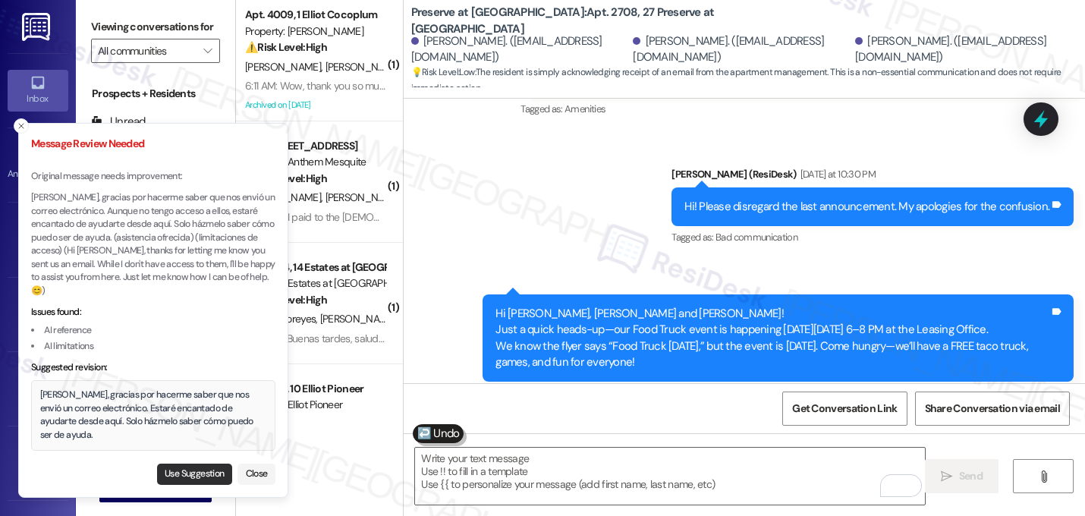
click at [187, 471] on button "Use Suggestion" at bounding box center [194, 473] width 75 height 21
type textarea "[PERSON_NAME], gracias por hacerme saber que nos envió un correo electrónico. E…"
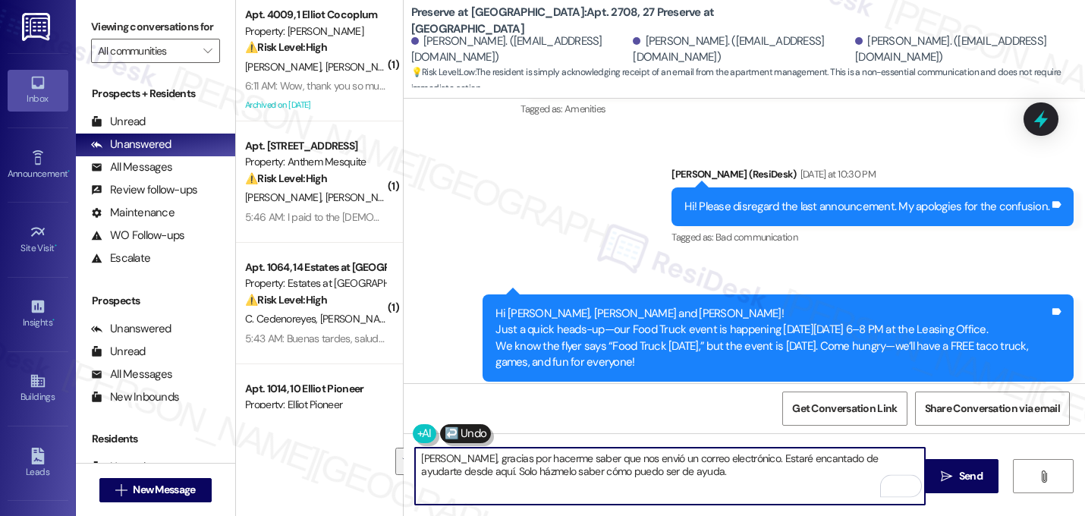
drag, startPoint x: 710, startPoint y: 473, endPoint x: 345, endPoint y: 444, distance: 366.0
click at [345, 444] on div "( 1 ) Apt. 4009, 1 Elliot Cocoplum Property: [PERSON_NAME] ⚠️ Risk Level: High …" at bounding box center [660, 258] width 849 height 516
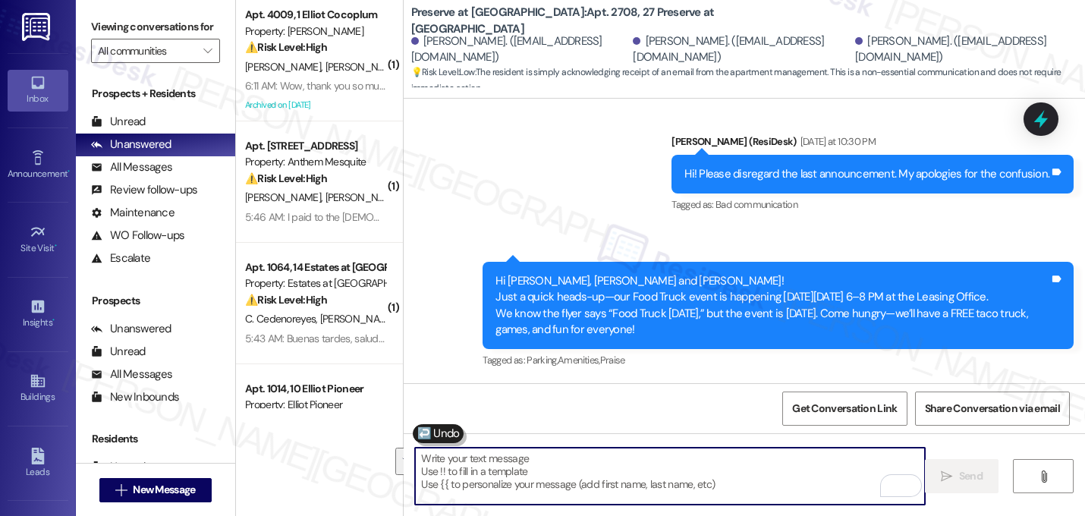
scroll to position [2642, 0]
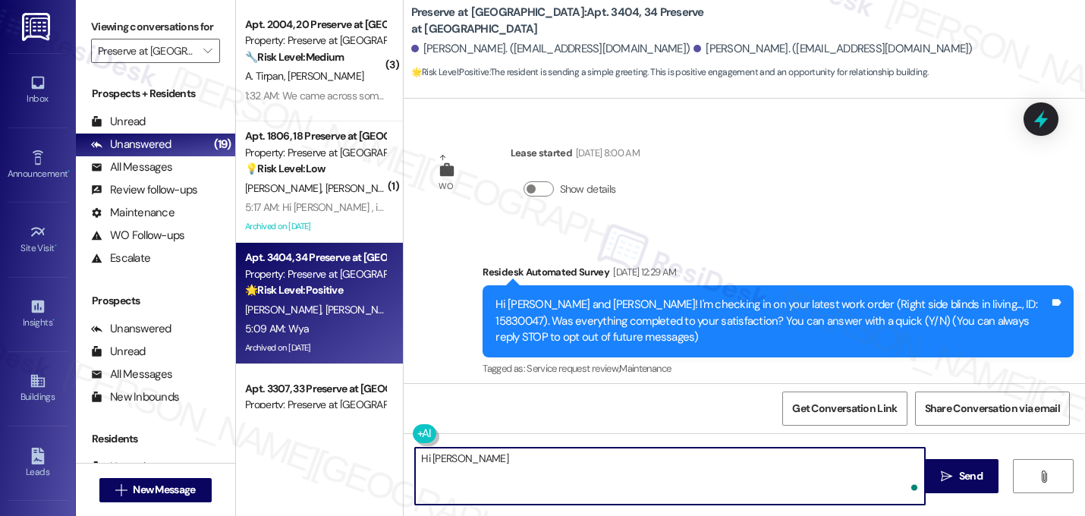
scroll to position [11102, 0]
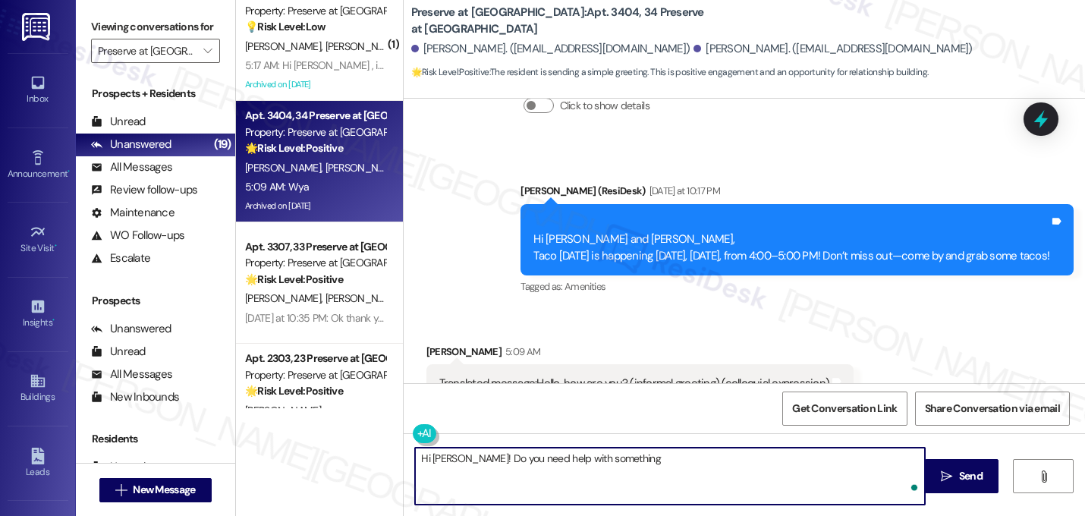
type textarea "Hi [PERSON_NAME]! Do you need help with something?"
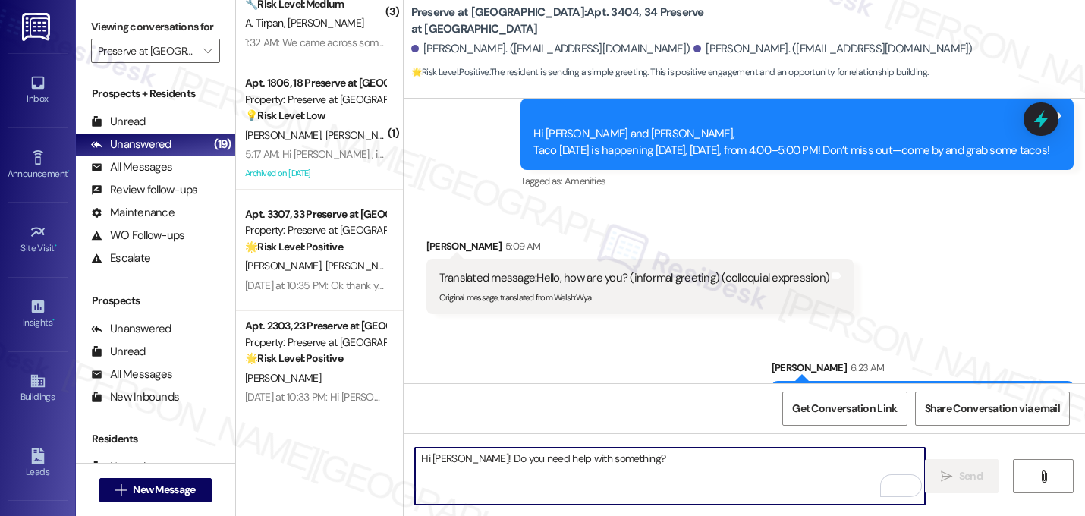
scroll to position [18, 0]
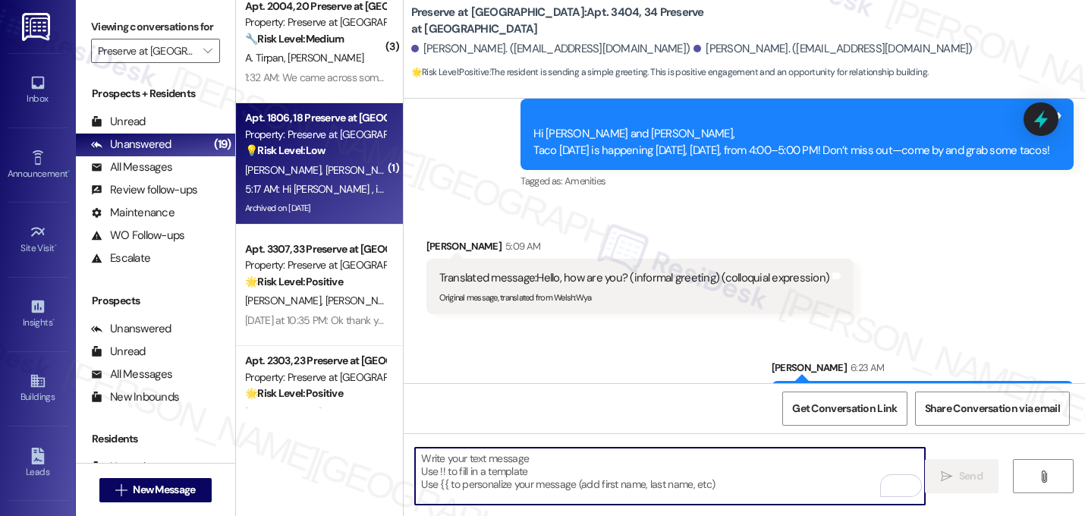
click at [325, 172] on div "[PERSON_NAME] [PERSON_NAME]" at bounding box center [314, 170] width 143 height 19
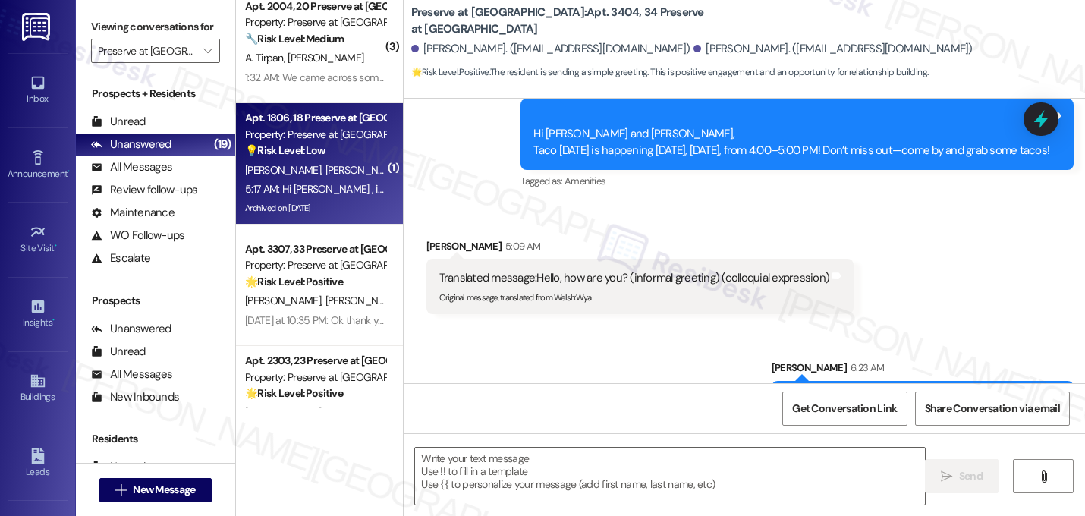
type textarea "Fetching suggested responses. Please feel free to read through the conversation…"
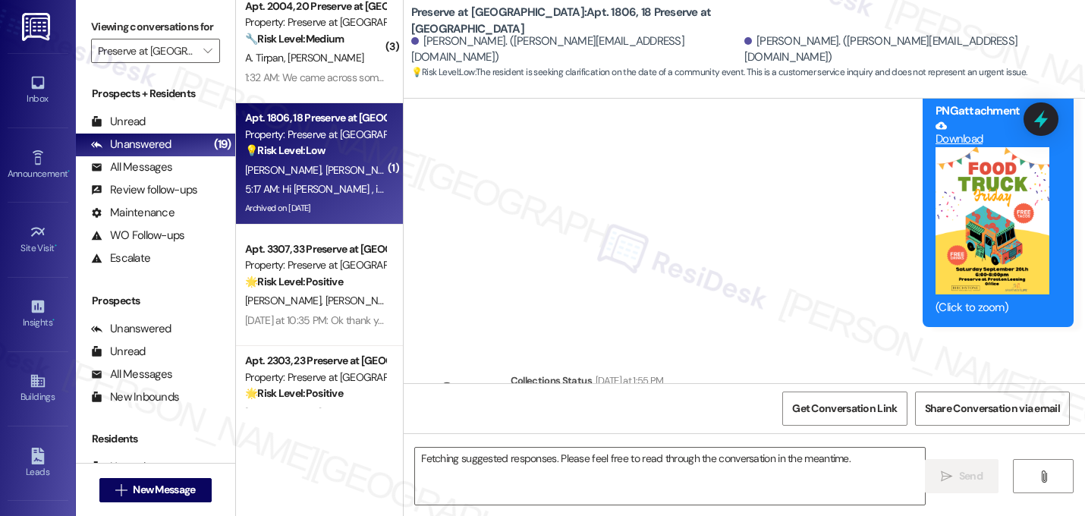
scroll to position [22284, 0]
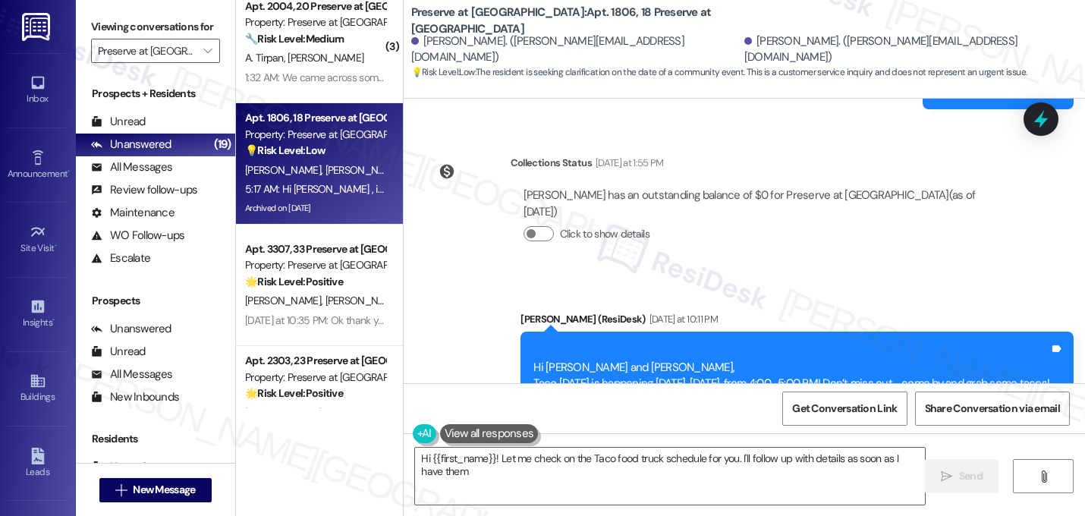
type textarea "Hi {{first_name}}! Let me check on the Taco food truck schedule for you. I'll f…"
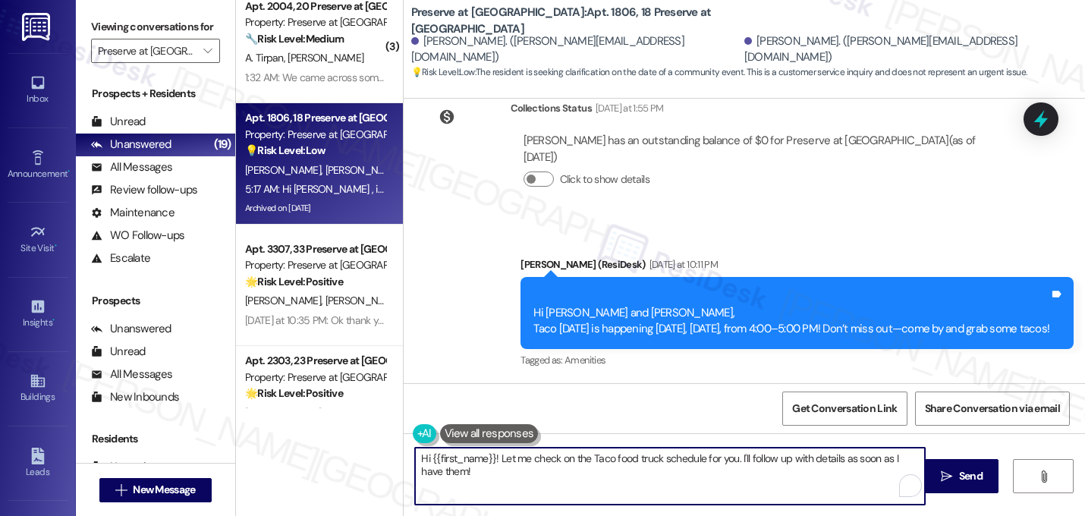
drag, startPoint x: 463, startPoint y: 483, endPoint x: 386, endPoint y: 439, distance: 88.3
click at [386, 439] on div "( 3 ) Apt. 2004, 20 Preserve at [GEOGRAPHIC_DATA] Property: Preserve at [GEOGRA…" at bounding box center [660, 258] width 849 height 516
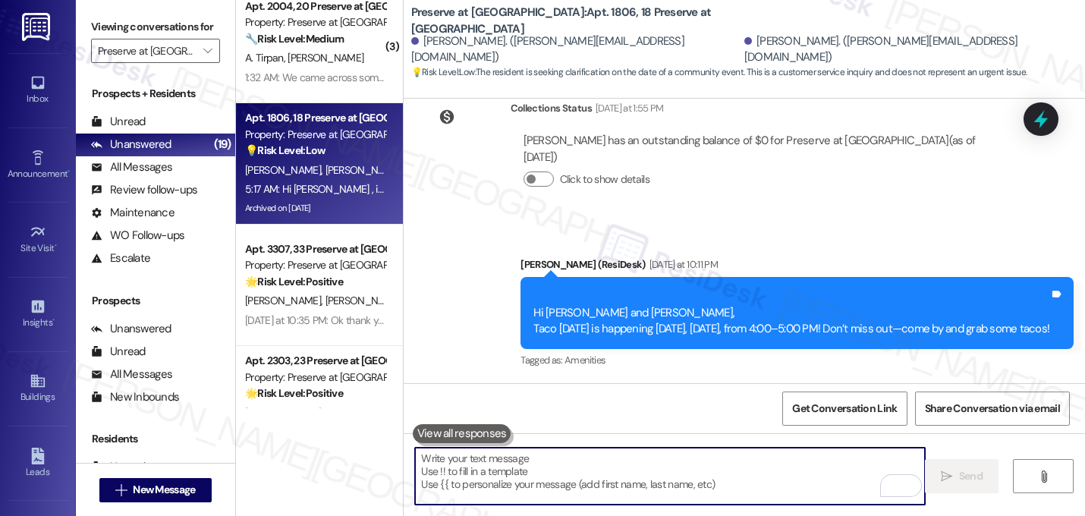
click at [536, 467] on textarea "To enrich screen reader interactions, please activate Accessibility in Grammarl…" at bounding box center [670, 475] width 510 height 57
paste textarea "My apologies for the mix-up, [PERSON_NAME]! Please disregard the Taco [DATE] me…"
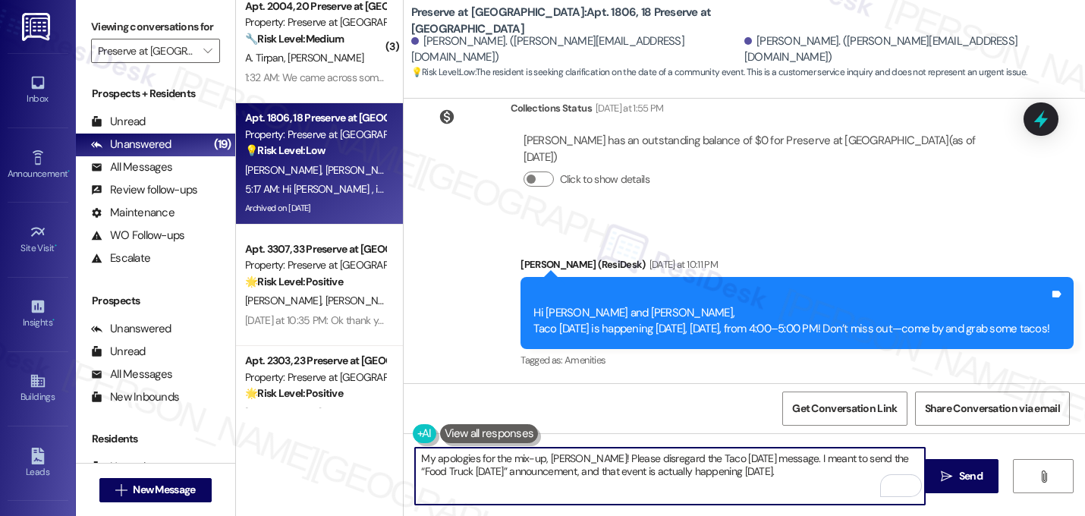
click at [575, 460] on textarea "My apologies for the mix-up, [PERSON_NAME]! Please disregard the Taco [DATE] me…" at bounding box center [670, 475] width 510 height 57
click at [755, 475] on textarea "My apologies for the mix-up, [PERSON_NAME]! Please disregard the Taco [DATE] me…" at bounding box center [670, 475] width 510 height 57
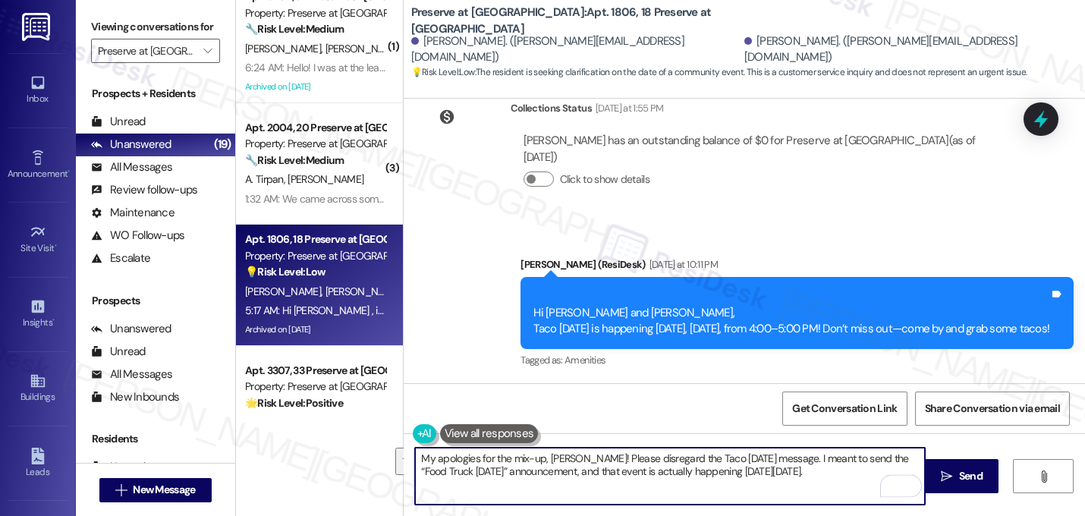
drag, startPoint x: 831, startPoint y: 475, endPoint x: 416, endPoint y: 449, distance: 416.4
click at [416, 449] on textarea "My apologies for the mix-up, [PERSON_NAME]! Please disregard the Taco [DATE] me…" at bounding box center [670, 475] width 510 height 57
type textarea "My apologies for the mix-up, [PERSON_NAME]! Please disregard the Taco [DATE] me…"
click at [823, 473] on textarea "My apologies for the mix-up, [PERSON_NAME]! Please disregard the Taco [DATE] me…" at bounding box center [670, 475] width 510 height 57
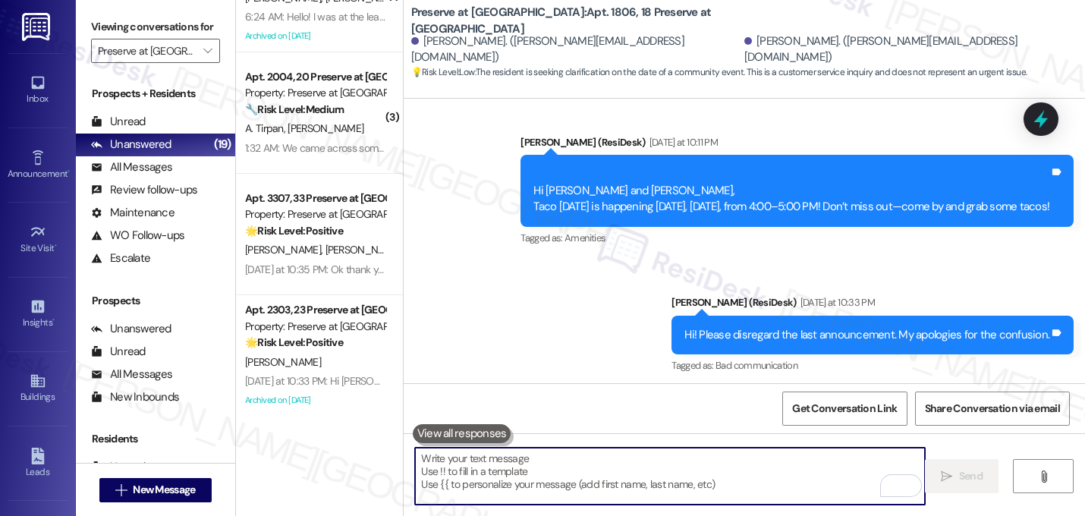
scroll to position [69, 0]
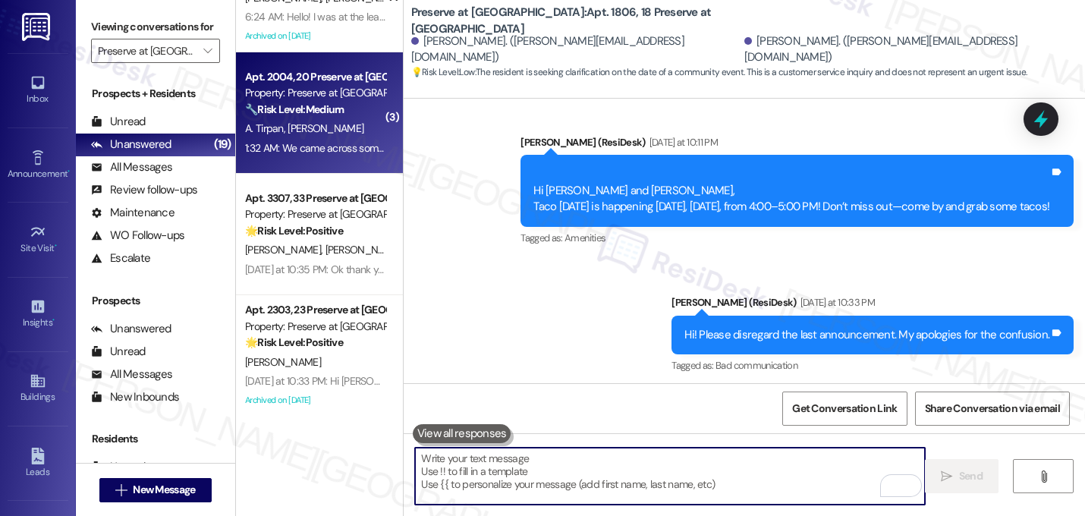
click at [306, 121] on span "[PERSON_NAME]" at bounding box center [325, 128] width 76 height 14
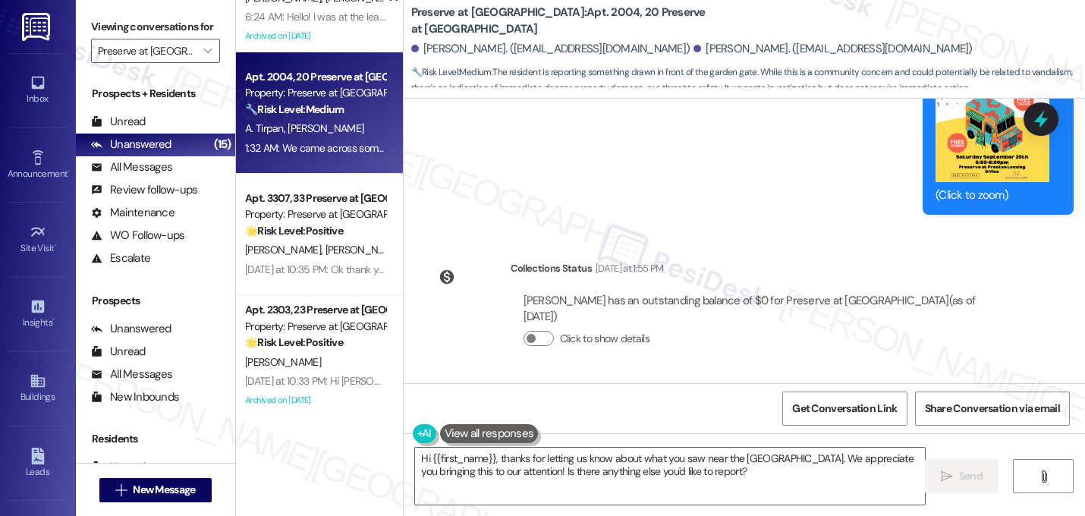
scroll to position [23813, 0]
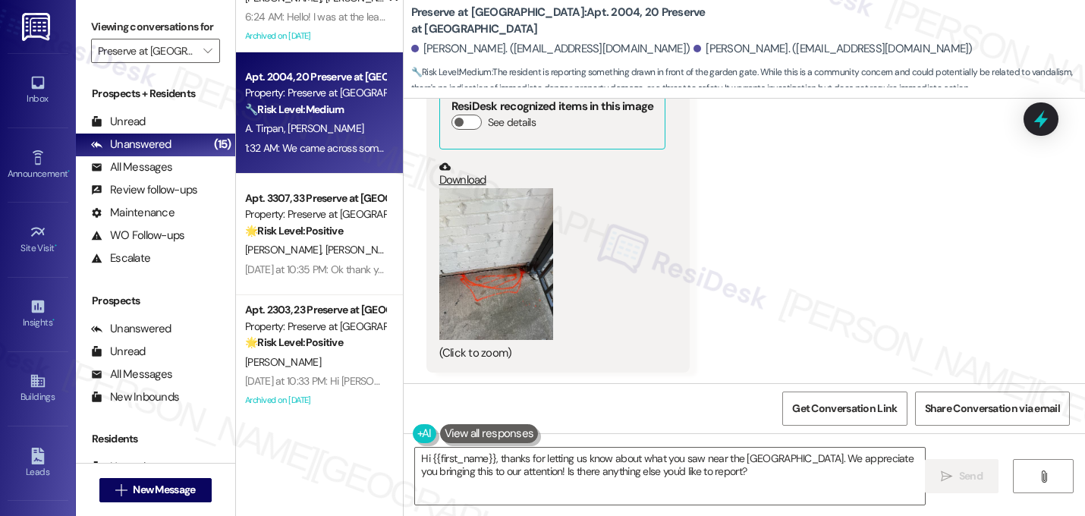
click at [452, 188] on button "Zoom image" at bounding box center [496, 264] width 114 height 152
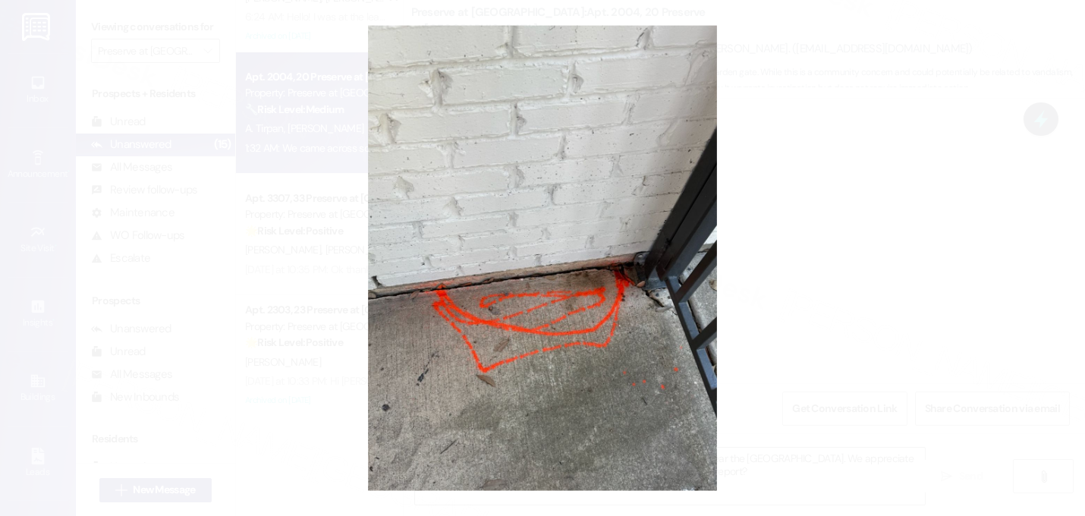
click at [788, 223] on button "Unzoom image" at bounding box center [542, 258] width 1085 height 516
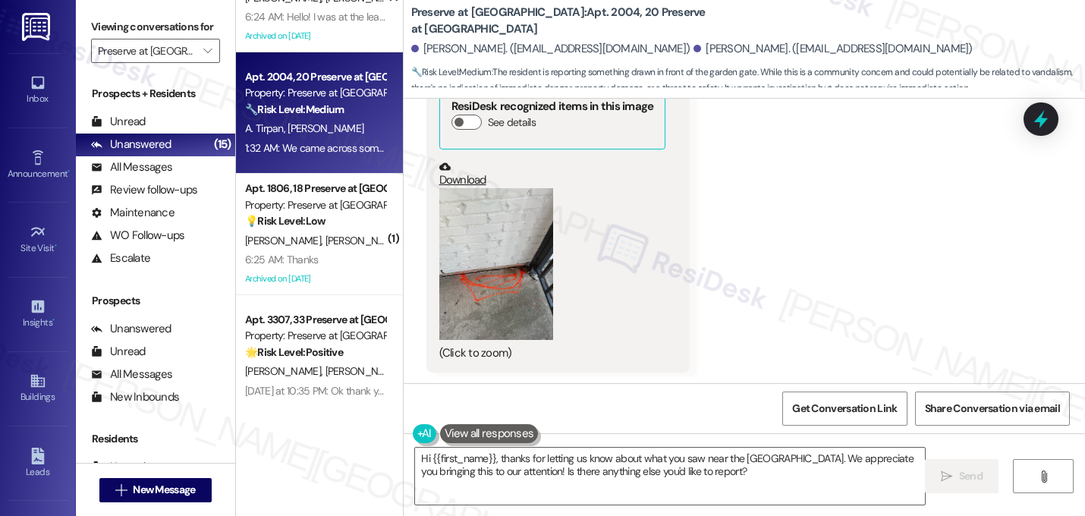
click at [733, 507] on button "Show suggestions" at bounding box center [748, 514] width 30 height 15
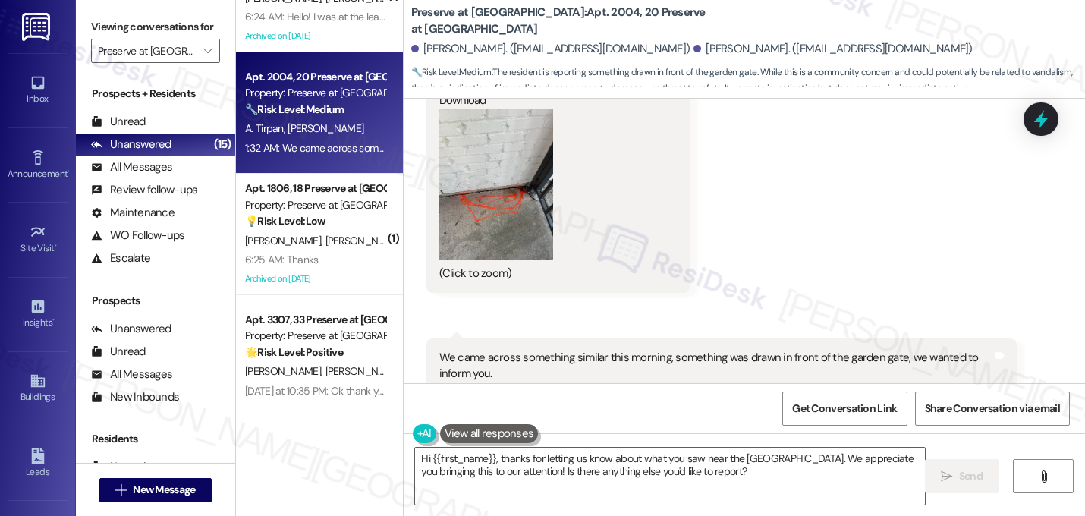
scroll to position [23894, 0]
click at [741, 426] on button "Hide Suggestions" at bounding box center [751, 433] width 30 height 15
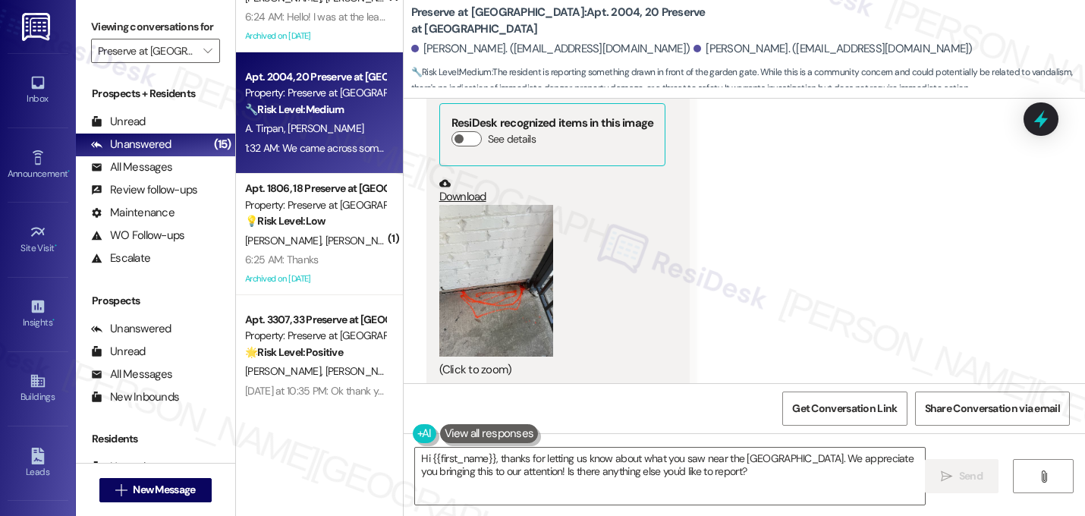
scroll to position [23813, 0]
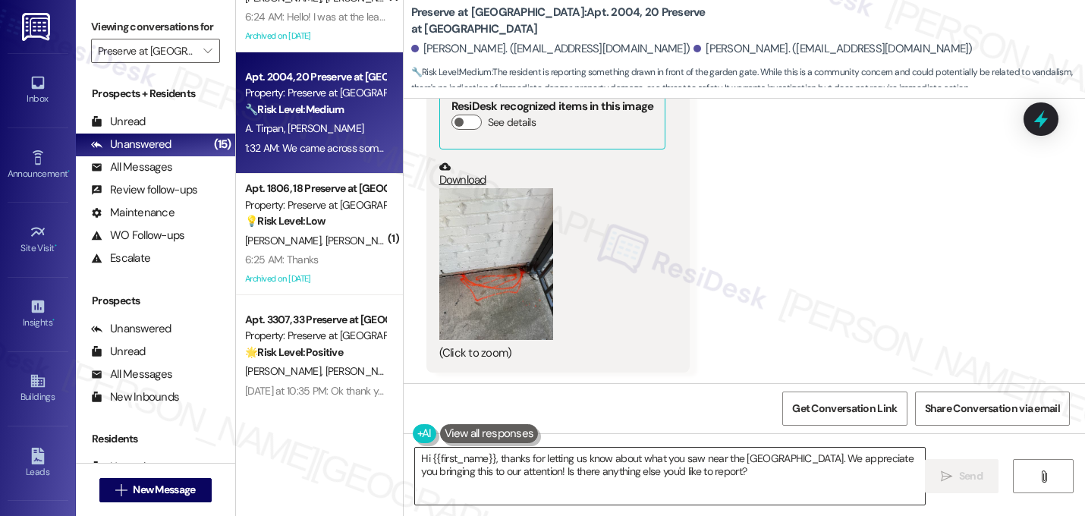
click at [490, 457] on textarea "Hi {{first_name}}, thanks for letting us know about what you saw near the garde…" at bounding box center [670, 475] width 510 height 57
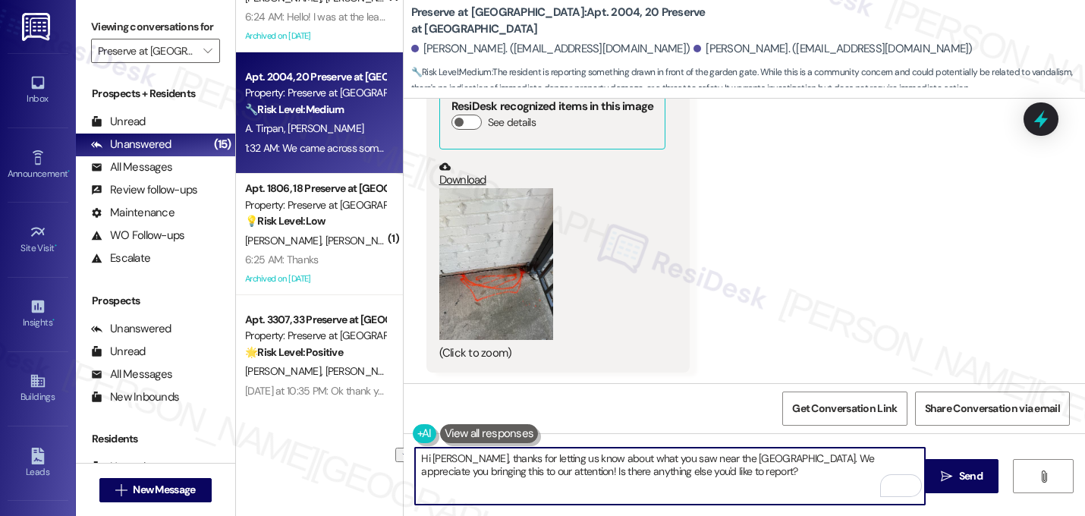
drag, startPoint x: 752, startPoint y: 457, endPoint x: 595, endPoint y: 458, distance: 156.2
click at [595, 458] on textarea "Hi Akide, thanks for letting us know about what you saw near the garden gate. W…" at bounding box center [670, 475] width 510 height 57
drag, startPoint x: 796, startPoint y: 464, endPoint x: 802, endPoint y: 472, distance: 9.7
click at [802, 472] on textarea "Hi Akide, thanks for sharing the photo. We appreciate you bringing this to our …" at bounding box center [670, 475] width 510 height 57
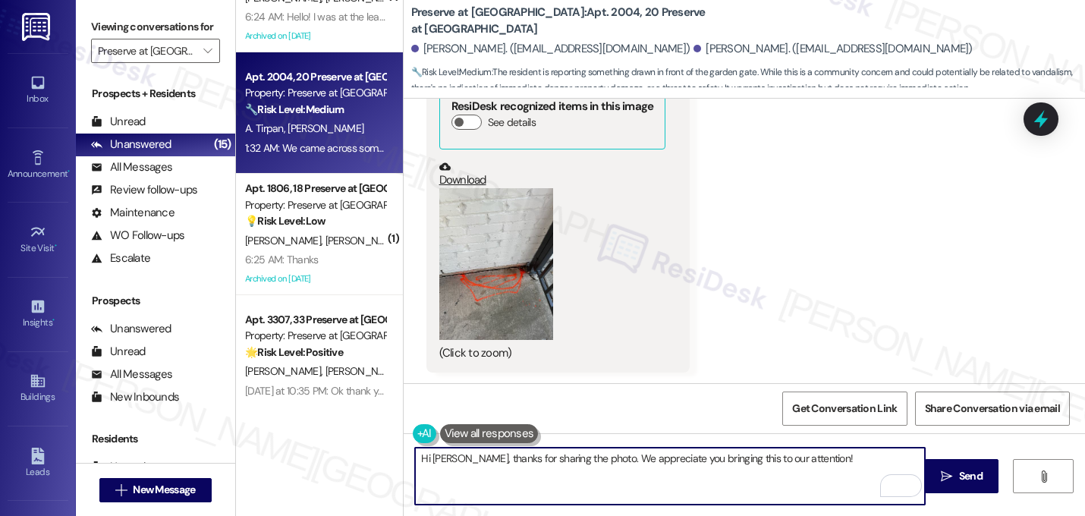
click at [583, 461] on textarea "Hi Akide, thanks for sharing the photo. We appreciate you bringing this to our …" at bounding box center [670, 475] width 510 height 57
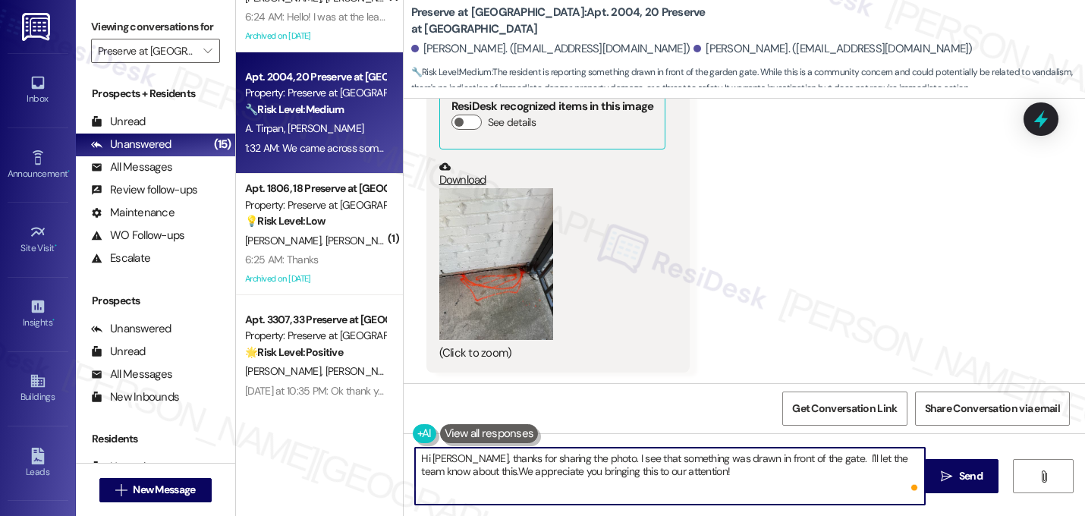
type textarea "Hi Akide, thanks for sharing the photo. I see that something was drawn in front…"
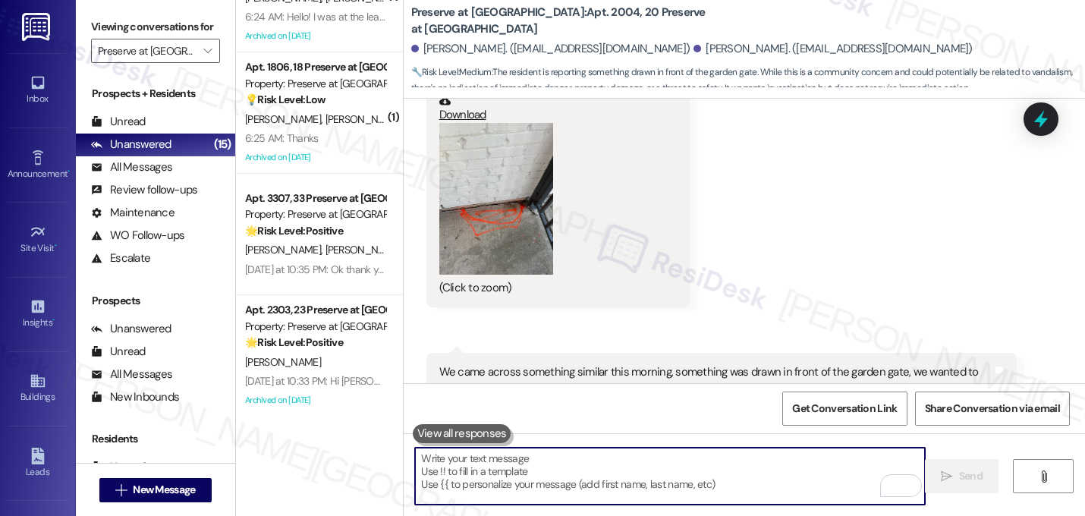
scroll to position [23935, 0]
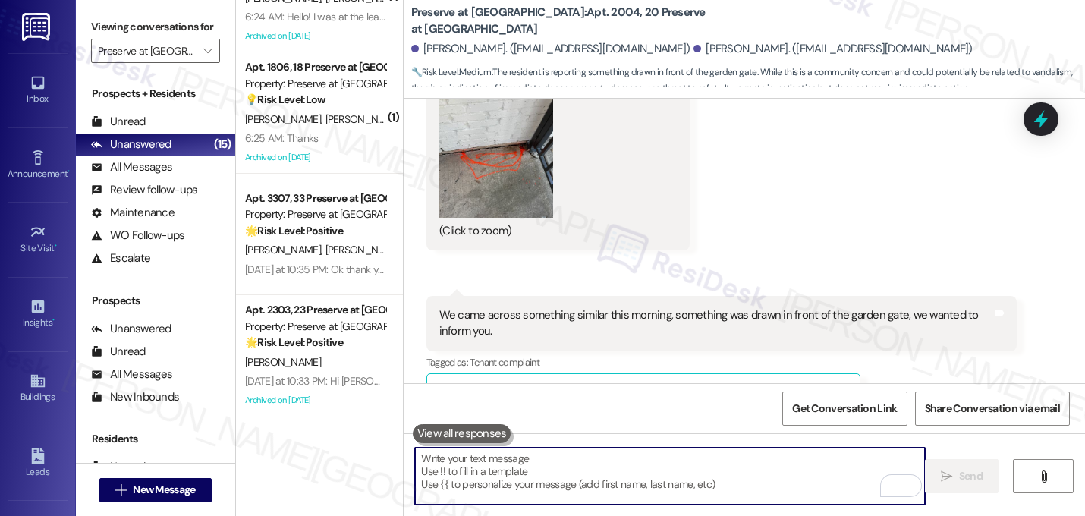
click at [926, 284] on div "Received via SMS 1:32 AM Akide Tirpan Question 1:32 AM We came across something…" at bounding box center [722, 354] width 614 height 140
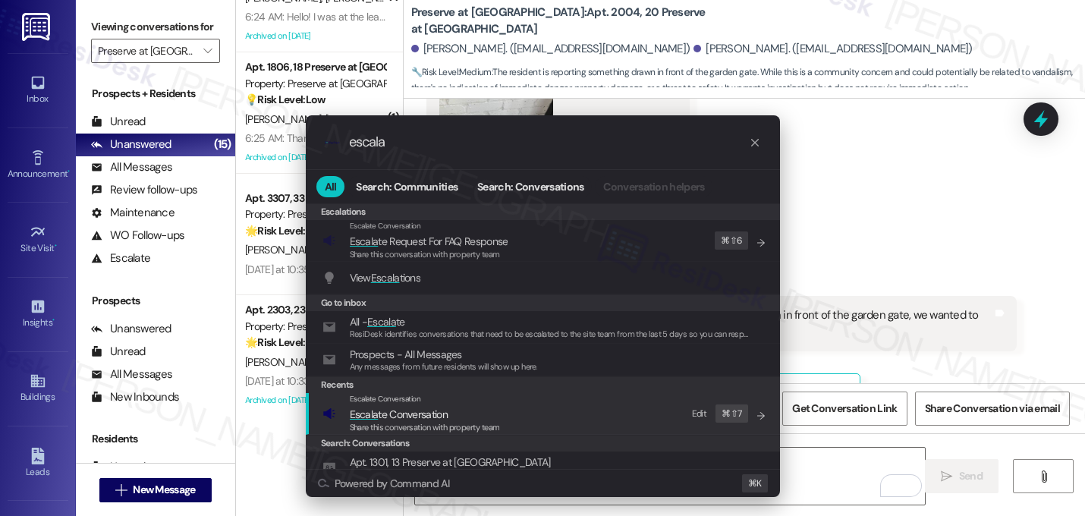
type input "escala"
click at [374, 416] on span "Escala" at bounding box center [364, 414] width 29 height 14
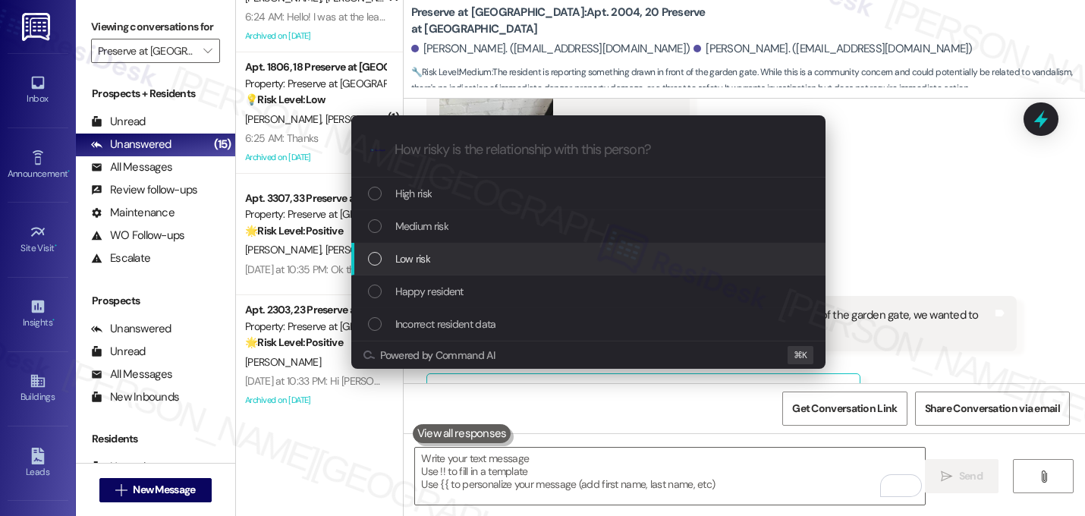
click at [388, 255] on div "Low risk" at bounding box center [590, 258] width 444 height 17
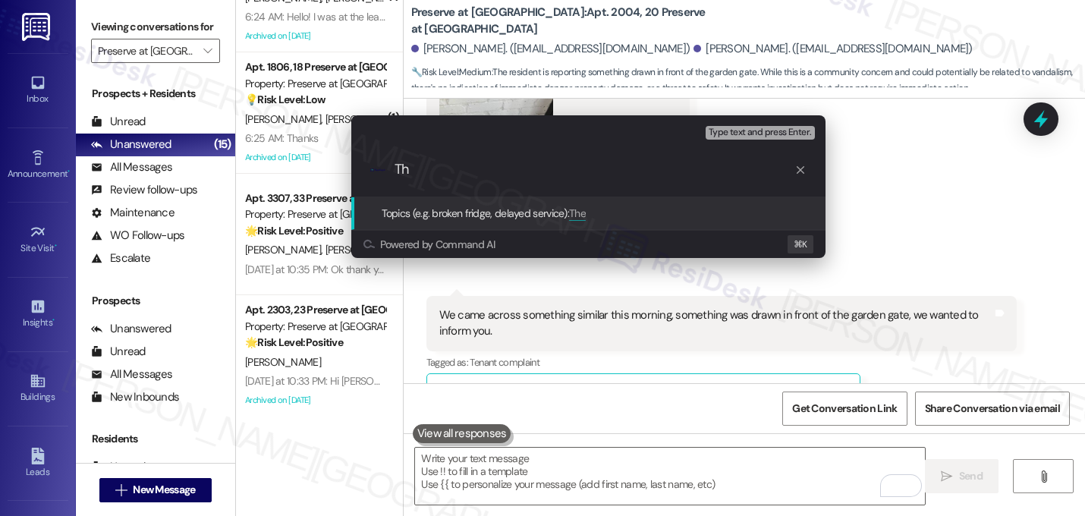
type input "T"
type input "S"
type input "T"
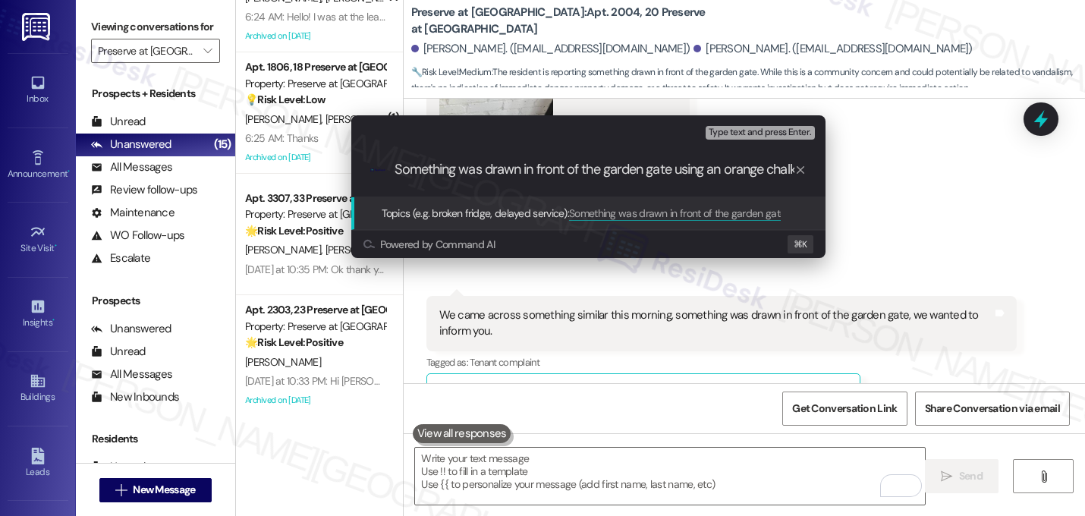
scroll to position [0, 5]
click at [591, 173] on input "Something was drawn in front of the garden gate using an orange chalk" at bounding box center [594, 170] width 400 height 16
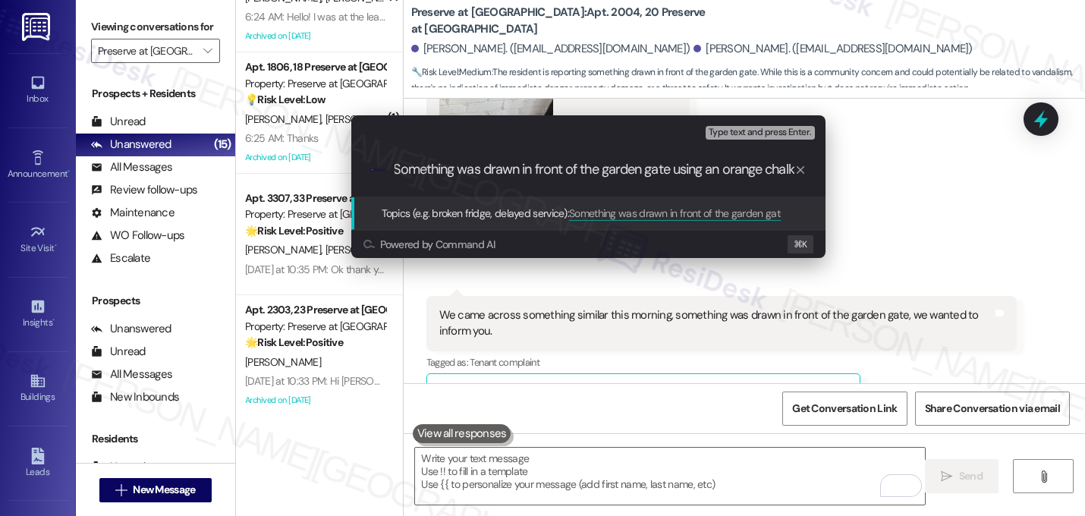
click at [792, 172] on input "Something was drawn in front of the garden gate using an orange chalk" at bounding box center [594, 170] width 400 height 16
type input "Something was drawn in front of the garden gate (see photo)"
click at [735, 174] on input "Something was drawn in front of the garden gate (see photo)" at bounding box center [594, 170] width 400 height 16
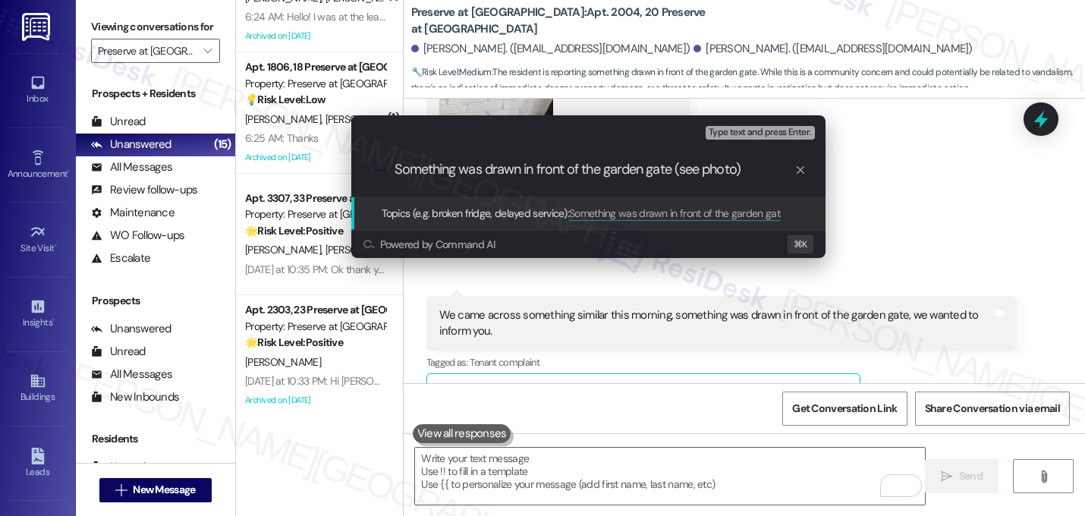
click at [735, 174] on input "Something was drawn in front of the garden gate (see photo)" at bounding box center [594, 170] width 400 height 16
click at [768, 174] on input "Something was drawn in front of the garden gate (see photo)" at bounding box center [594, 170] width 400 height 16
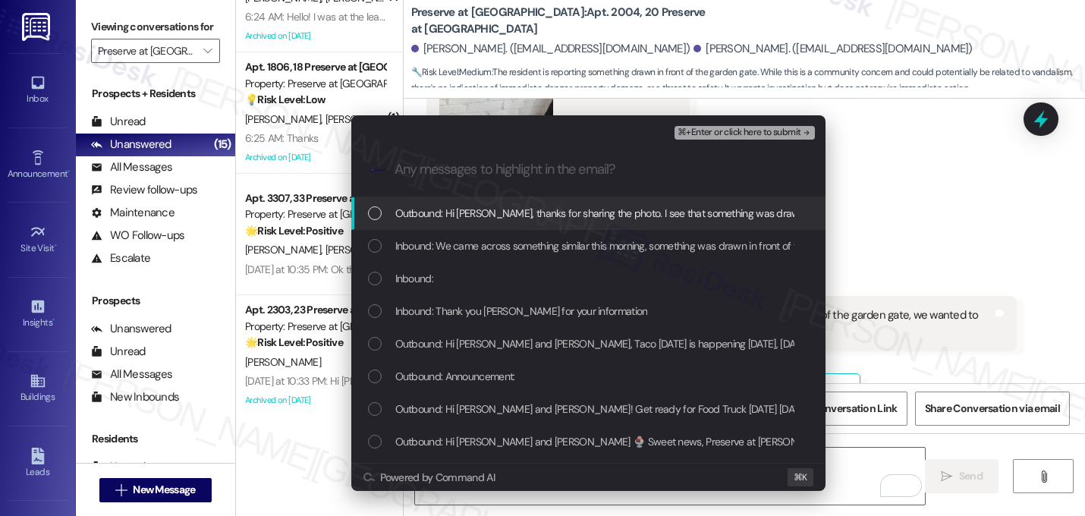
click at [538, 215] on span "Outbound: Hi Akide, thanks for sharing the photo. I see that something was draw…" at bounding box center [819, 213] width 849 height 17
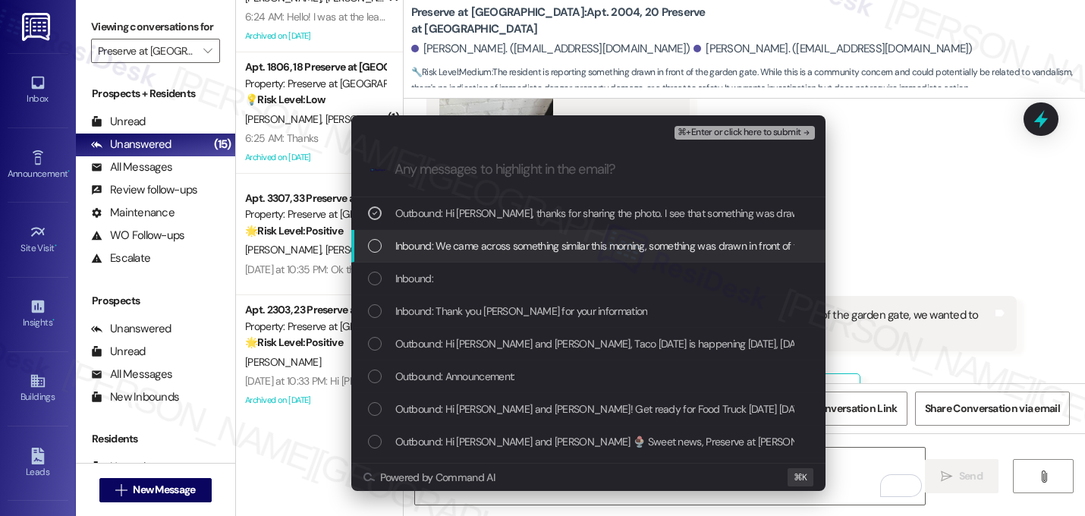
click at [520, 239] on span "Inbound: We came across something similar this morning, something was drawn in …" at bounding box center [709, 245] width 628 height 17
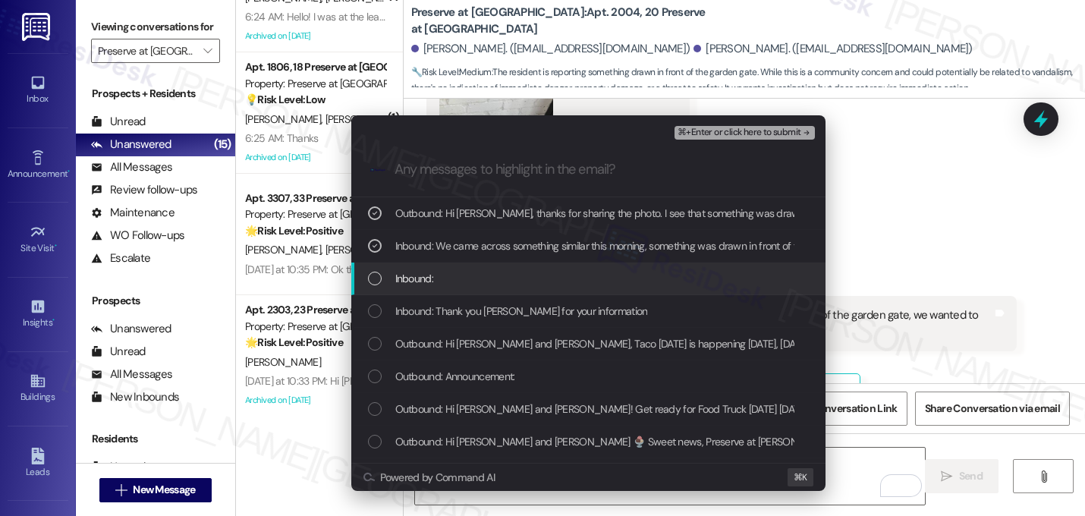
click at [488, 284] on div "Inbound:" at bounding box center [590, 278] width 444 height 17
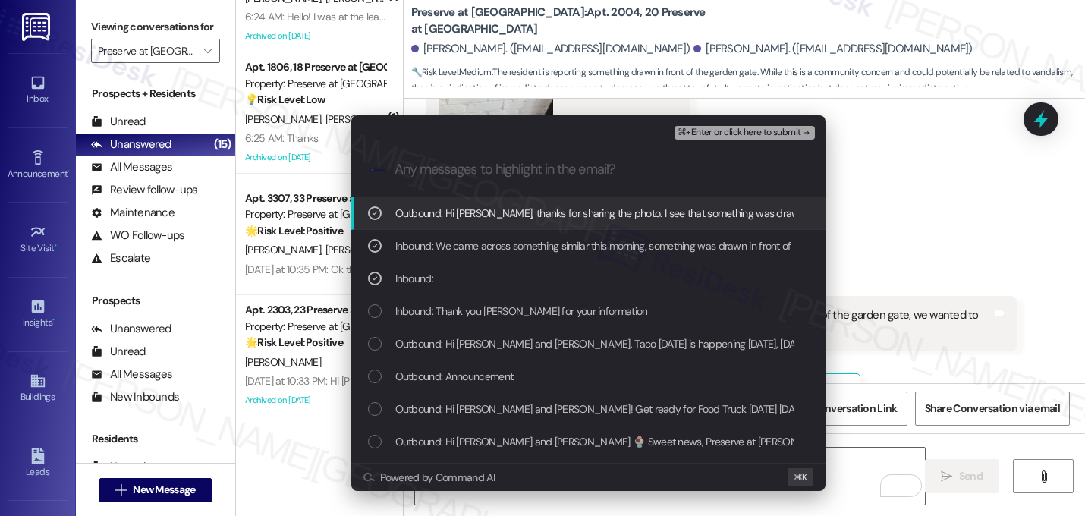
click at [774, 133] on span "⌘+Enter or click here to submit" at bounding box center [738, 132] width 123 height 11
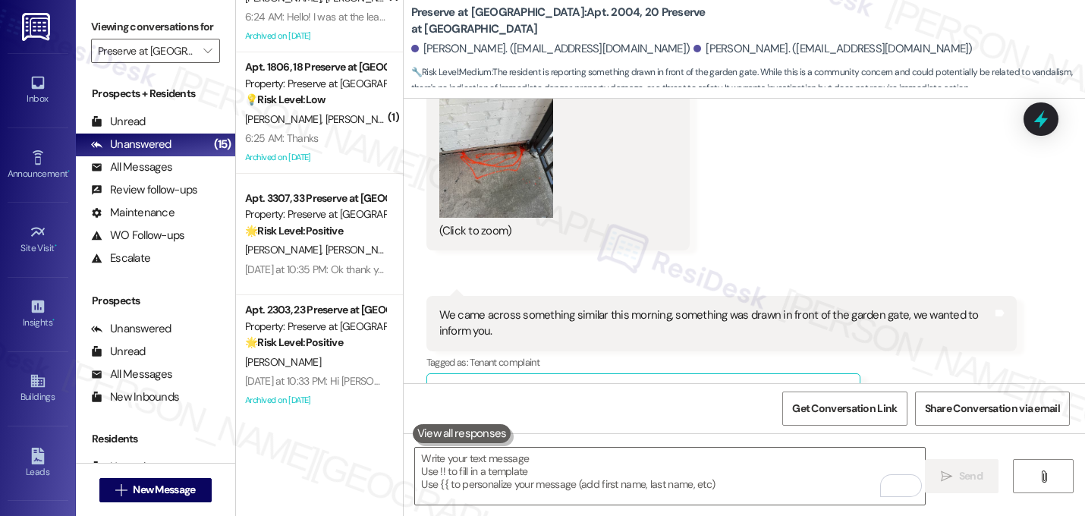
scroll to position [23862, 0]
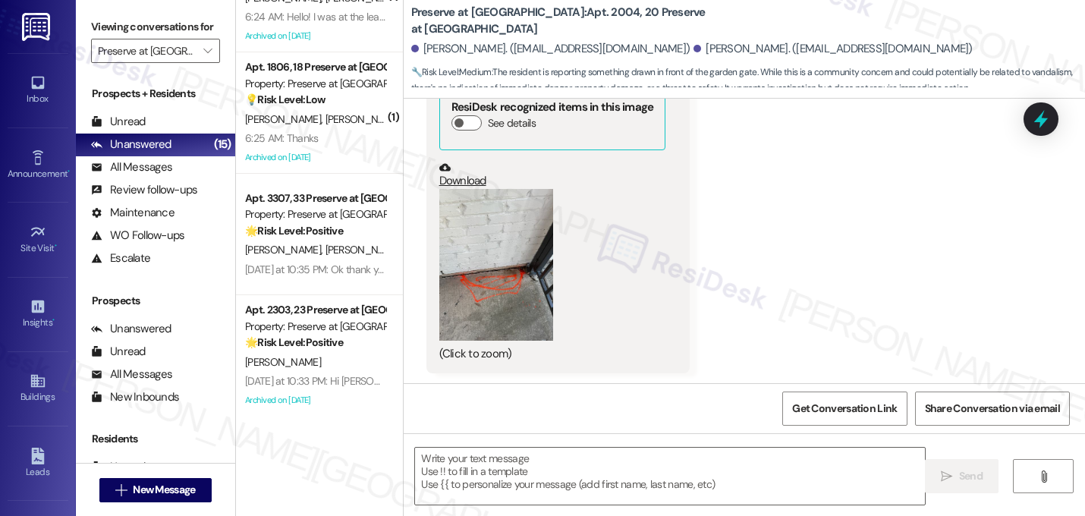
type textarea "Fetching suggested responses. Please feel free to read through the conversation…"
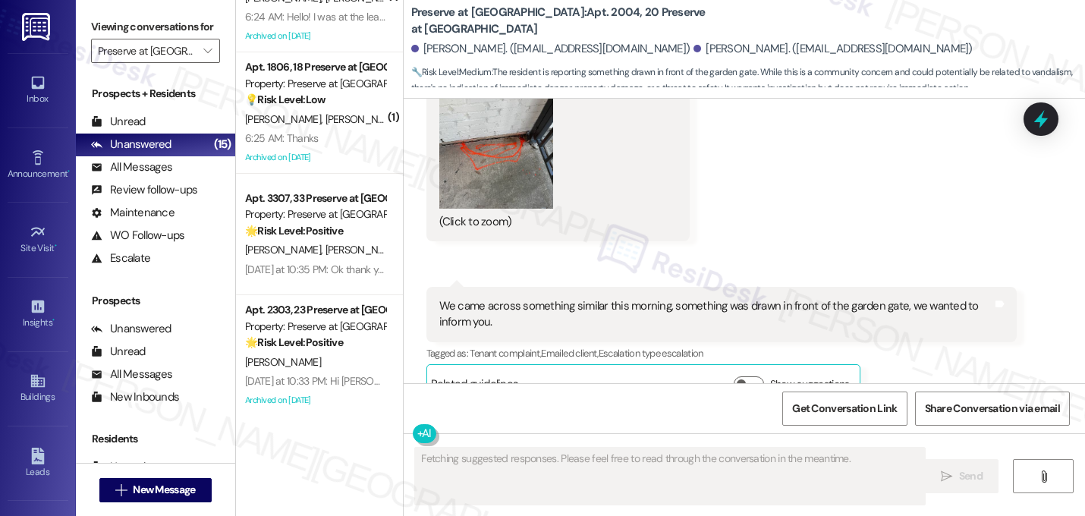
scroll to position [23958, 0]
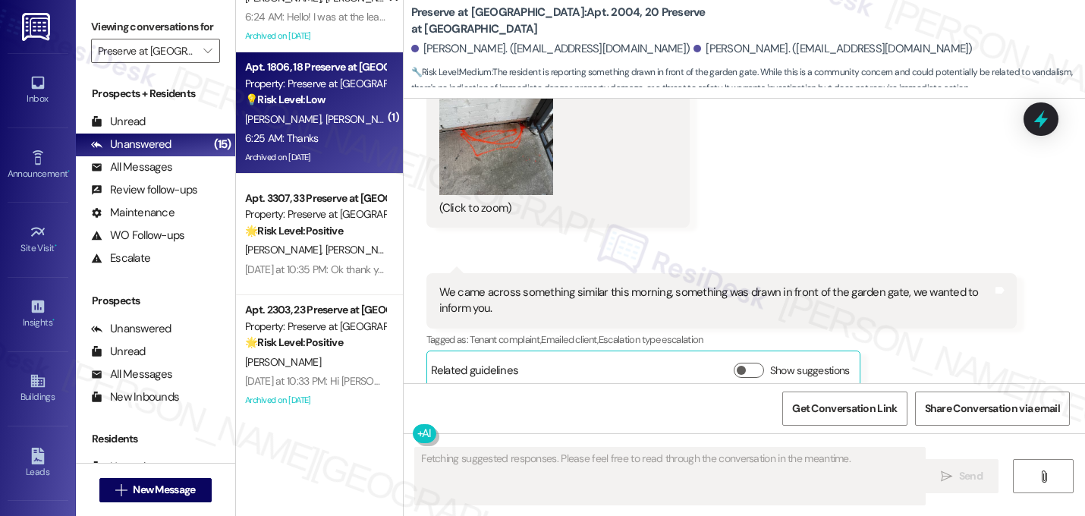
click at [339, 116] on div "S. Pininti P. Pilla" at bounding box center [314, 119] width 143 height 19
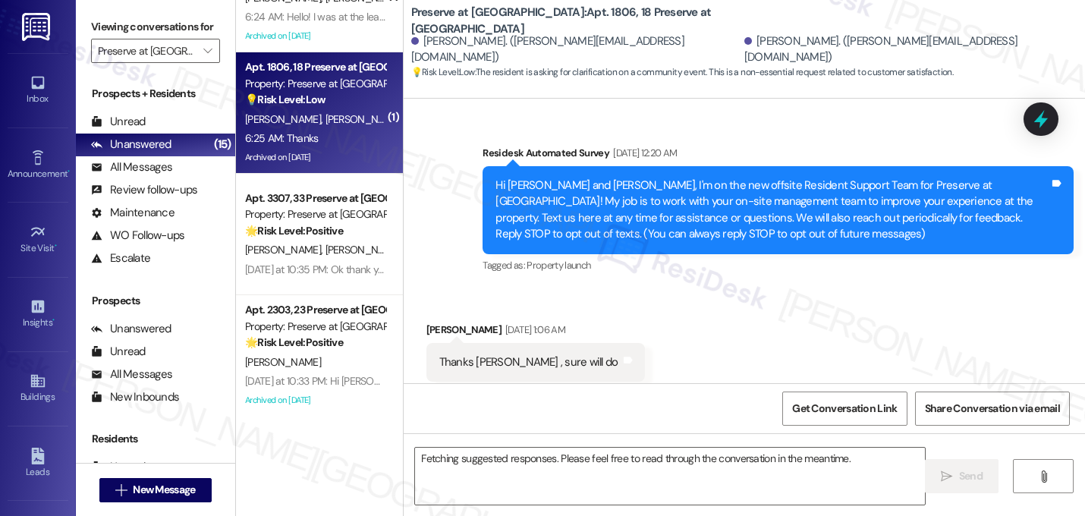
scroll to position [22556, 0]
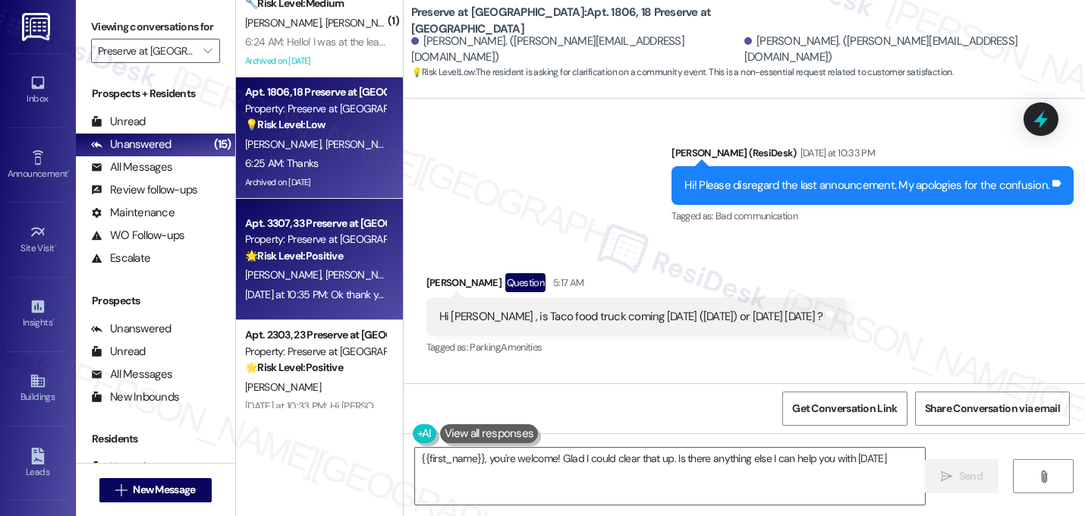
type textarea "{{first_name}}, you're welcome! Glad I could clear that up. Is there anything e…"
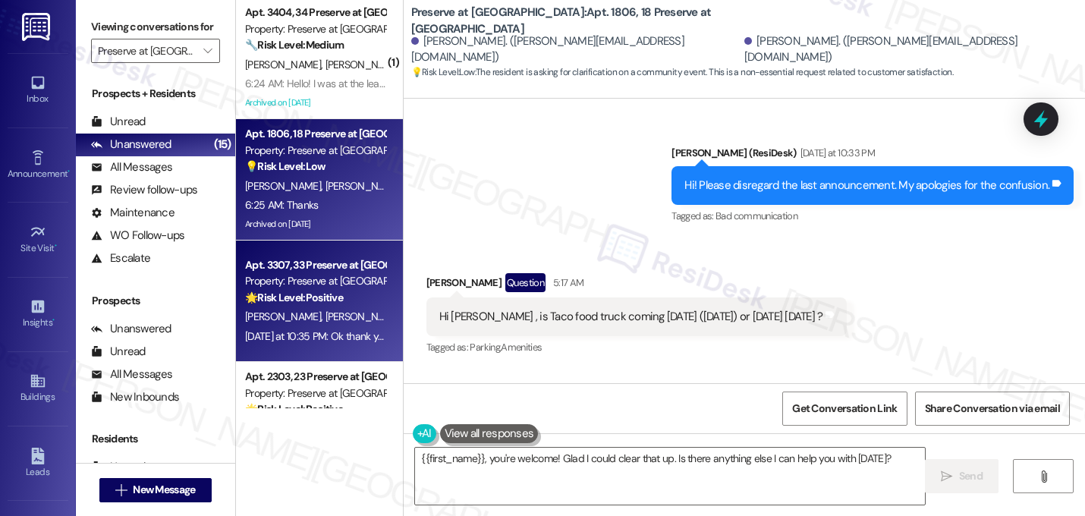
scroll to position [0, 0]
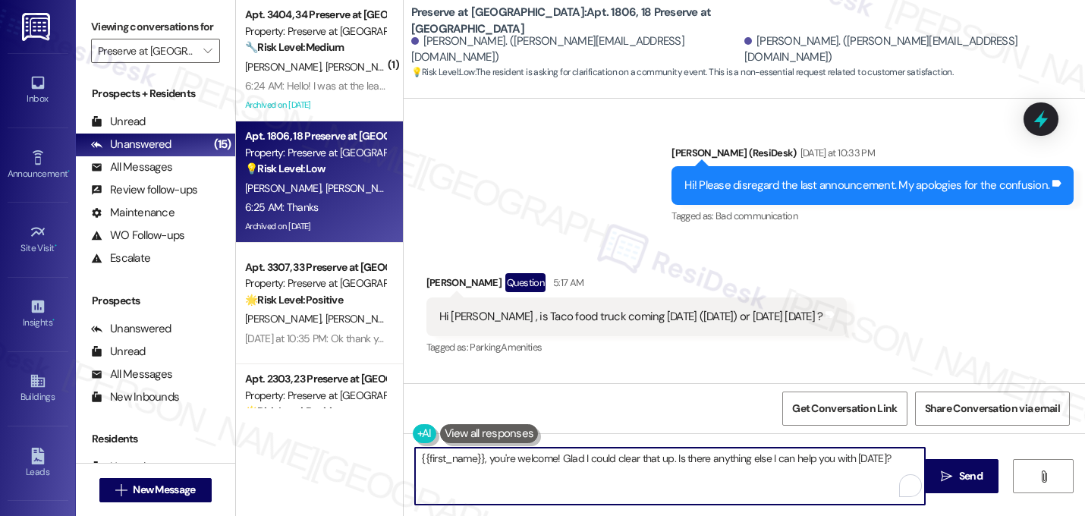
drag, startPoint x: 890, startPoint y: 455, endPoint x: 316, endPoint y: 422, distance: 574.3
click at [316, 422] on div "( 1 ) Apt. 3404, 34 Preserve at Preston Property: Preserve at Preston 🔧 Risk Le…" at bounding box center [660, 258] width 849 height 516
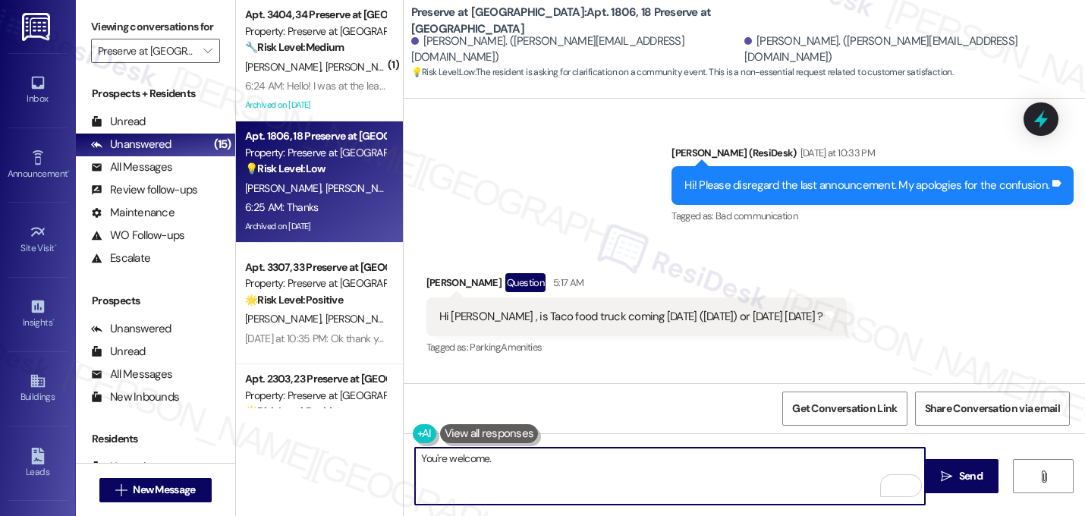
paste textarea "Let me know if you need anything else. 😊"
type textarea "You're welcome. Let me know if you need anything else. 😊"
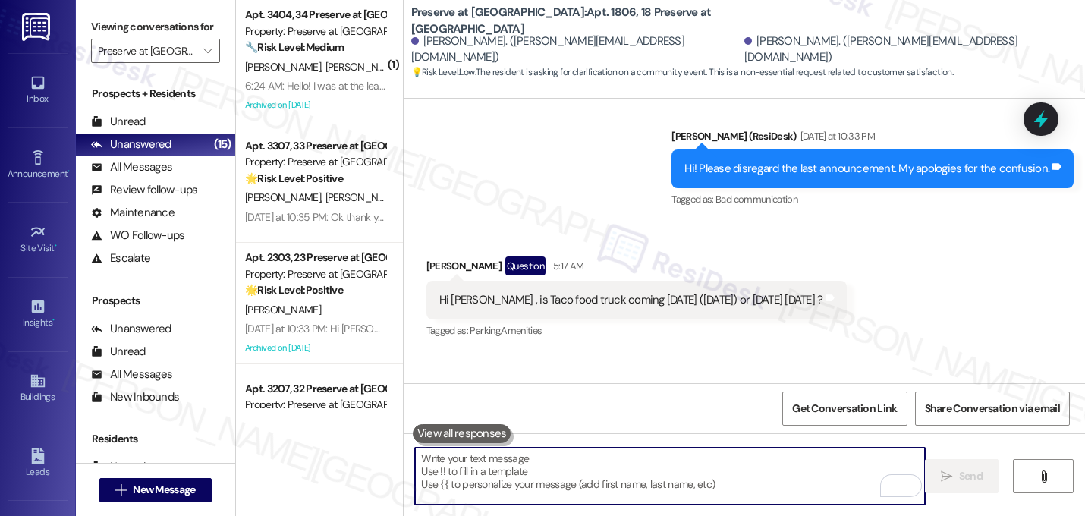
scroll to position [22662, 0]
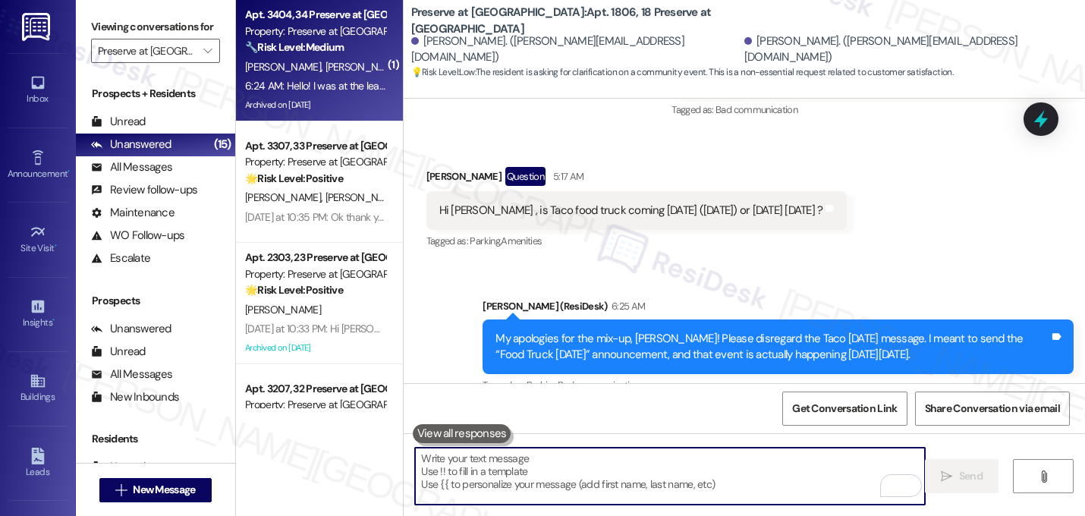
click at [300, 56] on div "Apt. 3404, 34 Preserve at Preston Property: Preserve at Preston 🔧 Risk Level: M…" at bounding box center [314, 31] width 143 height 52
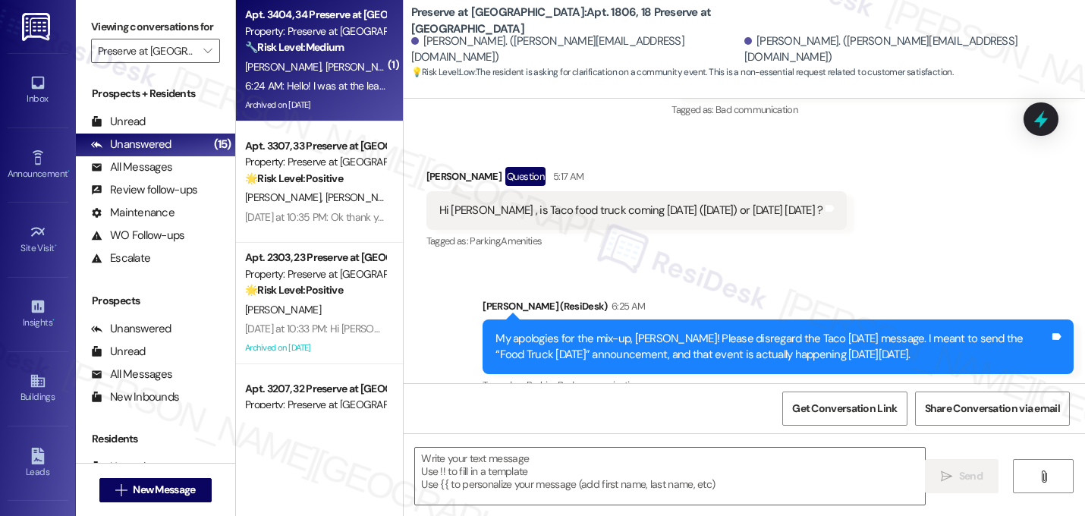
type textarea "Fetching suggested responses. Please feel free to read through the conversation…"
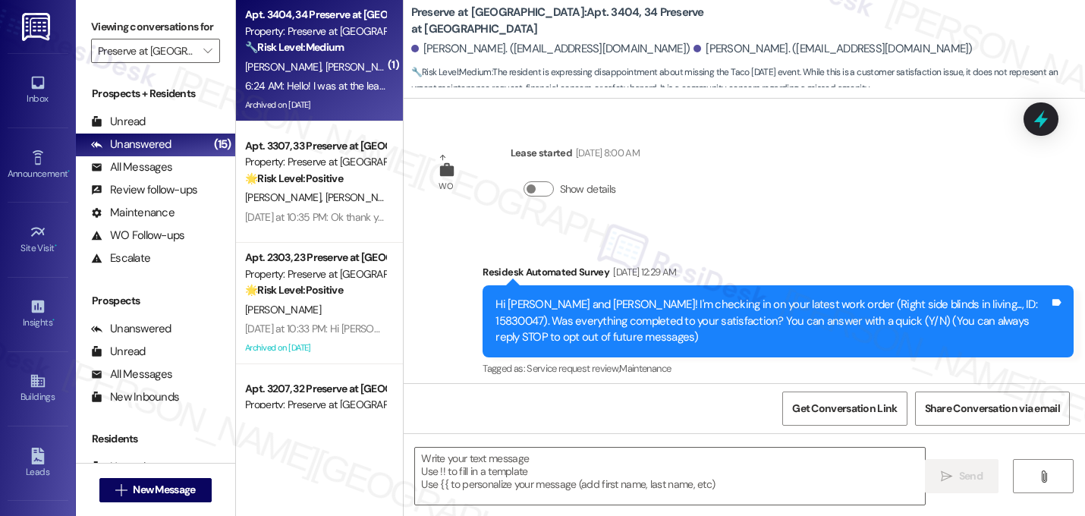
scroll to position [11357, 0]
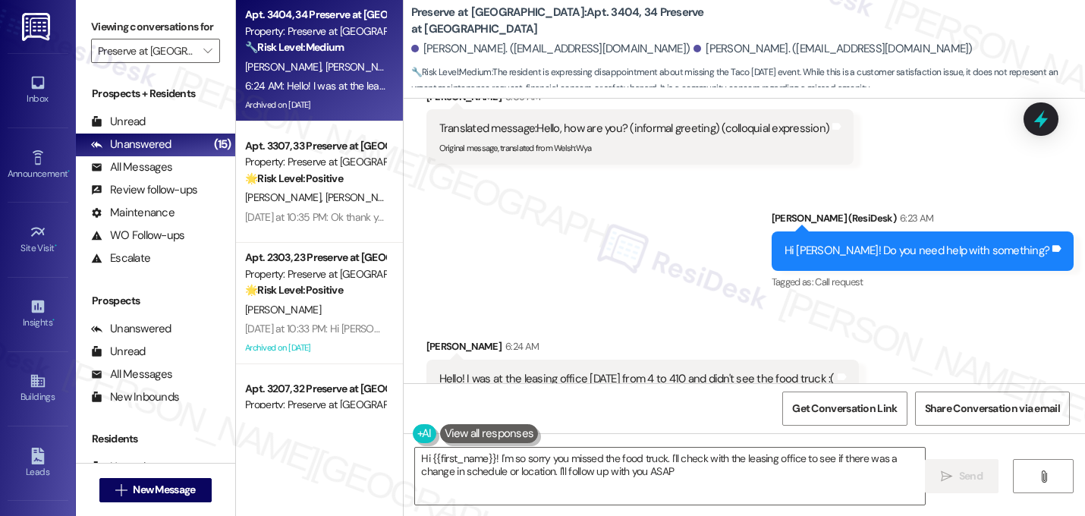
type textarea "Hi {{first_name}}! I'm so sorry you missed the food truck. I'll check with the …"
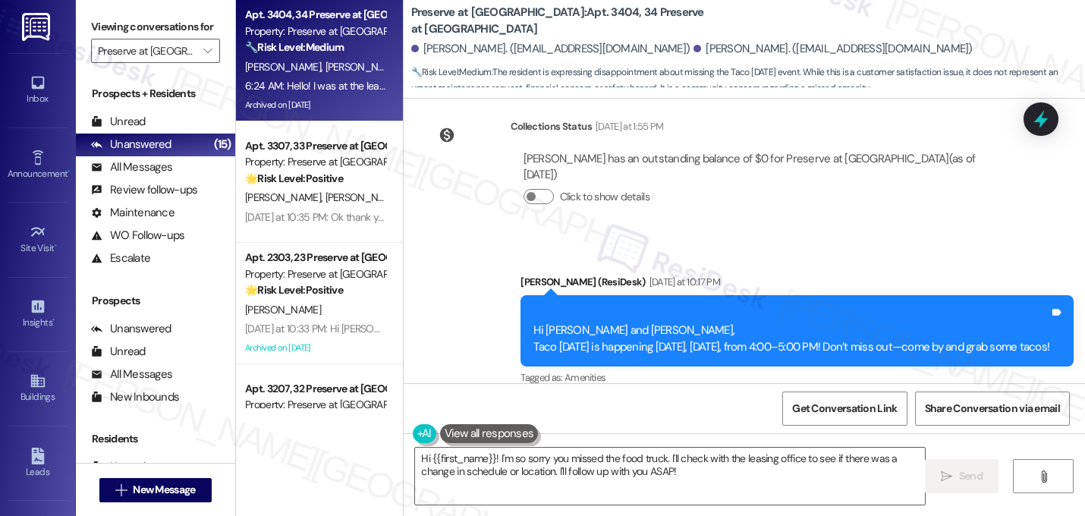
scroll to position [11358, 0]
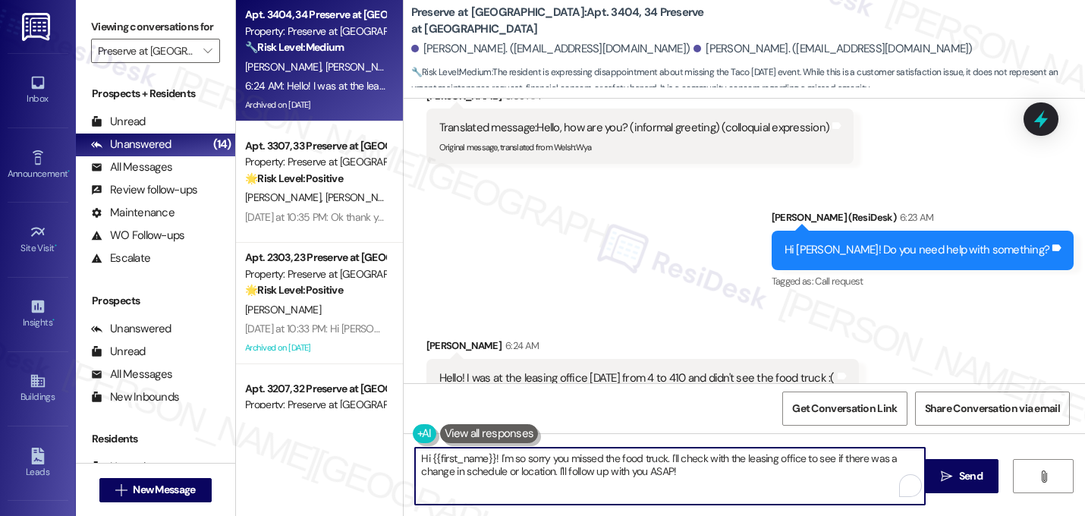
drag, startPoint x: 683, startPoint y: 472, endPoint x: 381, endPoint y: 437, distance: 303.9
click at [380, 437] on div "Apt. 3404, 34 Preserve at Preston Property: Preserve at Preston 🔧 Risk Level: M…" at bounding box center [660, 258] width 849 height 516
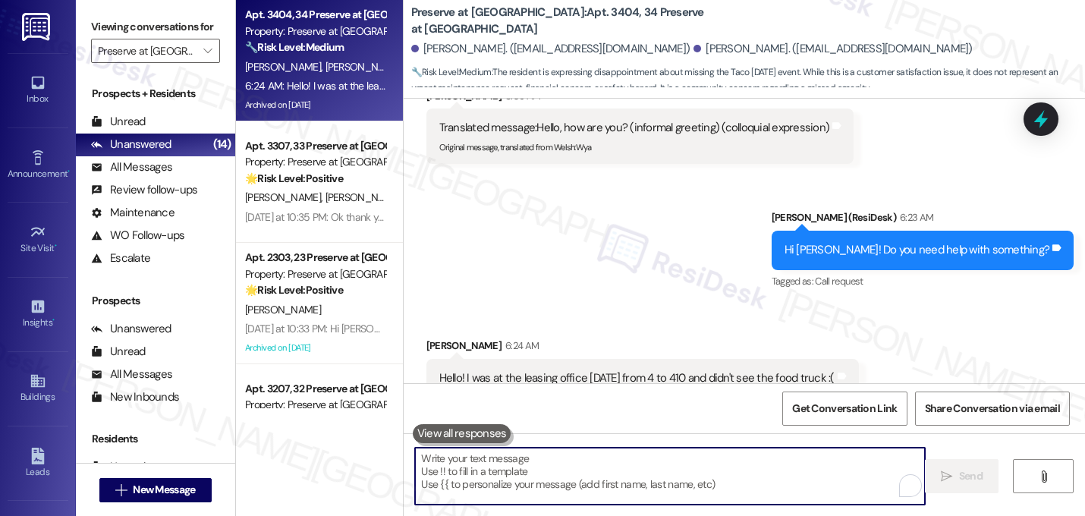
paste textarea "My apologies for the mix-up, {{first_name}}! Please disregard the Taco Tuesday …"
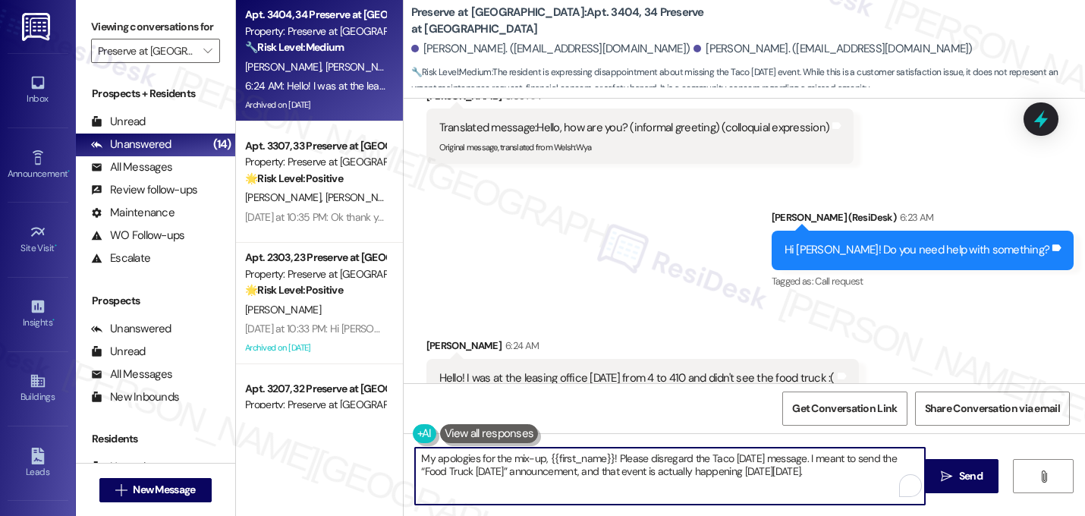
click at [605, 460] on textarea "My apologies for the mix-up, {{first_name}}! Please disregard the Taco Tuesday …" at bounding box center [670, 475] width 510 height 57
click at [800, 479] on textarea "My apologies for the mix-up! Please disregard the Taco Tuesday message. I meant…" at bounding box center [670, 475] width 510 height 57
click at [796, 473] on textarea "My apologies for the mix-up! Please disregard the Taco Tuesday message. I meant…" at bounding box center [670, 475] width 510 height 57
click at [545, 456] on textarea "My apologies for the mix-up! Please disregard the Taco Tuesday message. I meant…" at bounding box center [670, 475] width 510 height 57
click at [542, 456] on textarea "My apologies for the mix-up! Please disregard the Taco Tuesday message. I meant…" at bounding box center [670, 475] width 510 height 57
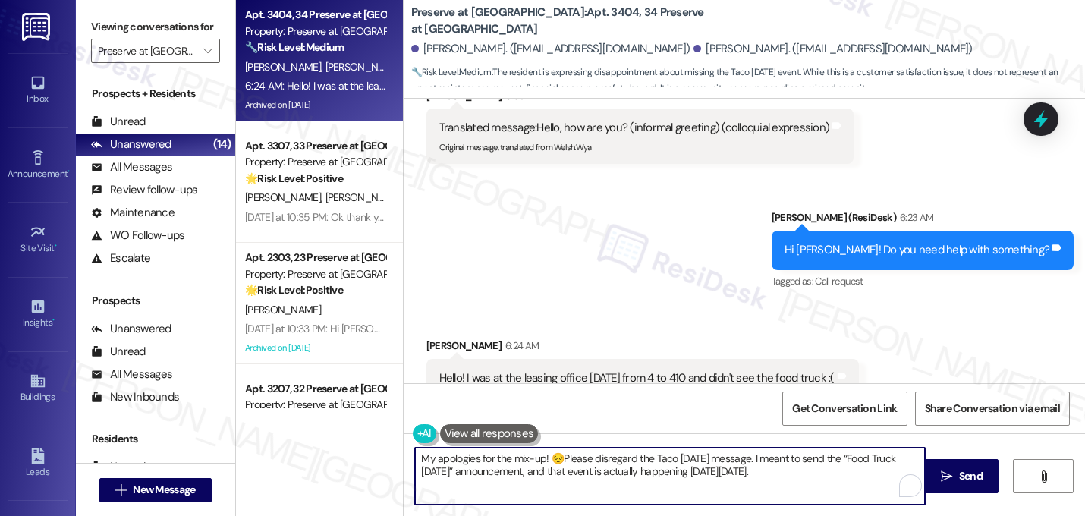
type textarea "My apologies for the mix-up! 😔 Please disregard the Taco [DATE] message. I mean…"
click at [542, 462] on textarea "My apologies for the mix-up! 😔 Please disregard the Taco [DATE] message. I mean…" at bounding box center [670, 475] width 510 height 57
click at [821, 473] on textarea "My apologies for the mix-up! 😔 Please disregard the Taco [DATE] message. I mean…" at bounding box center [670, 475] width 510 height 57
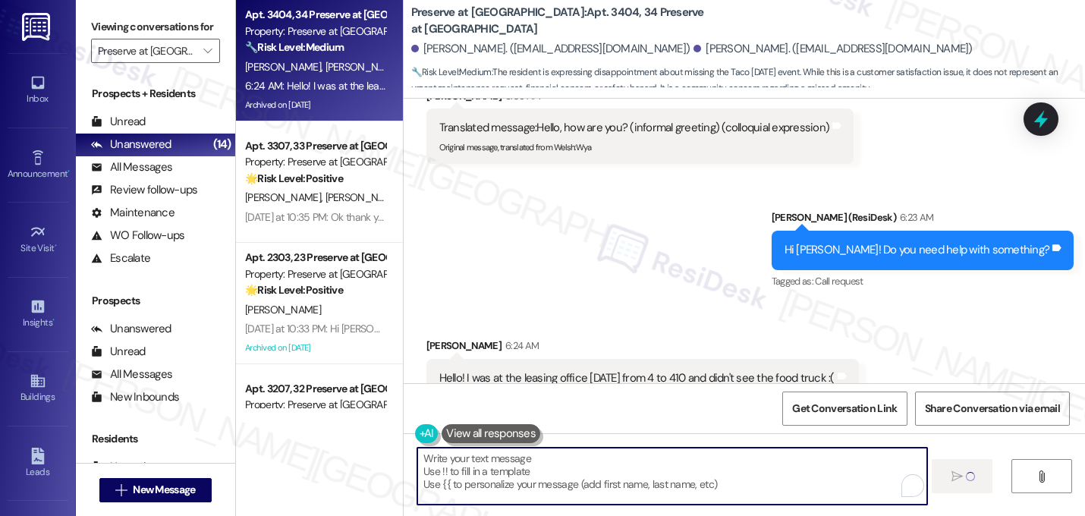
scroll to position [11357, 0]
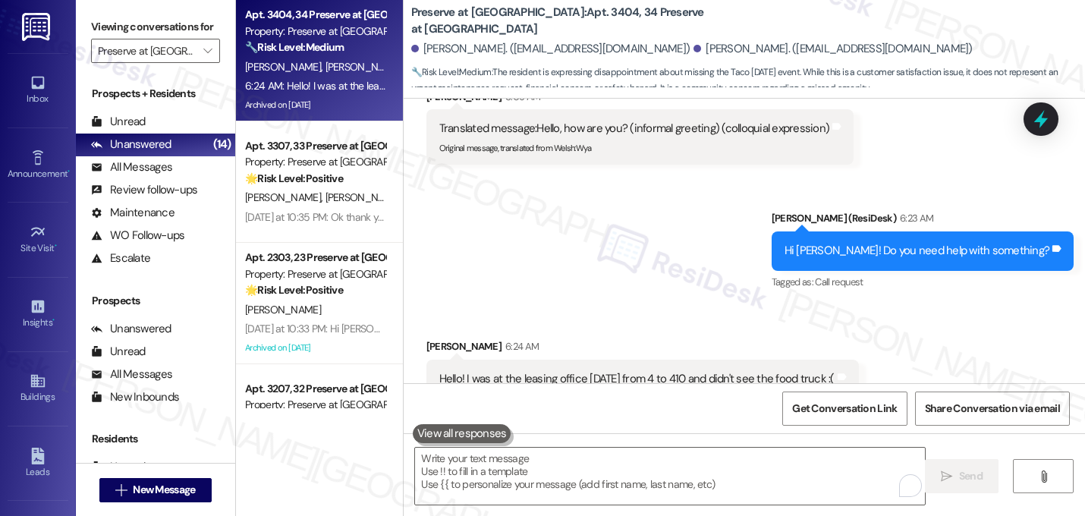
click at [824, 304] on div "Received via SMS Timothy Mcgough 6:24 AM Hello! I was at the leasing office tod…" at bounding box center [743, 368] width 681 height 128
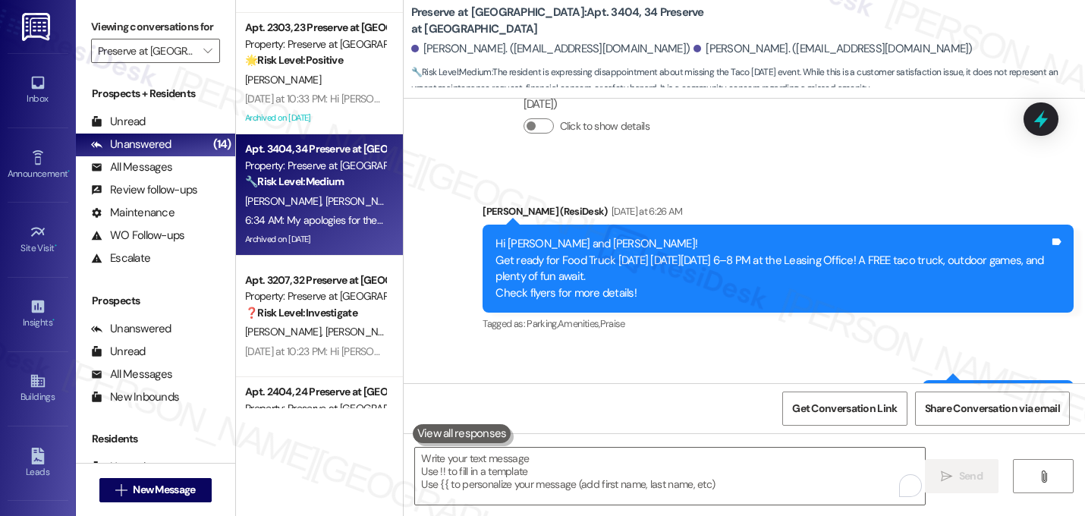
scroll to position [0, 0]
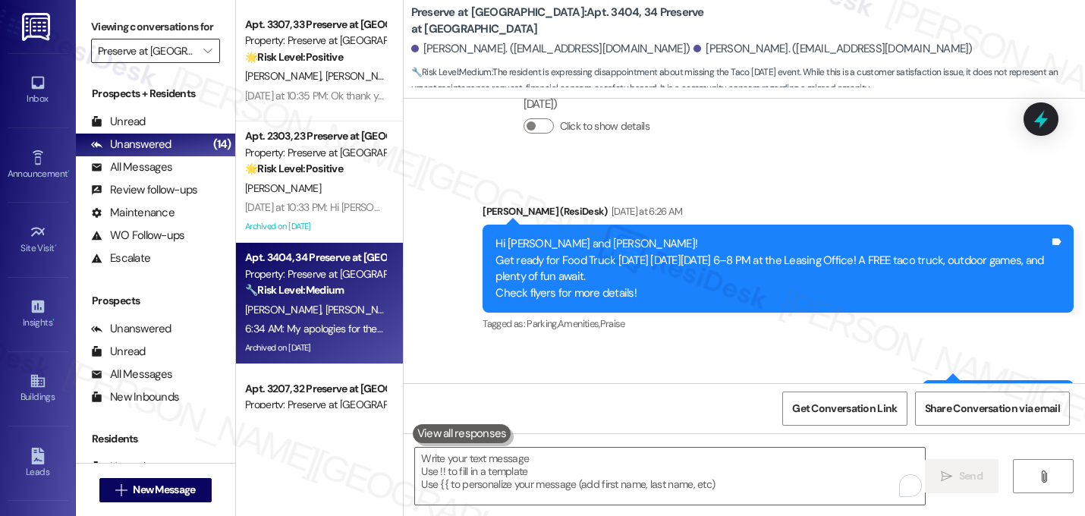
click at [162, 63] on input "Preserve at [GEOGRAPHIC_DATA]" at bounding box center [147, 51] width 98 height 24
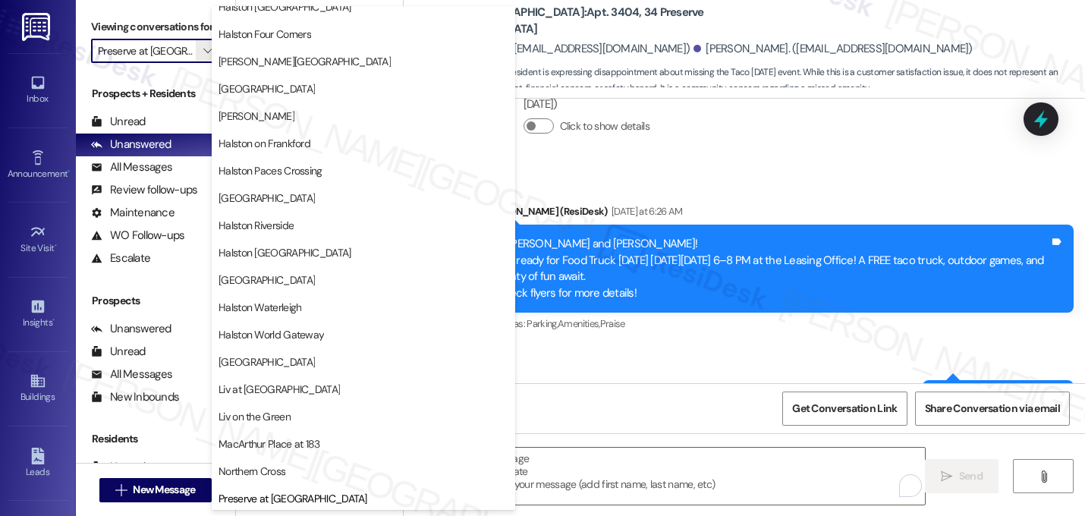
scroll to position [477, 0]
click at [253, 83] on span "[GEOGRAPHIC_DATA]" at bounding box center [266, 89] width 96 height 15
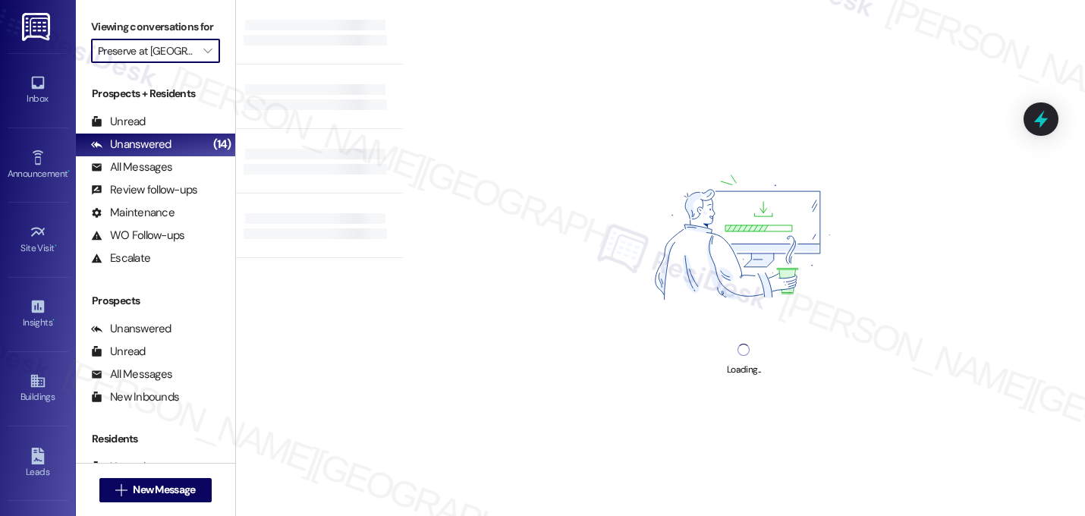
type input "[GEOGRAPHIC_DATA]"
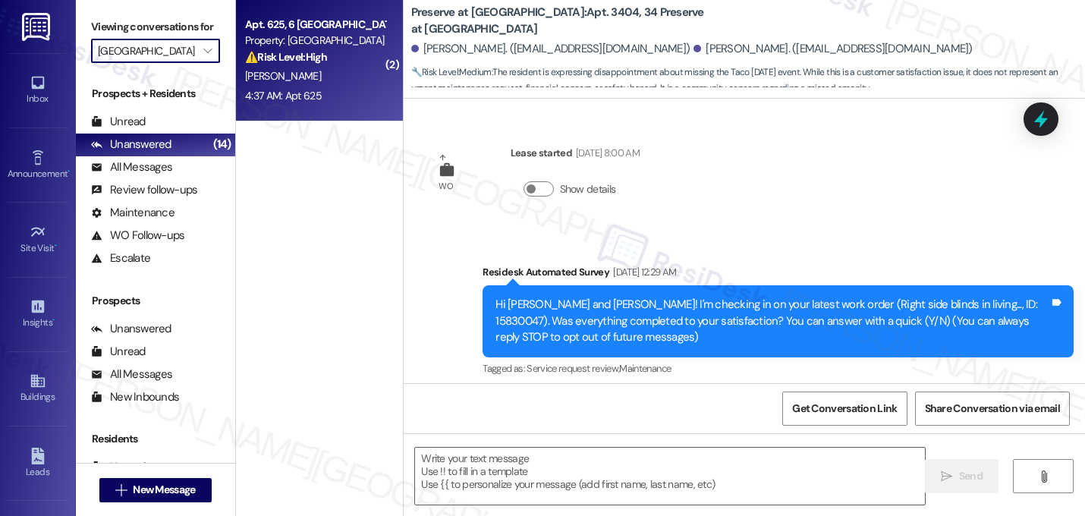
scroll to position [11357, 0]
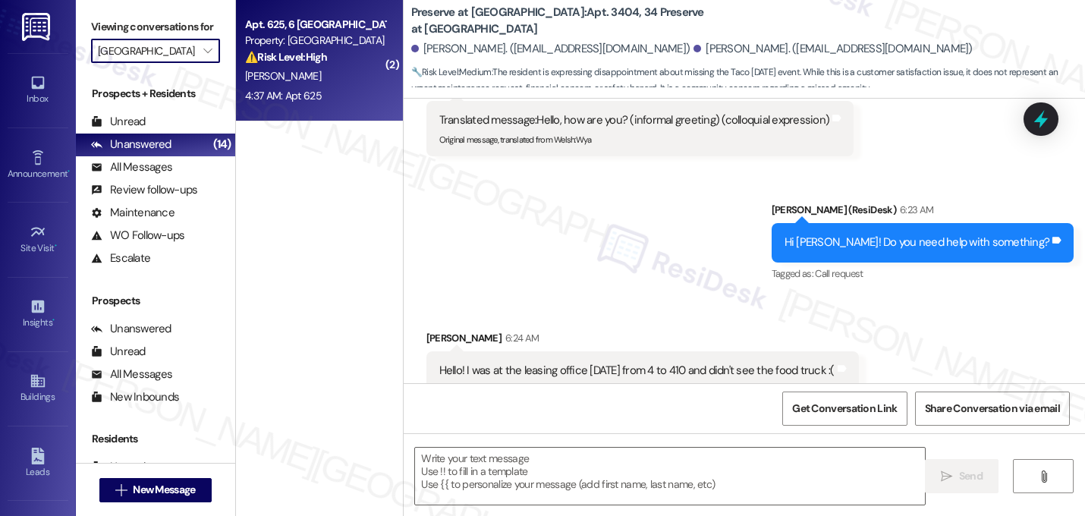
type textarea "Fetching suggested responses. Please feel free to read through the conversation…"
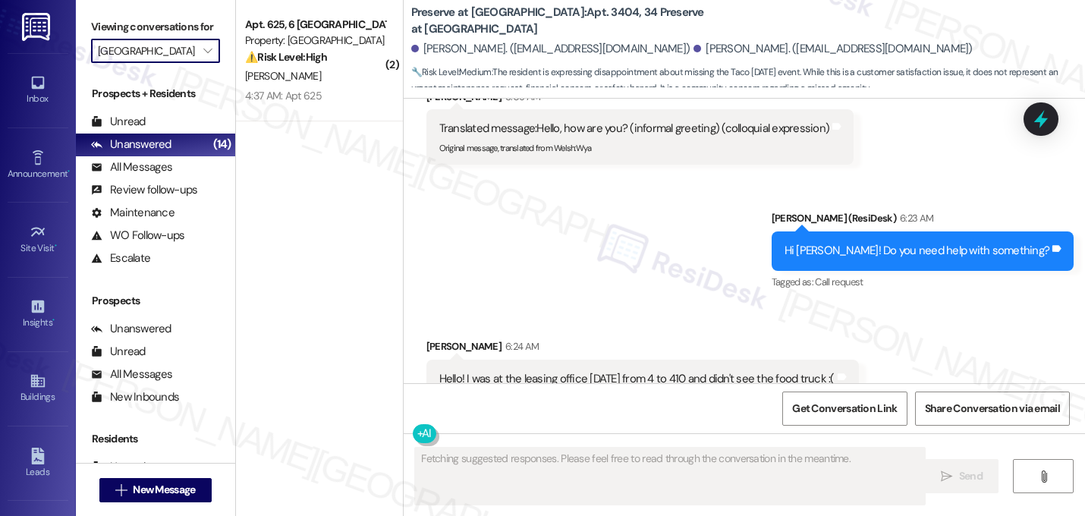
click at [600, 240] on div "Sent via SMS Sarah (ResiDesk) 6:23 AM Hi Timothy! Do you need help with somethi…" at bounding box center [743, 240] width 681 height 128
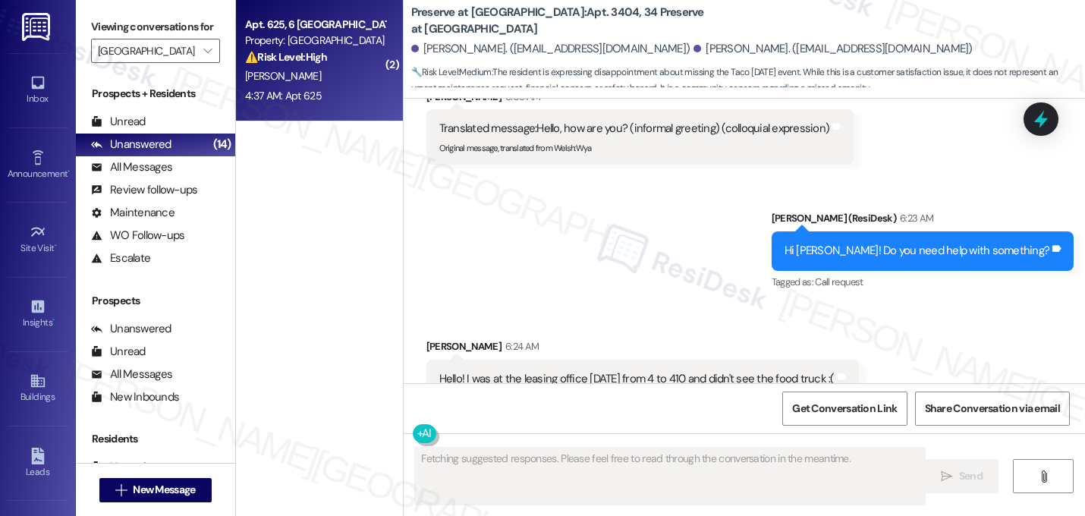
click at [313, 63] on strong "⚠️ Risk Level: High" at bounding box center [286, 57] width 82 height 14
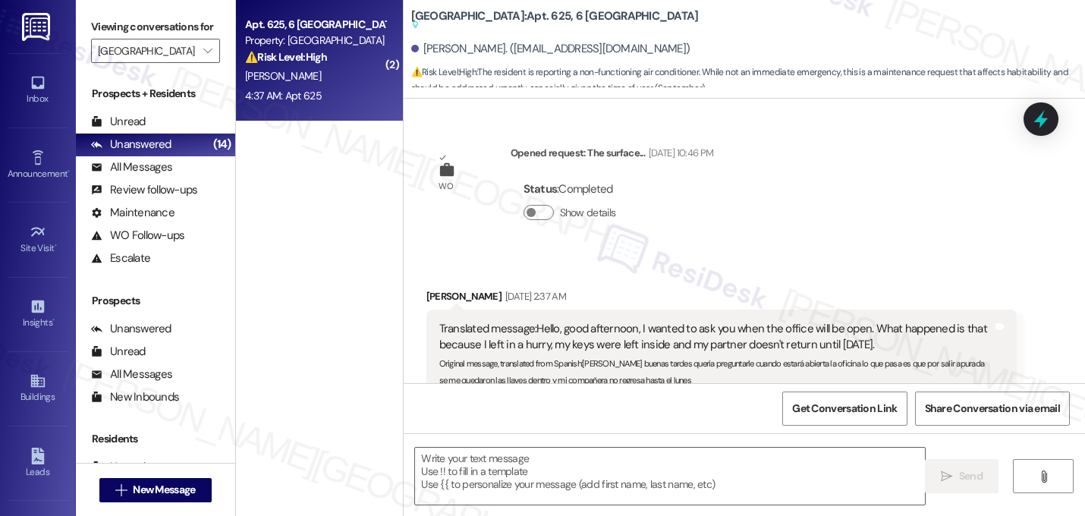
scroll to position [21051, 0]
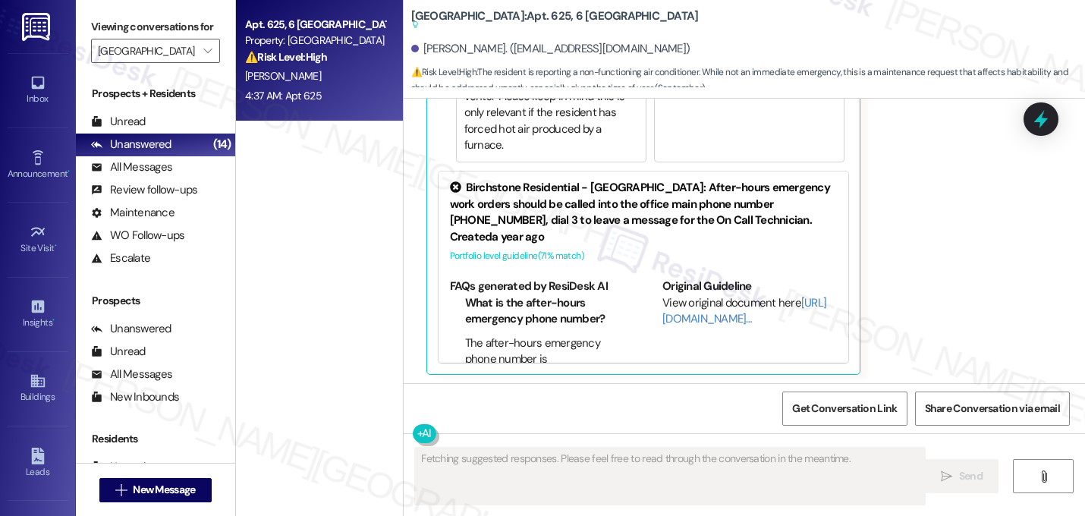
click at [850, 313] on div "Received via SMS Katherin Castrillon 4:37 AM Translated message: Hello Sara, pl…" at bounding box center [743, 133] width 681 height 719
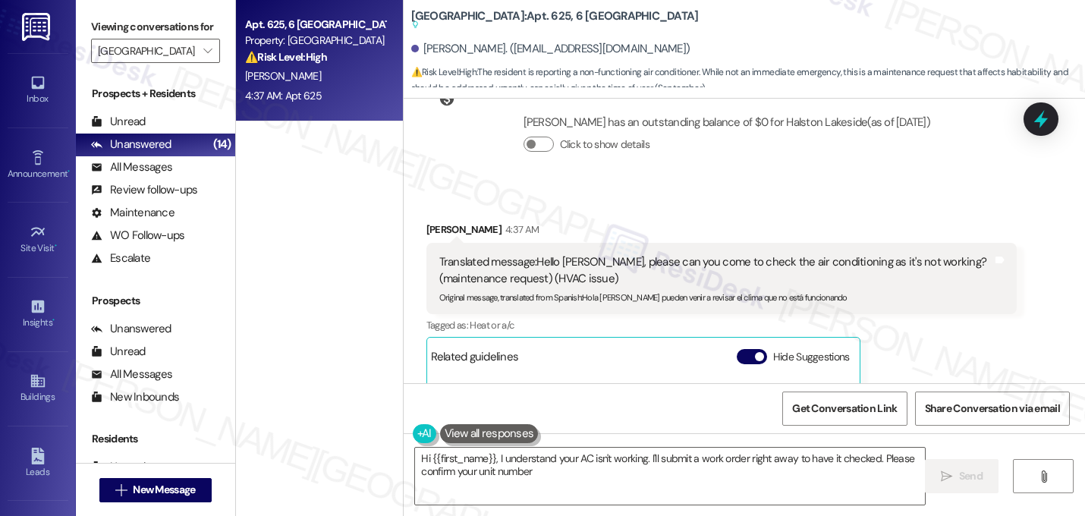
type textarea "Hi {{first_name}}, I understand your AC isn't working. I'll submit a work order…"
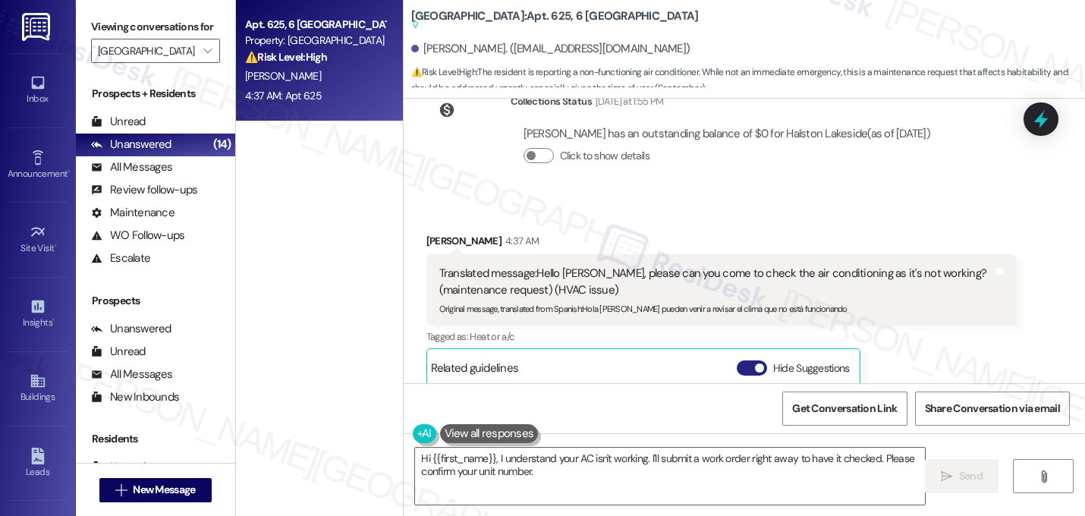
click at [746, 360] on button "Hide Suggestions" at bounding box center [751, 367] width 30 height 15
click at [976, 282] on div "Received via SMS Katherin Castrillon 4:37 AM Translated message: Hello Sara, pl…" at bounding box center [722, 309] width 614 height 177
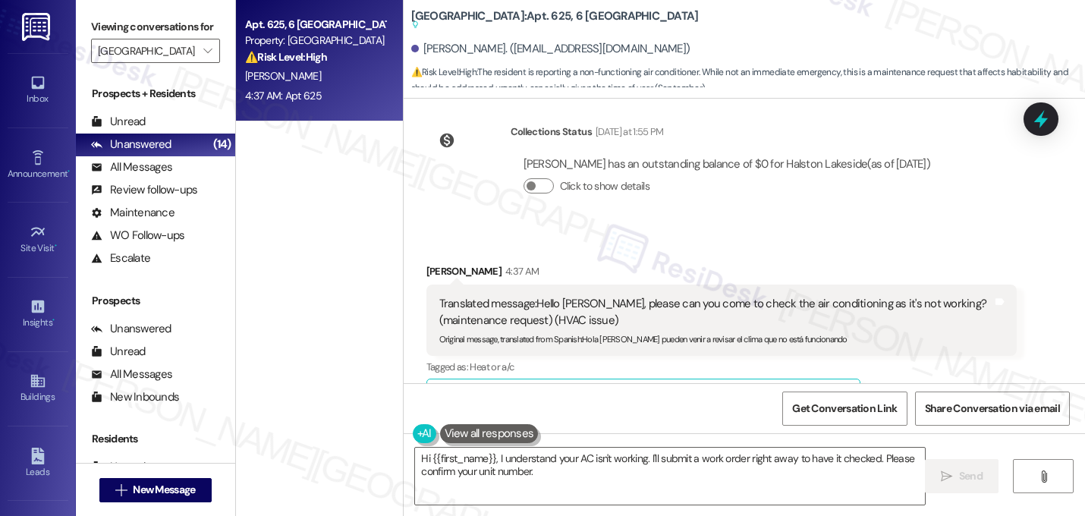
scroll to position [20638, 0]
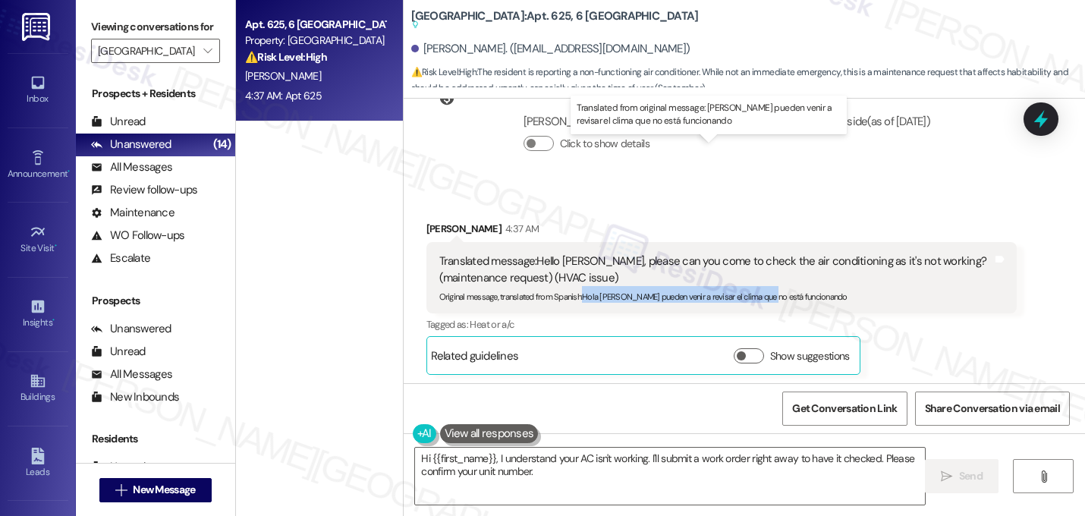
drag, startPoint x: 578, startPoint y: 184, endPoint x: 761, endPoint y: 187, distance: 182.8
click at [761, 291] on sub "Original message, translated from Spanish : Hola Sara Porfavor pueden venir a r…" at bounding box center [643, 296] width 408 height 11
click at [821, 291] on sub "Original message, translated from Spanish : Hola Sara Porfavor pueden venir a r…" at bounding box center [643, 296] width 408 height 11
drag, startPoint x: 839, startPoint y: 185, endPoint x: 579, endPoint y: 184, distance: 260.1
click at [579, 286] on div "Original message, translated from Spanish : Hola Sara Porfavor pueden venir a r…" at bounding box center [716, 294] width 554 height 16
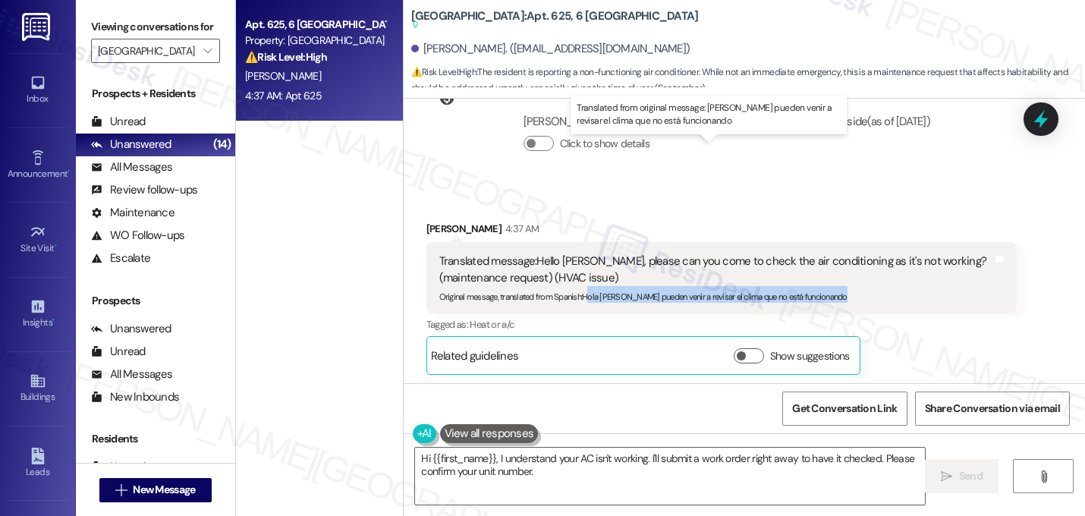
copy sub "ola Sara Porfavor pueden venir a revisar el clima que no está funcionando"
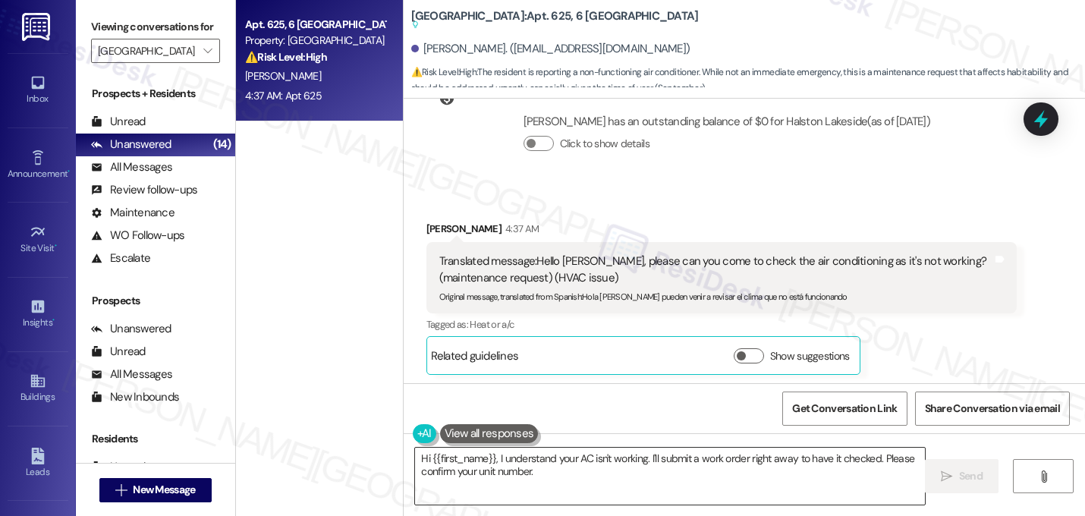
click at [579, 480] on textarea "Hi {{first_name}}, I understand your AC isn't working. I'll submit a work order…" at bounding box center [670, 475] width 510 height 57
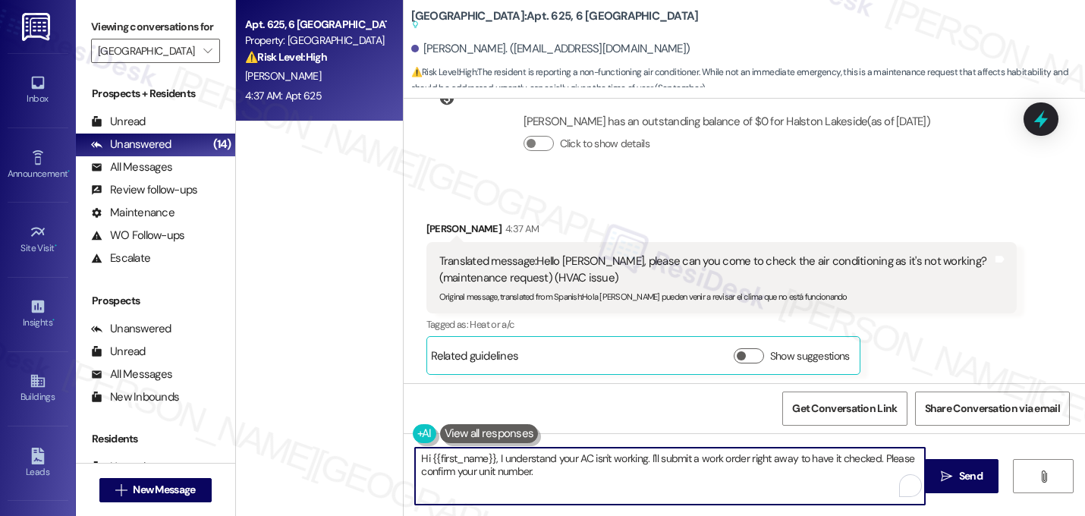
click at [579, 480] on textarea "Hi {{first_name}}, I understand your AC isn't working. I'll submit a work order…" at bounding box center [670, 475] width 510 height 57
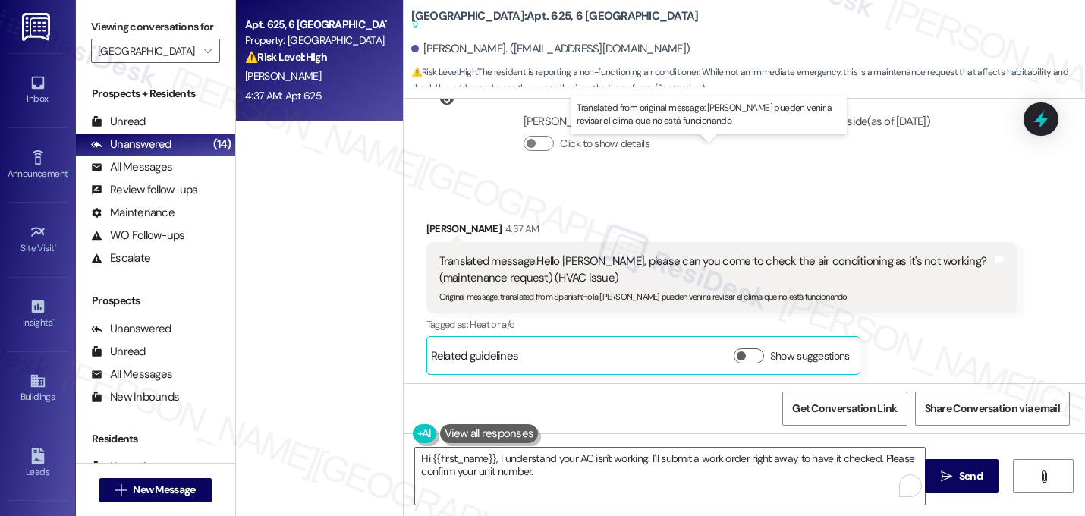
click at [684, 253] on div "Translated message: Hello Sara, please can you come to check the air conditioni…" at bounding box center [716, 269] width 554 height 33
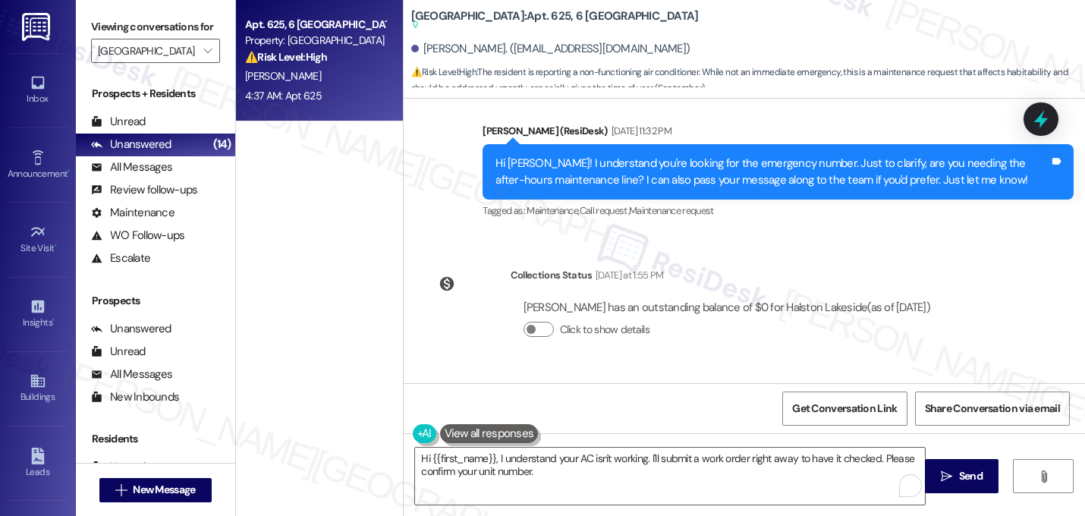
scroll to position [20426, 0]
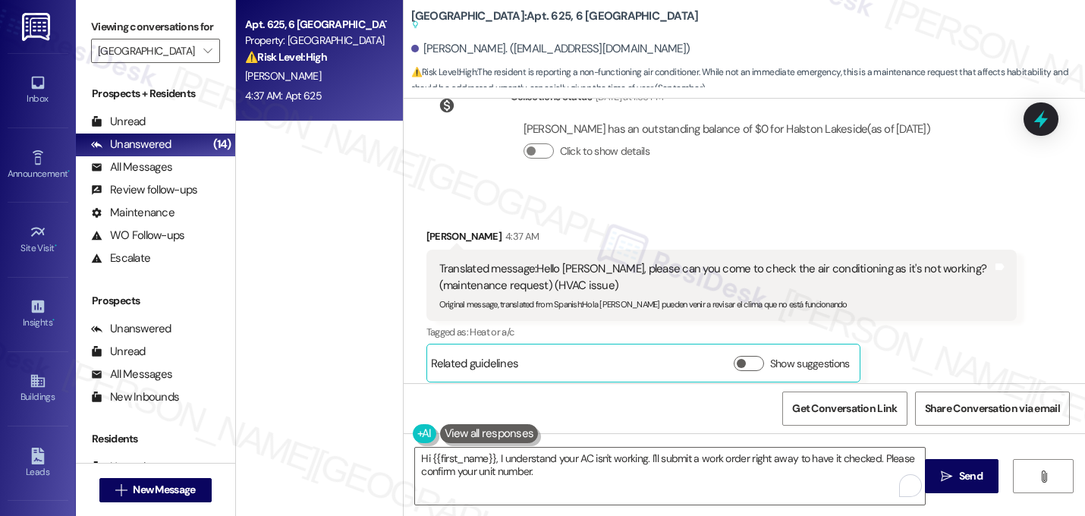
scroll to position [20638, 0]
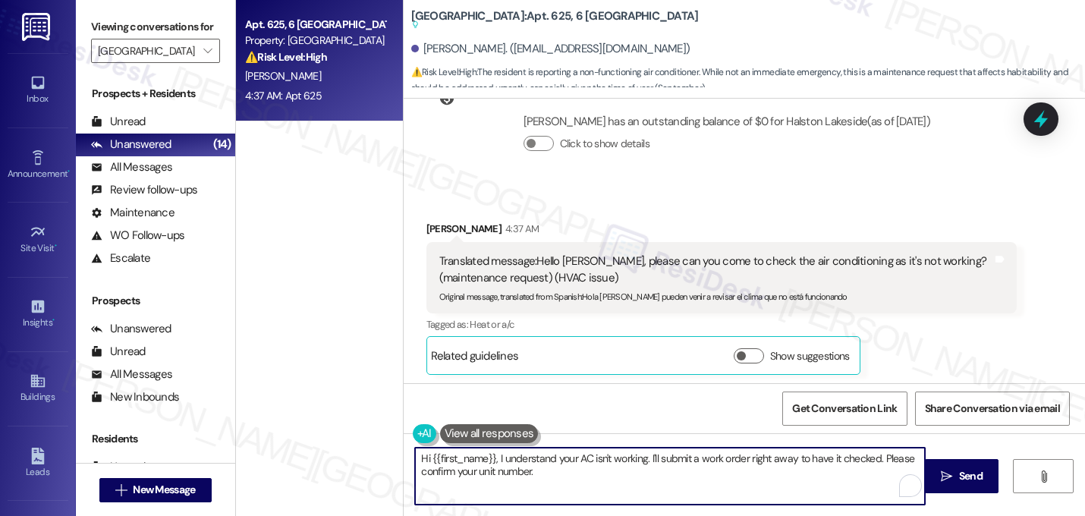
click at [491, 458] on textarea "Hi {{first_name}}, I understand your AC isn't working. I'll submit a work order…" at bounding box center [670, 475] width 510 height 57
drag, startPoint x: 592, startPoint y: 461, endPoint x: 608, endPoint y: 476, distance: 22.6
click at [609, 476] on textarea "Hello! I understand your AC isn't working. I'll submit a work order right away …" at bounding box center [670, 475] width 510 height 57
click at [652, 478] on textarea "Hello! I understand your AC isn't working. I'll submit a work order right away …" at bounding box center [670, 475] width 510 height 57
drag, startPoint x: 691, startPoint y: 458, endPoint x: 711, endPoint y: 474, distance: 25.9
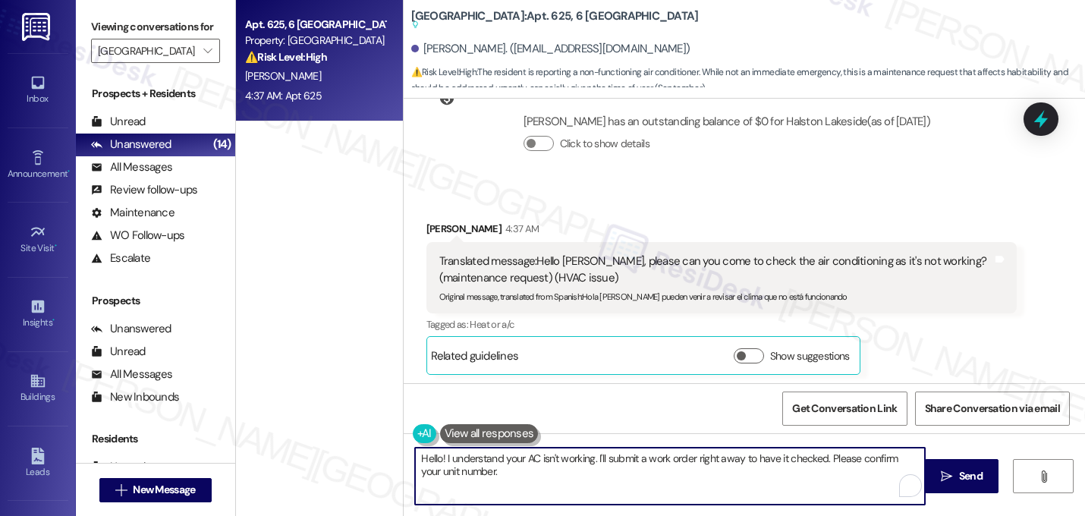
click at [712, 475] on textarea "Hello! I understand your AC isn't working. I'll submit a work order right away …" at bounding box center [670, 475] width 510 height 57
drag, startPoint x: 697, startPoint y: 460, endPoint x: 597, endPoint y: 459, distance: 100.1
click at [596, 459] on textarea "Hello! I understand your AC isn't working. I'll submit a work order" at bounding box center [670, 475] width 510 height 57
click at [820, 461] on textarea "Hello! I understand your AC isn't working. Could you please clarify if it's not…" at bounding box center [670, 475] width 510 height 57
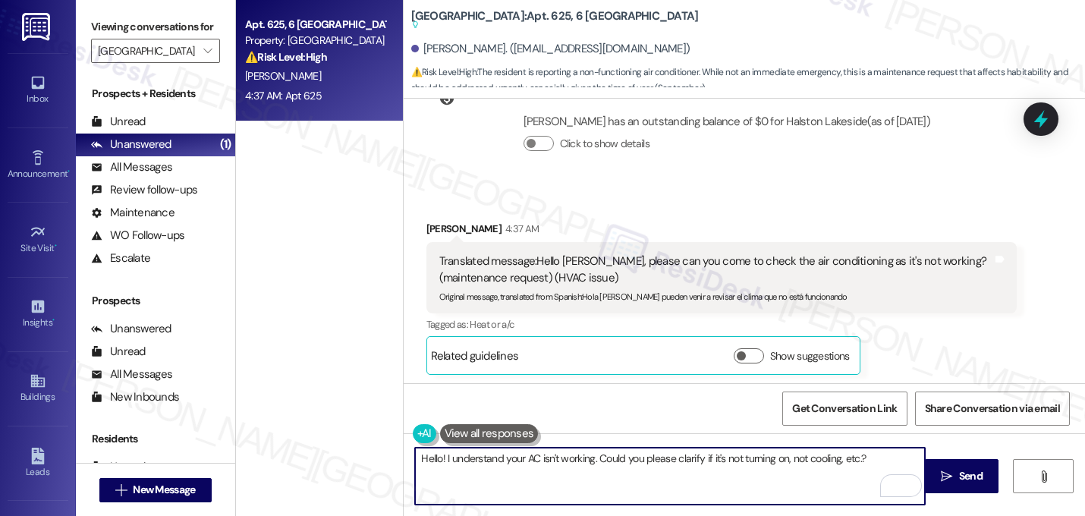
click at [820, 461] on textarea "Hello! I understand your AC isn't working. Could you please clarify if it's not…" at bounding box center [670, 475] width 510 height 57
type textarea "Hello! I understand your AC isn't working. Could you please clarify if it's not…"
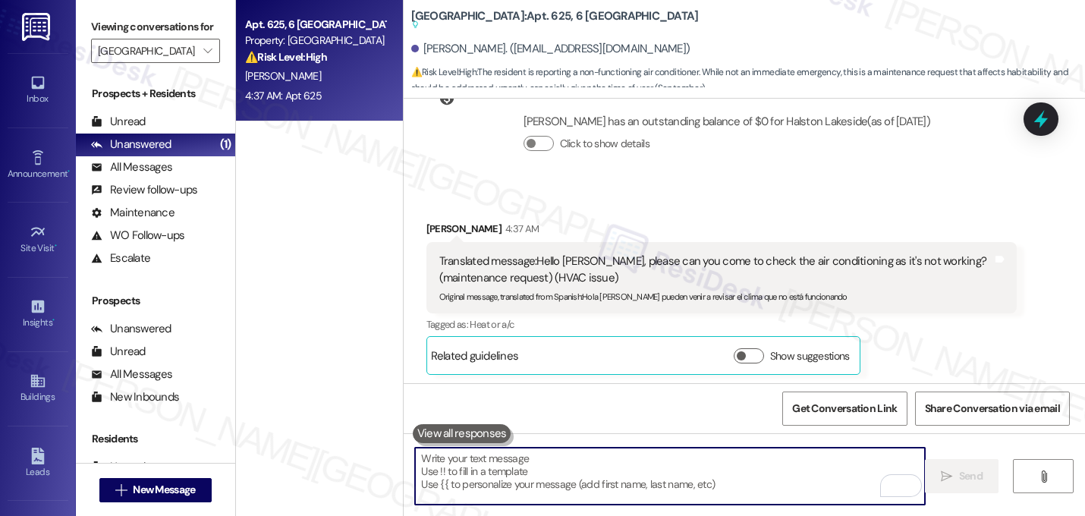
paste textarea "Hello! I understand your AC isn’t working. Could you let me know a bit more abo…"
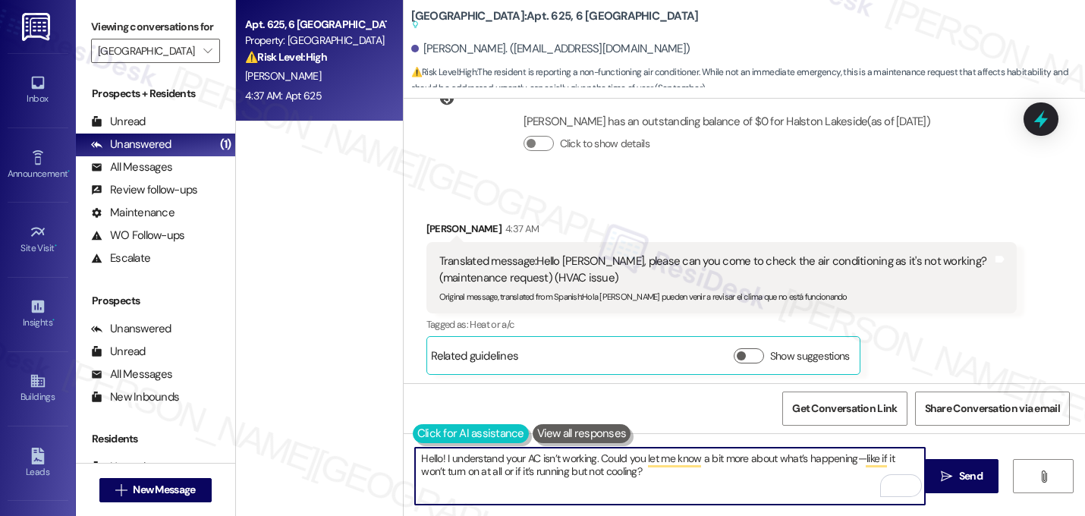
type textarea "Hello! I understand your AC isn’t working. Could you let me know a bit more abo…"
click at [413, 435] on button at bounding box center [471, 433] width 116 height 19
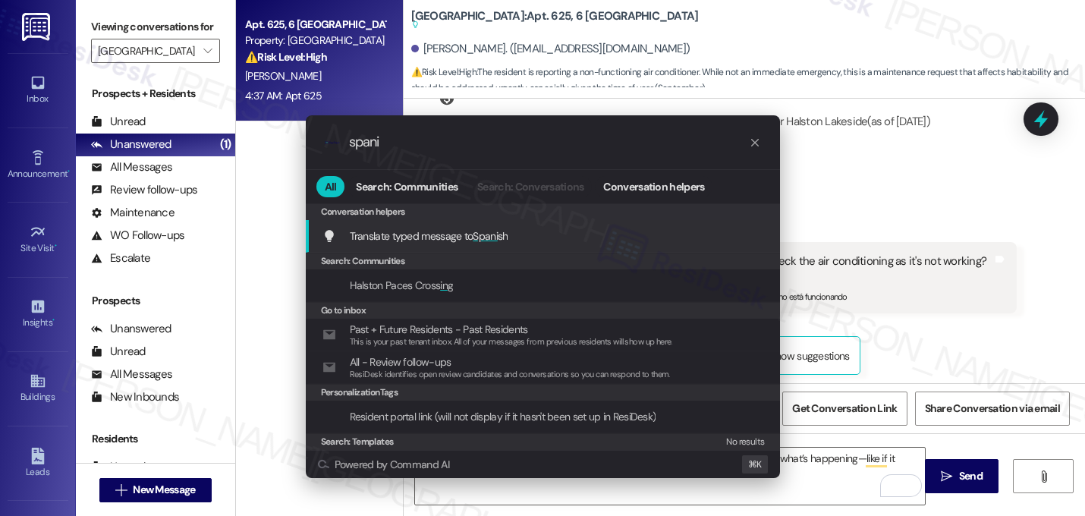
type input "spani"
click at [447, 233] on span "Translate typed message to Spani sh" at bounding box center [429, 236] width 159 height 14
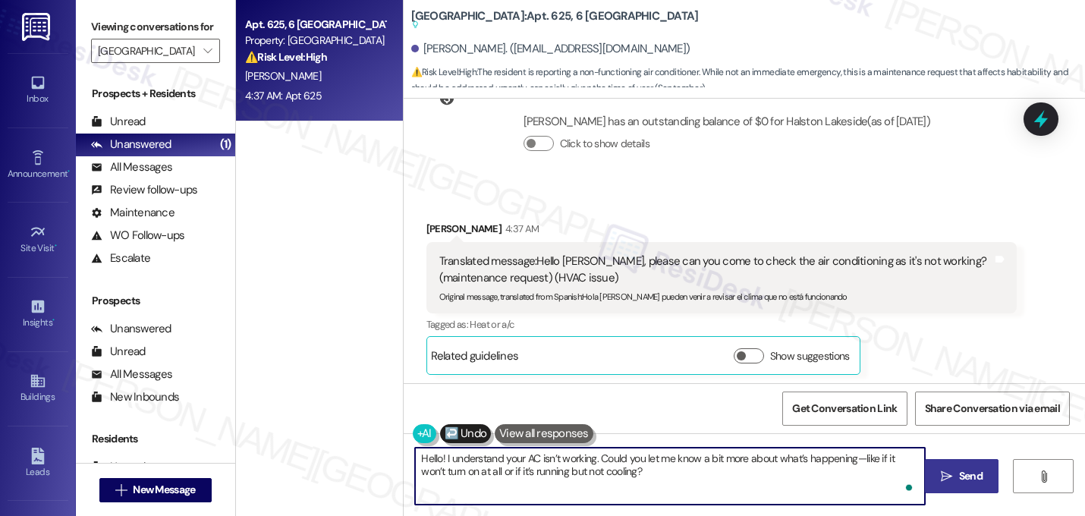
click at [952, 473] on span " Send" at bounding box center [961, 476] width 48 height 16
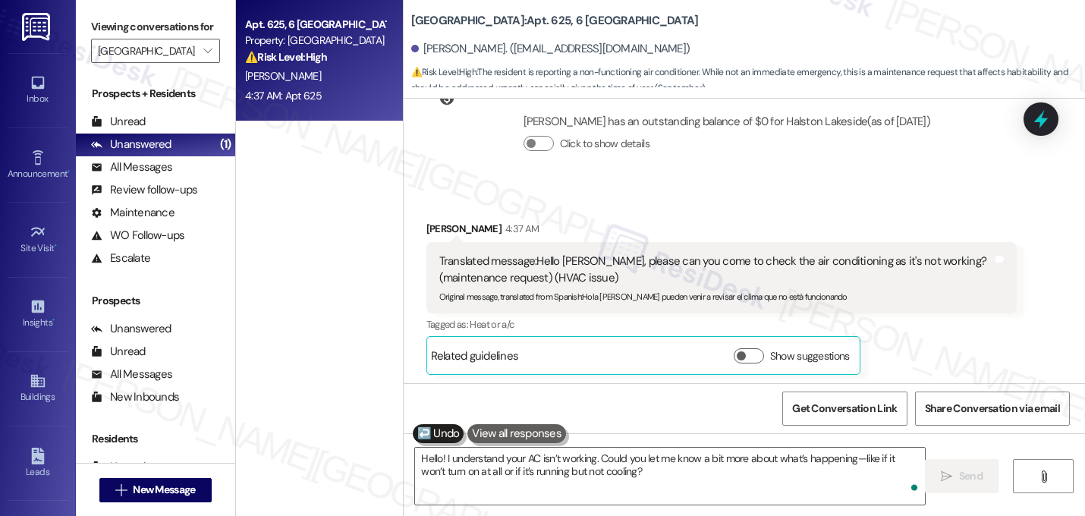
scroll to position [20637, 0]
click at [1032, 287] on div "Received via SMS [PERSON_NAME] 4:37 AM Translated message: Hello [PERSON_NAME],…" at bounding box center [743, 340] width 681 height 306
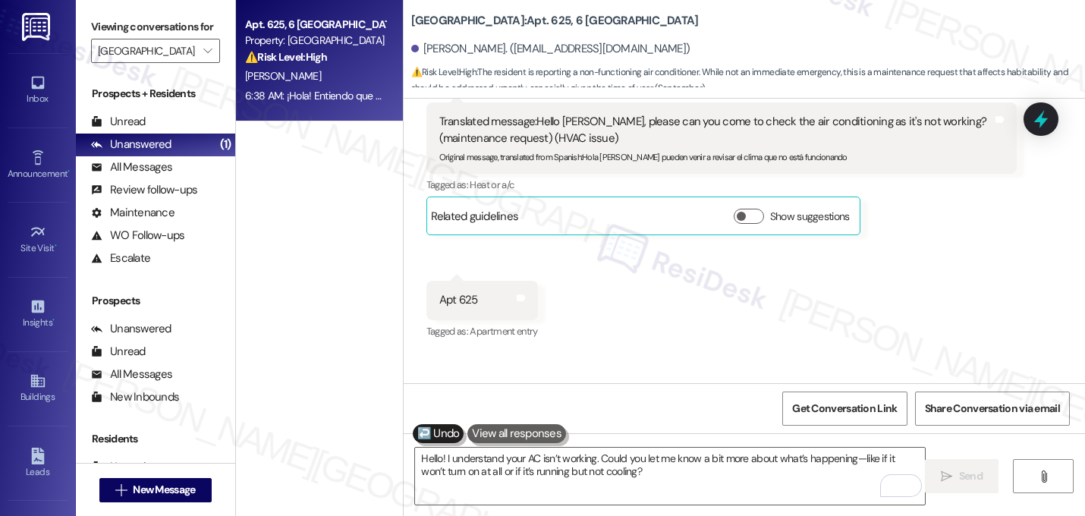
scroll to position [20793, 0]
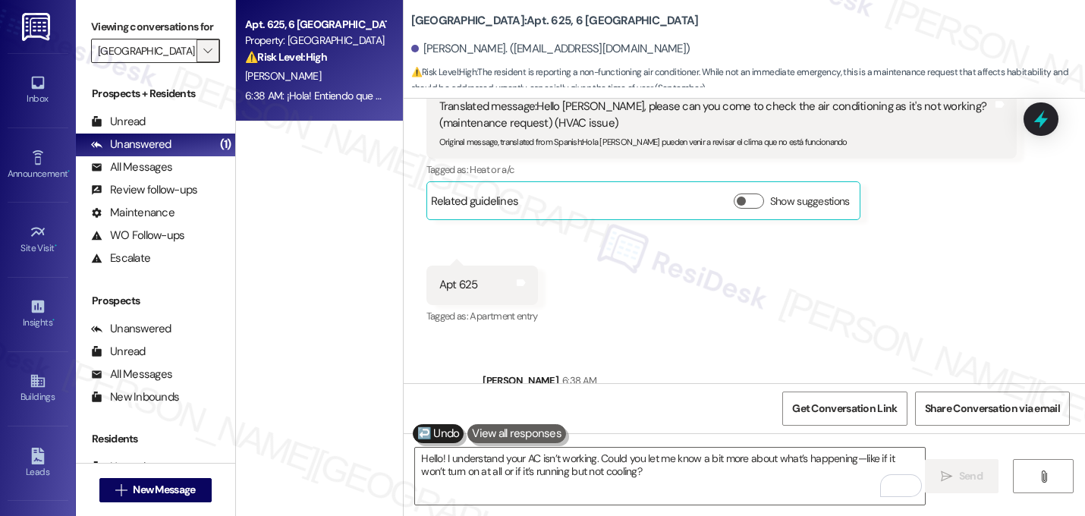
click at [200, 63] on span "" at bounding box center [207, 51] width 14 height 24
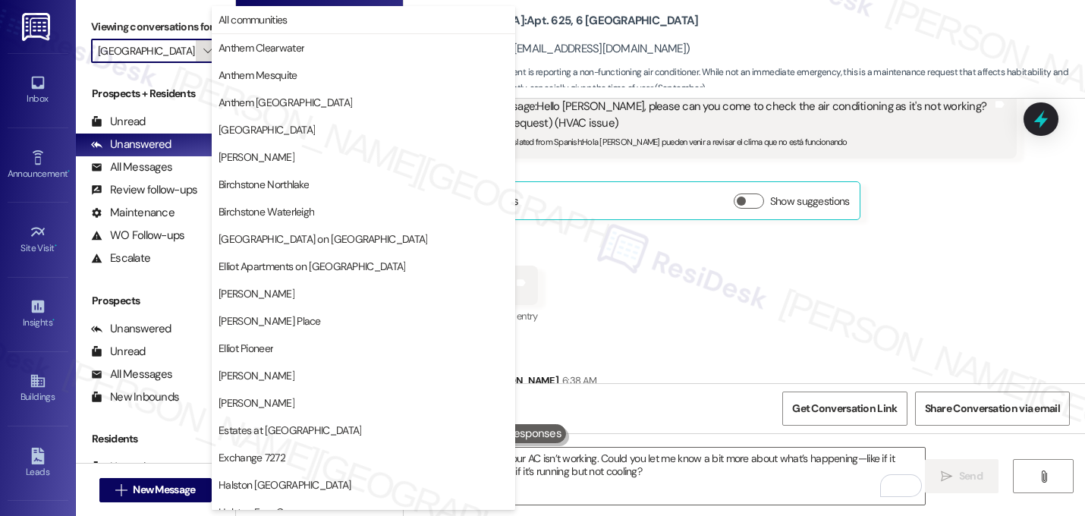
scroll to position [520, 0]
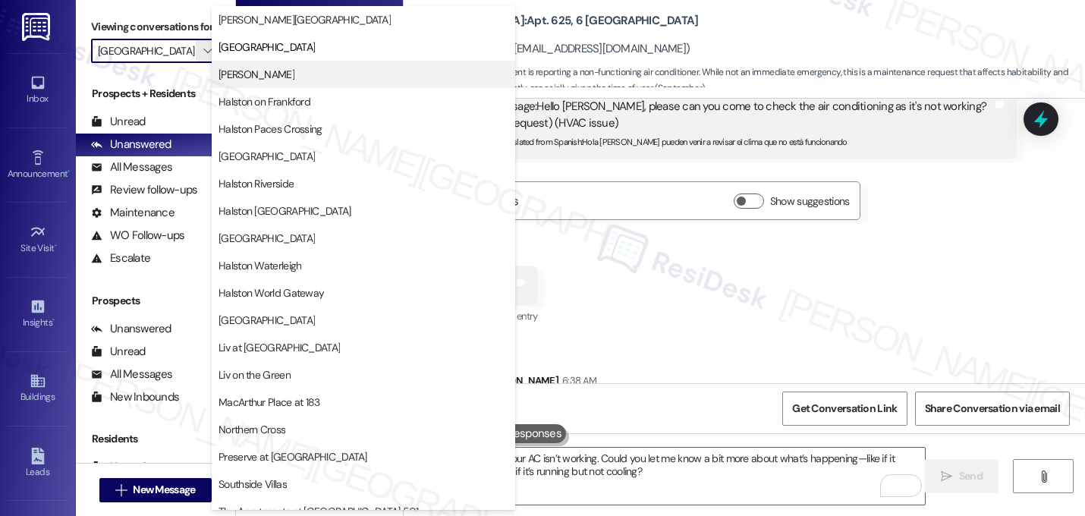
click at [242, 71] on span "[PERSON_NAME]" at bounding box center [256, 74] width 76 height 15
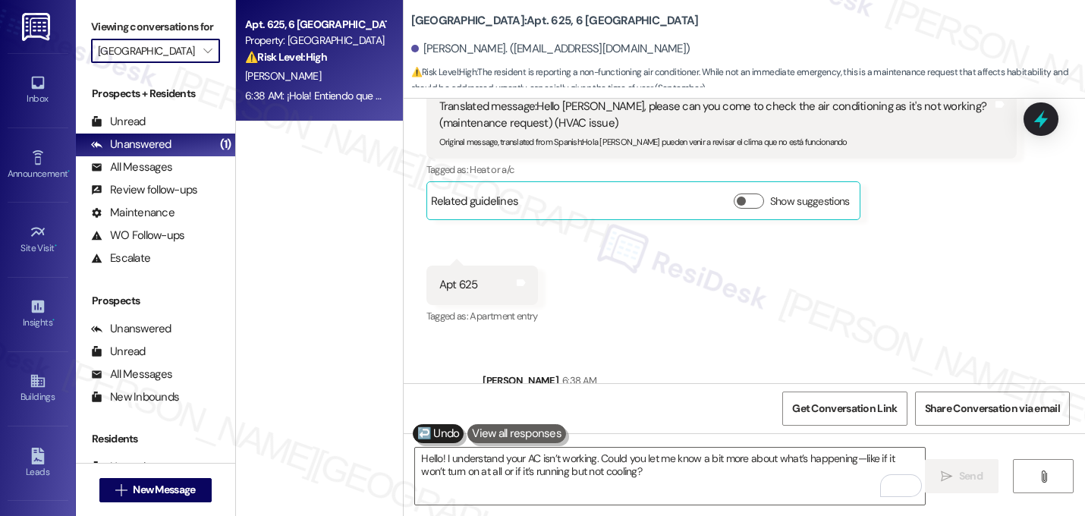
type input "[PERSON_NAME]"
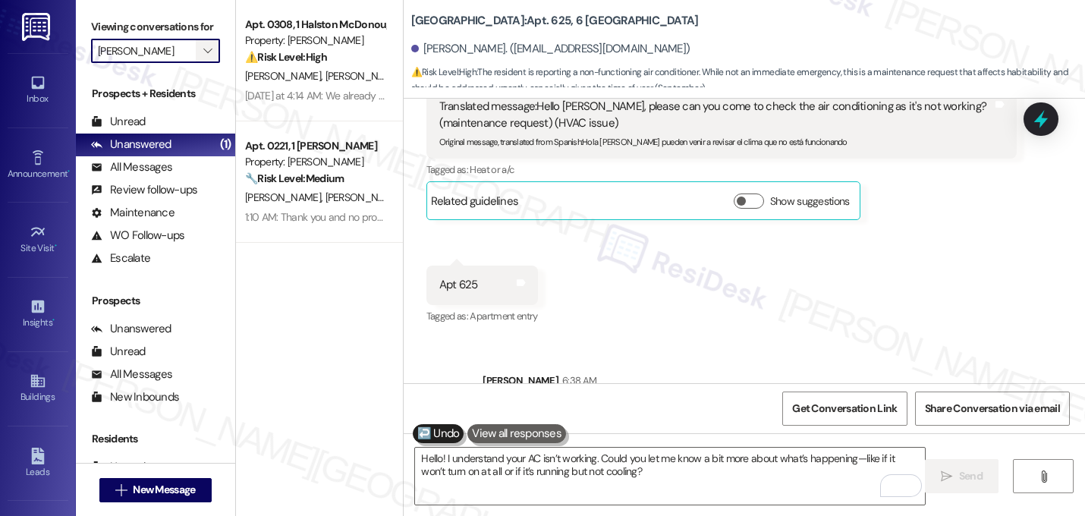
click at [196, 63] on button "" at bounding box center [208, 51] width 24 height 24
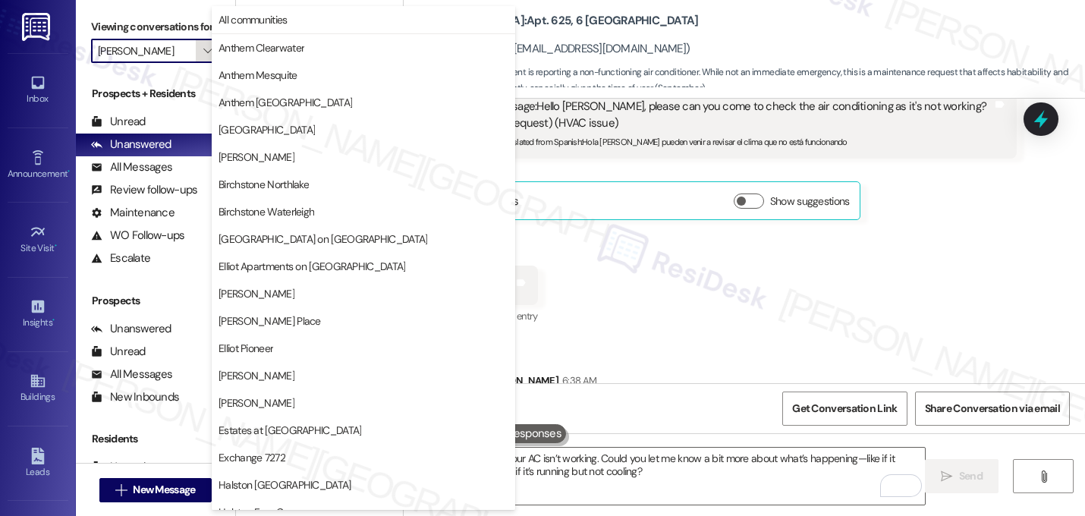
scroll to position [520, 0]
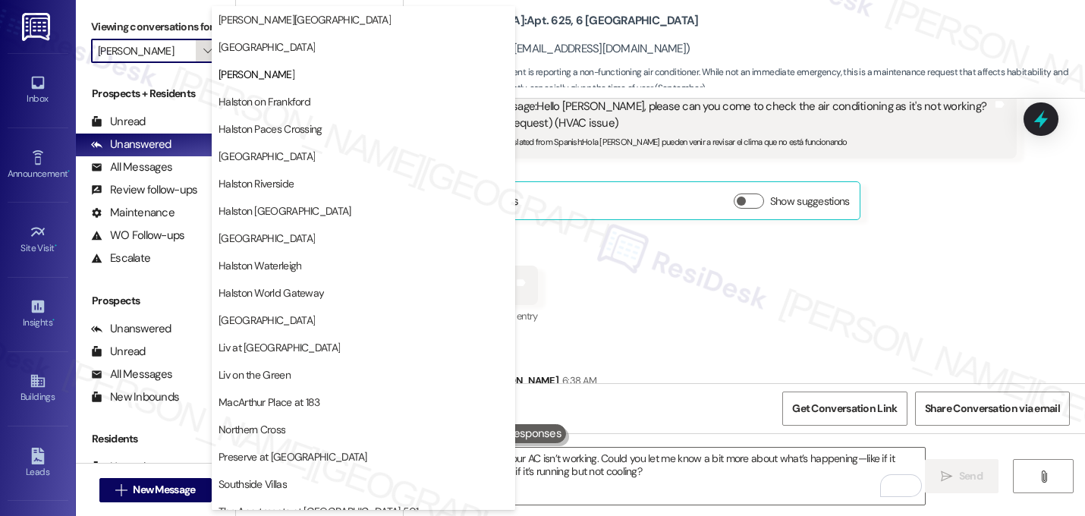
click at [196, 63] on button "" at bounding box center [208, 51] width 24 height 24
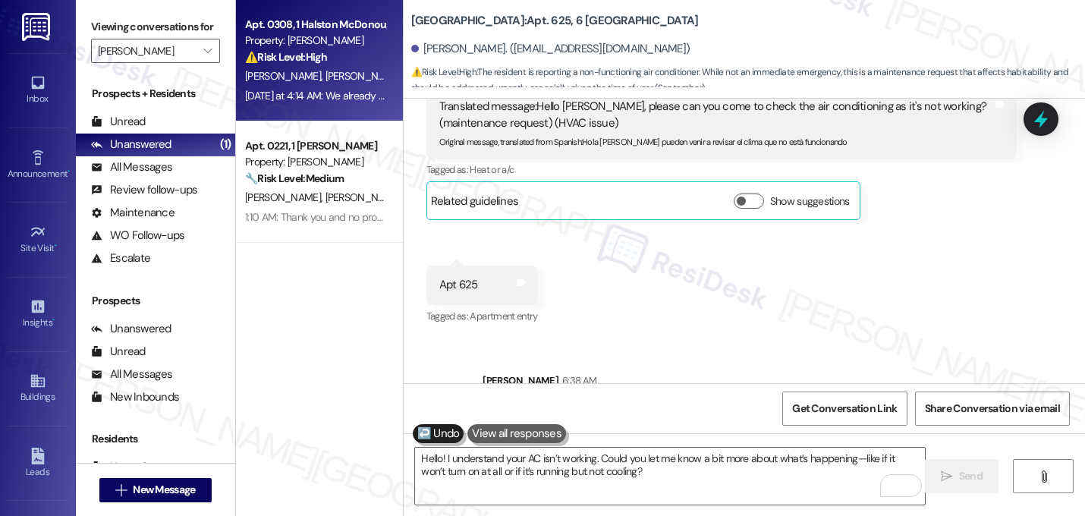
click at [265, 72] on span "D. Silva" at bounding box center [285, 76] width 80 height 14
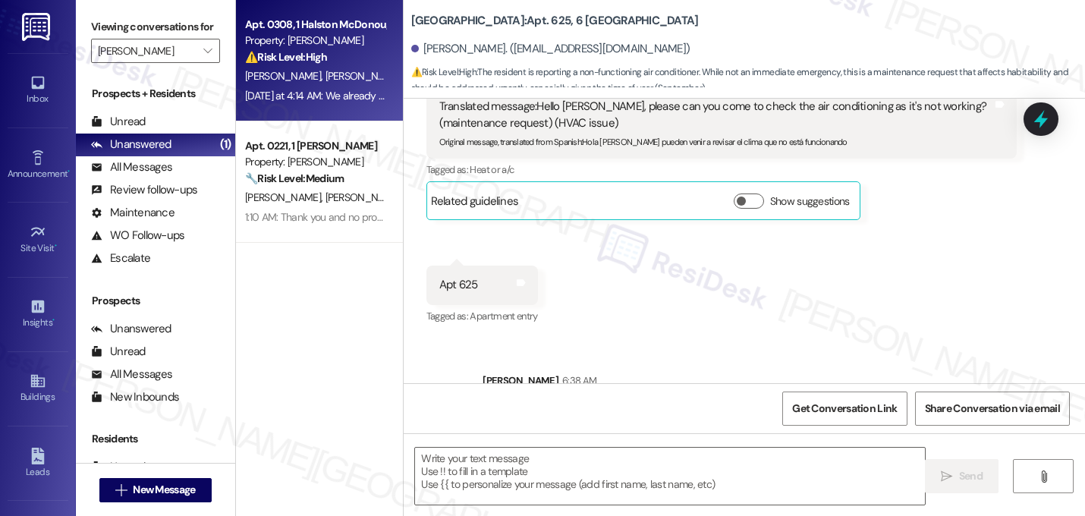
type textarea "Fetching suggested responses. Please feel free to read through the conversation…"
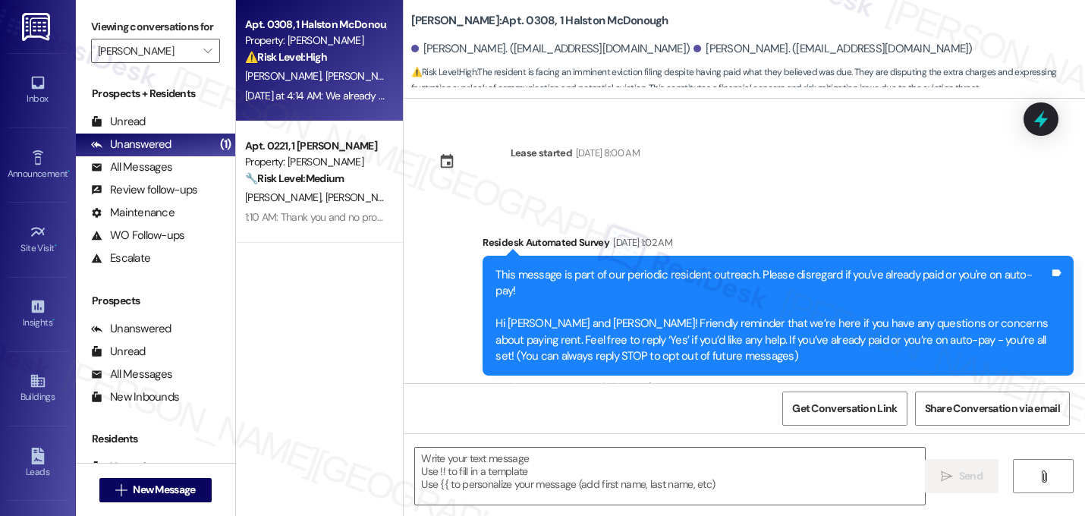
scroll to position [13398, 0]
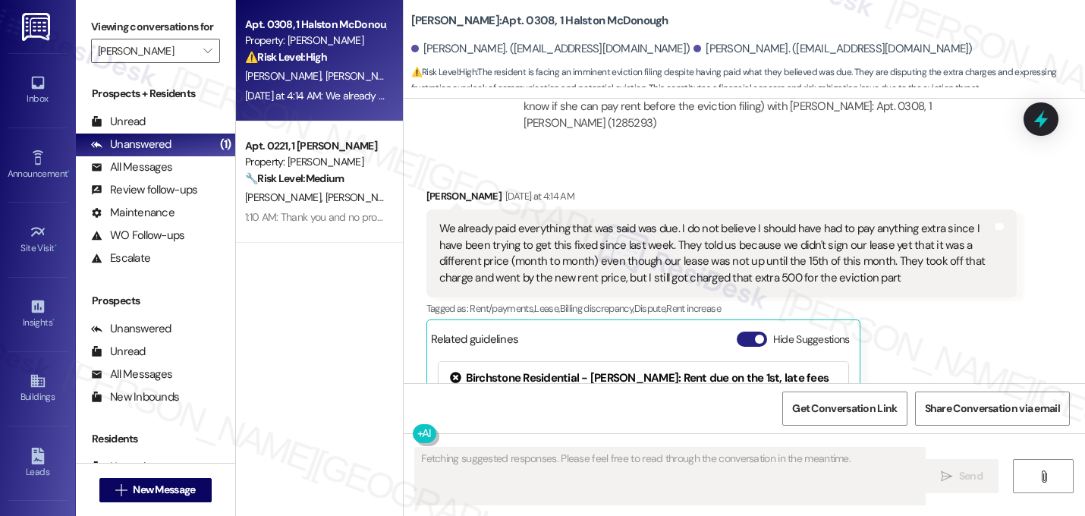
click at [740, 331] on button "Hide Suggestions" at bounding box center [751, 338] width 30 height 15
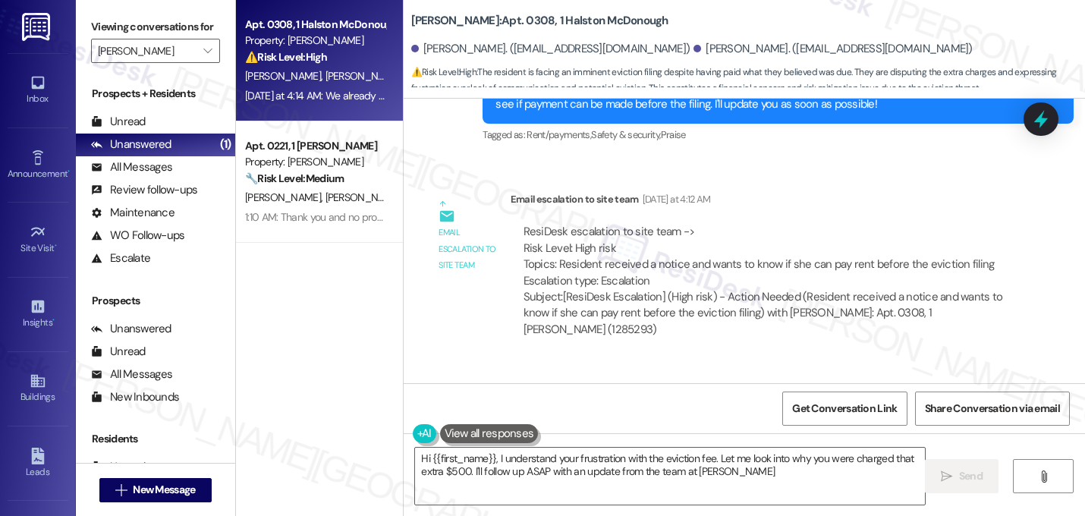
type textarea "Hi {{first_name}}, I understand your frustration with the eviction fee. Let me …"
click at [636, 360] on div "Received via SMS Danilo Silva Yesterday at 4:14 AM We already paid everything t…" at bounding box center [743, 467] width 681 height 215
click at [686, 427] on div "We already paid everything that was said was due. I do not believe I should hav…" at bounding box center [716, 459] width 554 height 65
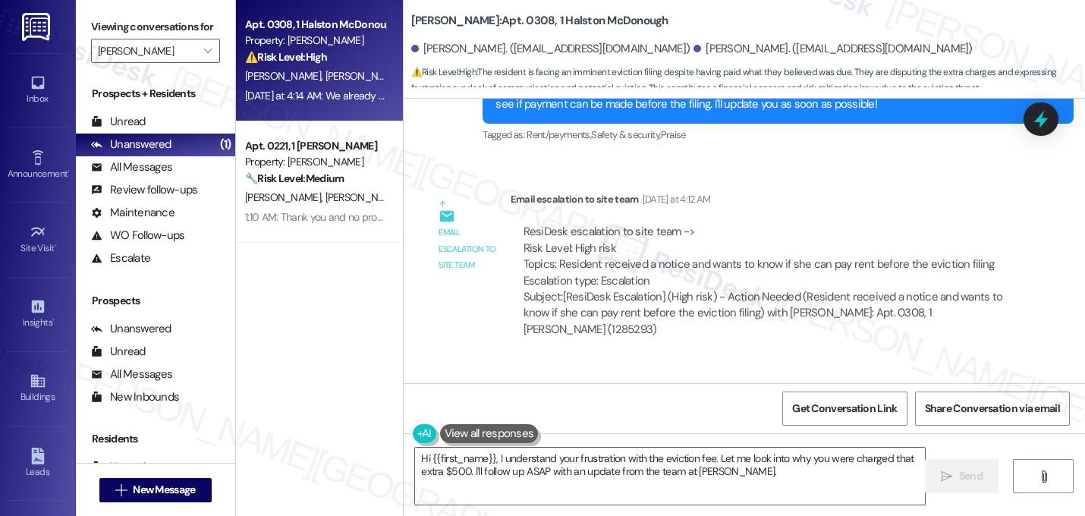
click at [686, 427] on div "We already paid everything that was said was due. I do not believe I should hav…" at bounding box center [716, 459] width 554 height 65
copy div "We already paid everything that was said was due. I do not believe I should hav…"
click at [588, 471] on textarea "Hi {{first_name}}, I understand your frustration with the eviction fee. Let me …" at bounding box center [670, 475] width 510 height 57
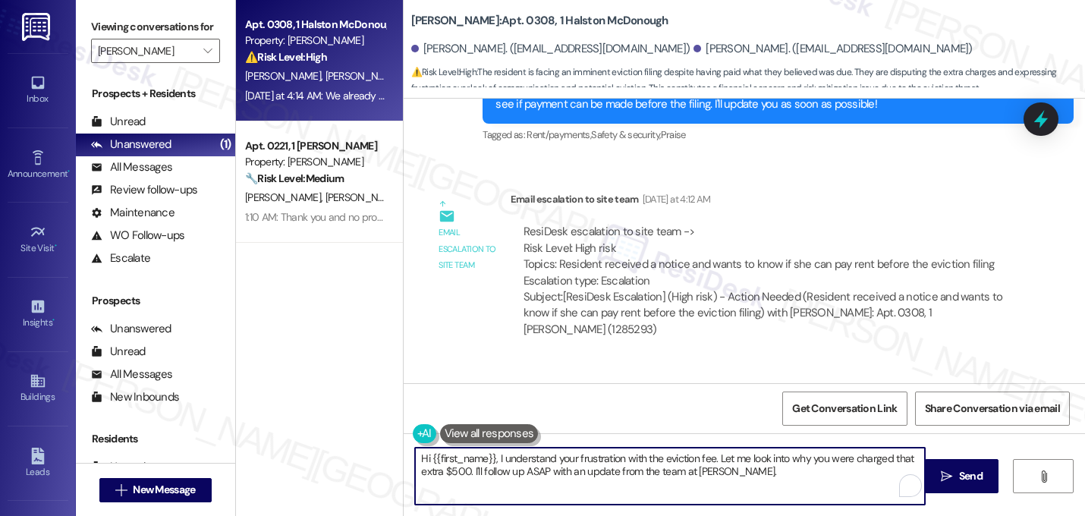
click at [588, 471] on textarea "Hi {{first_name}}, I understand your frustration with the eviction fee. Let me …" at bounding box center [670, 475] width 510 height 57
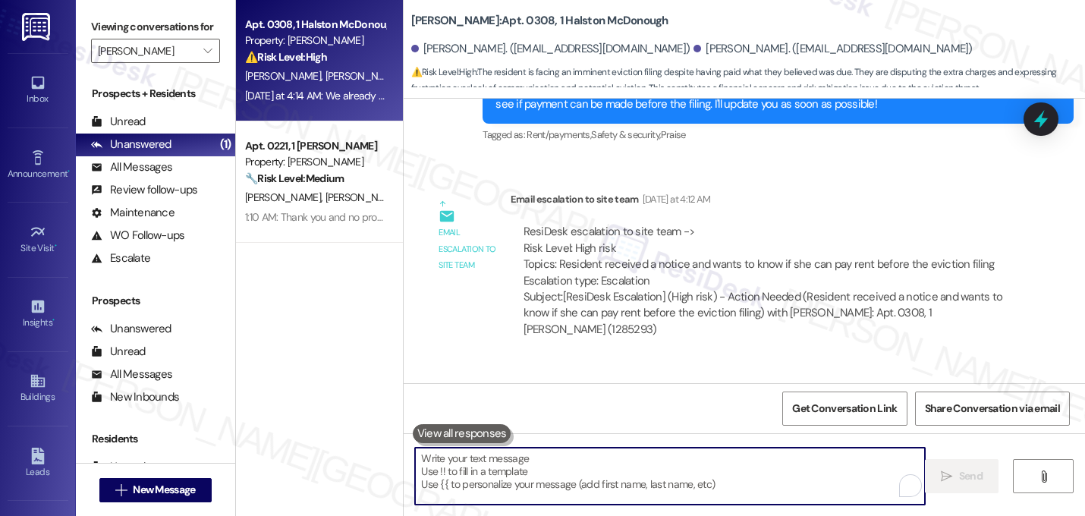
paste textarea "Thanks for explaining everything—I can understand how frustrating this must fee…"
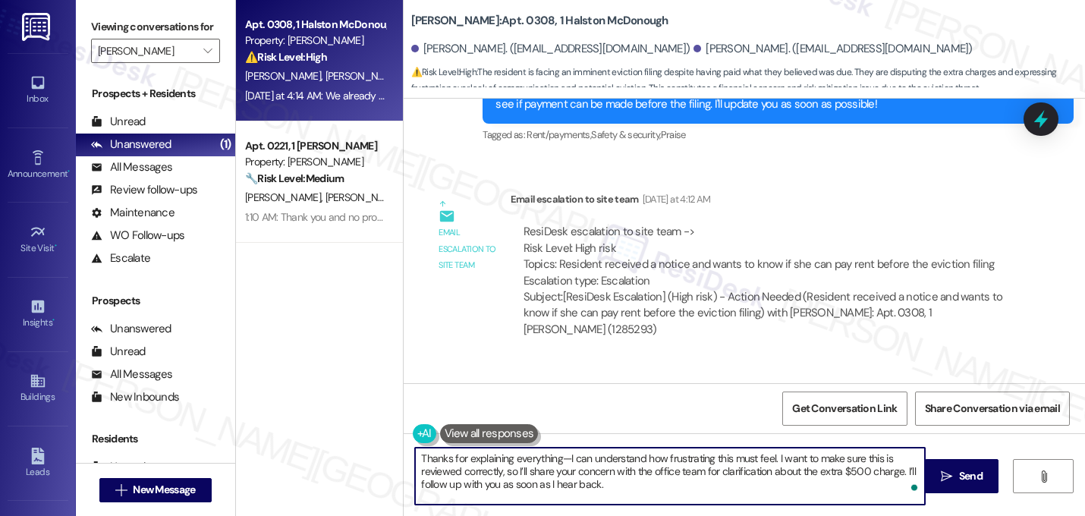
click at [562, 456] on textarea "Thanks for explaining everything—I can understand how frustrating this must fee…" at bounding box center [670, 475] width 510 height 57
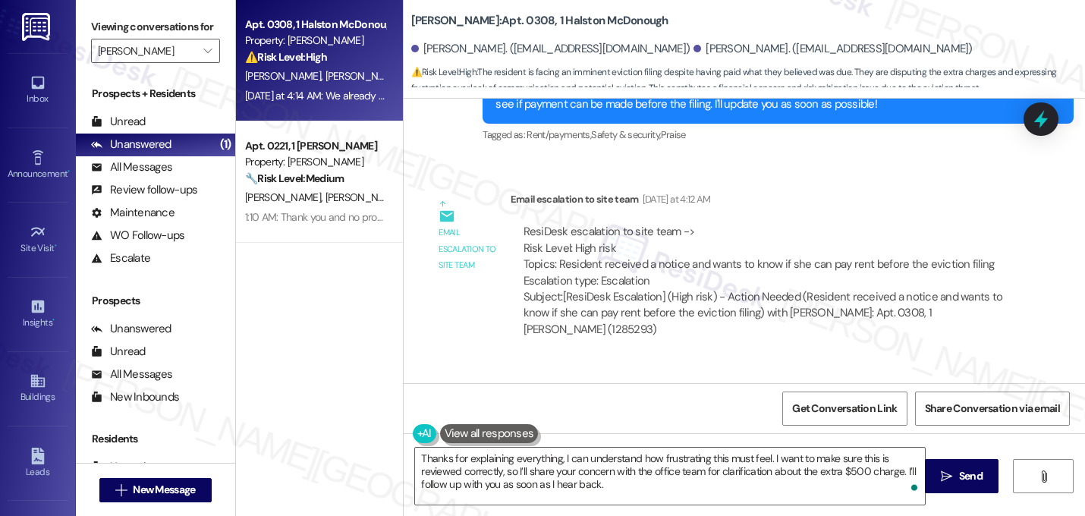
click at [756, 383] on div "Received via SMS Danilo Silva Yesterday at 4:14 AM We already paid everything t…" at bounding box center [722, 479] width 614 height 193
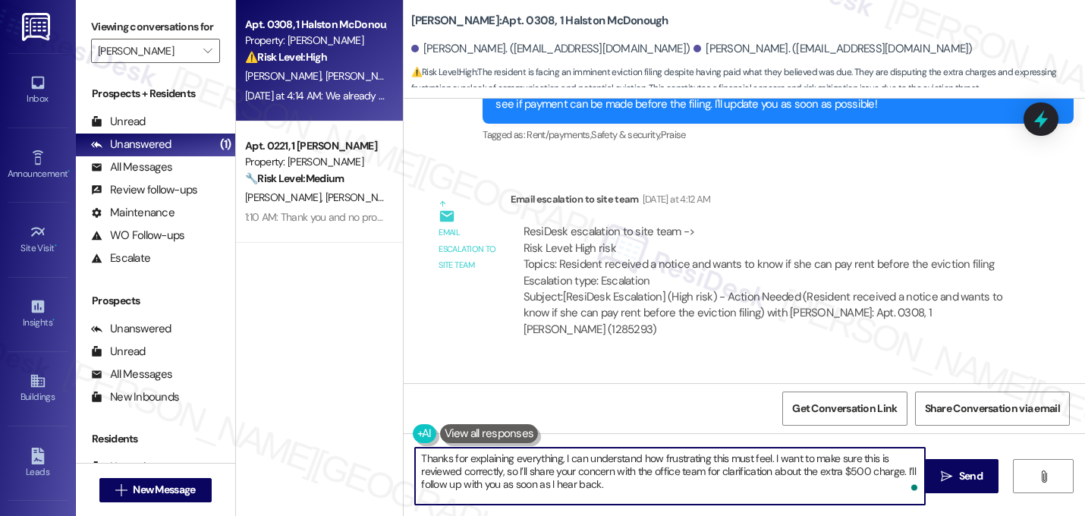
click at [610, 489] on textarea "Thanks for explaining everything, I can understand how frustrating this must fe…" at bounding box center [670, 475] width 510 height 57
click at [726, 383] on div "Received via SMS Danilo Silva Yesterday at 4:14 AM We already paid everything t…" at bounding box center [722, 479] width 614 height 193
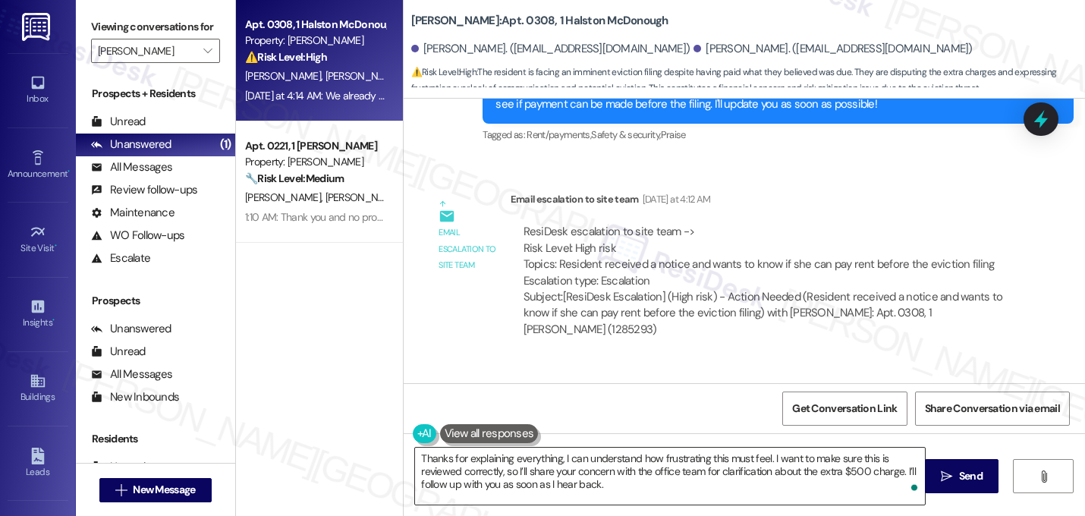
click at [600, 484] on textarea "Thanks for explaining everything, I can understand how frustrating this must fe…" at bounding box center [670, 475] width 510 height 57
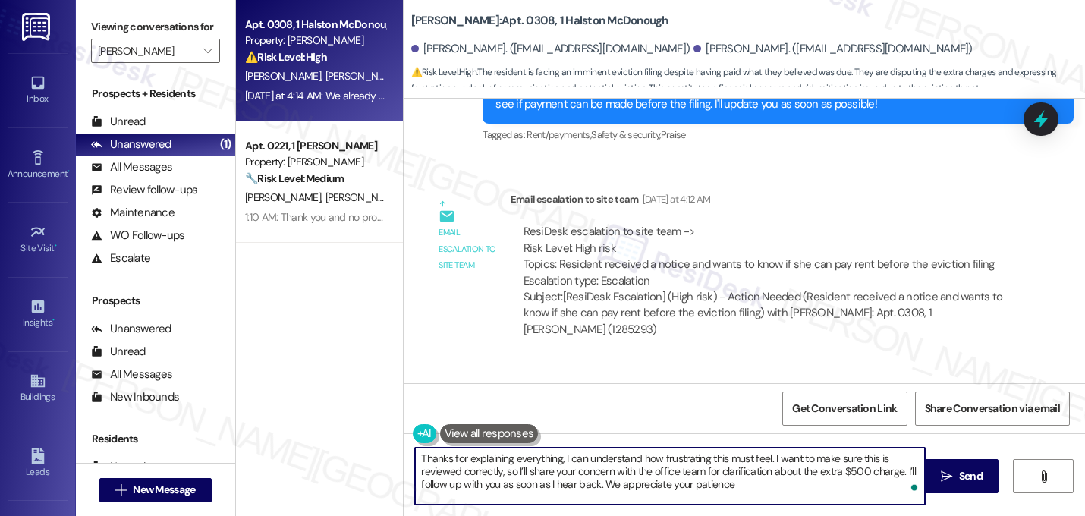
type textarea "Thanks for explaining everything, I can understand how frustrating this must fe…"
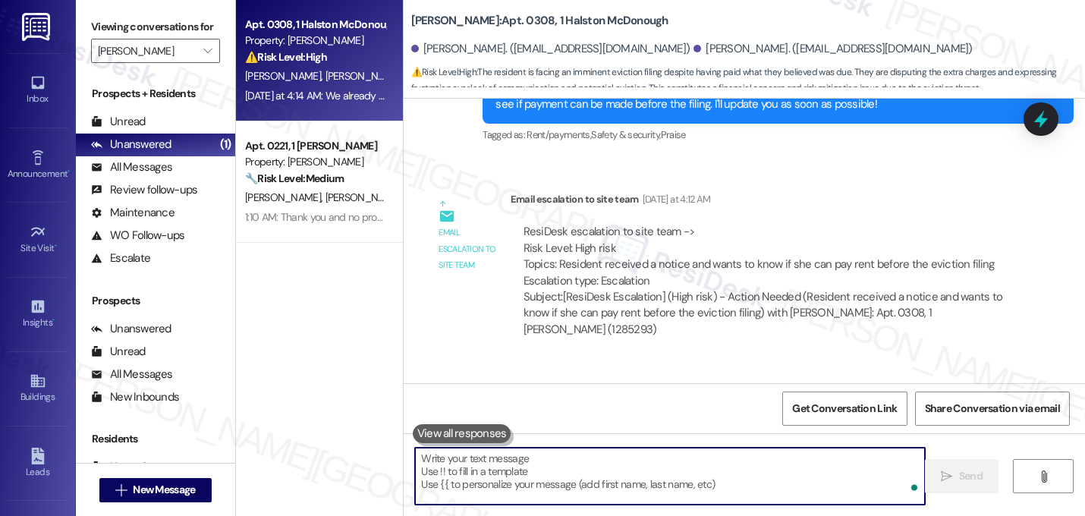
scroll to position [13191, 0]
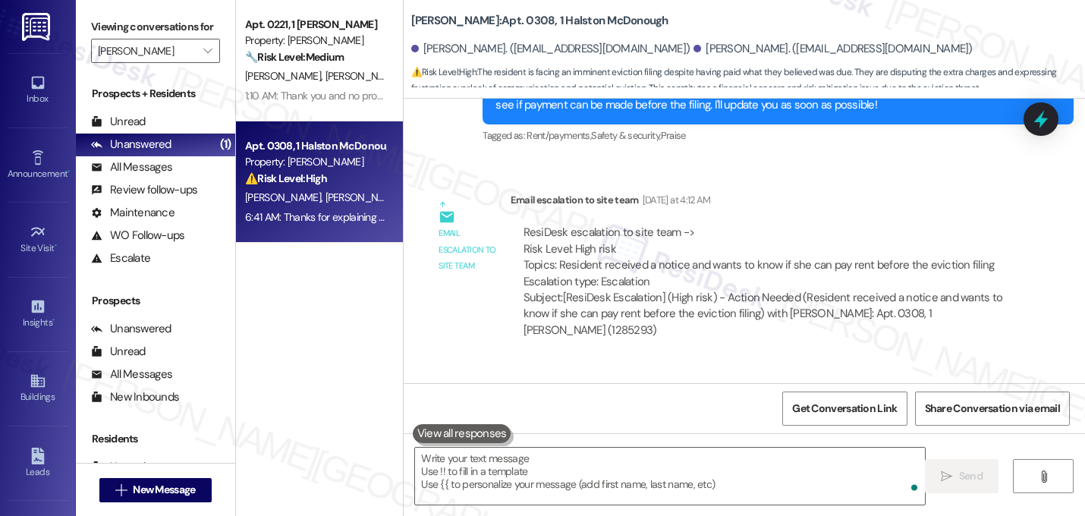
click at [843, 361] on div "Received via SMS Danilo Silva Yesterday at 4:14 AM We already paid everything t…" at bounding box center [743, 468] width 681 height 215
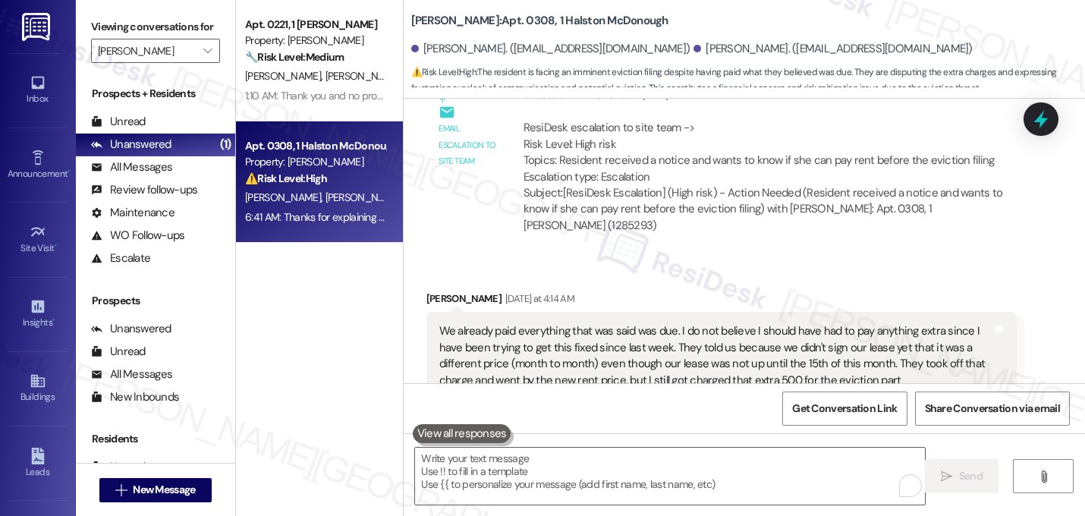
scroll to position [13330, 0]
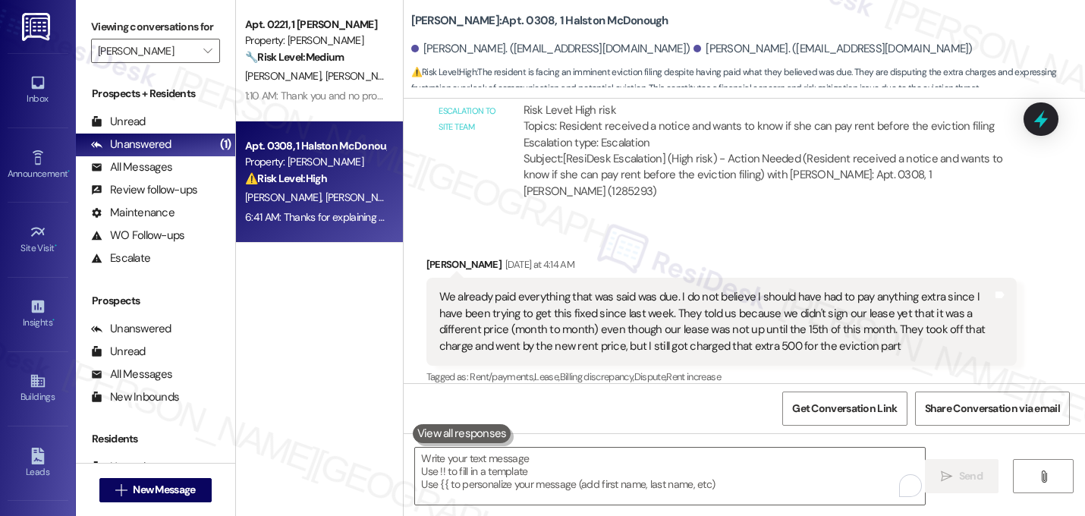
click at [883, 256] on div "Danilo Silva Yesterday at 4:14 AM We already paid everything that was said was …" at bounding box center [721, 341] width 591 height 170
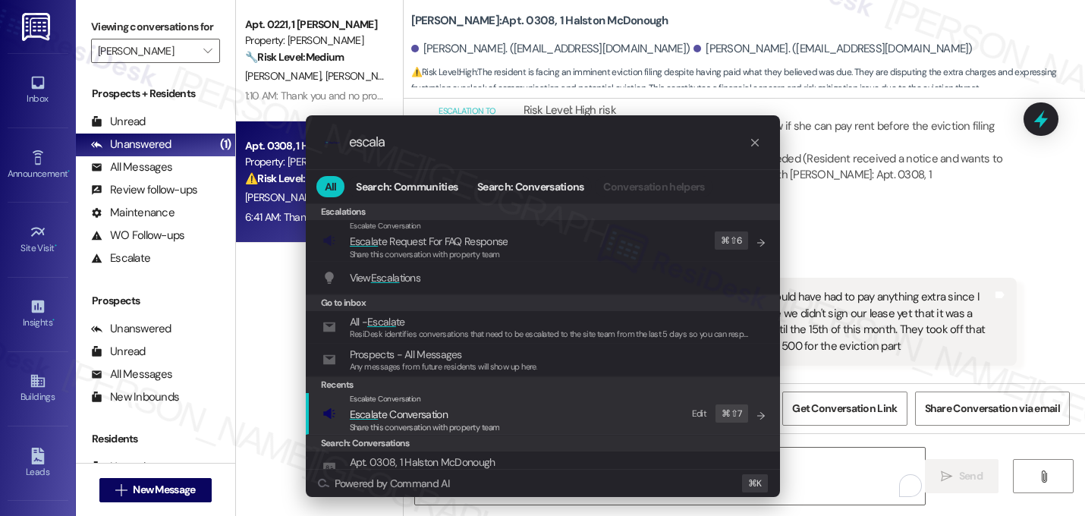
type input "escala"
click at [532, 407] on div "Escalate Conversation Escala te Conversation Share this conversation with prope…" at bounding box center [544, 413] width 444 height 41
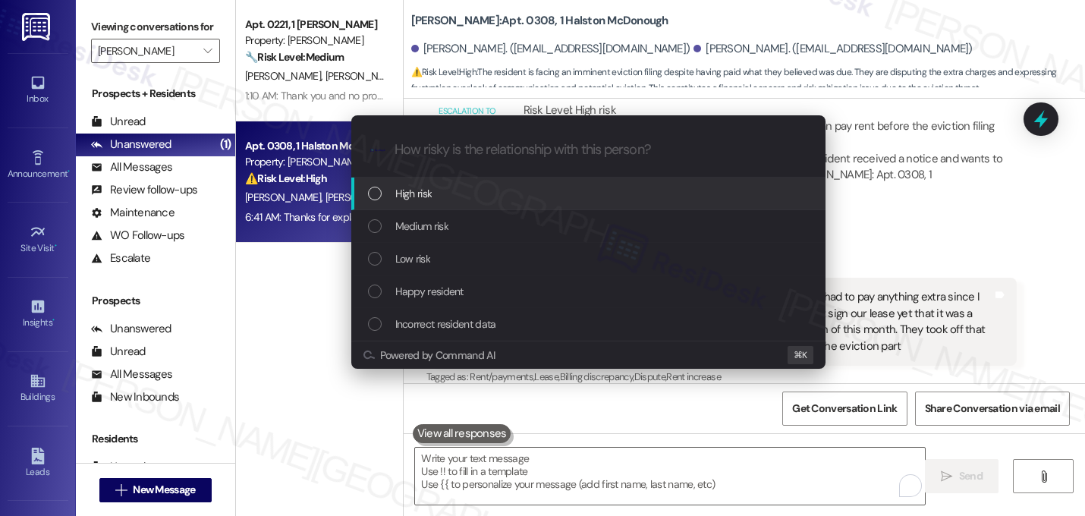
click at [425, 201] on span "High risk" at bounding box center [413, 193] width 37 height 17
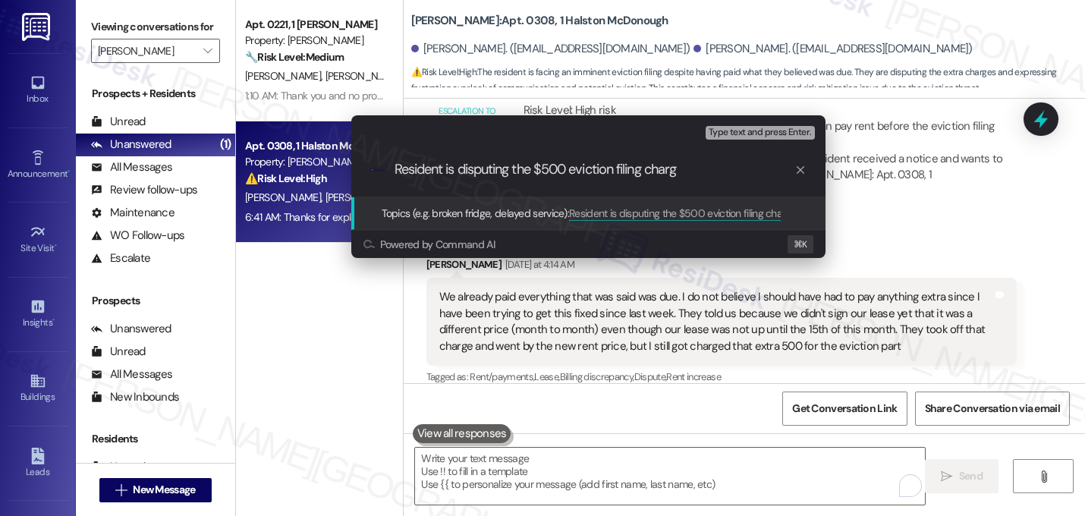
type input "Resident is disputing the $500 eviction filing charge"
click at [473, 173] on input "Resident is disputing the $500 eviction filing charge" at bounding box center [594, 170] width 400 height 16
click at [696, 170] on input "Resident is disputing the $500 eviction filing charge" at bounding box center [594, 170] width 400 height 16
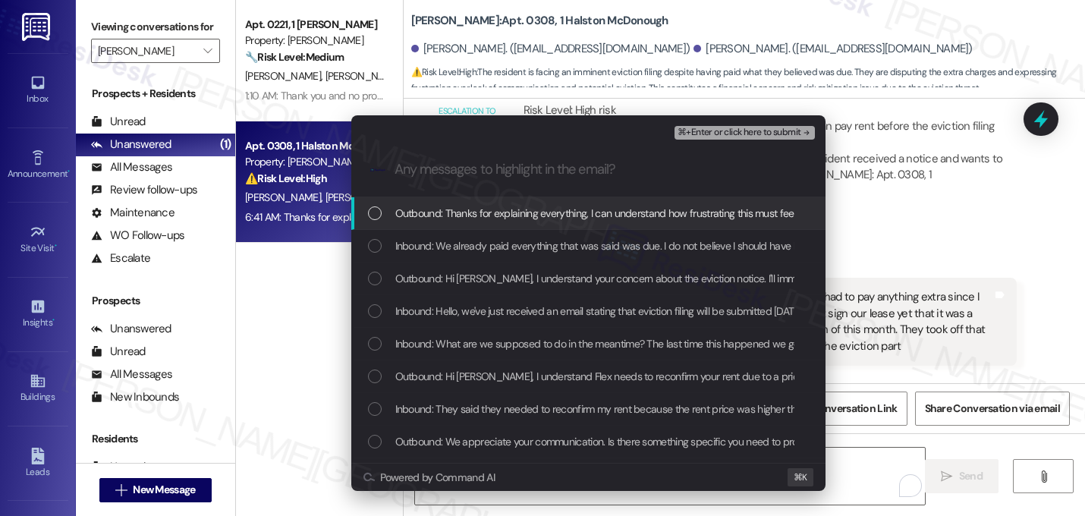
click at [620, 206] on span "Outbound: Thanks for explaining everything, I can understand how frustrating th…" at bounding box center [1061, 213] width 1333 height 17
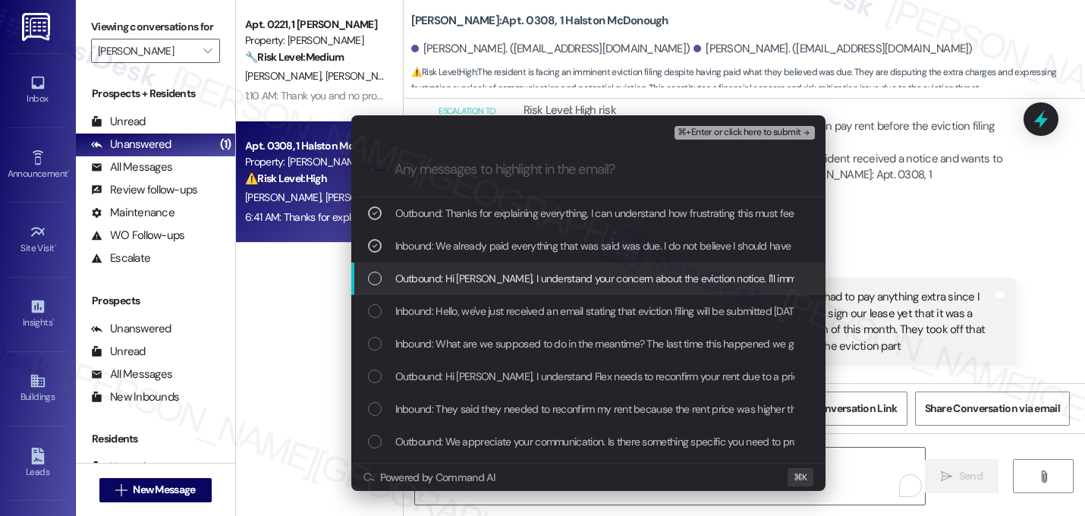
click at [592, 282] on span "Outbound: Hi Laniya, I understand your concern about the eviction notice. I'll …" at bounding box center [843, 278] width 896 height 17
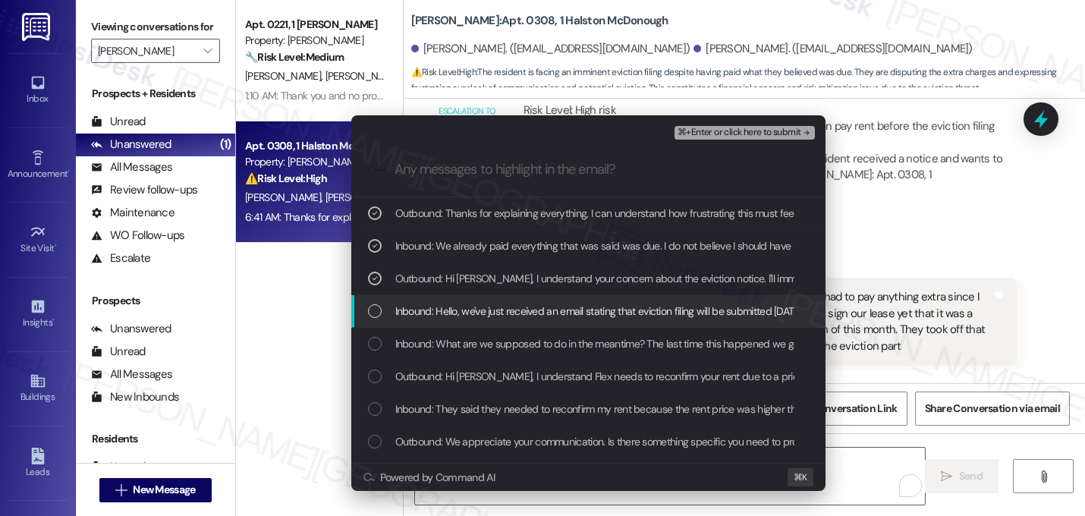
click at [582, 312] on span "Inbound: Hello, we've just received an email stating that eviction filing will …" at bounding box center [734, 311] width 679 height 17
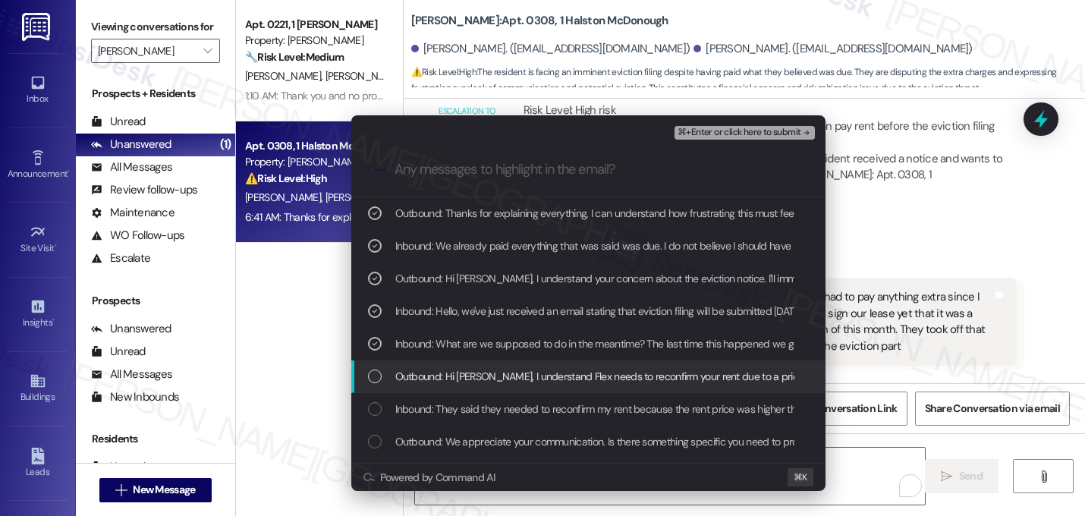
click at [573, 375] on span "Outbound: Hi Danilo, I understand Flex needs to reconfirm your rent due to a pr…" at bounding box center [825, 376] width 860 height 17
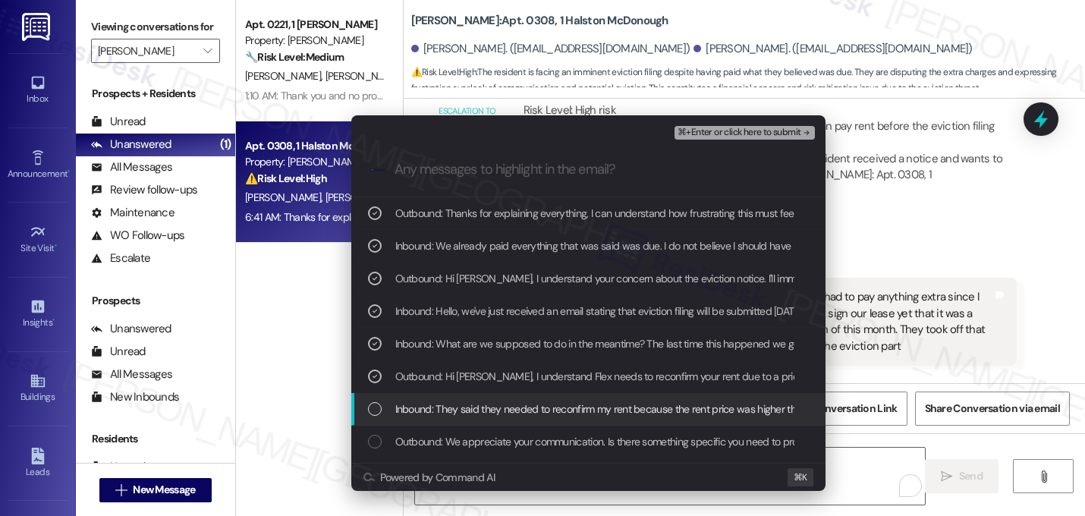
click at [570, 405] on span "Inbound: They said they needed to reconfirm my rent because the rent price was …" at bounding box center [614, 408] width 438 height 17
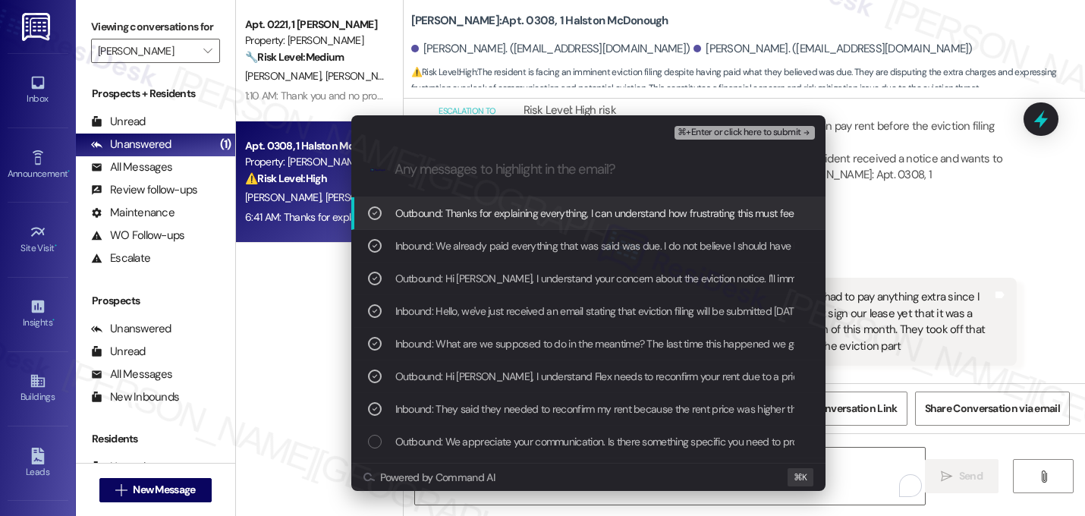
click at [764, 135] on span "⌘+Enter or click here to submit" at bounding box center [738, 132] width 123 height 11
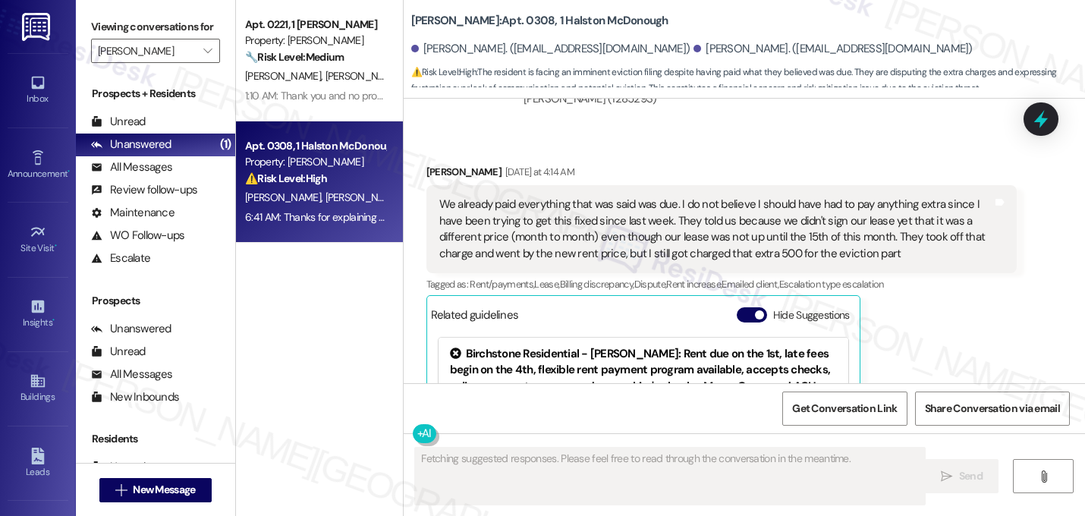
scroll to position [13397, 0]
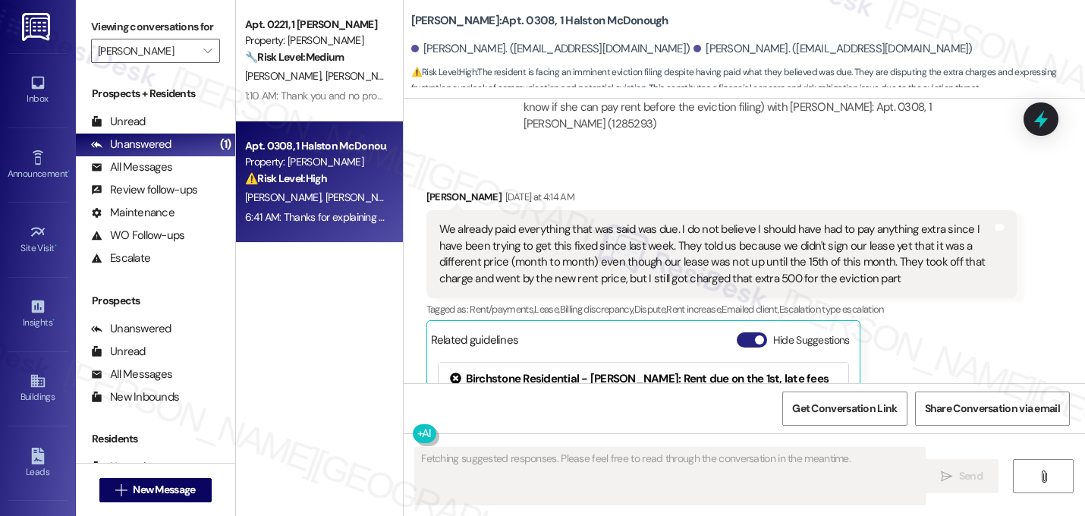
click at [750, 332] on button "Hide Suggestions" at bounding box center [751, 339] width 30 height 15
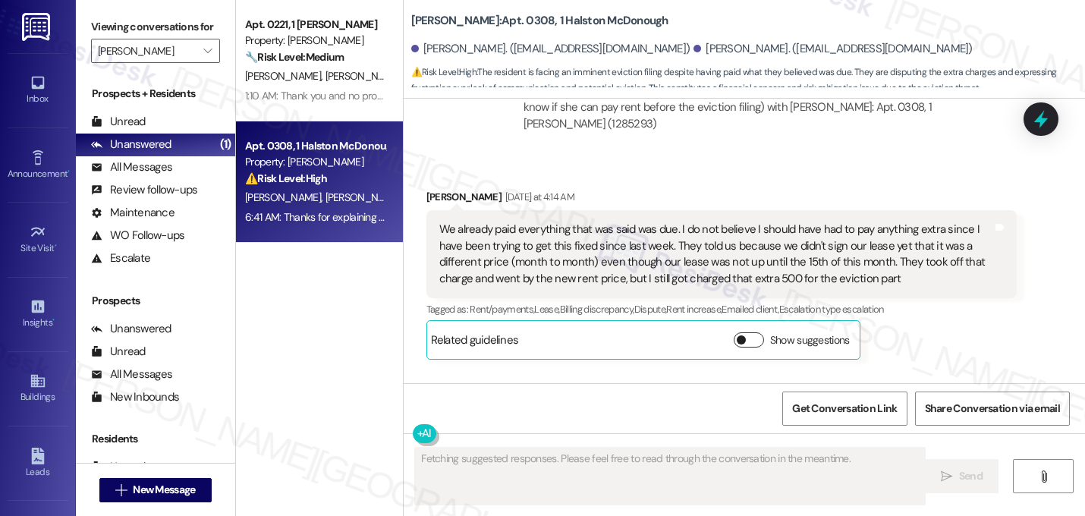
scroll to position [13352, 0]
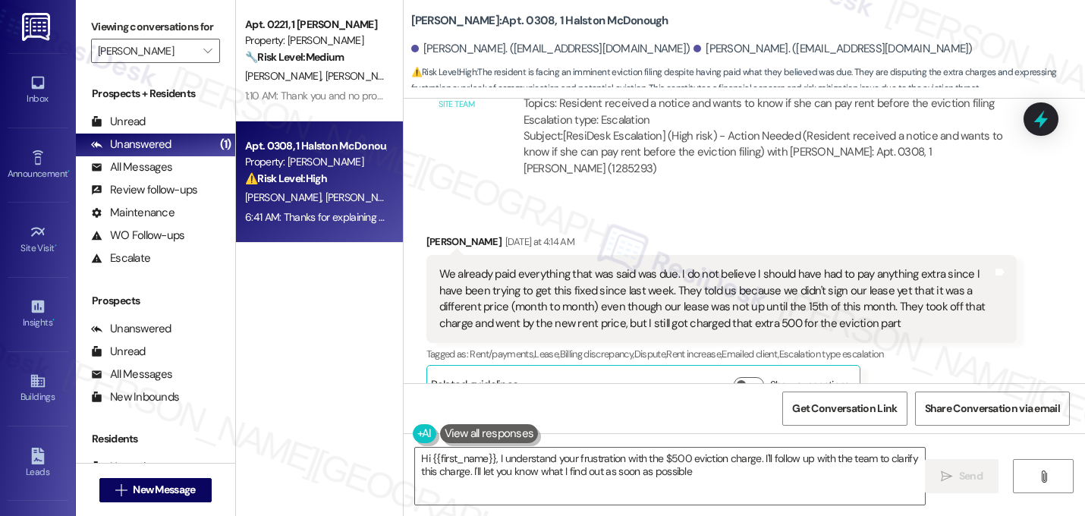
type textarea "Hi {{first_name}}, I understand your frustration with the $500 eviction charge.…"
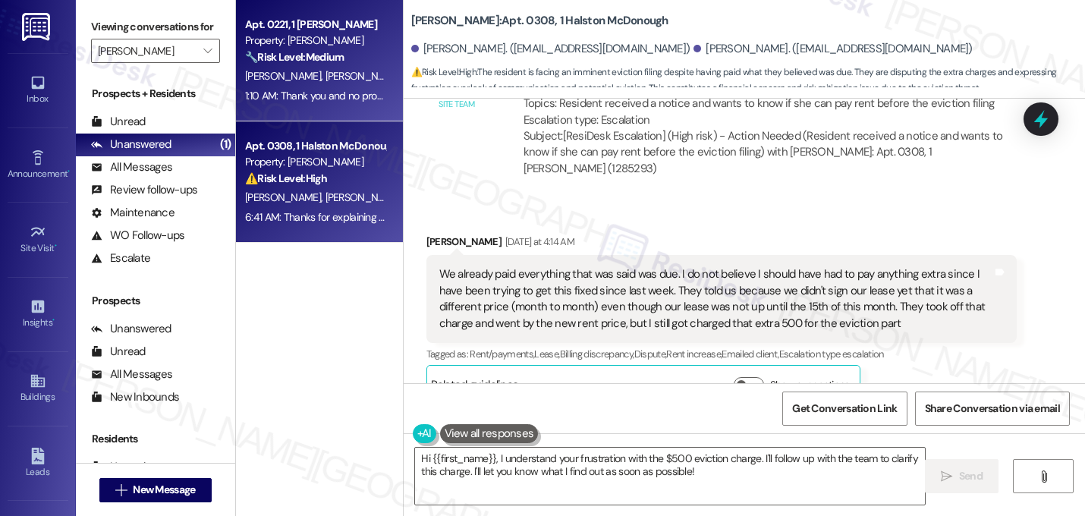
click at [331, 83] on div "D. Baker C. Baker" at bounding box center [314, 76] width 143 height 19
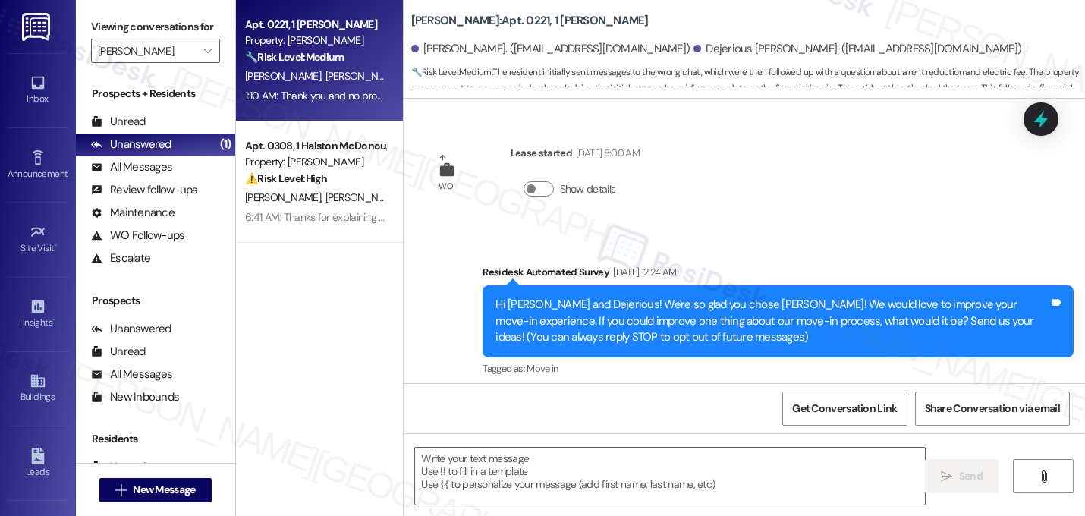
scroll to position [6339, 0]
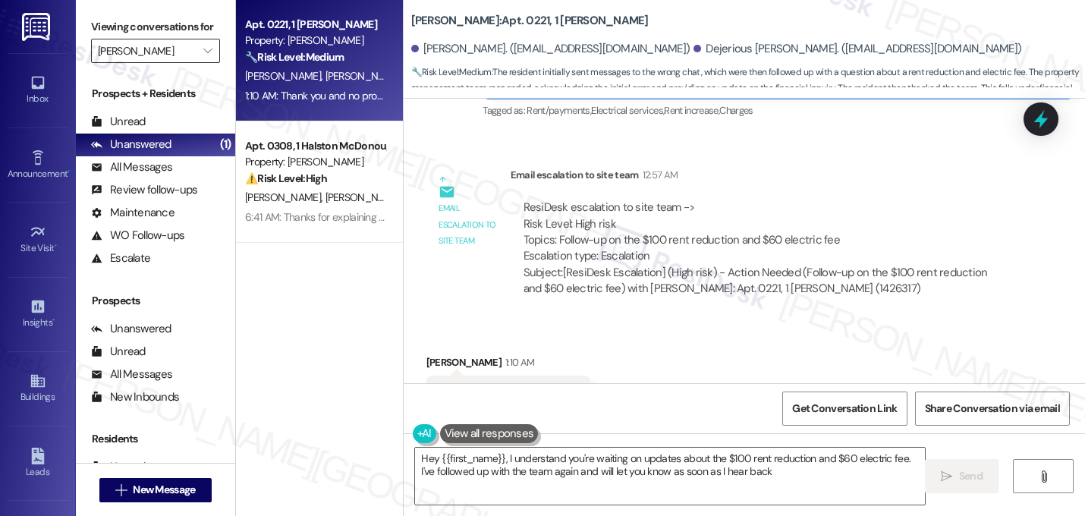
type textarea "Hey {{first_name}}, I understand you're waiting on updates about the $100 rent …"
click at [184, 63] on input "[PERSON_NAME]" at bounding box center [147, 51] width 98 height 24
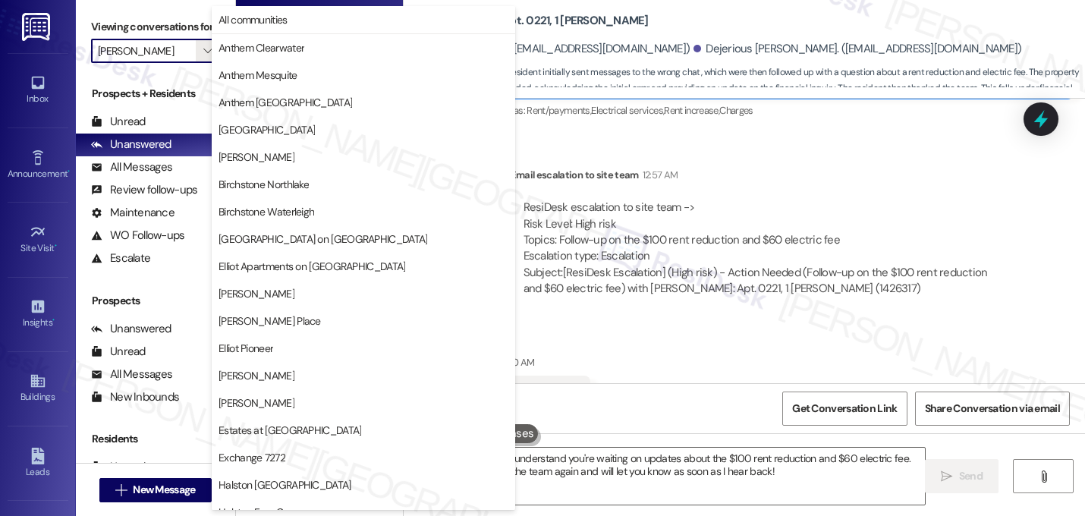
scroll to position [520, 0]
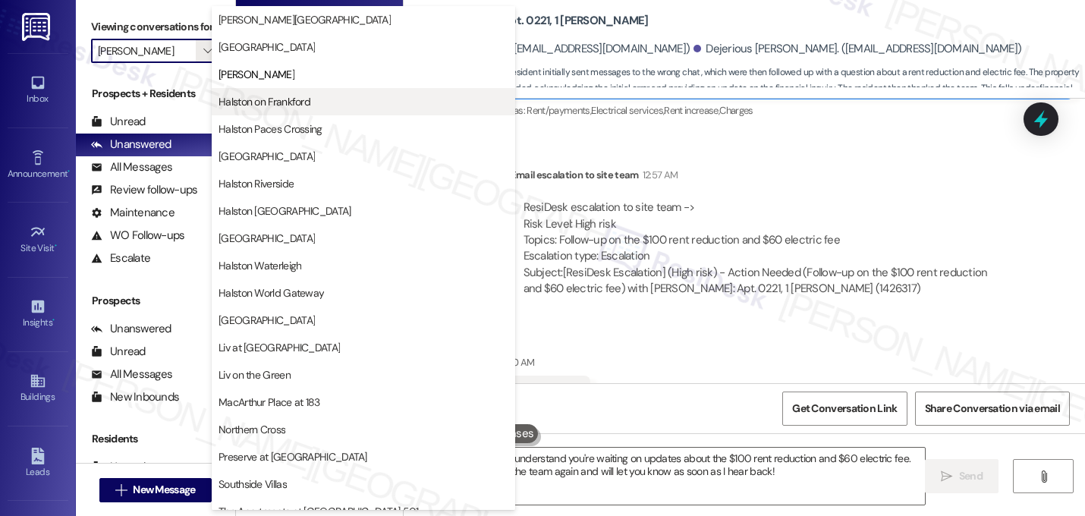
click at [240, 105] on span "Halston on Frankford" at bounding box center [264, 101] width 92 height 15
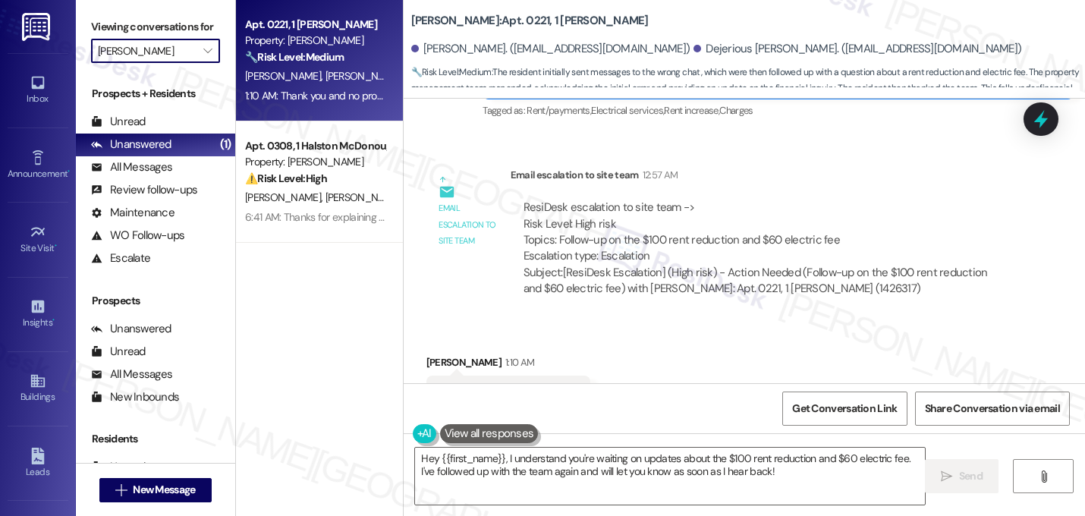
type input "Halston on Frankford"
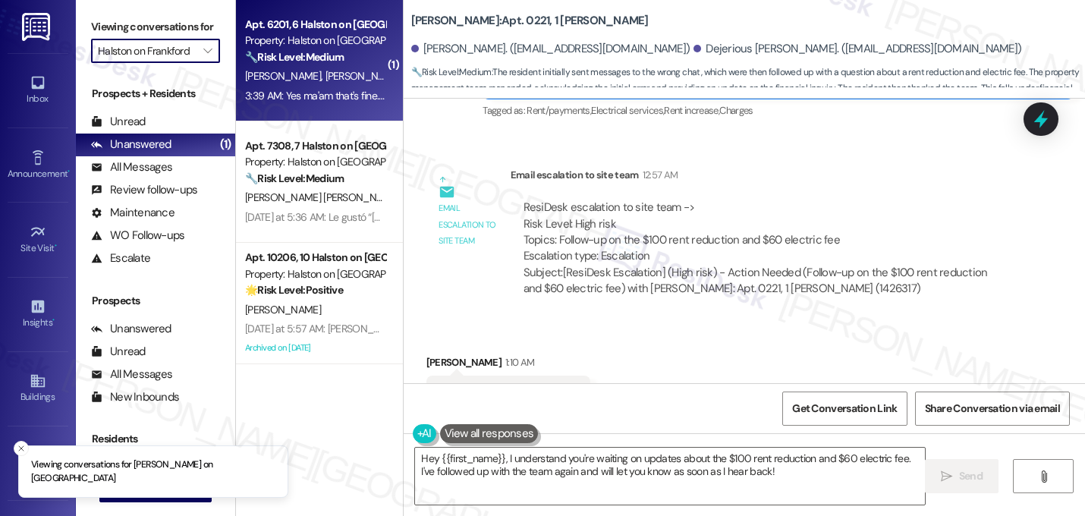
click at [299, 67] on div "O. Deroche B. Deroche" at bounding box center [314, 76] width 143 height 19
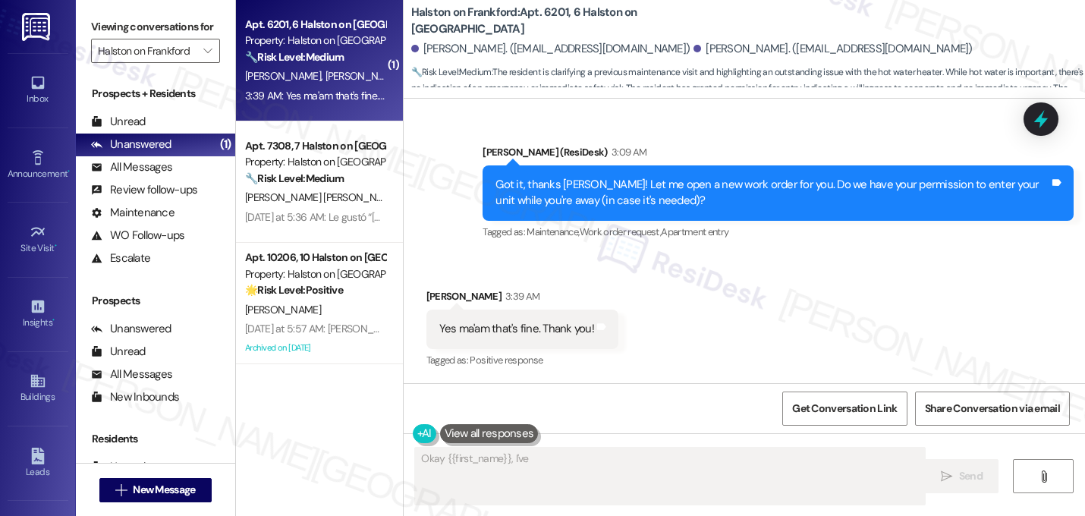
scroll to position [1359, 0]
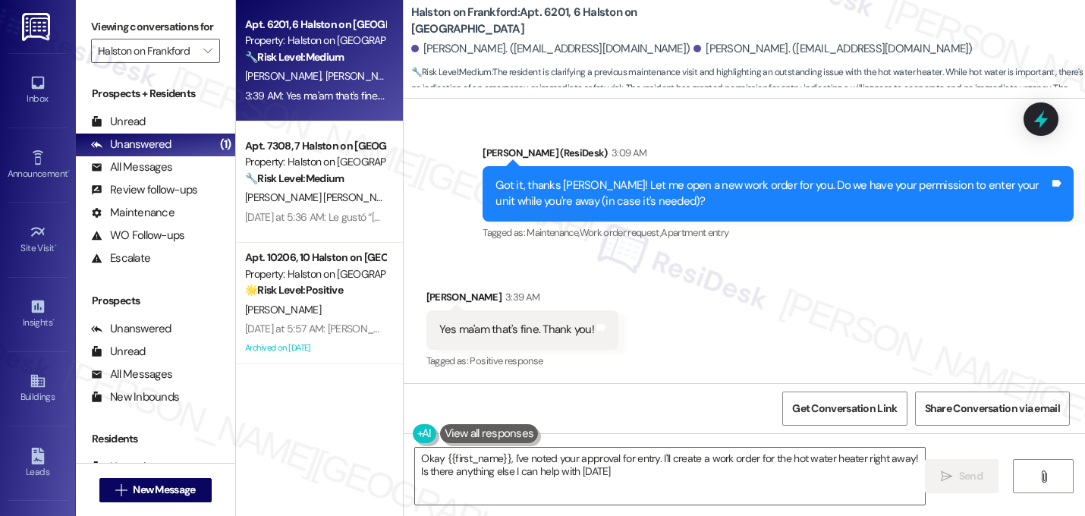
type textarea "Okay {{first_name}}, I've noted your approval for entry. I'll create a work ord…"
click at [670, 292] on div "Received via SMS Bryce Deroche 3:39 AM Yes ma'am that's fine. Thank you! Tags a…" at bounding box center [743, 319] width 681 height 128
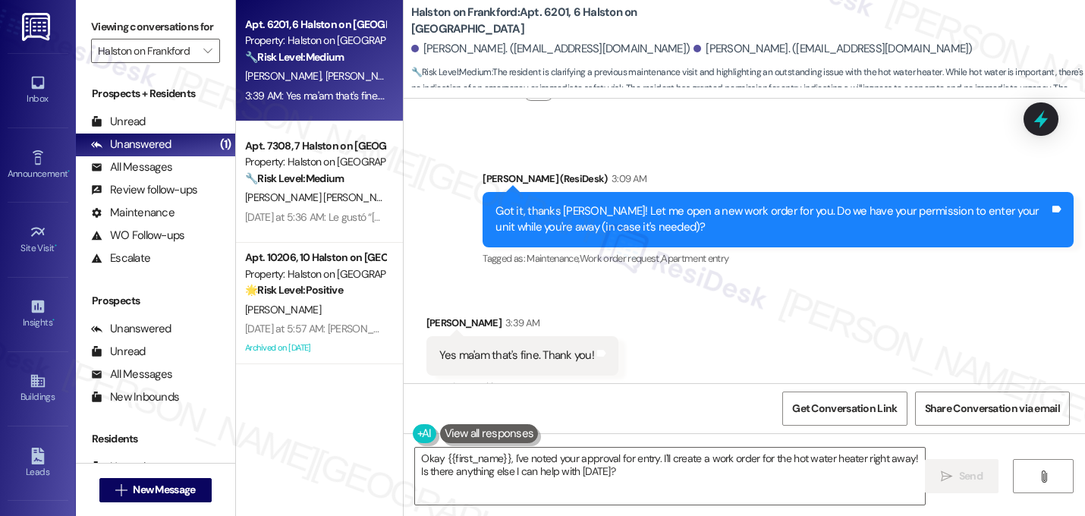
scroll to position [1360, 0]
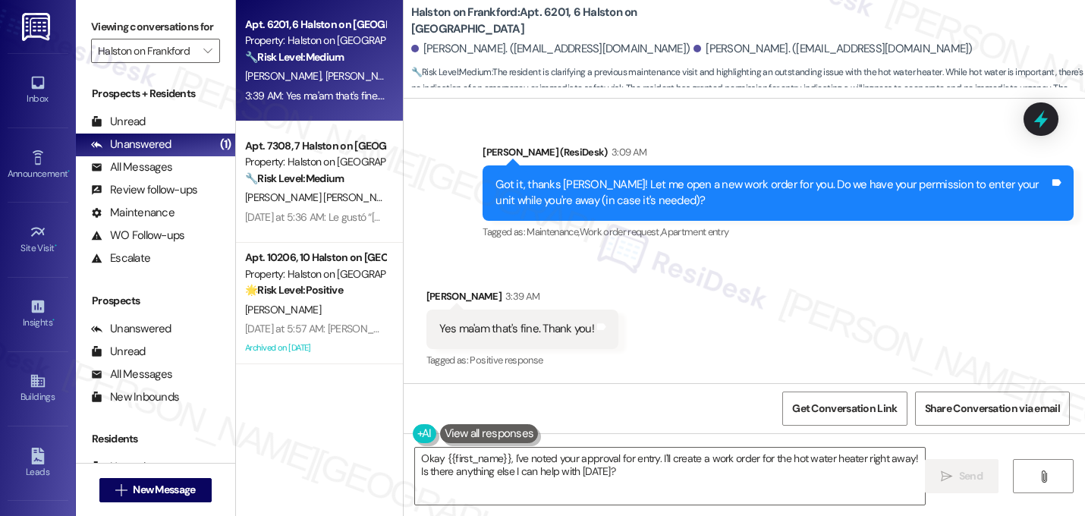
click at [670, 292] on div "Received via SMS Bryce Deroche 3:39 AM Yes ma'am that's fine. Thank you! Tags a…" at bounding box center [743, 318] width 681 height 128
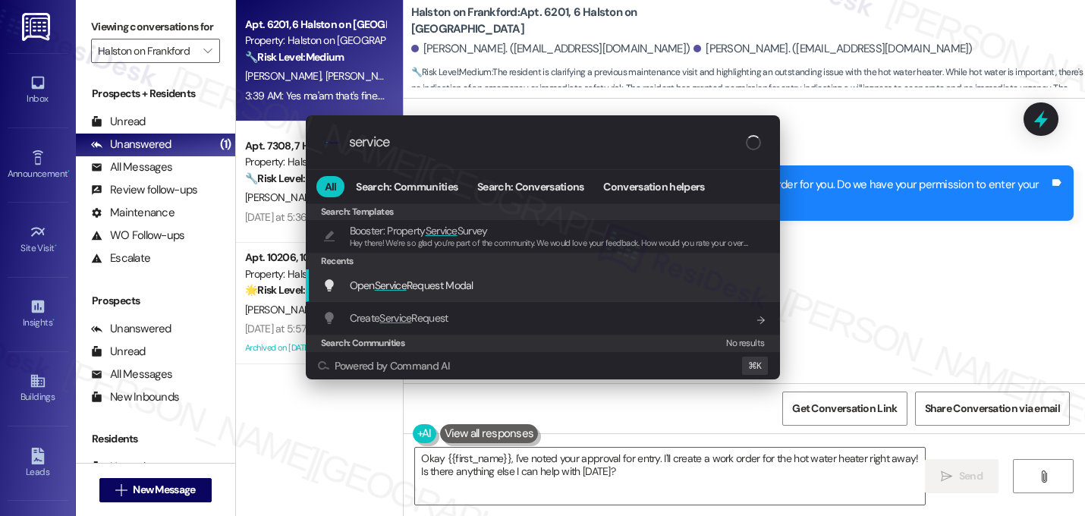
type input "service"
click at [424, 293] on span "Open Service Request Modal" at bounding box center [412, 285] width 124 height 17
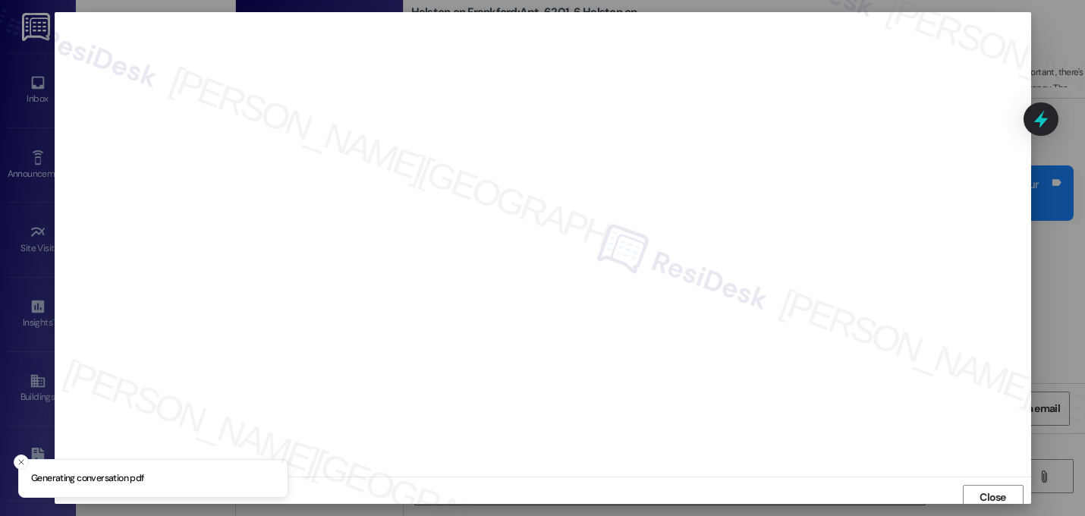
scroll to position [5, 0]
click at [982, 486] on span "Close" at bounding box center [992, 492] width 27 height 16
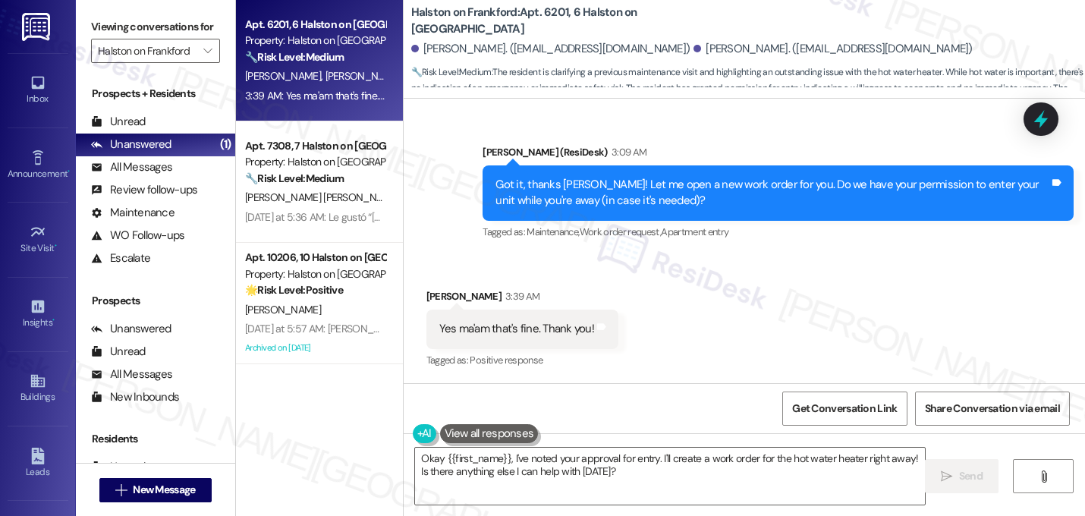
click at [821, 304] on div "Received via SMS Bryce Deroche 3:39 AM Yes ma'am that's fine. Thank you! Tags a…" at bounding box center [743, 318] width 681 height 128
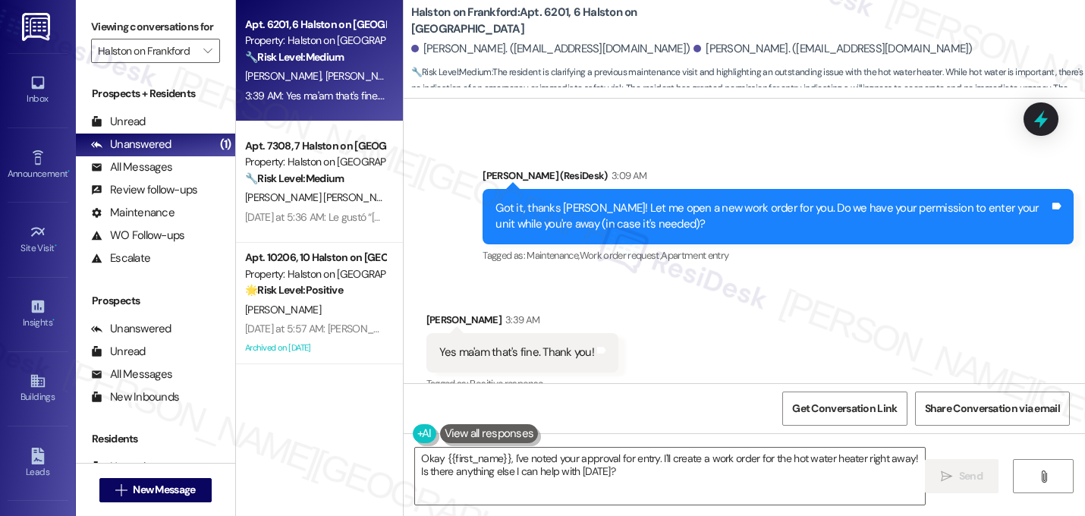
scroll to position [1360, 0]
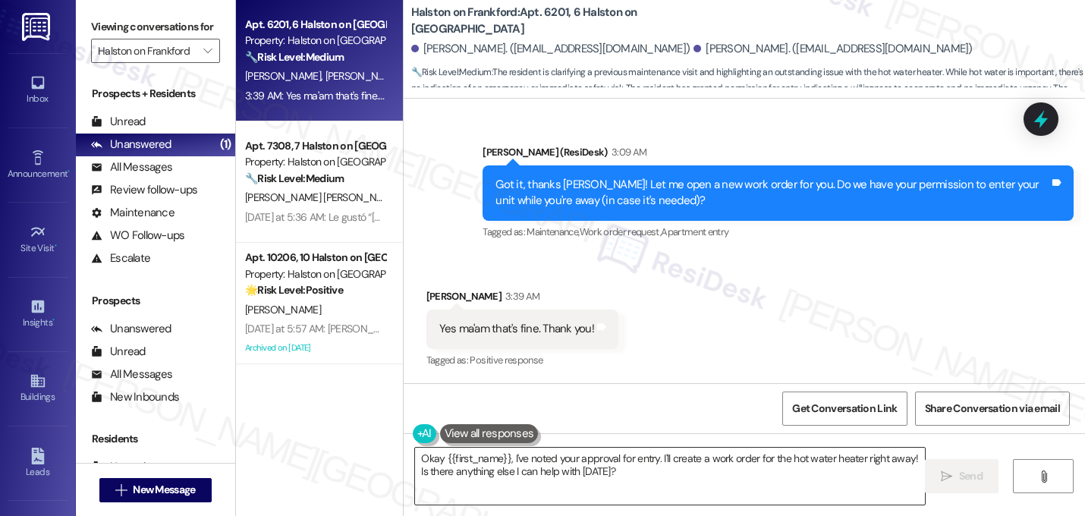
click at [504, 457] on textarea "Okay {{first_name}}, I've noted your approval for entry. I'll create a work ord…" at bounding box center [670, 475] width 510 height 57
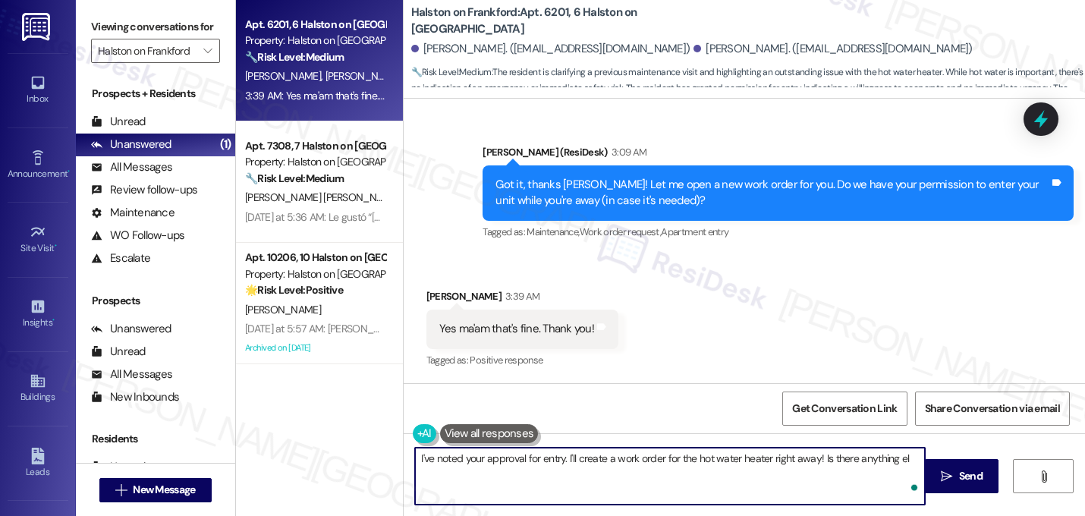
type textarea "I've noted your approval for entry. I'll create a work order for the hot water …"
click at [481, 468] on textarea "I've noted your approval for entry. I'll create a work order for the hot water …" at bounding box center [670, 475] width 510 height 57
click at [595, 460] on textarea "I've noted your approval for entry. I'll create a work order for the hot water …" at bounding box center [670, 475] width 510 height 57
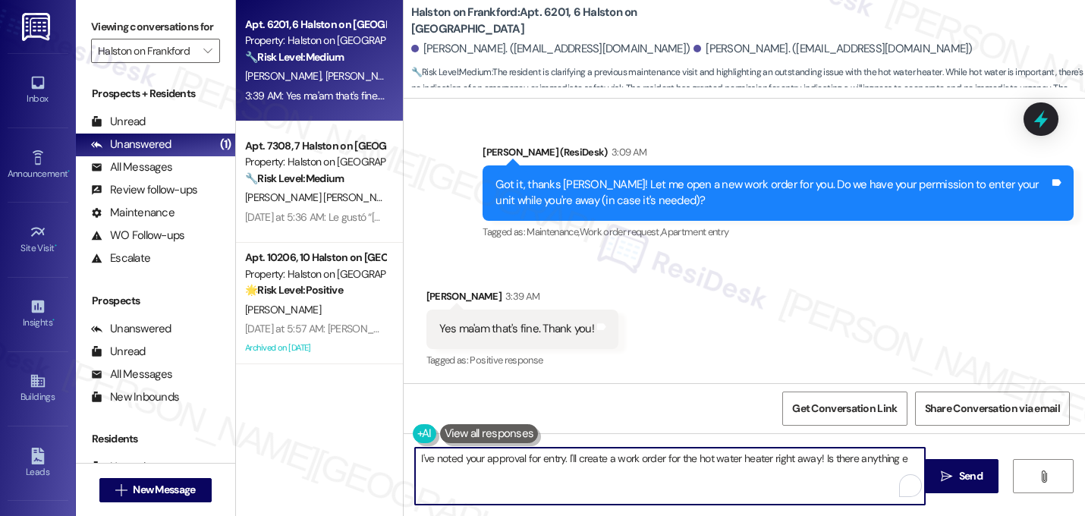
click at [595, 460] on textarea "I've noted your approval for entry. I'll create a work order for the hot water …" at bounding box center [670, 475] width 510 height 57
paste textarea "I submitted the work order, notified the team, and will update you as soon as I…"
type textarea "Thanks, Bryce. I submitted the work order, notified the team, and will update y…"
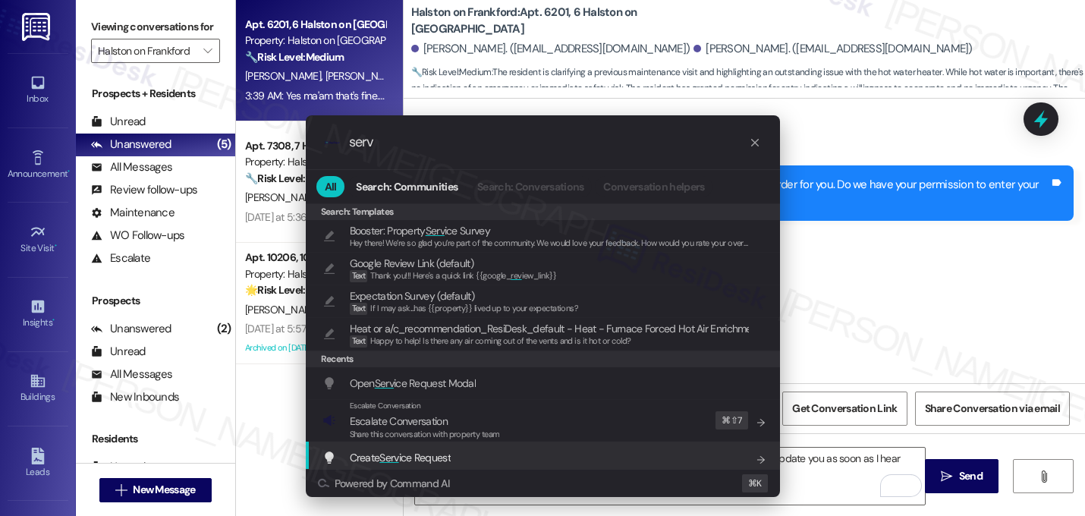
type input "serv"
click at [420, 452] on span "Create Serv ice Request" at bounding box center [400, 458] width 101 height 14
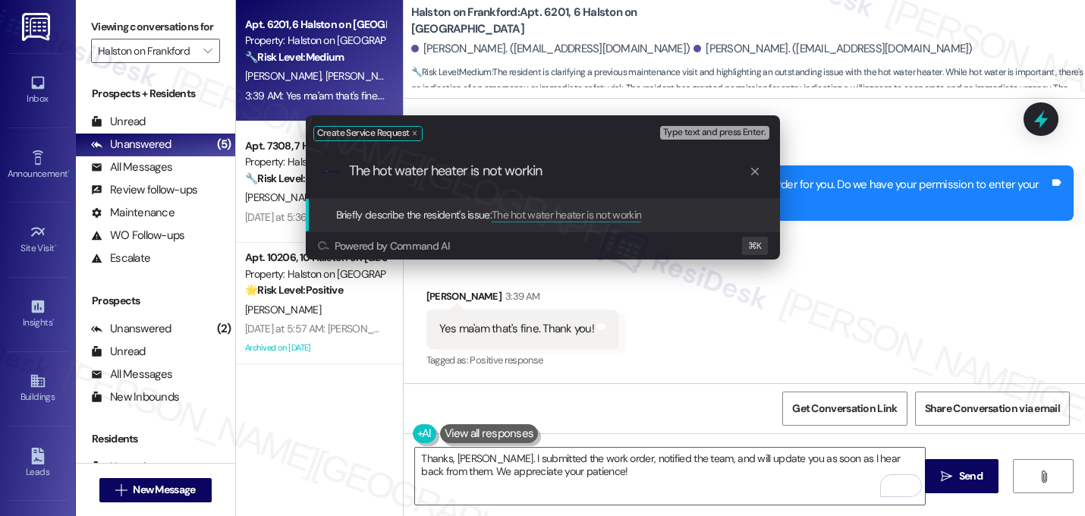
type input "The hot water heater is not working"
click at [492, 174] on input "The hot water heater is not working" at bounding box center [549, 171] width 400 height 16
click at [579, 171] on input "The hot water heater is not working" at bounding box center [549, 171] width 400 height 16
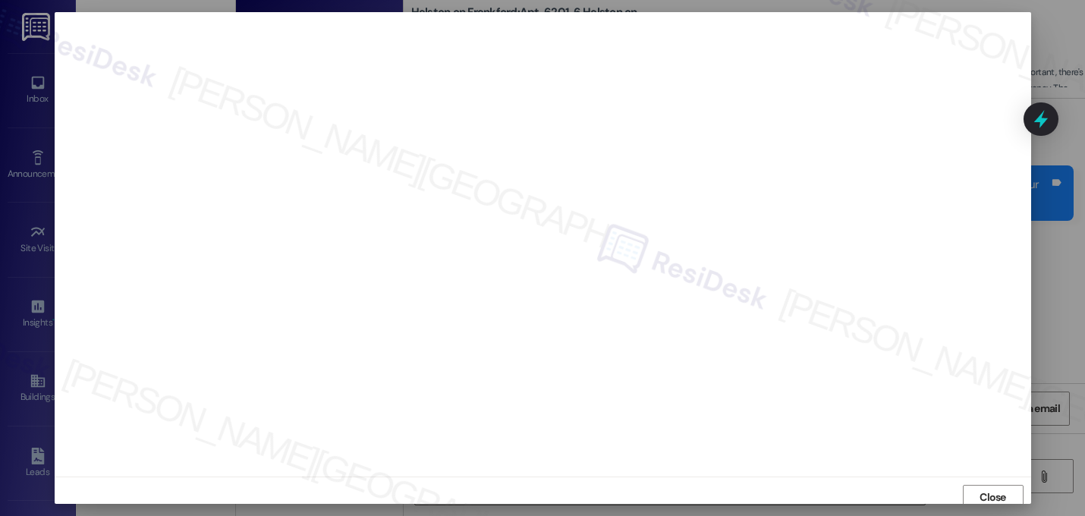
scroll to position [5, 0]
click at [966, 485] on button "Close" at bounding box center [992, 491] width 61 height 24
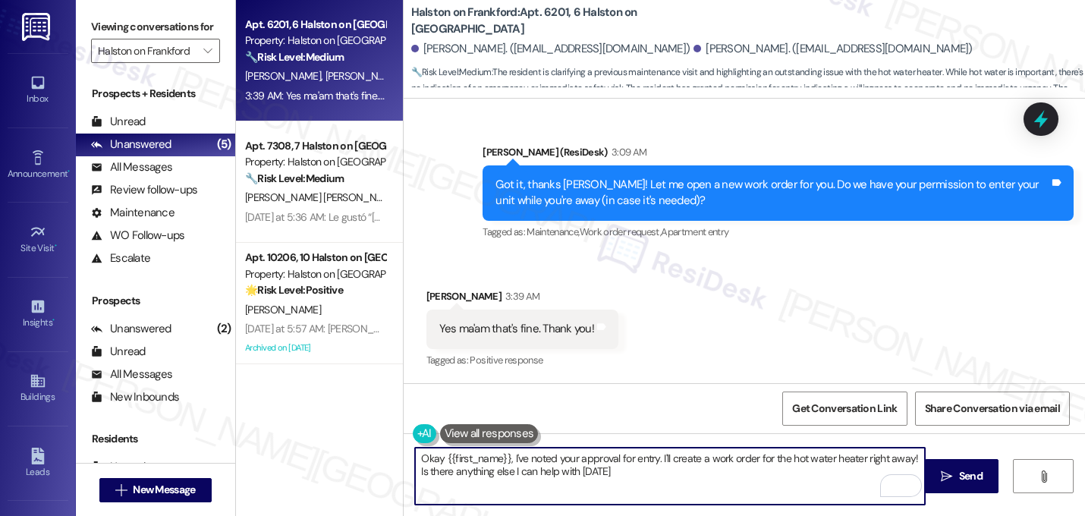
type textarea "Okay {{first_name}}, I've noted your approval for entry. I'll create a work ord…"
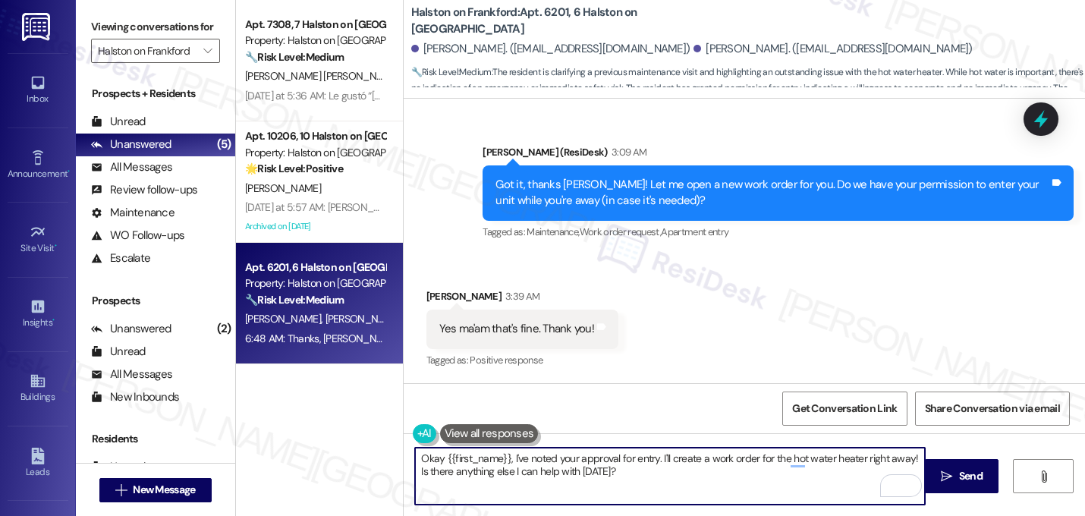
scroll to position [1482, 0]
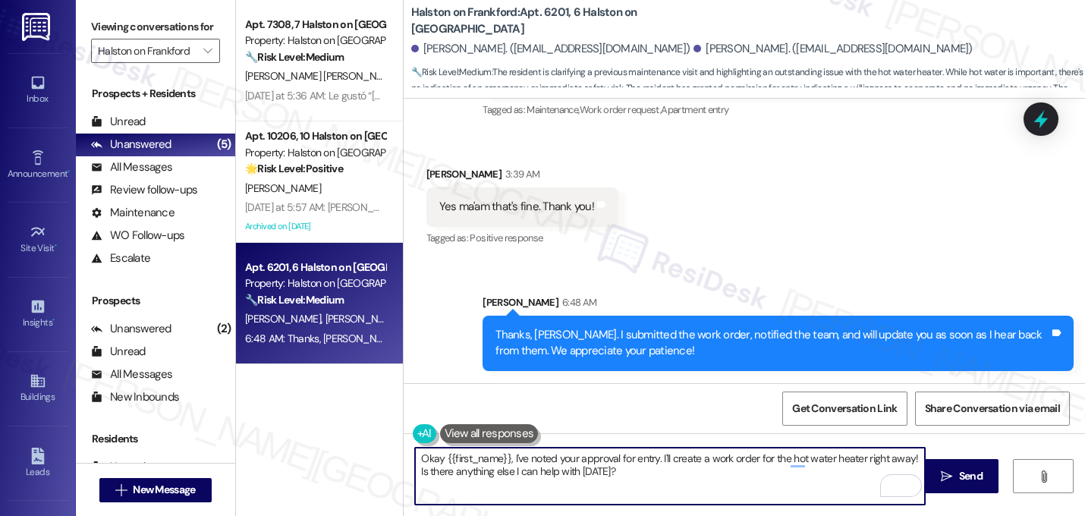
click at [926, 215] on div "Received via SMS Bryce Deroche 3:39 AM Yes ma'am that's fine. Thank you! Tags a…" at bounding box center [743, 196] width 681 height 128
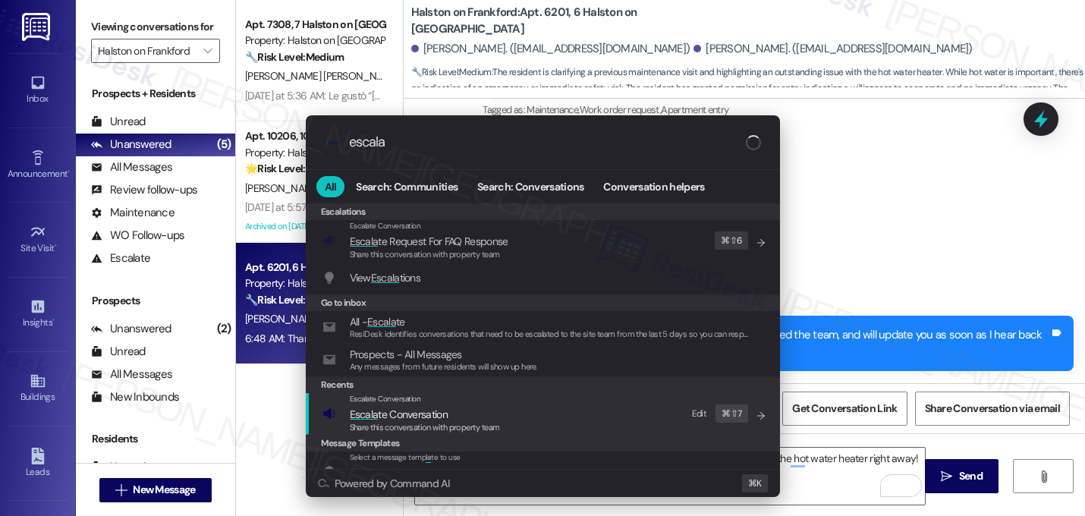
type input "escala"
click at [569, 406] on div "Escalate Conversation Escala te Conversation Share this conversation with prope…" at bounding box center [544, 413] width 444 height 41
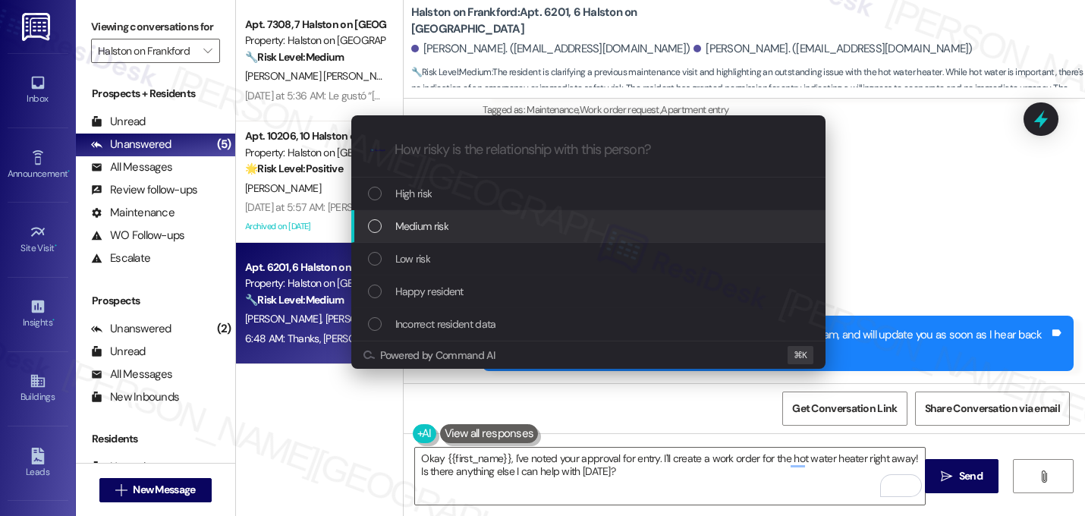
click at [506, 223] on div "Medium risk" at bounding box center [590, 226] width 444 height 17
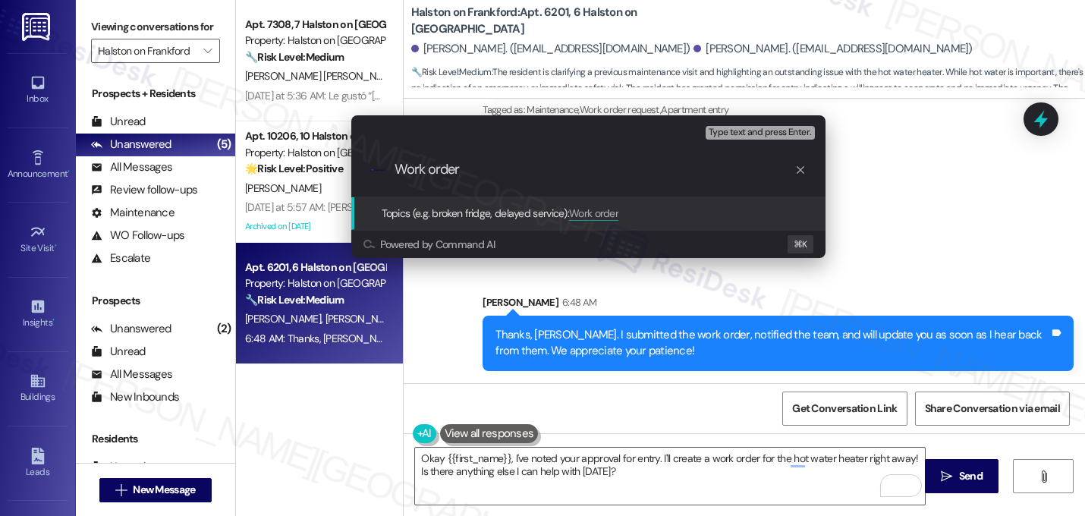
paste input "16146846"
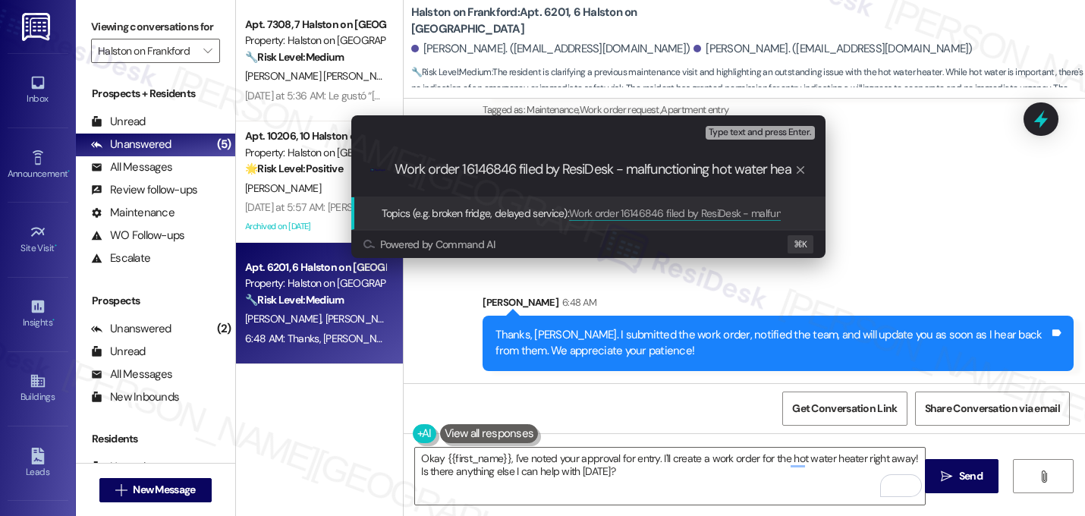
scroll to position [0, 0]
type input "Work order 16146846 filed by ResiDesk - malfunctioning hot water heater"
click at [518, 171] on input "Work order 16146846 filed by ResiDesk - malfunctioning hot water heater" at bounding box center [594, 170] width 400 height 16
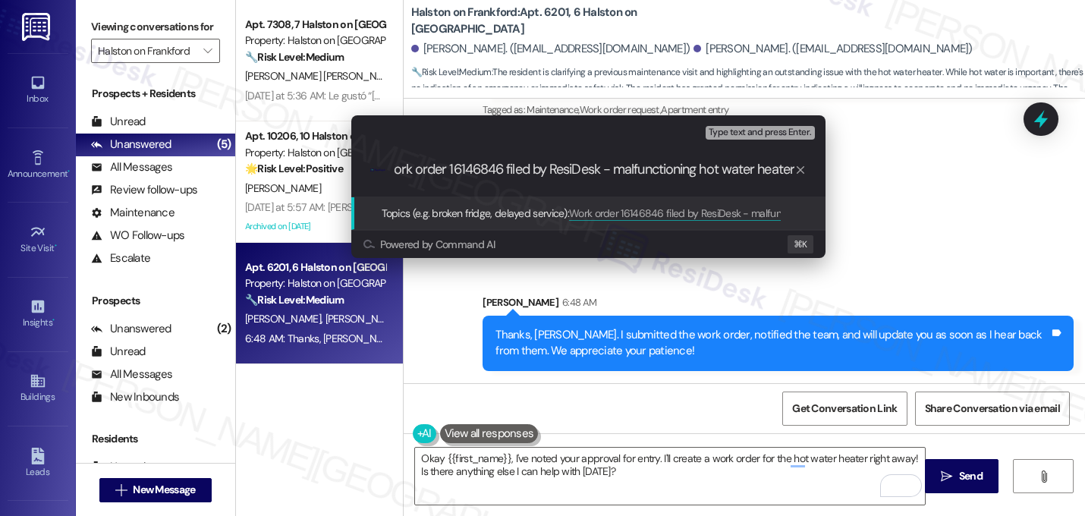
click at [518, 171] on input "Work order 16146846 filed by ResiDesk - malfunctioning hot water heater" at bounding box center [594, 170] width 400 height 16
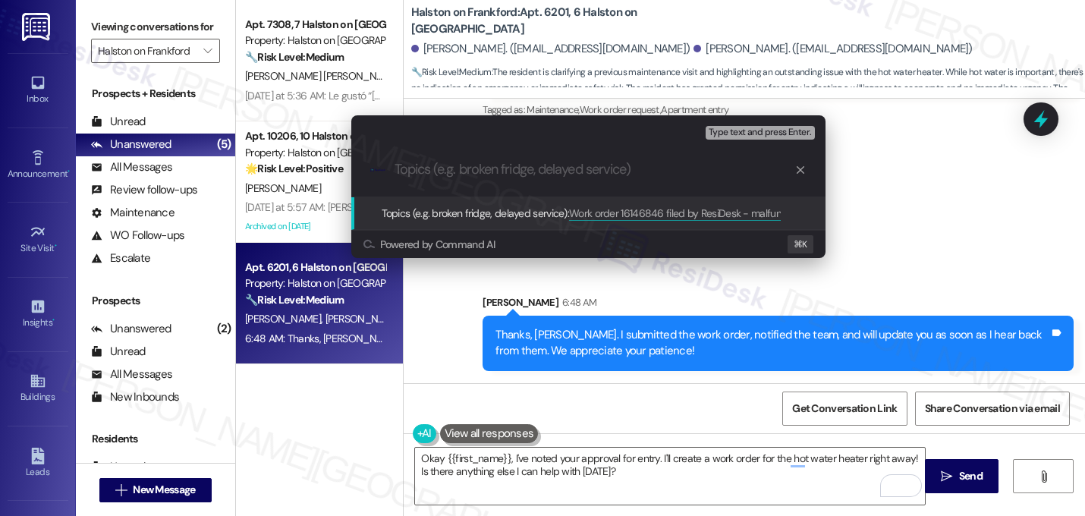
scroll to position [0, 0]
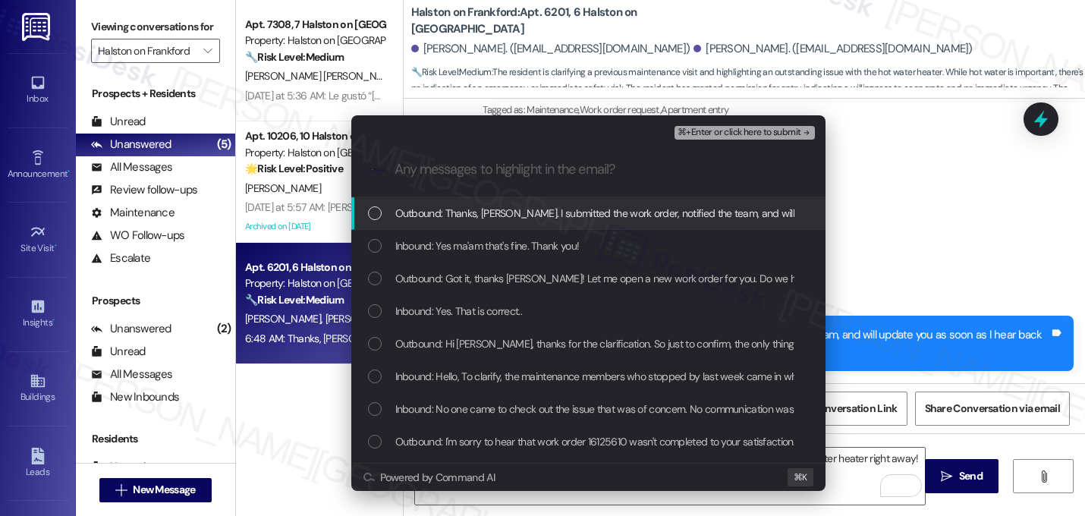
click at [504, 203] on div "Outbound: Thanks, Bryce. I submitted the work order, notified the team, and wil…" at bounding box center [588, 213] width 474 height 33
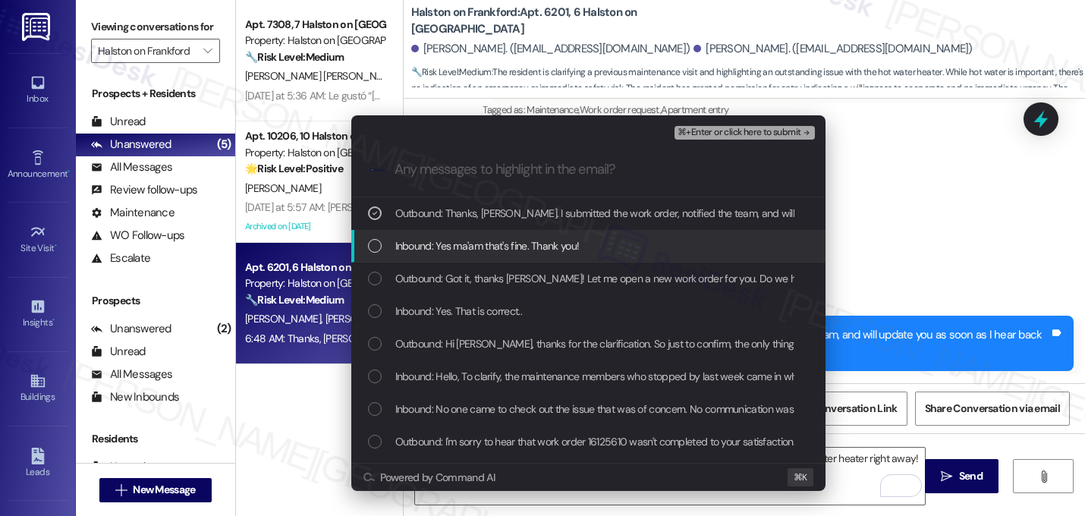
click at [504, 237] on span "Inbound: Yes ma'am that's fine. Thank you!" at bounding box center [487, 245] width 184 height 17
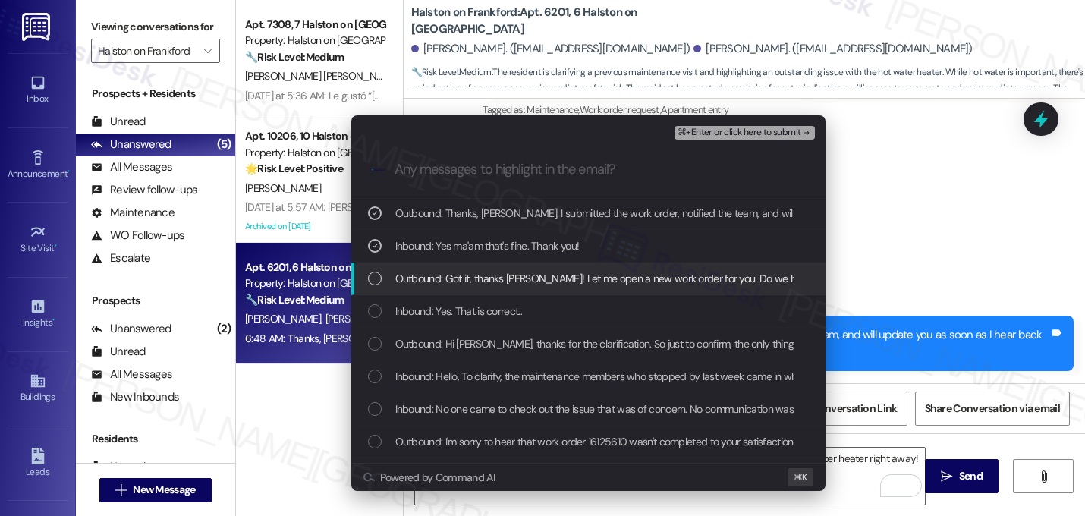
click at [503, 268] on div "Outbound: Got it, thanks Olivia! Let me open a new work order for you. Do we ha…" at bounding box center [588, 278] width 474 height 33
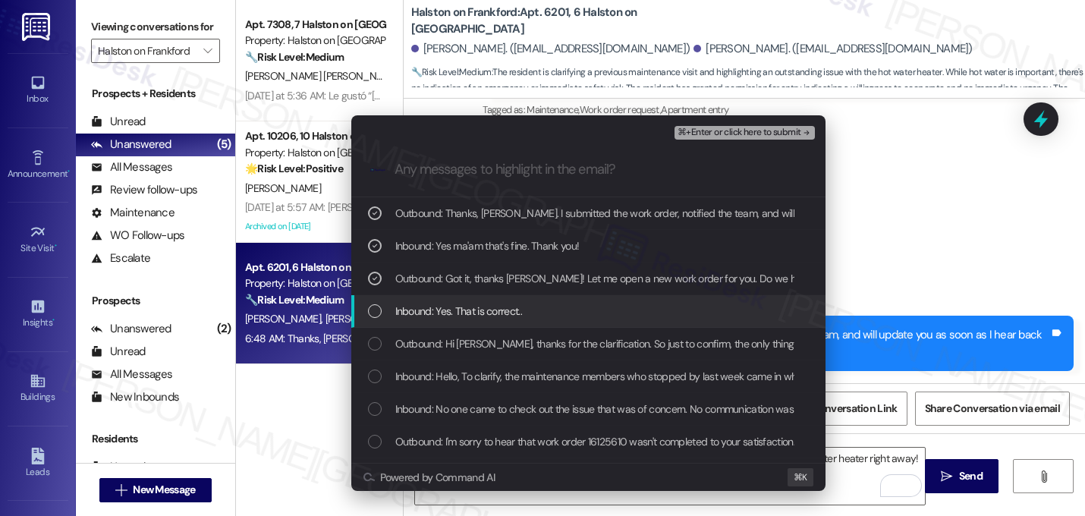
click at [494, 317] on span "Inbound: Yes. That is correct.." at bounding box center [458, 311] width 127 height 17
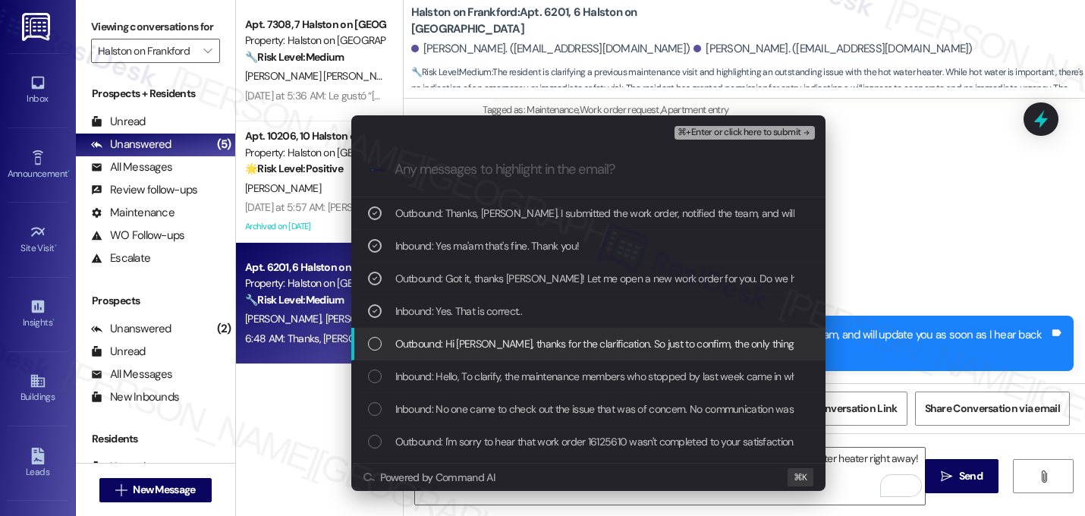
click at [495, 343] on span "Outbound: Hi Bryce, thanks for the clarification. So just to confirm, the only …" at bounding box center [718, 343] width 646 height 17
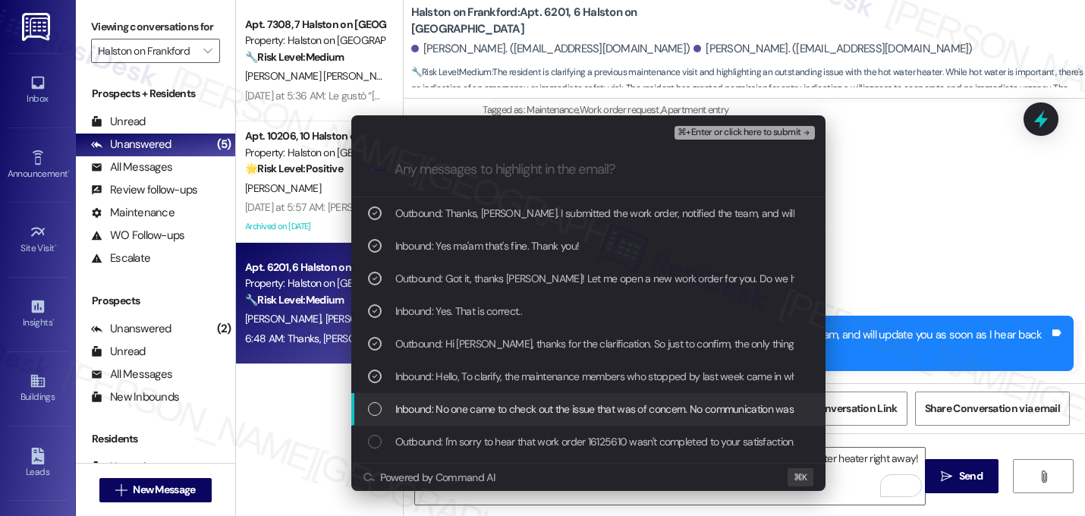
click at [504, 411] on span "Inbound: No one came to check out the issue that was of concern. No communicati…" at bounding box center [640, 408] width 491 height 17
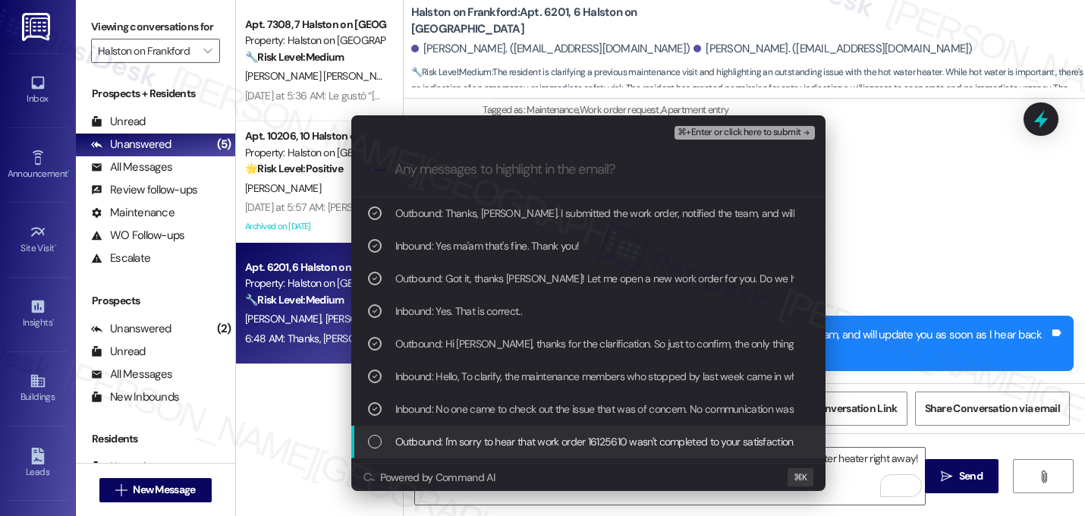
click at [527, 435] on span "Outbound: I'm sorry to hear that work order 16125610 wasn't completed to your s…" at bounding box center [760, 441] width 730 height 17
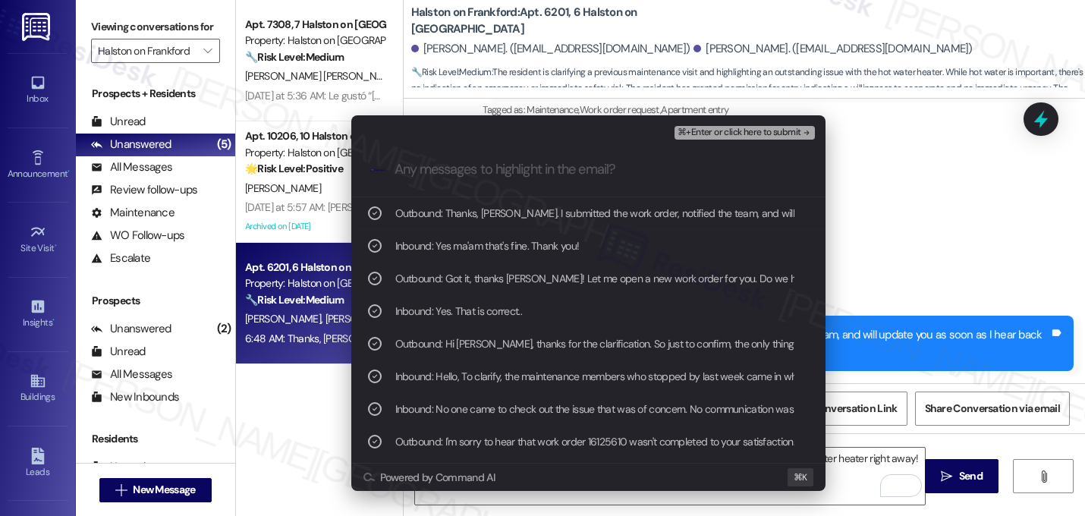
scroll to position [61, 0]
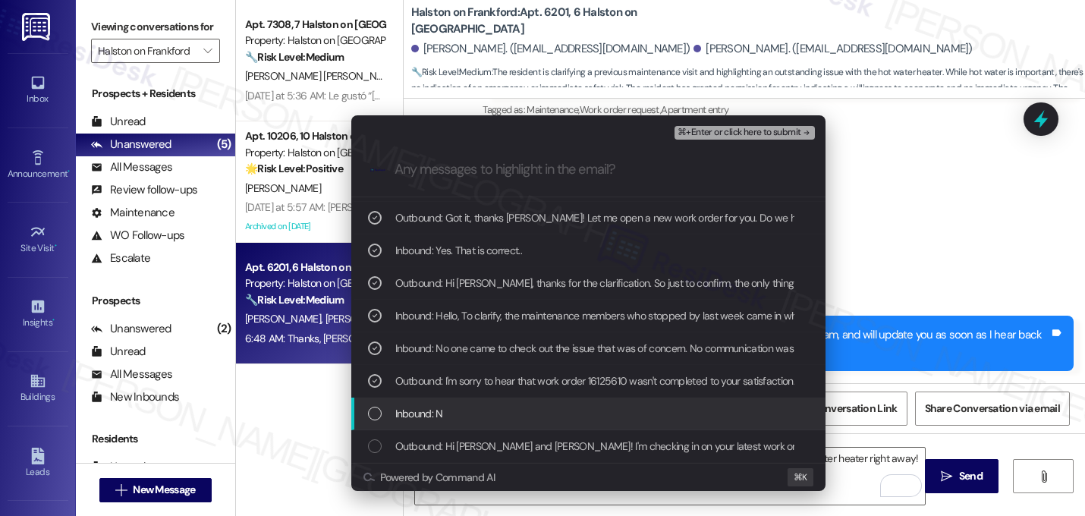
click at [517, 425] on div "Inbound: N" at bounding box center [588, 413] width 474 height 33
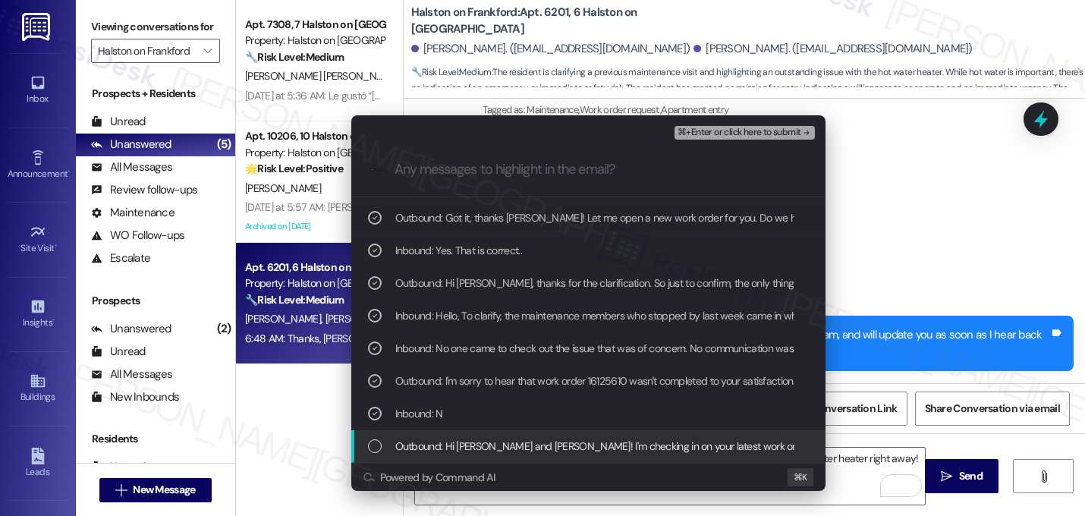
click at [517, 439] on span "Outbound: Hi Bryce and Olivia! I'm checking in on your latest work order (While…" at bounding box center [1013, 446] width 1236 height 17
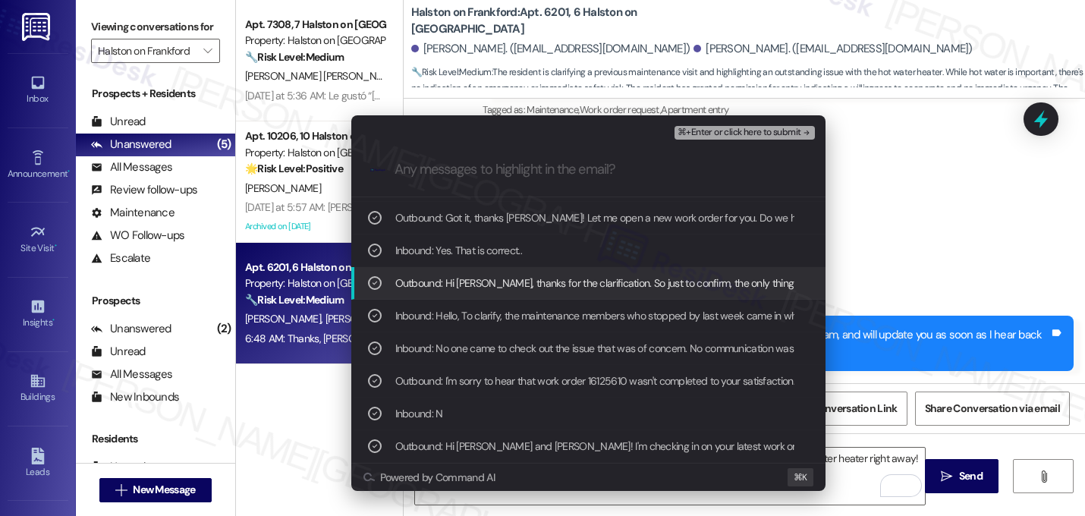
click at [778, 130] on span "⌘+Enter or click here to submit" at bounding box center [738, 132] width 123 height 11
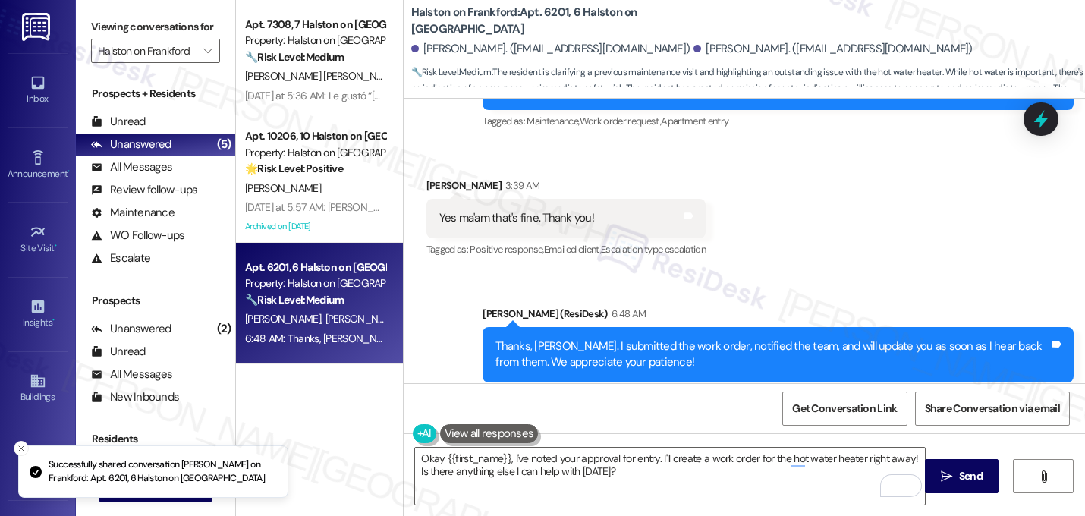
scroll to position [1504, 0]
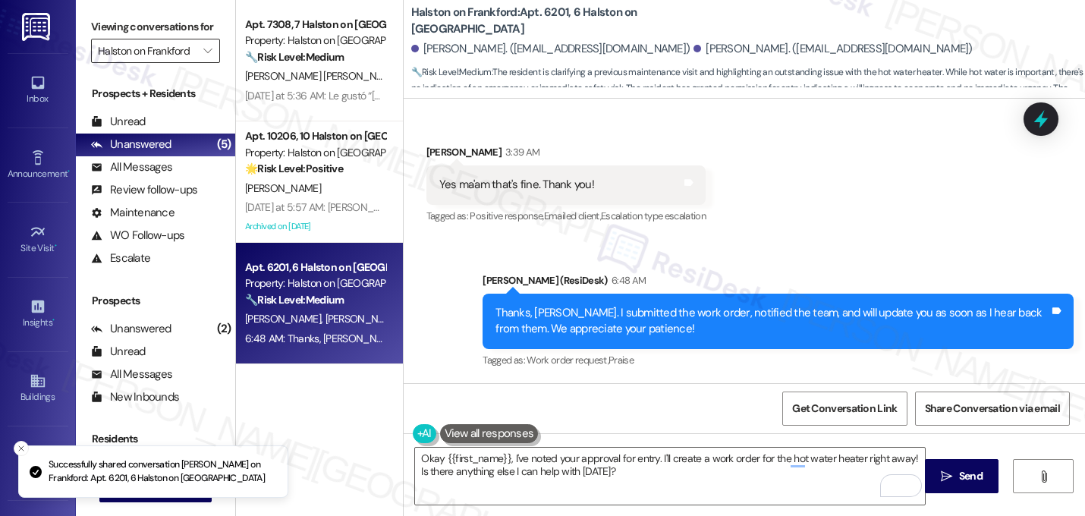
click at [181, 63] on input "Halston on Frankford" at bounding box center [147, 51] width 98 height 24
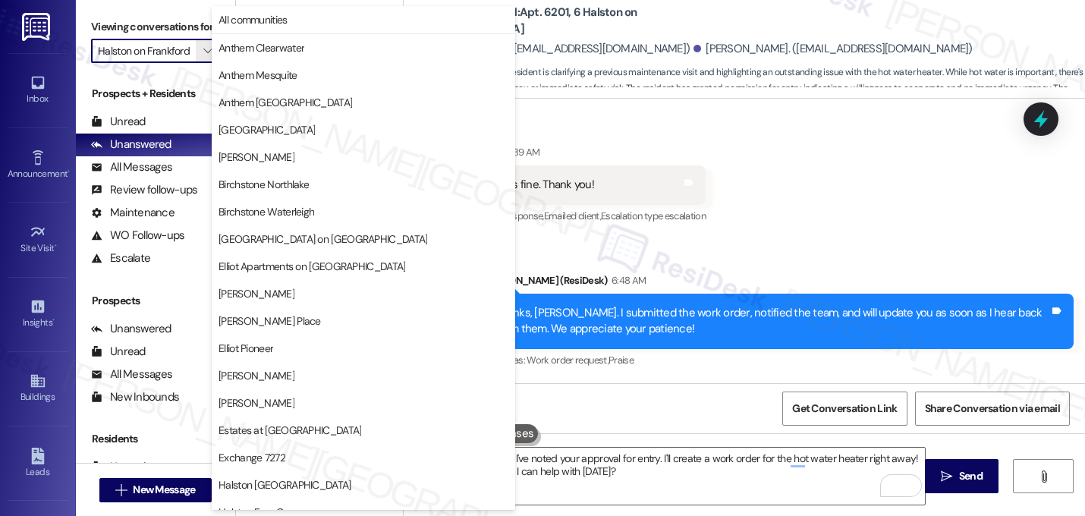
scroll to position [520, 0]
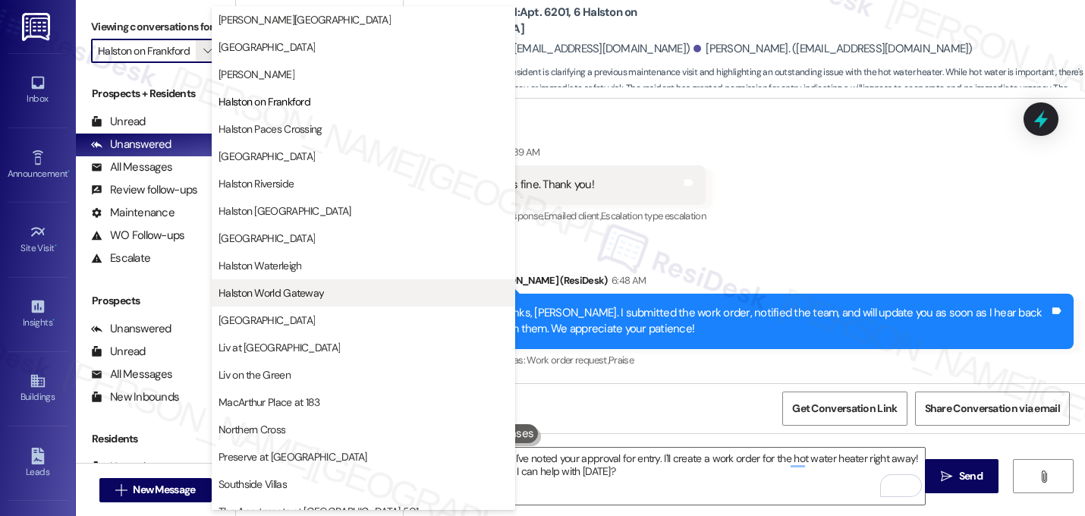
click at [306, 287] on span "Halston World Gateway" at bounding box center [270, 292] width 105 height 15
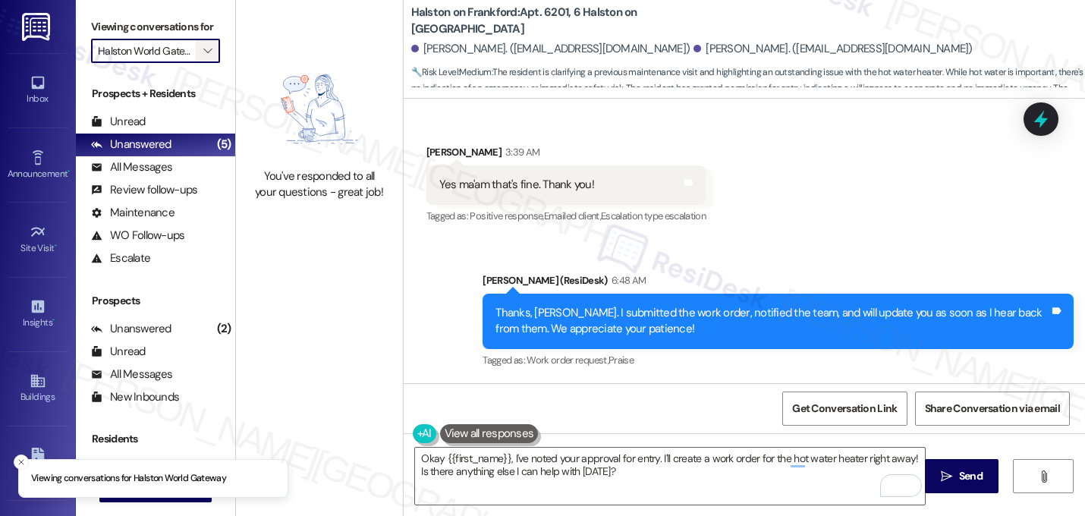
click at [203, 57] on icon "" at bounding box center [207, 51] width 8 height 12
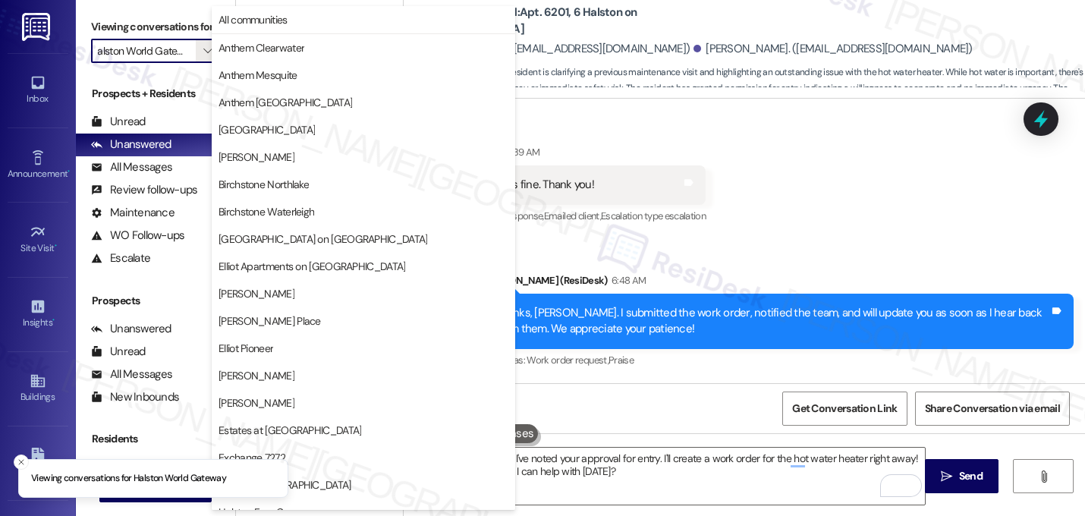
scroll to position [589, 0]
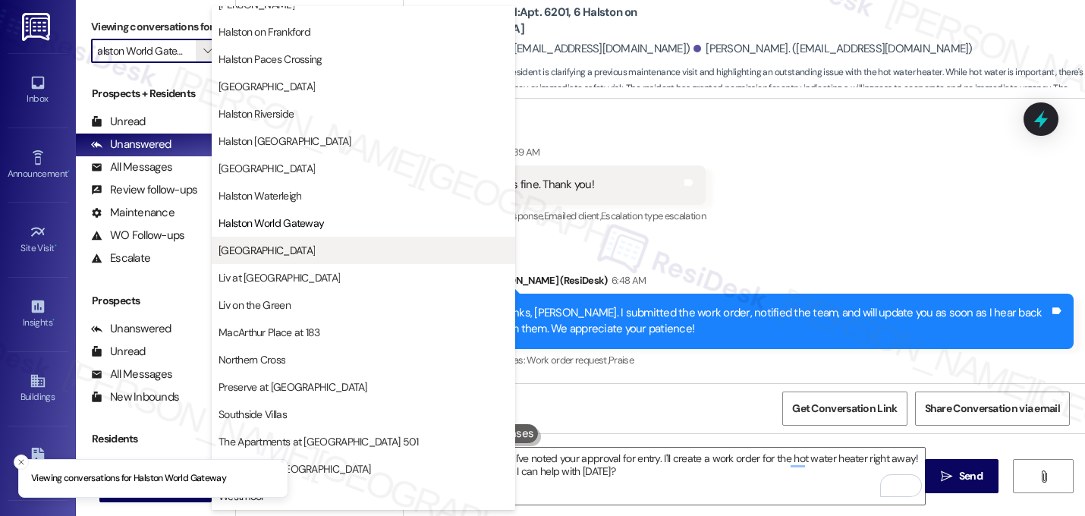
click at [268, 255] on span "[GEOGRAPHIC_DATA]" at bounding box center [363, 250] width 290 height 15
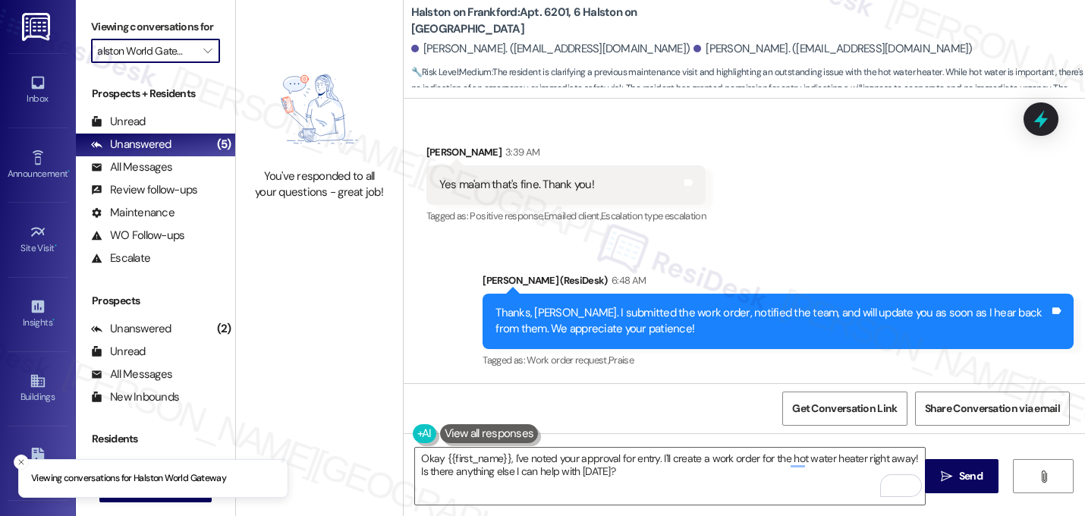
type input "[GEOGRAPHIC_DATA]"
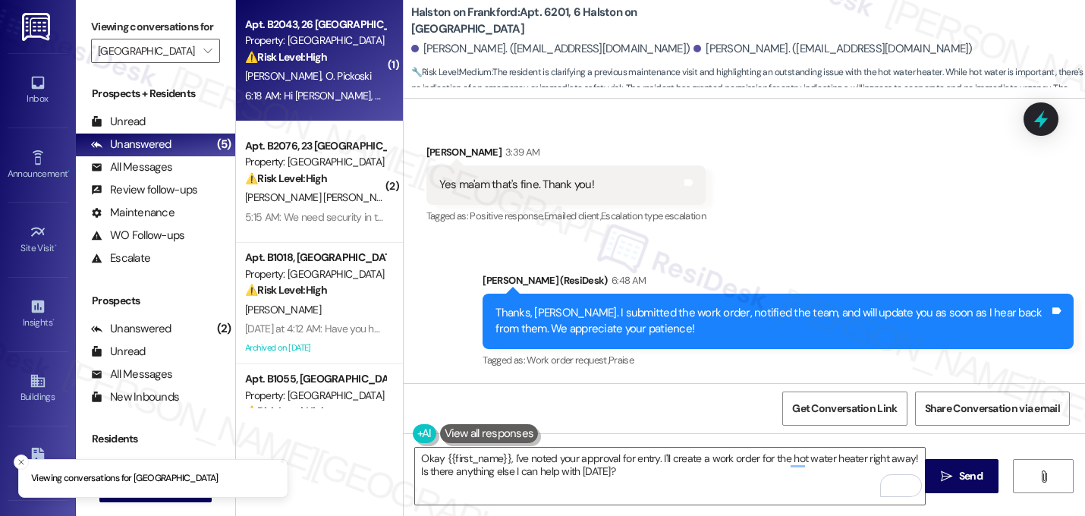
click at [304, 53] on strong "⚠️ Risk Level: High" at bounding box center [286, 57] width 82 height 14
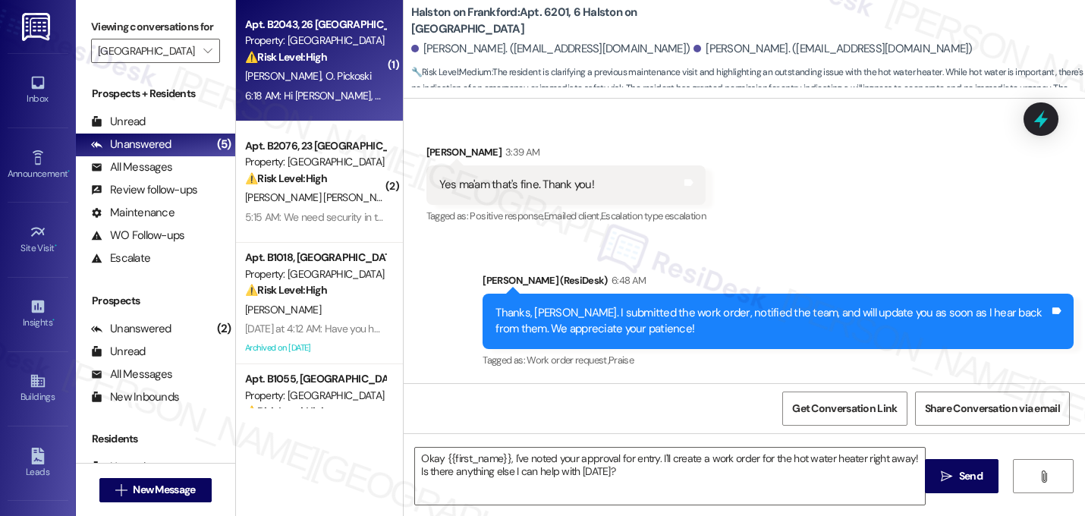
type textarea "Fetching suggested responses. Please feel free to read through the conversation…"
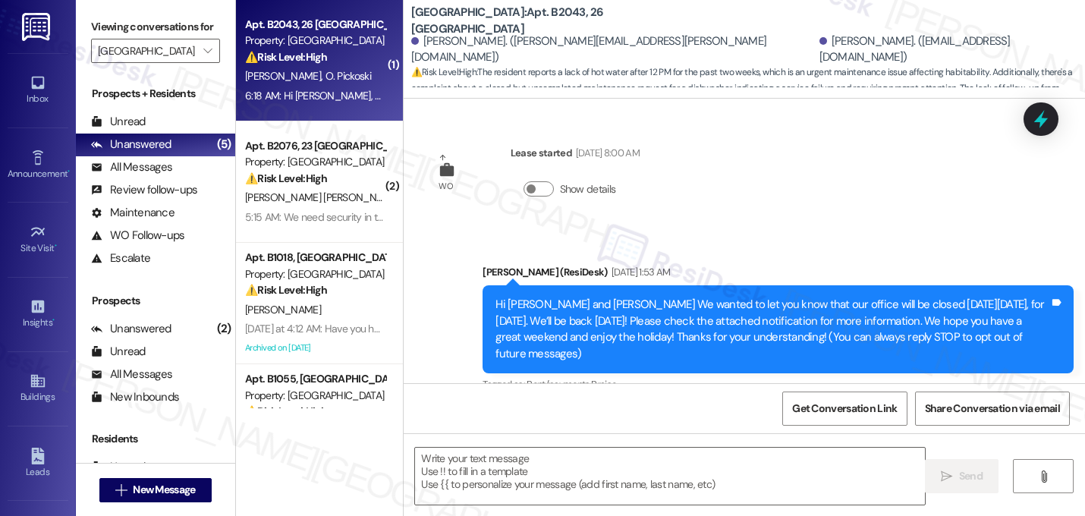
scroll to position [8923, 0]
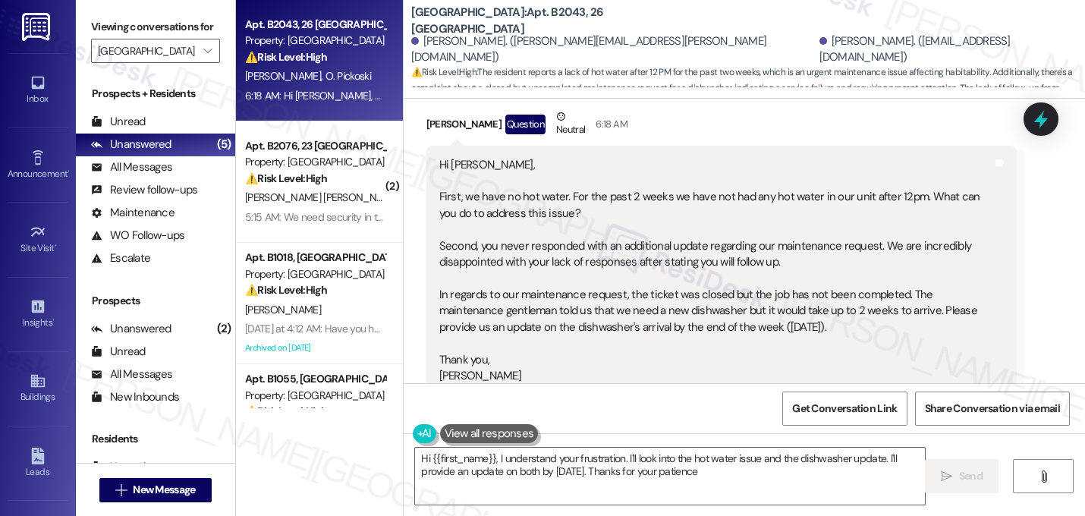
type textarea "Hi {{first_name}}, I understand your frustration. I'll look into the hot water …"
click at [745, 430] on button "Hide Suggestions" at bounding box center [751, 437] width 30 height 15
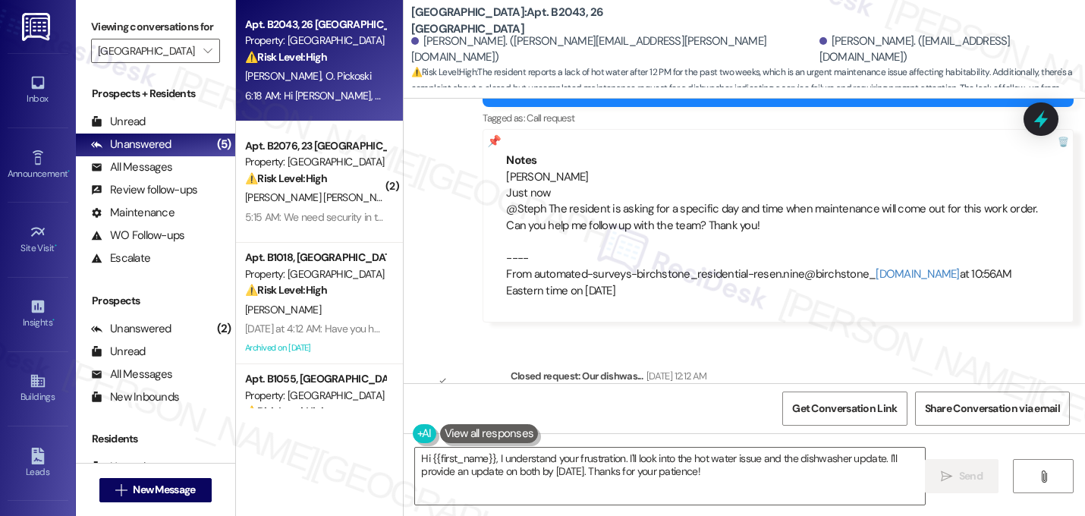
scroll to position [8523, 0]
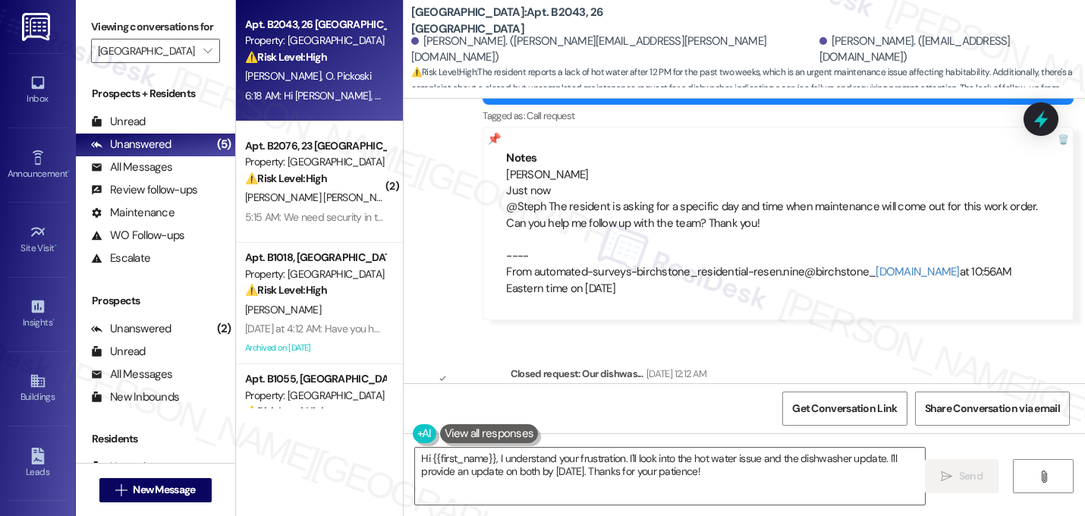
click at [532, 425] on button "Show details" at bounding box center [538, 432] width 30 height 15
click at [532, 425] on button "Hide details" at bounding box center [538, 432] width 30 height 15
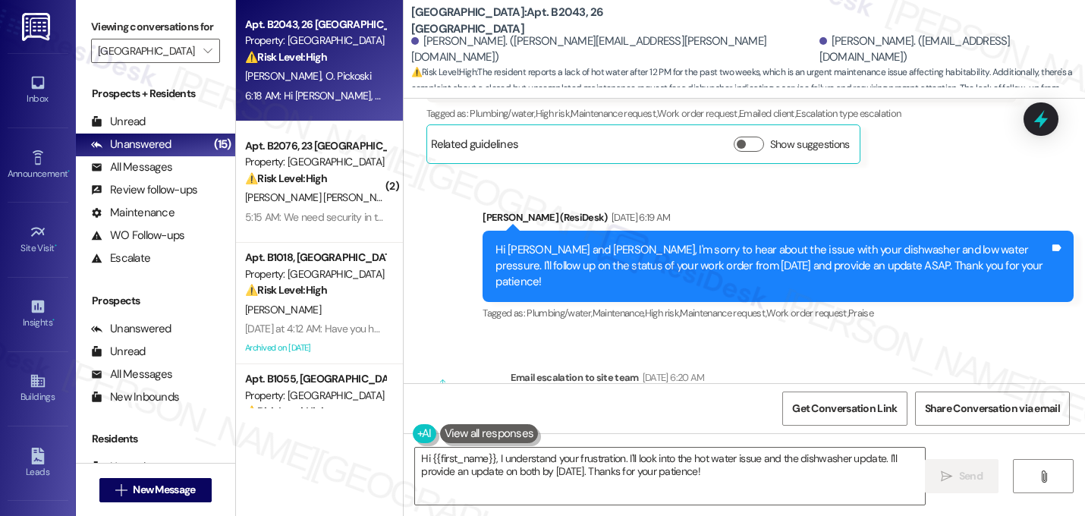
scroll to position [7322, 0]
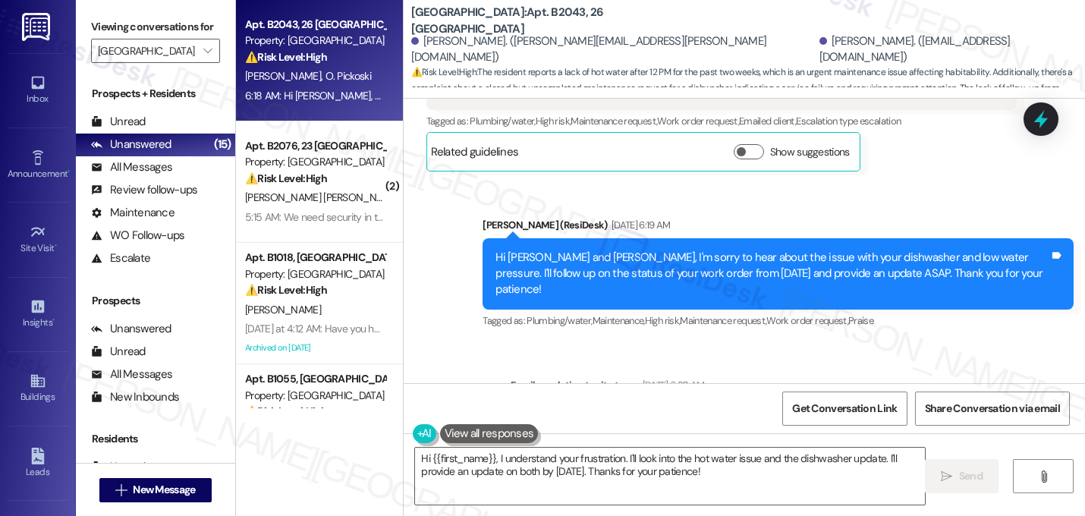
click at [978, 475] on div "Subject: [ResiDesk Escalation] (Medium risk) - Action Needed (Follow-up on work…" at bounding box center [763, 499] width 481 height 49
copy div "1239093"
click at [800, 475] on div "Subject: [ResiDesk Escalation] (Medium risk) - Action Needed (Follow-up on work…" at bounding box center [763, 499] width 481 height 49
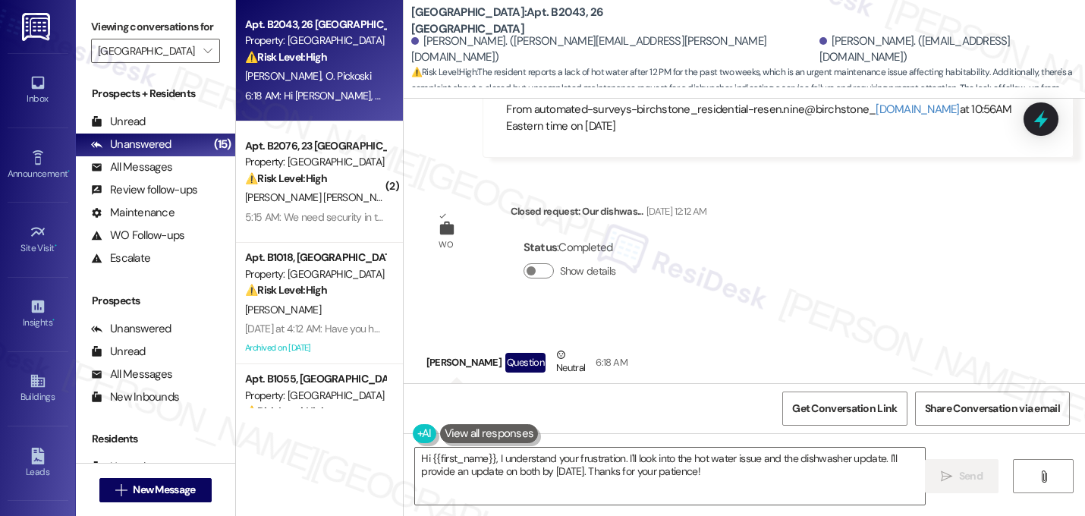
scroll to position [8687, 0]
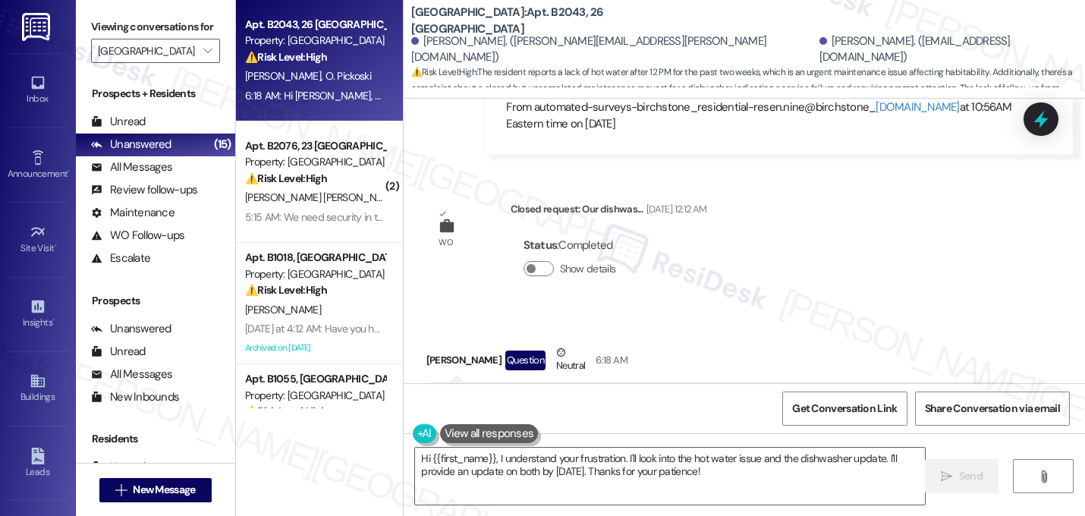
click at [695, 393] on div "Hi Sarah, First, we have no hot water. For the past 2 weeks we have not had any…" at bounding box center [716, 507] width 554 height 228
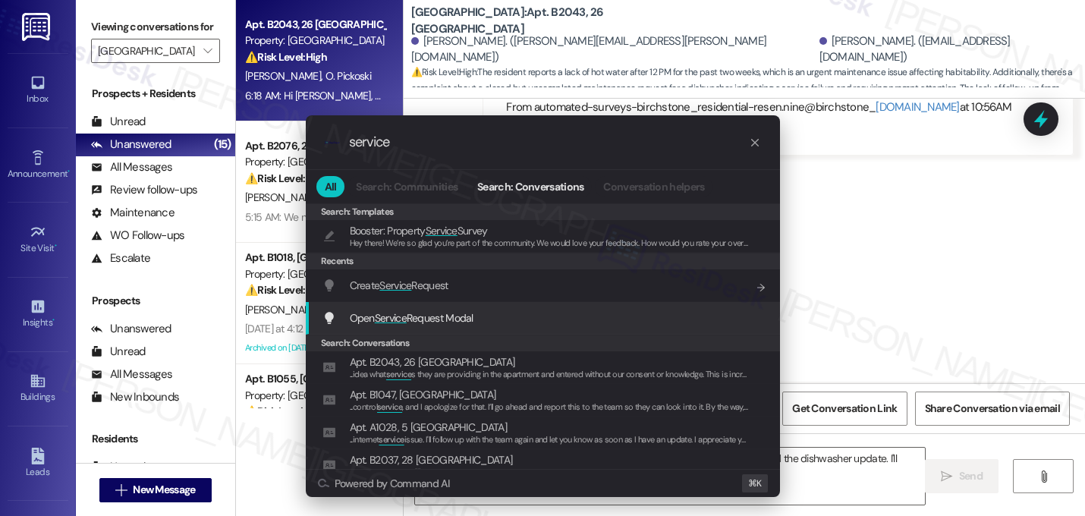
type input "service"
click at [438, 320] on span "Open Service Request Modal" at bounding box center [412, 318] width 124 height 14
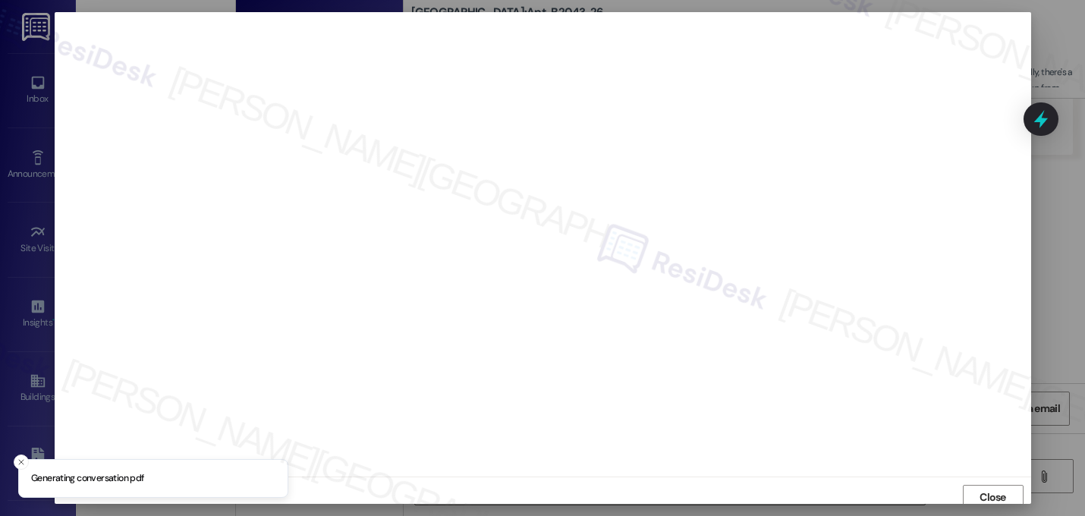
scroll to position [5, 0]
click at [987, 498] on span "Close" at bounding box center [992, 492] width 27 height 16
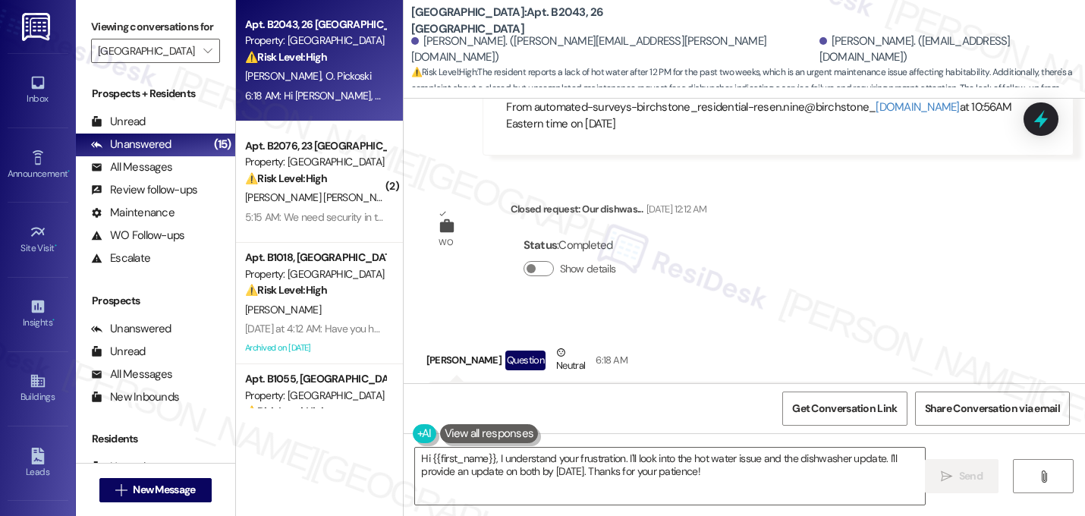
click at [586, 393] on div "Hi Sarah, First, we have no hot water. For the past 2 weeks we have not had any…" at bounding box center [716, 507] width 554 height 228
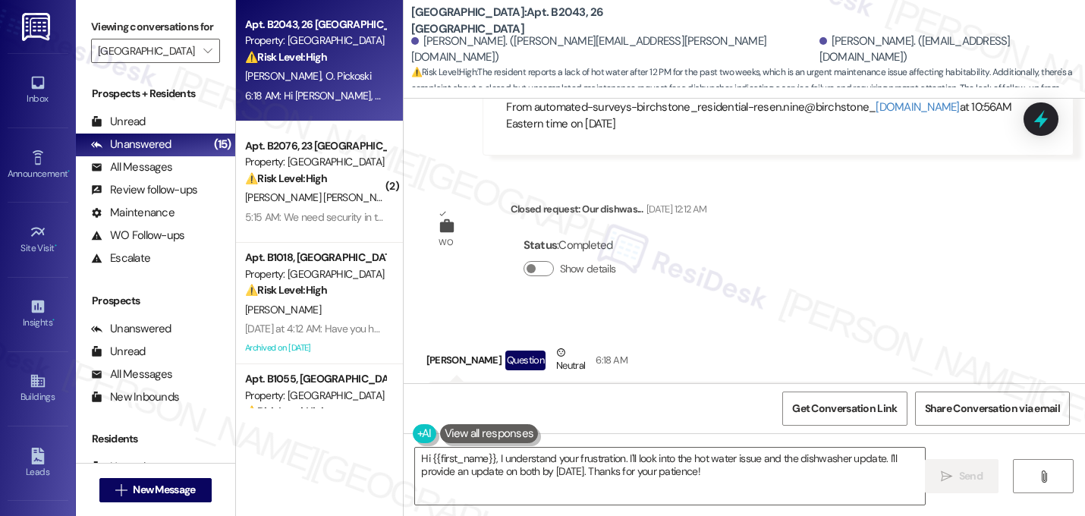
click at [557, 393] on div "Hi Sarah, First, we have no hot water. For the past 2 weeks we have not had any…" at bounding box center [716, 507] width 554 height 228
drag, startPoint x: 759, startPoint y: 272, endPoint x: 424, endPoint y: 135, distance: 362.3
click at [426, 381] on div "Hi Sarah, First, we have no hot water. For the past 2 weeks we have not had any…" at bounding box center [721, 506] width 591 height 250
copy div "First, we have no hot water. For the past 2 weeks we have not had any hot water…"
click at [672, 474] on textarea "Hi {{first_name}}, I understand your frustration. I'll look into the hot water …" at bounding box center [670, 475] width 510 height 57
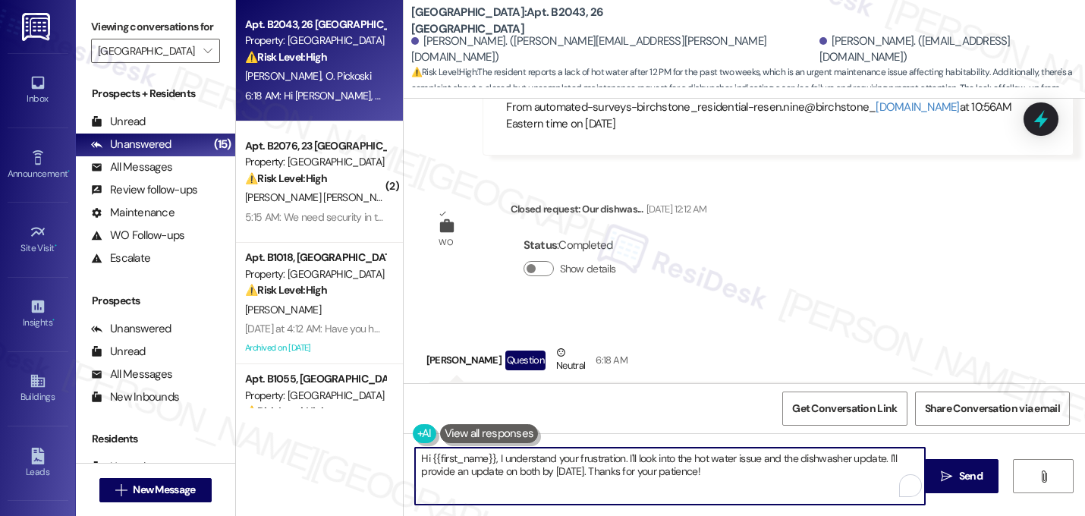
click at [672, 474] on textarea "Hi {{first_name}}, I understand your frustration. I'll look into the hot water …" at bounding box center [670, 475] width 510 height 57
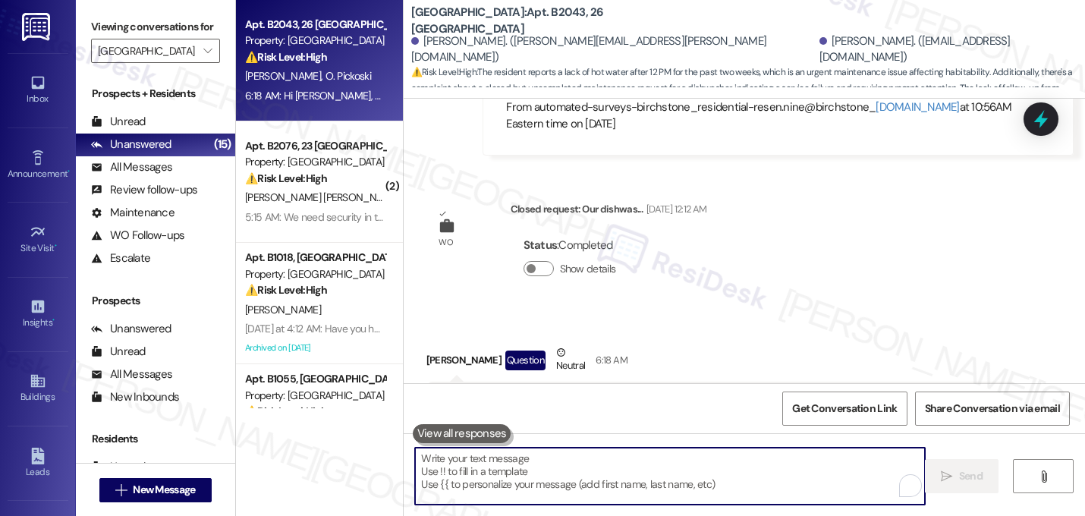
paste textarea "I’m really sorry you’ve been without hot water after 12pm and that you haven’t …"
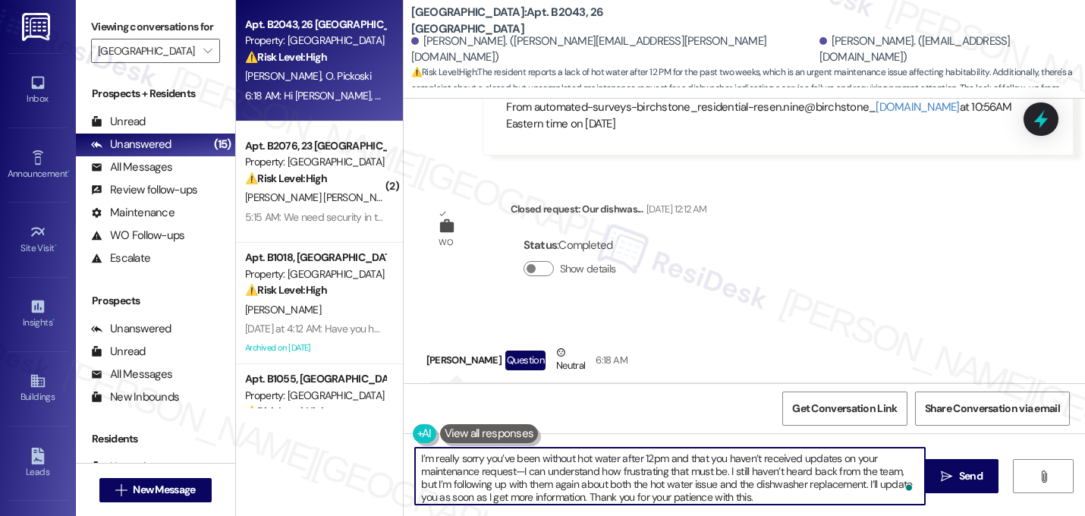
click at [415, 460] on textarea "I’m really sorry you’ve been without hot water after 12pm and that you haven’t …" at bounding box center [670, 475] width 510 height 57
click at [517, 472] on textarea "Hi Olivia, I’m really sorry you’ve been without hot water after 12pm and that y…" at bounding box center [670, 475] width 510 height 57
type textarea "Hi Olivia, I’m really sorry you’ve been without hot water after 12pm and that y…"
click at [733, 496] on textarea "Hi Olivia, I’m really sorry you’ve been without hot water after 12pm and that y…" at bounding box center [670, 475] width 510 height 57
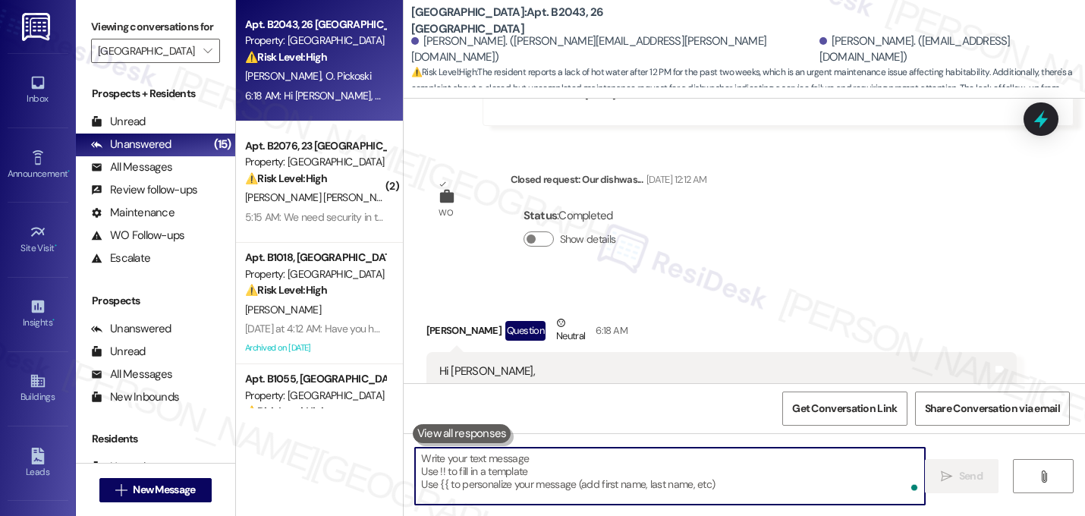
scroll to position [8717, 0]
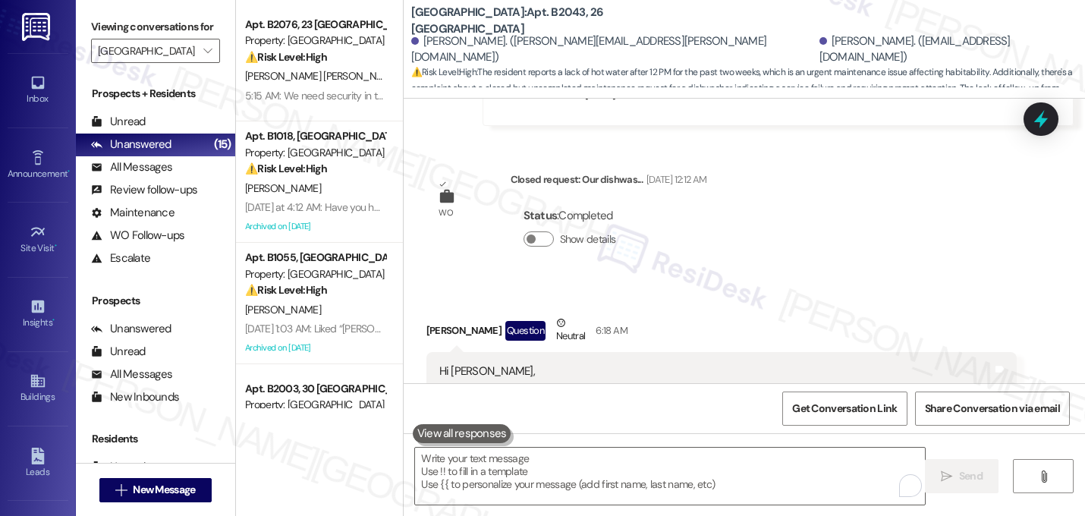
click at [929, 363] on div "Hi Sarah, First, we have no hot water. For the past 2 weeks we have not had any…" at bounding box center [716, 477] width 554 height 228
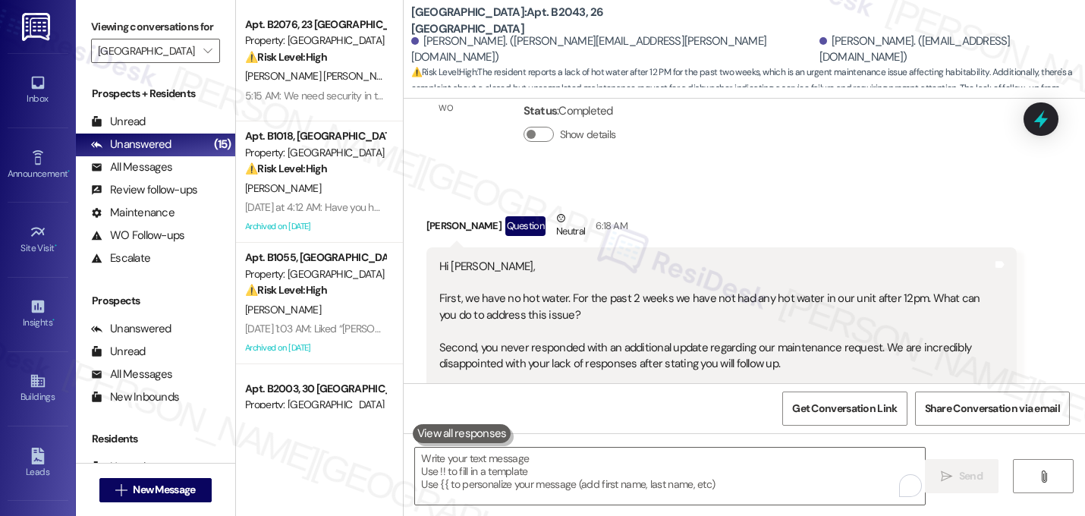
scroll to position [8872, 0]
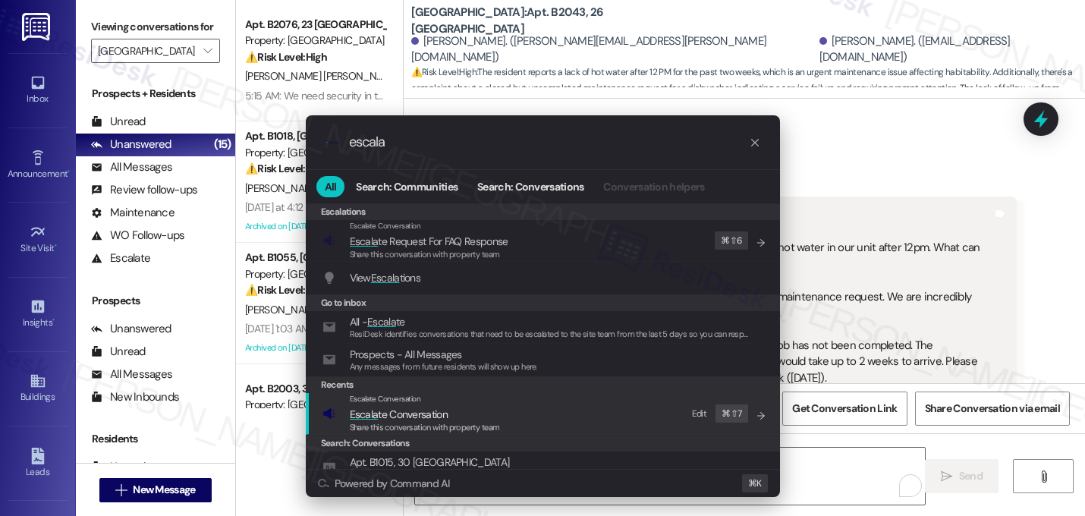
type input "escala"
click at [456, 413] on span "Escala te Conversation" at bounding box center [425, 414] width 150 height 17
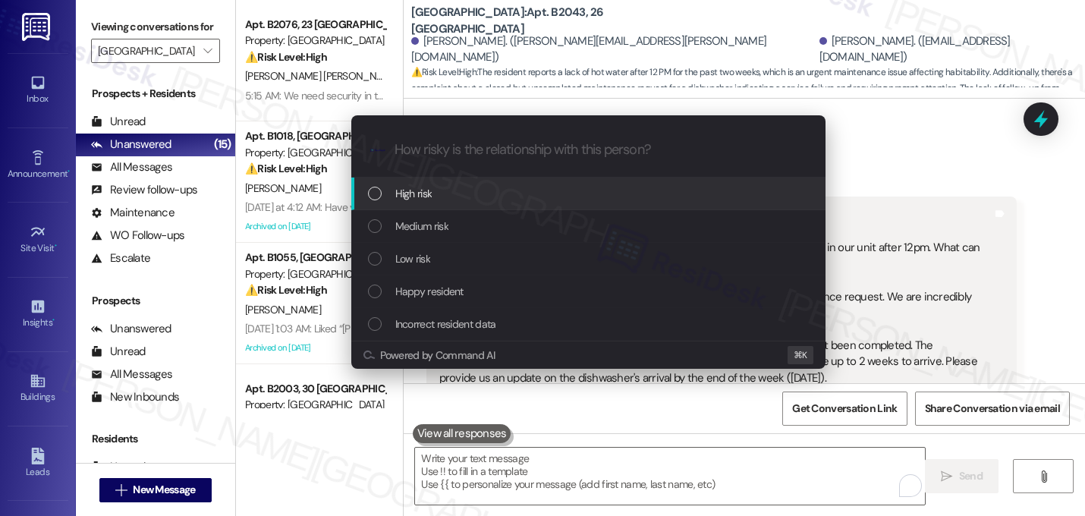
click at [421, 190] on span "High risk" at bounding box center [413, 193] width 37 height 17
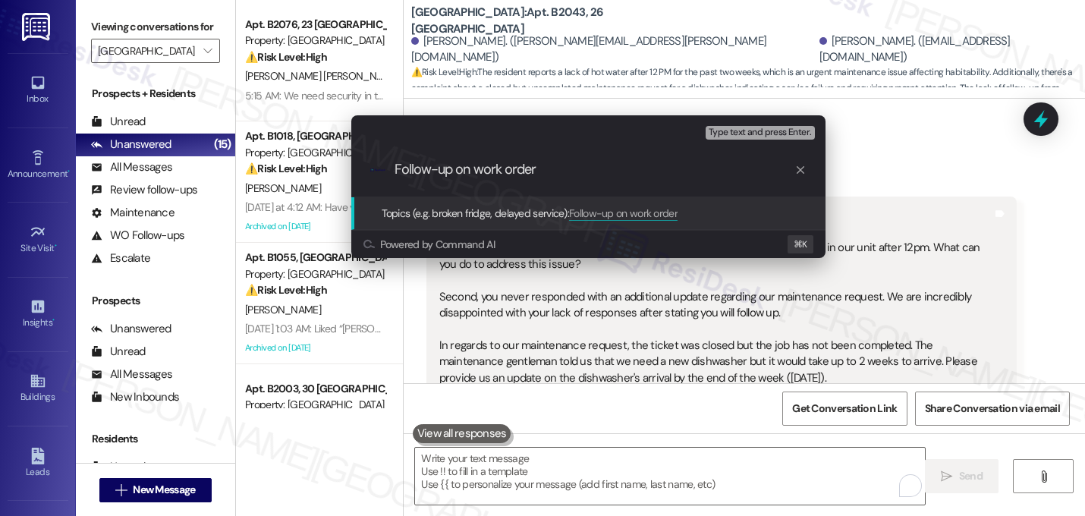
paste input "I’m really sorry you’ve been without hot water after 12pm and that you haven’t …"
paste input "16130819"
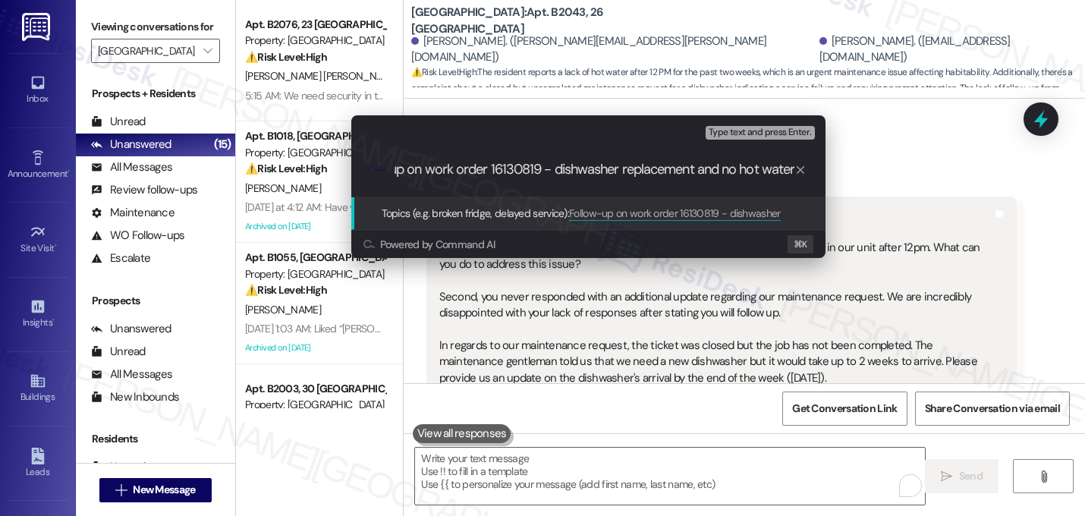
scroll to position [0, 52]
type input "Follow-up on work order 16130819 - dishwasher replacement and no hot water afte…"
click at [628, 170] on input "Follow-up on work order 16130819 - dishwasher replacement and no hot water afte…" at bounding box center [594, 170] width 400 height 16
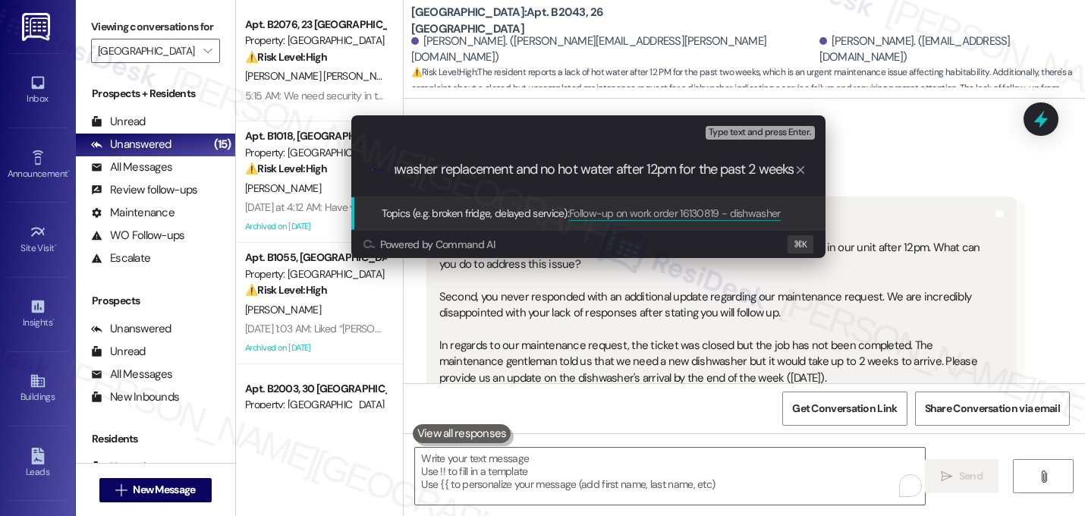
click at [628, 170] on input "Follow-up on work order 16130819 - dishwasher replacement and no hot water afte…" at bounding box center [594, 170] width 400 height 16
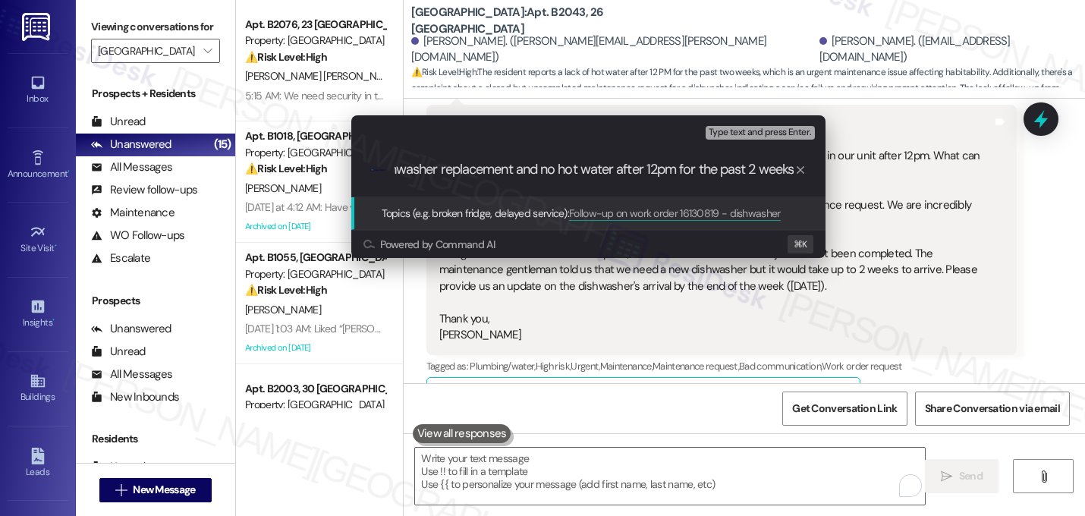
scroll to position [8994, 0]
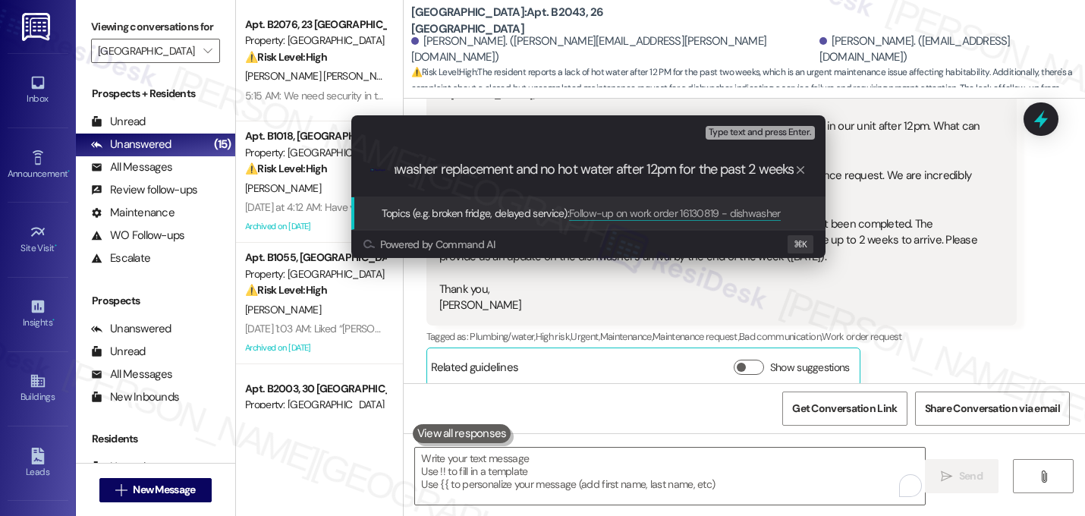
click at [628, 170] on input "Follow-up on work order 16130819 - dishwasher replacement and no hot water afte…" at bounding box center [594, 170] width 400 height 16
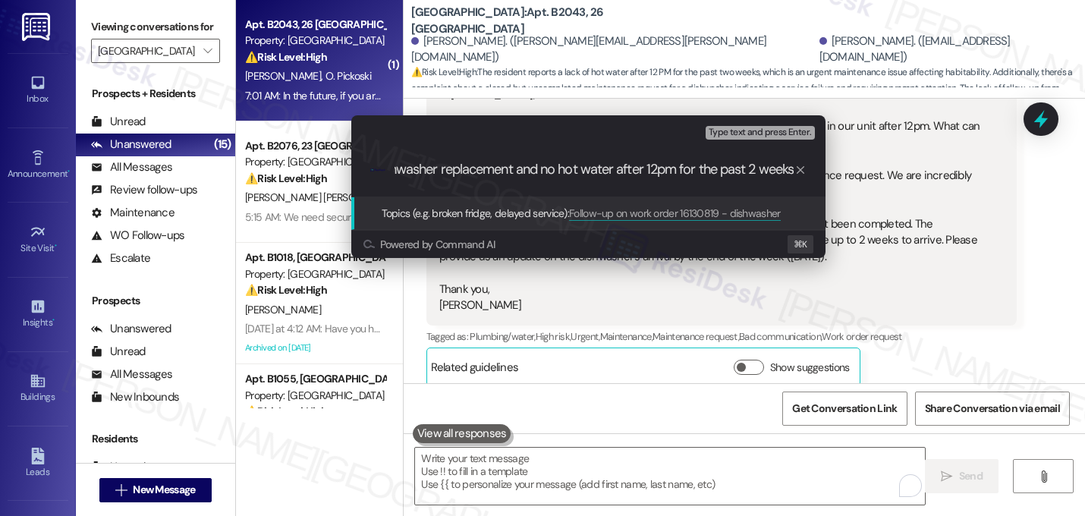
click at [628, 170] on input "Follow-up on work order 16130819 - dishwasher replacement and no hot water afte…" at bounding box center [594, 170] width 400 height 16
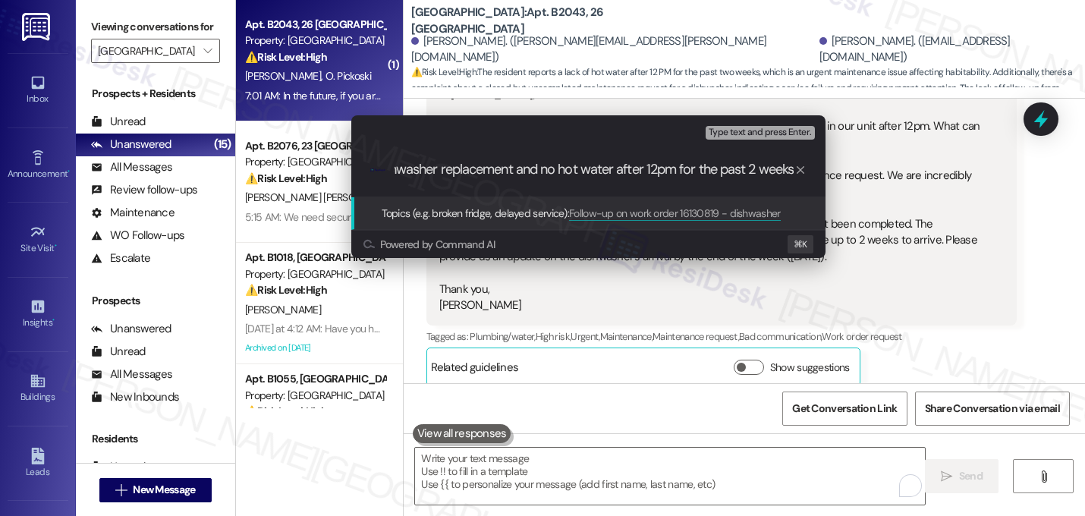
click at [628, 170] on input "Follow-up on work order 16130819 - dishwasher replacement and no hot water afte…" at bounding box center [594, 170] width 400 height 16
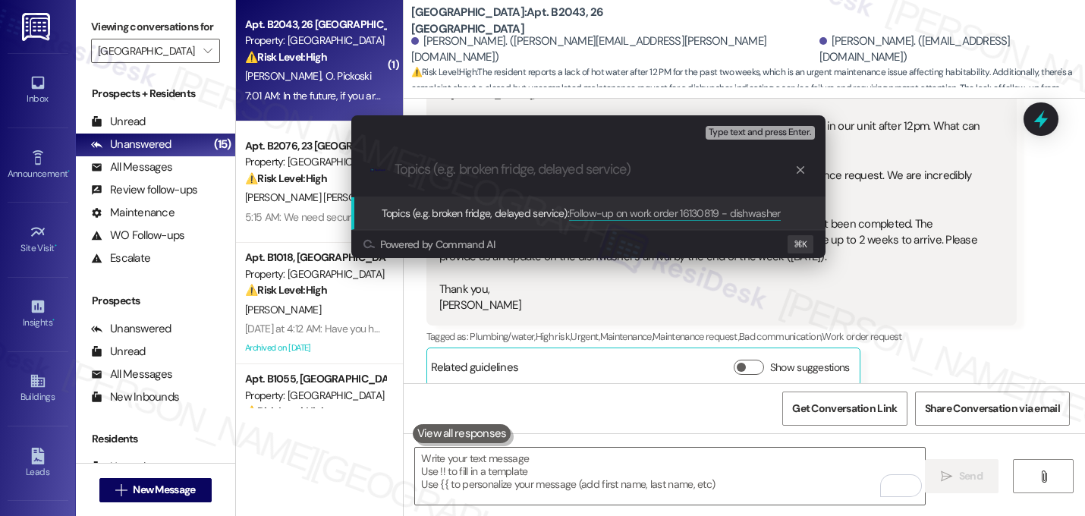
scroll to position [0, 0]
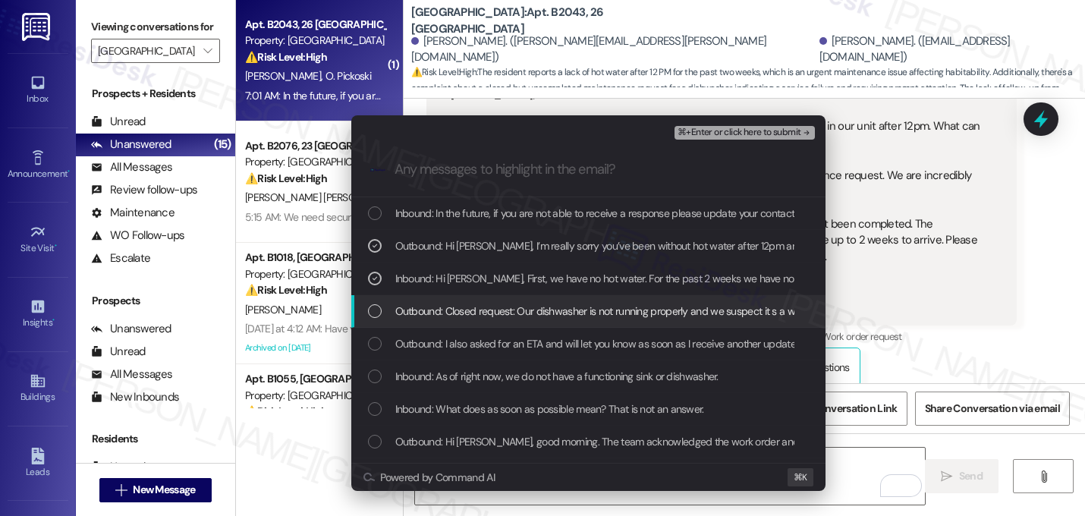
click at [532, 311] on span "Outbound: Closed request: Our dishwasher is not running properly and we suspect…" at bounding box center [857, 311] width 924 height 17
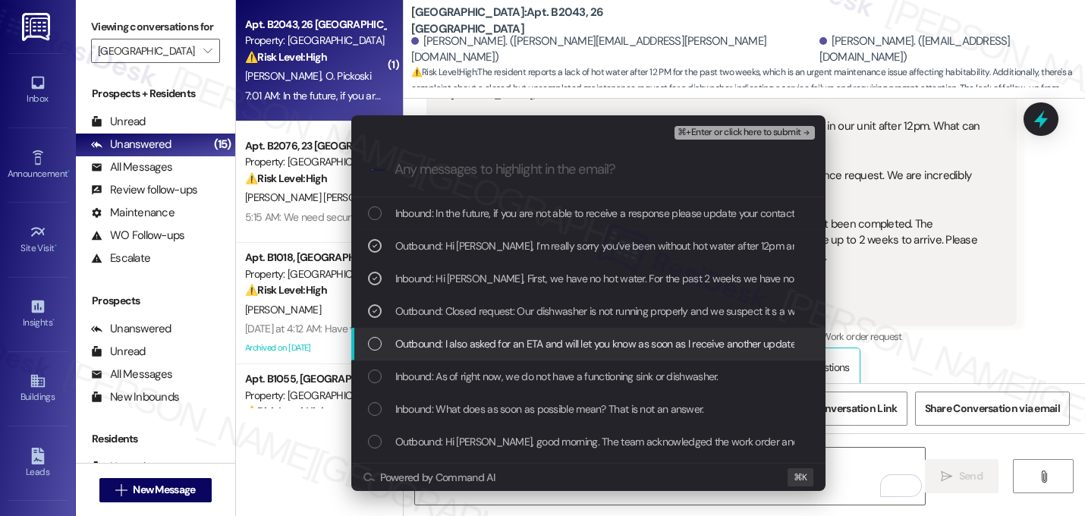
click at [531, 341] on span "Outbound: I also asked for an ETA and will let you know as soon as I receive an…" at bounding box center [603, 343] width 417 height 17
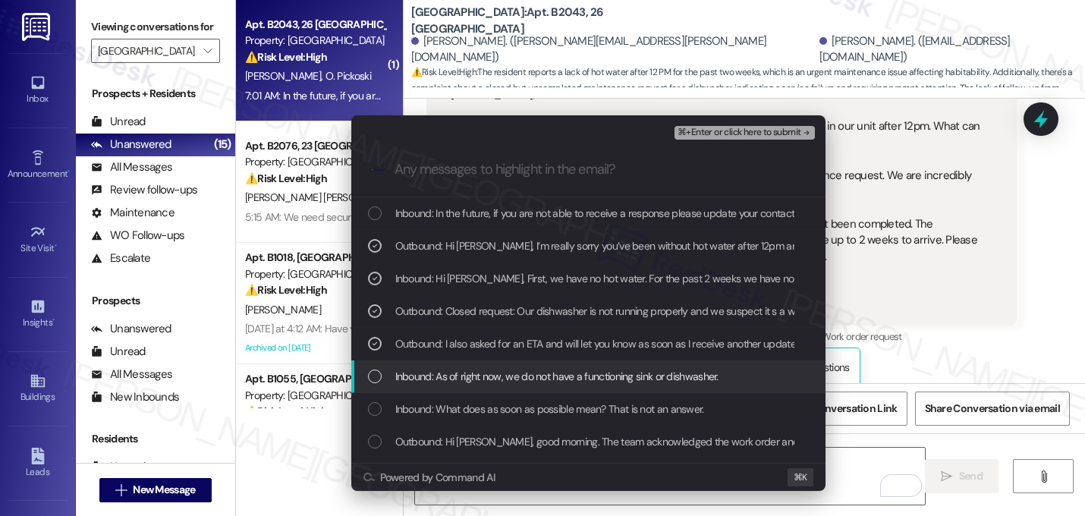
click at [529, 376] on span "Inbound: As of right now, we do not have a functioning sink or dishwasher." at bounding box center [556, 376] width 323 height 17
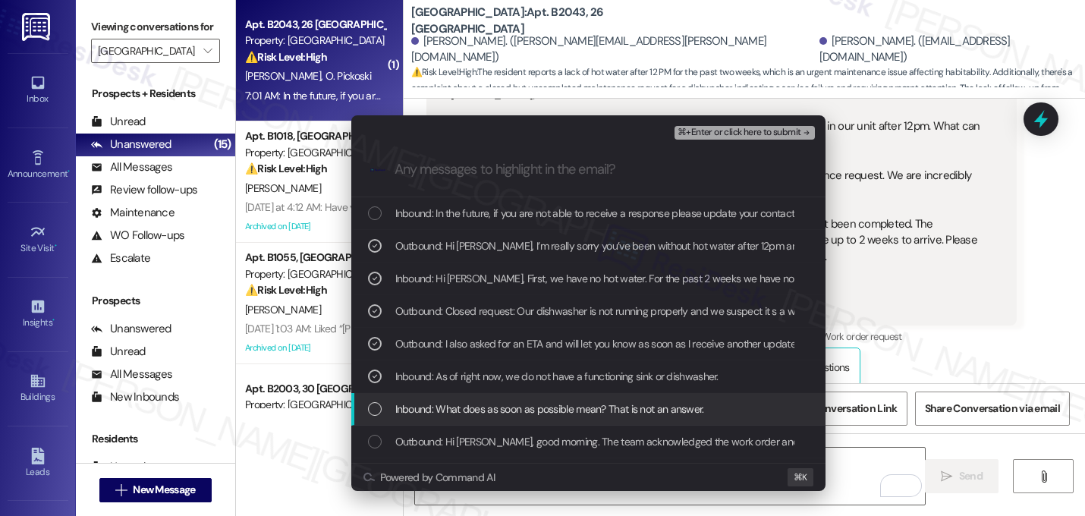
click at [529, 404] on span "Inbound: What does as soon as possible mean? That is not an answer." at bounding box center [549, 408] width 309 height 17
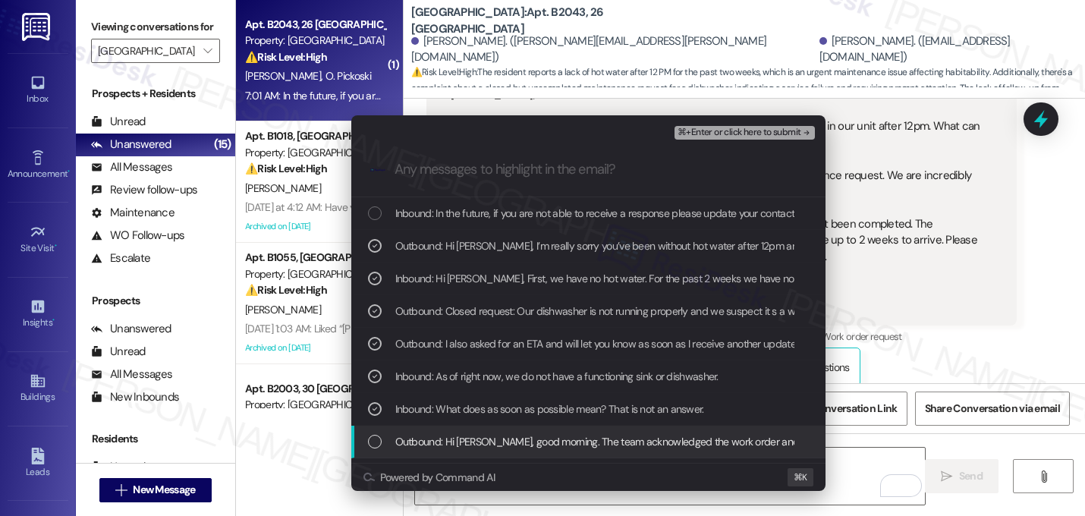
click at [530, 438] on span "Outbound: Hi Nichole, good morning. The team acknowledged the work order and sa…" at bounding box center [893, 441] width 997 height 17
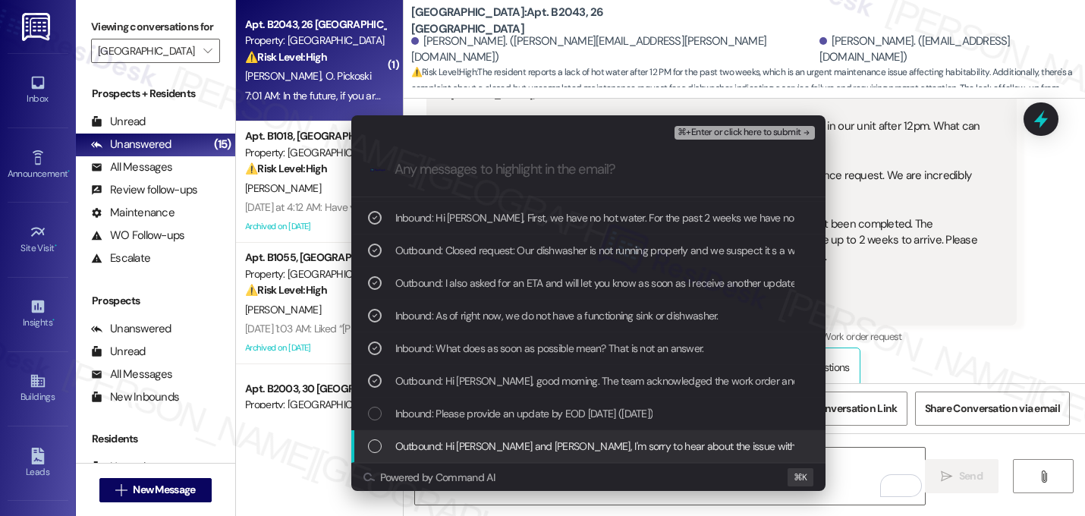
scroll to position [93, 0]
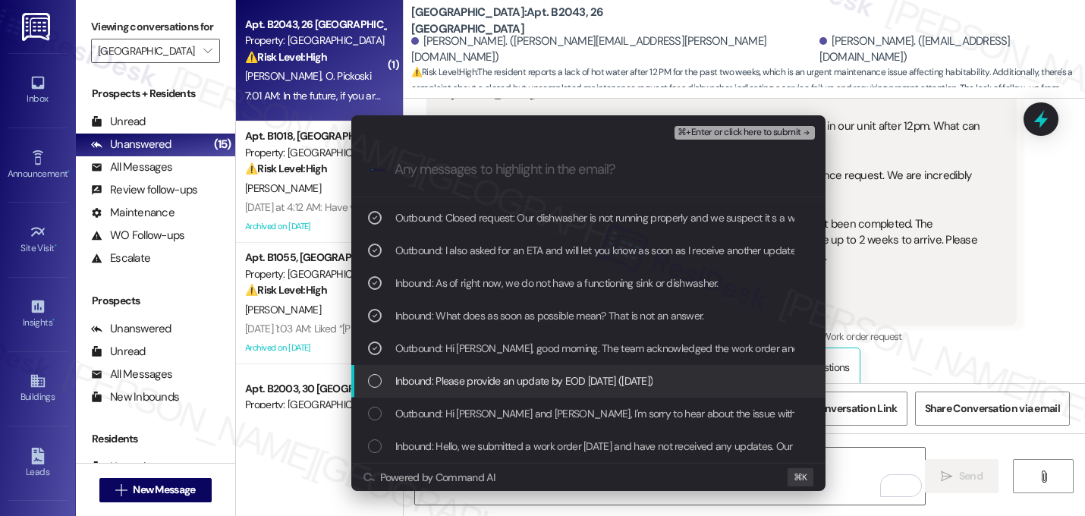
click at [540, 386] on span "Inbound: Please provide an update by EOD tomorrow (9/11/2025)" at bounding box center [524, 380] width 258 height 17
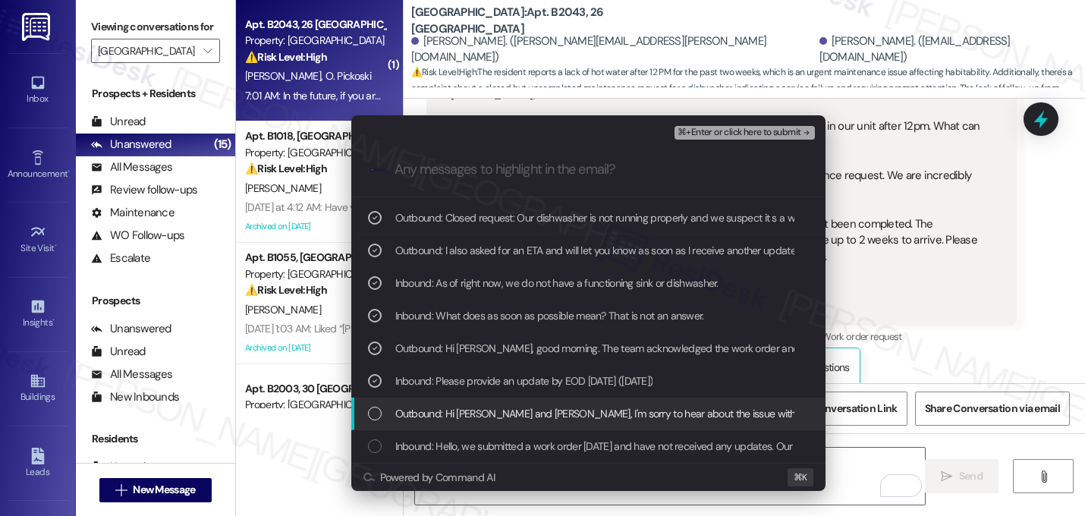
click at [540, 412] on span "Outbound: Hi Olivia and Nichole, I'm sorry to hear about the issue with your di…" at bounding box center [940, 413] width 1091 height 17
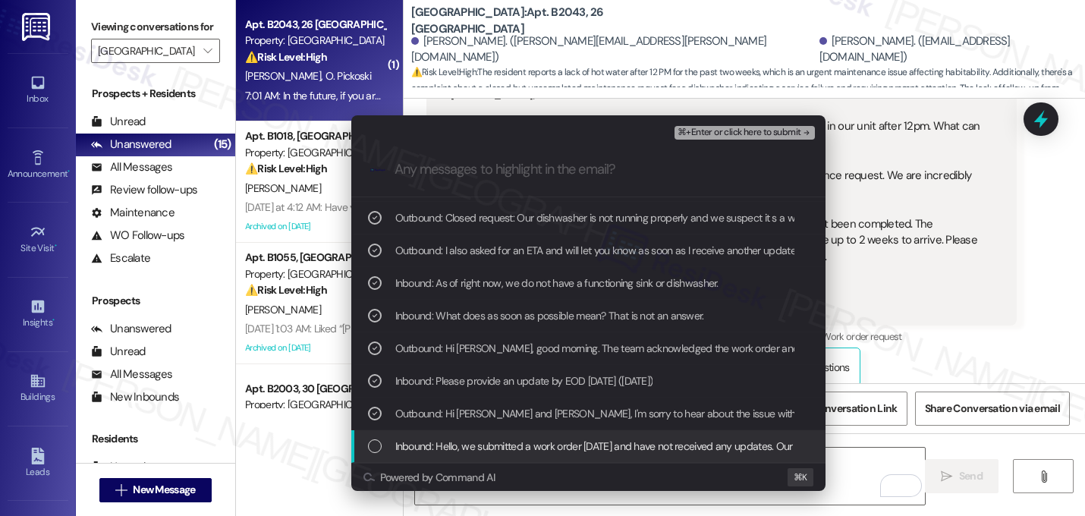
click at [540, 440] on span "Inbound: Hello, we submitted a work order on Sunday and have not received any u…" at bounding box center [992, 446] width 1195 height 17
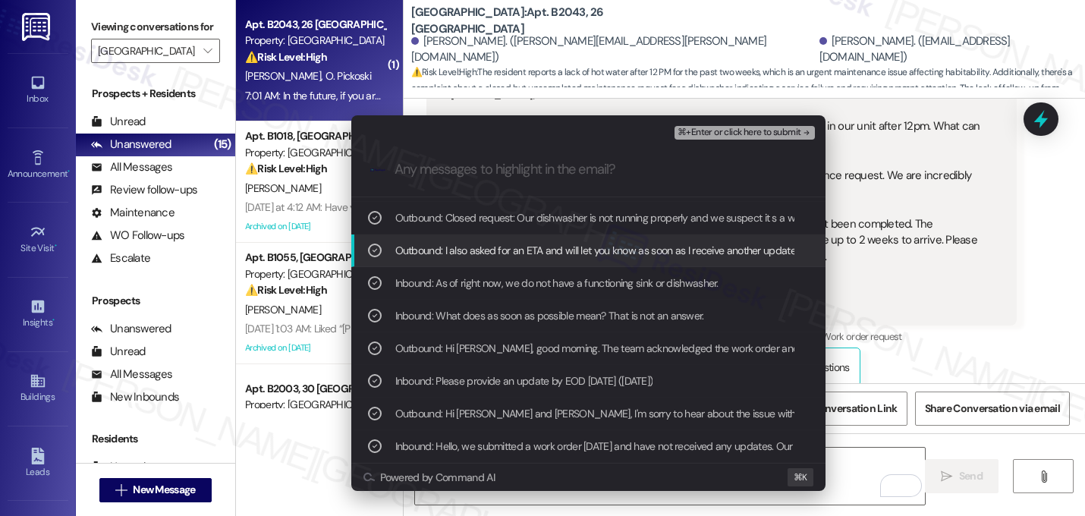
click at [768, 133] on span "⌘+Enter or click here to submit" at bounding box center [738, 132] width 123 height 11
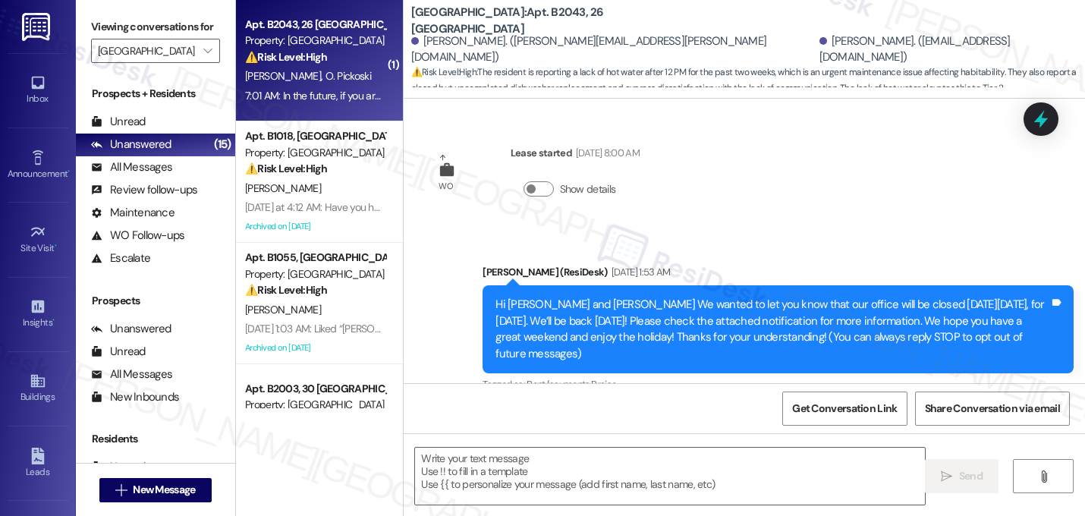
scroll to position [9299, 0]
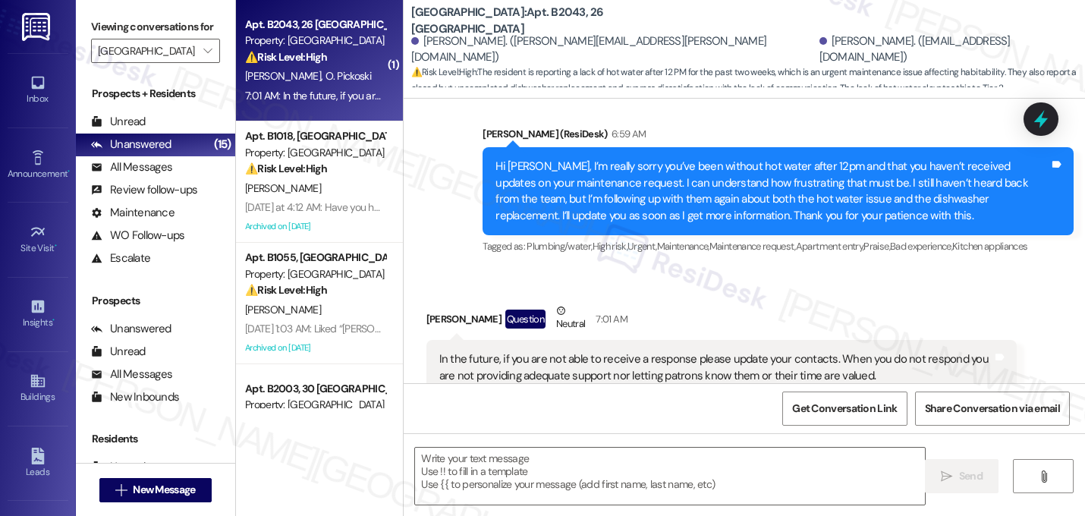
type textarea "Fetching suggested responses. Please feel free to read through the conversation…"
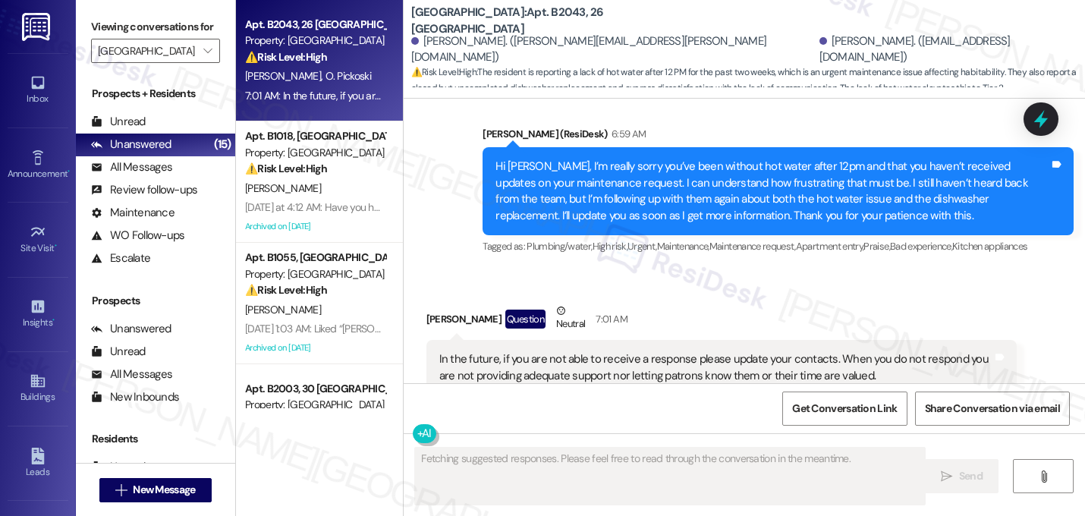
click at [736, 430] on button "Hide Suggestions" at bounding box center [751, 437] width 30 height 15
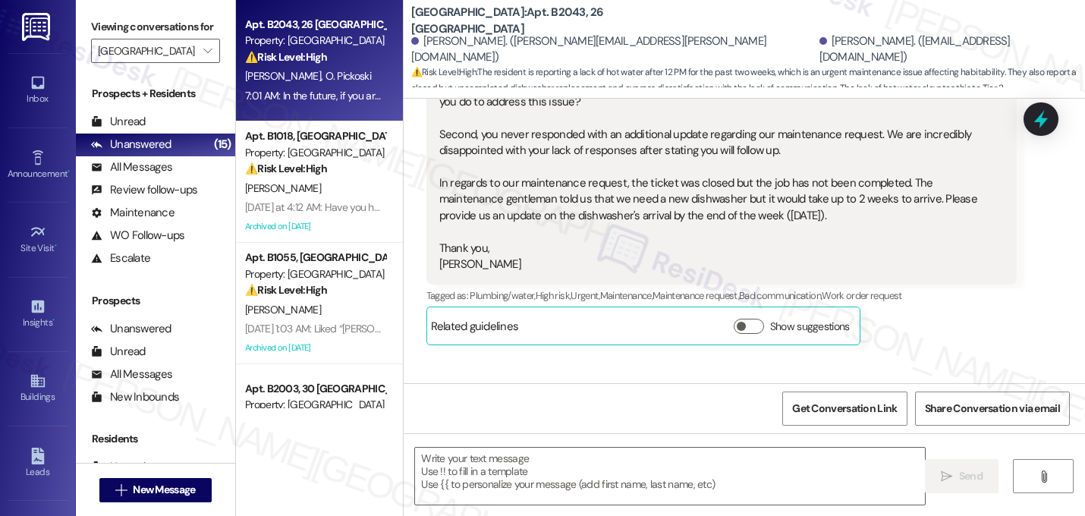
scroll to position [9033, 0]
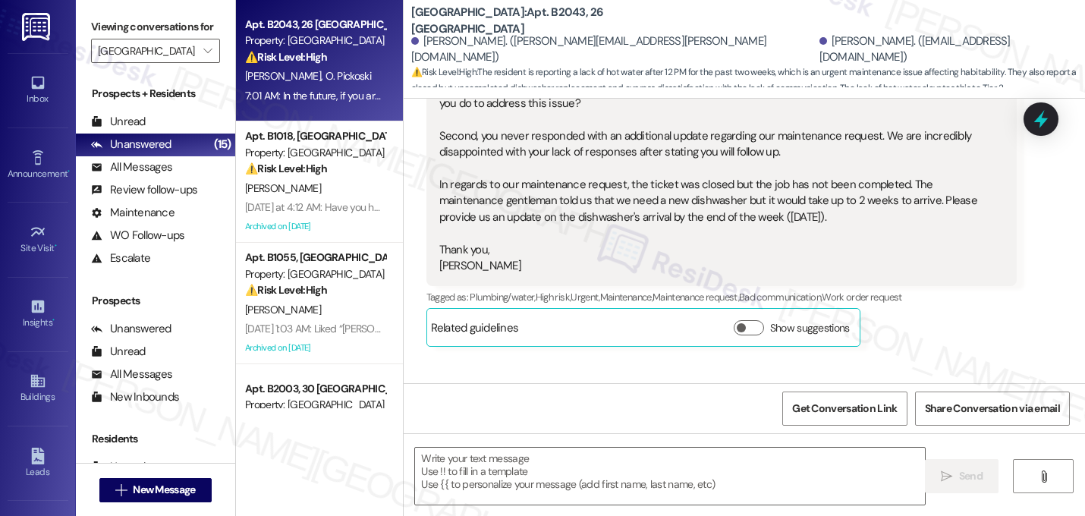
copy div "In the future, if you are not able to receive a response please update your con…"
click at [633, 467] on textarea at bounding box center [670, 475] width 510 height 57
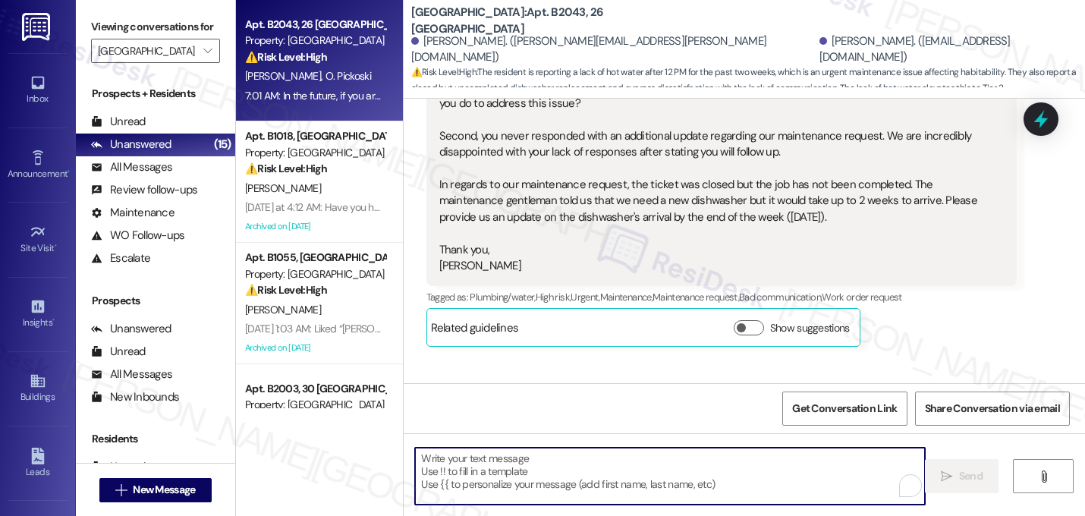
paste textarea "Thank you for your feedback, and I’m truly sorry for the times I wasn’t able to…"
type textarea "Thank you for your feedback, and I’m truly sorry for the times I wasn’t able to…"
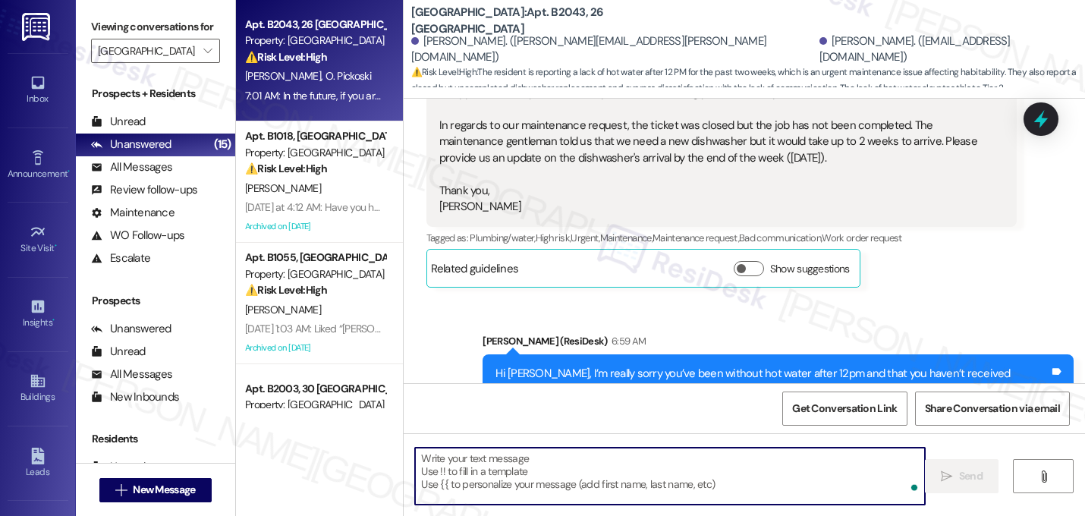
scroll to position [9093, 0]
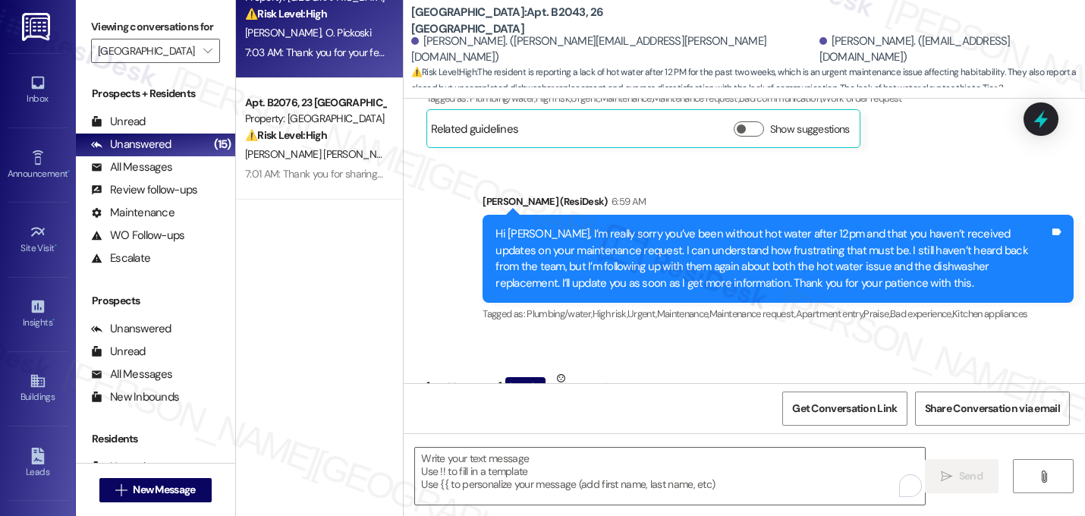
scroll to position [0, 0]
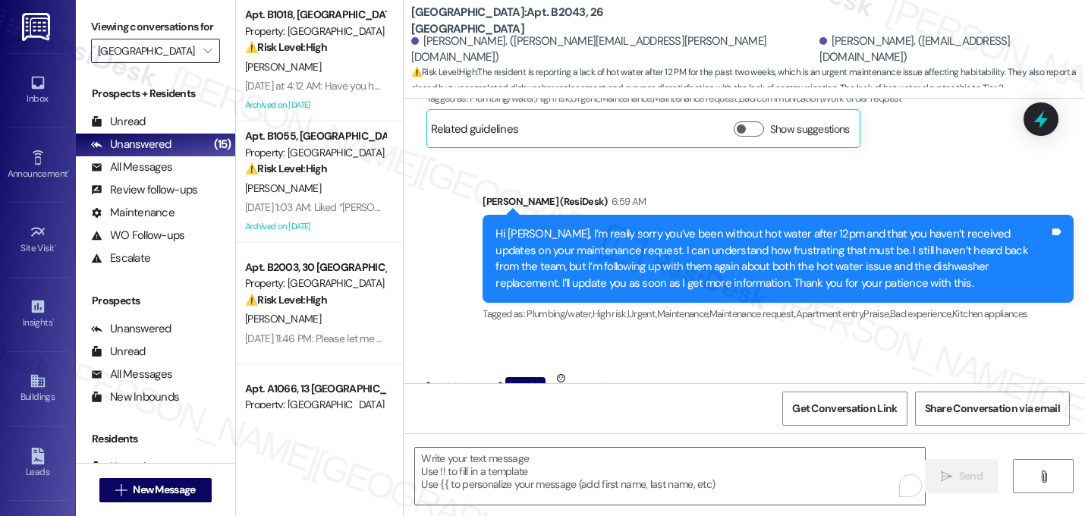
click at [175, 62] on input "Lexington" at bounding box center [147, 51] width 98 height 24
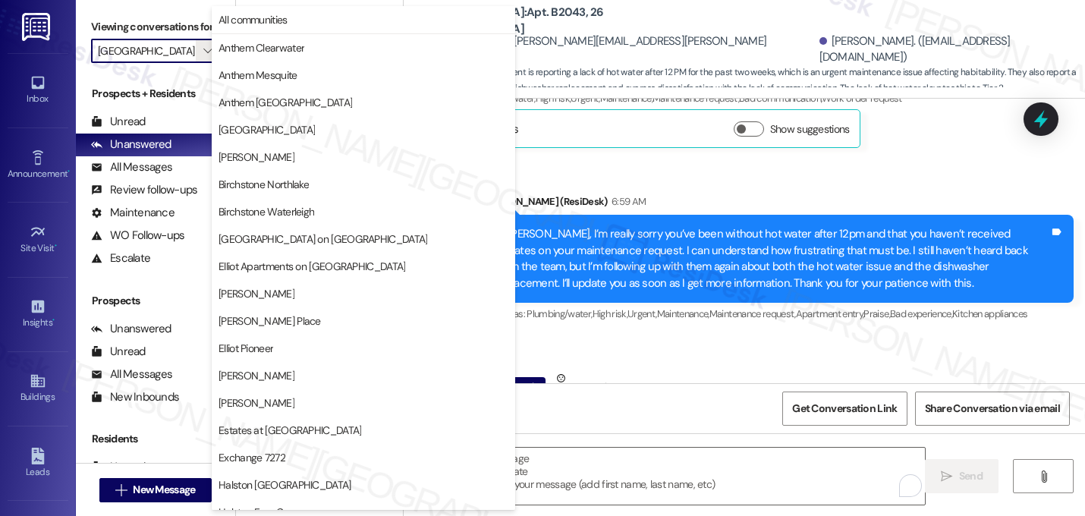
scroll to position [589, 0]
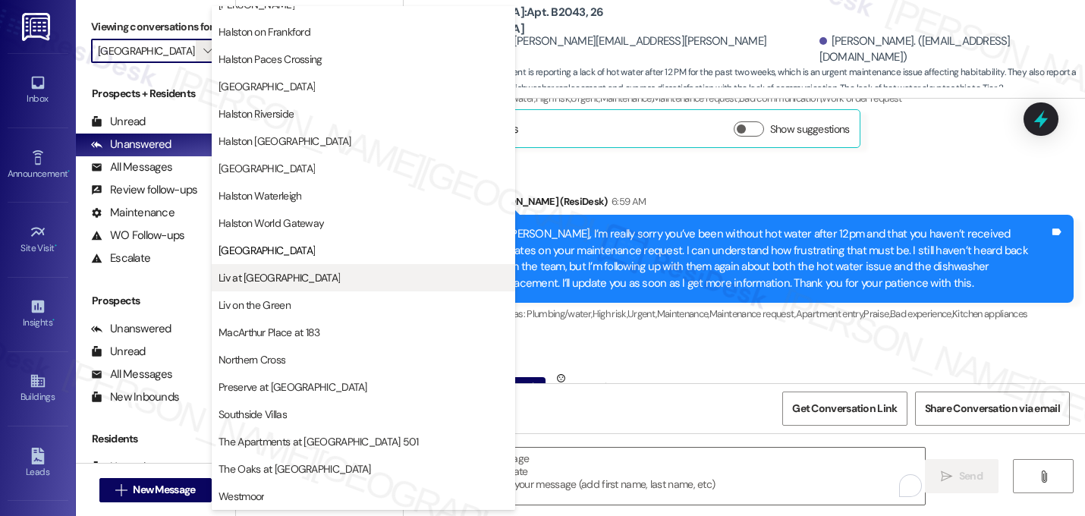
click at [270, 284] on span "Liv at Winter Park" at bounding box center [278, 277] width 121 height 15
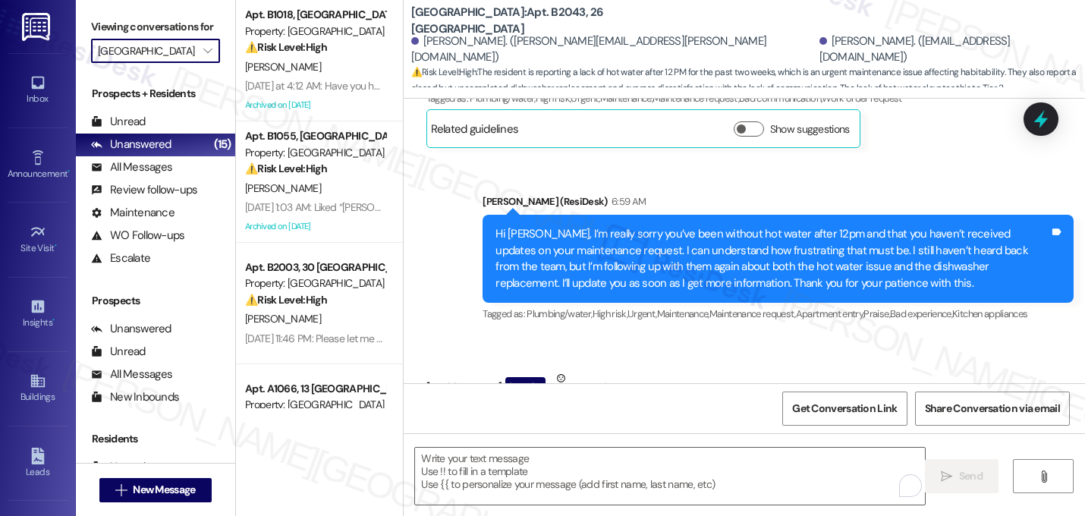
type input "Liv at Winter Park"
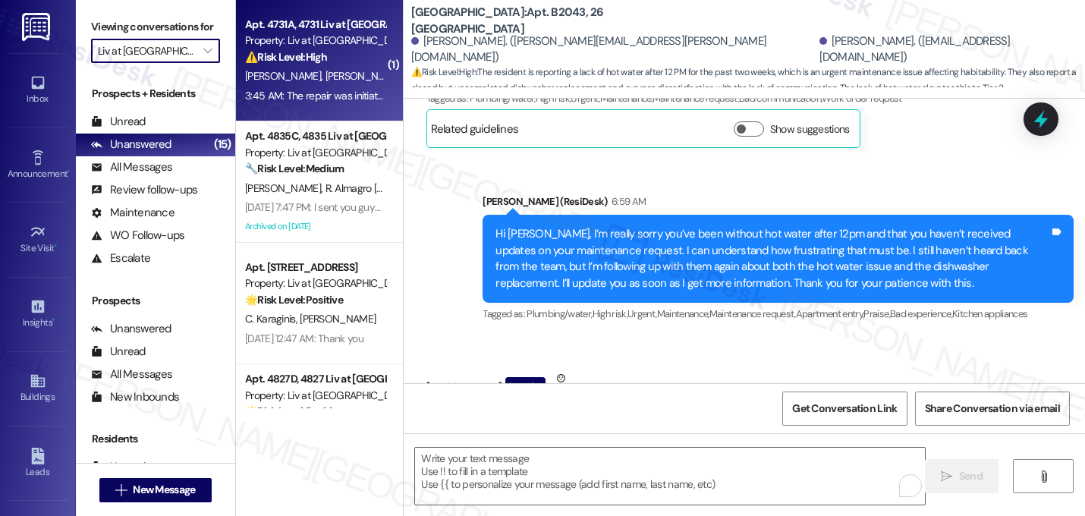
click at [278, 72] on span "C. Garcia" at bounding box center [285, 76] width 80 height 14
type textarea "Fetching suggested responses. Please feel free to read through the conversation…"
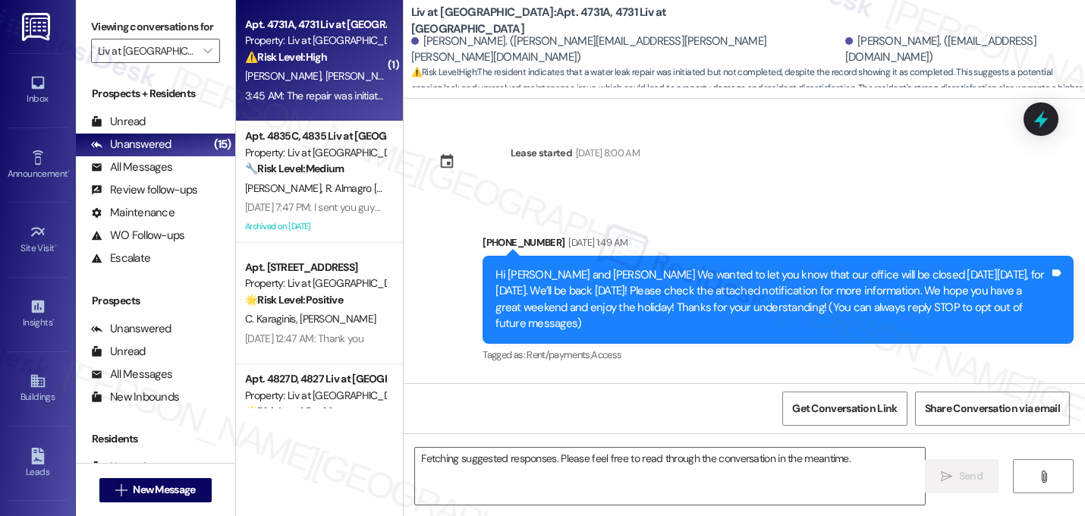
scroll to position [13895, 0]
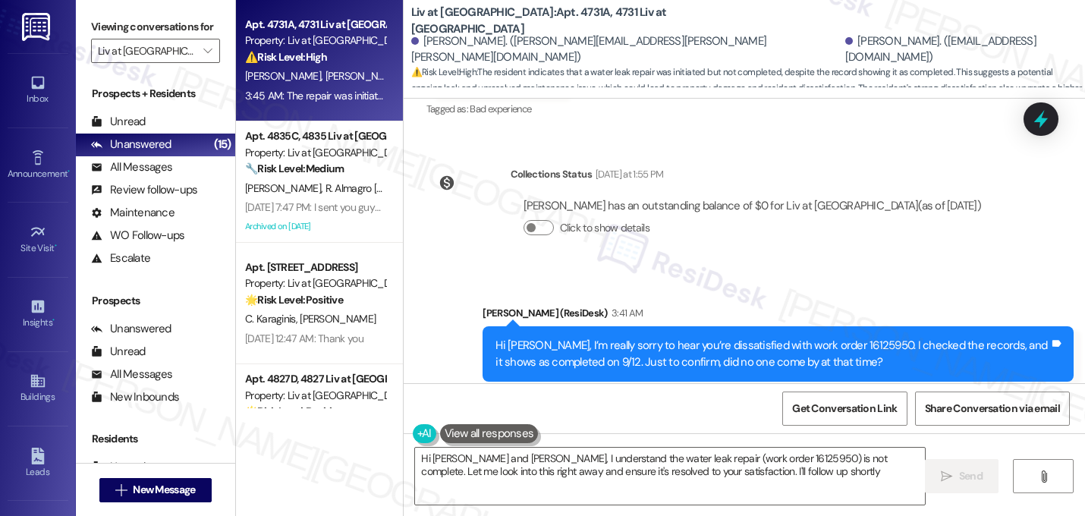
type textarea "Hi Antonino and Carlos, I understand the water leak repair (work order 16125950…"
click at [683, 416] on div "Received via SMS Antonino Garcia 3:45 AM The repair was initiated but not compl…" at bounding box center [743, 480] width 681 height 128
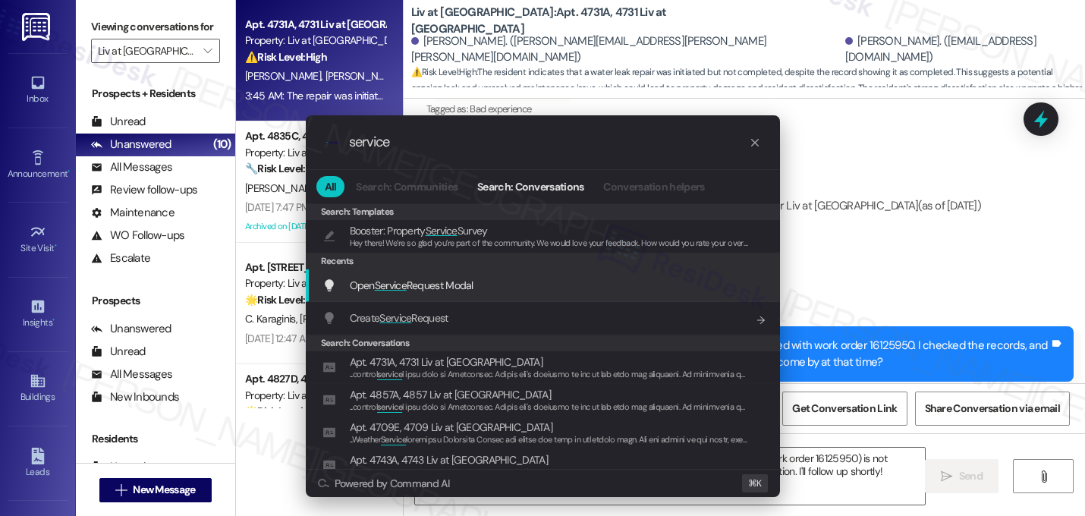
type input "service"
click at [525, 284] on div "Open Service Request Modal Add shortcut" at bounding box center [544, 285] width 444 height 17
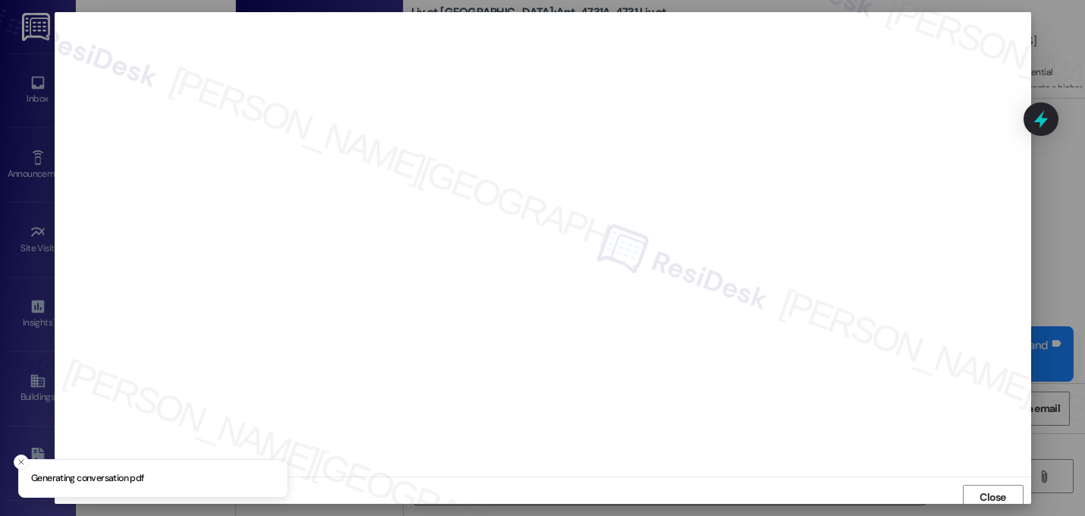
scroll to position [5, 0]
click at [956, 479] on div "Close" at bounding box center [543, 491] width 976 height 40
click at [976, 490] on span "Close" at bounding box center [992, 492] width 33 height 16
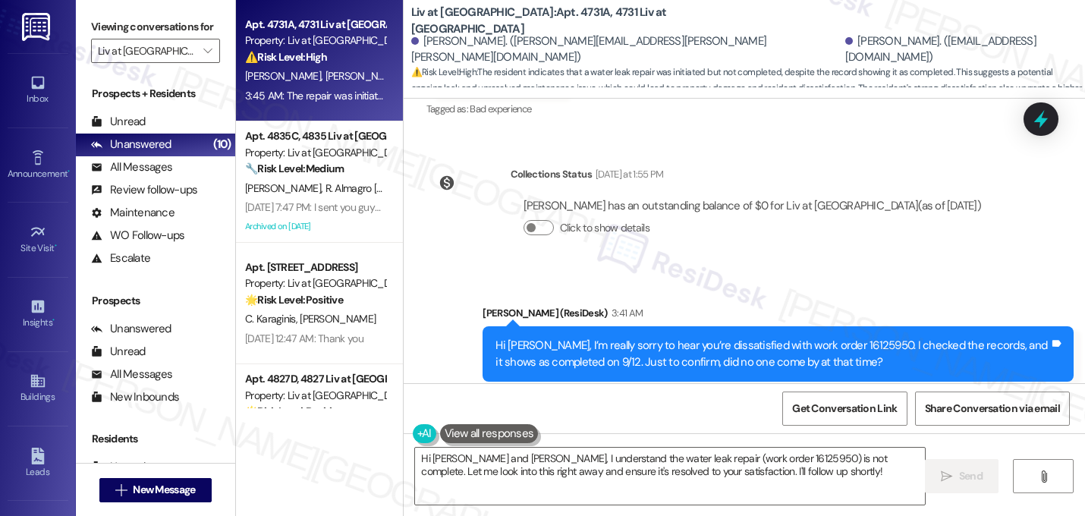
click at [875, 416] on div "Received via SMS Antonino Garcia 3:45 AM The repair was initiated but not compl…" at bounding box center [743, 480] width 681 height 128
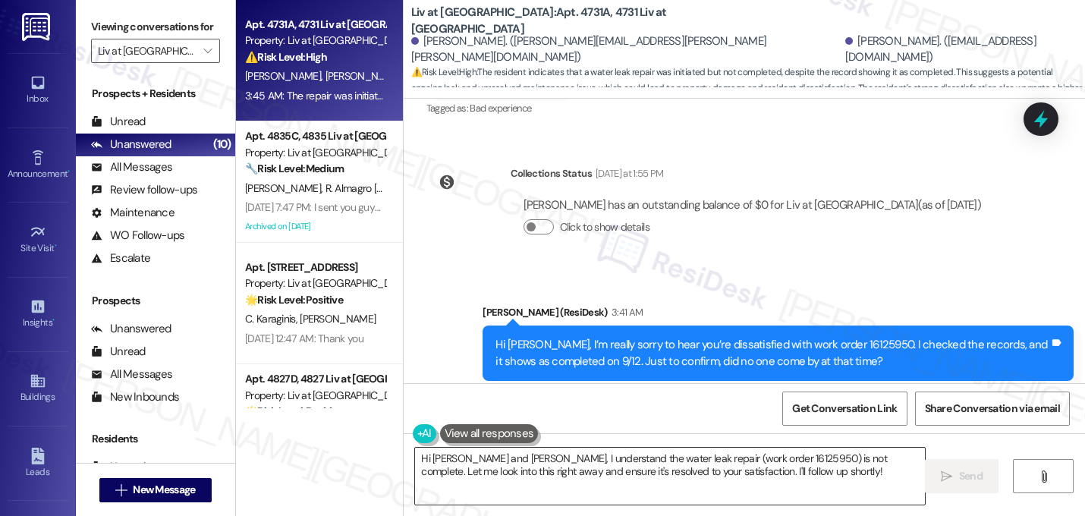
click at [708, 470] on textarea "Hi Antonino and Carlos, I understand the water leak repair (work order 16125950…" at bounding box center [670, 475] width 510 height 57
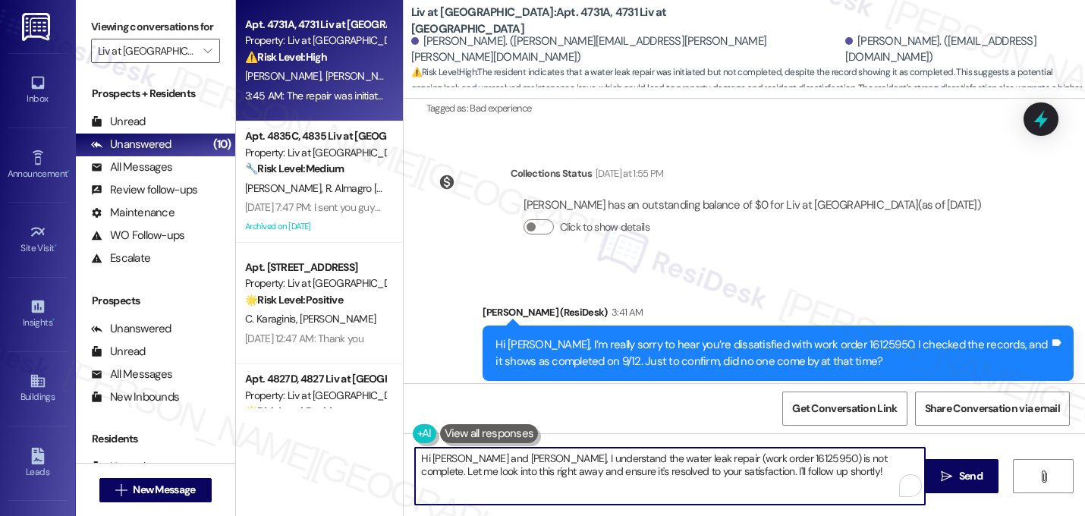
click at [708, 470] on textarea "Hi Antonino and Carlos, I understand the water leak repair (work order 16125950…" at bounding box center [670, 475] width 510 height 57
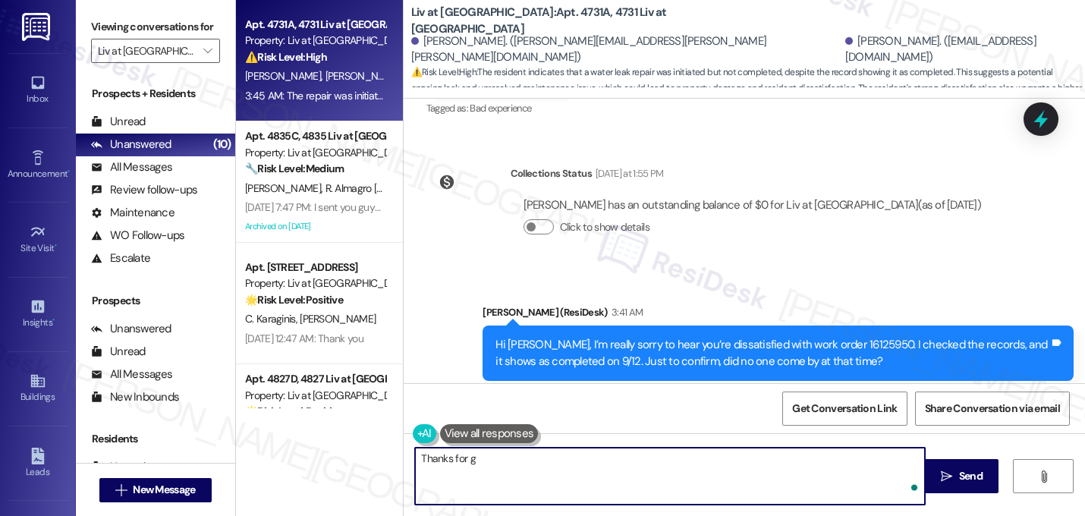
type textarea "Thanks for"
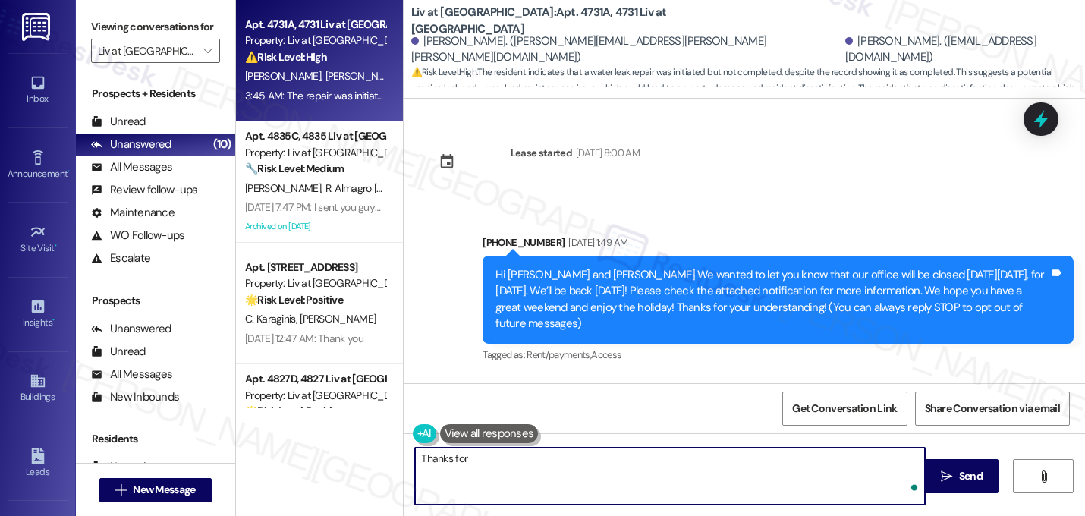
scroll to position [13896, 0]
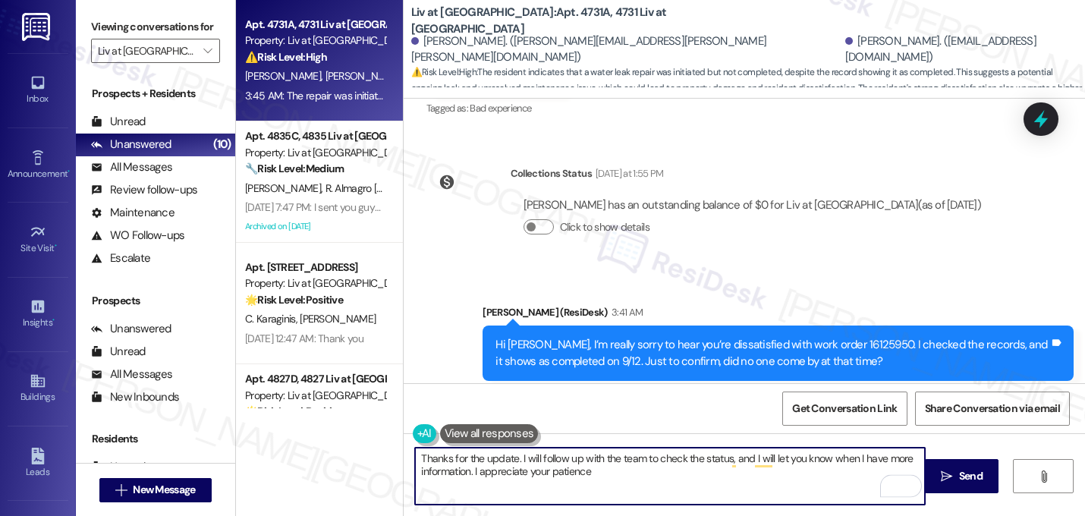
click at [613, 478] on textarea "Thanks for the update. I will follow up with the team to check the status, and …" at bounding box center [670, 475] width 510 height 57
type textarea "Thanks for the update. I will follow up with the team to check the status, and …"
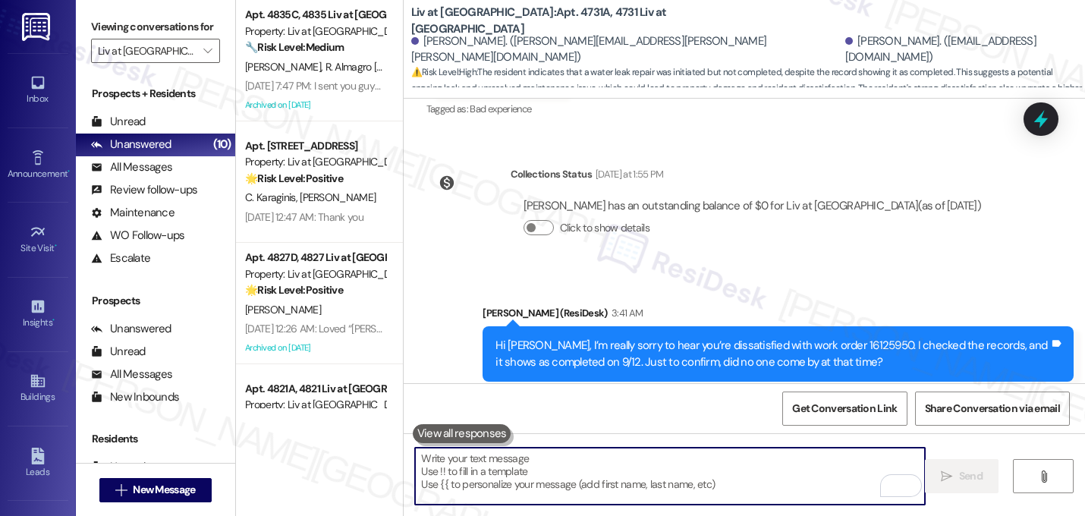
click at [697, 416] on div "Received via SMS [PERSON_NAME] 3:45 AM The repair was initiated but not complet…" at bounding box center [743, 480] width 681 height 128
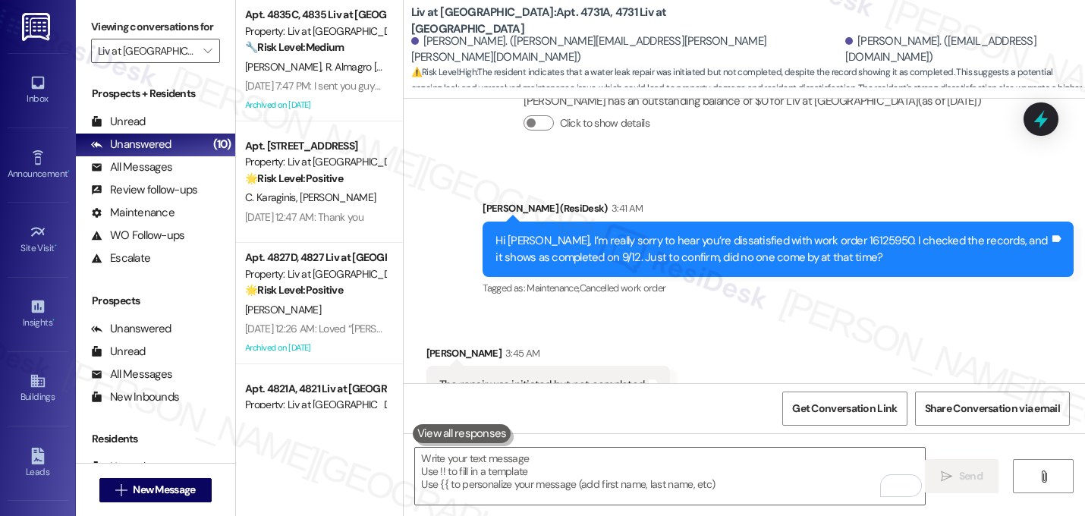
scroll to position [14018, 0]
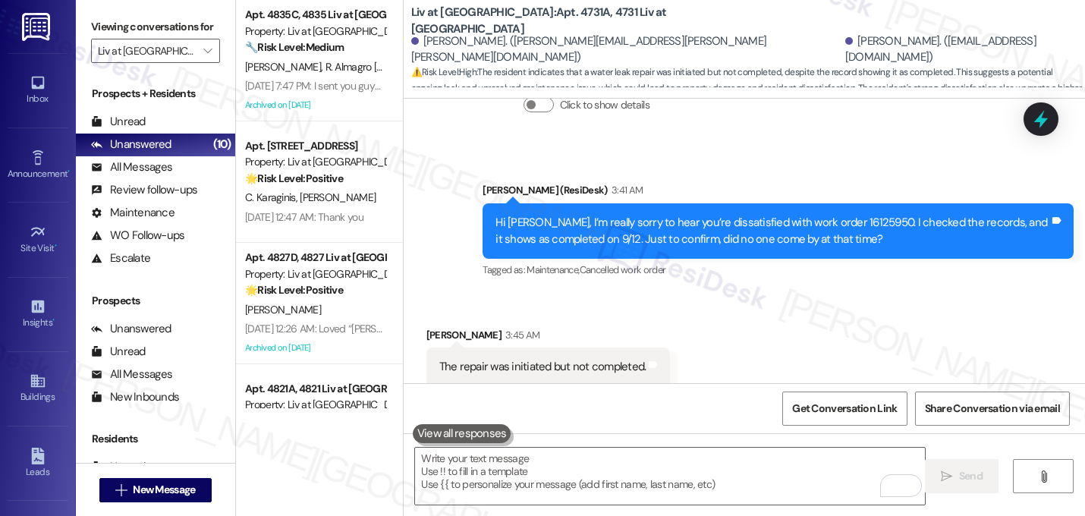
click at [740, 443] on div "Sent via SMS [PERSON_NAME] 7:06 AM Thanks for the update. I will follow up with…" at bounding box center [778, 492] width 614 height 99
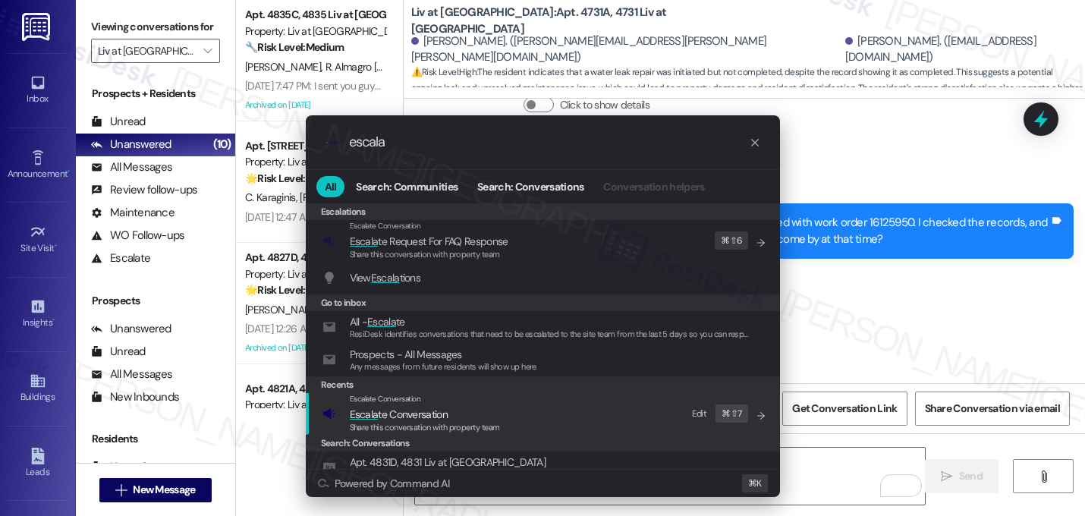
type input "escala"
click at [501, 429] on div "Escalate Conversation Escala te Conversation Share this conversation with prope…" at bounding box center [544, 413] width 444 height 41
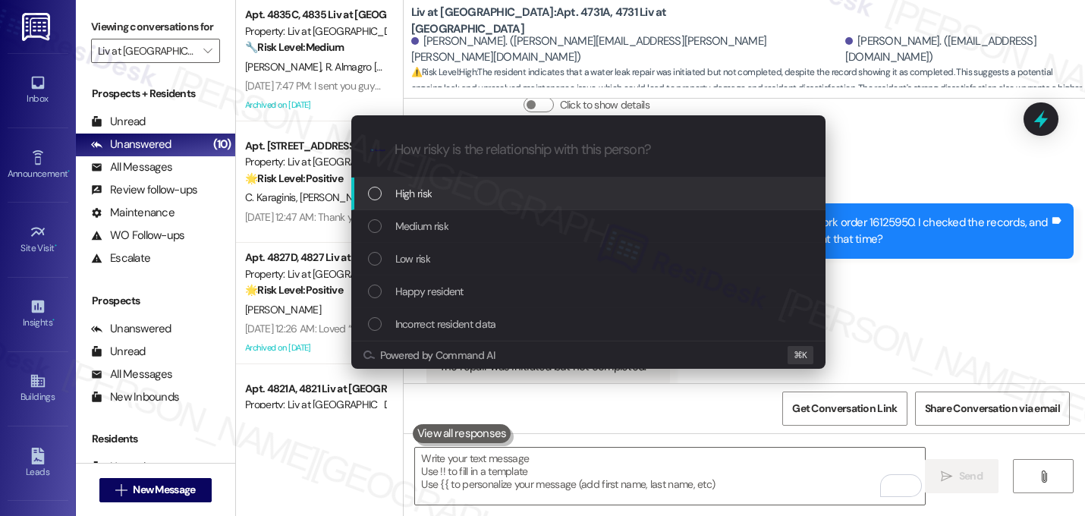
paste input "Thank you for your feedback, and I’m truly sorry for the times I wasn’t able to…"
type input "Thank you for your feedback, and I’m truly sorry for the times I wasn’t able to…"
click at [900, 187] on div "Escalate Conversation How risky is the relationship with this person? Topics (e…" at bounding box center [542, 258] width 1085 height 516
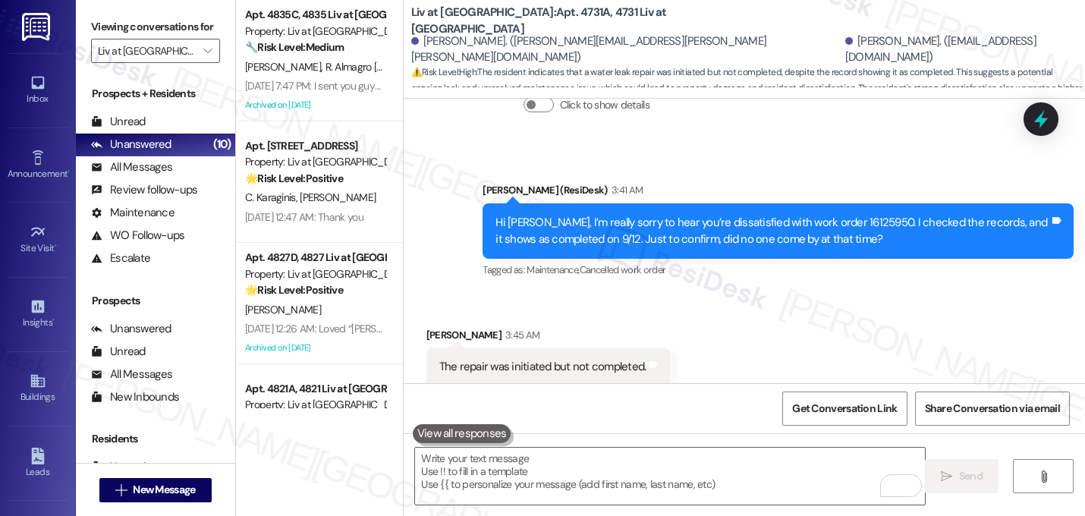
click at [870, 293] on div "Received via SMS [PERSON_NAME] 3:45 AM The repair was initiated but not complet…" at bounding box center [743, 357] width 681 height 128
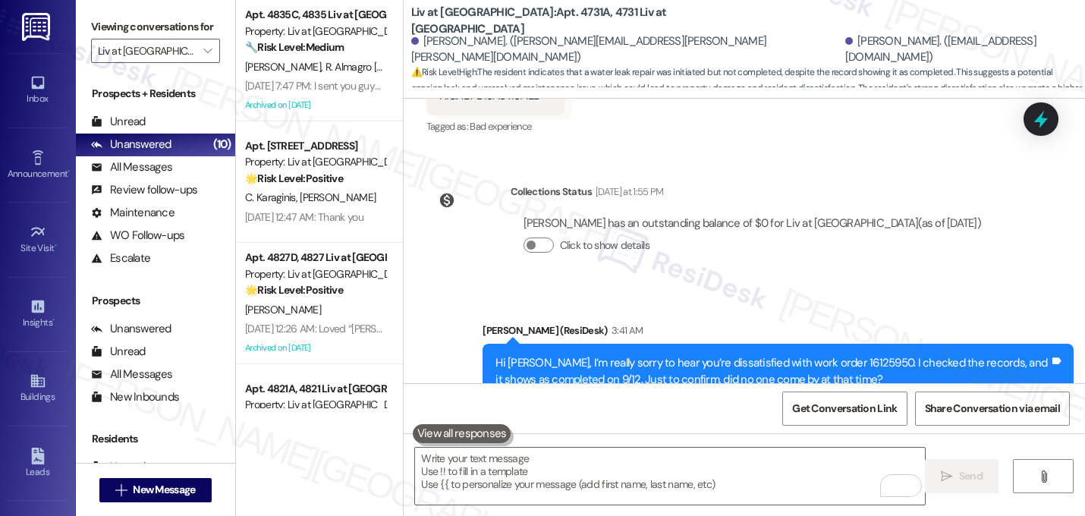
scroll to position [13866, 0]
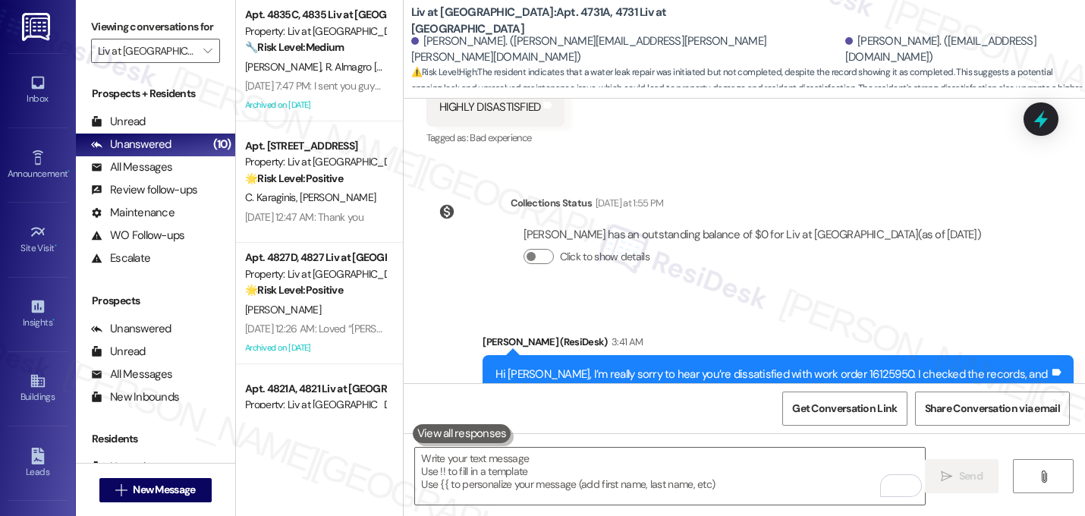
click at [826, 366] on div "Hi [PERSON_NAME], I’m really sorry to hear you’re dissatisfied with work order …" at bounding box center [772, 382] width 554 height 33
copy div "16125950"
click at [832, 444] on div "Received via SMS [PERSON_NAME] 3:45 AM The repair was initiated but not complet…" at bounding box center [743, 508] width 681 height 128
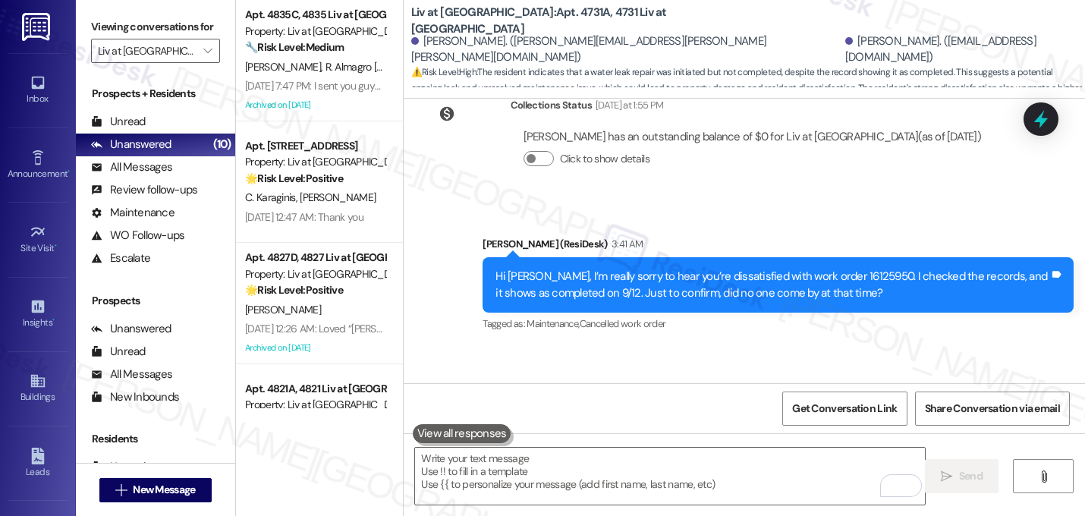
scroll to position [14018, 0]
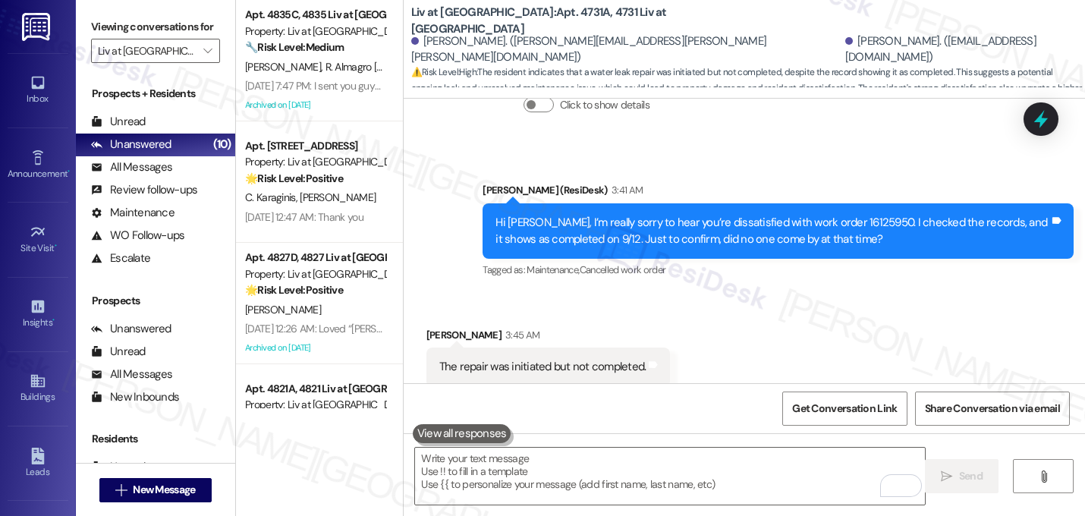
click at [852, 293] on div "Received via SMS [PERSON_NAME] 3:45 AM The repair was initiated but not complet…" at bounding box center [743, 357] width 681 height 128
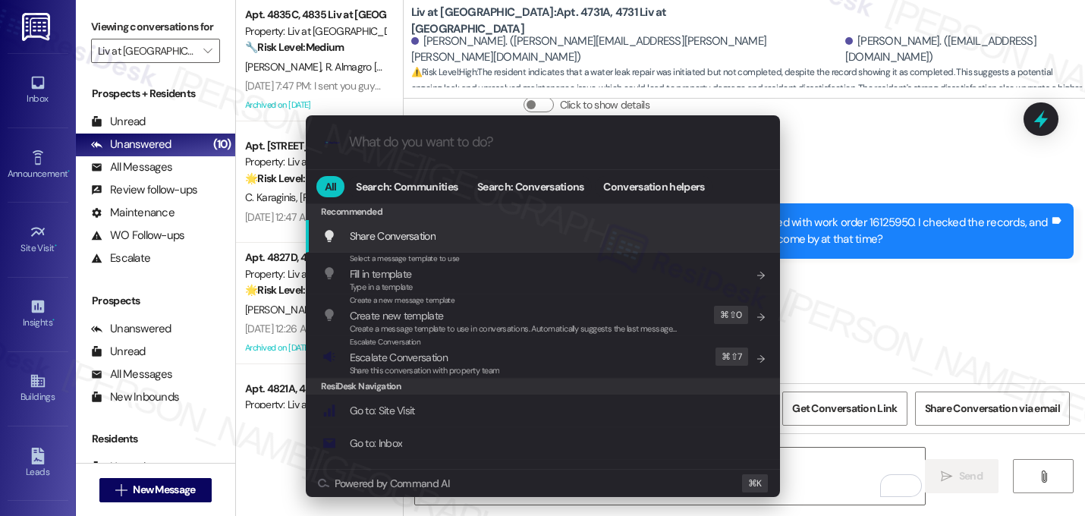
type input "s"
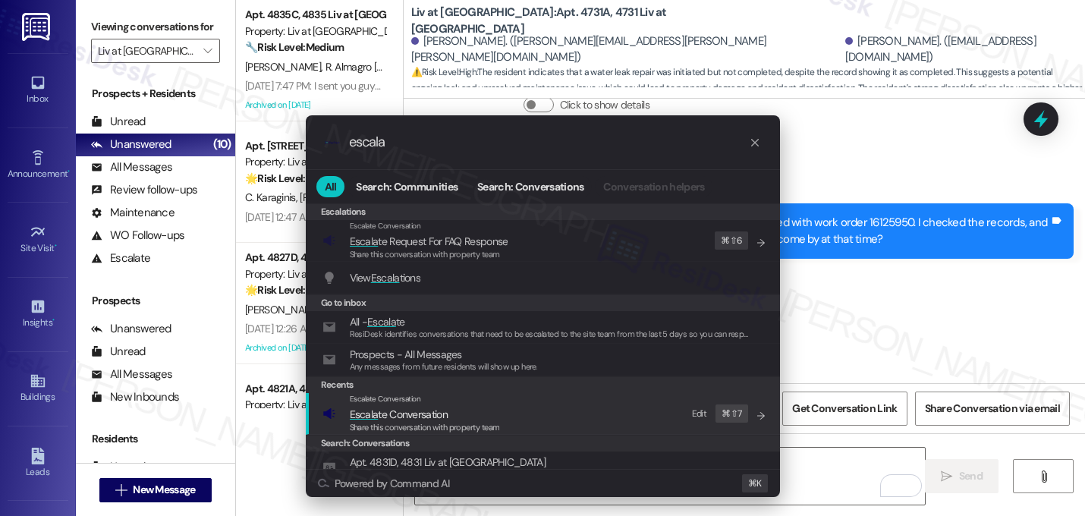
type input "escala"
click at [567, 425] on div "Escalate Conversation Escala te Conversation Share this conversation with prope…" at bounding box center [544, 413] width 444 height 41
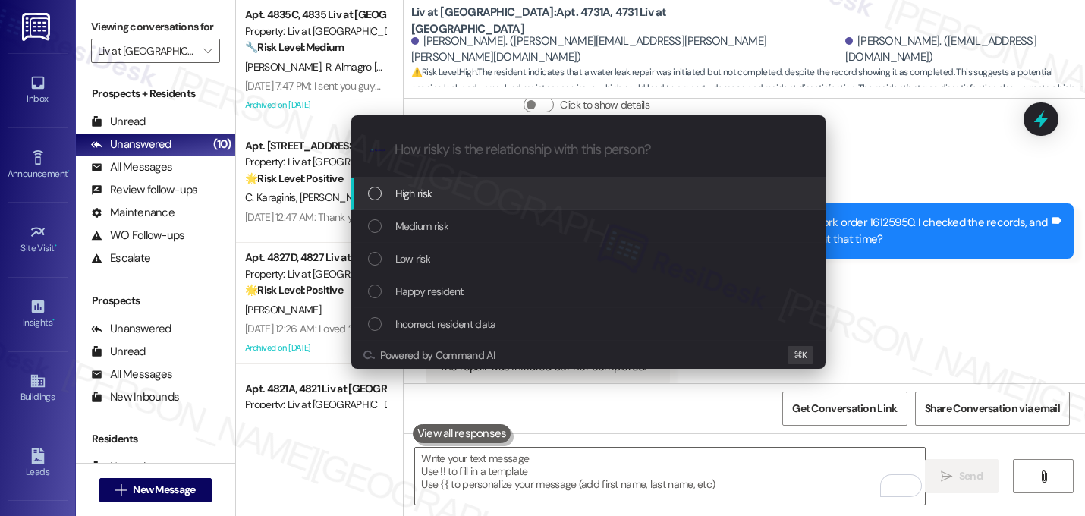
click at [498, 193] on div "High risk" at bounding box center [590, 193] width 444 height 17
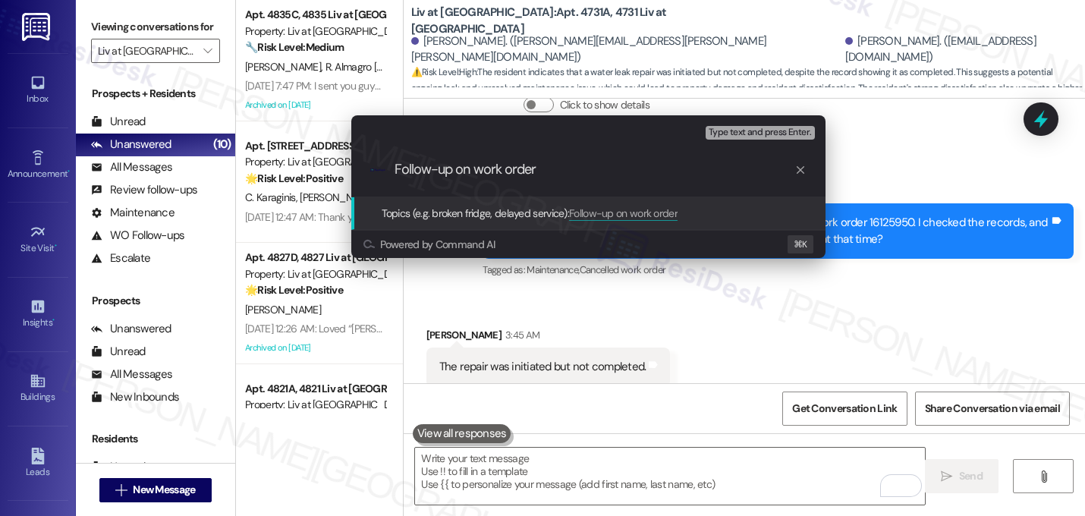
paste input "16125950"
click at [534, 166] on input "Follow-up on work order16125950" at bounding box center [594, 170] width 400 height 16
click at [607, 171] on input "Follow-up on work order 16125950" at bounding box center [594, 170] width 400 height 16
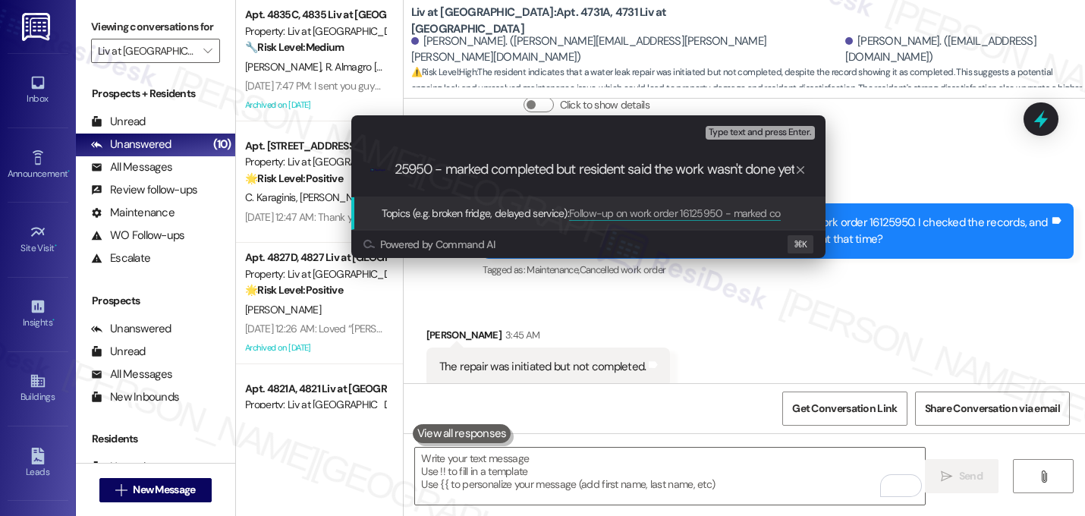
scroll to position [0, 165]
click at [652, 165] on input "Follow-up on work order 16125950 - marked completed but resident said the work …" at bounding box center [594, 170] width 400 height 16
click at [657, 168] on input "Follow-up on work order 16125950 - marked completed but resident said the work …" at bounding box center [594, 170] width 400 height 16
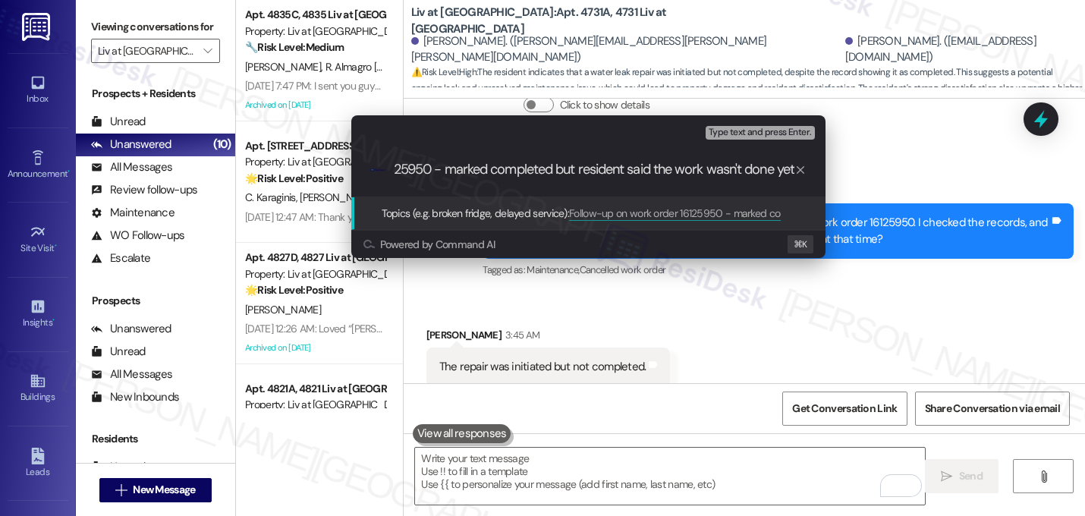
click at [439, 176] on input "Follow-up on work order 16125950 - marked completed but resident said the work …" at bounding box center [594, 170] width 400 height 16
type input "Follow-up on work order 16125950 - water leak repair; marked completed but resi…"
click at [496, 169] on input "Follow-up on work order 16125950 - water leak repair; marked completed but resi…" at bounding box center [594, 170] width 400 height 16
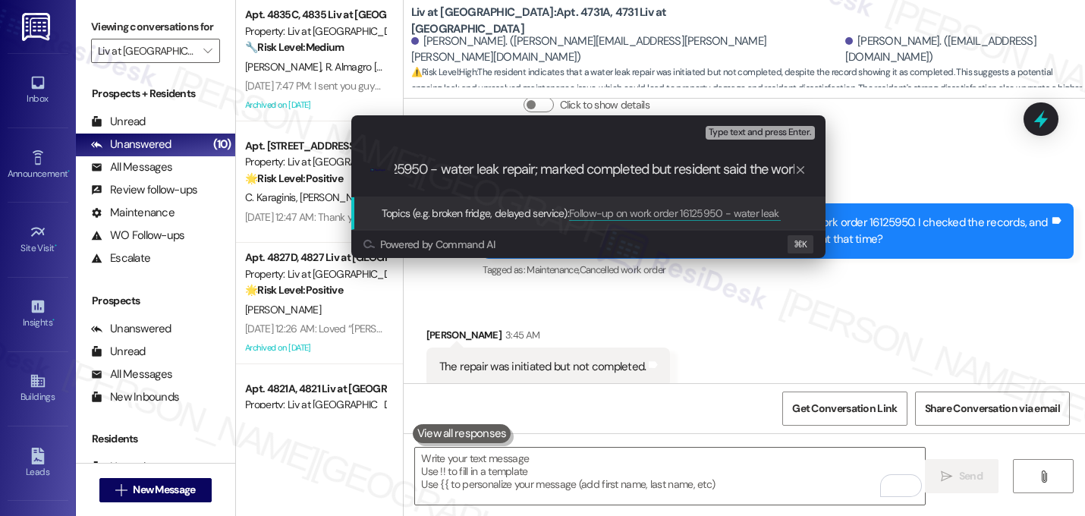
click at [496, 169] on input "Follow-up on work order 16125950 - water leak repair; marked completed but resi…" at bounding box center [594, 170] width 400 height 16
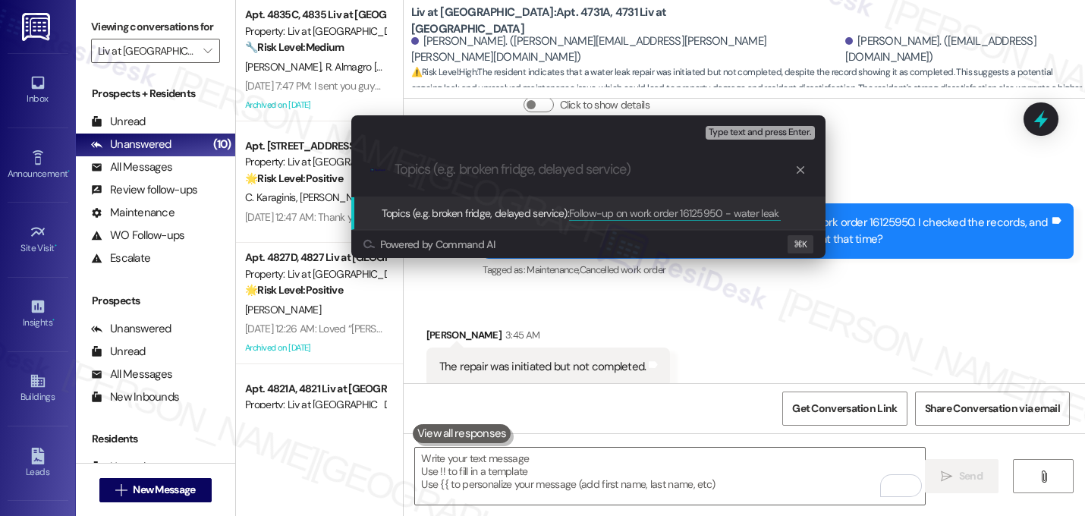
scroll to position [0, 0]
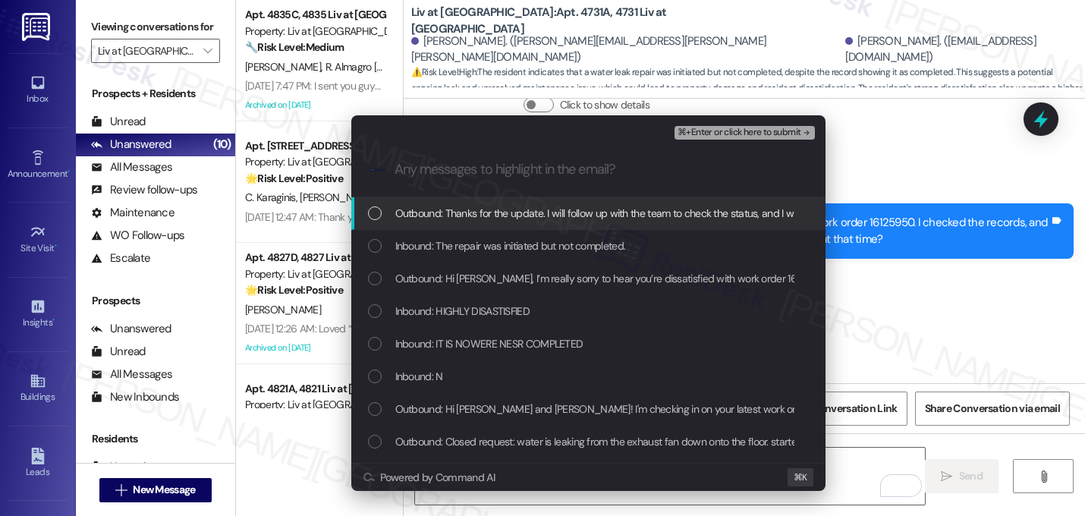
click at [500, 218] on span "Outbound: Thanks for the update. I will follow up with the team to check the st…" at bounding box center [753, 213] width 717 height 17
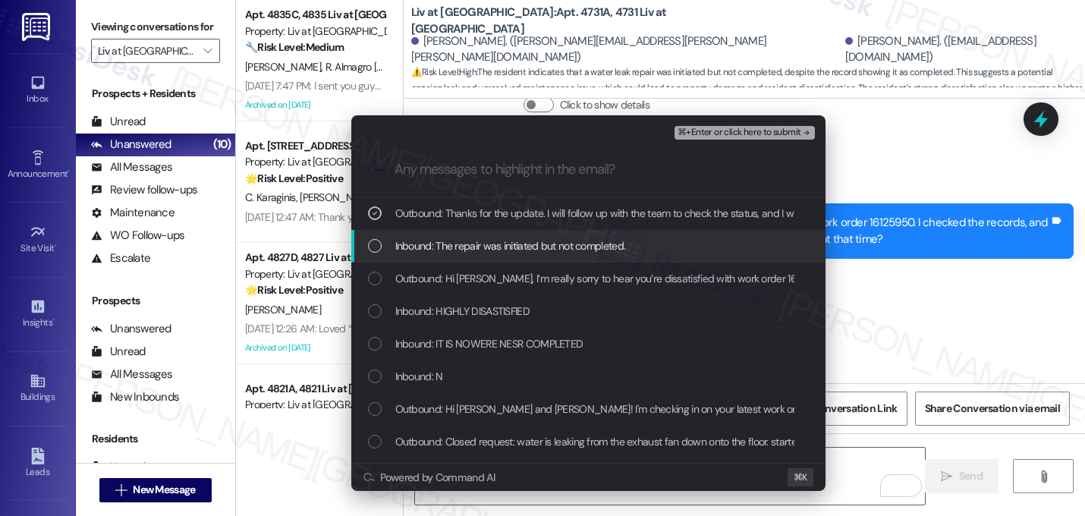
click at [496, 247] on span "Inbound: The repair was initiated but not completed." at bounding box center [510, 245] width 231 height 17
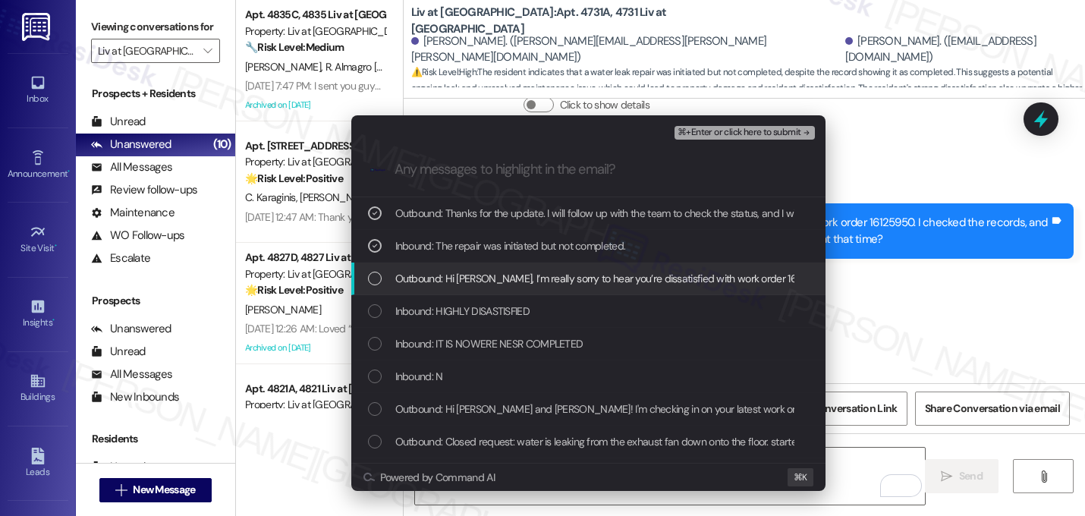
click at [497, 272] on span "Outbound: Hi [PERSON_NAME], I’m really sorry to hear you’re dissatisfied with w…" at bounding box center [851, 278] width 912 height 17
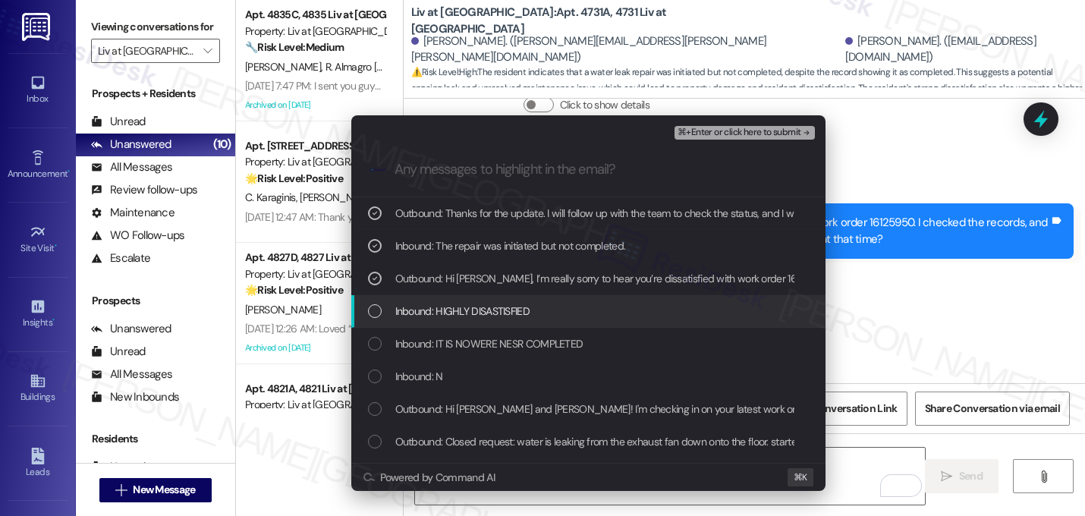
click at [489, 312] on span "Inbound: HIGHLY DISASTISFIED" at bounding box center [462, 311] width 134 height 17
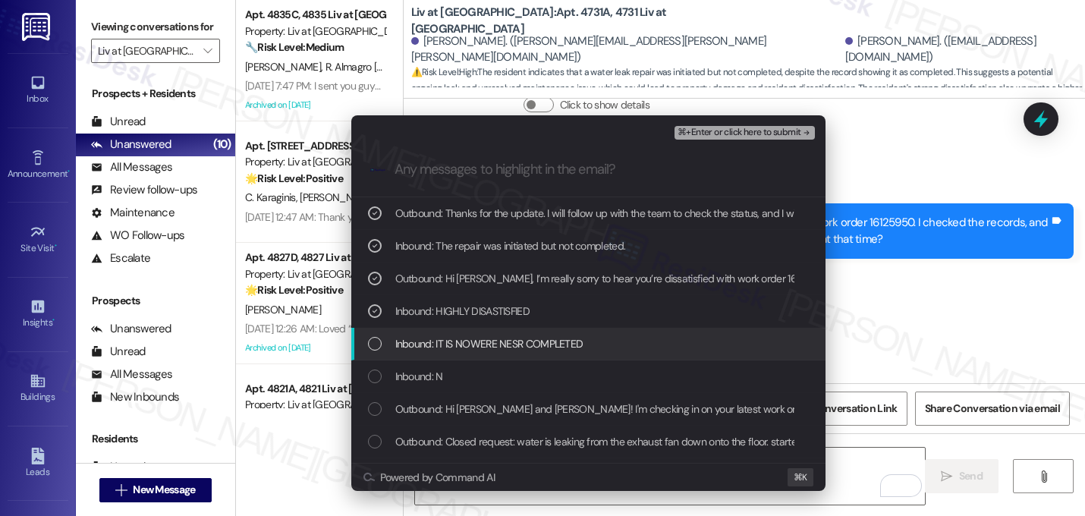
click at [492, 346] on span "Inbound: IT IS NOWERE NESR COMPLETED" at bounding box center [489, 343] width 188 height 17
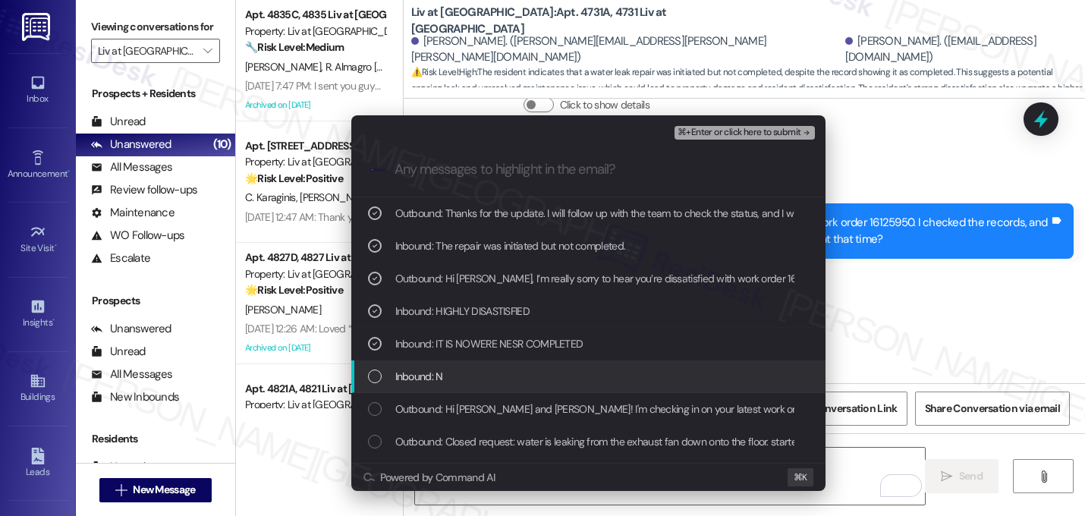
click at [490, 377] on div "Inbound: N" at bounding box center [590, 376] width 444 height 17
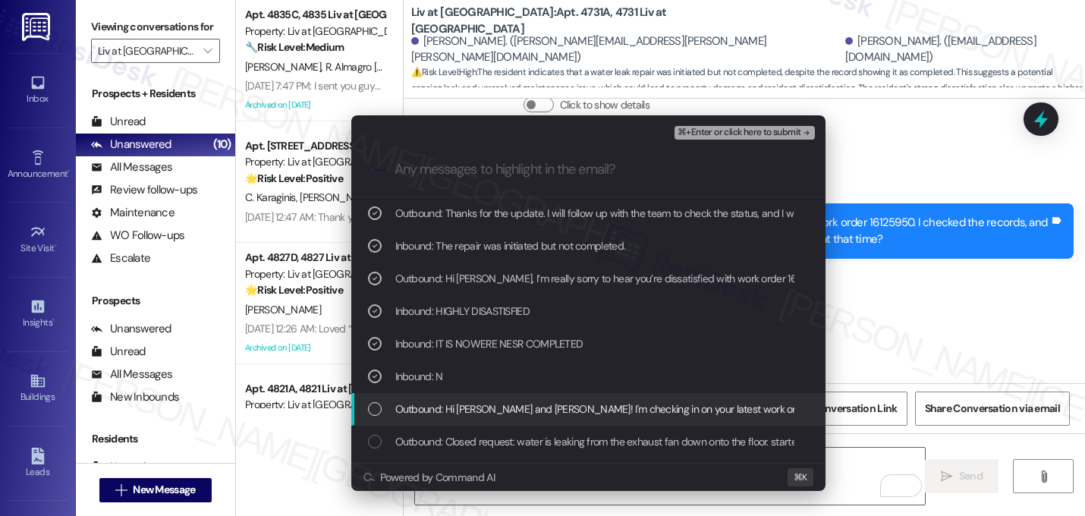
click at [501, 407] on span "Outbound: Hi [PERSON_NAME] and [PERSON_NAME]! I'm checking in on your latest wo…" at bounding box center [881, 408] width 972 height 17
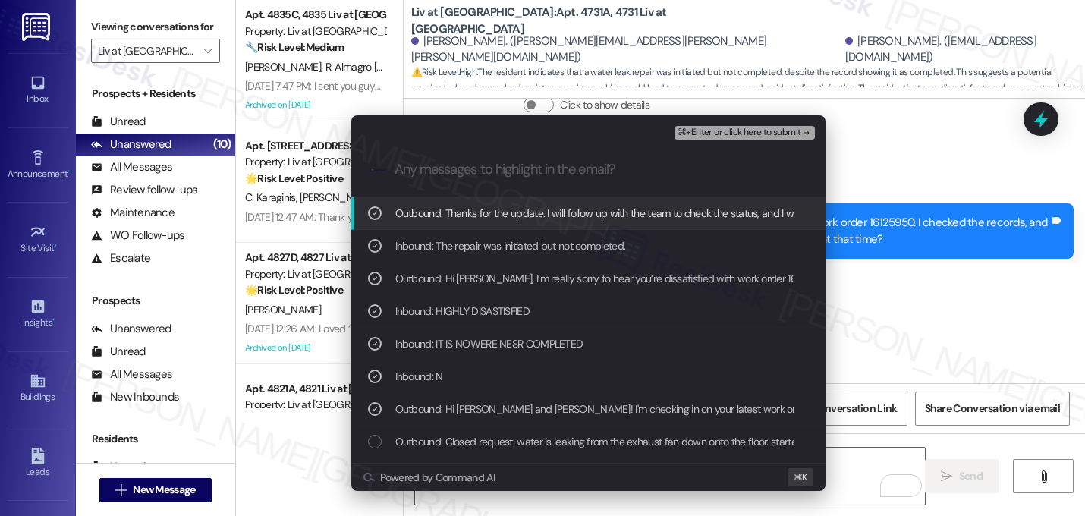
click at [745, 136] on span "⌘+Enter or click here to submit" at bounding box center [738, 132] width 123 height 11
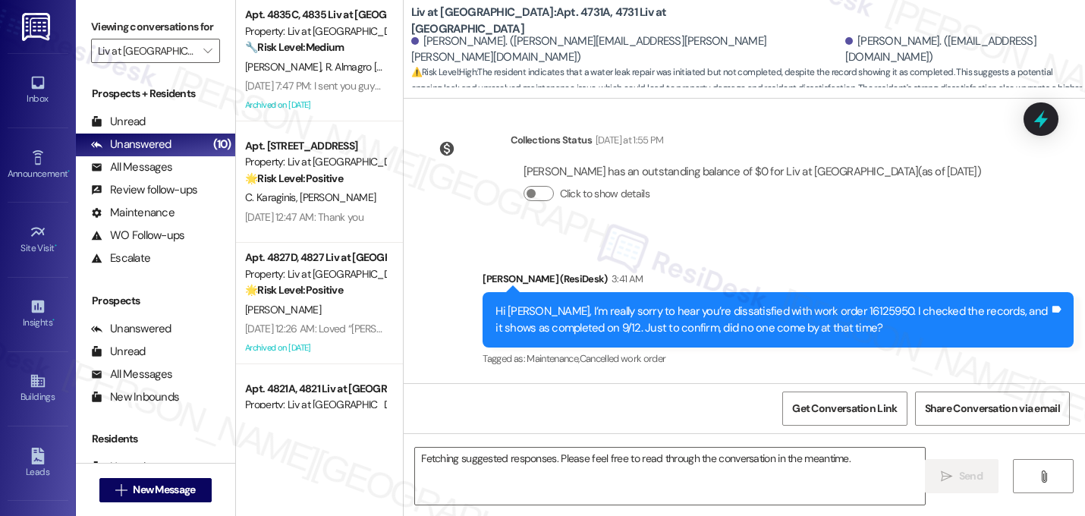
scroll to position [13895, 0]
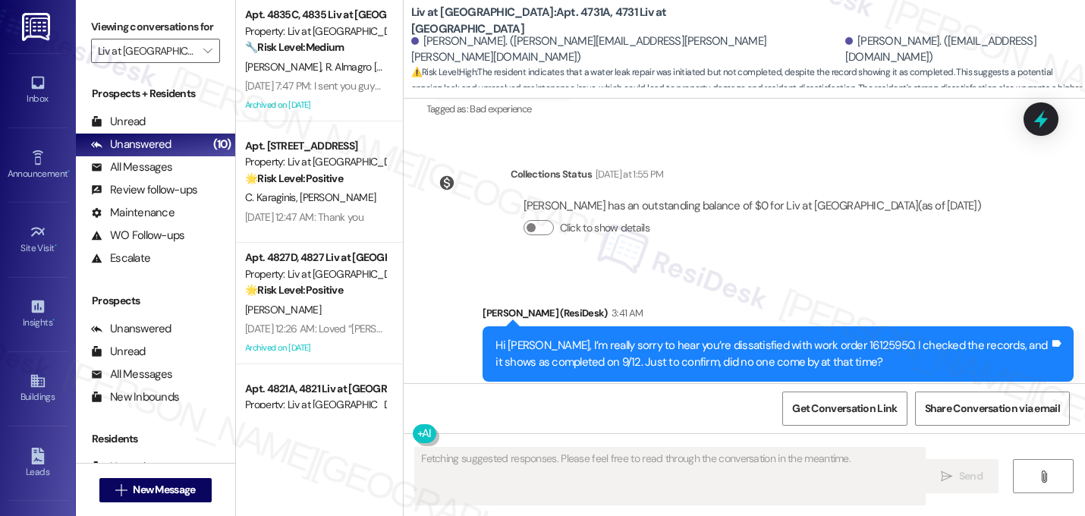
click at [1003, 416] on div "Received via SMS [PERSON_NAME] 3:45 AM The repair was initiated but not complet…" at bounding box center [743, 480] width 681 height 128
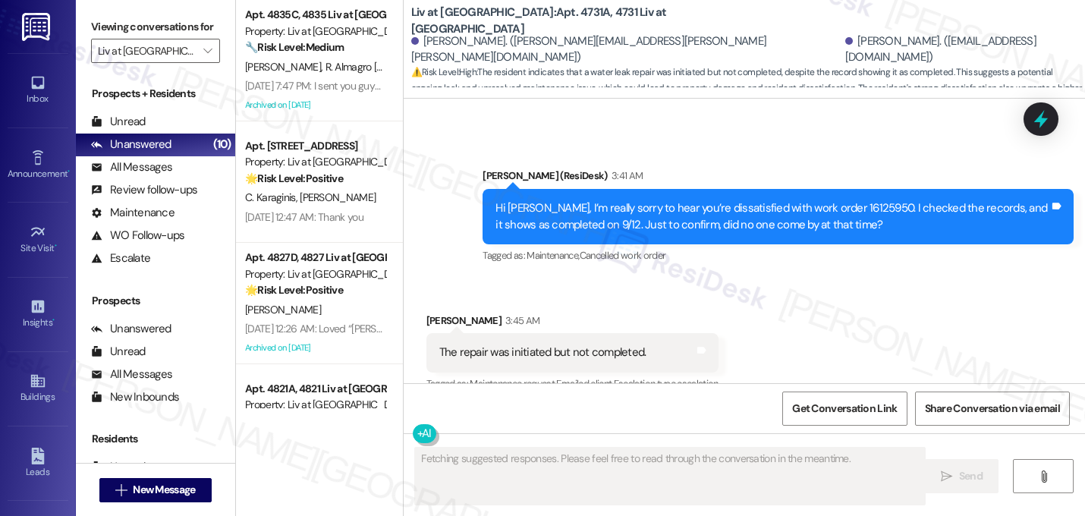
scroll to position [14040, 0]
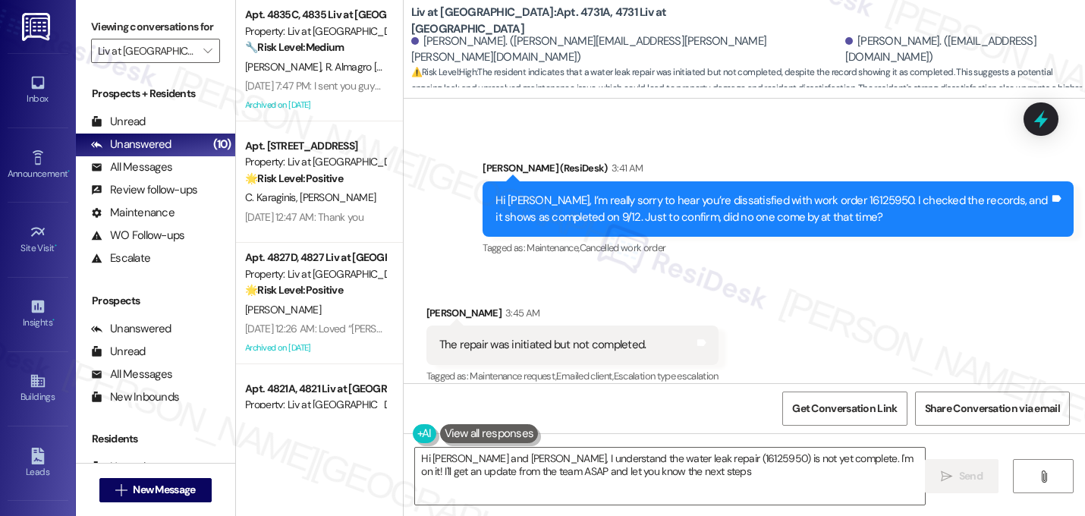
type textarea "Hi [PERSON_NAME] and [PERSON_NAME], I understand the water leak repair (1612595…"
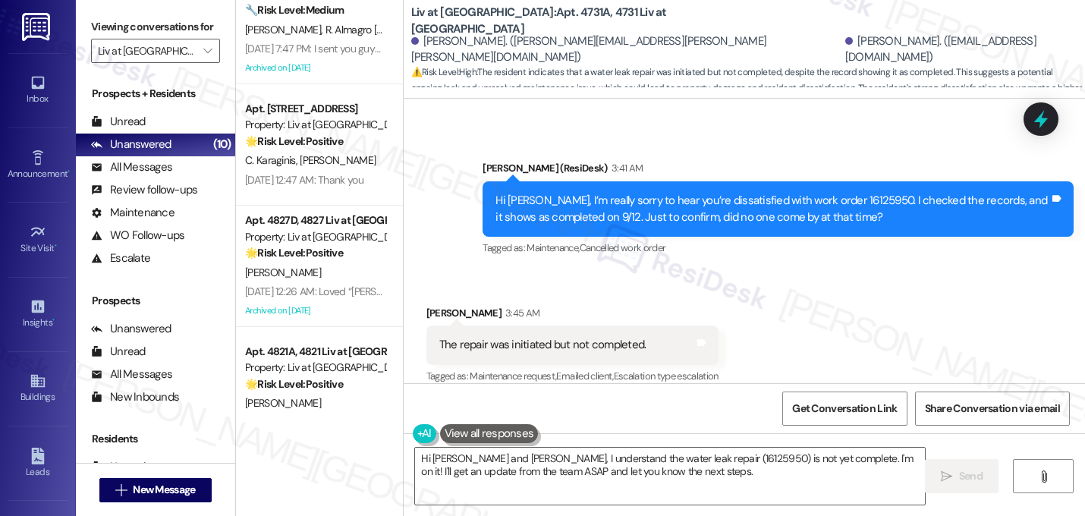
scroll to position [0, 0]
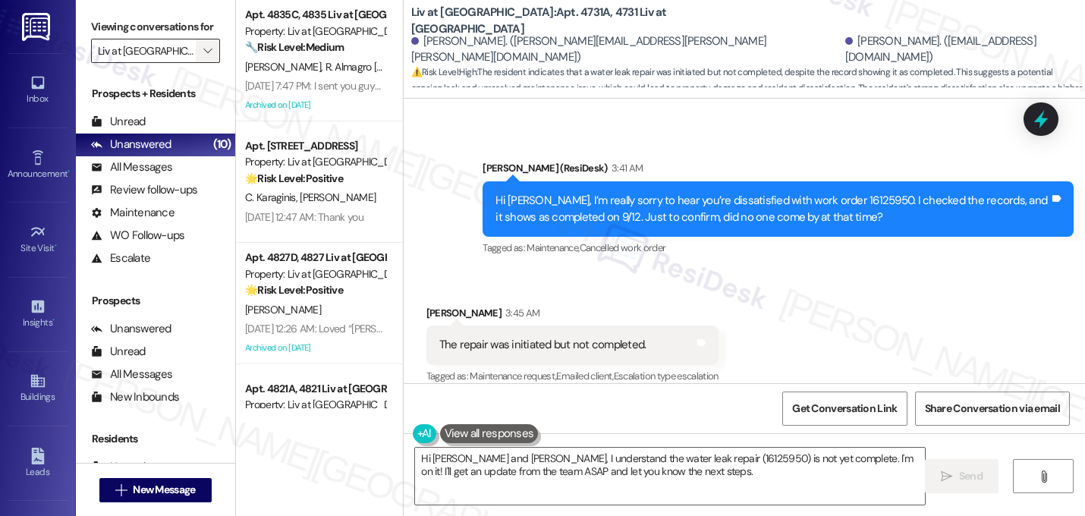
click at [203, 63] on span "" at bounding box center [207, 51] width 14 height 24
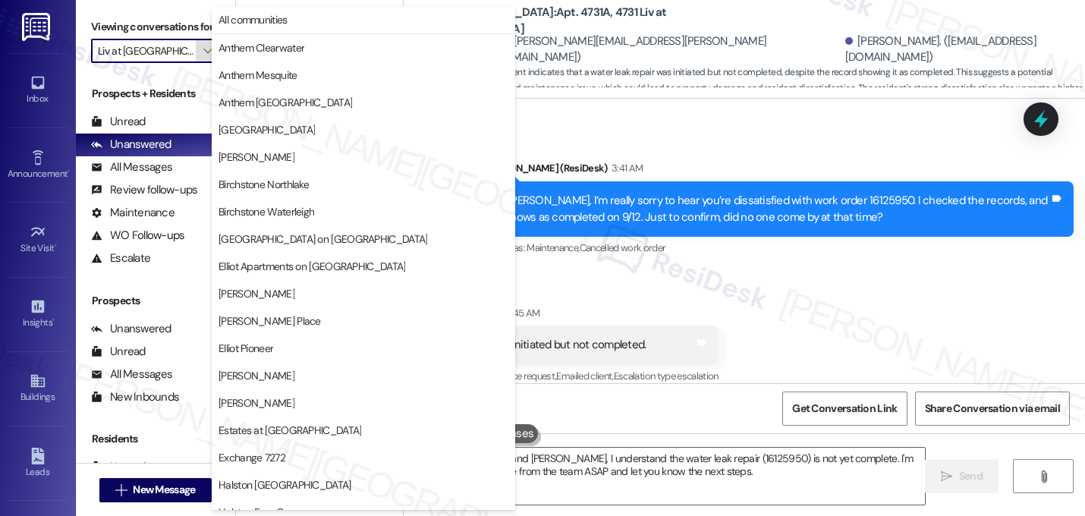
scroll to position [589, 0]
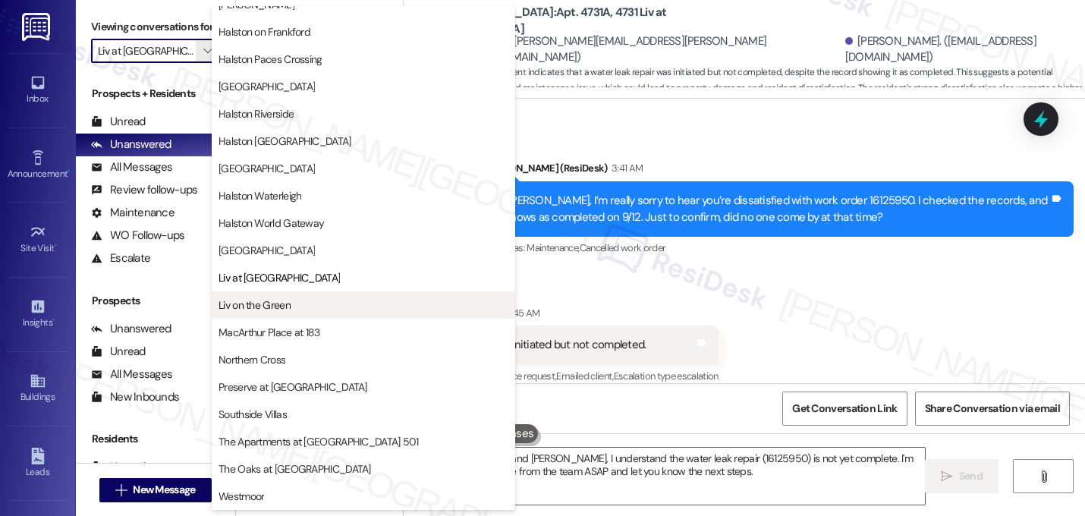
click at [273, 307] on span "Liv on the Green" at bounding box center [254, 304] width 72 height 15
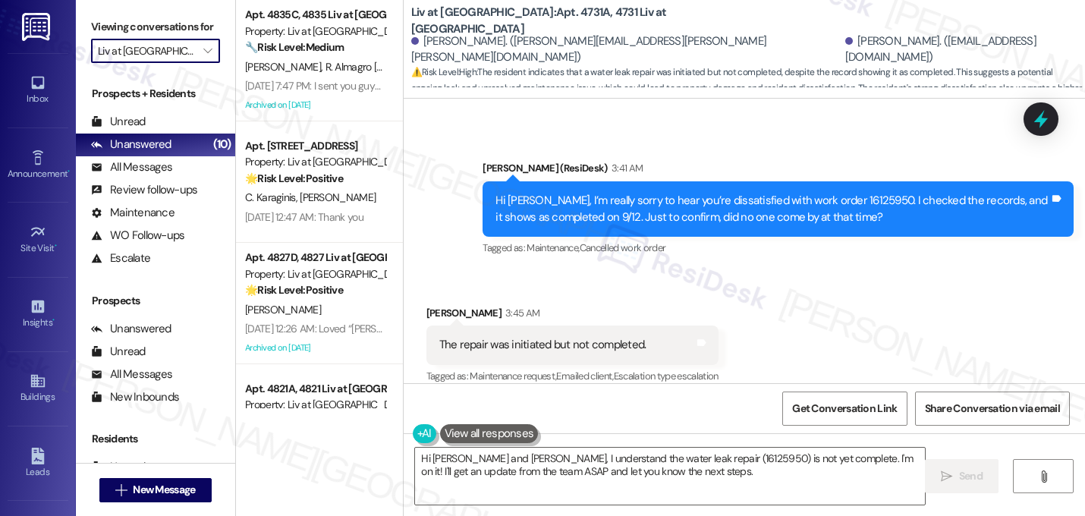
type input "Liv on the Green"
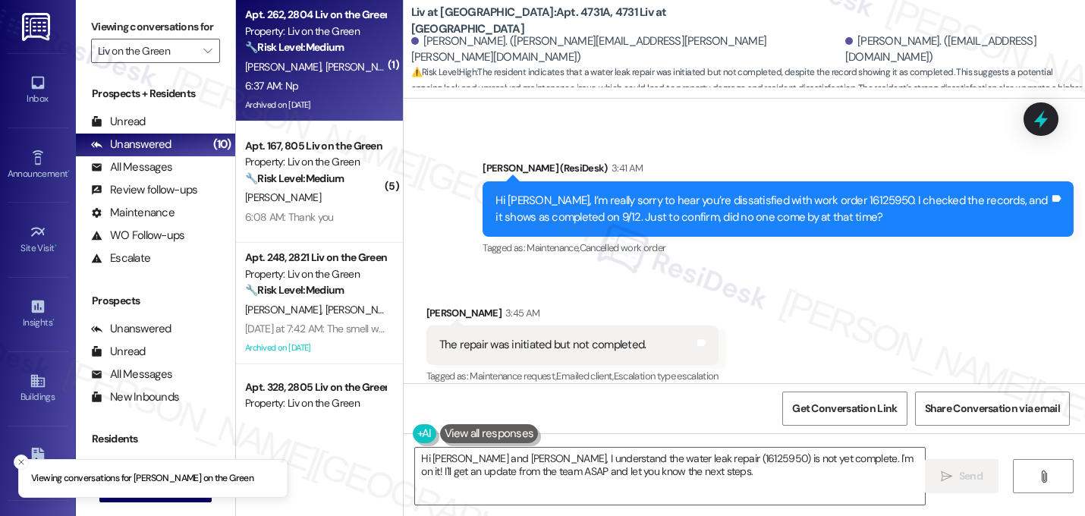
click at [336, 73] on span "[PERSON_NAME]" at bounding box center [363, 67] width 76 height 14
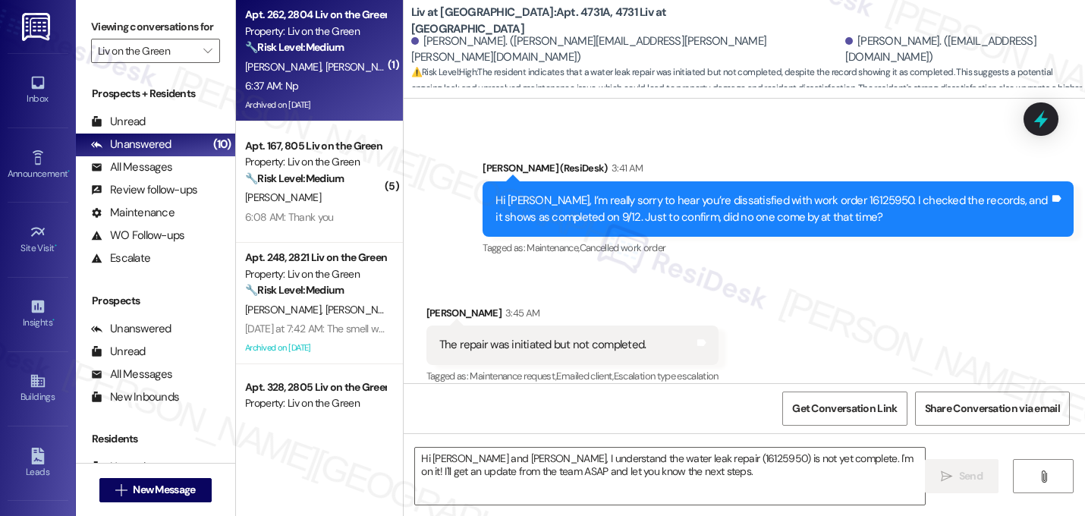
type textarea "Fetching suggested responses. Please feel free to read through the conversation…"
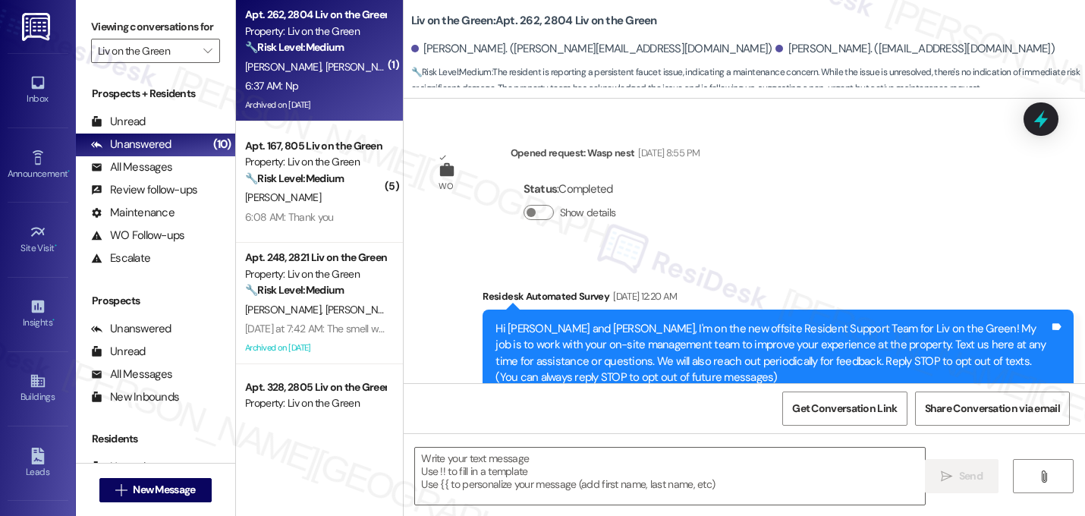
type textarea "Fetching suggested responses. Please feel free to read through the conversation…"
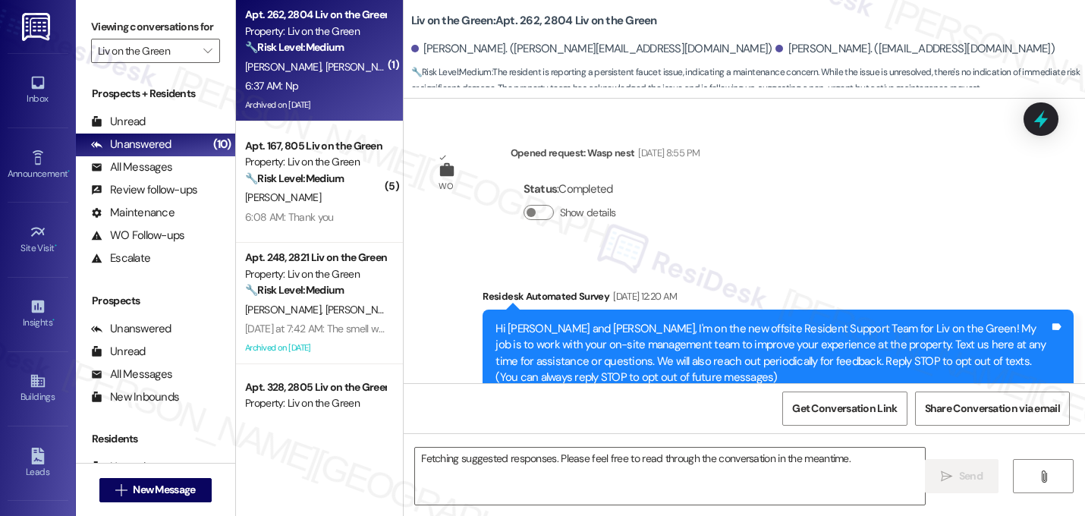
scroll to position [46715, 0]
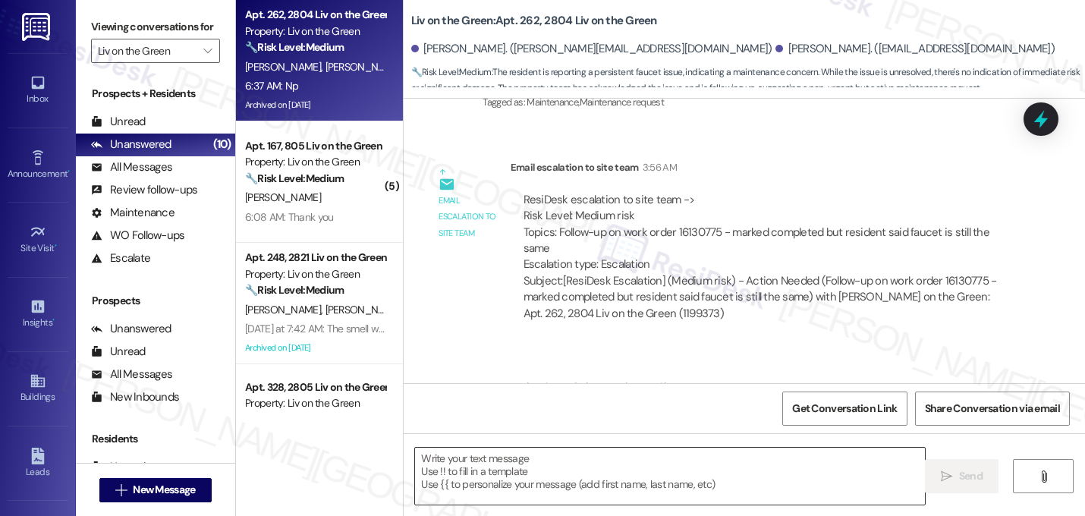
click at [441, 460] on textarea at bounding box center [670, 475] width 510 height 57
click at [516, 447] on div at bounding box center [669, 476] width 511 height 58
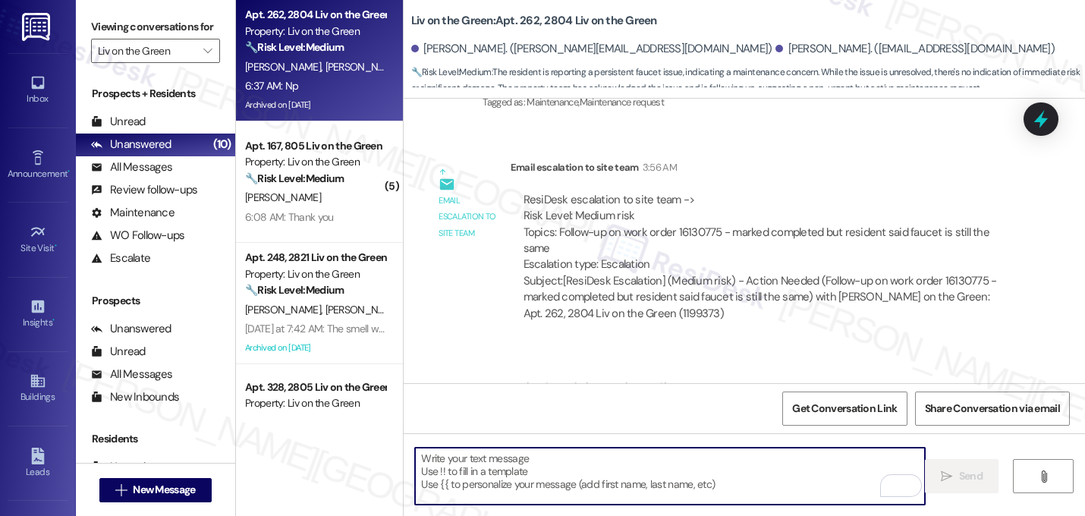
click at [516, 453] on textarea "To enrich screen reader interactions, please activate Accessibility in Grammarl…" at bounding box center [670, 475] width 510 height 57
paste textarea "Let me know if you need anything else. 😊"
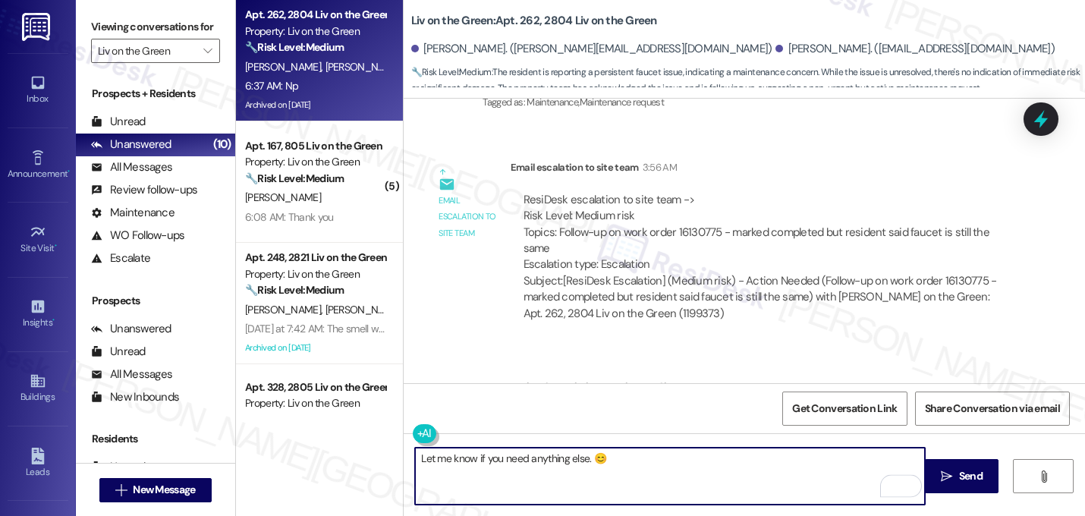
click at [419, 460] on textarea "Let me know if you need anything else. 😊" at bounding box center [670, 475] width 510 height 57
type textarea "Just let me know if you need anything else. 😊"
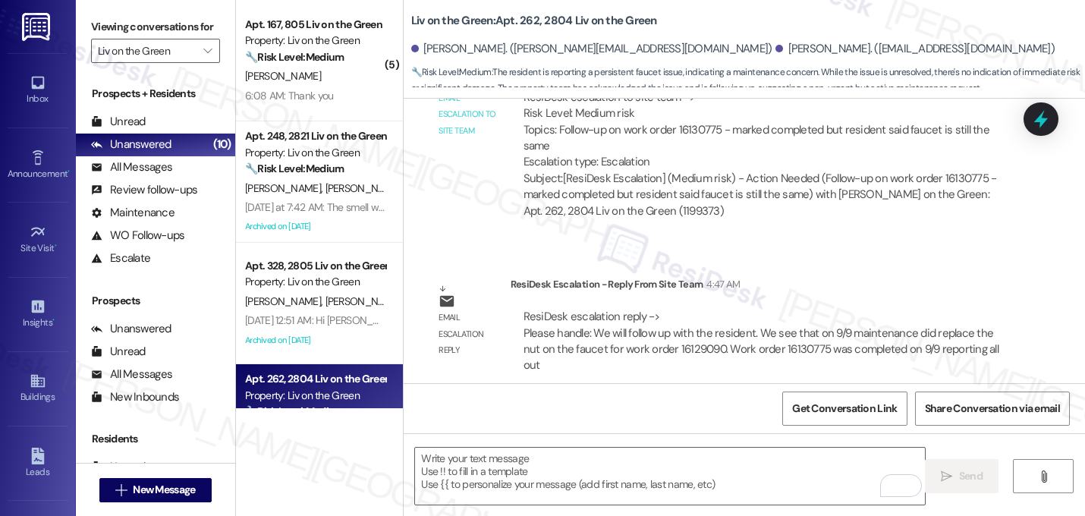
scroll to position [46822, 0]
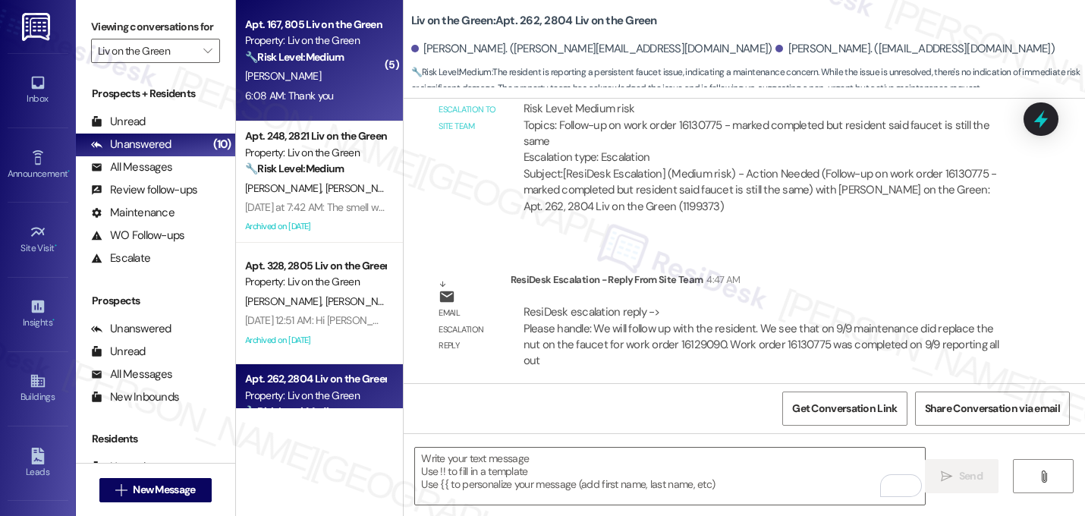
click at [342, 72] on div "[PERSON_NAME]" at bounding box center [314, 76] width 143 height 19
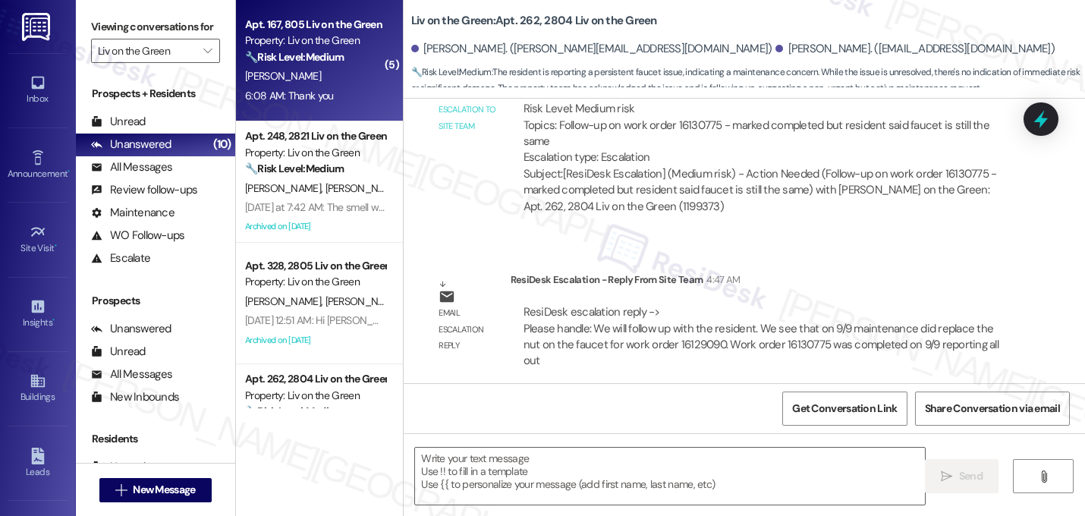
type textarea "Fetching suggested responses. Please feel free to read through the conversation…"
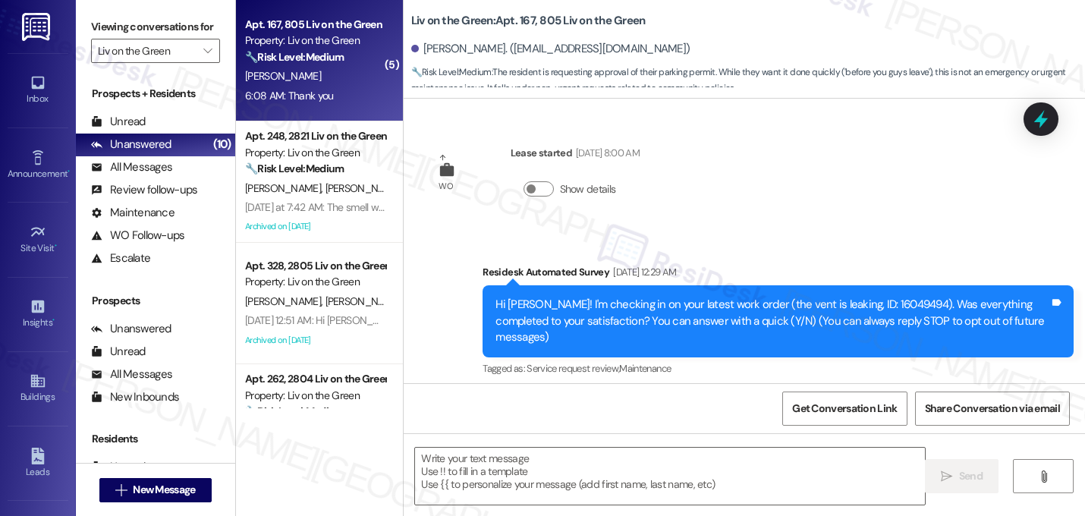
scroll to position [4087, 0]
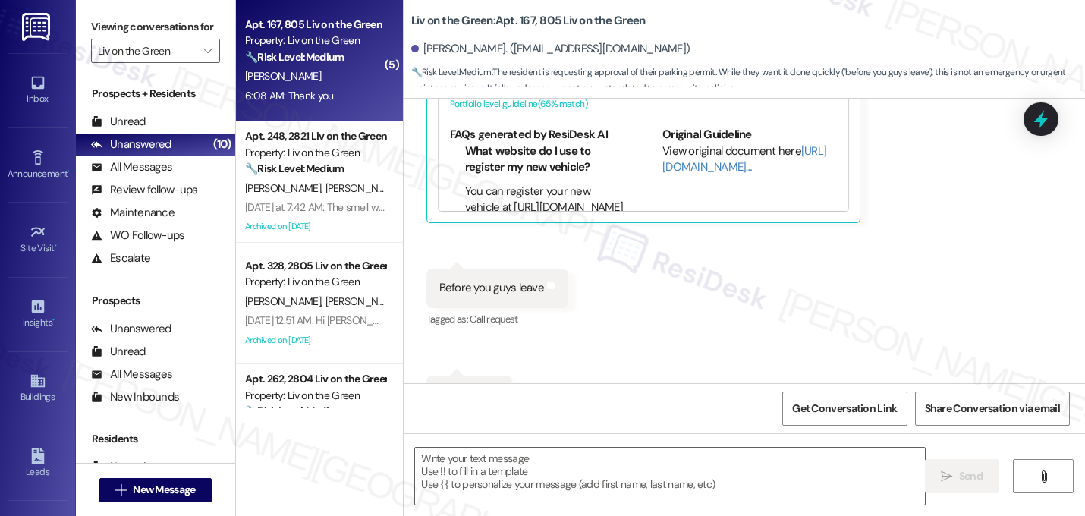
type textarea "Fetching suggested responses. Please feel free to read through the conversation…"
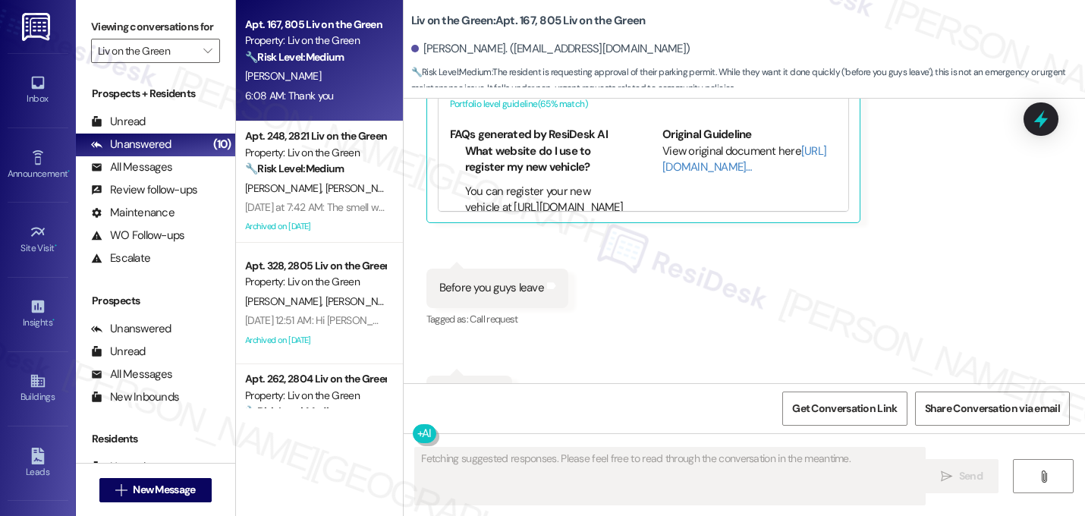
click at [640, 259] on div "Received via SMS [PERSON_NAME] 4:35 AM Just submit it Tags and notes Tagged as:…" at bounding box center [743, 35] width 681 height 824
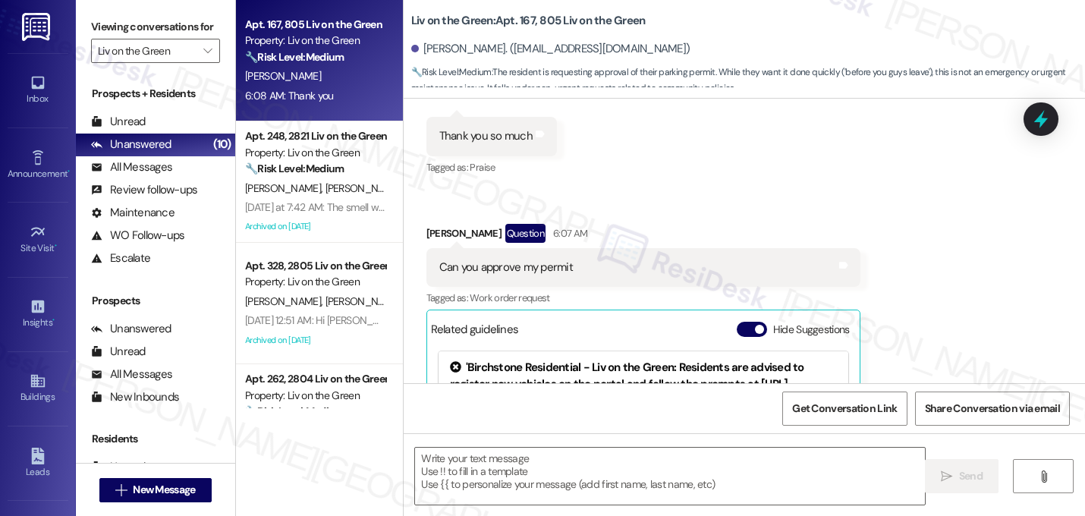
scroll to position [3753, 0]
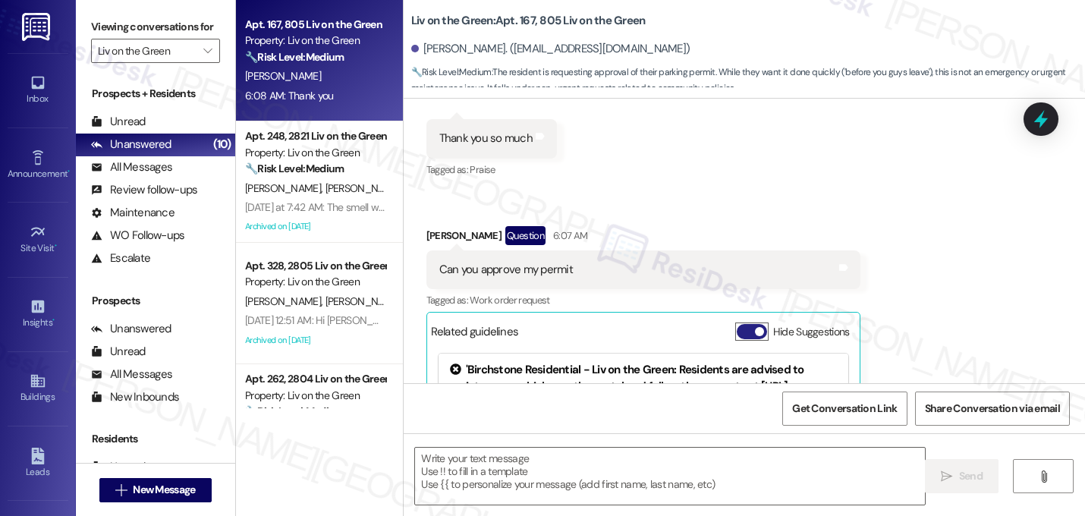
click at [755, 327] on span "button" at bounding box center [759, 331] width 9 height 9
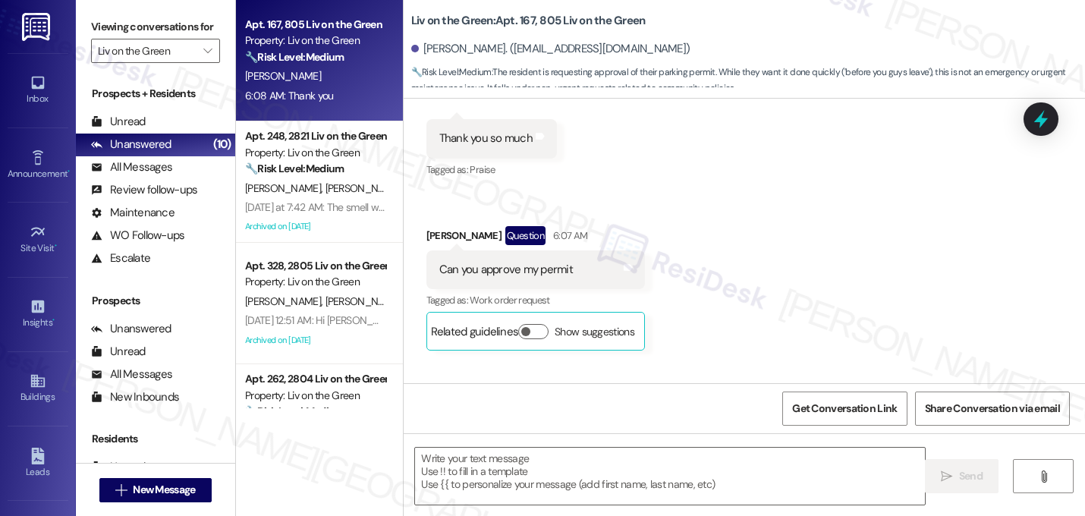
click at [794, 256] on div "Received via SMS [PERSON_NAME] 4:35 AM Just submit it Tags and notes Tagged as:…" at bounding box center [743, 266] width 681 height 618
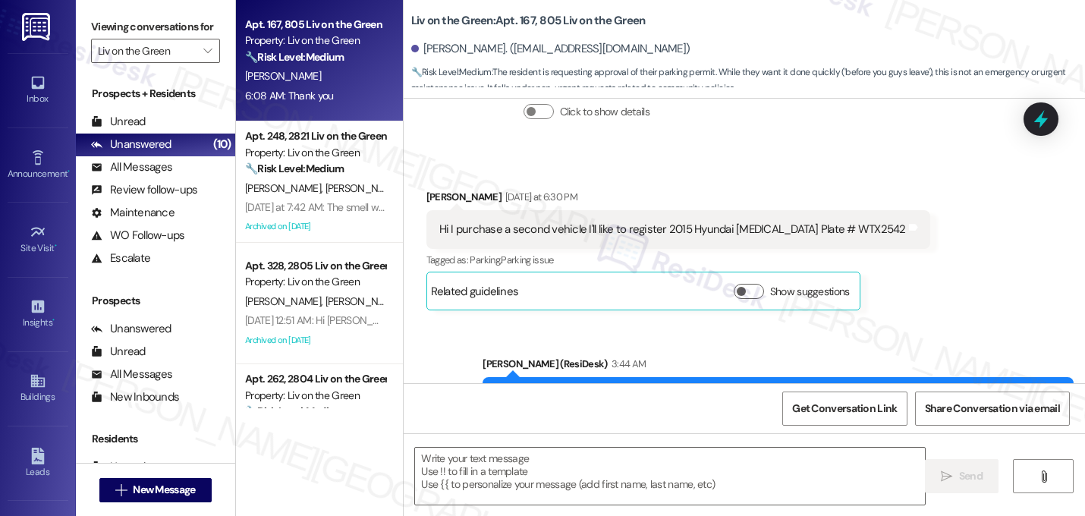
scroll to position [3237, 0]
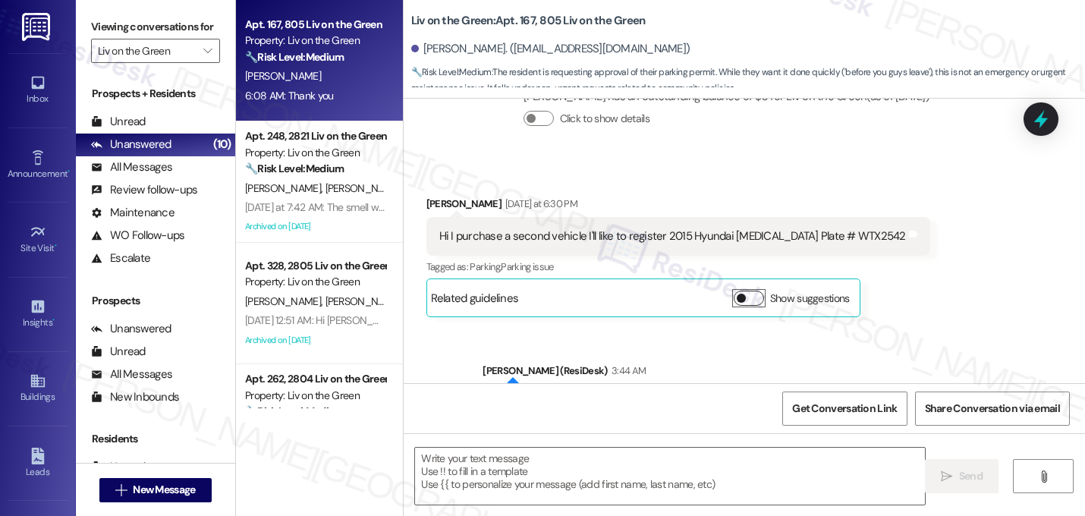
click at [738, 290] on button "Show suggestions" at bounding box center [748, 297] width 30 height 15
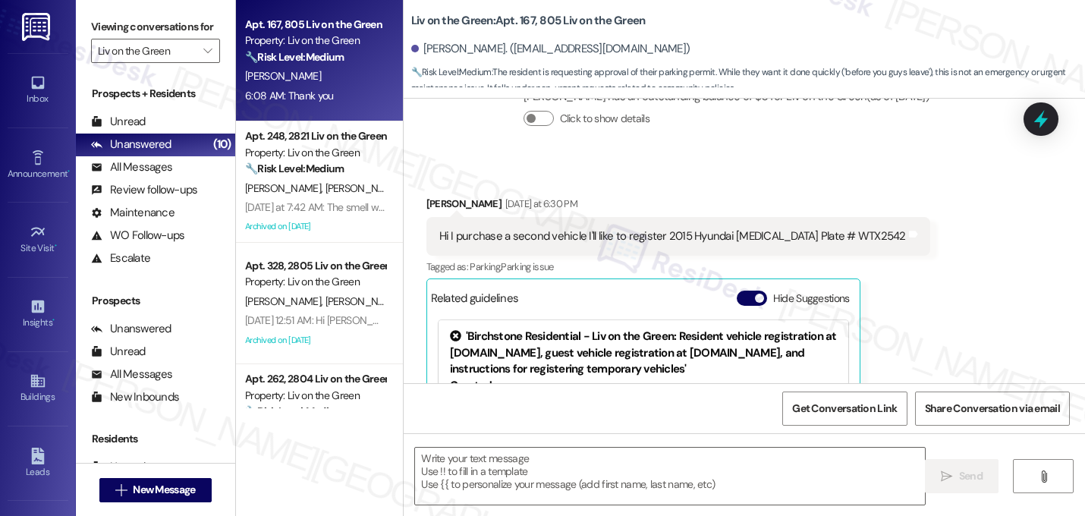
click at [923, 287] on div "Received via SMS [PERSON_NAME] [DATE] at 6:30 PM Hi I purchase a second vehicle…" at bounding box center [743, 348] width 681 height 373
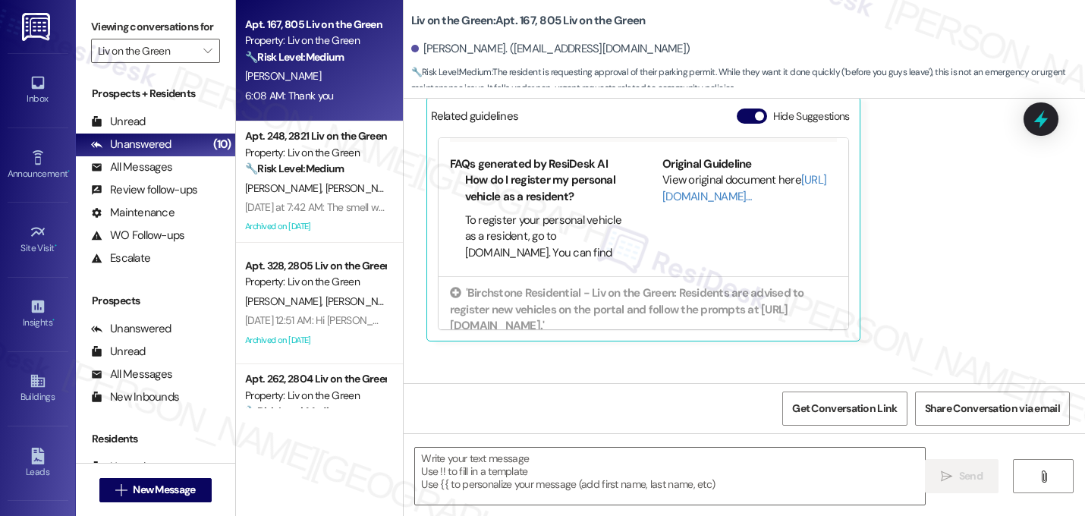
scroll to position [191, 0]
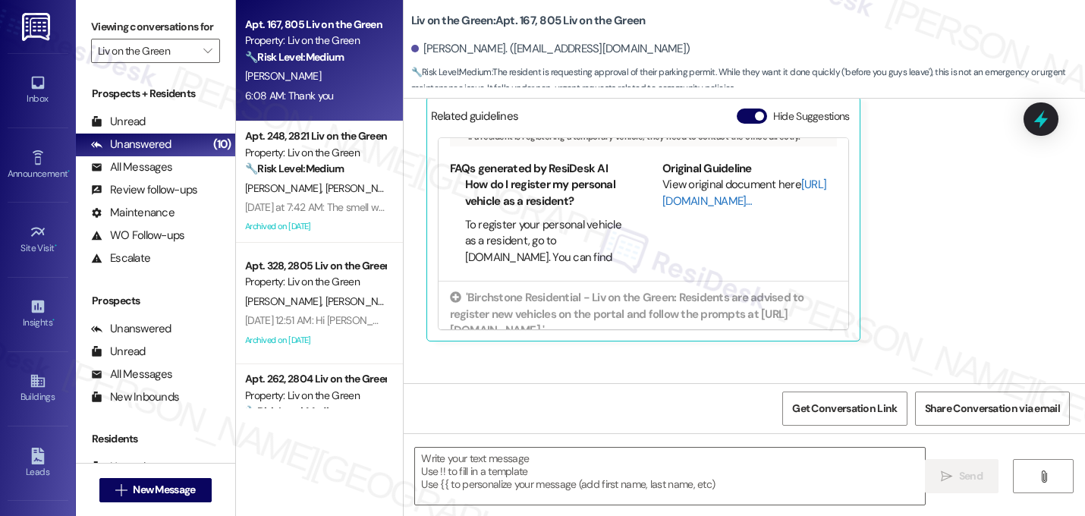
click at [688, 177] on link "[URL][DOMAIN_NAME]…" at bounding box center [744, 192] width 164 height 31
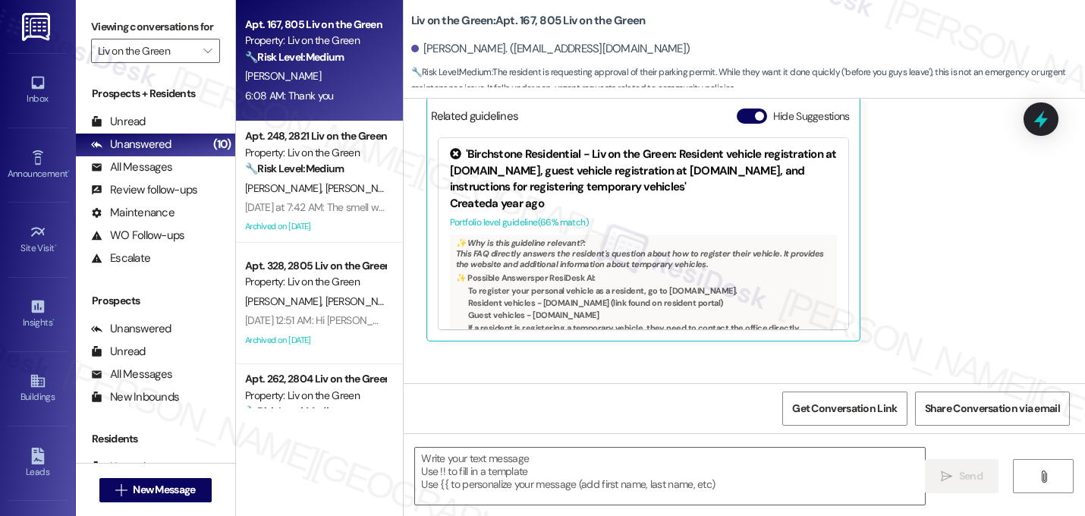
click at [740, 196] on div "Created a year ago" at bounding box center [643, 204] width 387 height 16
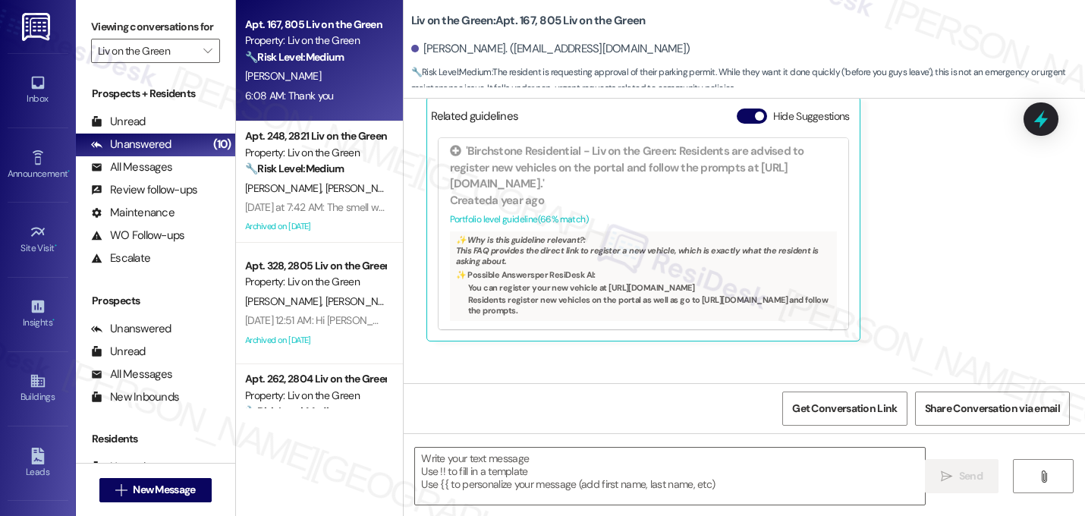
scroll to position [3449, 0]
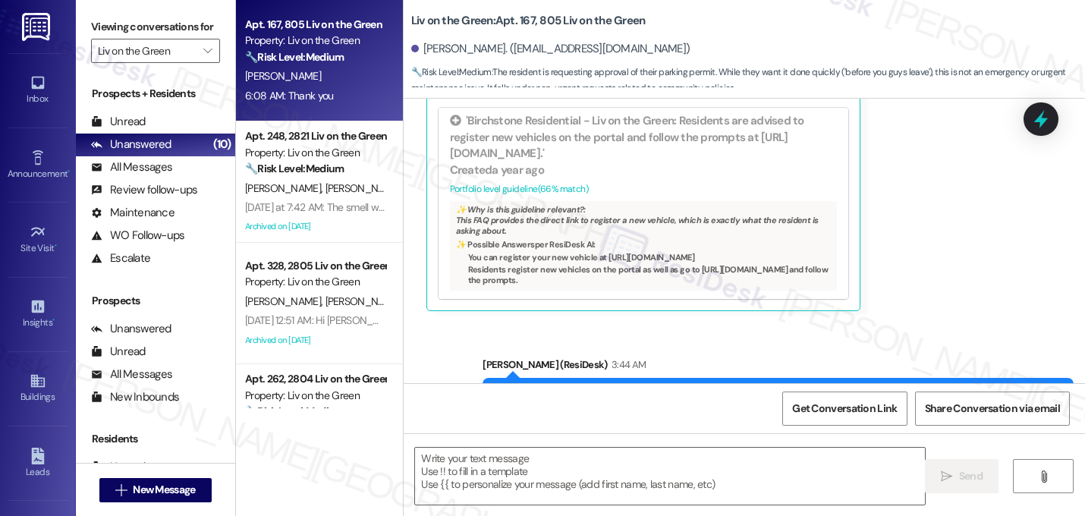
click at [824, 345] on div "Sent via SMS [PERSON_NAME] (ResiDesk) 3:44 AM Hey [PERSON_NAME], congrats on th…" at bounding box center [778, 405] width 614 height 121
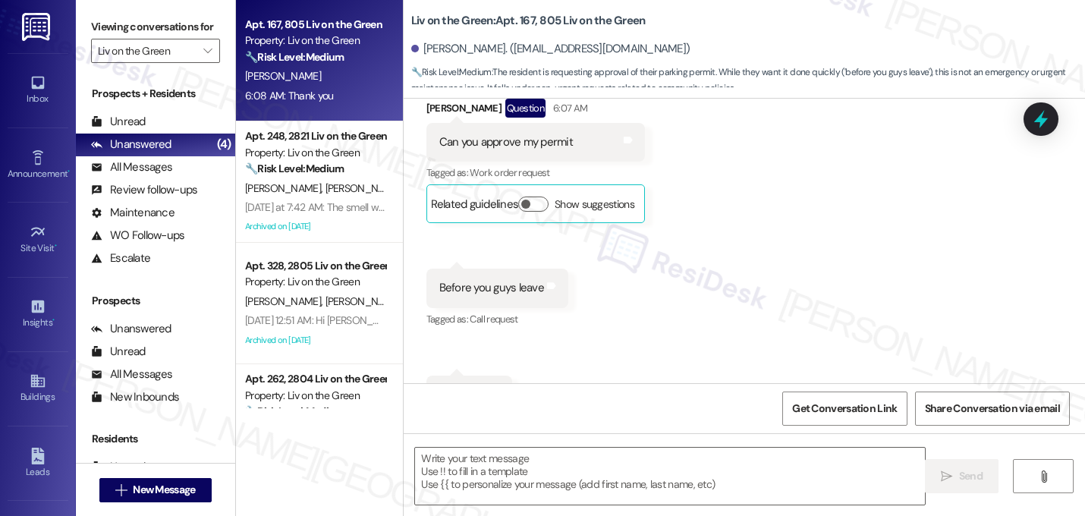
scroll to position [4087, 0]
click at [872, 300] on div "Received via SMS [PERSON_NAME] 4:35 AM Just submit it Tags and notes Tagged as:…" at bounding box center [743, 138] width 681 height 618
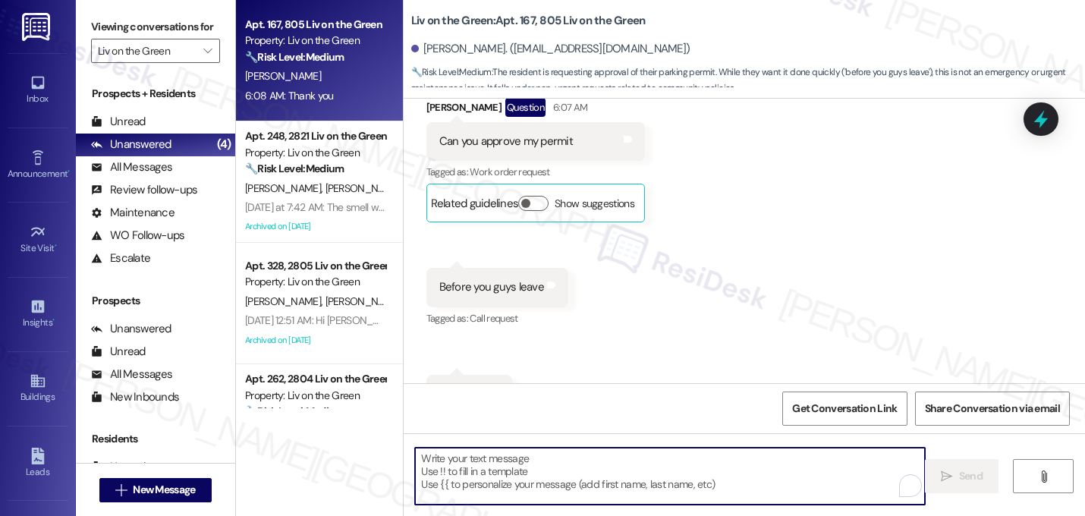
click at [743, 462] on textarea "To enrich screen reader interactions, please activate Accessibility in Grammarl…" at bounding box center [670, 475] width 510 height 57
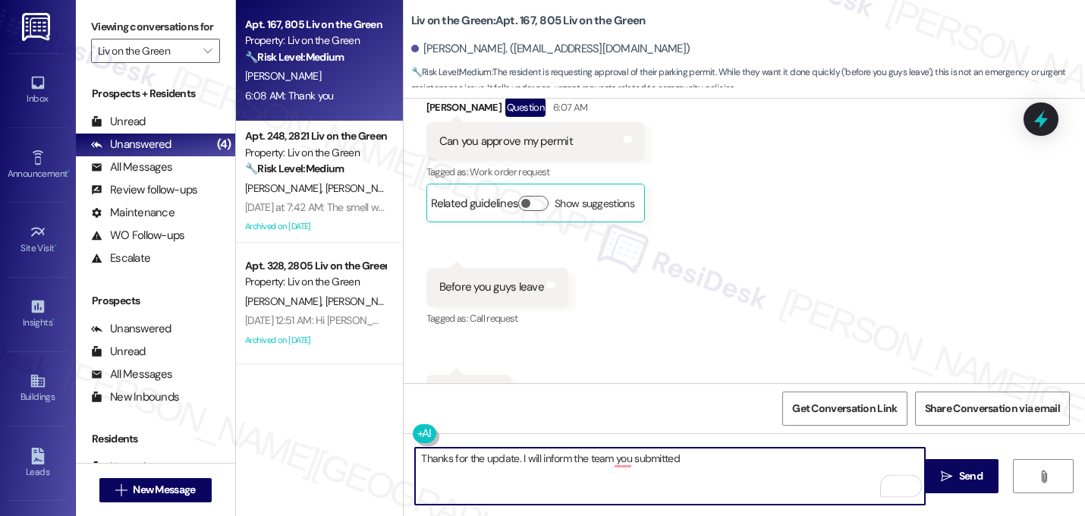
click at [834, 269] on div "Received via SMS [PERSON_NAME] 4:35 AM Just submit it Tags and notes Tagged as:…" at bounding box center [743, 138] width 681 height 618
click at [786, 472] on textarea "Thanks for the update. I will inform the team you submitted" at bounding box center [670, 475] width 510 height 57
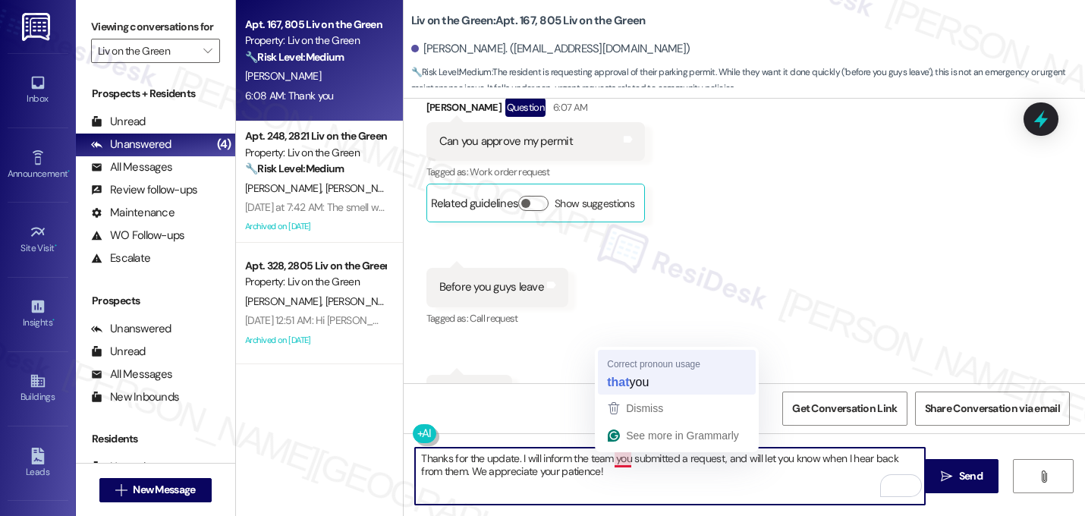
type textarea "Thanks for the update. I will inform the team that you submitted a request, and…"
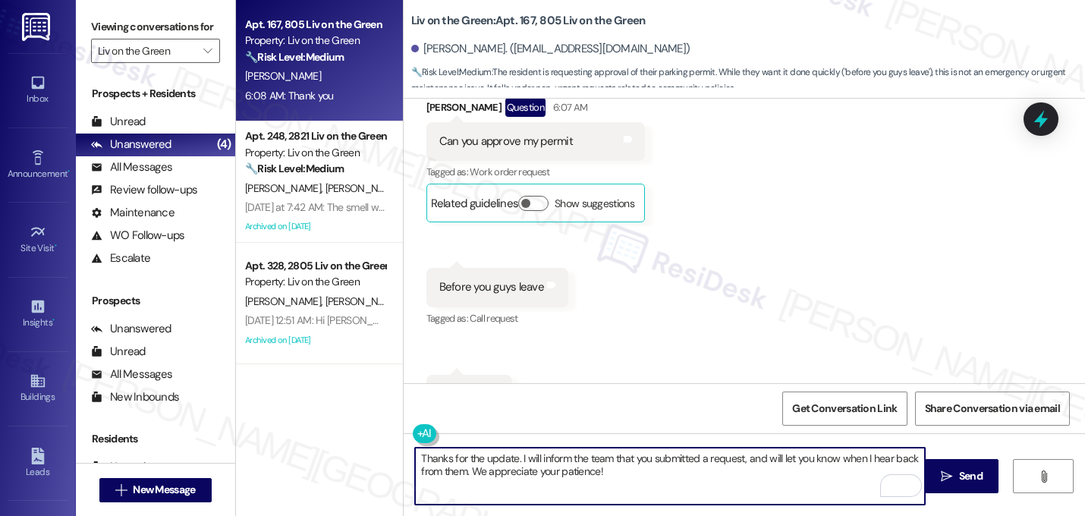
click at [631, 476] on textarea "Thanks for the update. I will inform the team that you submitted a request, and…" at bounding box center [670, 475] width 510 height 57
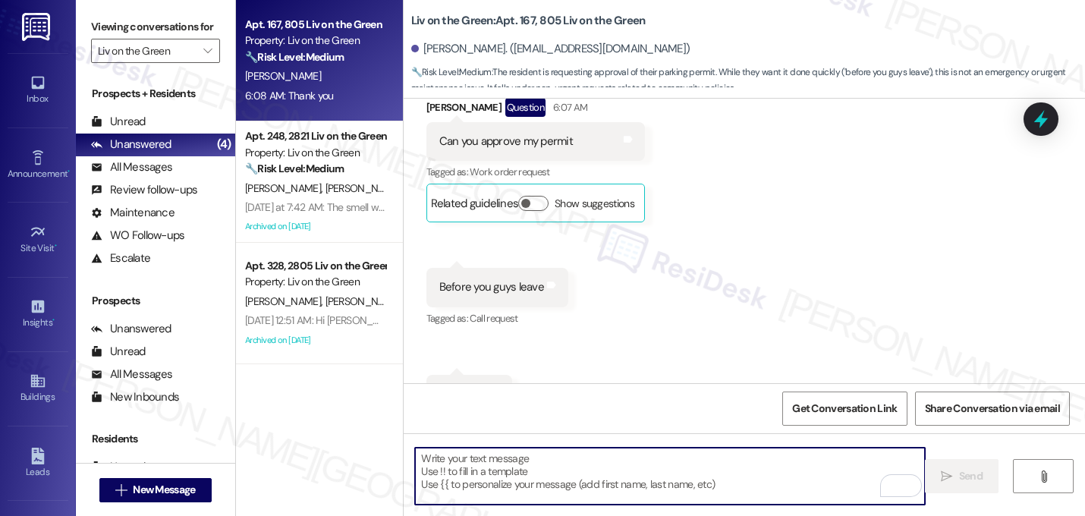
scroll to position [4087, 0]
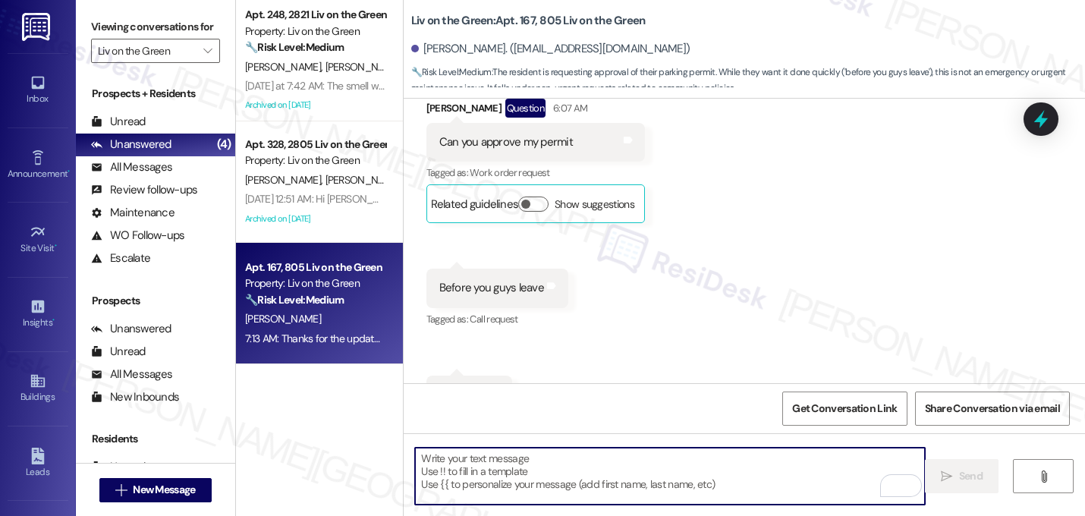
click at [741, 263] on div "Received via SMS [PERSON_NAME] 4:35 AM Just submit it Tags and notes Tagged as:…" at bounding box center [743, 138] width 681 height 618
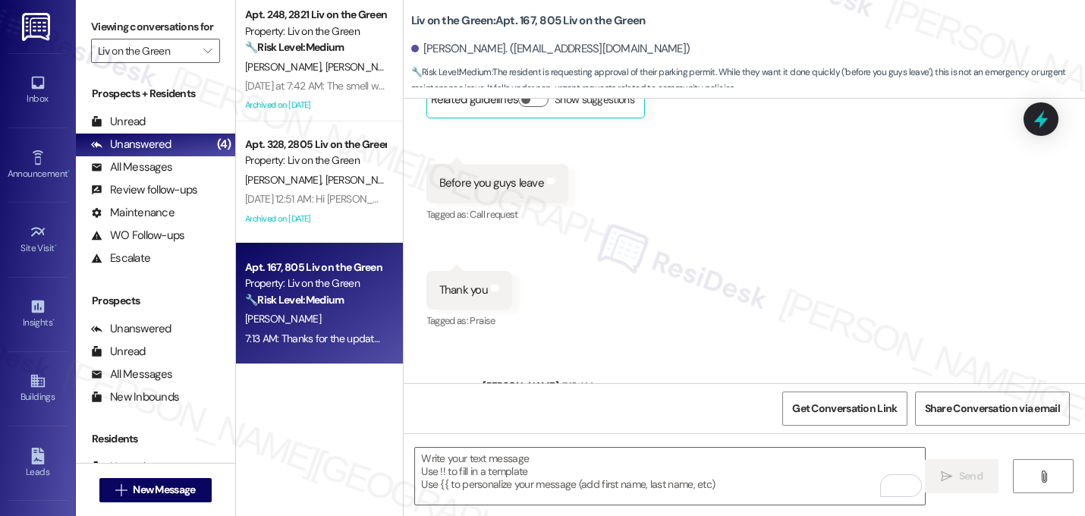
scroll to position [4209, 0]
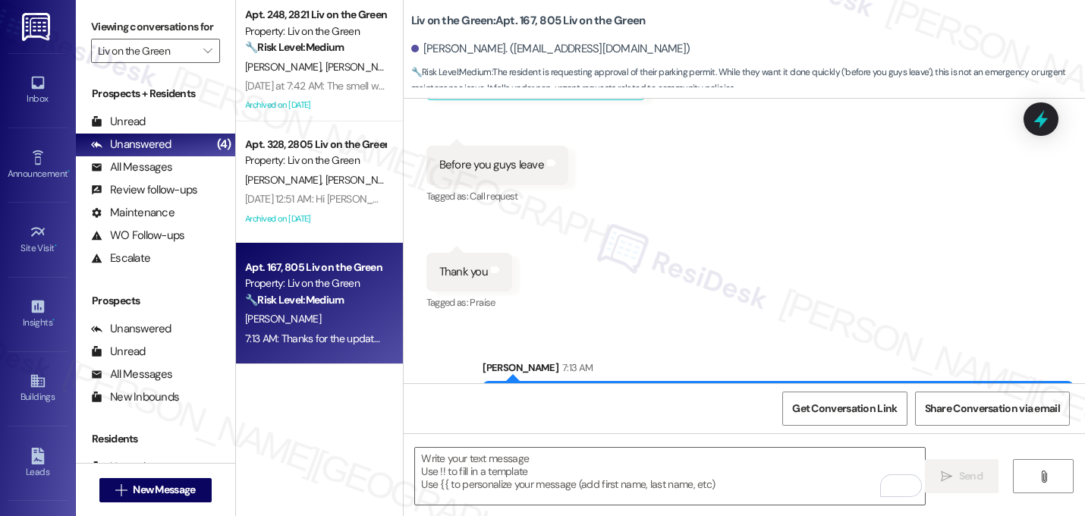
click at [780, 229] on div "Received via SMS [PERSON_NAME] 4:35 AM Just submit it Tags and notes Tagged as:…" at bounding box center [743, 15] width 681 height 618
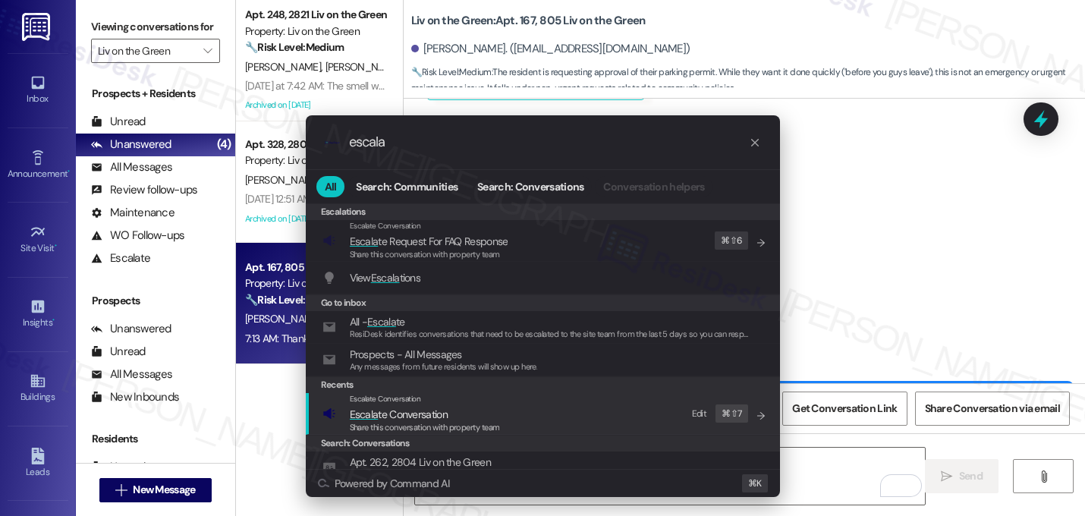
type input "escala"
click at [469, 425] on span "Share this conversation with property team" at bounding box center [425, 427] width 150 height 11
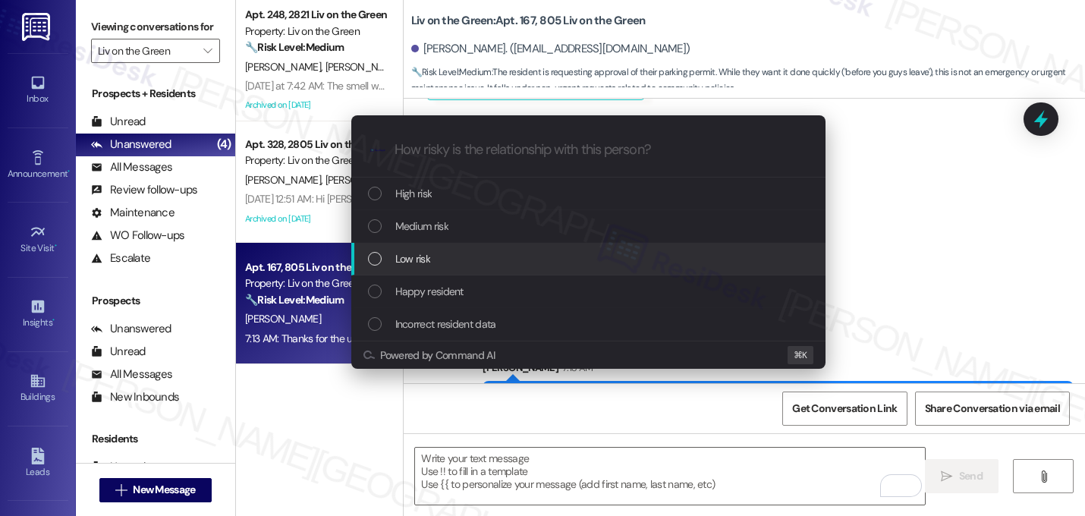
click at [381, 255] on div "Low risk" at bounding box center [590, 258] width 444 height 17
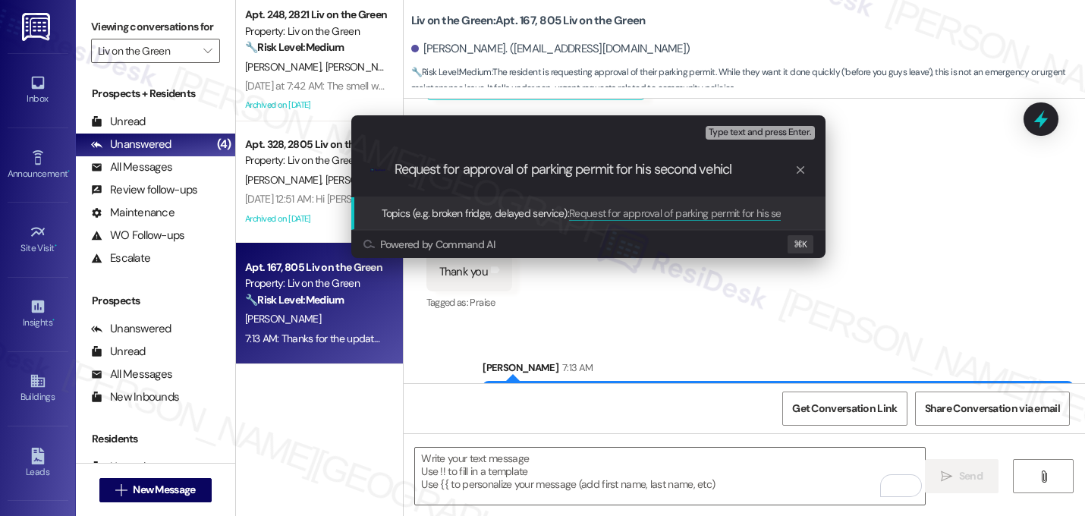
type input "Request for approval of parking permit for his second vehicle"
click at [532, 168] on input "Request for approval of parking permit for his second vehicle" at bounding box center [594, 170] width 400 height 16
click at [758, 169] on input "Request for approval of parking permit for his second vehicle" at bounding box center [594, 170] width 400 height 16
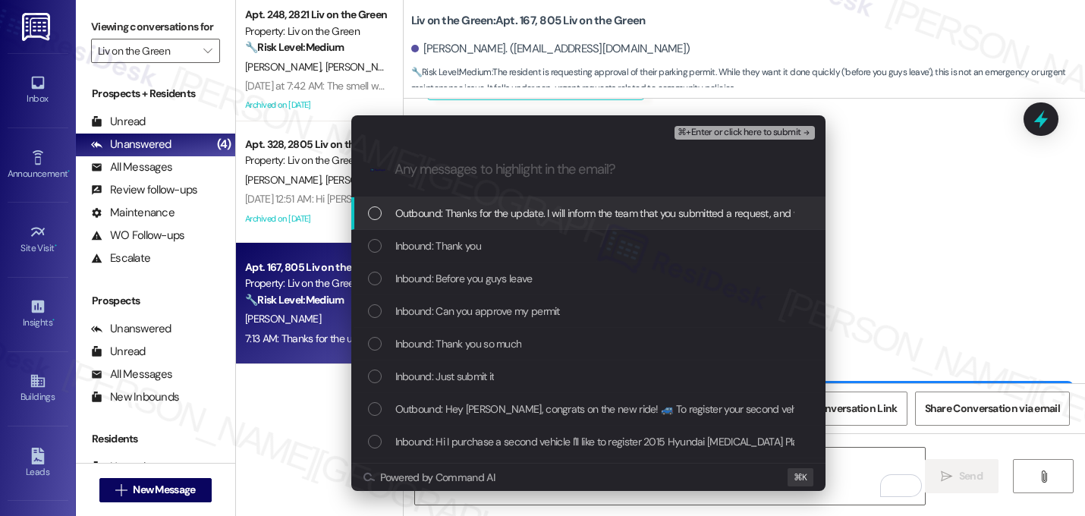
click at [621, 218] on span "Outbound: Thanks for the update. I will inform the team that you submitted a re…" at bounding box center [760, 213] width 731 height 17
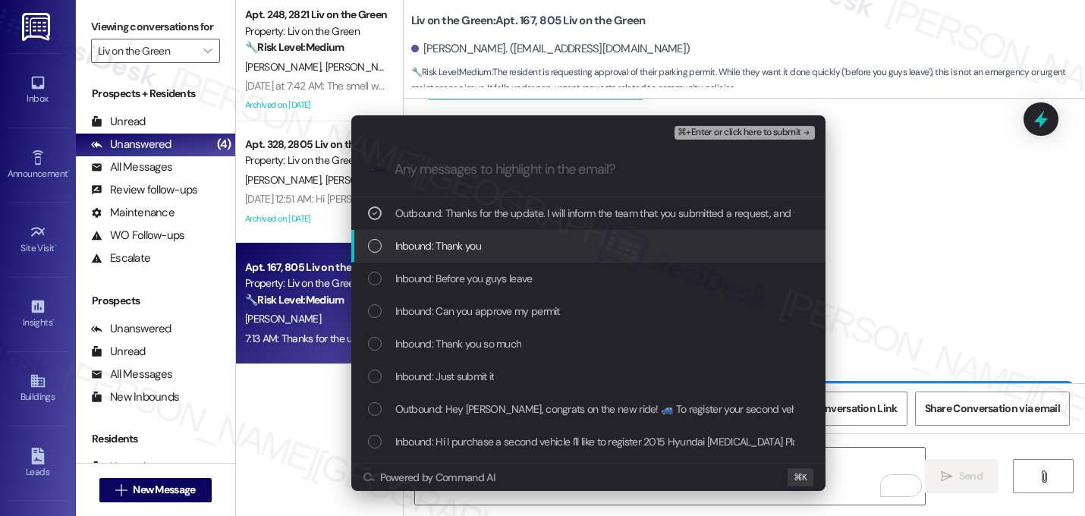
click at [598, 239] on div "Inbound: Thank you" at bounding box center [590, 245] width 444 height 17
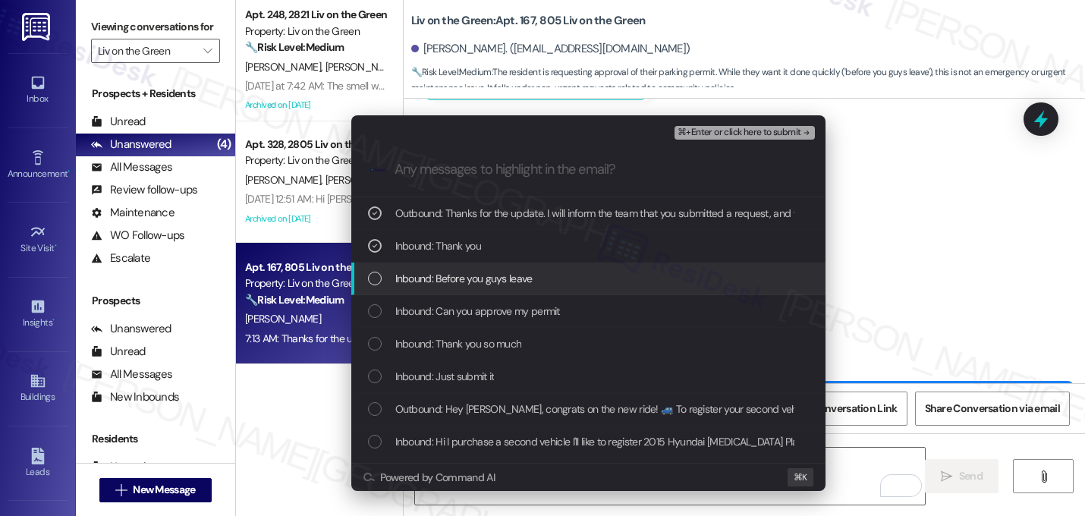
click at [582, 287] on div "Inbound: Before you guys leave" at bounding box center [588, 278] width 474 height 33
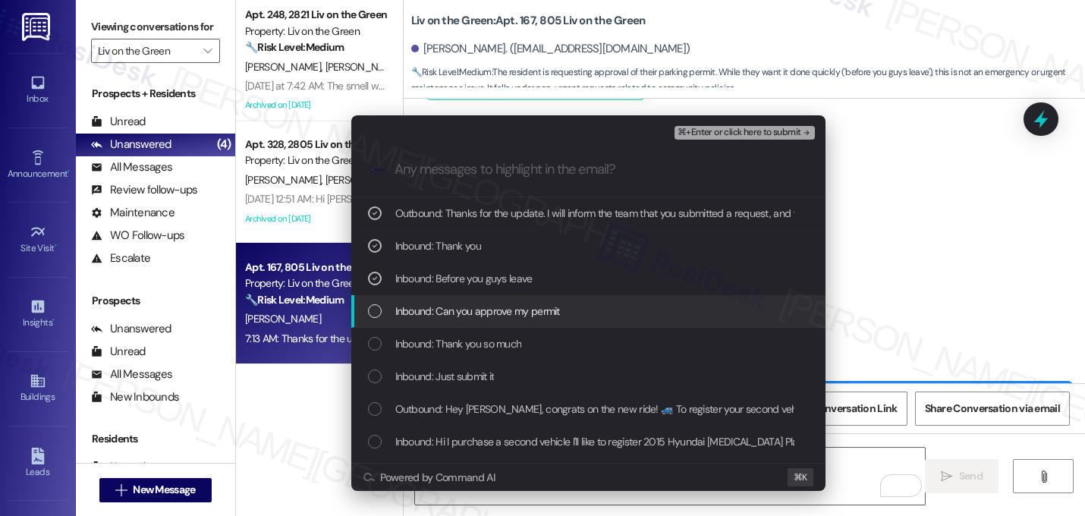
click at [579, 315] on div "Inbound: Can you approve my permit" at bounding box center [590, 311] width 444 height 17
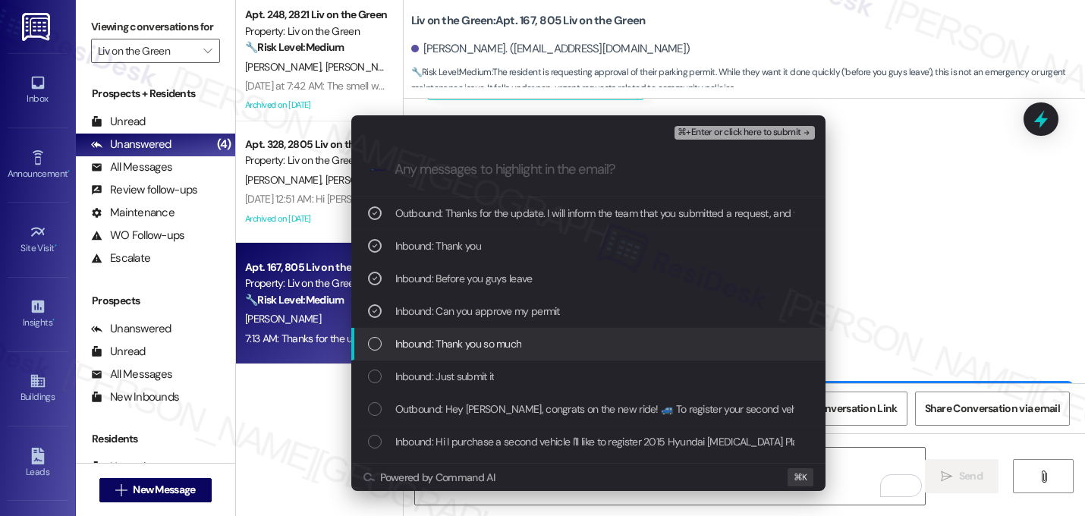
click at [571, 341] on div "Inbound: Thank you so much" at bounding box center [590, 343] width 444 height 17
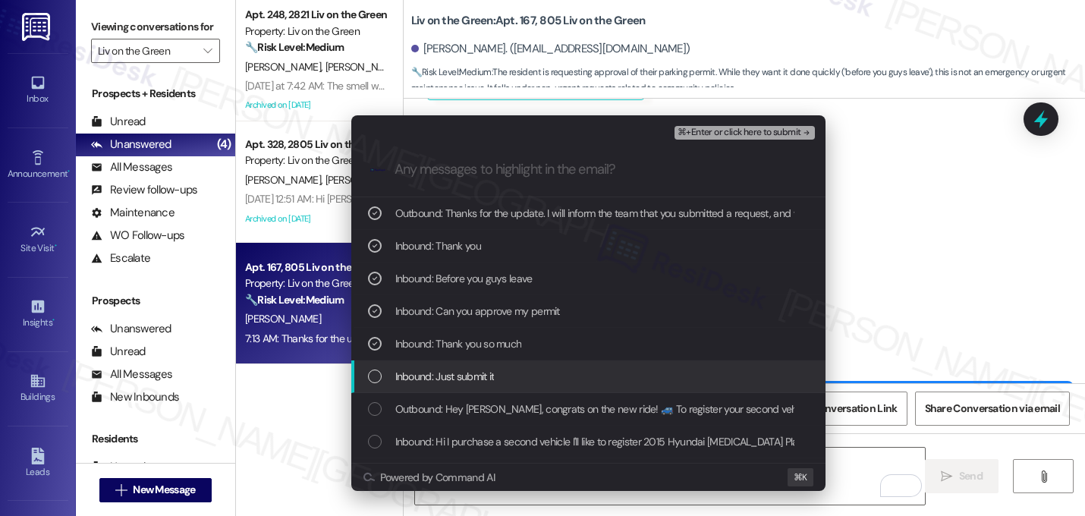
click at [570, 371] on div "Inbound: Just submit it" at bounding box center [590, 376] width 444 height 17
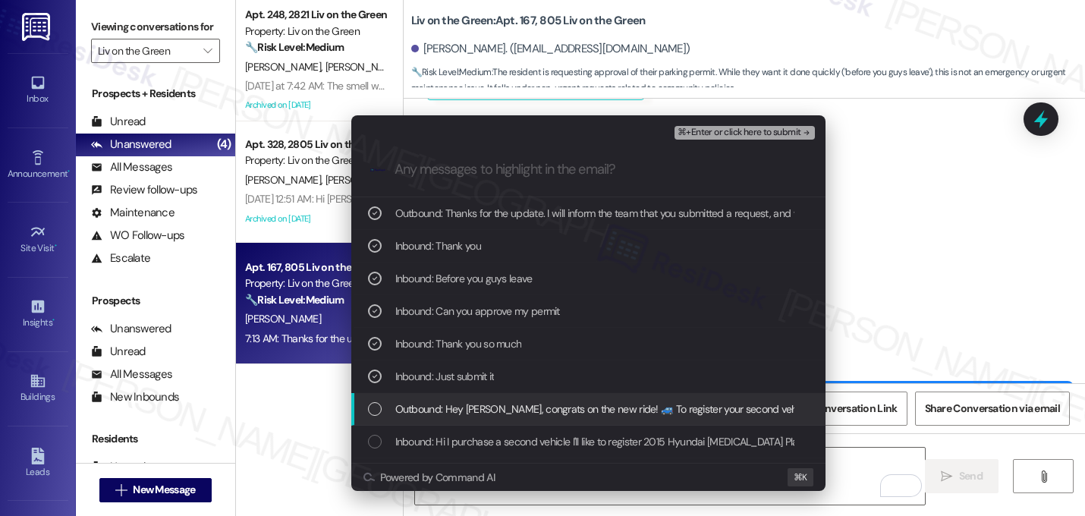
click at [570, 411] on span "Outbound: Hey [PERSON_NAME], congrats on the new ride! 🚙 To register your secon…" at bounding box center [695, 408] width 601 height 17
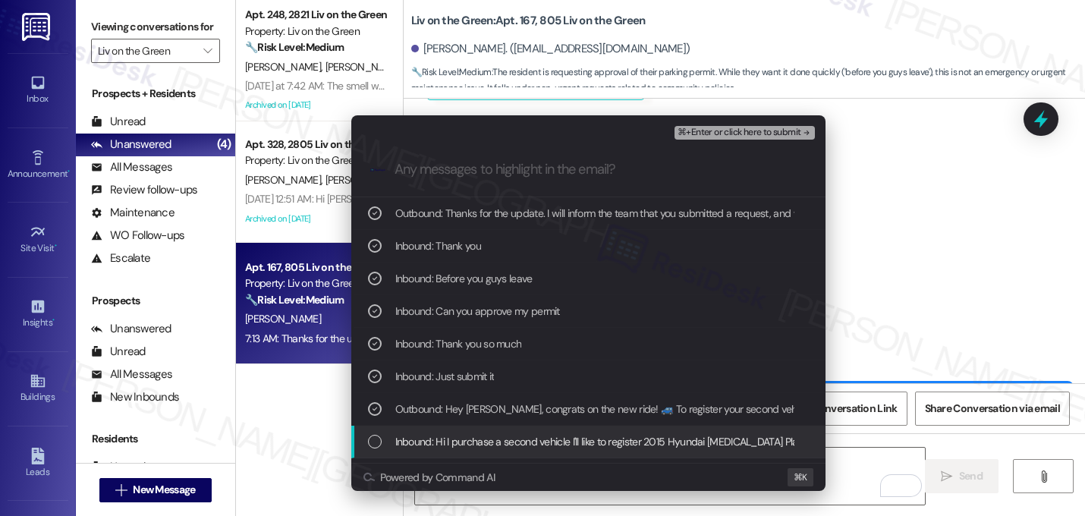
click at [573, 439] on span "Inbound: Hi I purchase a second vehicle I'll like to register 2015 Hyundai [MED…" at bounding box center [629, 441] width 469 height 17
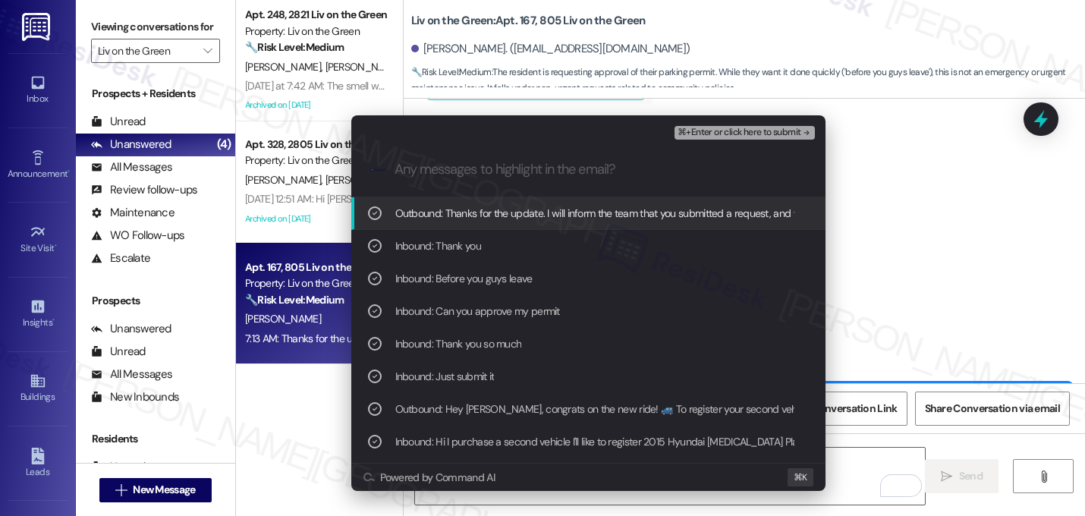
click at [782, 129] on span "⌘+Enter or click here to submit" at bounding box center [738, 132] width 123 height 11
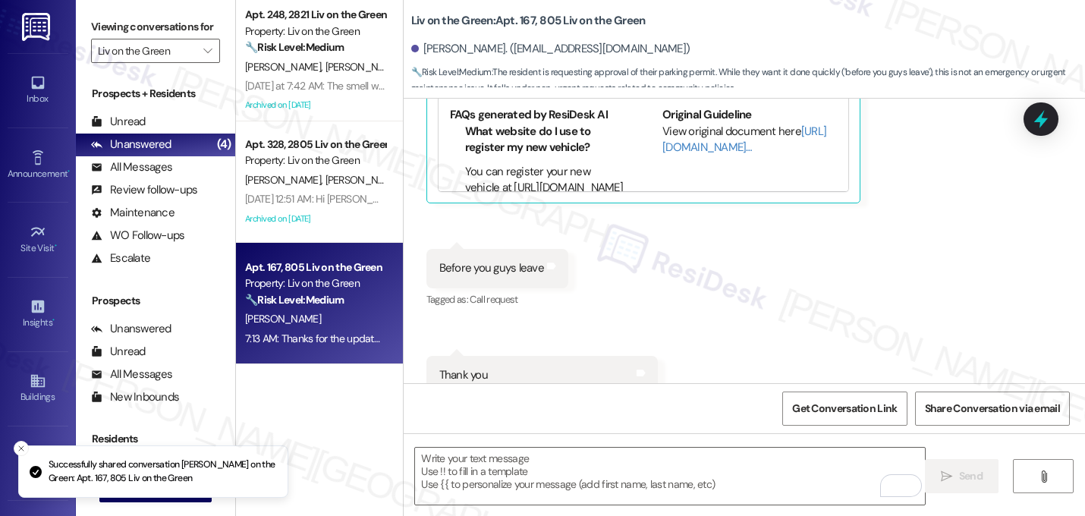
scroll to position [4087, 0]
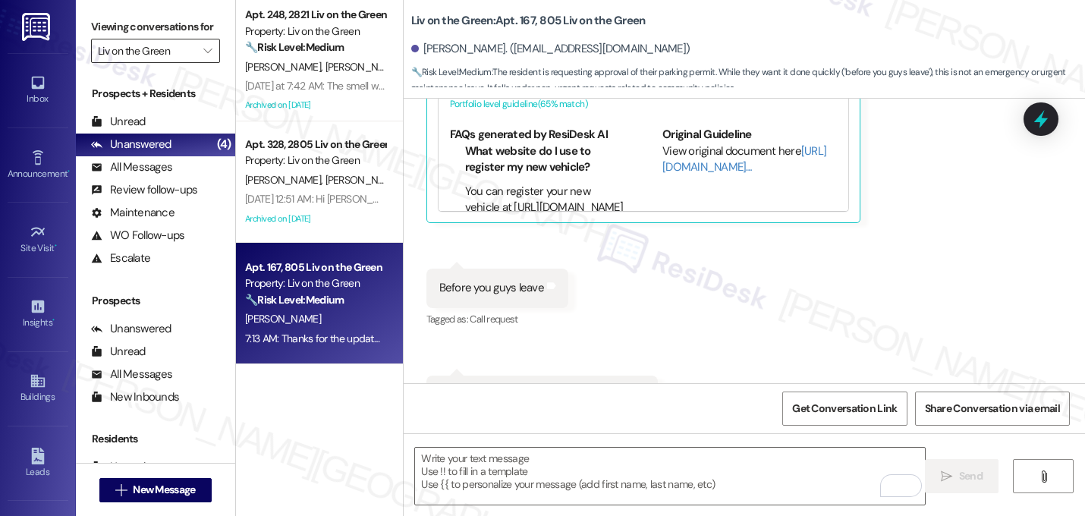
click at [183, 63] on input "Liv on the Green" at bounding box center [147, 51] width 98 height 24
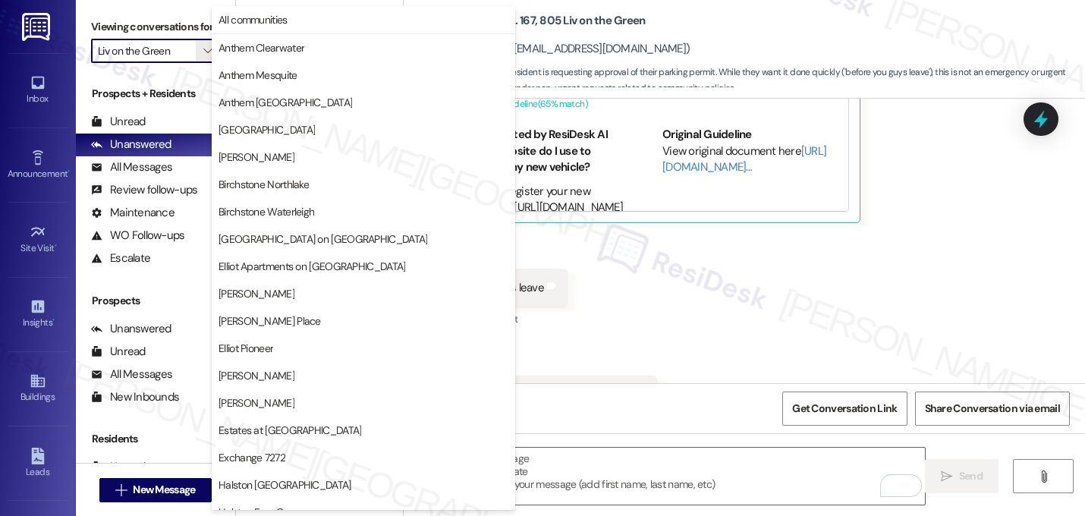
scroll to position [589, 0]
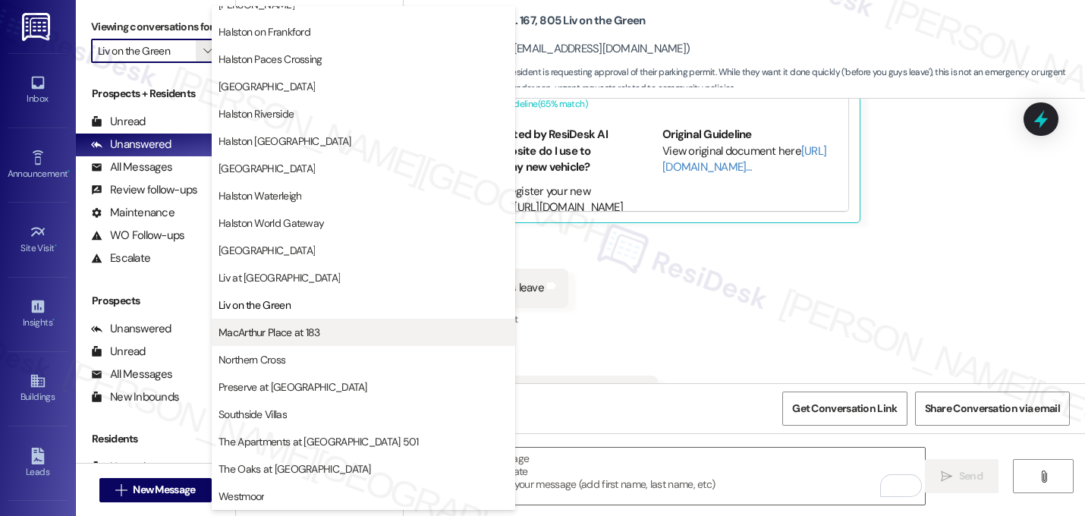
click at [266, 338] on span "MacArthur Place at 183" at bounding box center [269, 332] width 102 height 15
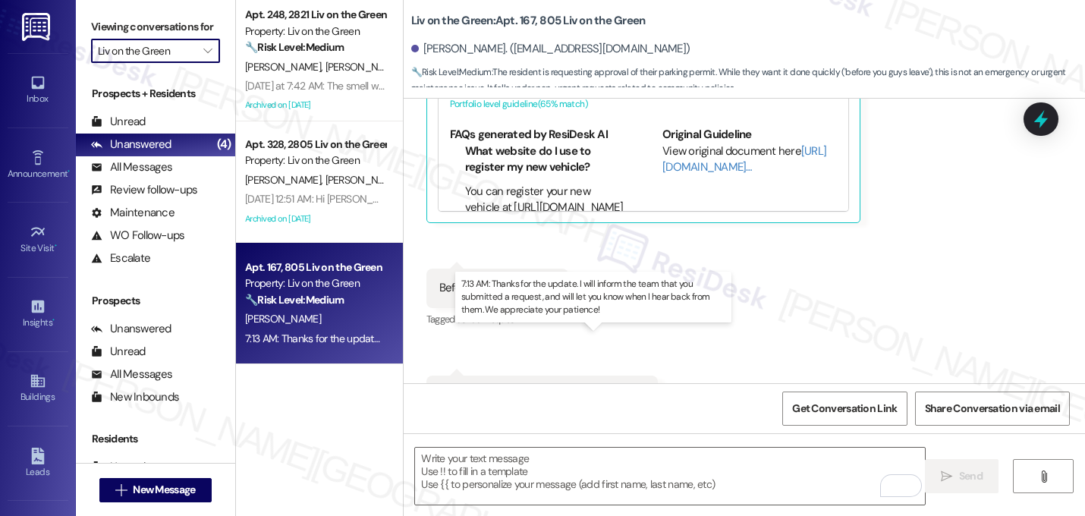
type input "MacArthur Place at 183"
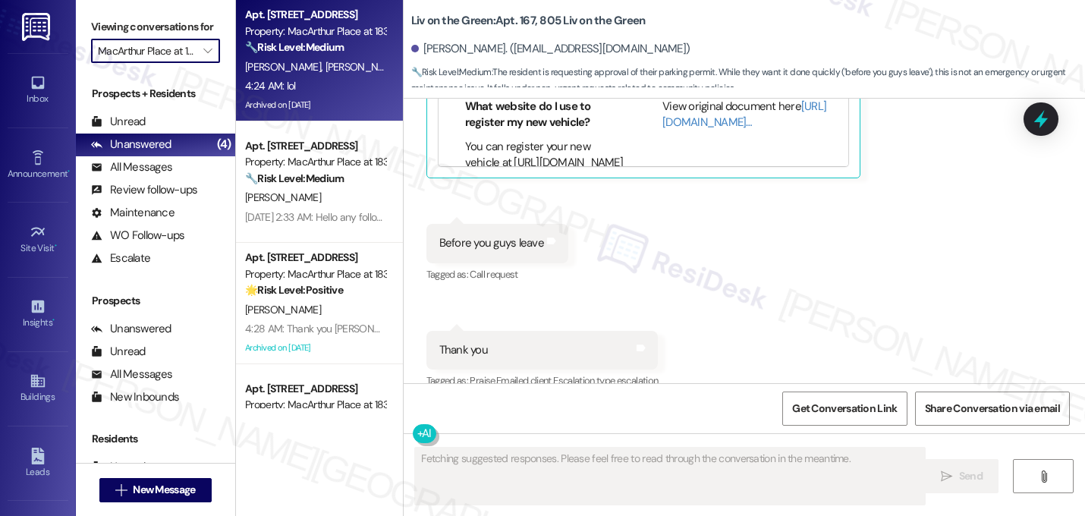
scroll to position [4087, 0]
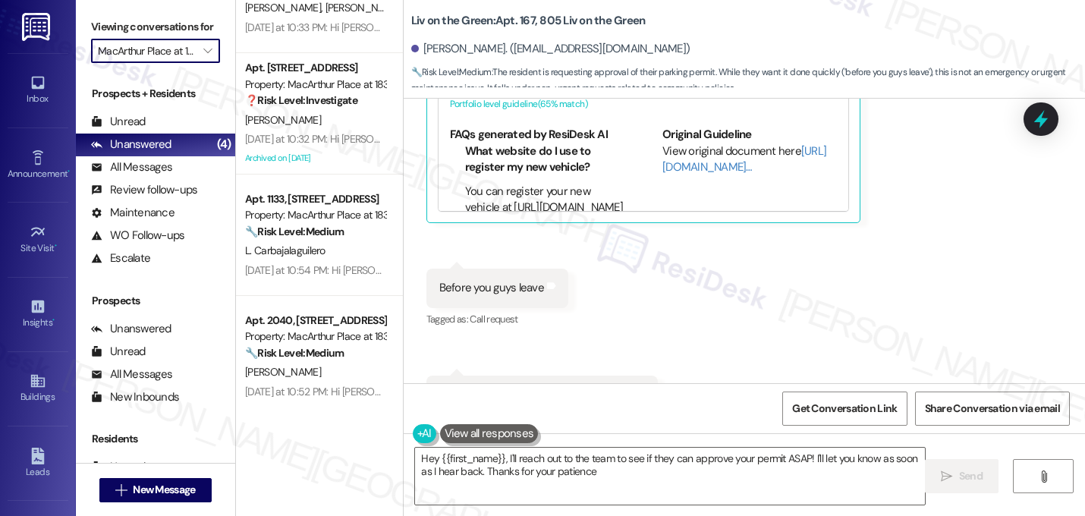
type textarea "Hey {{first_name}}, I'll reach out to the team to see if they can approve your …"
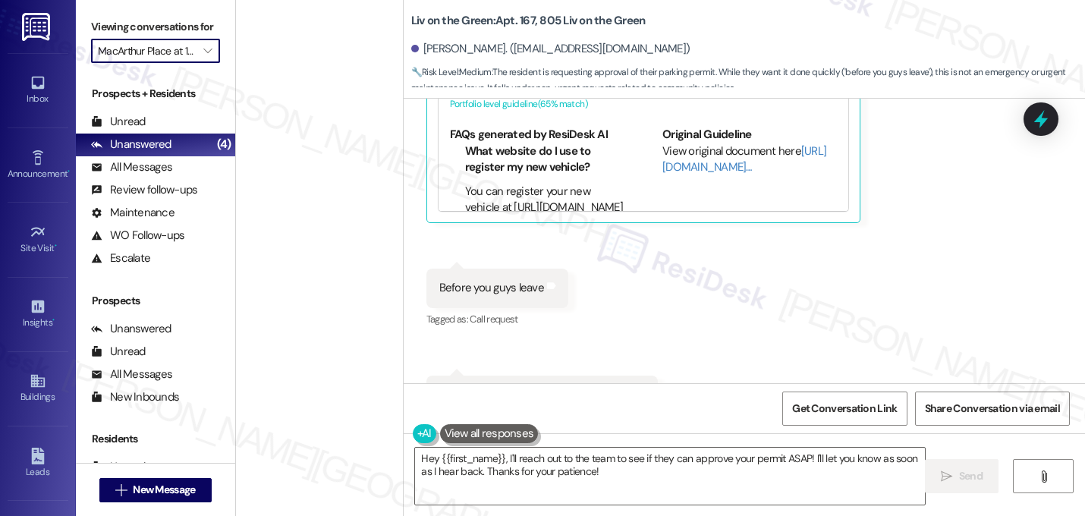
scroll to position [0, 0]
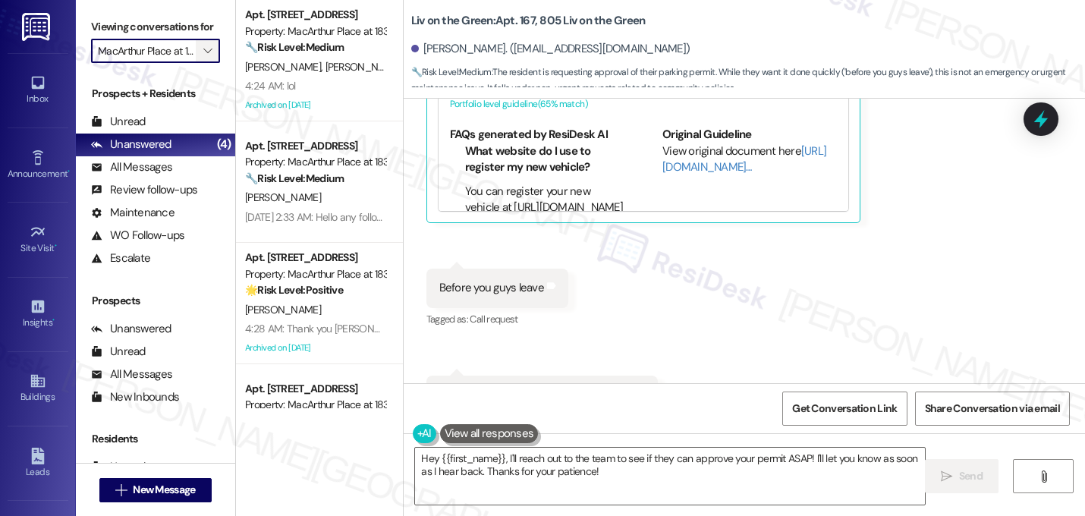
click at [203, 57] on icon "" at bounding box center [207, 51] width 8 height 12
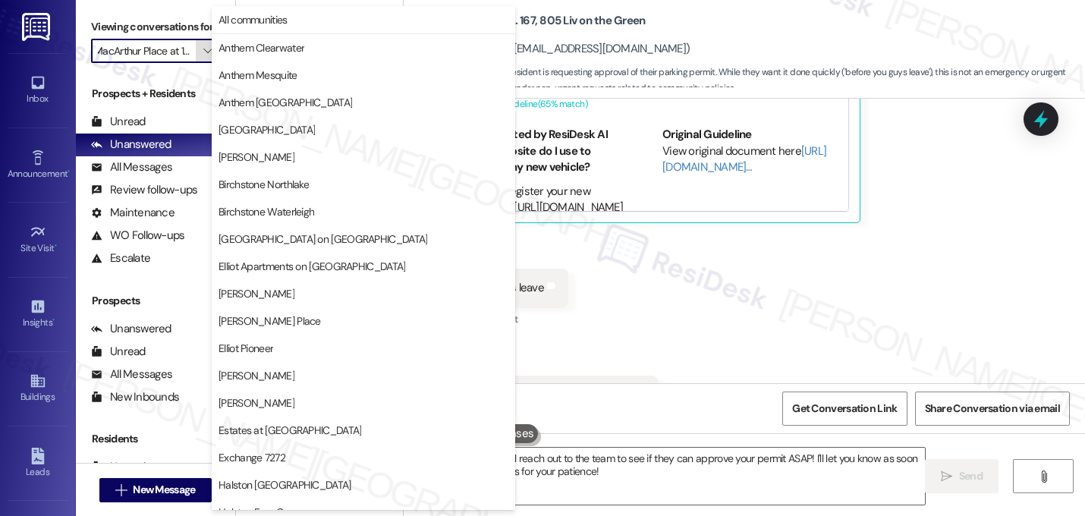
scroll to position [589, 0]
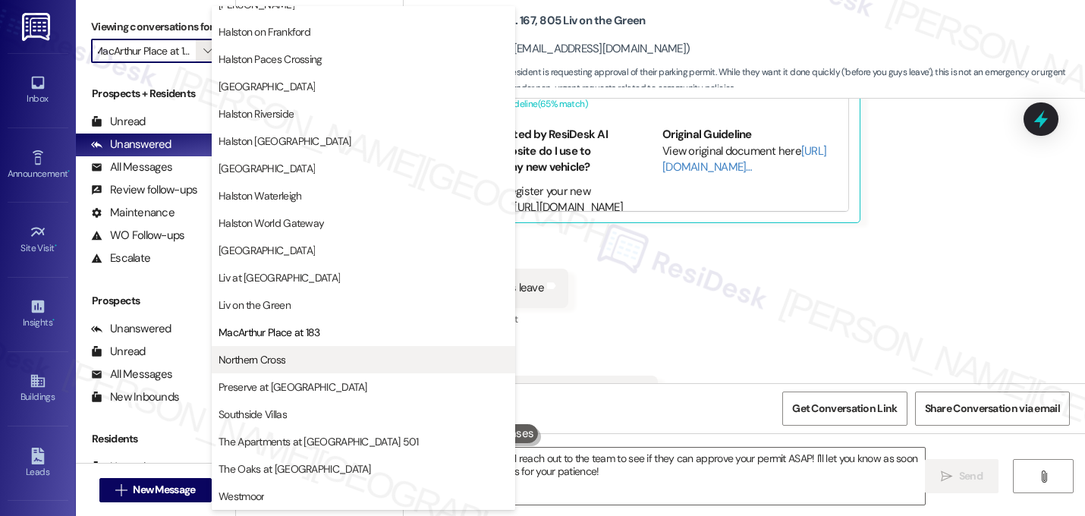
click at [262, 366] on span "Northern Cross" at bounding box center [251, 359] width 67 height 15
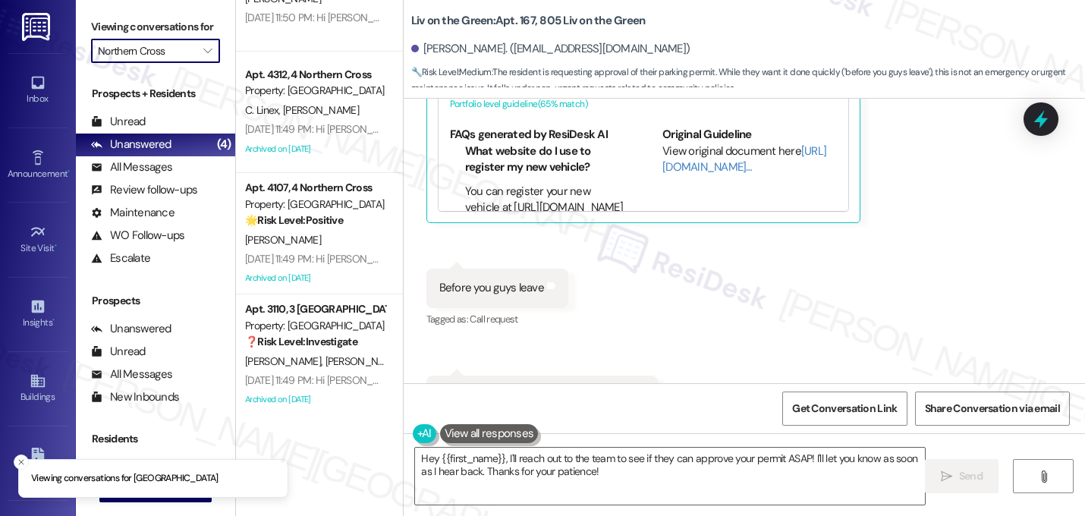
scroll to position [1170, 0]
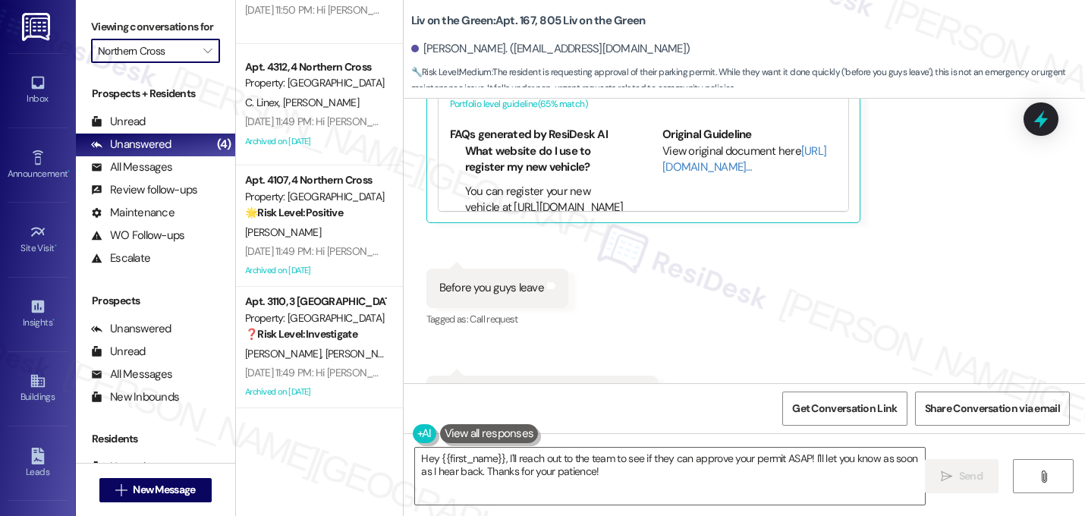
click at [180, 63] on input "Northern Cross" at bounding box center [147, 51] width 98 height 24
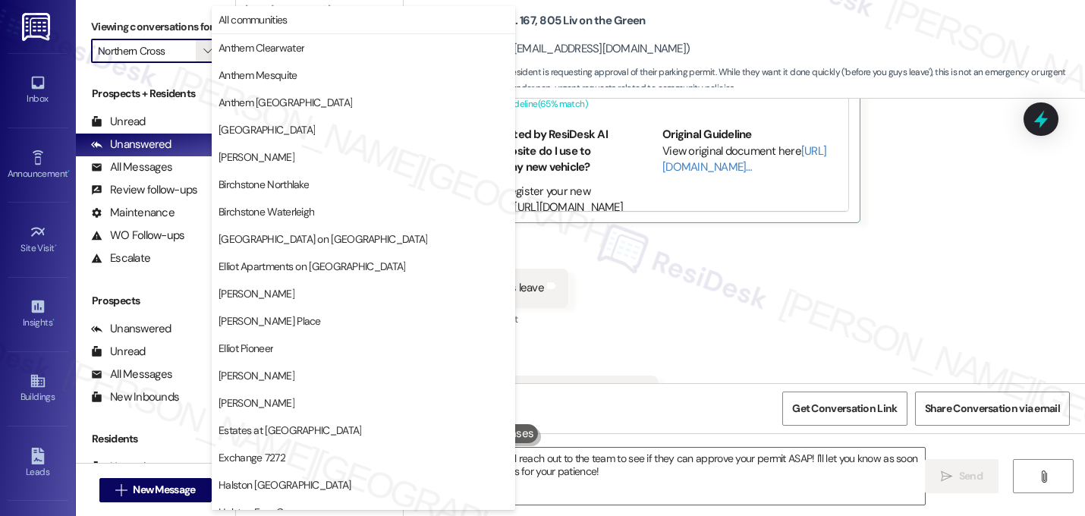
scroll to position [589, 0]
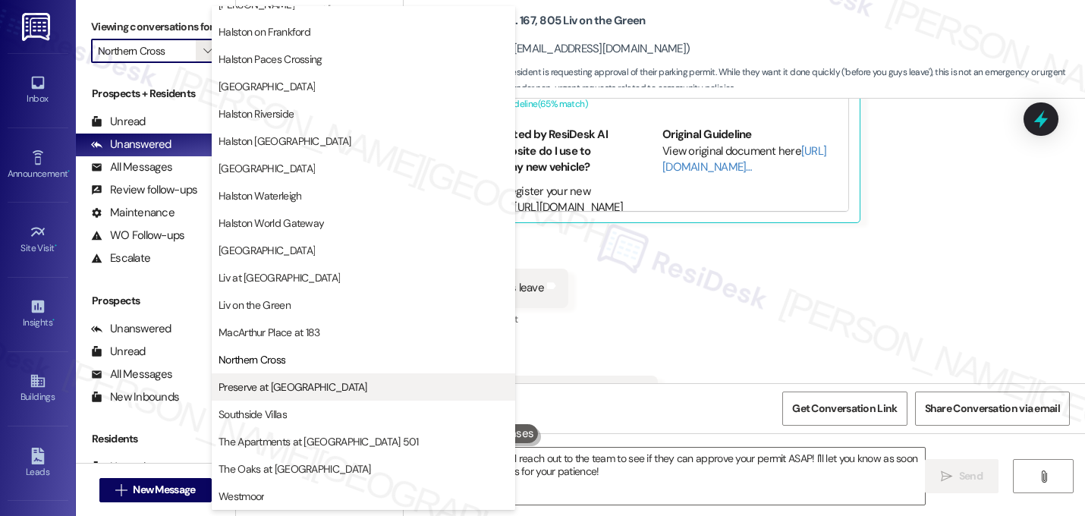
click at [287, 387] on span "Preserve at Preston" at bounding box center [292, 386] width 149 height 15
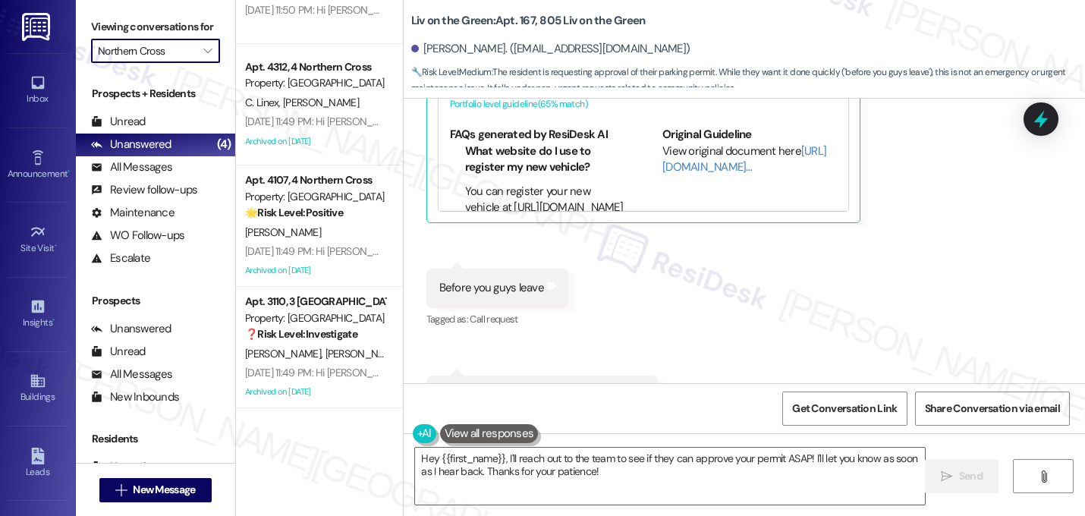
type input "Preserve at Preston"
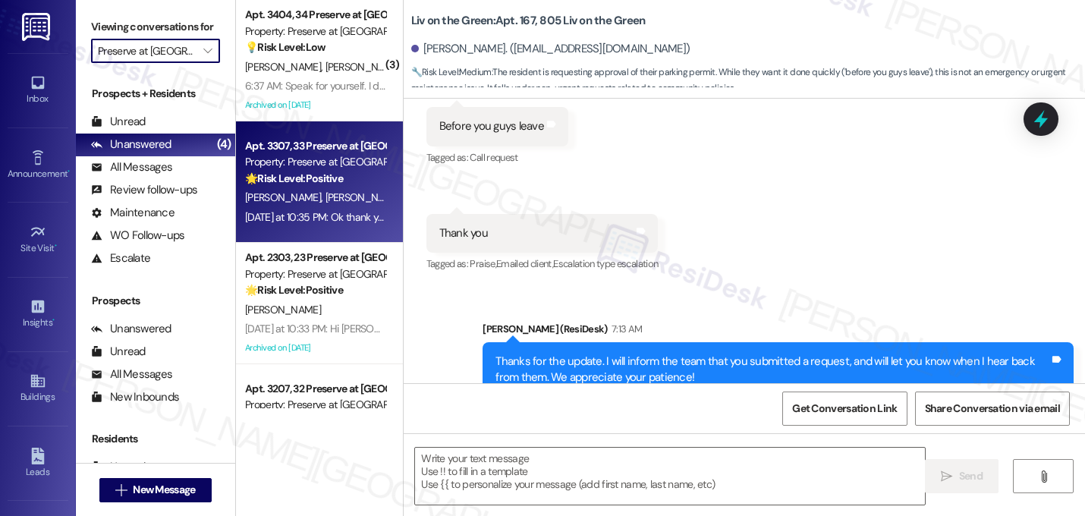
type textarea "Fetching suggested responses. Please feel free to read through the conversation…"
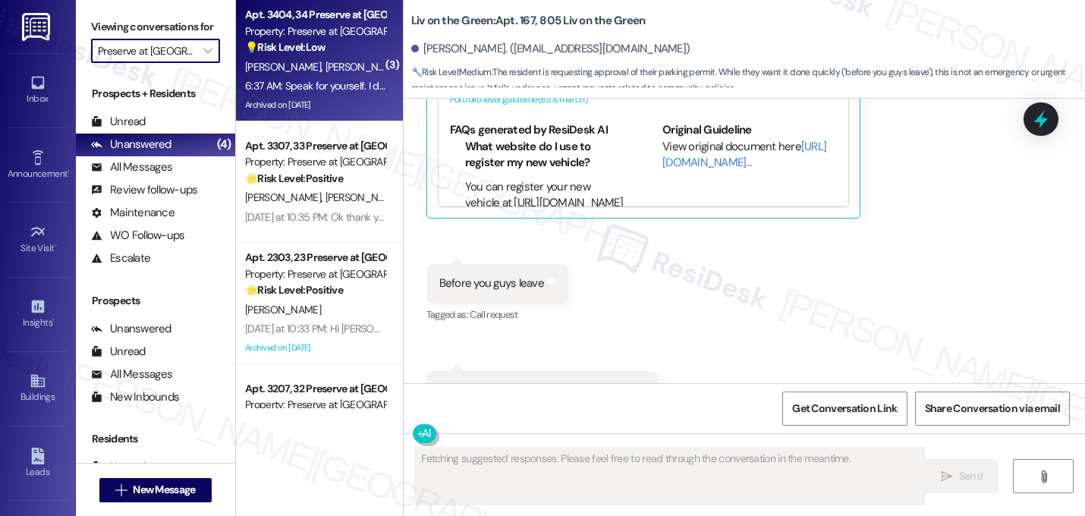
scroll to position [4087, 0]
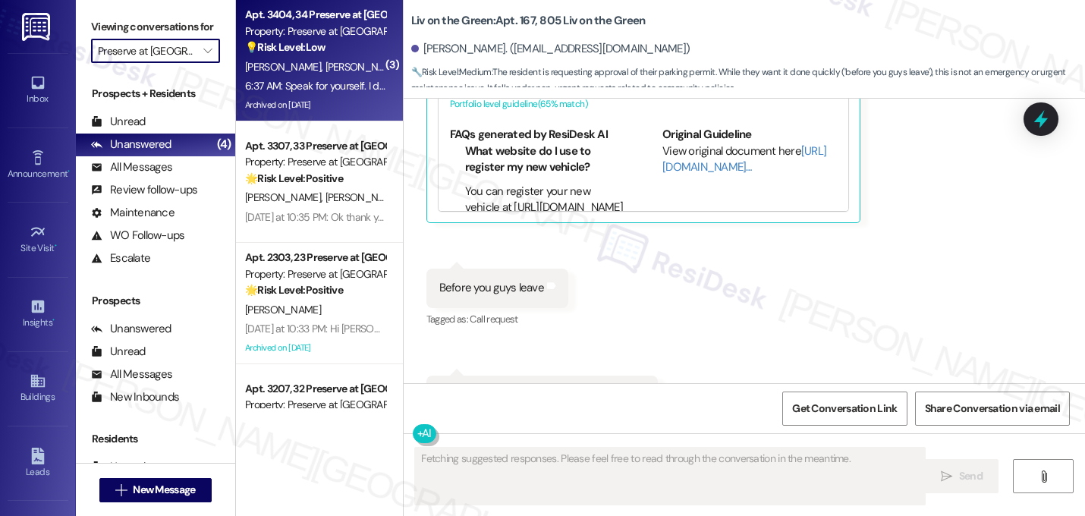
click at [311, 105] on div "Archived on 08/05/2025" at bounding box center [314, 105] width 143 height 19
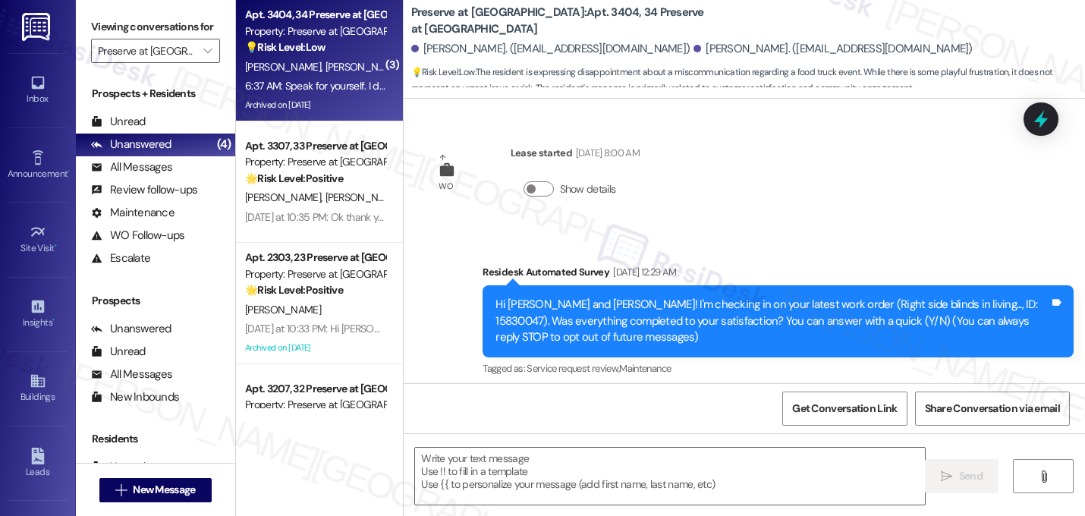
scroll to position [11929, 0]
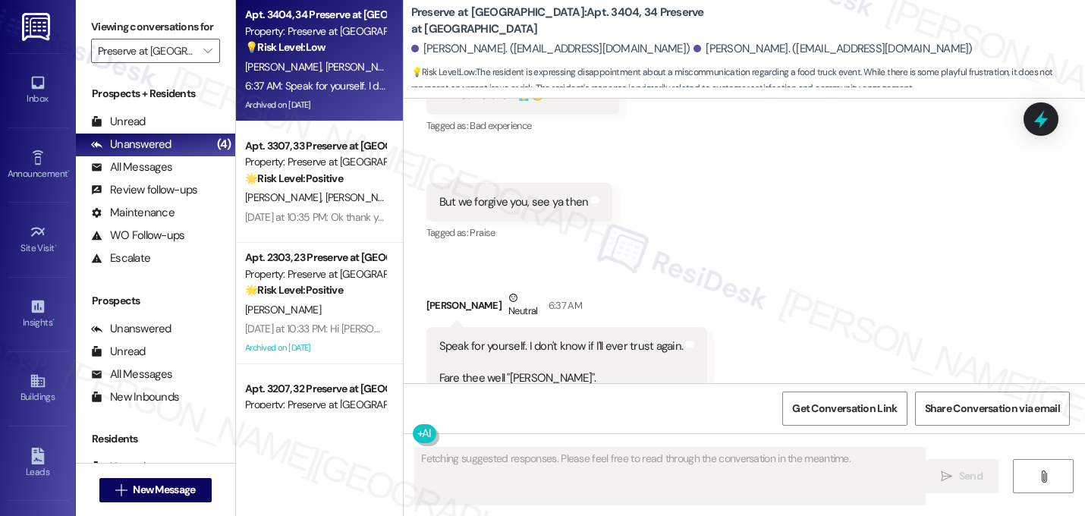
click at [721, 225] on div "Received via SMS Elizabeth Willis Some Concerns 6:36 AM I'm heartbroken 😭🥲 Tags…" at bounding box center [743, 218] width 681 height 427
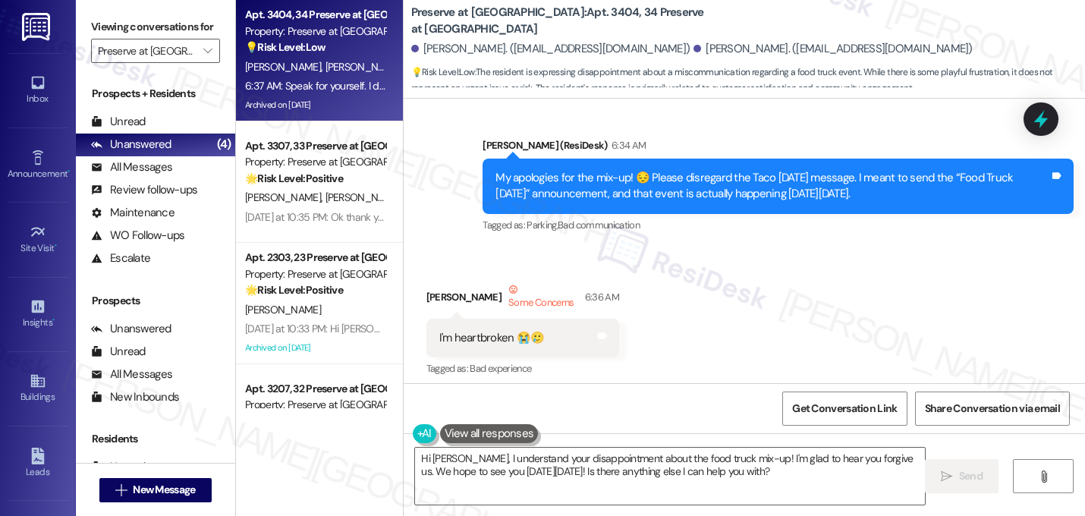
scroll to position [11656, 0]
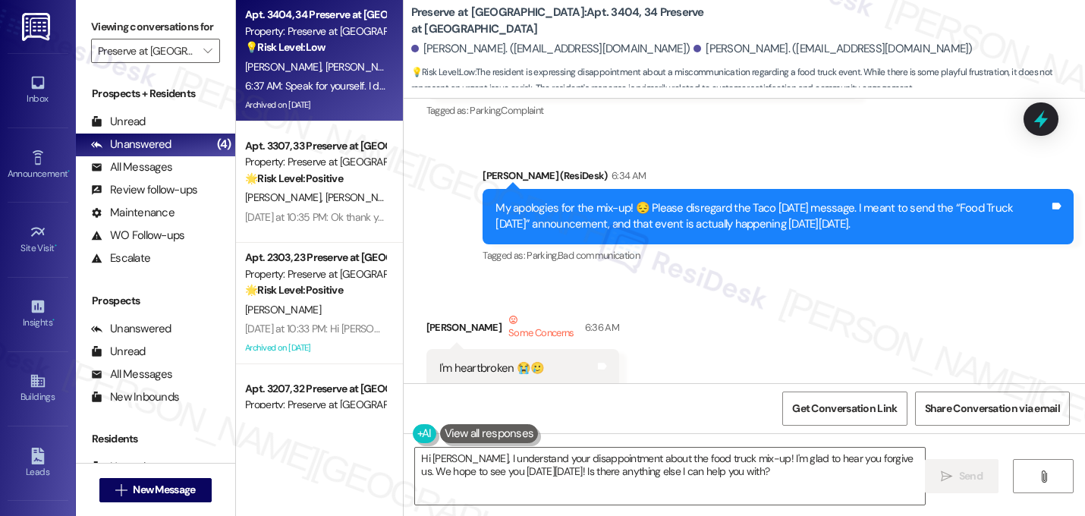
click at [721, 225] on div "Sent via SMS Sarah (ResiDesk) 6:34 AM My apologies for the mix-up! 😔 Please dis…" at bounding box center [778, 216] width 614 height 121
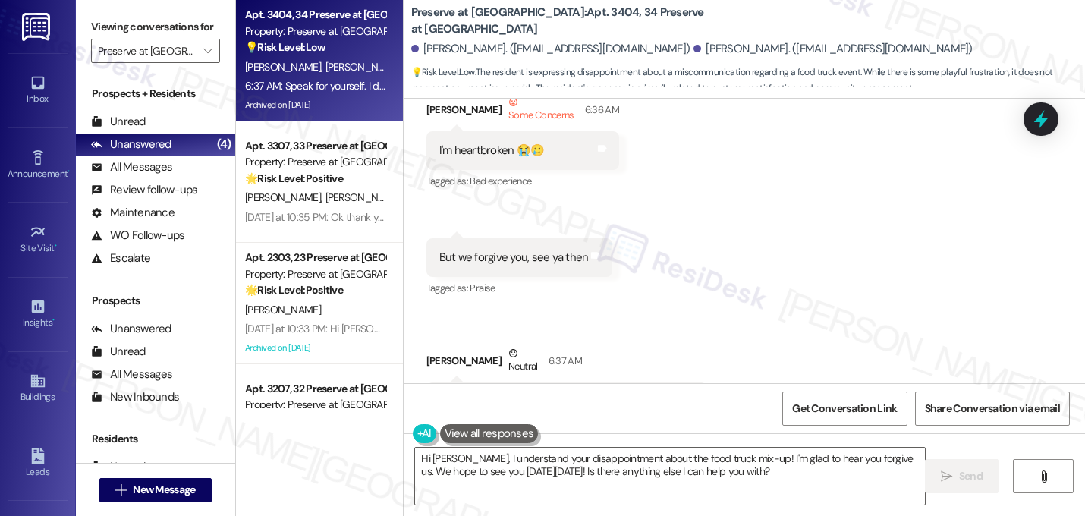
scroll to position [11869, 0]
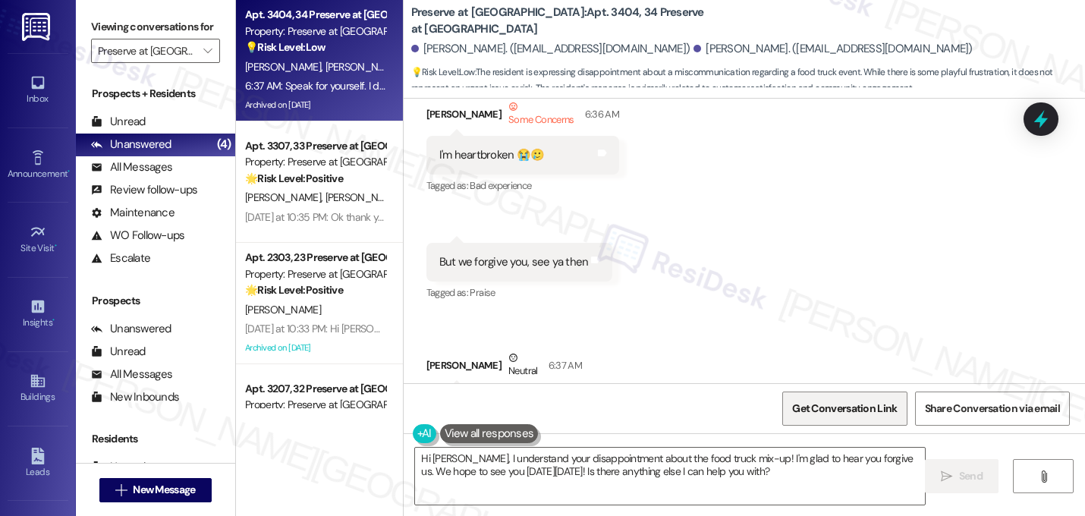
click at [834, 416] on span "Get Conversation Link" at bounding box center [844, 408] width 105 height 16
click at [701, 214] on div "Received via SMS Elizabeth Willis Some Concerns 6:36 AM I'm heartbroken 😭🥲 Tags…" at bounding box center [743, 277] width 681 height 427
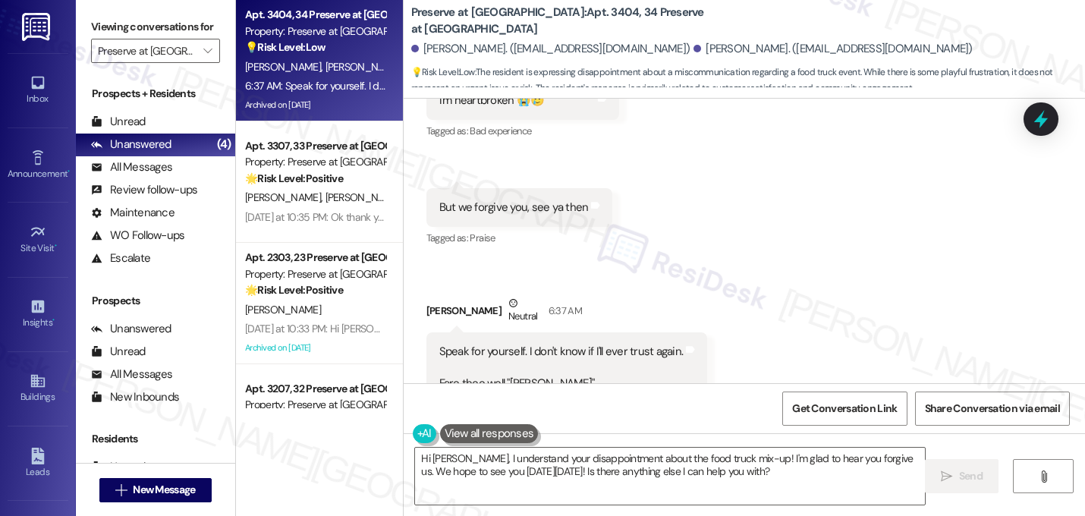
scroll to position [11930, 0]
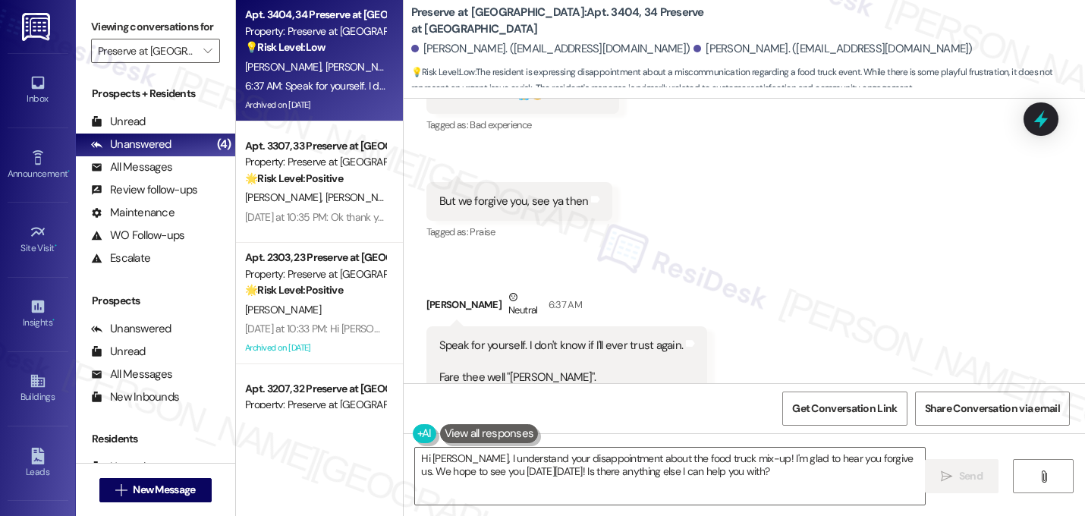
click at [680, 80] on span "💡 Risk Level: Low : The resident is expressing disappointment about a miscommun…" at bounding box center [748, 80] width 674 height 33
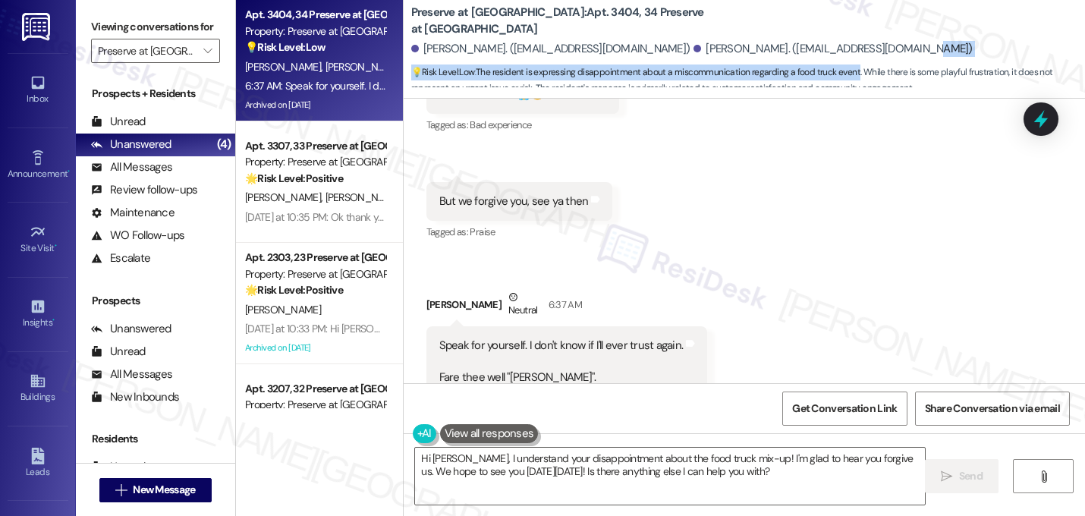
drag, startPoint x: 846, startPoint y: 74, endPoint x: 906, endPoint y: 56, distance: 62.4
click at [906, 56] on div "Preserve at Preston: Apt. 3404, 34 Preserve at Preston Elizabeth Willis. (eliza…" at bounding box center [748, 45] width 674 height 83
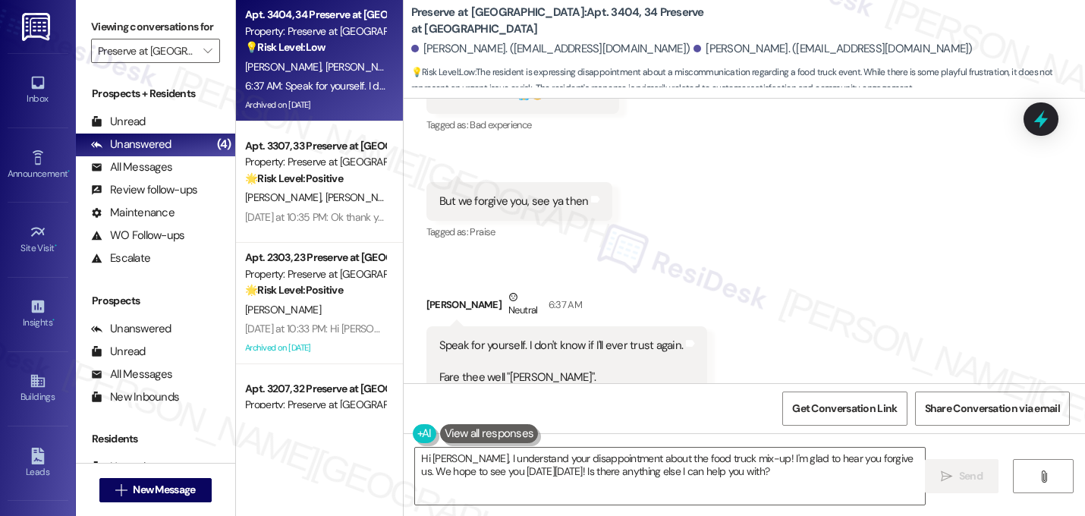
click at [872, 177] on div "Received via SMS Elizabeth Willis Some Concerns 6:36 AM I'm heartbroken 😭🥲 Tags…" at bounding box center [743, 217] width 681 height 427
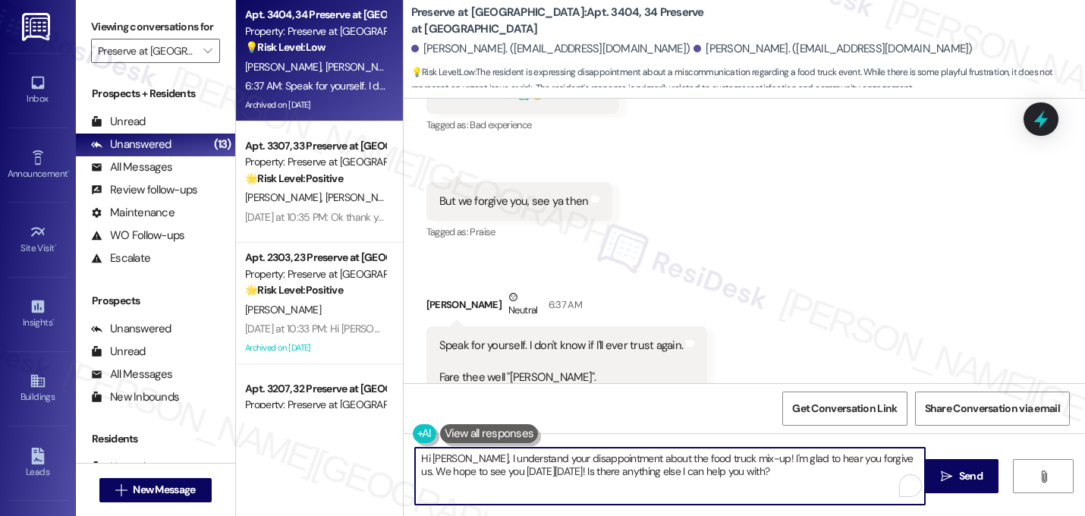
click at [876, 465] on textarea "Hi Timothy, I understand your disappointment about the food truck mix-up! I'm g…" at bounding box center [670, 475] width 510 height 57
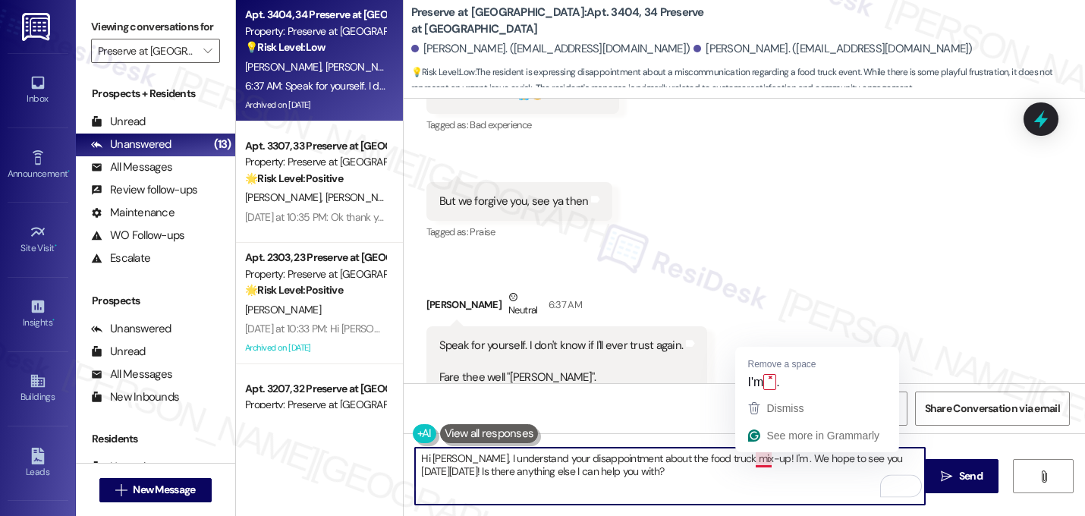
click at [763, 463] on textarea "Hi Timothy, I understand your disappointment about the food truck mix-up! I'm .…" at bounding box center [670, 475] width 510 height 57
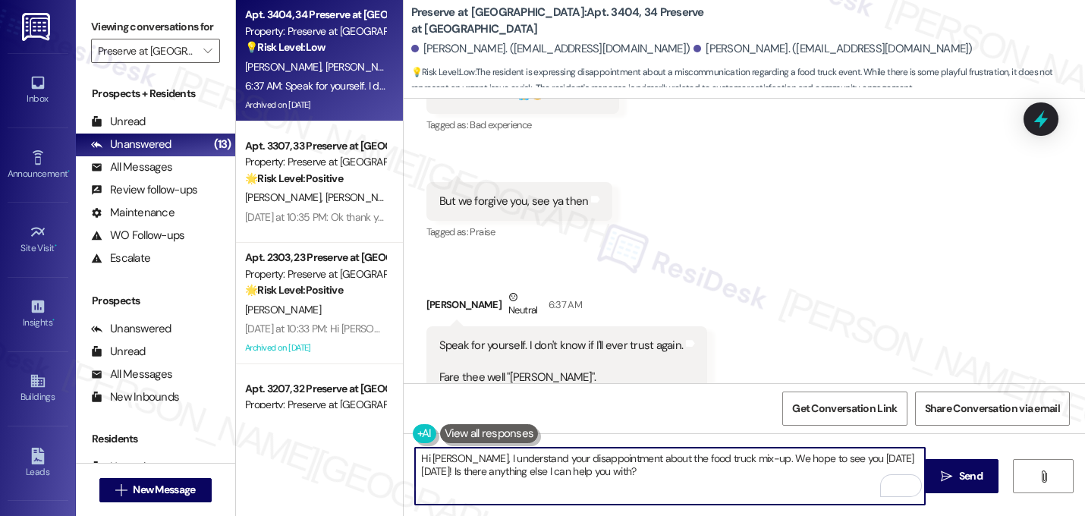
drag, startPoint x: 683, startPoint y: 473, endPoint x: 535, endPoint y: 470, distance: 148.7
click at [534, 470] on textarea "Hi Timothy, I understand your disappointment about the food truck mix-up. We ho…" at bounding box center [670, 475] width 510 height 57
click at [835, 460] on textarea "Hi Timothy, I understand your disappointment about the food truck mix-up. We ho…" at bounding box center [670, 475] width 510 height 57
click at [460, 463] on textarea "Hi Timothy, I understand your disappointment about the food truck mix-up. We ho…" at bounding box center [670, 475] width 510 height 57
click at [544, 470] on textarea "Hi Timothy and Elizabeth, I understand your disappointment about the food truck…" at bounding box center [670, 475] width 510 height 57
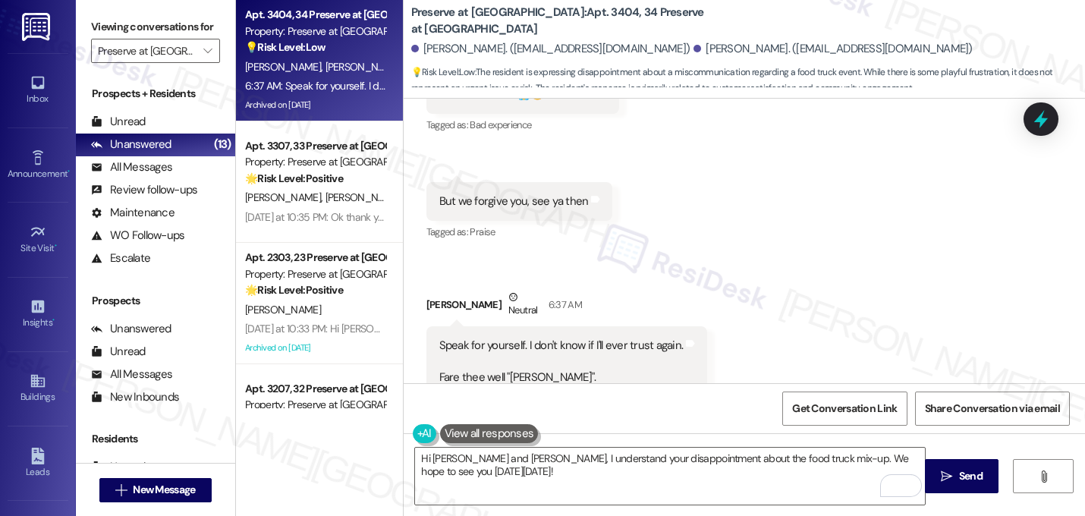
click at [848, 171] on div "Received via SMS Elizabeth Willis Some Concerns 6:36 AM I'm heartbroken 😭🥲 Tags…" at bounding box center [743, 217] width 681 height 427
click at [630, 481] on textarea "Hi Timothy and Elizabeth, I understand your disappointment about the food truck…" at bounding box center [670, 475] width 510 height 57
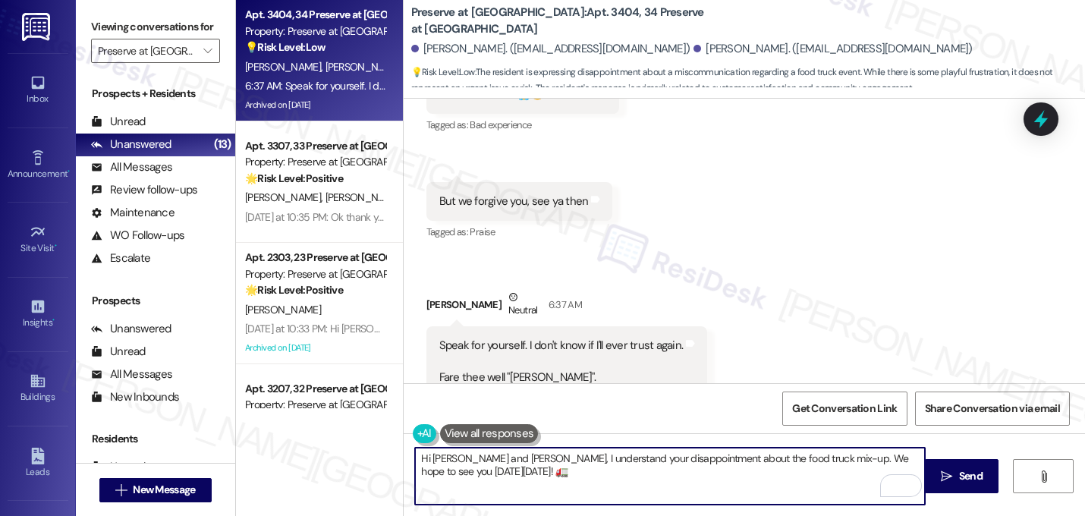
click at [809, 460] on textarea "Hi Timothy and Elizabeth, I understand your disappointment about the food truck…" at bounding box center [670, 475] width 510 height 57
click at [702, 470] on textarea "Hi Timothy and Elizabeth, I understand your disappointment about the food truck…" at bounding box center [670, 475] width 510 height 57
type textarea "Hi Timothy and Elizabeth, I understand your disappointment about the food truck…"
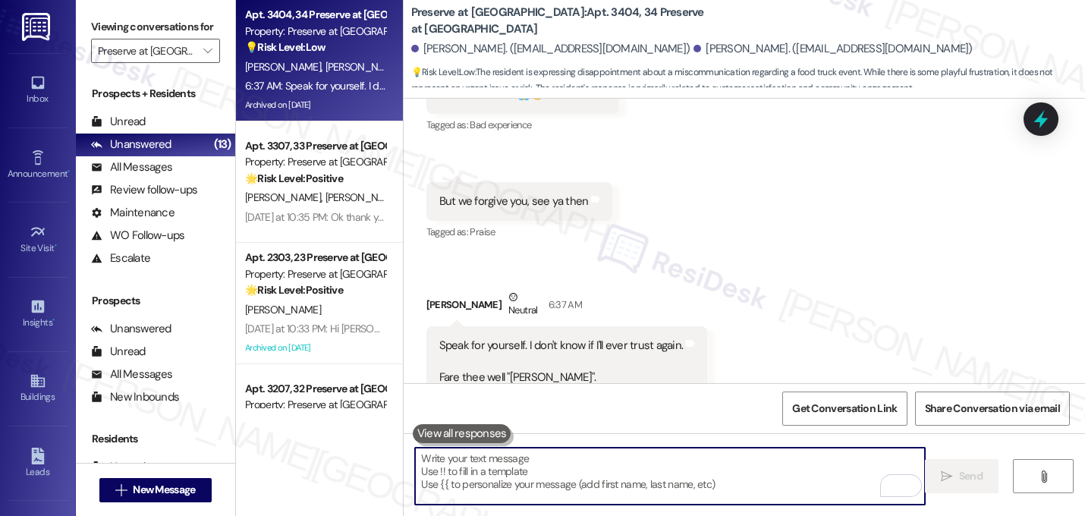
paste textarea "Hi Timothy and Elizabeth, I’m sorry again about the food truck mix-up—I’ll make…"
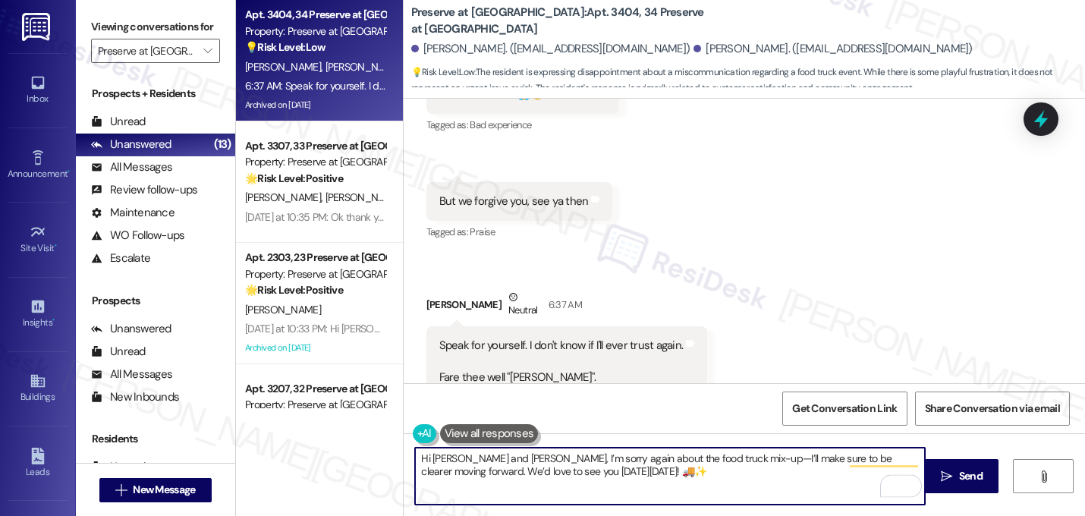
click at [726, 463] on textarea "Hi Timothy and Elizabeth, I’m sorry again about the food truck mix-up—I’ll make…" at bounding box center [670, 475] width 510 height 57
type textarea "Hi Timothy and Elizabeth, I’m sorry again about the food truck mix-up. I’ll mak…"
click at [706, 477] on textarea "Hi Timothy and Elizabeth, I’m sorry again about the food truck mix-up. I’ll mak…" at bounding box center [670, 475] width 510 height 57
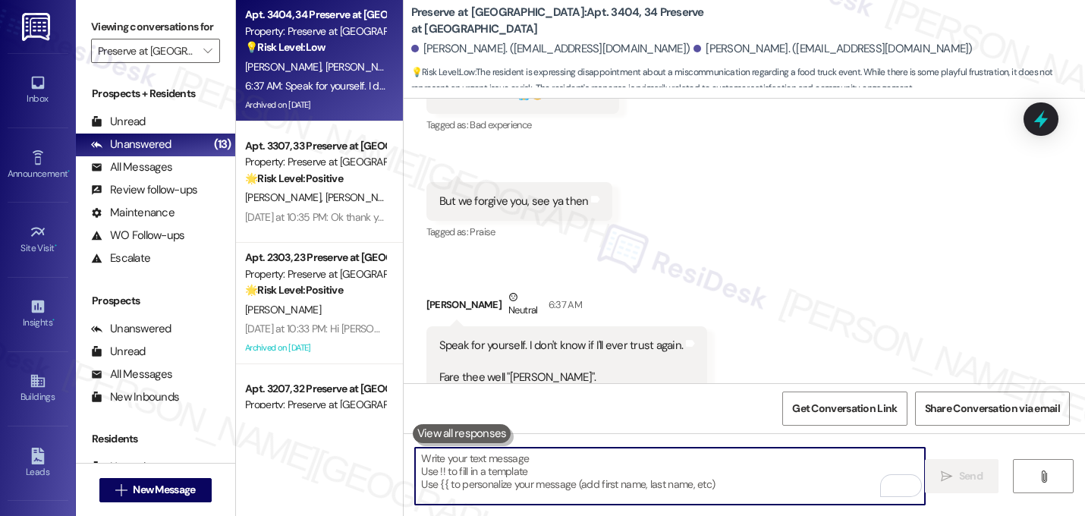
scroll to position [11929, 0]
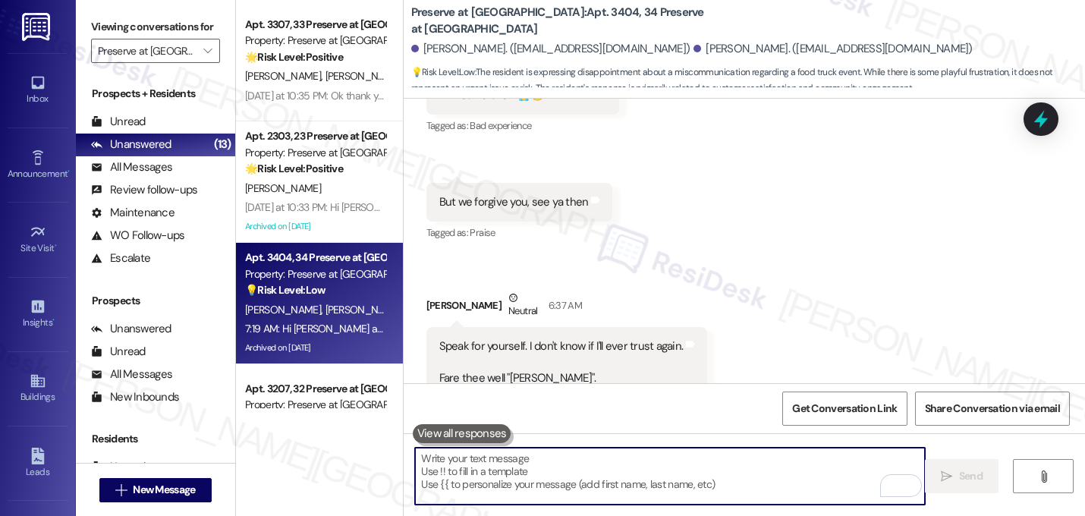
click at [861, 221] on div "Received via SMS Elizabeth Willis Some Concerns 6:36 AM I'm heartbroken 😭🥲 Tags…" at bounding box center [743, 218] width 681 height 427
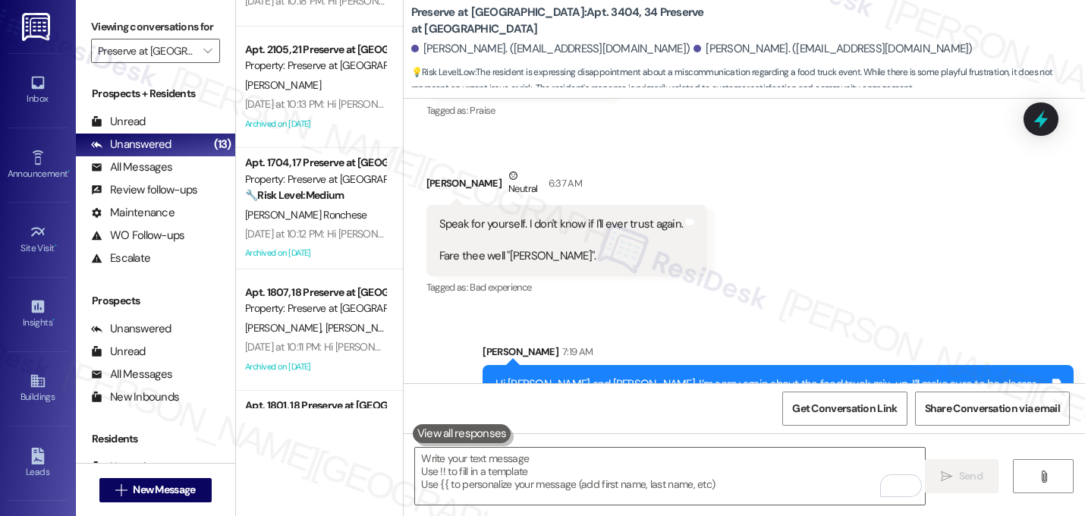
scroll to position [1170, 0]
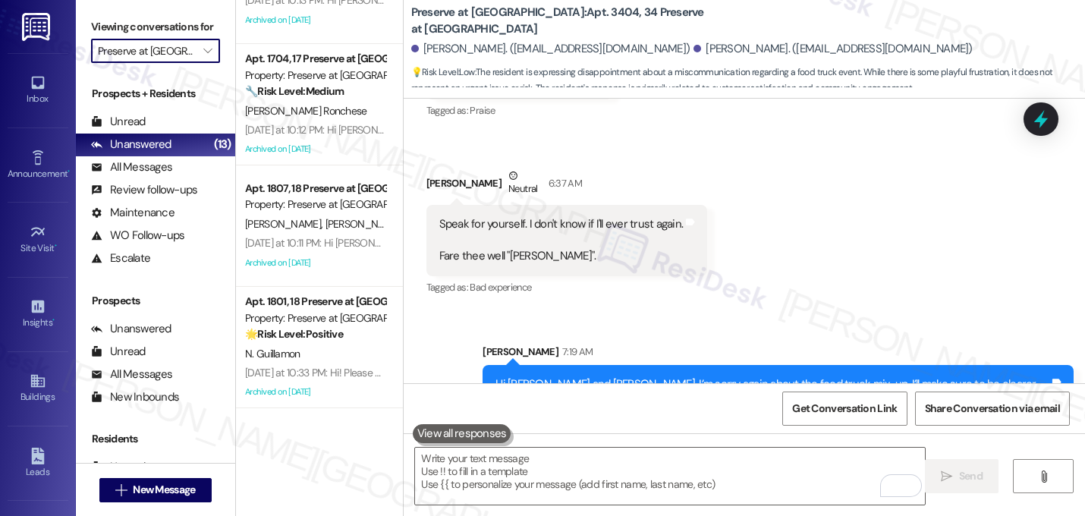
click at [162, 63] on input "Preserve at Preston" at bounding box center [147, 51] width 98 height 24
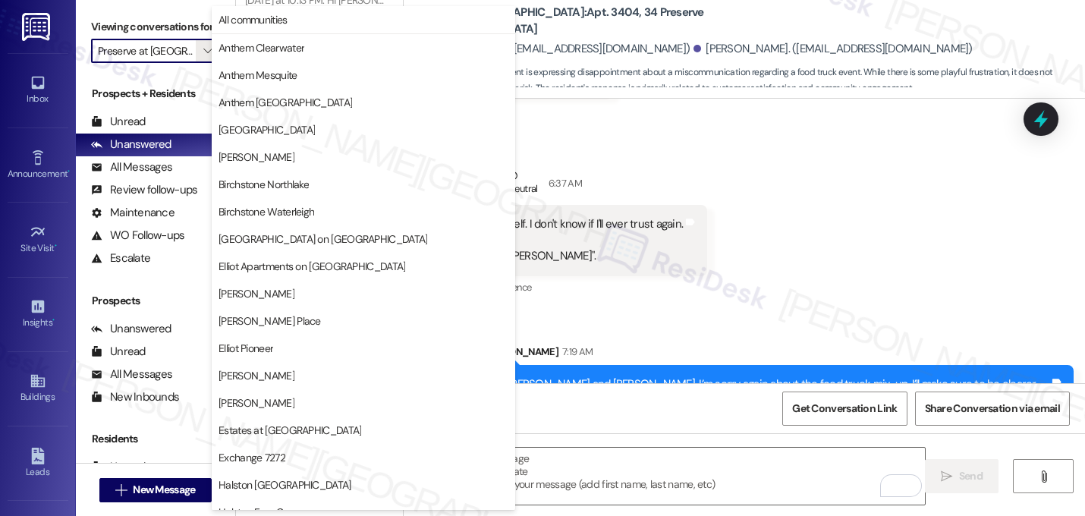
scroll to position [589, 0]
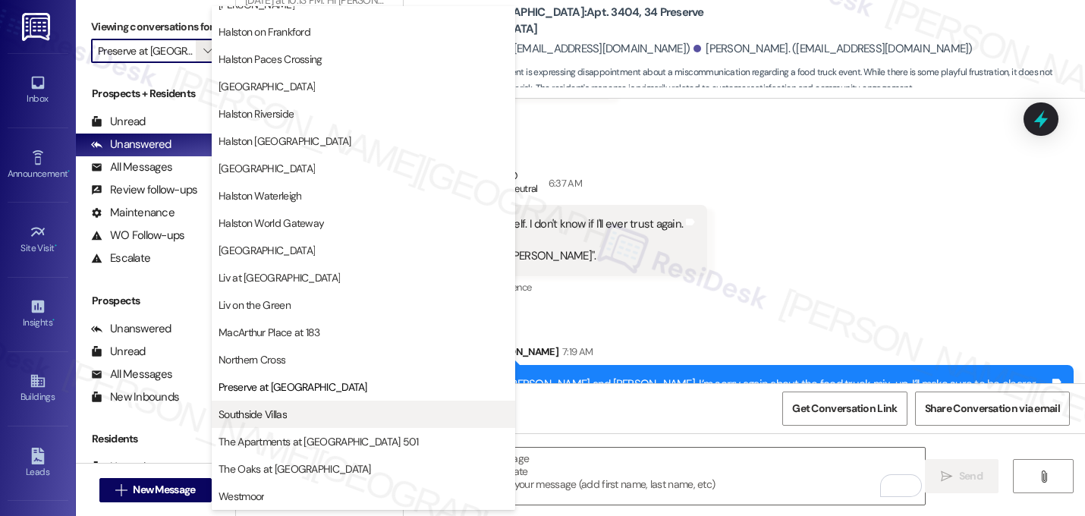
click at [279, 407] on span "Southside Villas" at bounding box center [252, 414] width 68 height 15
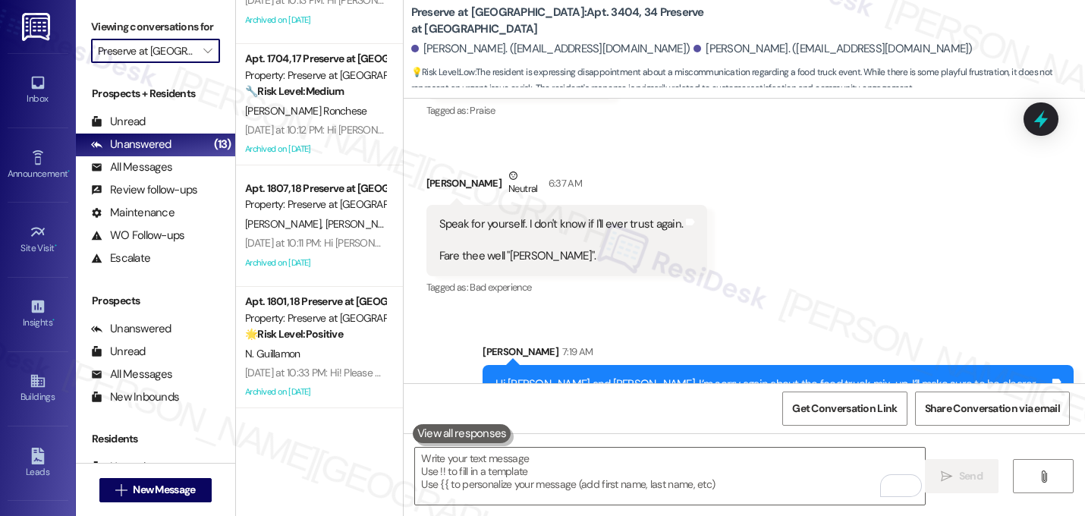
type input "Southside Villas"
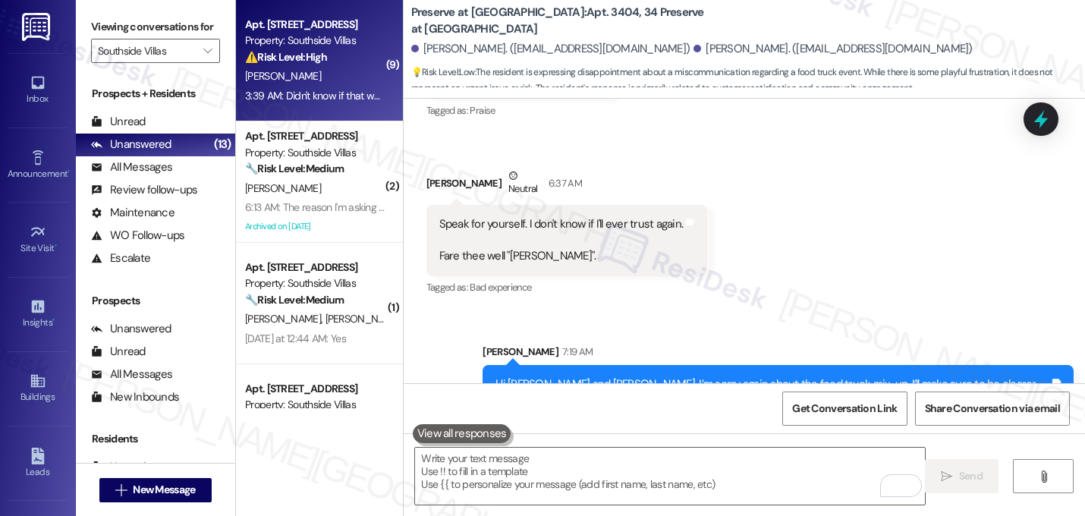
click at [322, 84] on div "[PERSON_NAME]" at bounding box center [314, 76] width 143 height 19
type textarea "Fetching suggested responses. Please feel free to read through the conversation…"
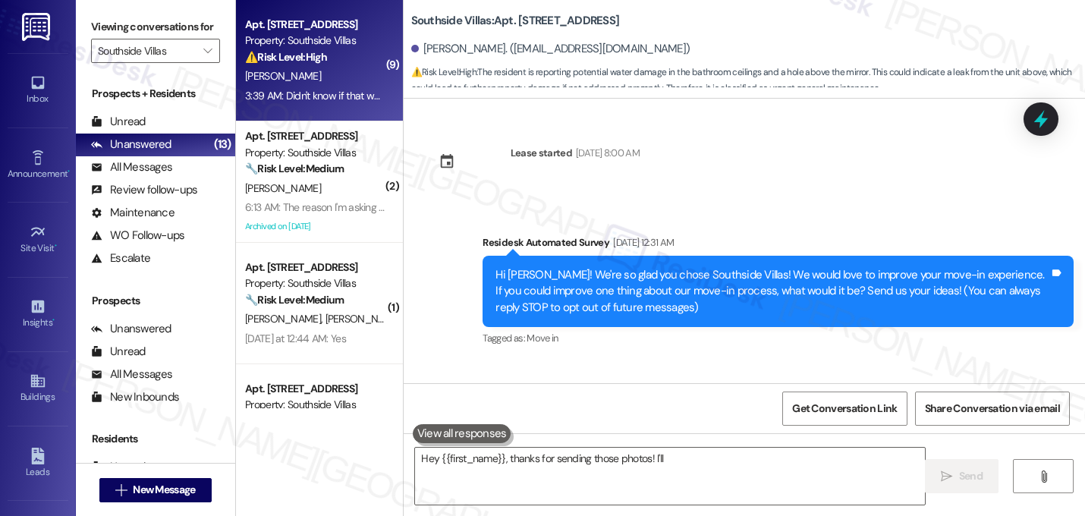
scroll to position [17614, 0]
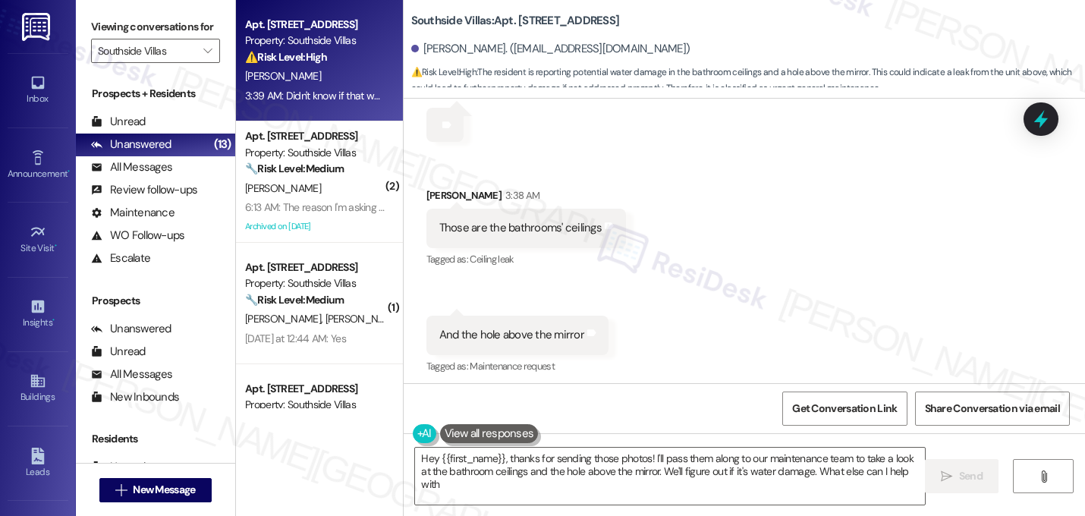
type textarea "Hey {{first_name}}, thanks for sending those photos! I'll pass them along to ou…"
click at [614, 176] on div "Received via SMS [PERSON_NAME] 2:47 AM Send to you Tags and notes Received via …" at bounding box center [743, 61] width 681 height 867
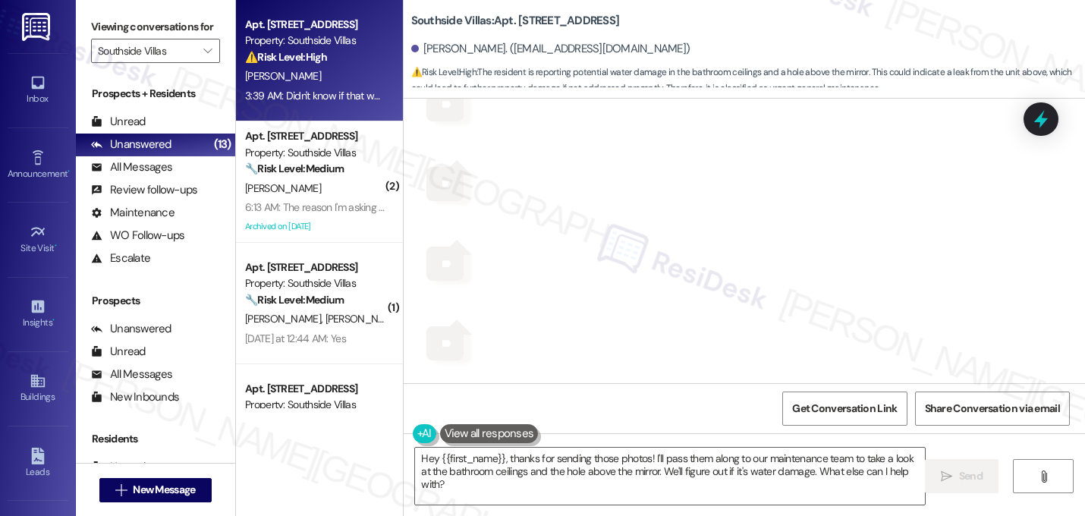
scroll to position [17341, 0]
click at [436, 381] on div "Tags and notes" at bounding box center [444, 398] width 37 height 34
click at [611, 284] on div "Received via SMS [PERSON_NAME] 2:47 AM Send to you Tags and notes Received via …" at bounding box center [743, 334] width 681 height 867
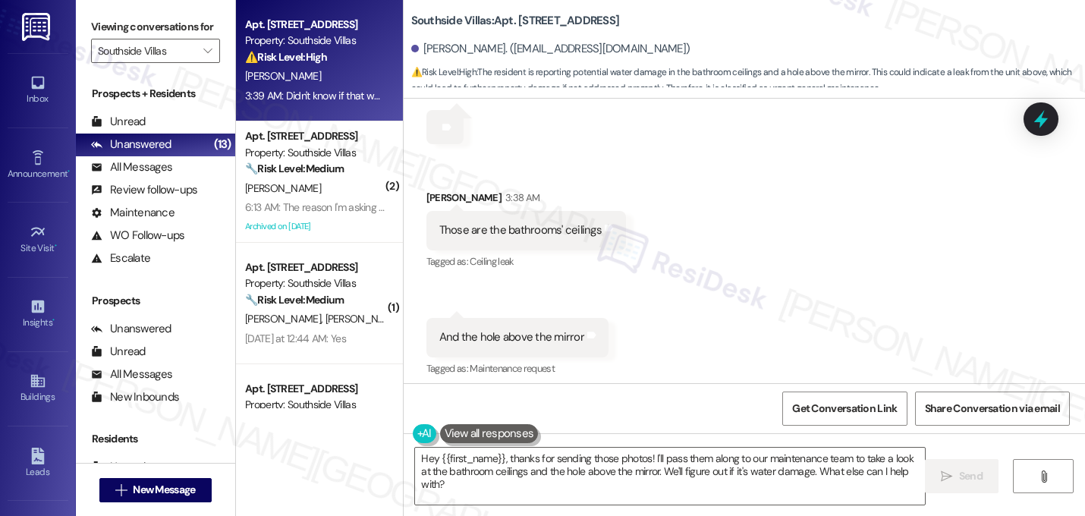
scroll to position [17614, 0]
click at [587, 466] on textarea "Hey {{first_name}}, thanks for sending those photos! I'll pass them along to ou…" at bounding box center [670, 475] width 510 height 57
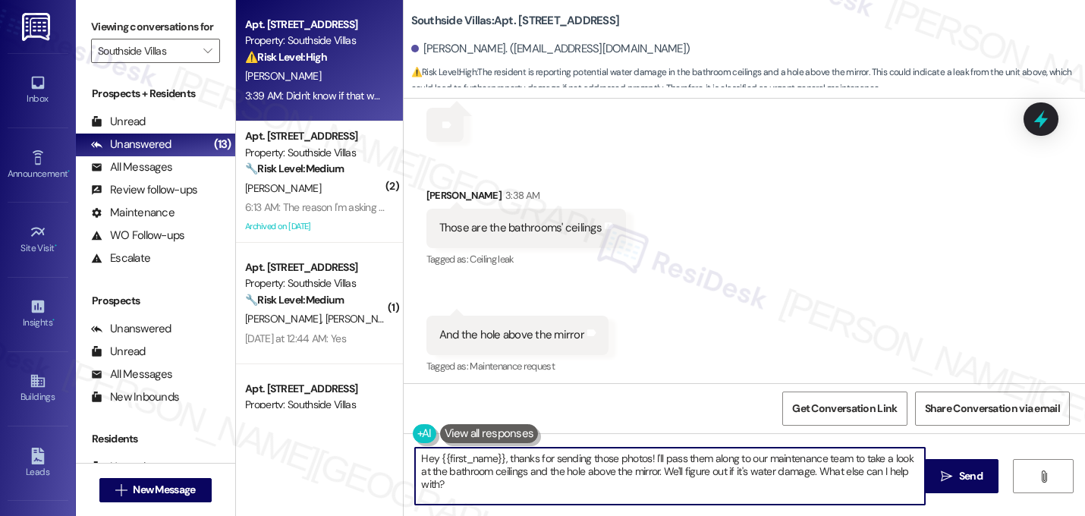
click at [587, 466] on textarea "Hey {{first_name}}, thanks for sending those photos! I'll pass them along to ou…" at bounding box center [670, 475] width 510 height 57
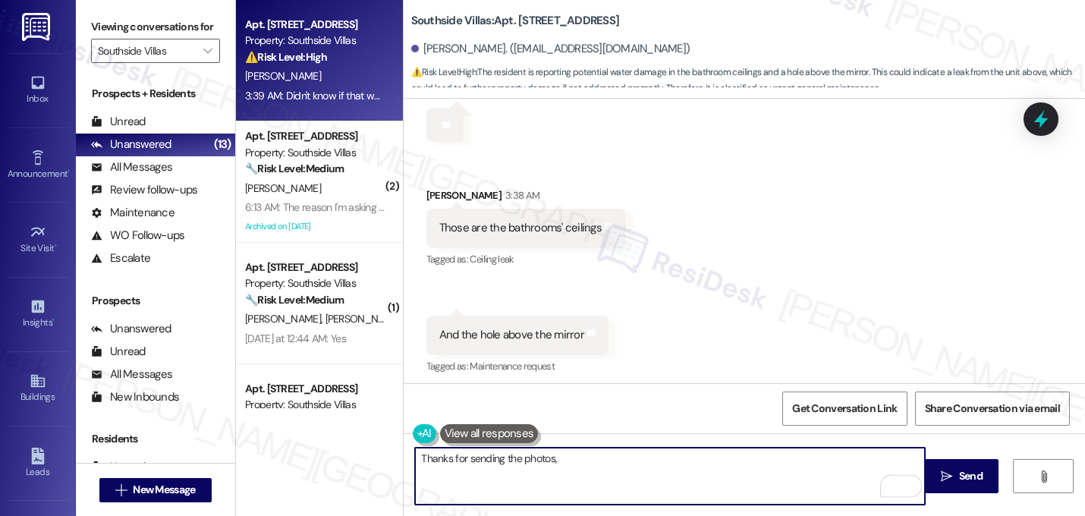
type textarea "Thanks for sending the photos,"
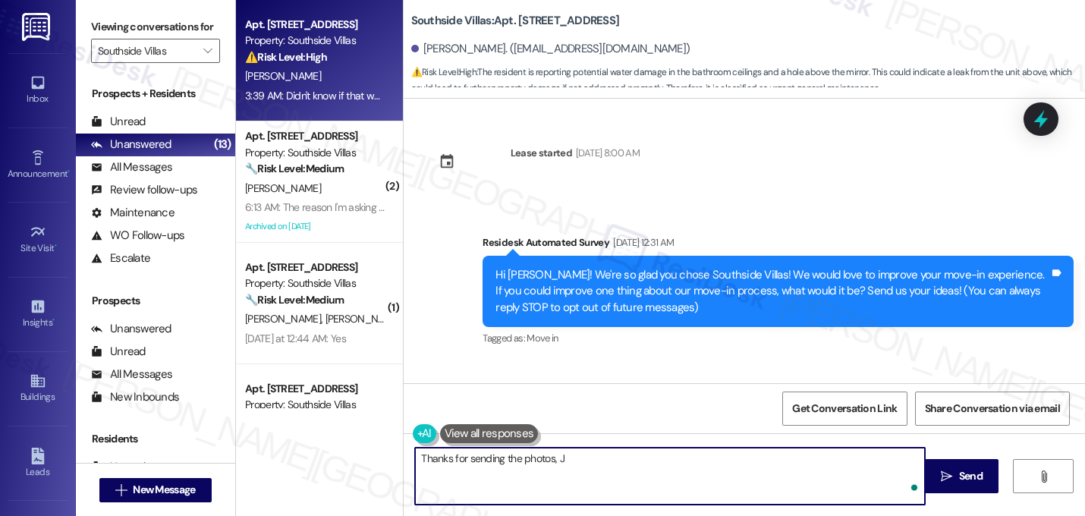
scroll to position [17614, 0]
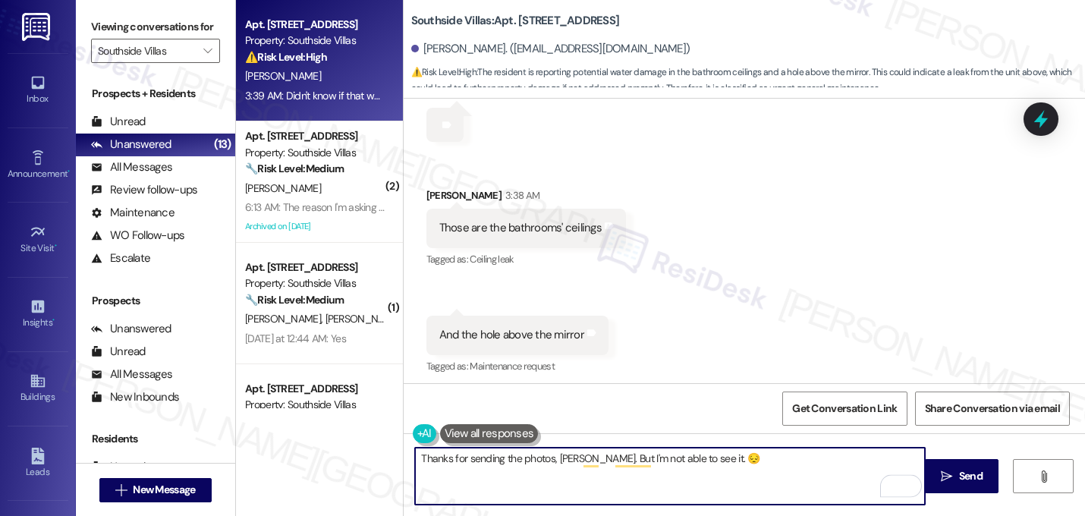
click at [780, 304] on div "Received via SMS [PERSON_NAME] 2:47 AM Send to you Tags and notes Received via …" at bounding box center [743, 61] width 681 height 867
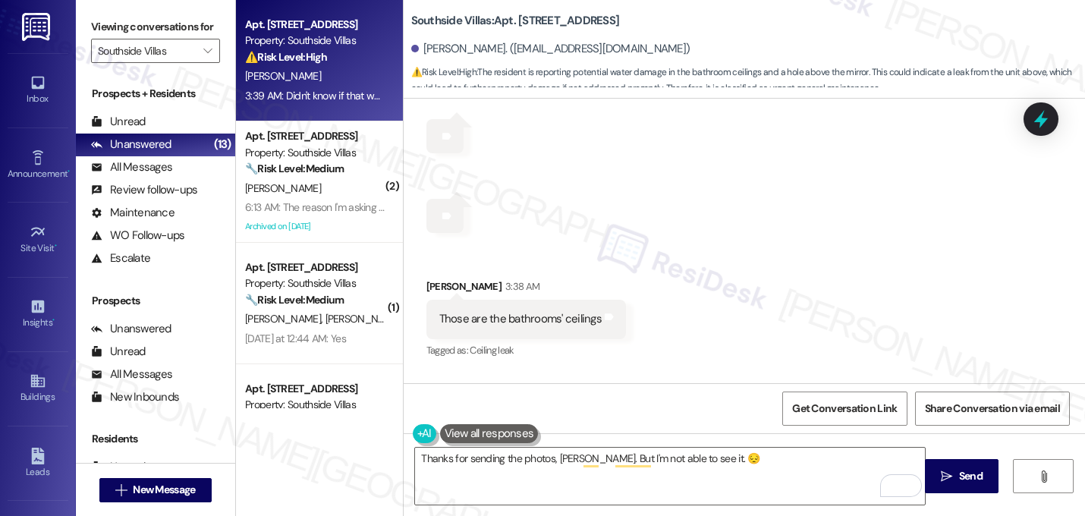
scroll to position [17554, 0]
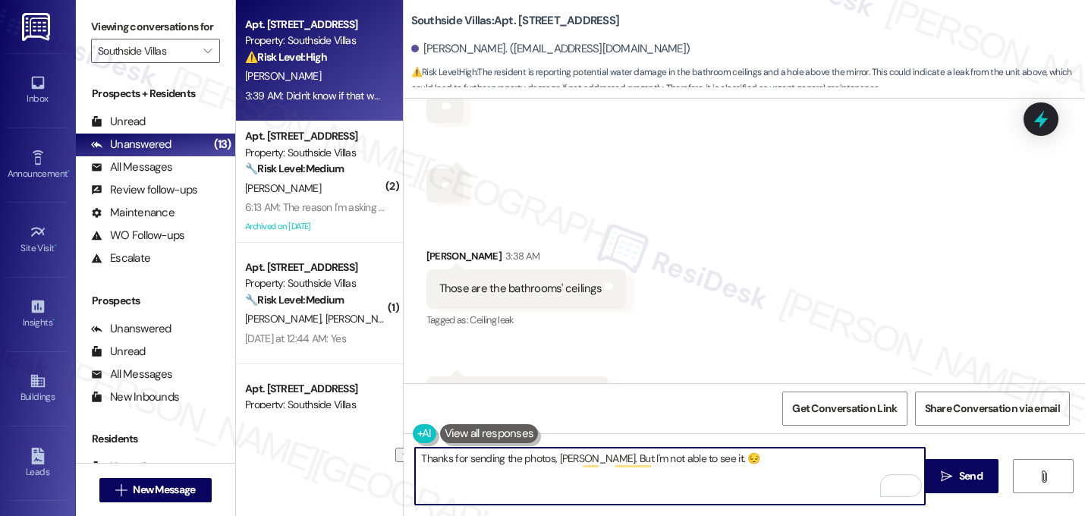
drag, startPoint x: 579, startPoint y: 463, endPoint x: 391, endPoint y: 446, distance: 188.9
click at [391, 447] on div "Apt. [STREET_ADDRESS] Property: Southside Villas ⚠️ Risk Level: High The reside…" at bounding box center [660, 258] width 849 height 516
click at [705, 463] on textarea "I believe you sent some photos, but I'm not able to see it. 😔" at bounding box center [670, 475] width 510 height 57
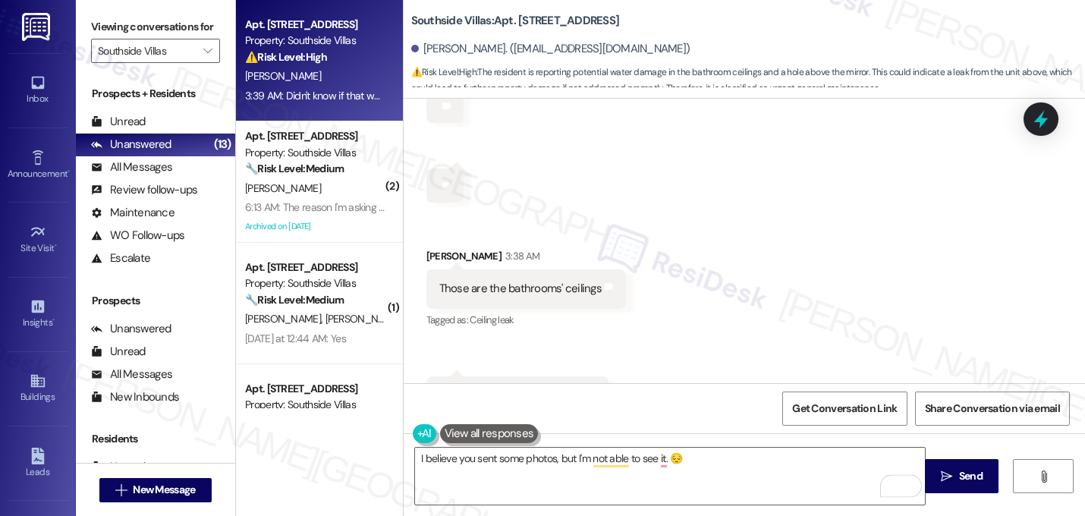
click at [682, 169] on div "Received via SMS [PERSON_NAME] 2:47 AM Send to you Tags and notes Received via …" at bounding box center [743, 122] width 681 height 867
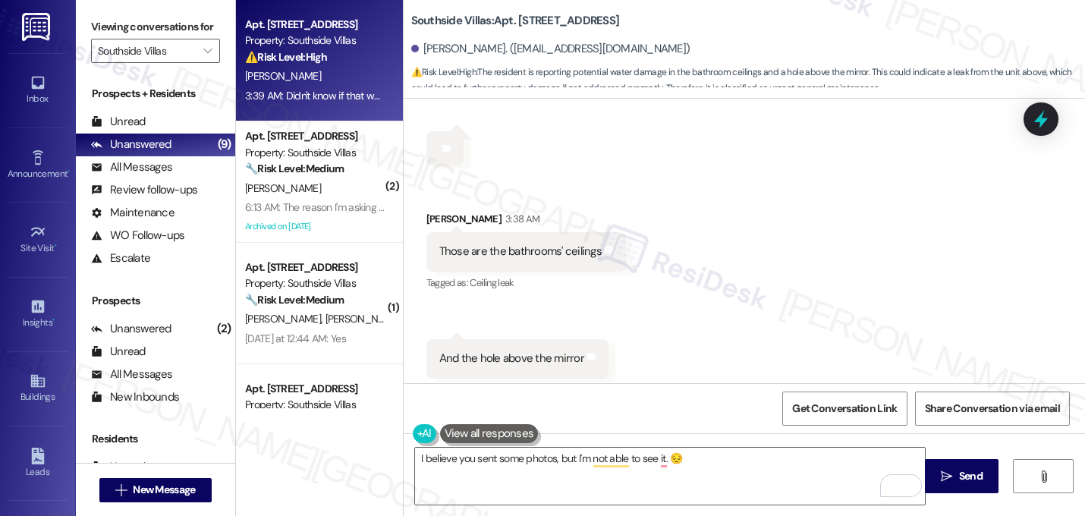
scroll to position [17614, 0]
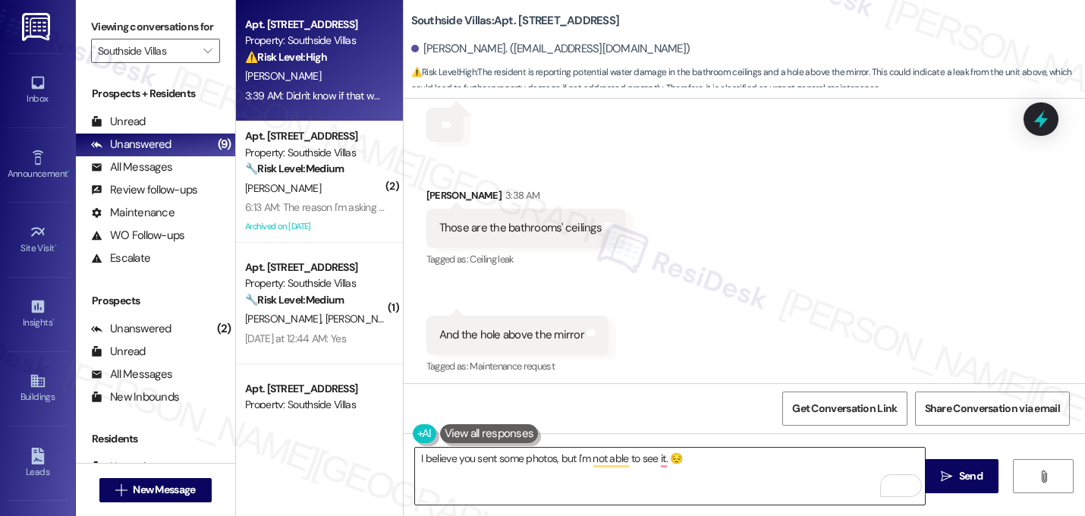
click at [701, 460] on textarea "I believe you sent some photos, but I'm not able to see it. 😔" at bounding box center [670, 475] width 510 height 57
click at [739, 285] on div "Received via SMS [PERSON_NAME] 2:47 AM Send to you Tags and notes Received via …" at bounding box center [743, 61] width 681 height 867
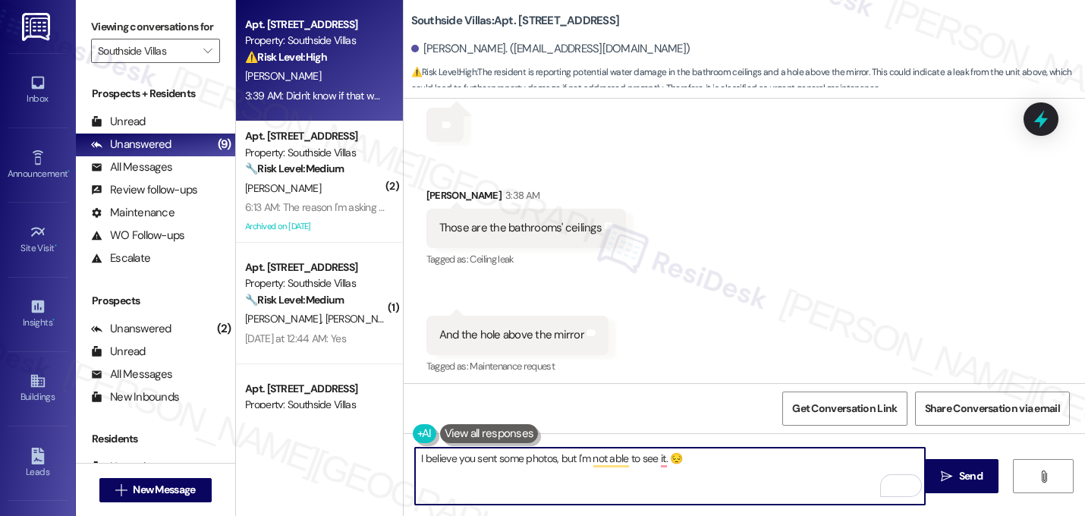
click at [728, 460] on textarea "I believe you sent some photos, but I'm not able to see it. 😔" at bounding box center [670, 475] width 510 height 57
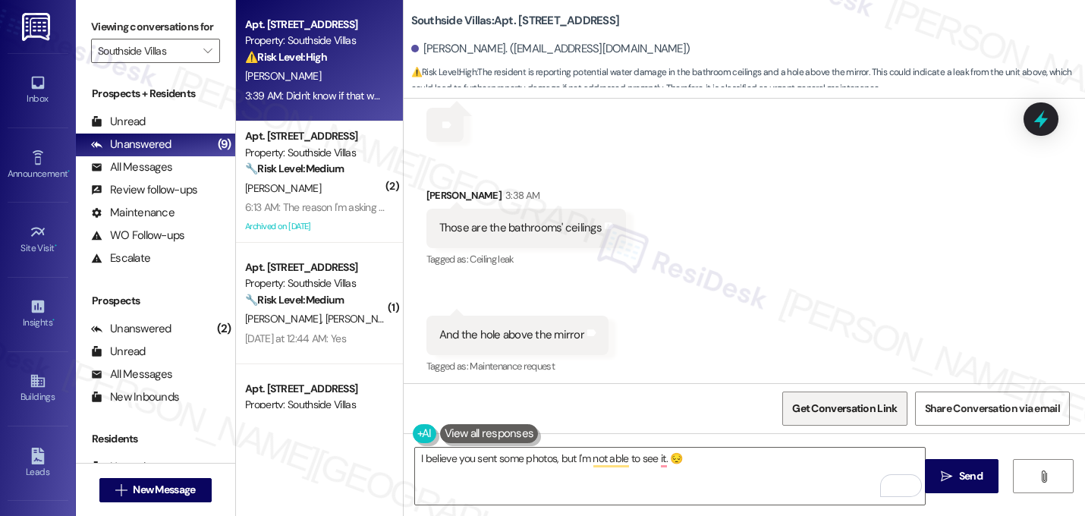
click at [809, 403] on span "Get Conversation Link" at bounding box center [844, 408] width 105 height 16
click at [739, 463] on textarea "I believe you sent some photos, but I'm not able to see it. 😔" at bounding box center [670, 475] width 510 height 57
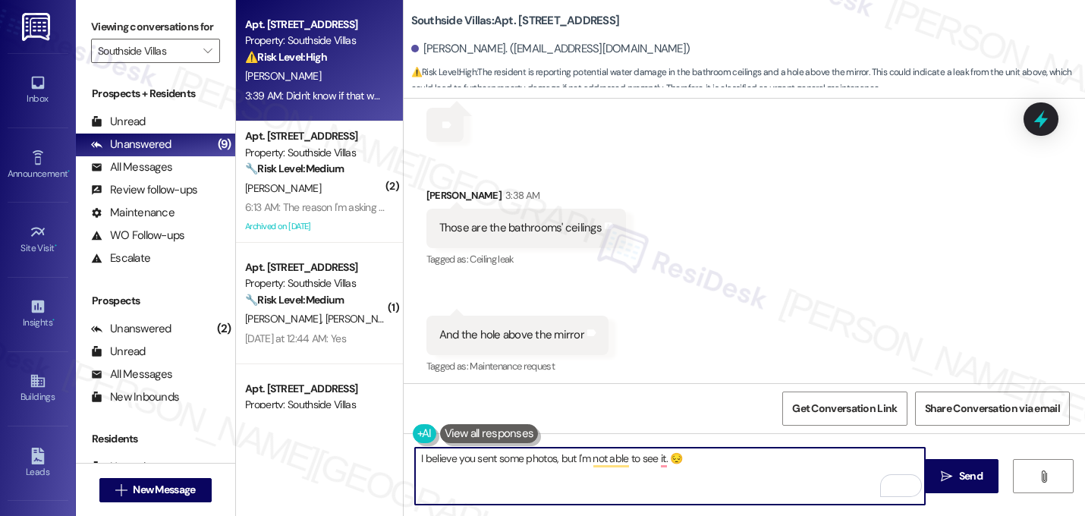
click at [801, 257] on div "Received via SMS [PERSON_NAME] 2:47 AM Send to you Tags and notes Received via …" at bounding box center [743, 61] width 681 height 867
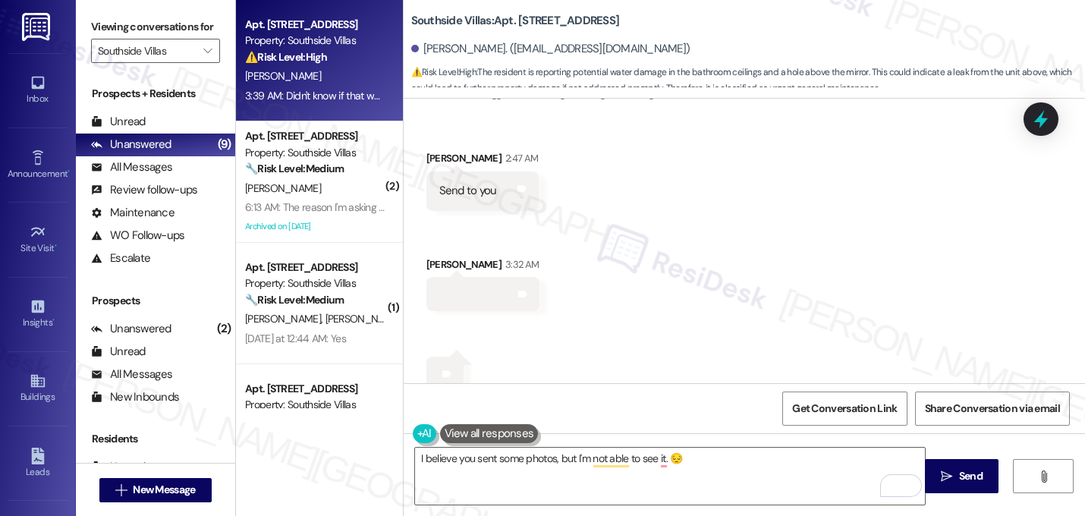
scroll to position [17098, 0]
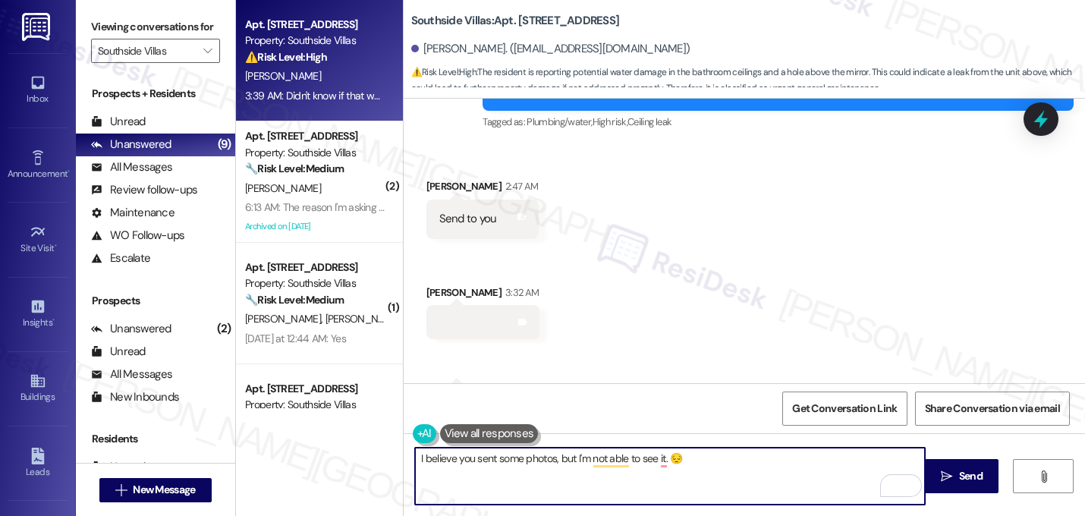
click at [710, 457] on textarea "I believe you sent some photos, but I'm not able to see it. 😔" at bounding box center [670, 475] width 510 height 57
click at [785, 456] on textarea "I believe you sent some photos, but I'm not able to see it. 😔 Could you please …" at bounding box center [670, 475] width 510 height 57
click at [899, 453] on textarea "I believe you sent some photos, but I'm not able to see it. 😔 Could you please …" at bounding box center [670, 475] width 510 height 57
click at [909, 458] on textarea "I believe you sent some photos, but I'm not able to see it. 😔 Could you please …" at bounding box center [670, 475] width 510 height 57
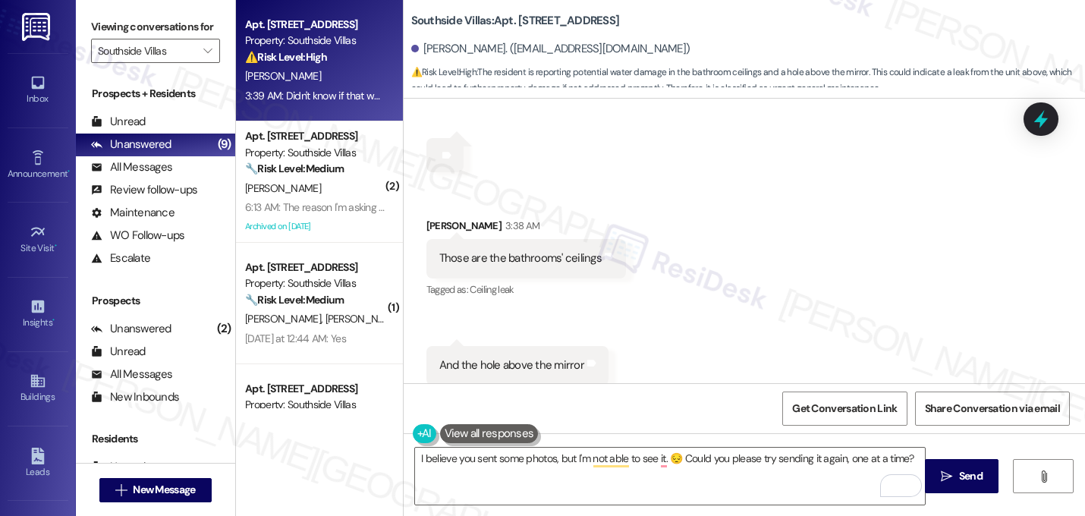
scroll to position [17614, 0]
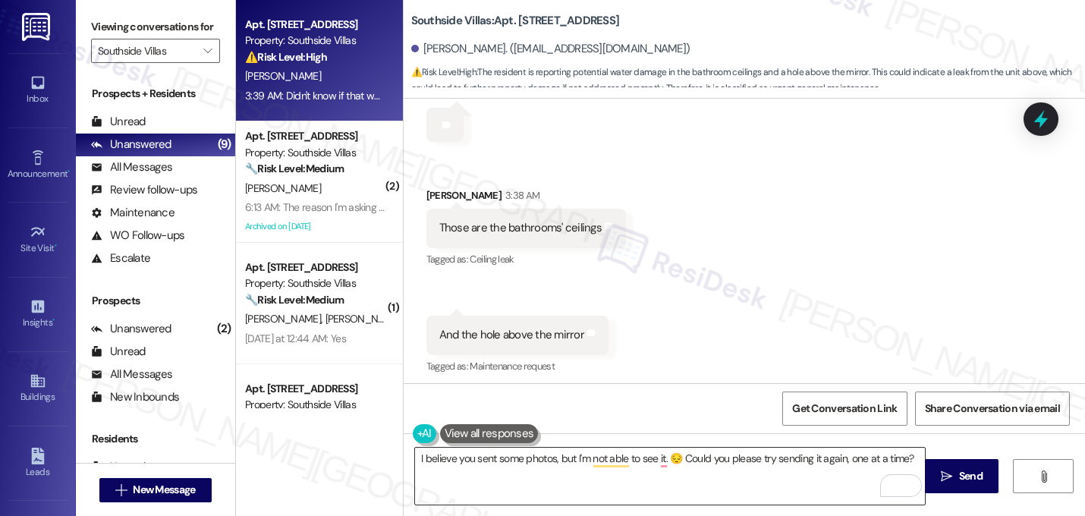
click at [915, 454] on textarea "I believe you sent some photos, but I'm not able to see it. 😔 Could you please …" at bounding box center [670, 475] width 510 height 57
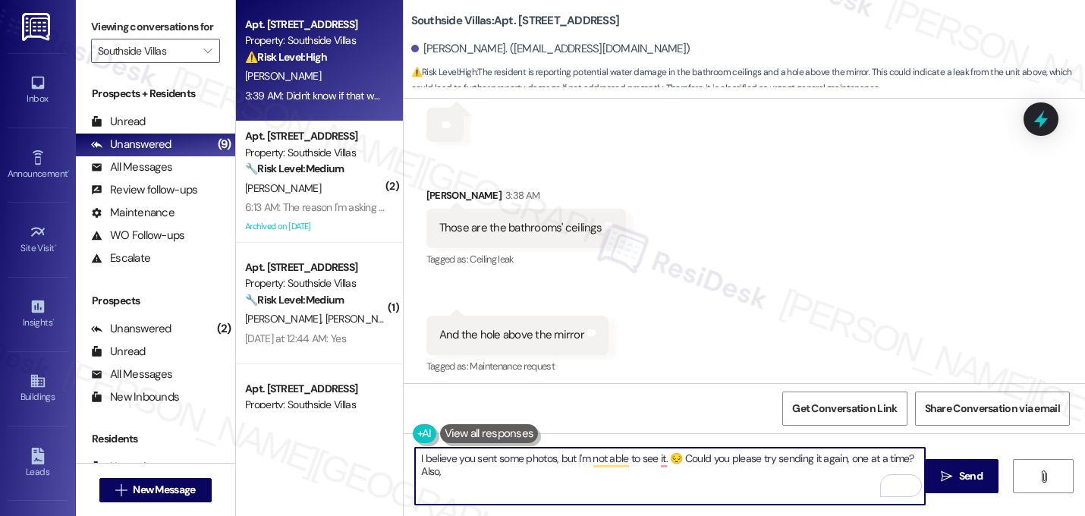
paste textarea "Do we have your permission to enter your unit while you're away (in case it's n…"
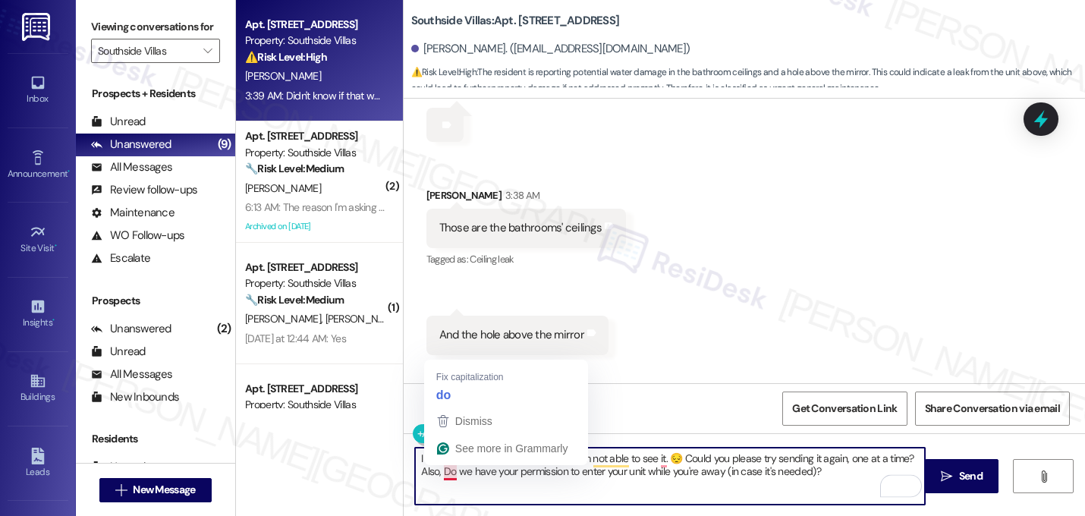
click at [440, 478] on textarea "I believe you sent some photos, but I'm not able to see it. 😔 Could you please …" at bounding box center [670, 475] width 510 height 57
type textarea "I believe you sent some photos, but I'm not able to see it. 😔 Could you please …"
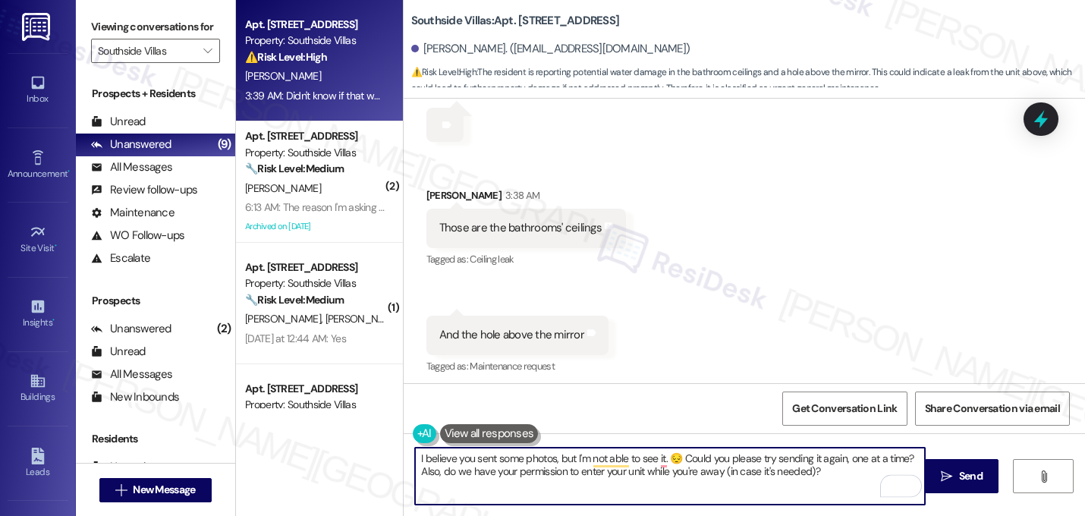
click at [469, 466] on textarea "I believe you sent some photos, but I'm not able to see it. 😔 Could you please …" at bounding box center [670, 475] width 510 height 57
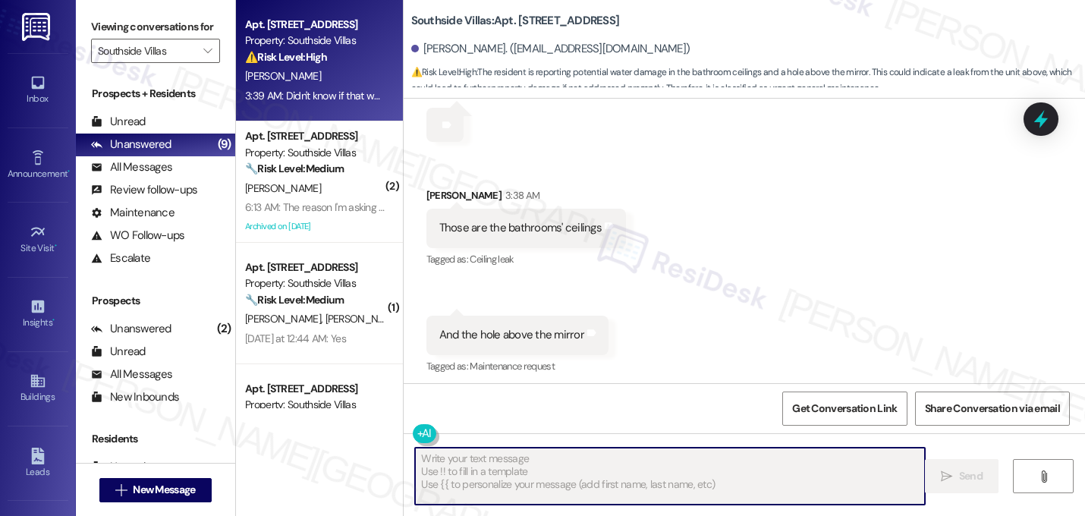
scroll to position [17613, 0]
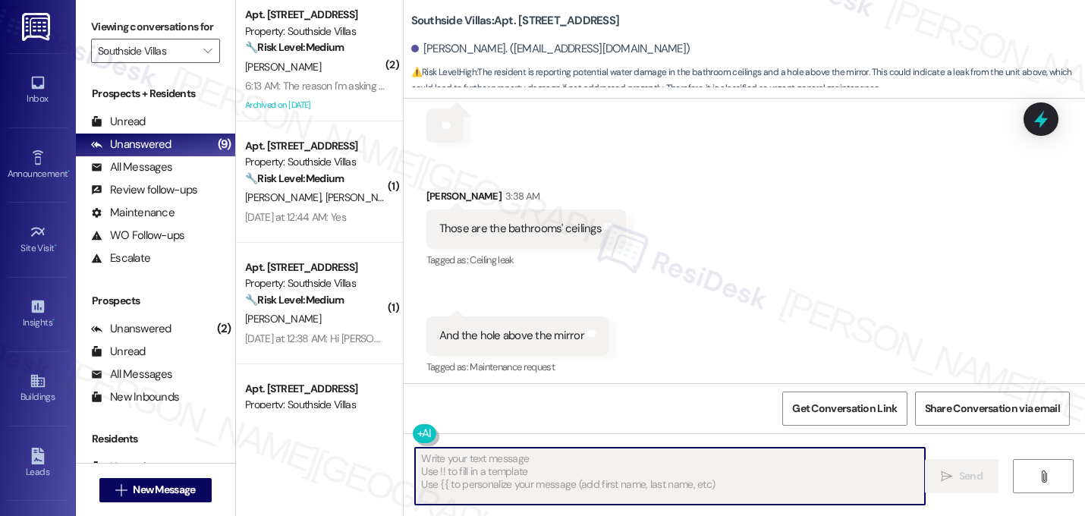
click at [744, 170] on div "Received via SMS [PERSON_NAME] 2:47 AM Send to you Tags and notes Received via …" at bounding box center [743, 62] width 681 height 867
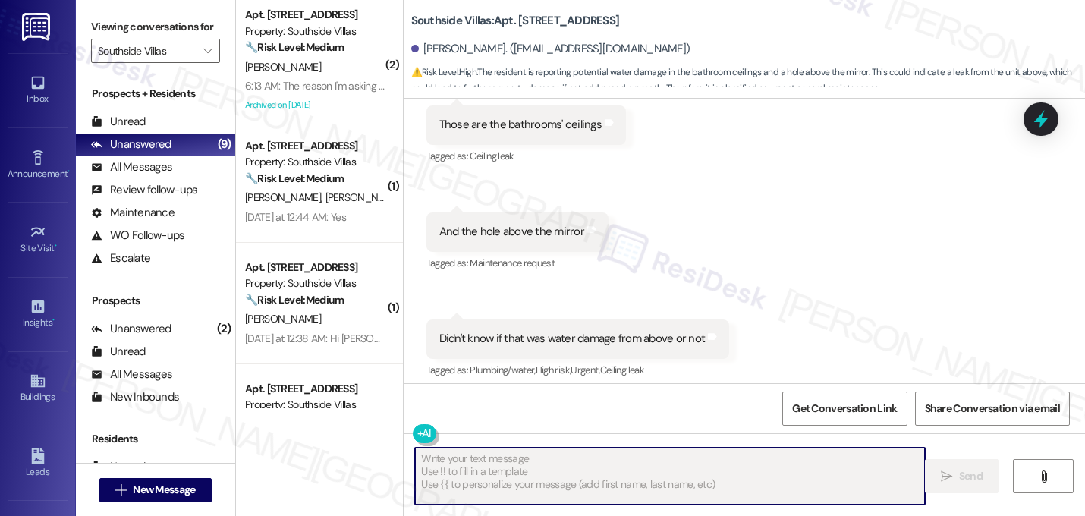
scroll to position [17736, 0]
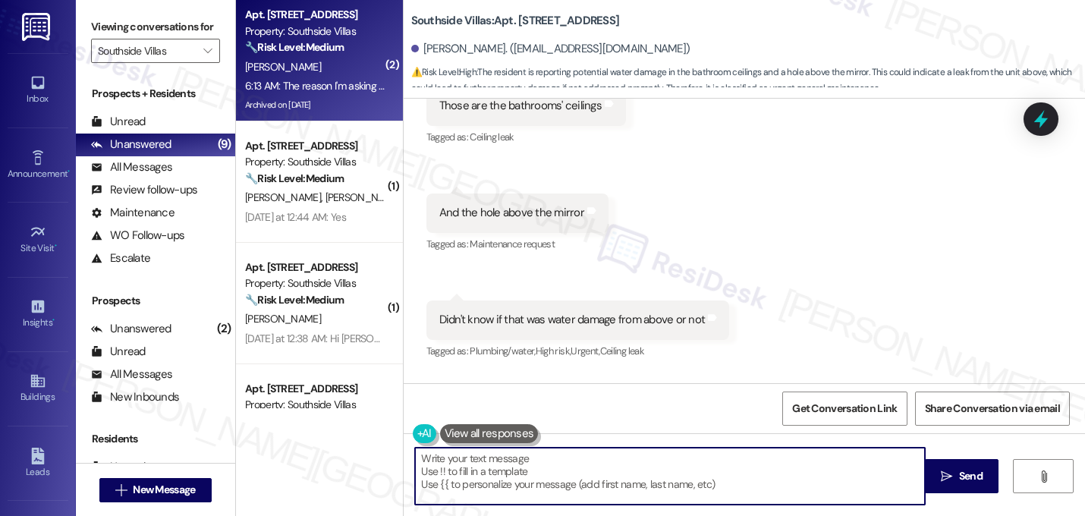
click at [306, 61] on div "[PERSON_NAME]" at bounding box center [314, 67] width 143 height 19
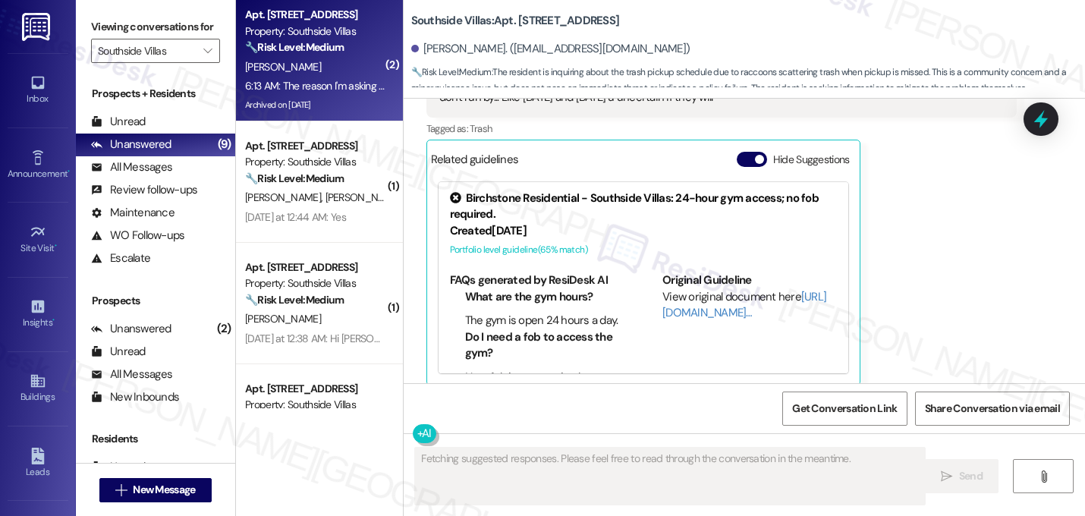
scroll to position [11848, 0]
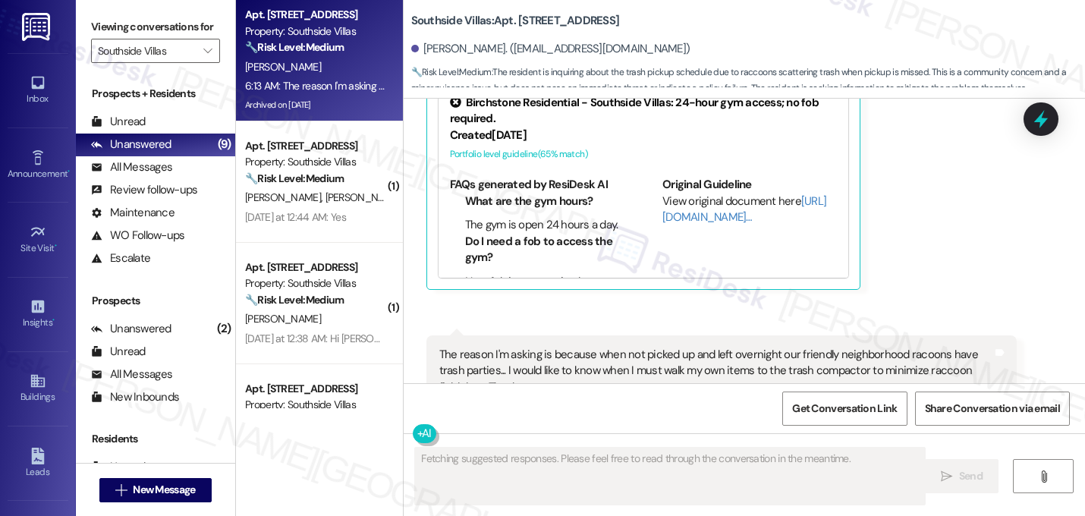
click at [787, 347] on div "The reason I'm asking is because when not picked up and left overnight our frie…" at bounding box center [716, 371] width 554 height 49
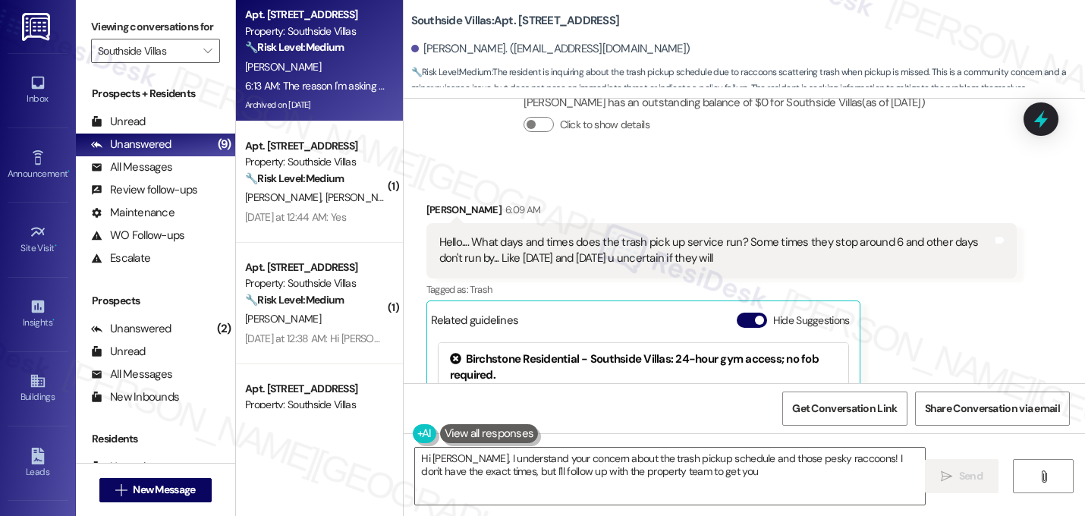
scroll to position [11575, 0]
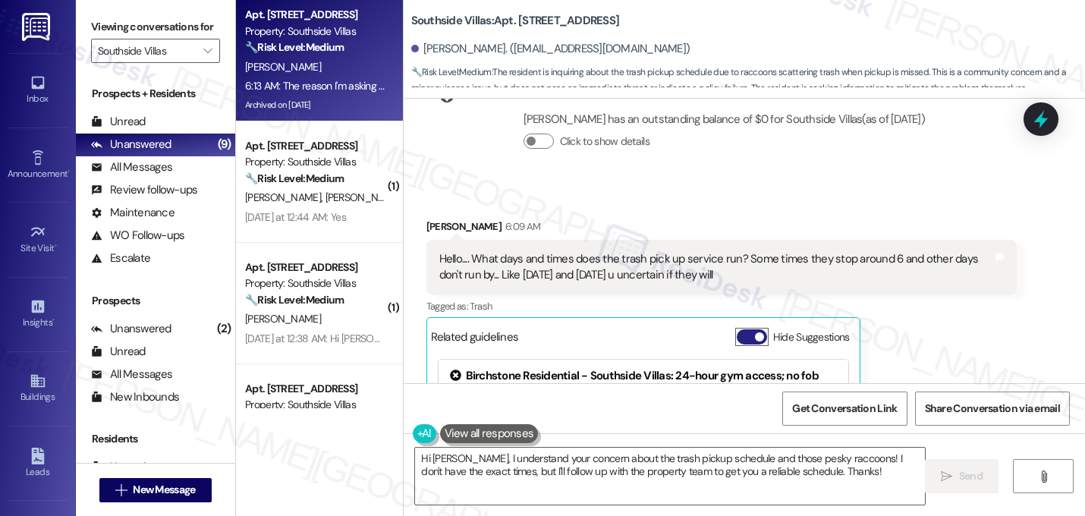
click at [746, 329] on button "Hide Suggestions" at bounding box center [751, 336] width 30 height 15
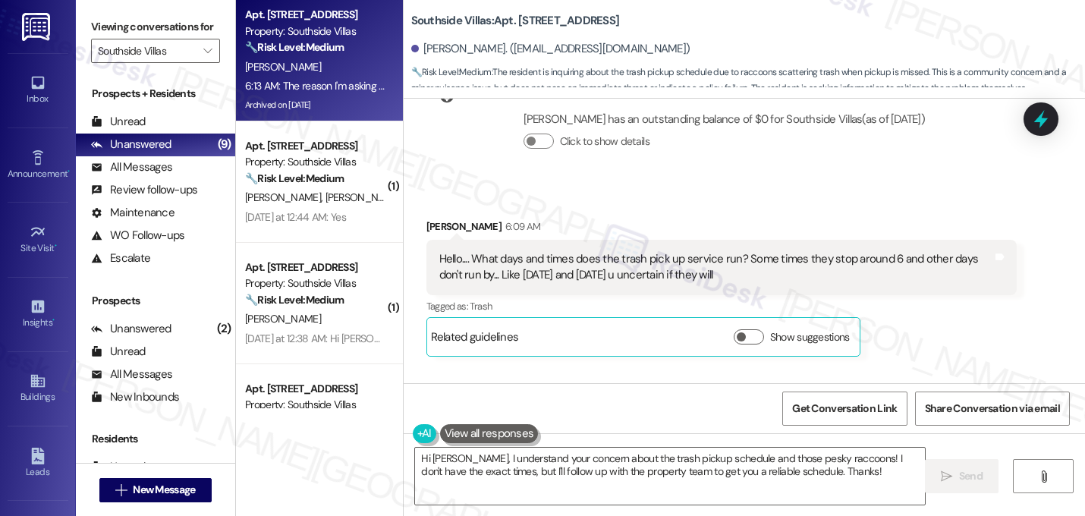
click at [872, 249] on div "[PERSON_NAME] 6:09 AM Hello.... What days and times does the trash pick up serv…" at bounding box center [721, 287] width 591 height 138
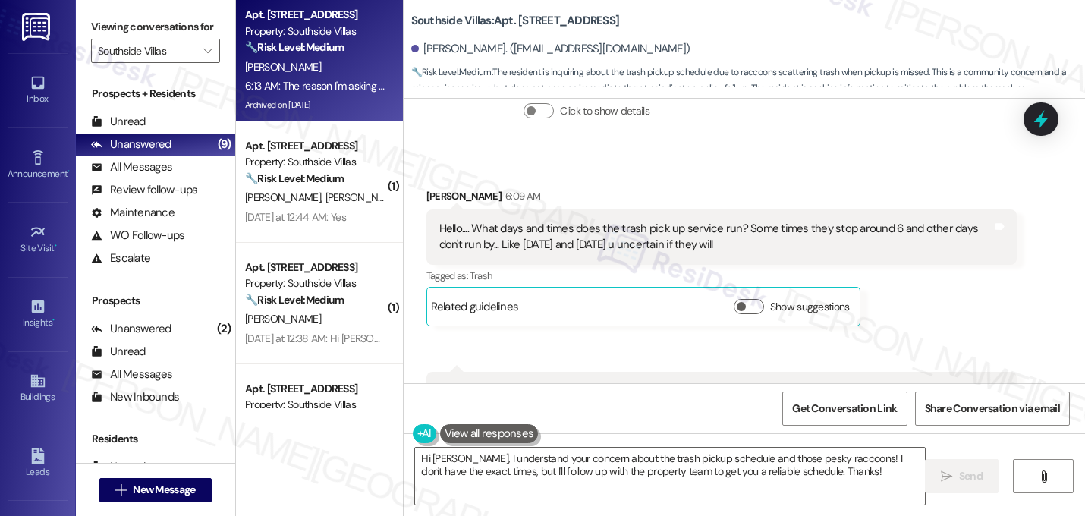
scroll to position [11636, 0]
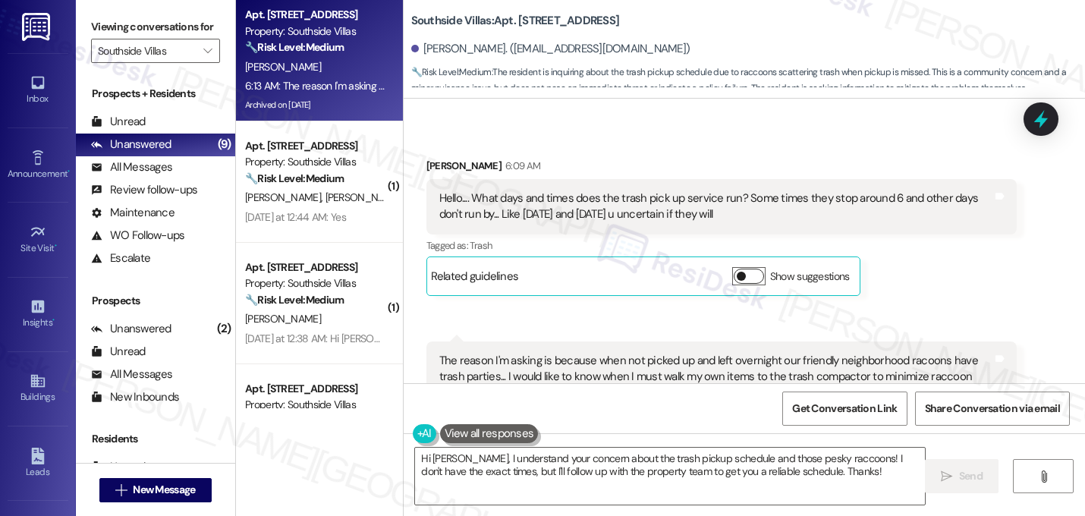
click at [743, 268] on button "Show suggestions" at bounding box center [748, 275] width 30 height 15
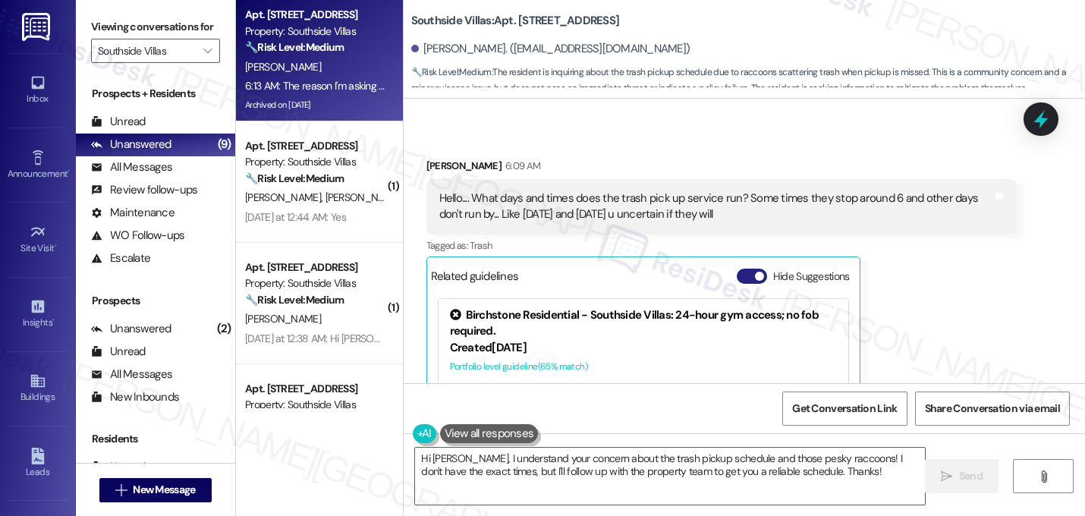
click at [743, 268] on button "Hide Suggestions" at bounding box center [751, 275] width 30 height 15
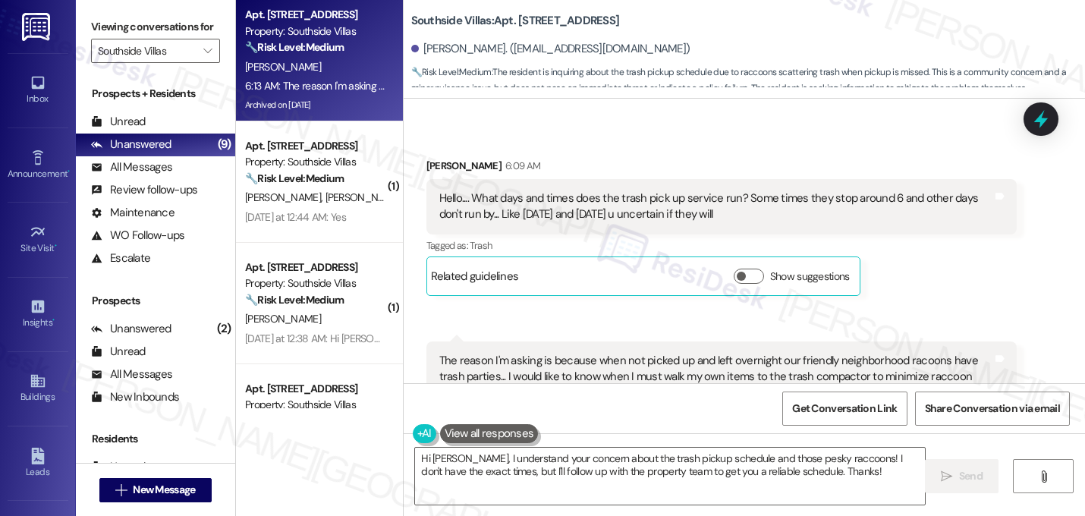
click at [808, 330] on div "Received via SMS 6:13 AM [PERSON_NAME] Neutral 6:13 AM The reason I'm asking is…" at bounding box center [722, 407] width 614 height 155
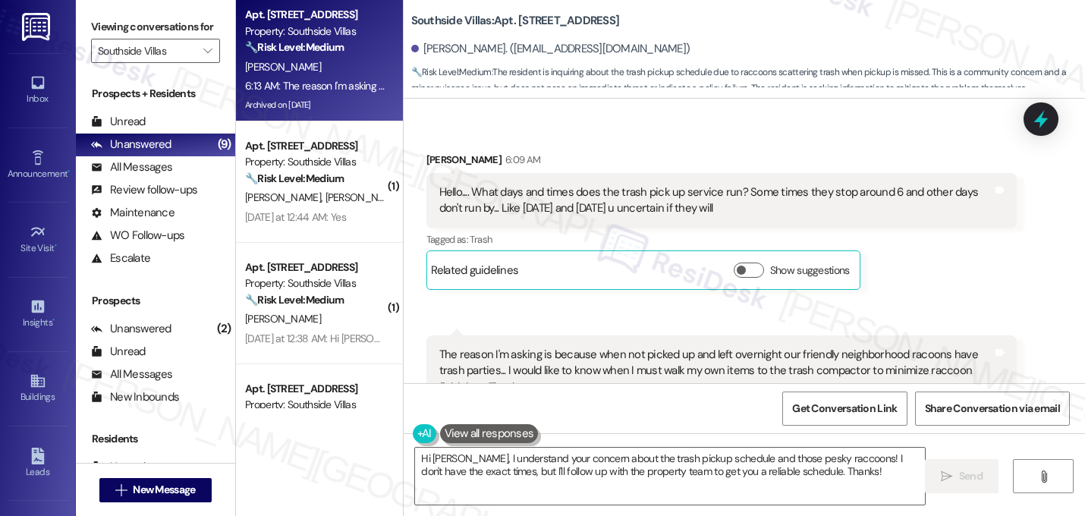
click at [834, 324] on div "Received via SMS 6:13 AM [PERSON_NAME] Neutral 6:13 AM The reason I'm asking is…" at bounding box center [722, 401] width 614 height 155
click at [659, 221] on div "Received via SMS [PERSON_NAME] 6:09 AM Hello.... What days and times does the t…" at bounding box center [743, 299] width 681 height 362
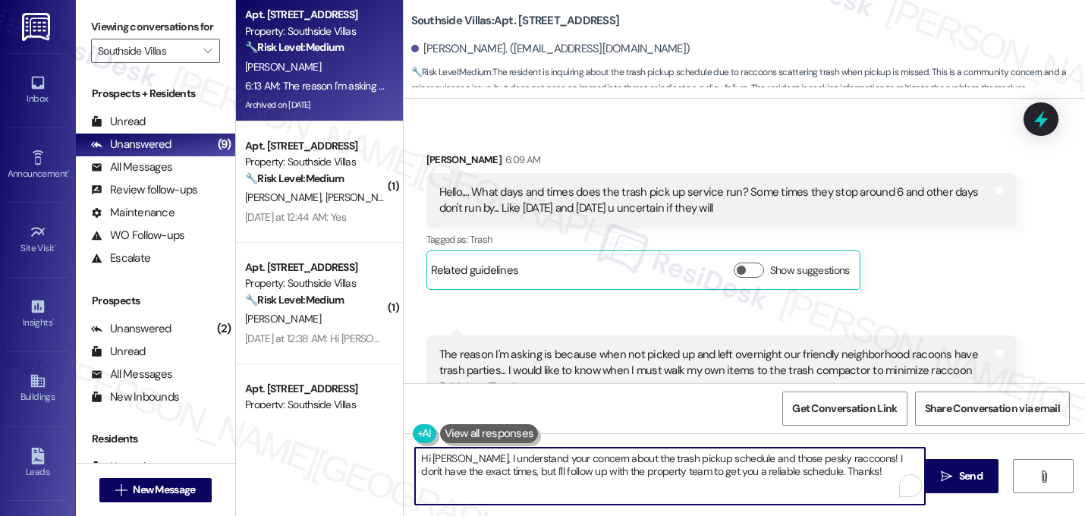
click at [533, 474] on textarea "Hi [PERSON_NAME], I understand your concern about the trash pickup schedule and…" at bounding box center [670, 475] width 510 height 57
click at [614, 475] on textarea "Hi [PERSON_NAME], I understand your concern about the trash pickup schedule and…" at bounding box center [670, 475] width 510 height 57
click at [718, 473] on textarea "Hi [PERSON_NAME], I understand your concern about the trash pickup schedule and…" at bounding box center [670, 475] width 510 height 57
type textarea "Hi [PERSON_NAME], I understand your concern about the trash pickup schedule and…"
click at [749, 475] on textarea "Hi [PERSON_NAME], I understand your concern about the trash pickup schedule and…" at bounding box center [670, 475] width 510 height 57
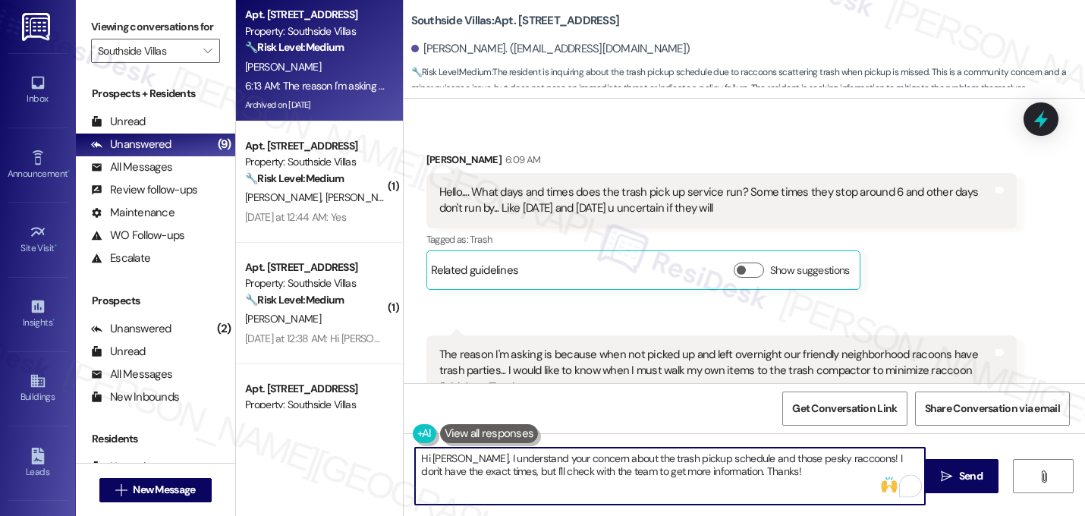
click at [466, 472] on textarea "Hi [PERSON_NAME], I understand your concern about the trash pickup schedule and…" at bounding box center [670, 475] width 510 height 57
click at [749, 476] on textarea "Hi [PERSON_NAME], I understand your concern about the trash pickup schedule and…" at bounding box center [670, 475] width 510 height 57
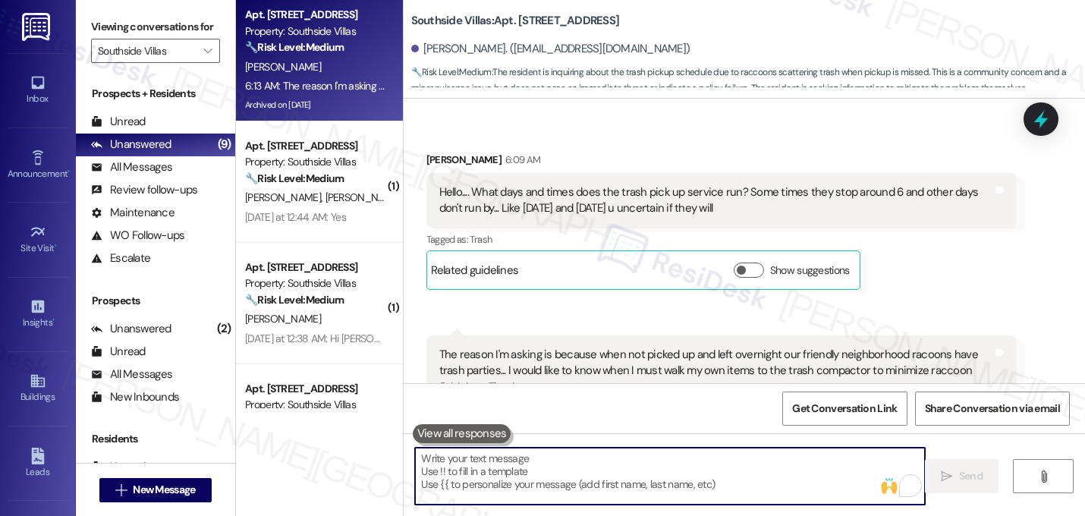
scroll to position [11641, 0]
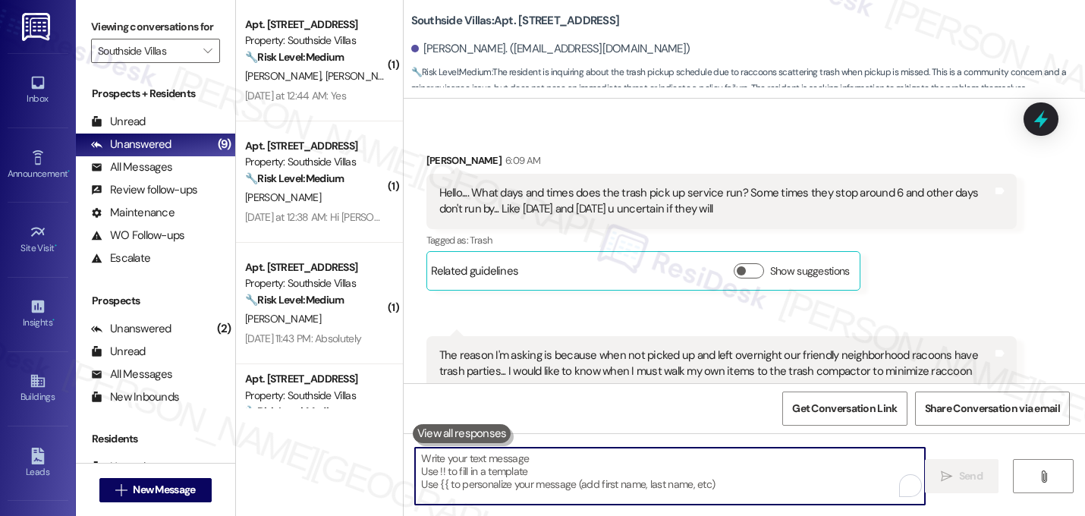
click at [946, 336] on div "The reason I'm asking is because when not picked up and left overnight our frie…" at bounding box center [721, 371] width 591 height 71
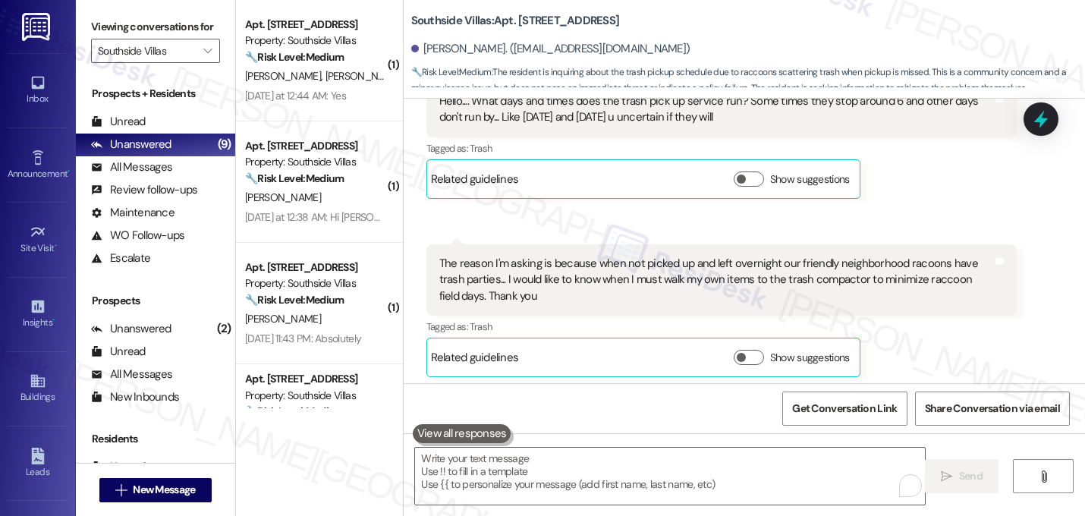
scroll to position [11764, 0]
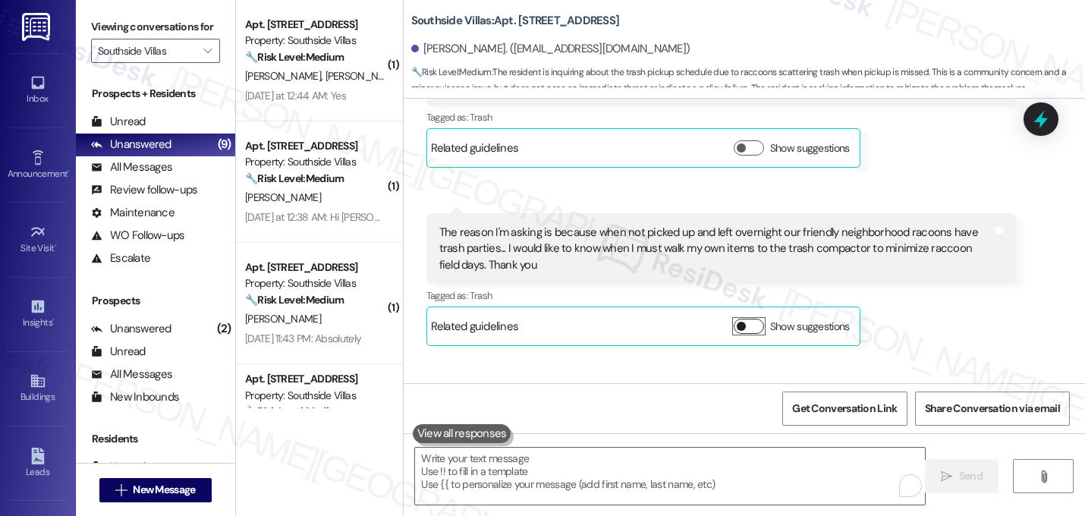
click at [736, 322] on span "button" at bounding box center [740, 326] width 9 height 9
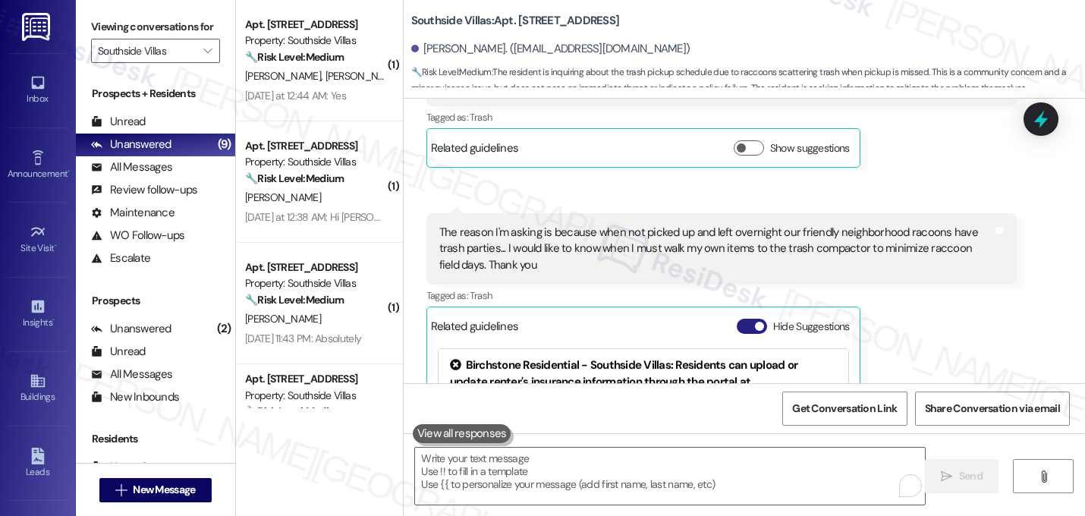
click at [755, 322] on span "button" at bounding box center [759, 326] width 9 height 9
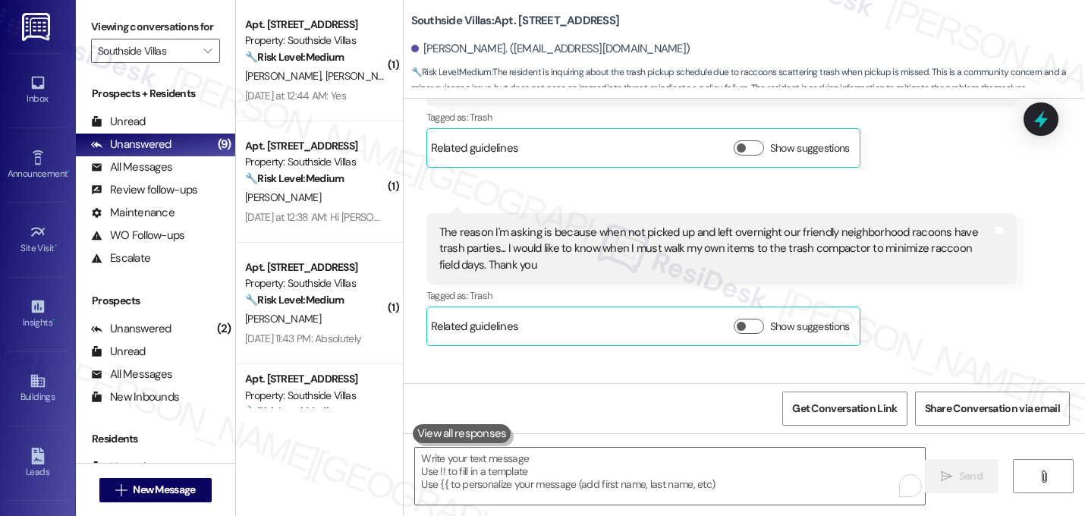
click at [888, 249] on div "Received via SMS 6:13 AM [PERSON_NAME] Neutral 6:13 AM The reason I'm asking is…" at bounding box center [722, 279] width 614 height 155
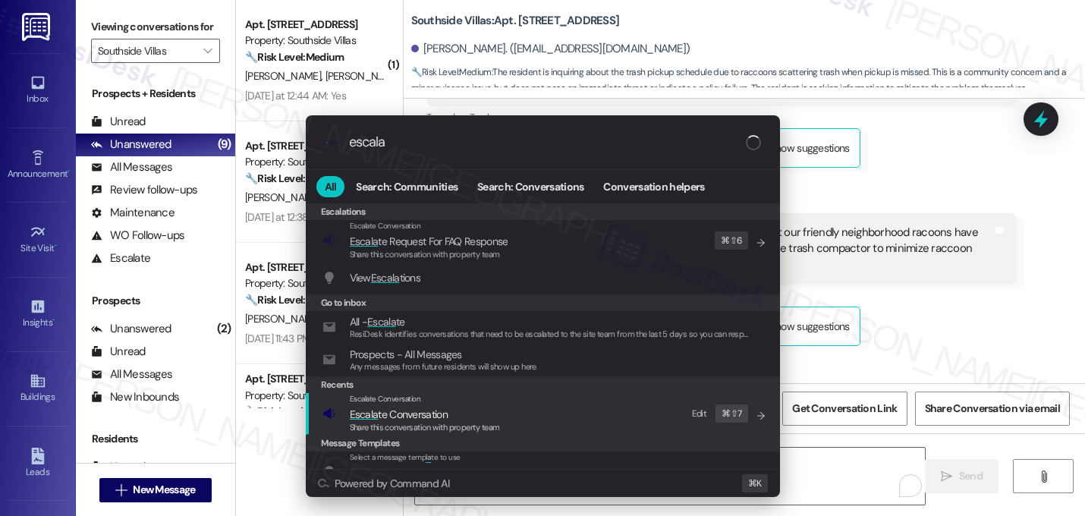
type input "escala"
click at [523, 409] on div "Escalate Conversation Escala te Conversation Share this conversation with prope…" at bounding box center [544, 413] width 444 height 41
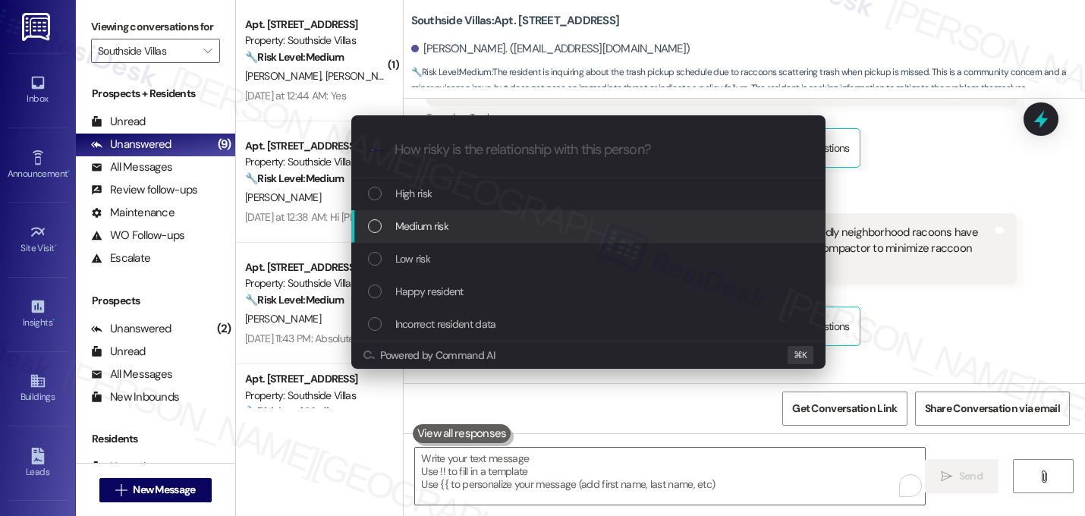
click at [409, 230] on span "Medium risk" at bounding box center [421, 226] width 53 height 17
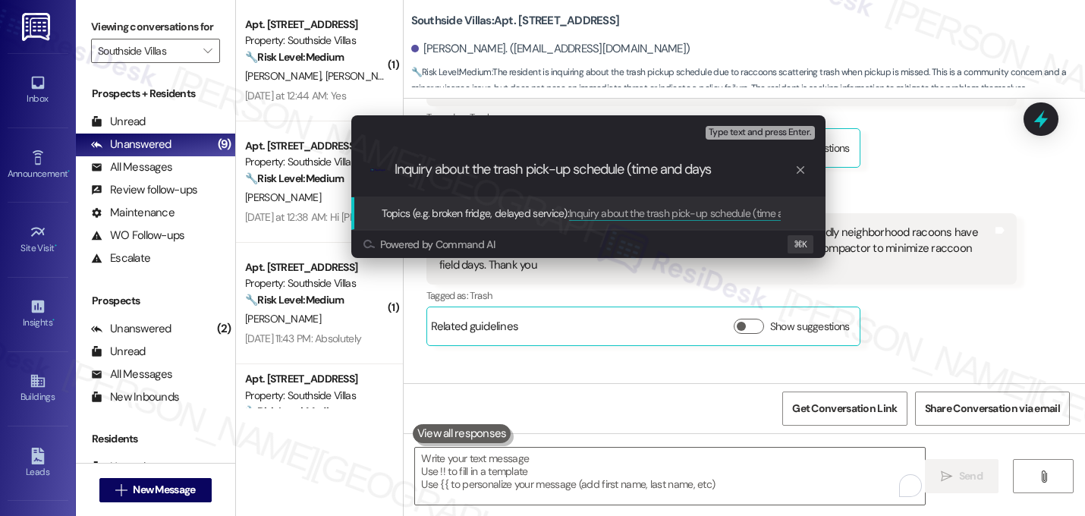
type input "Inquiry about the trash pick-up schedule (time and days)"
click at [495, 171] on input "Inquiry about the trash pick-up schedule (time and days)" at bounding box center [594, 170] width 400 height 16
click at [736, 167] on input "Inquiry about the trash pick-up schedule (time and days)" at bounding box center [594, 170] width 400 height 16
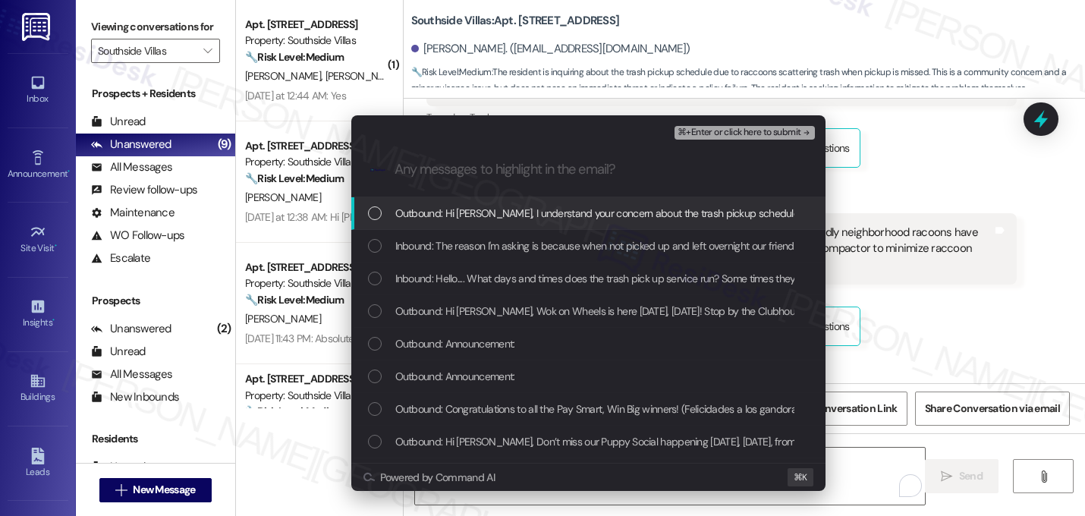
click at [648, 205] on span "Outbound: Hi Iris, I understand your concern about the trash pickup schedule an…" at bounding box center [851, 213] width 913 height 17
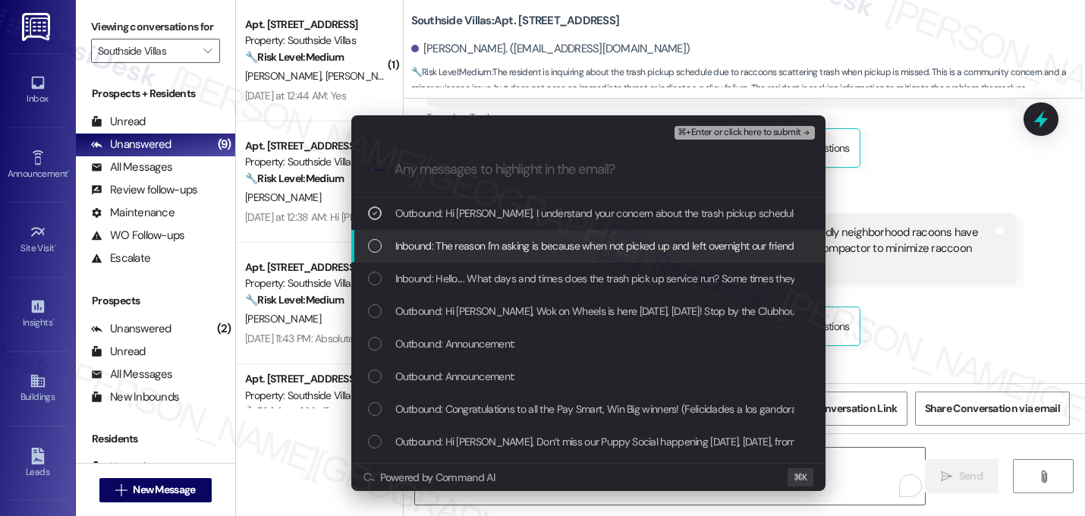
click at [645, 244] on span "Inbound: The reason I'm asking is because when not picked up and left overnight…" at bounding box center [952, 245] width 1115 height 17
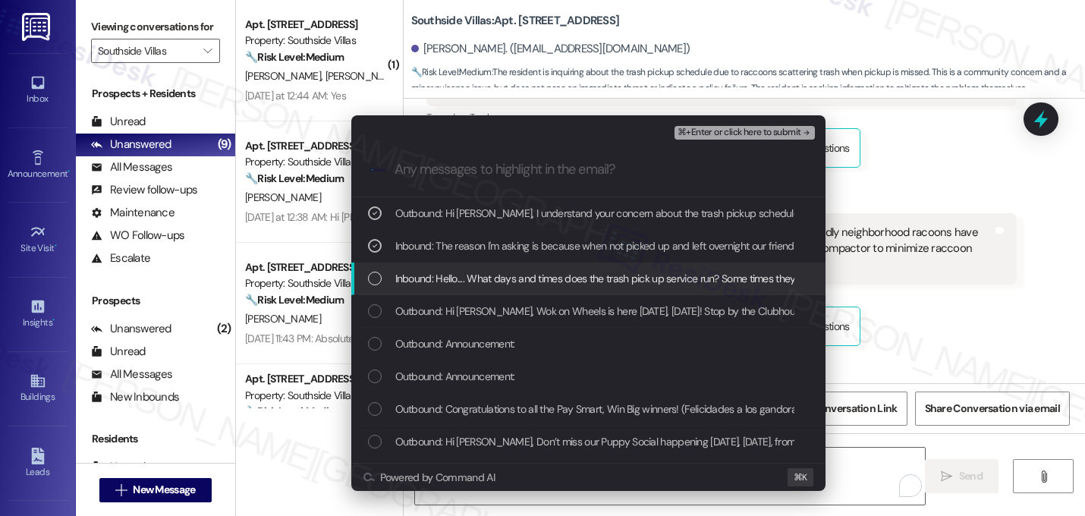
click at [643, 278] on span "Inbound: Hello.... What days and times does the trash pick up service run? Some…" at bounding box center [790, 278] width 791 height 17
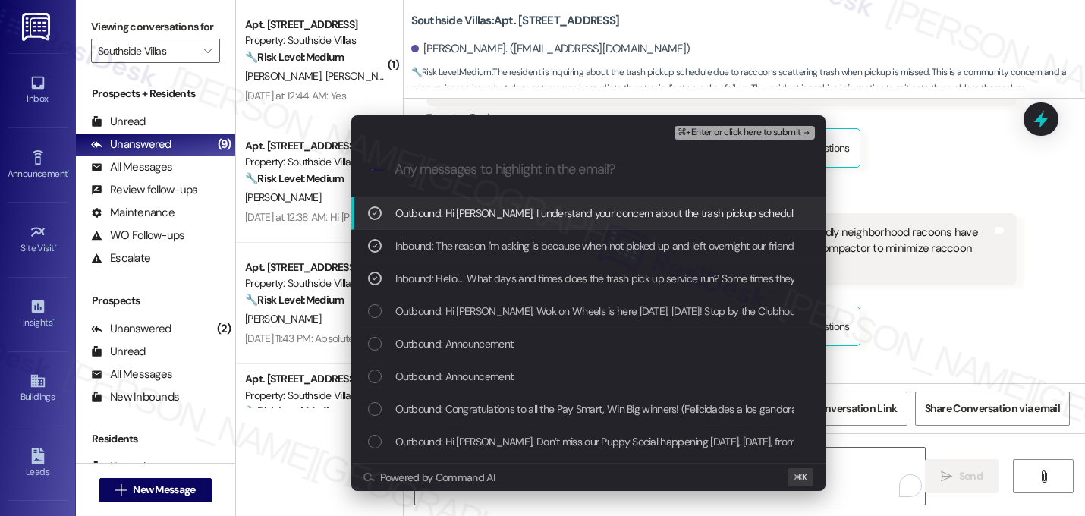
click at [772, 128] on span "⌘+Enter or click here to submit" at bounding box center [738, 132] width 123 height 11
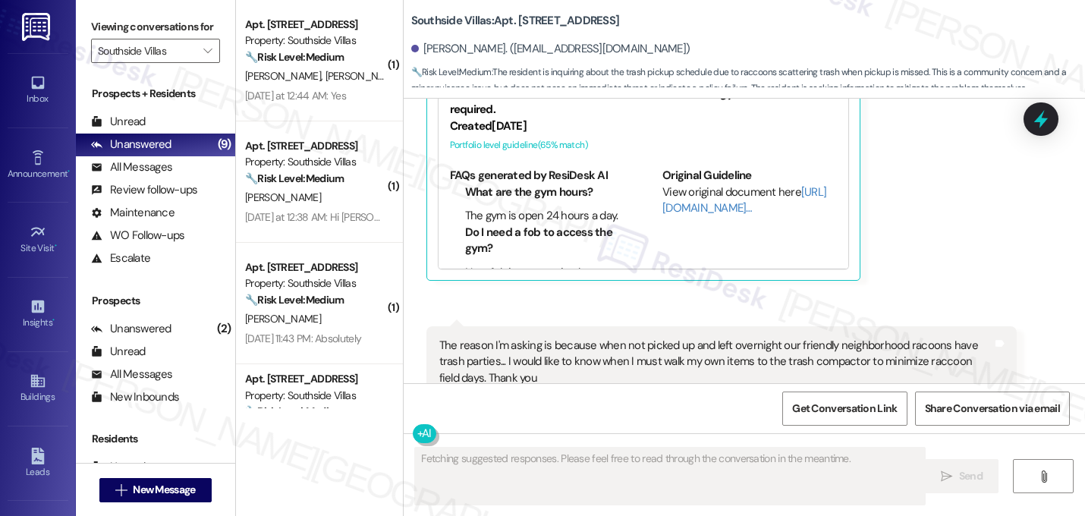
scroll to position [11848, 0]
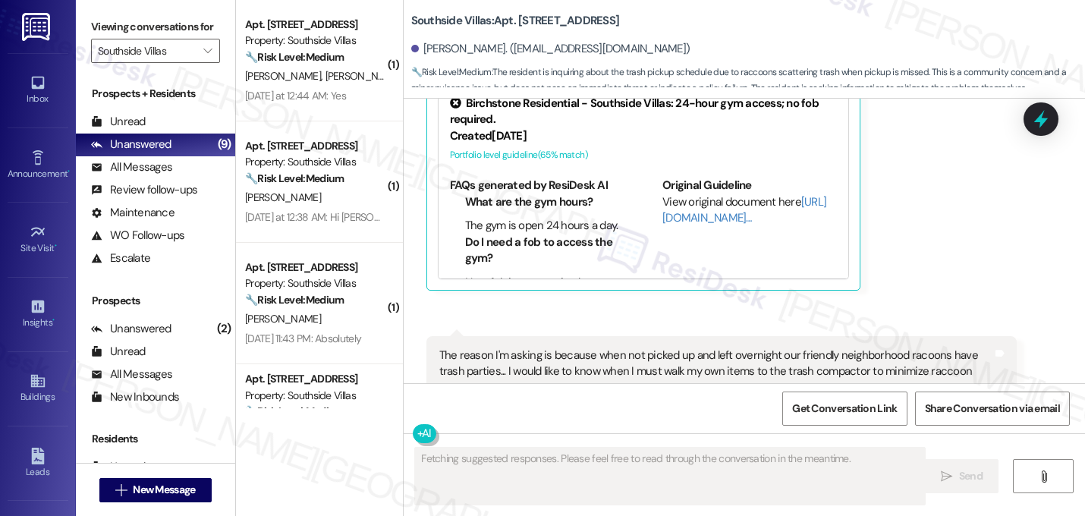
click at [883, 221] on div "Received via SMS Iris Quiroz 6:09 AM Hello.... What days and times does the tra…" at bounding box center [743, 196] width 681 height 568
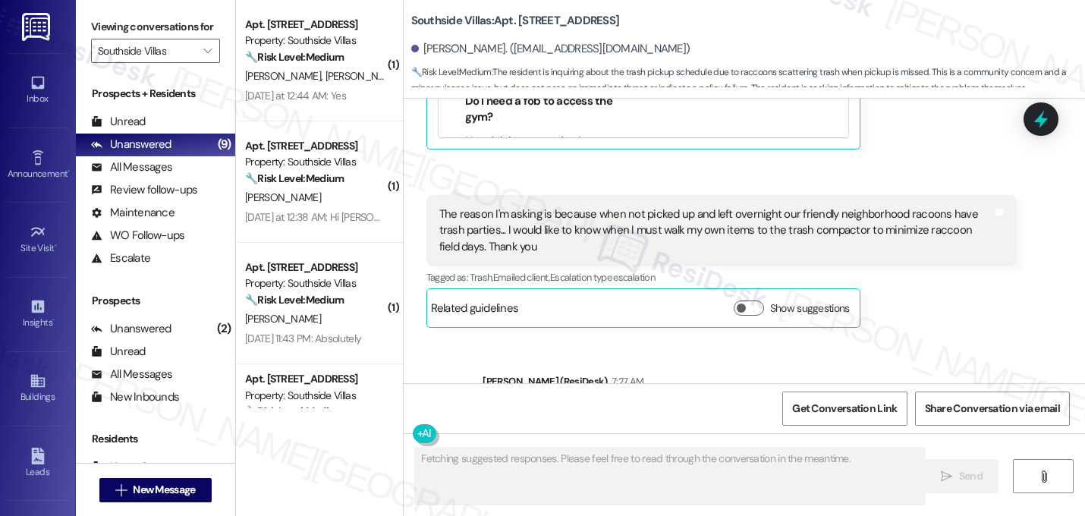
scroll to position [11993, 0]
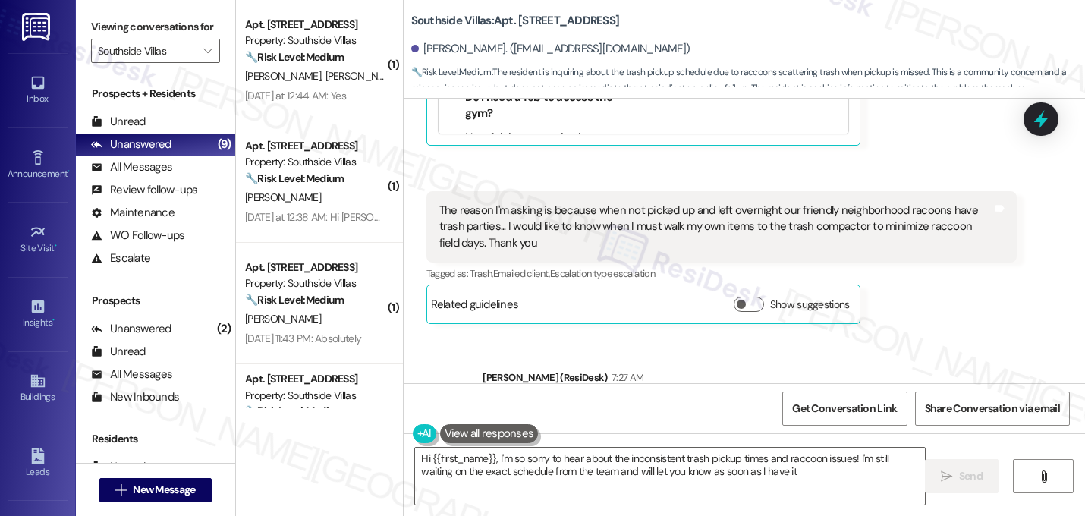
type textarea "Hi {{first_name}}, I'm so sorry to hear about the inconsistent trash pickup tim…"
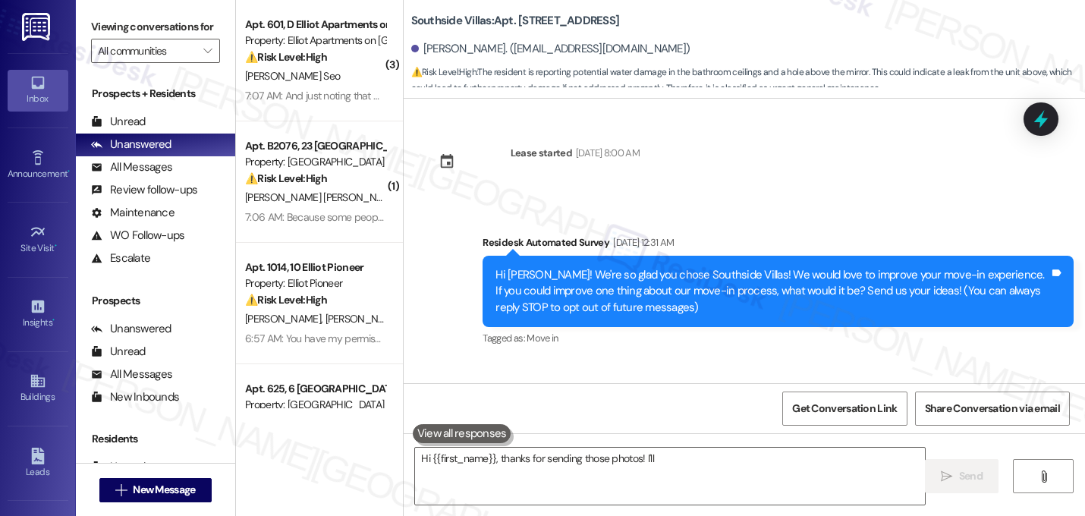
scroll to position [17614, 0]
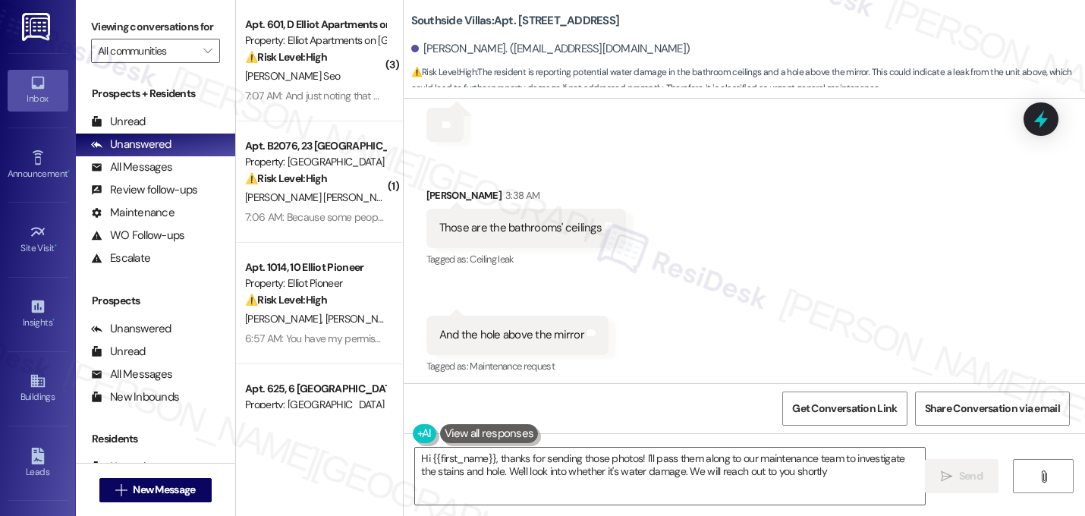
type textarea "Hi {{first_name}}, thanks for sending those photos! I'll pass them along to our…"
click at [723, 224] on div "Received via SMS [PERSON_NAME] 2:47 AM Send to you Tags and notes Received via …" at bounding box center [743, 61] width 681 height 867
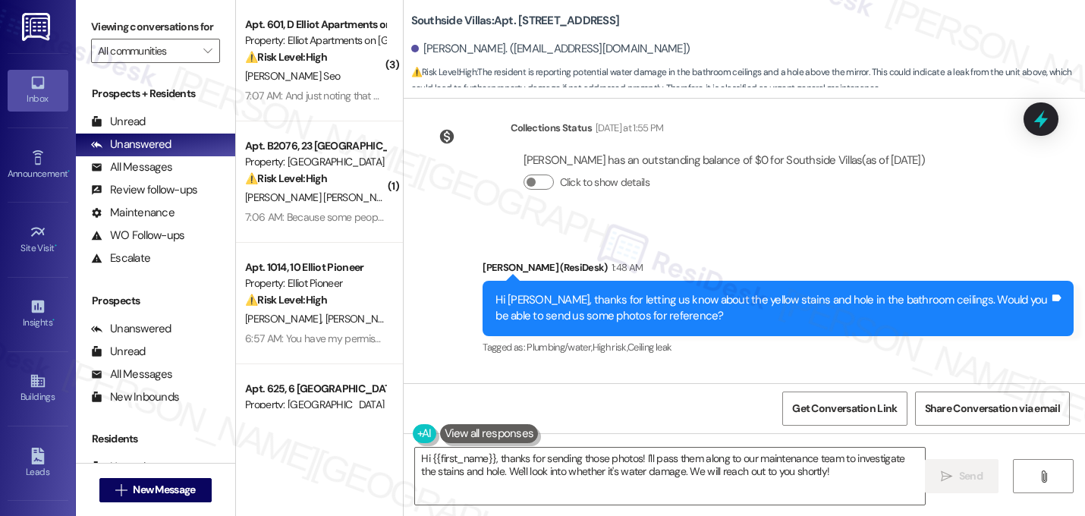
scroll to position [16856, 0]
